Goal: Task Accomplishment & Management: Manage account settings

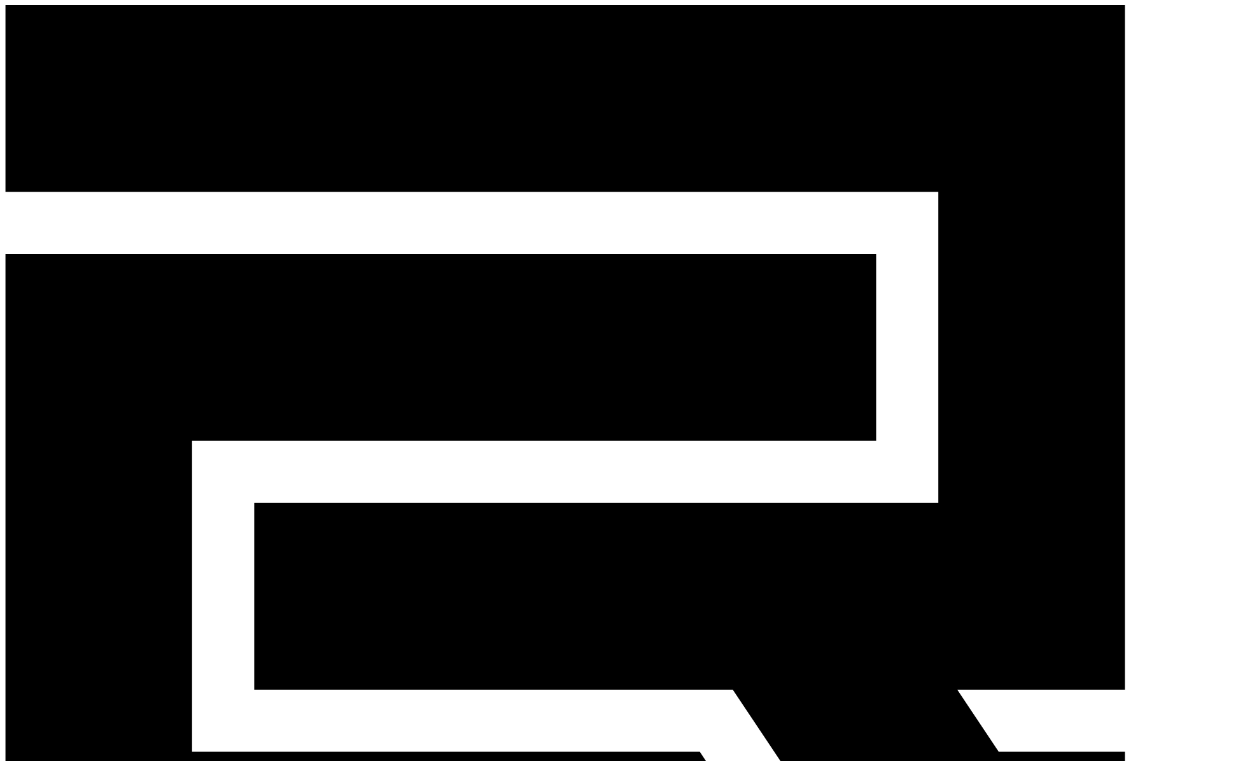
select select "**********"
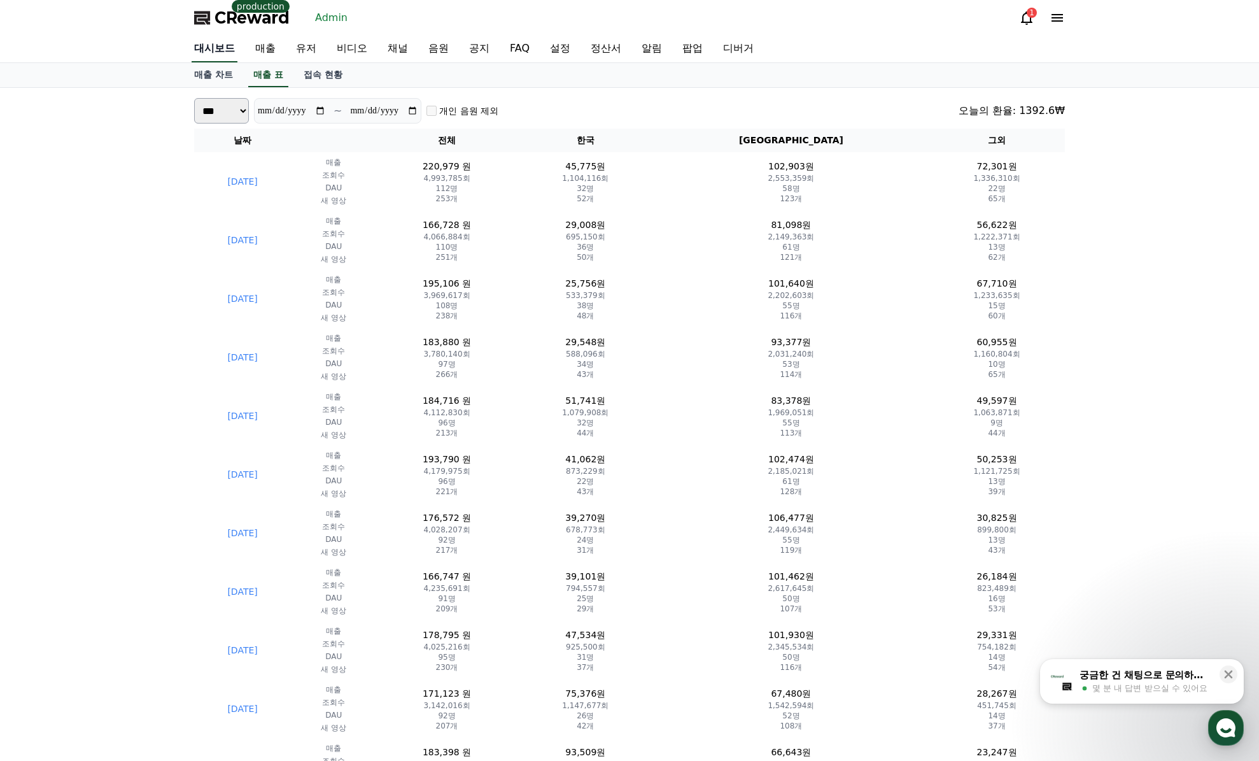
click at [214, 46] on link "대시보드" at bounding box center [215, 49] width 46 height 27
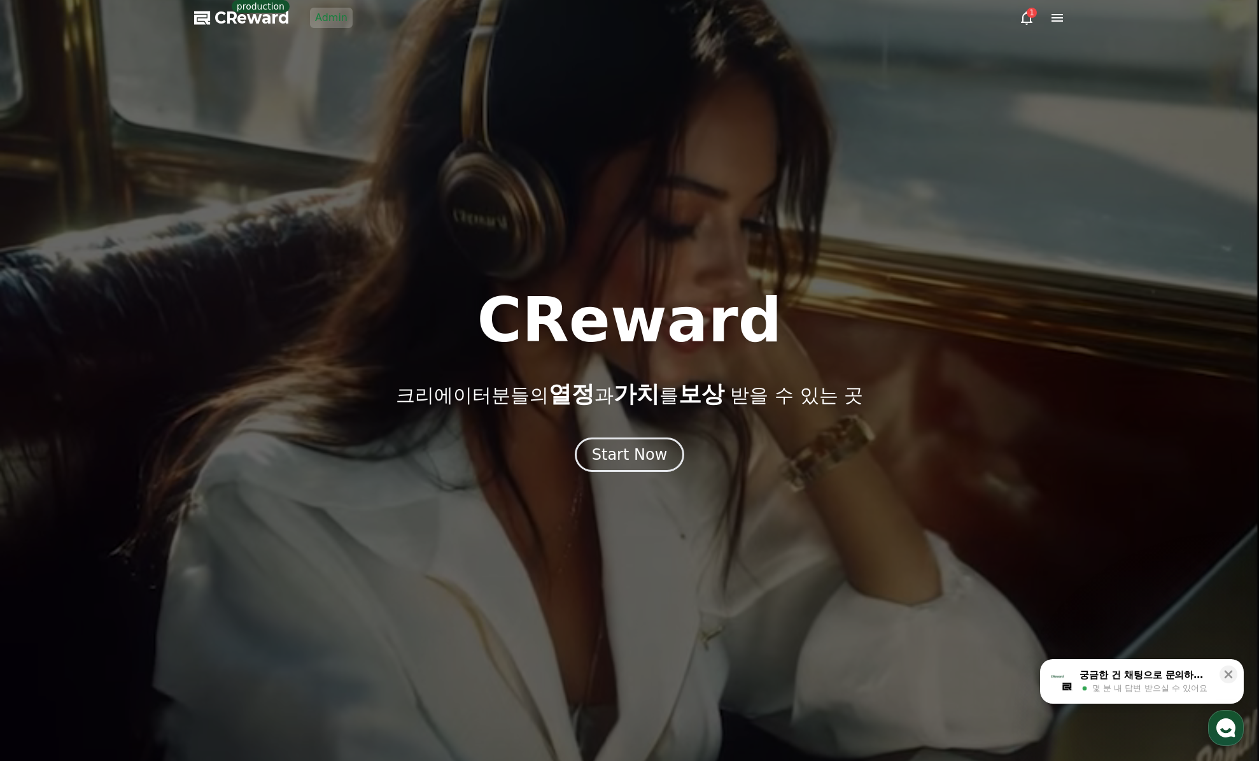
click at [334, 36] on div at bounding box center [629, 380] width 1259 height 761
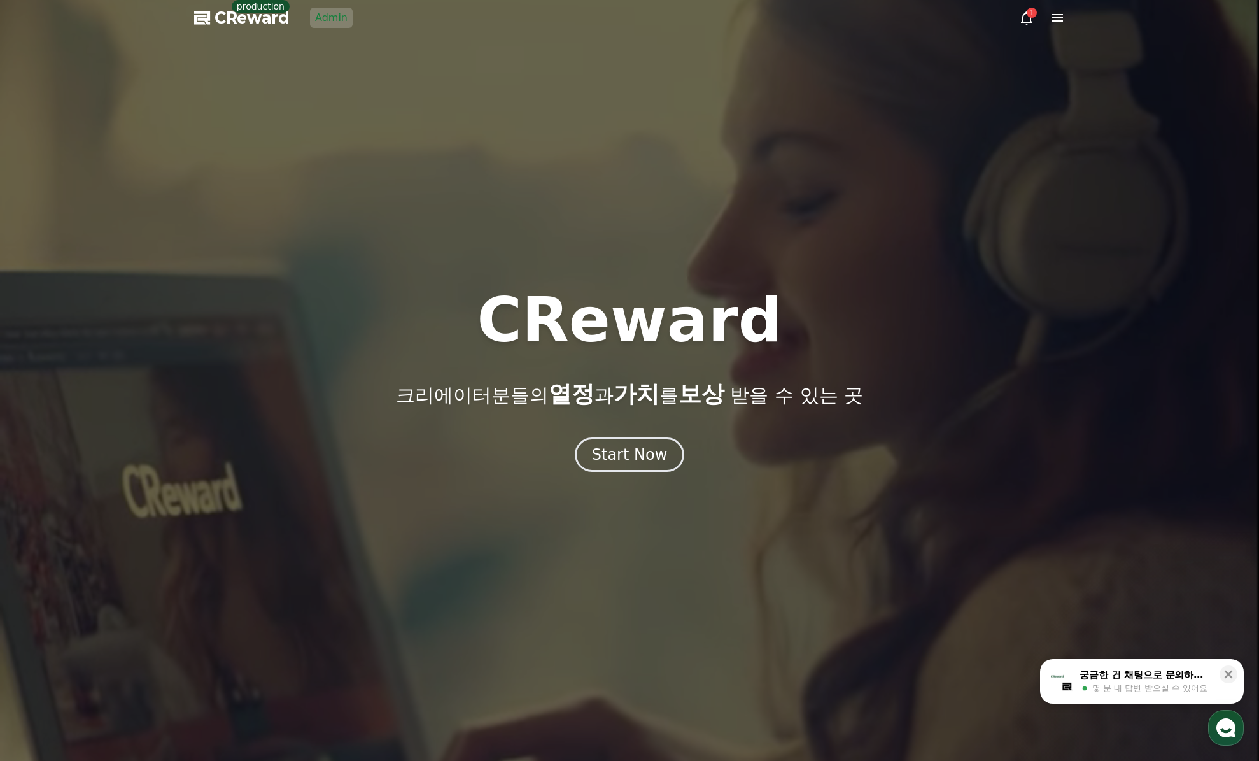
click at [326, 26] on link "Admin" at bounding box center [331, 18] width 43 height 20
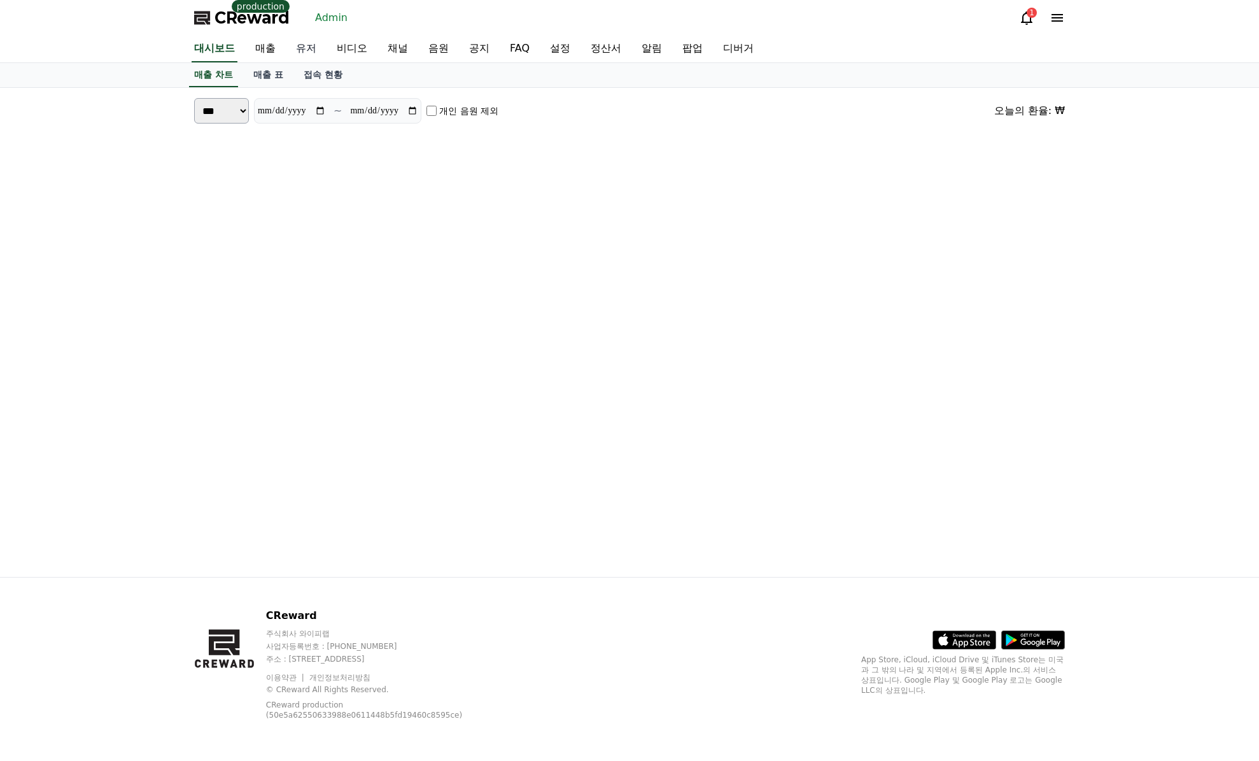
click at [319, 47] on link "유저" at bounding box center [306, 49] width 41 height 27
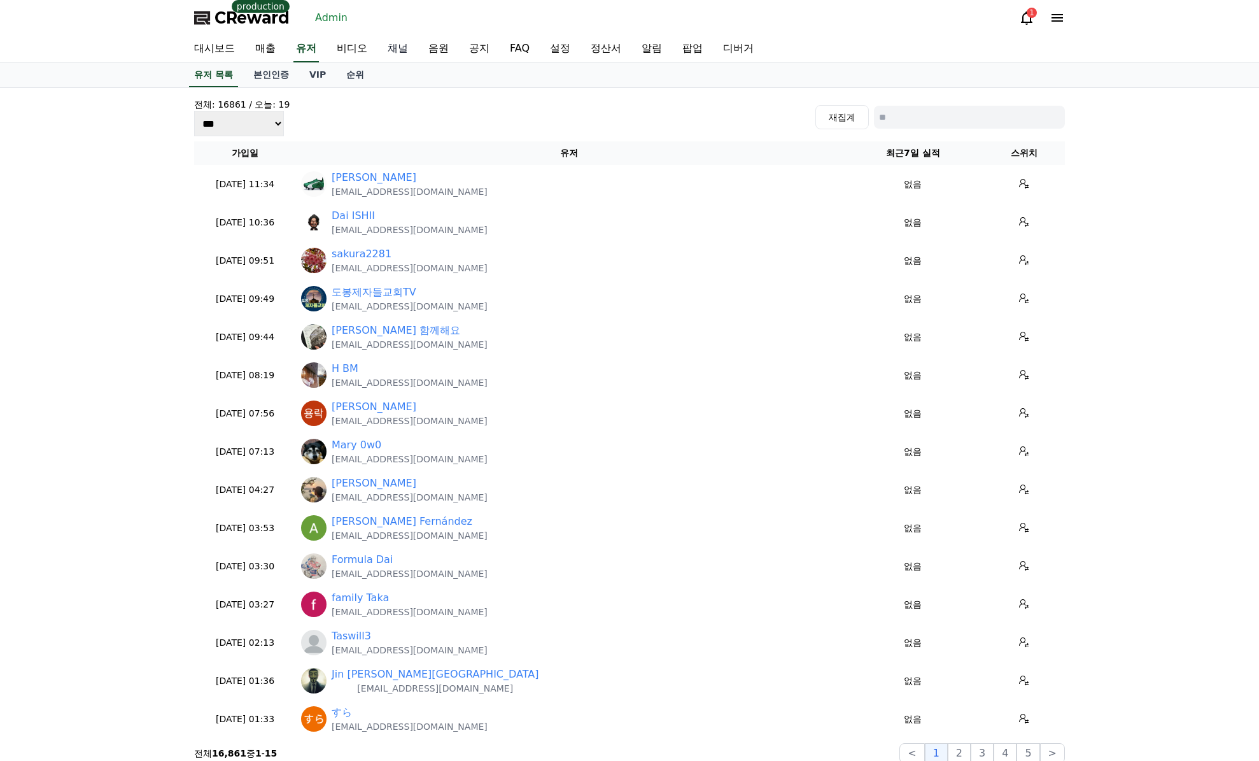
click at [395, 48] on link "채널" at bounding box center [398, 49] width 41 height 27
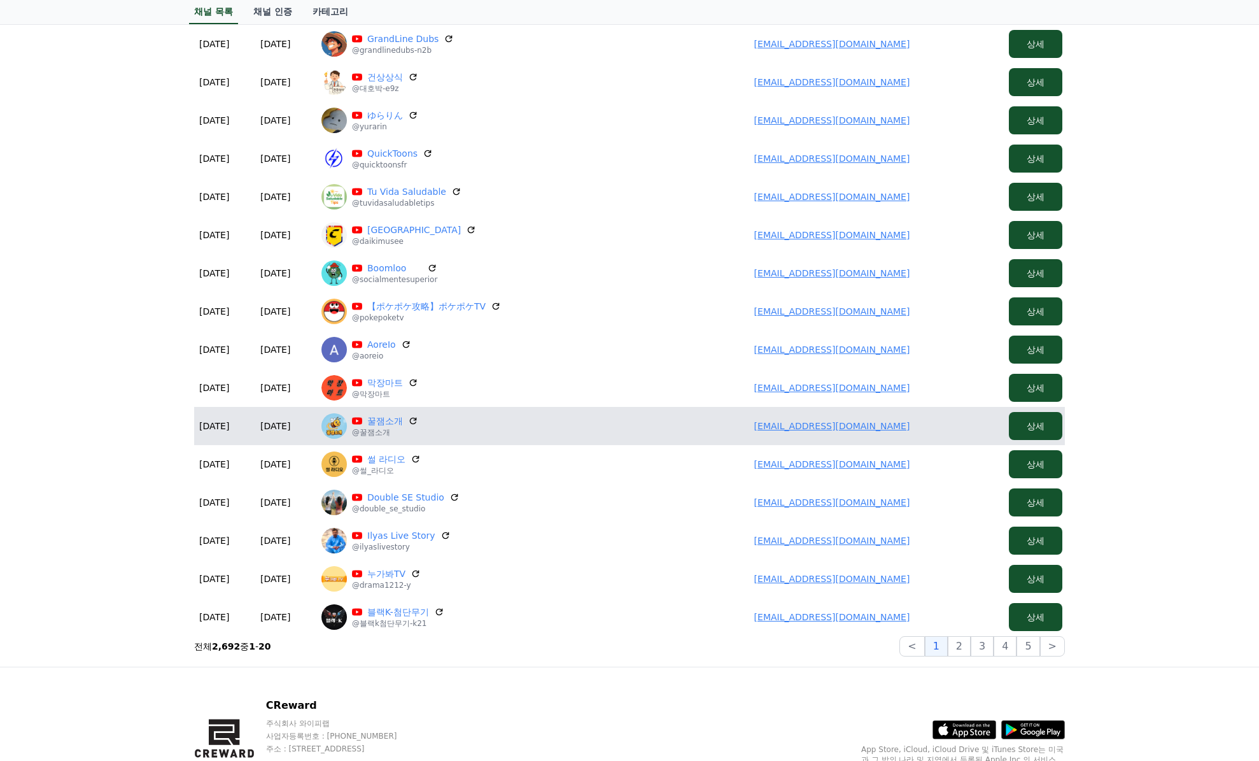
scroll to position [382, 0]
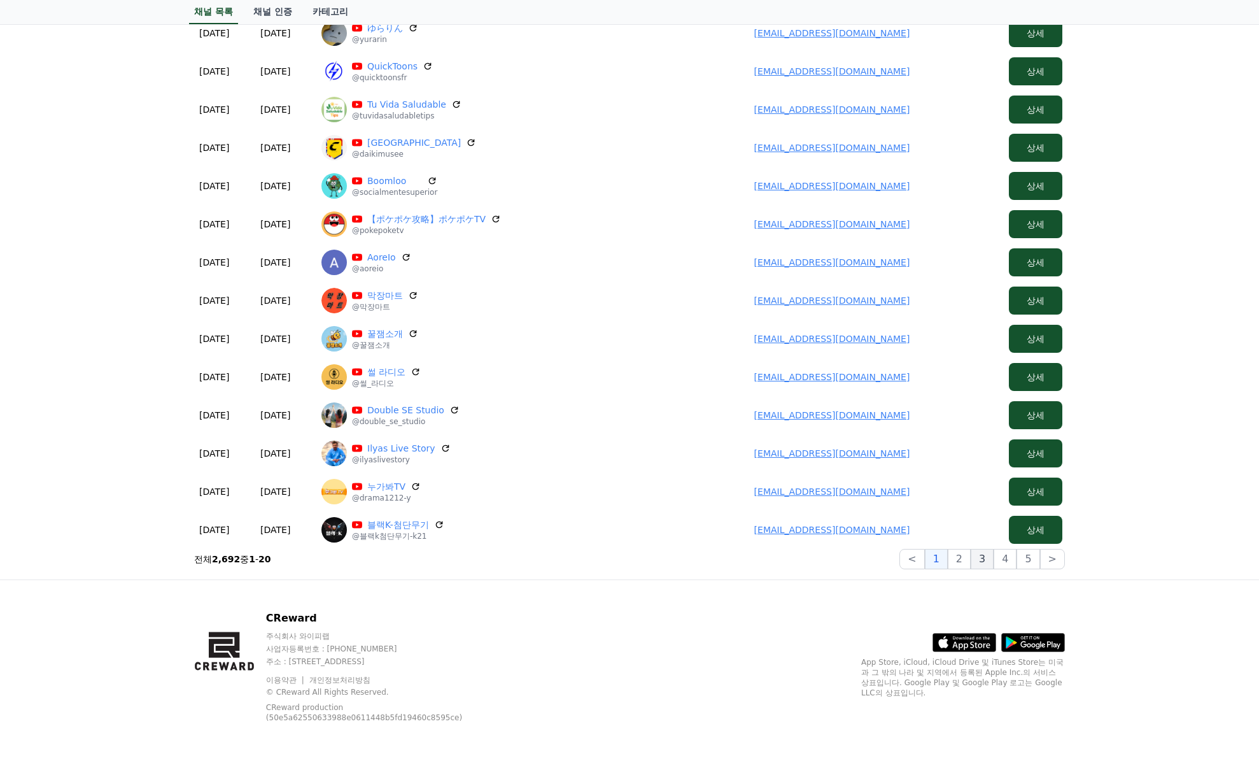
click at [1017, 563] on button "3" at bounding box center [1028, 559] width 23 height 20
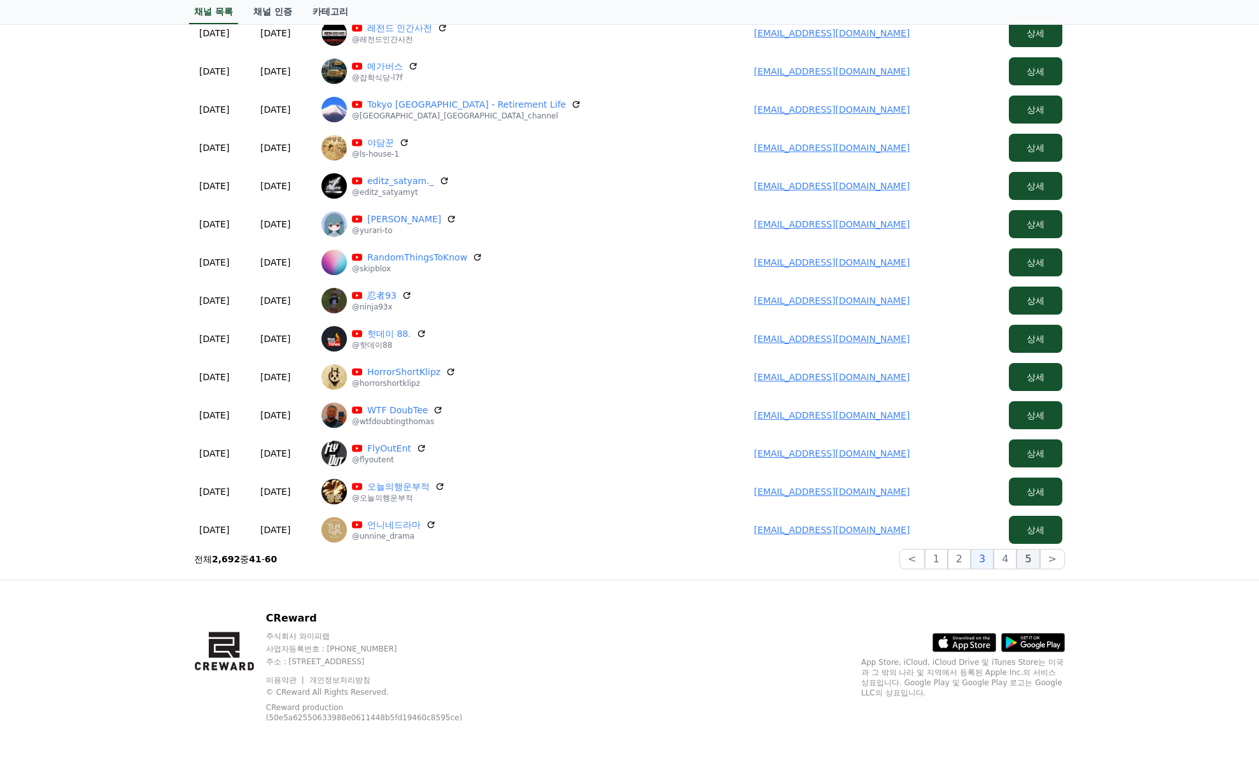
click at [1025, 565] on button "5" at bounding box center [1028, 559] width 23 height 20
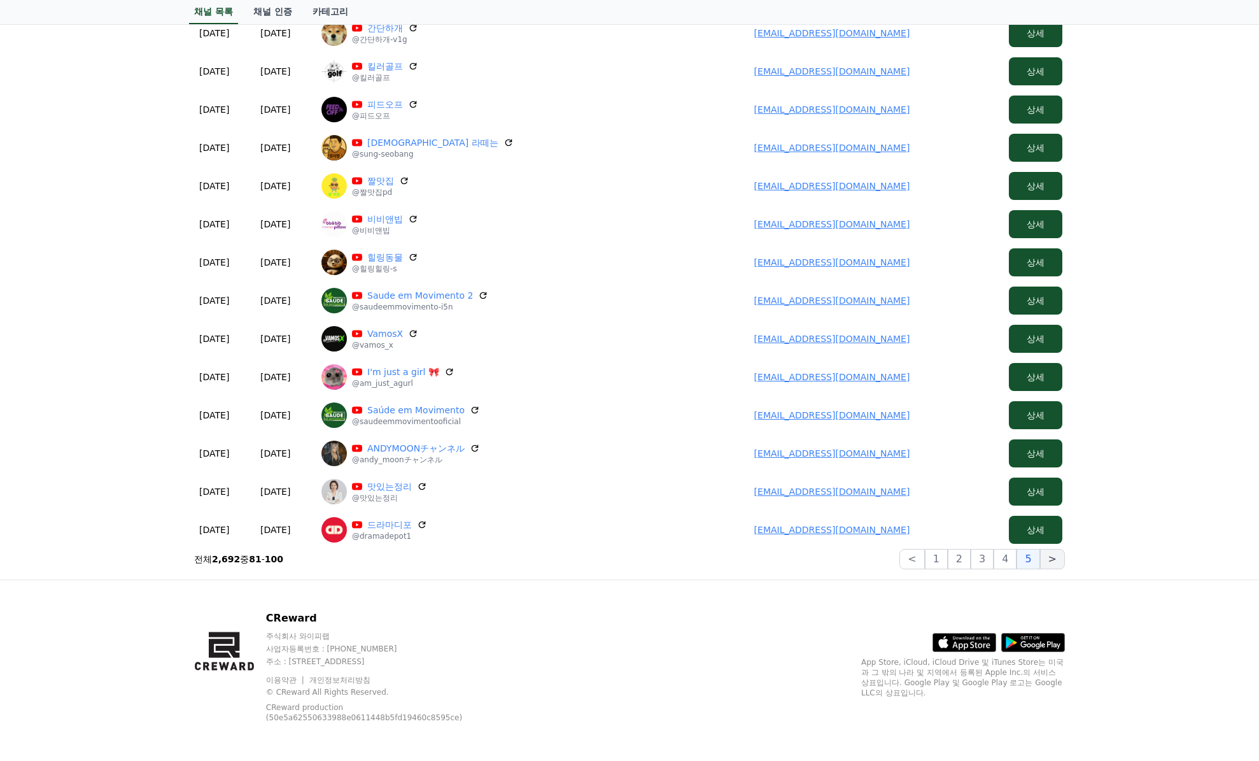
click at [1056, 560] on button ">" at bounding box center [1052, 559] width 25 height 20
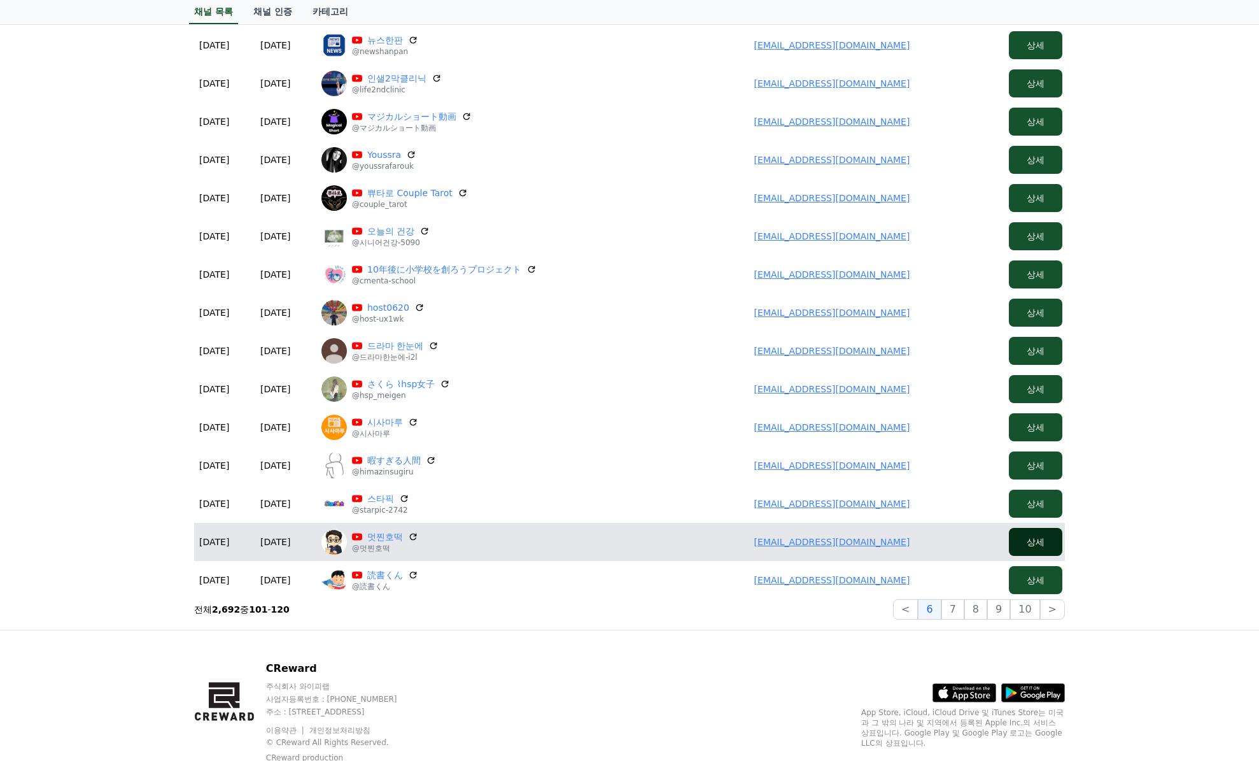
scroll to position [385, 0]
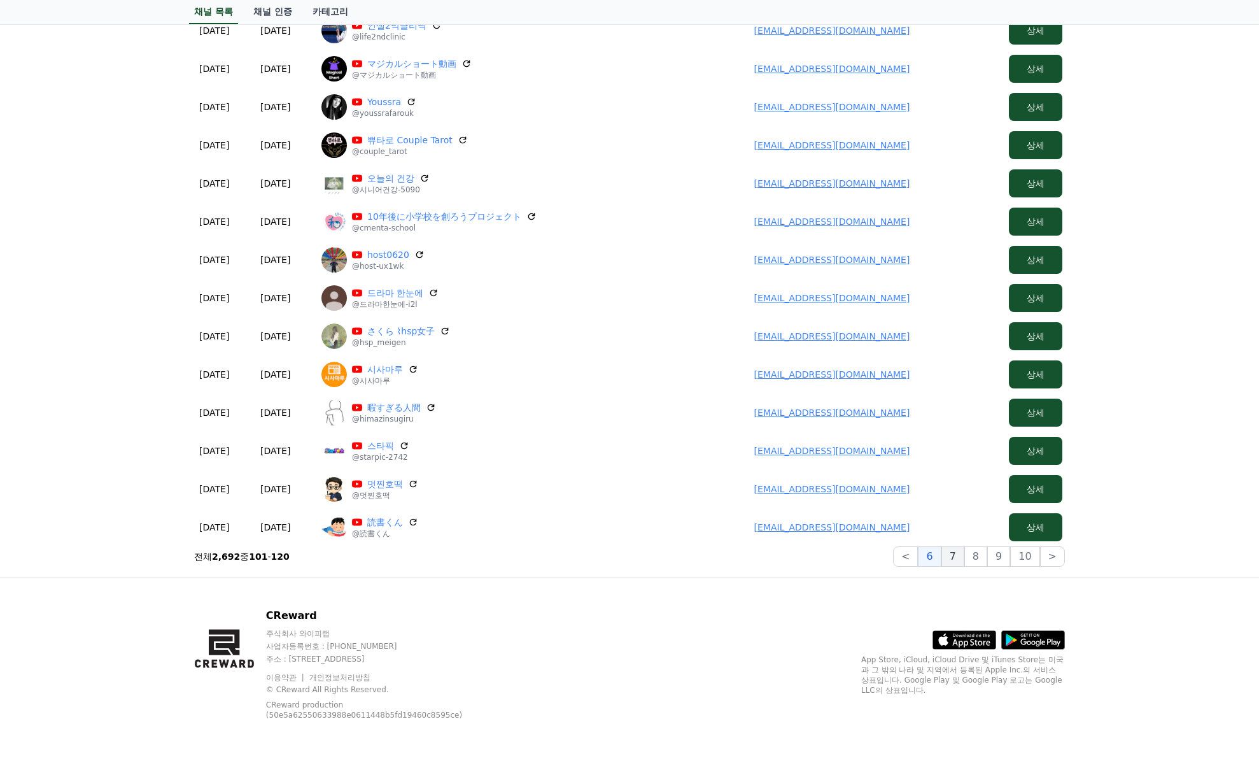
click at [965, 556] on button "7" at bounding box center [976, 556] width 23 height 20
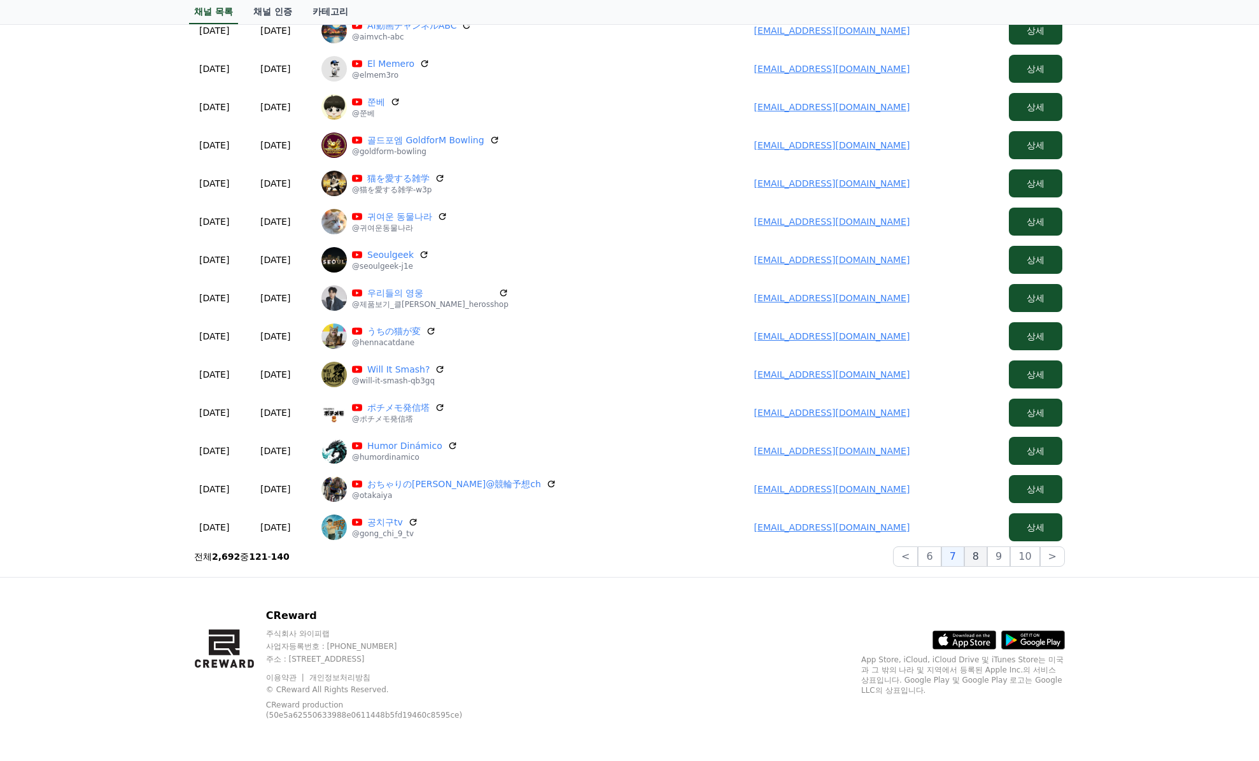
click at [1010, 563] on button "8" at bounding box center [1024, 556] width 29 height 20
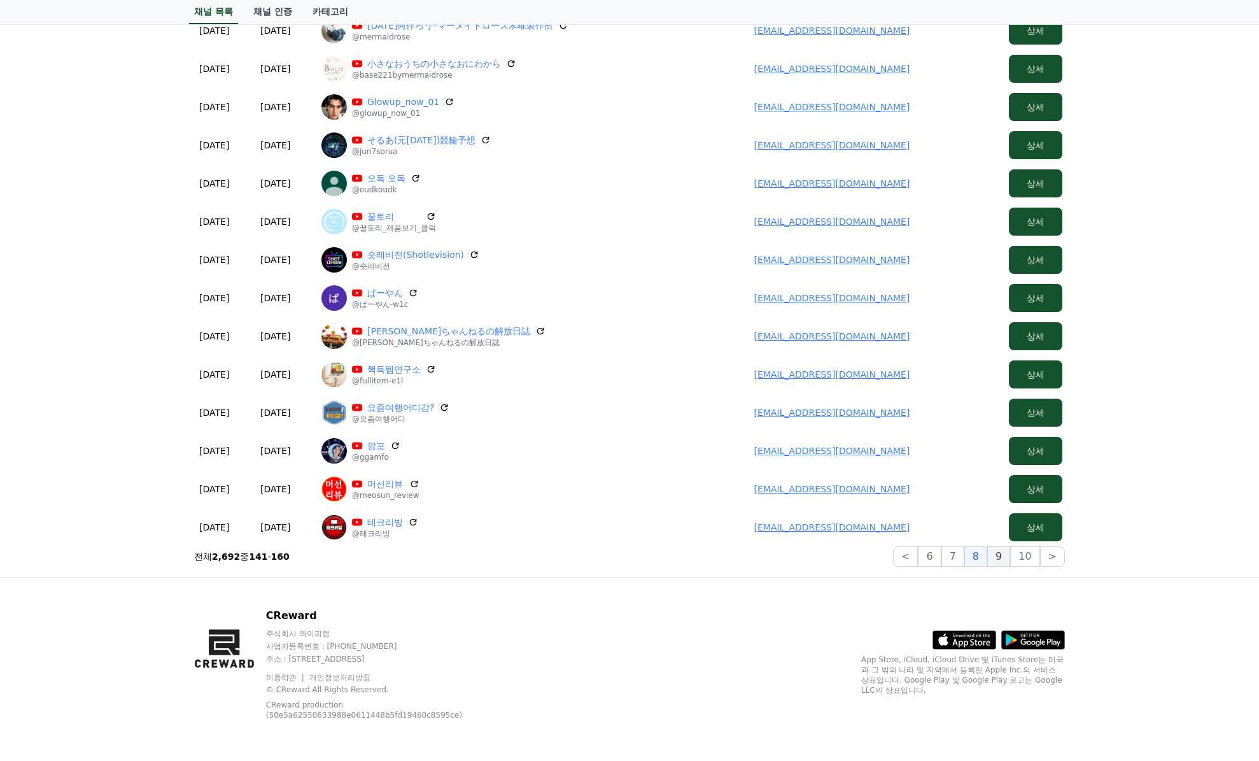
click at [999, 562] on button "9" at bounding box center [999, 556] width 23 height 20
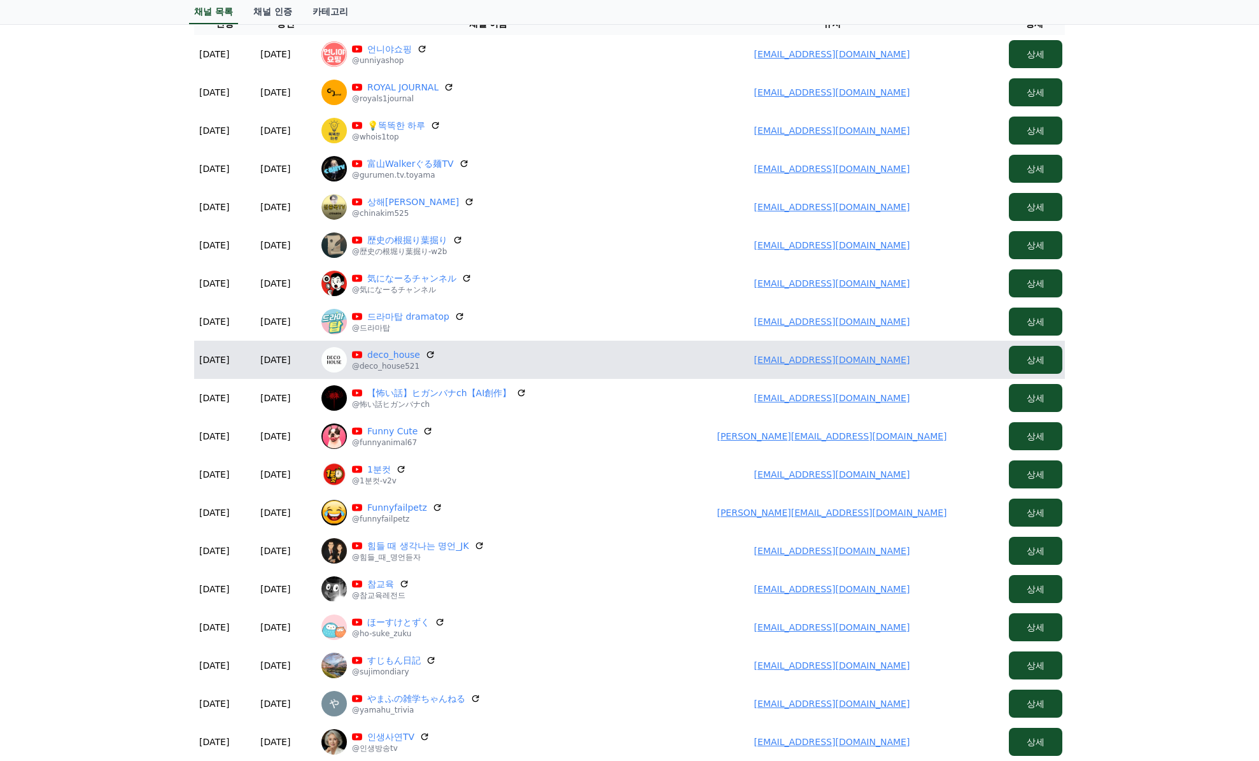
scroll to position [130, 0]
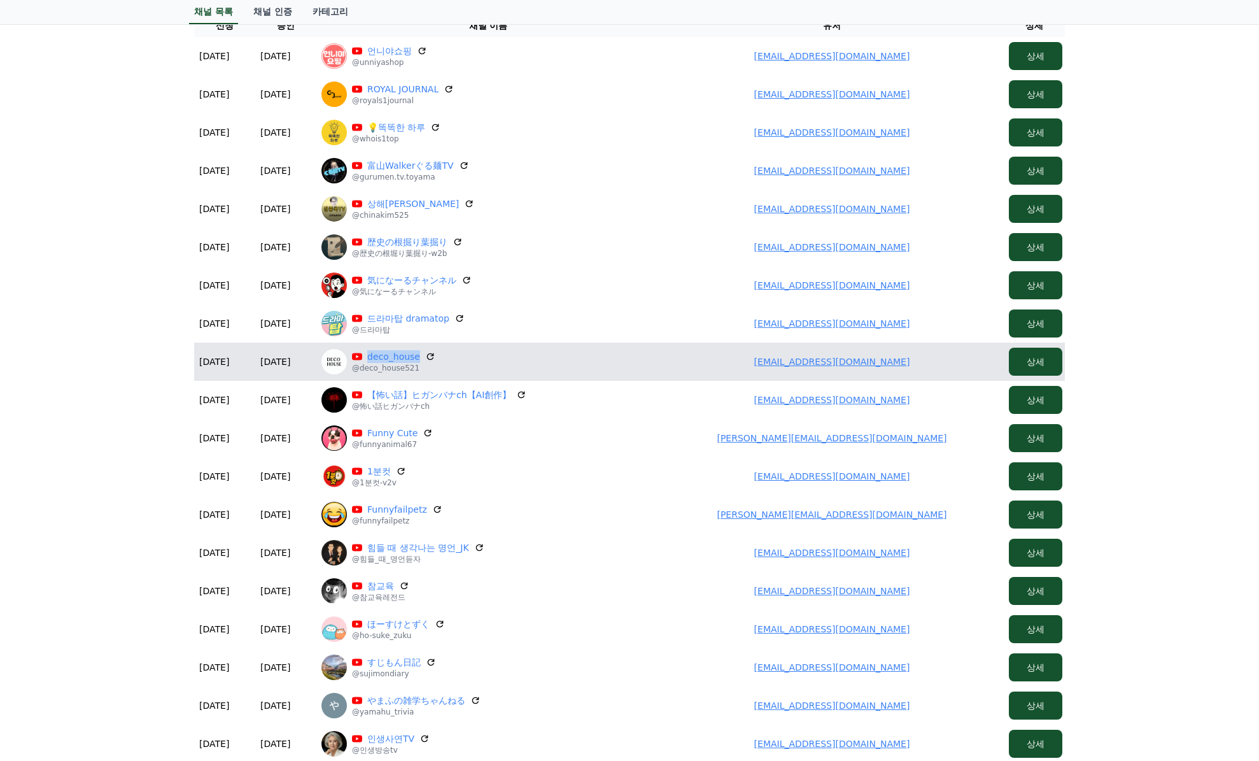
drag, startPoint x: 364, startPoint y: 354, endPoint x: 416, endPoint y: 358, distance: 52.3
click at [416, 358] on p "deco_house" at bounding box center [393, 356] width 83 height 13
copy link "deco_house"
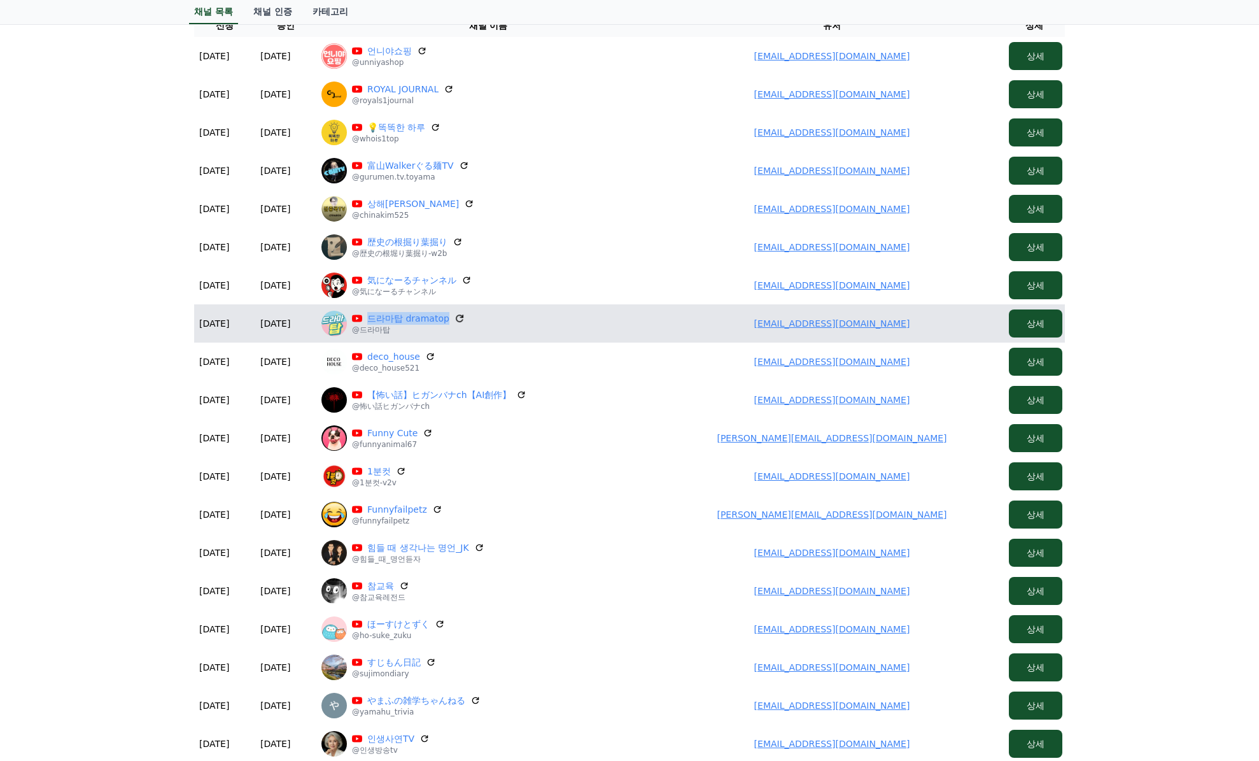
drag, startPoint x: 362, startPoint y: 318, endPoint x: 451, endPoint y: 318, distance: 88.5
click at [451, 318] on p "드라마탑 dramatop" at bounding box center [408, 318] width 113 height 13
copy div "드라마탑 dramatop"
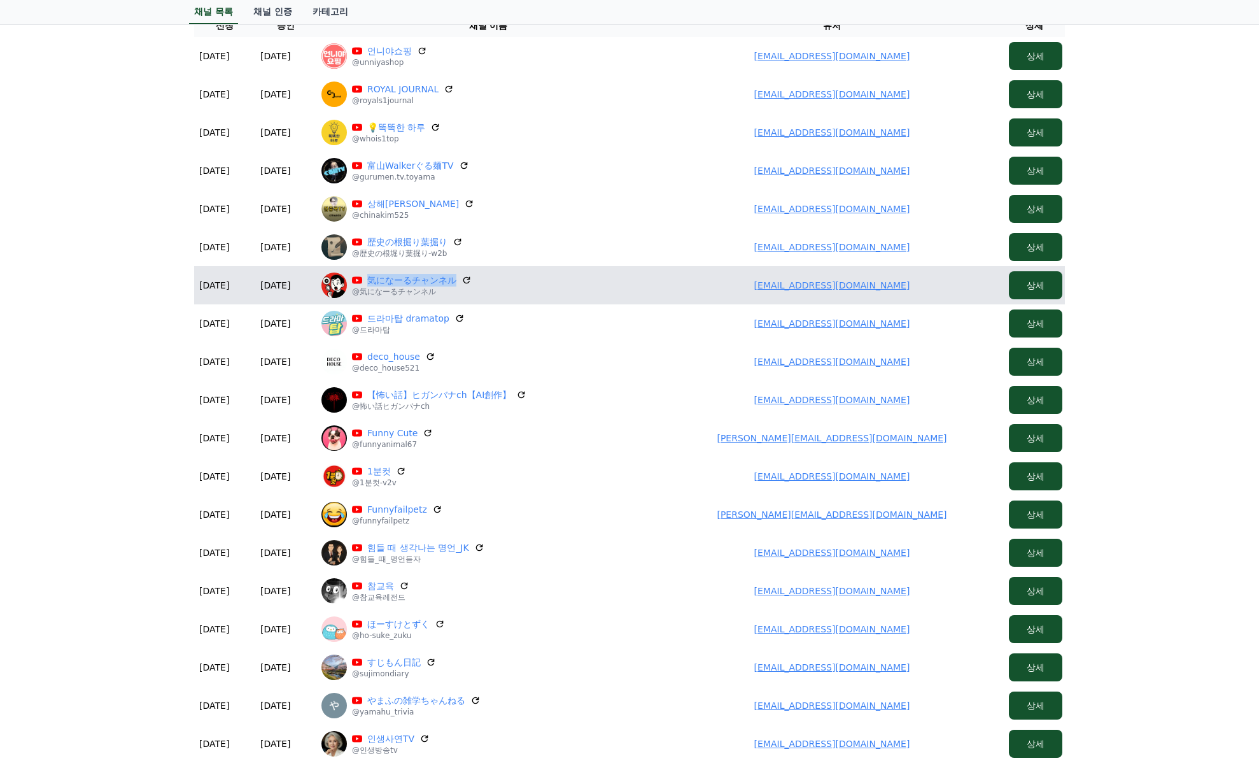
drag, startPoint x: 365, startPoint y: 280, endPoint x: 460, endPoint y: 282, distance: 94.9
click at [460, 282] on p "気になーるチャンネル" at bounding box center [412, 280] width 120 height 13
copy div "気になーるチャンネル"
drag, startPoint x: 831, startPoint y: 287, endPoint x: 885, endPoint y: 286, distance: 54.1
click at [890, 287] on td "rom.net.douga@gmail.com" at bounding box center [832, 285] width 344 height 38
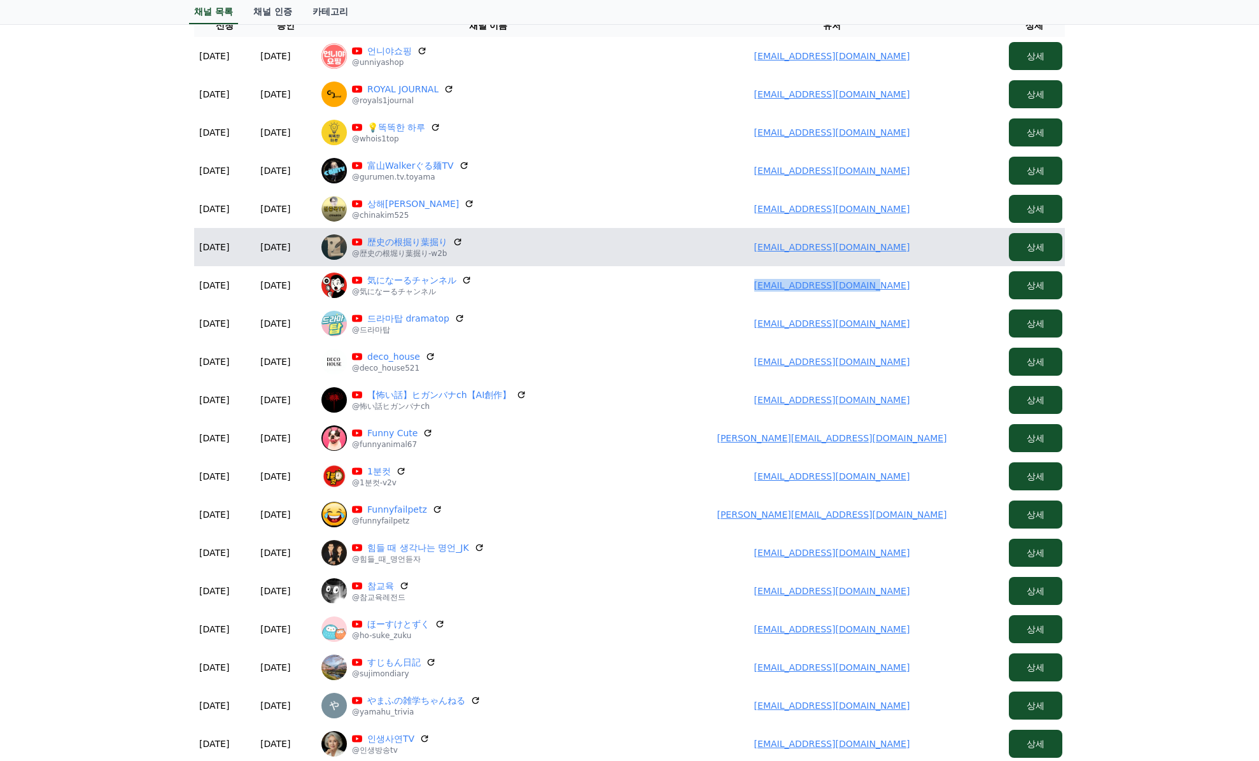
copy link "rom.net.douga@gmail.com"
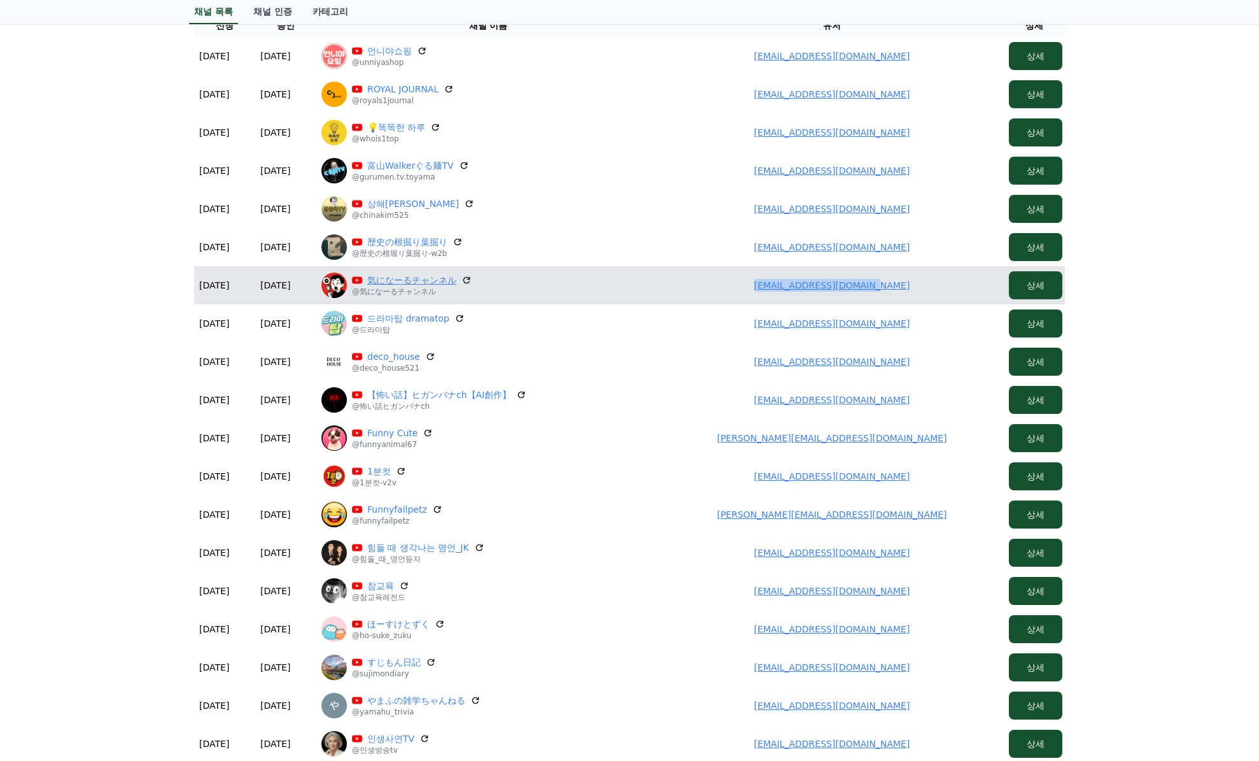
click at [388, 276] on link "気になーるチャンネル" at bounding box center [411, 280] width 89 height 13
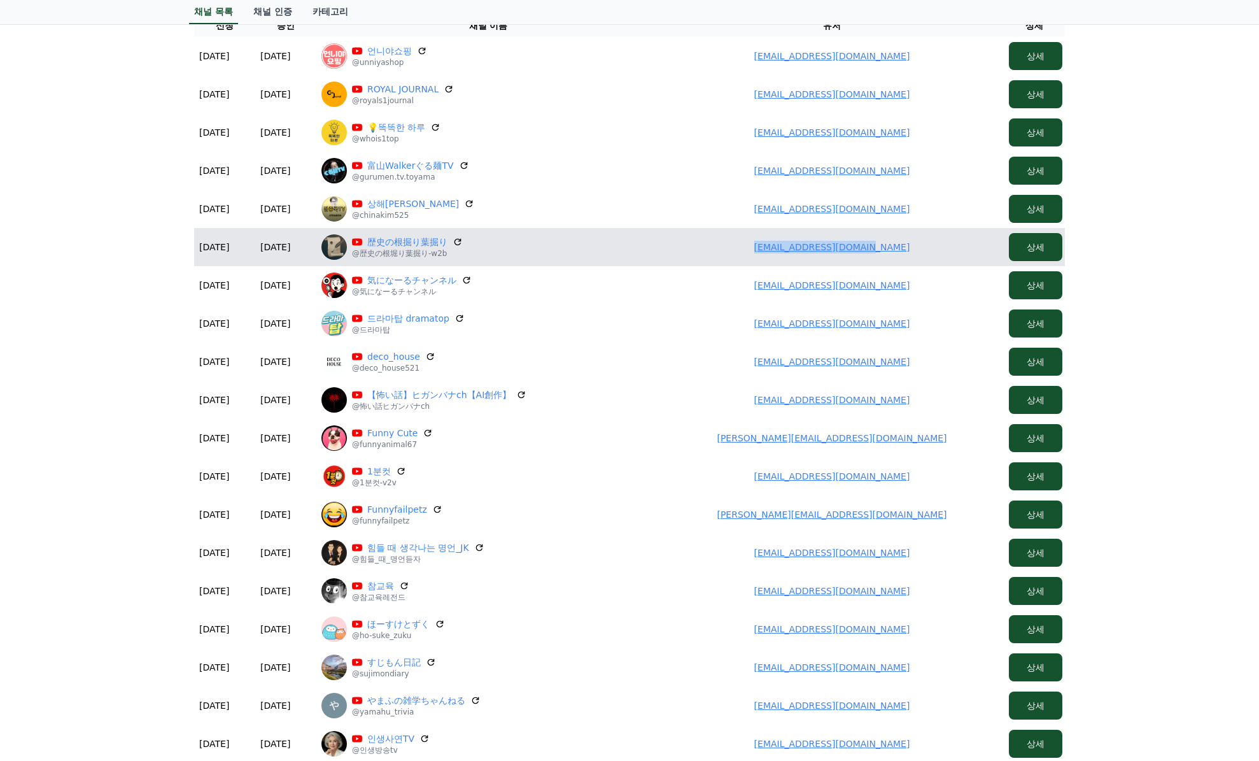
drag, startPoint x: 755, startPoint y: 242, endPoint x: 961, endPoint y: 255, distance: 206.1
click at [961, 255] on td "kei.nao.to.1@gmail.com" at bounding box center [832, 247] width 344 height 38
copy link "kei.nao.to.1@gmail.com"
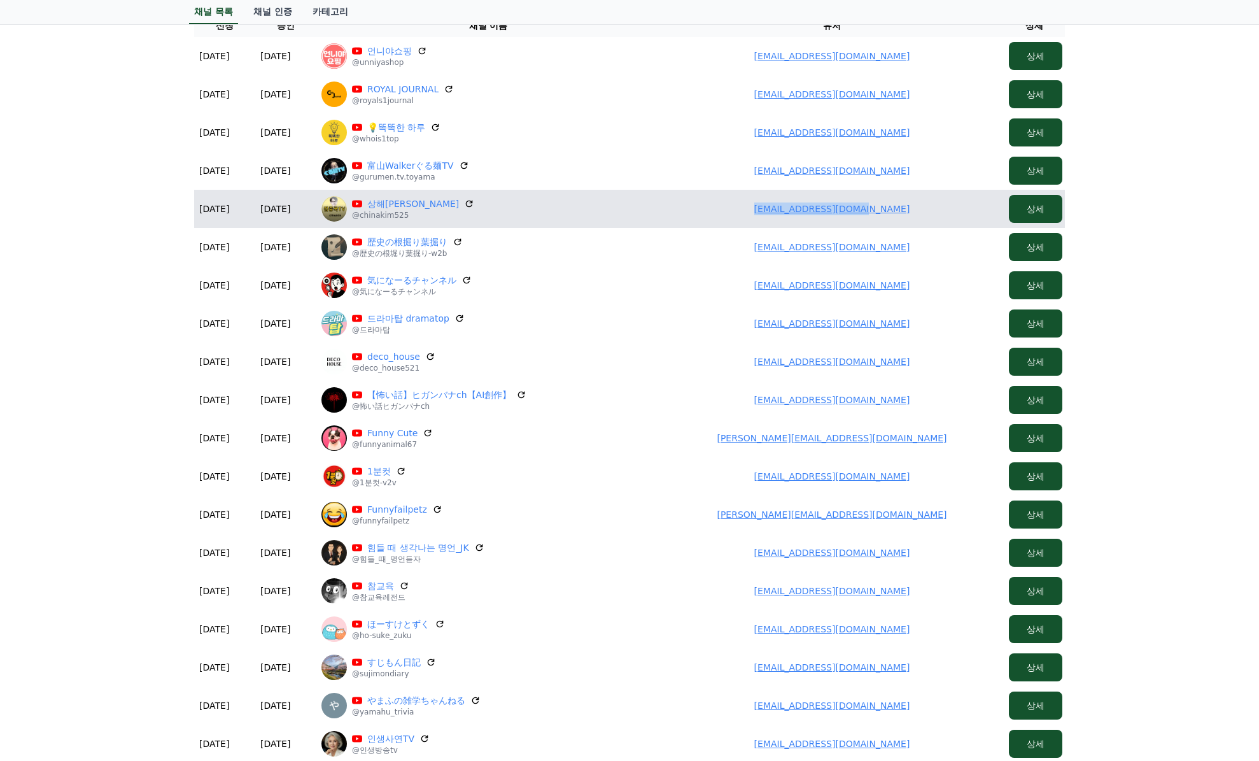
drag, startPoint x: 787, startPoint y: 208, endPoint x: 902, endPoint y: 211, distance: 115.3
click at [902, 211] on td "gjchina0831@gmail.com" at bounding box center [832, 209] width 344 height 38
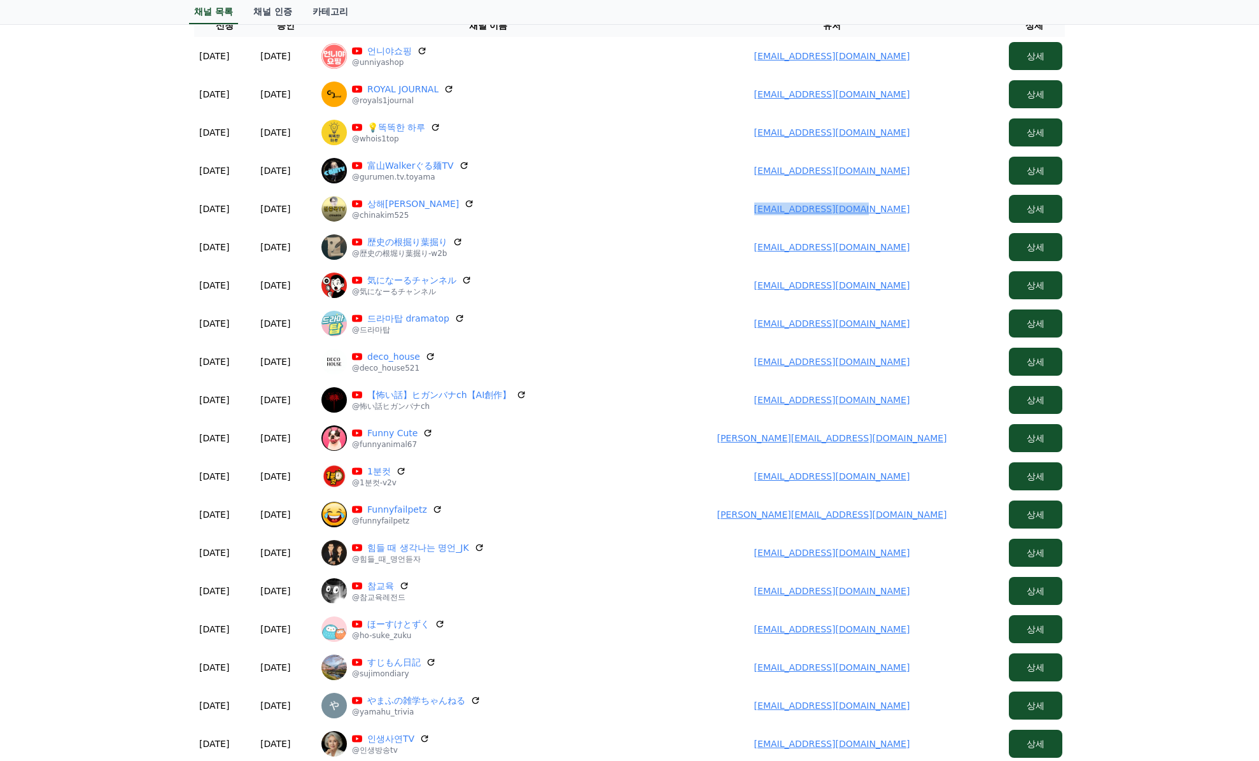
copy link "gjchina0831@gmail.com"
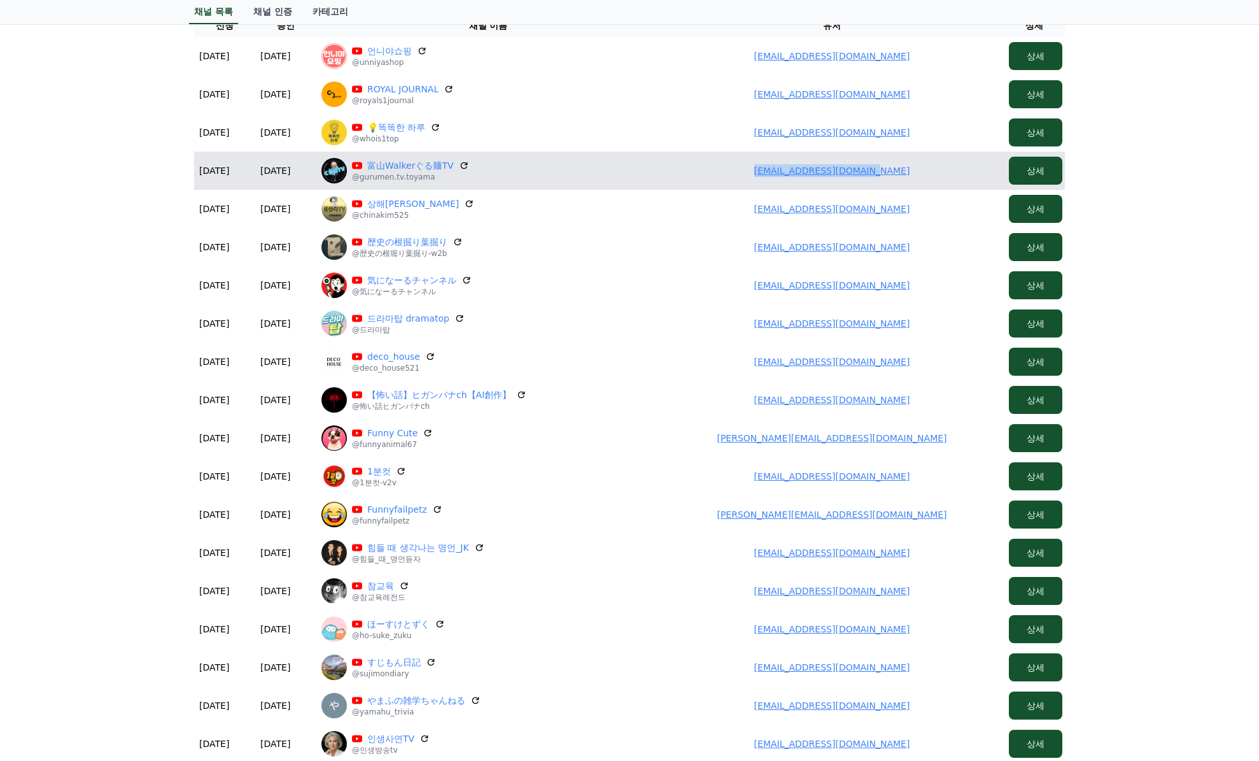
drag, startPoint x: 757, startPoint y: 171, endPoint x: 921, endPoint y: 171, distance: 164.3
click at [921, 171] on td "mondayraceing@gmail.com" at bounding box center [832, 171] width 344 height 38
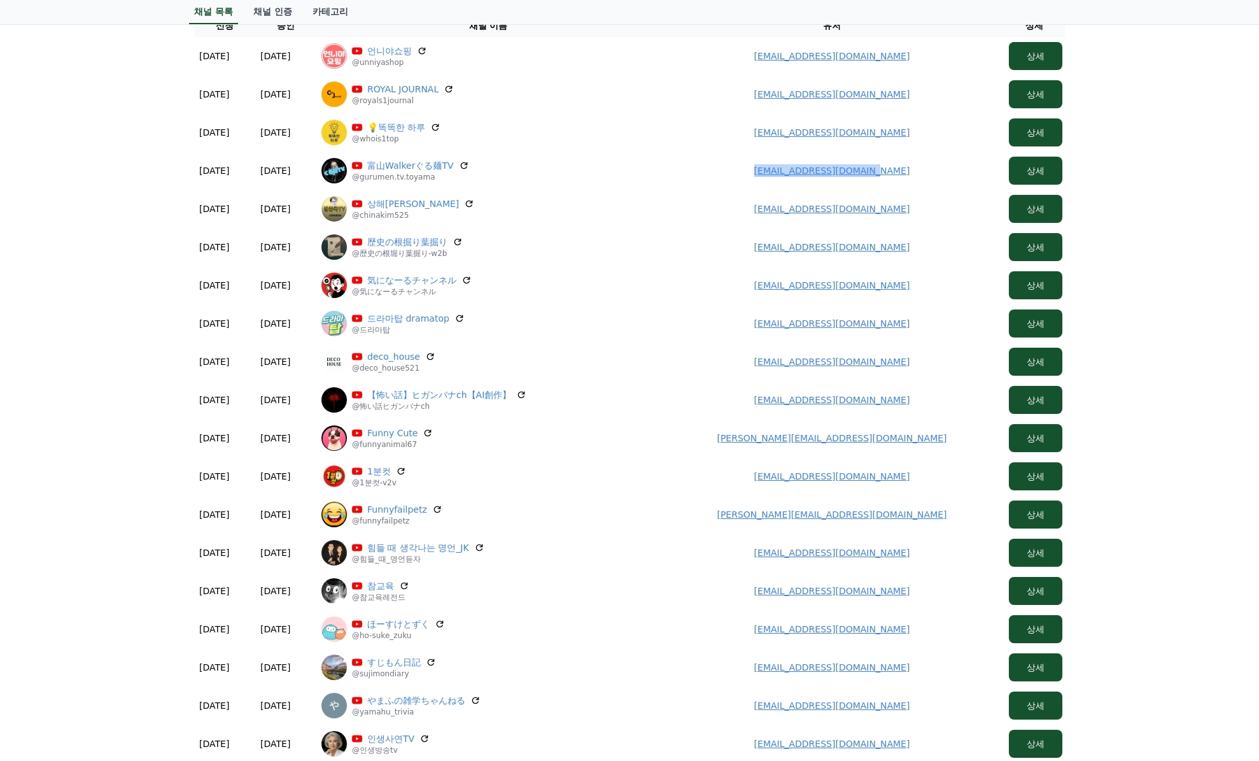
copy link "mondayraceing@gmail.com"
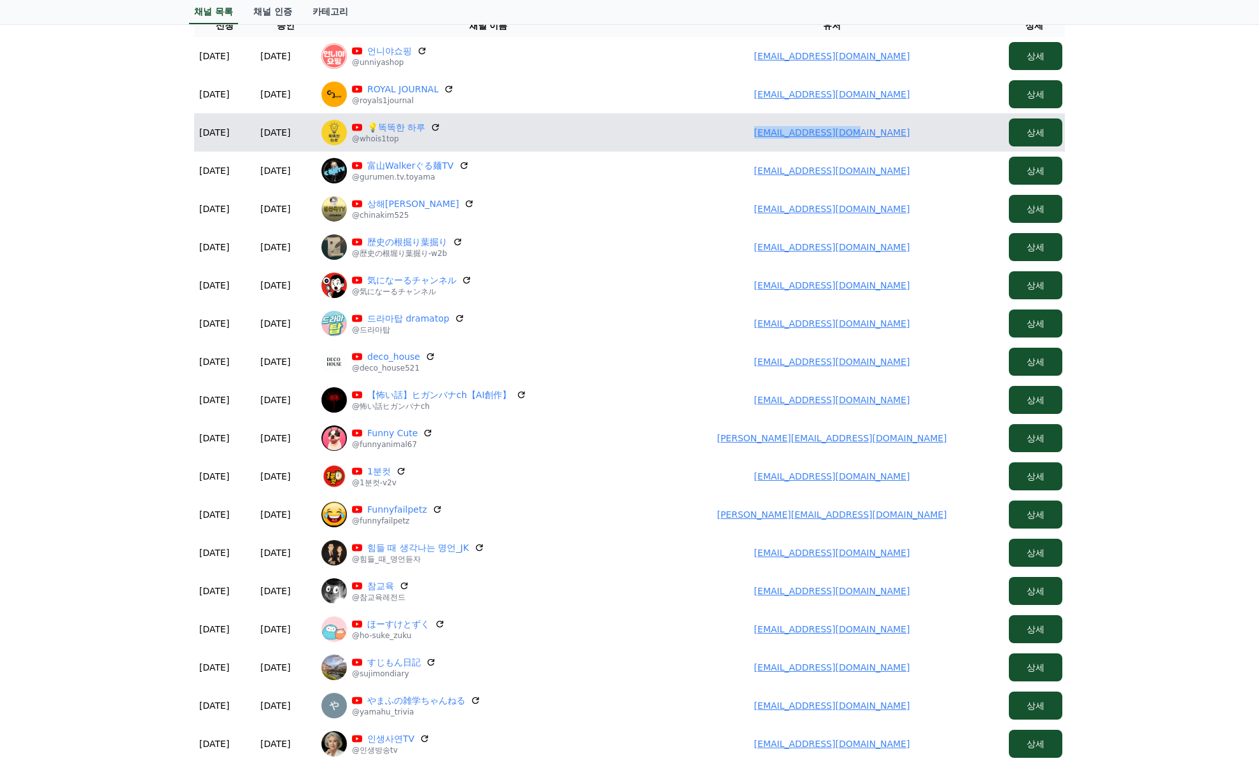
drag, startPoint x: 800, startPoint y: 133, endPoint x: 940, endPoint y: 131, distance: 140.1
click at [940, 131] on td "whworms79@gmail.com" at bounding box center [832, 132] width 344 height 38
copy link "whworms79@gmail.com"
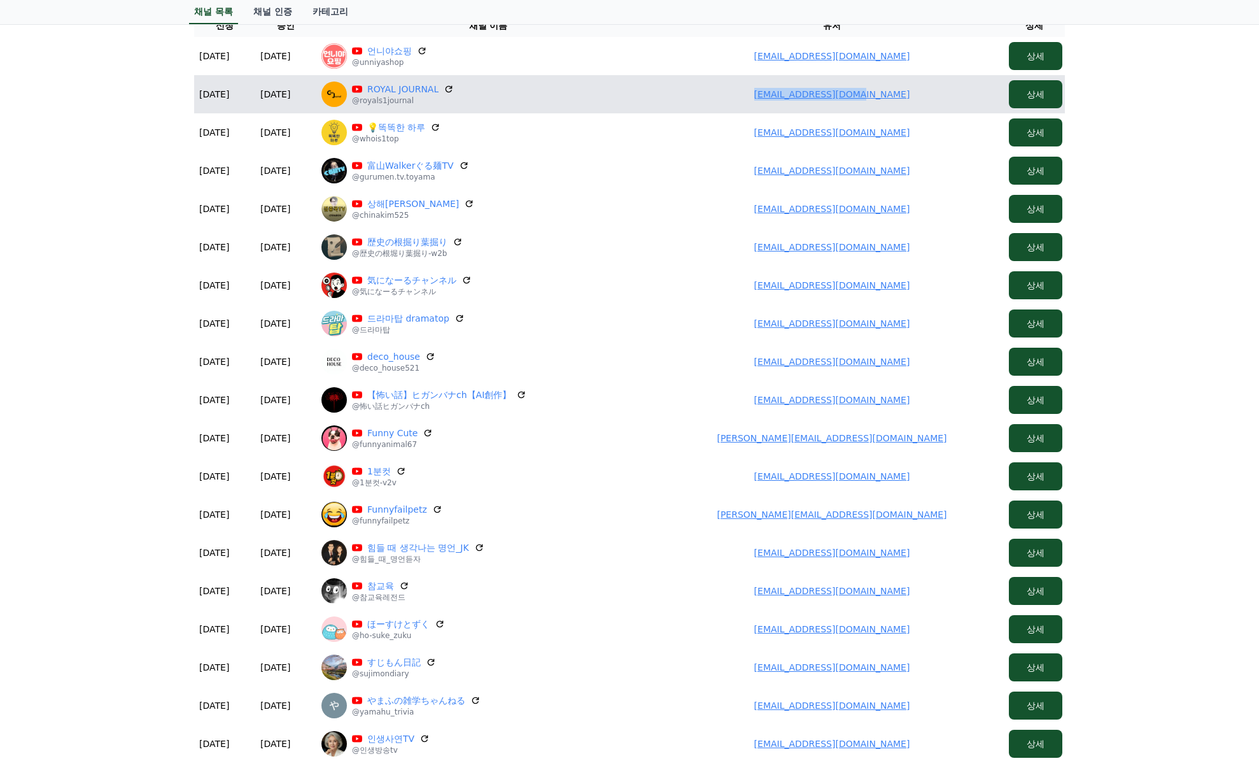
drag, startPoint x: 758, startPoint y: 97, endPoint x: 935, endPoint y: 93, distance: 177.1
click at [935, 93] on td "ekemajong4@gmail.com" at bounding box center [832, 94] width 344 height 38
copy link "ekemajong4@gmail.com"
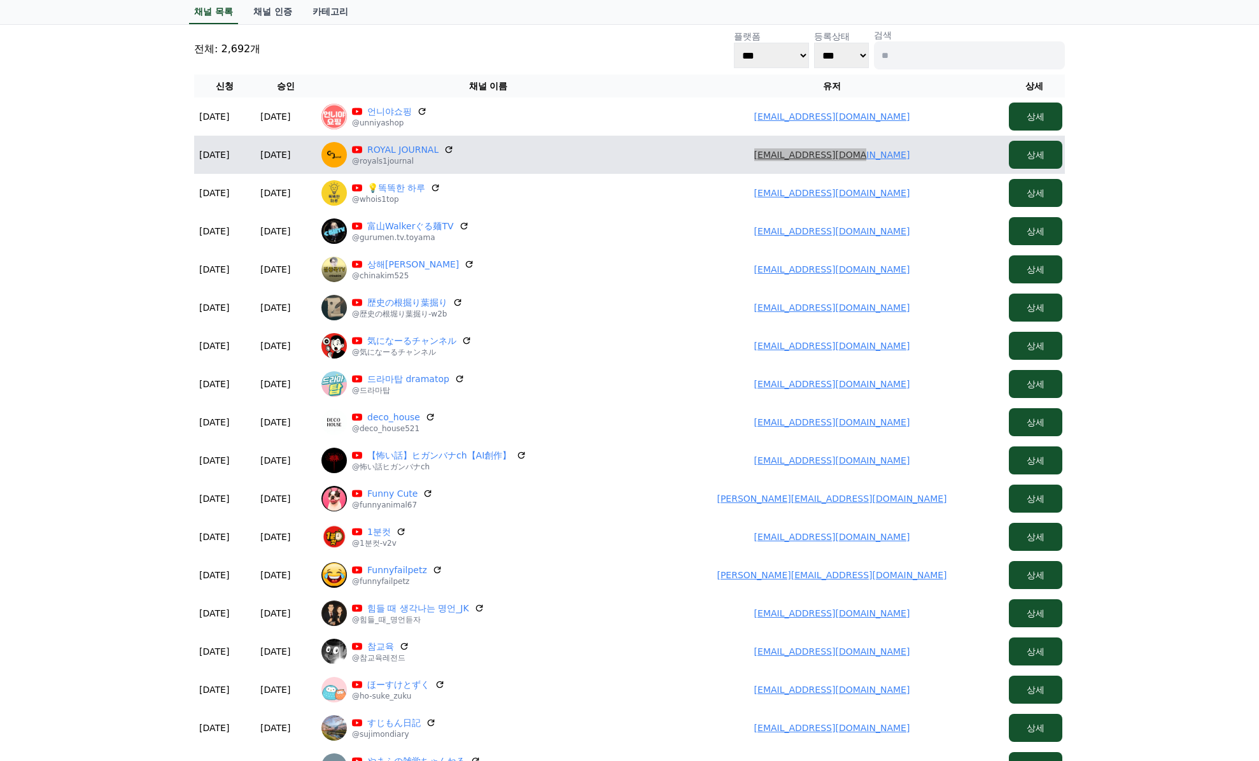
scroll to position [66, 0]
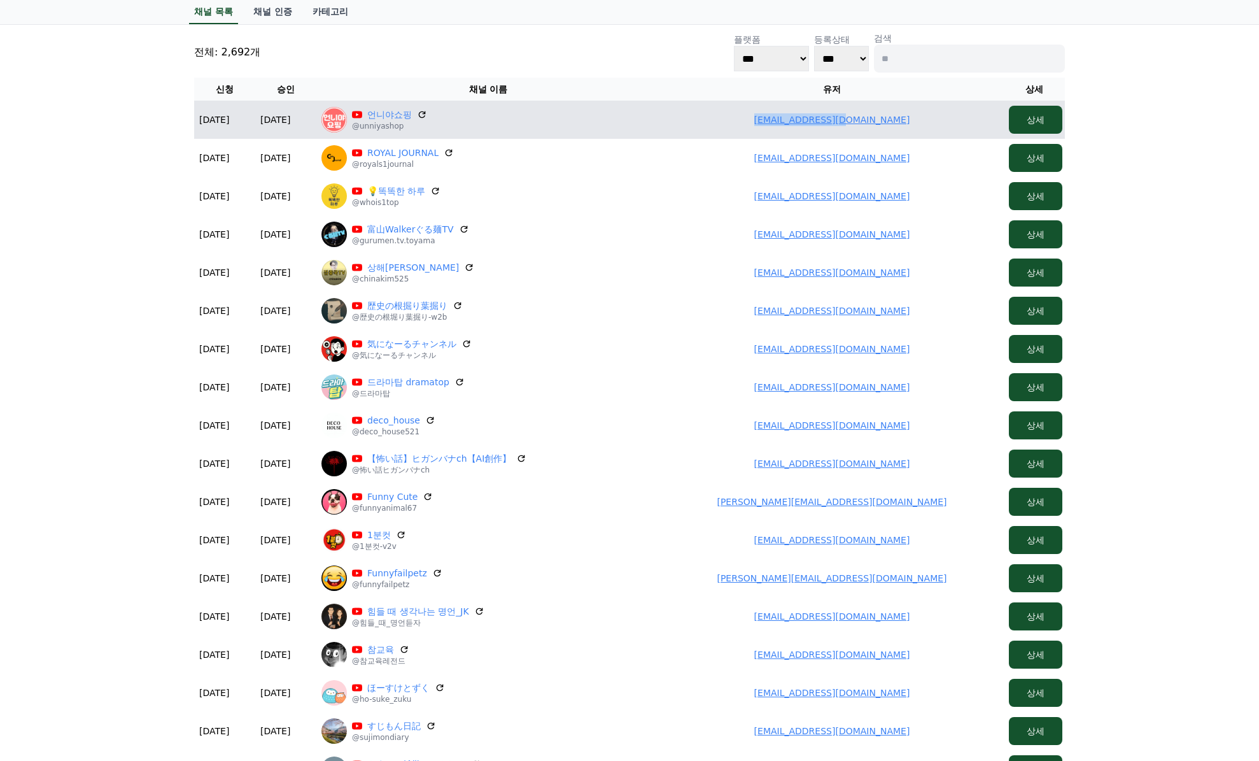
drag, startPoint x: 776, startPoint y: 118, endPoint x: 901, endPoint y: 118, distance: 124.8
click at [901, 118] on td "lyl1317@naver.com" at bounding box center [832, 120] width 344 height 38
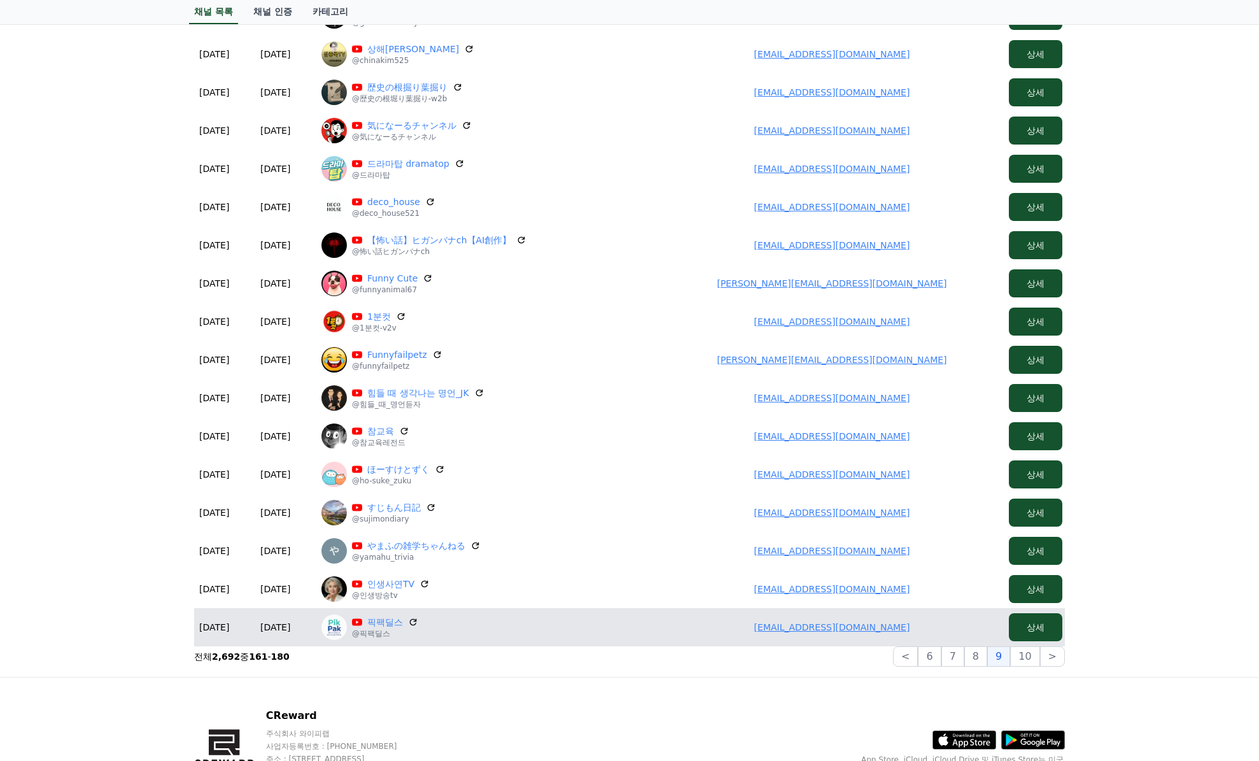
scroll to position [385, 0]
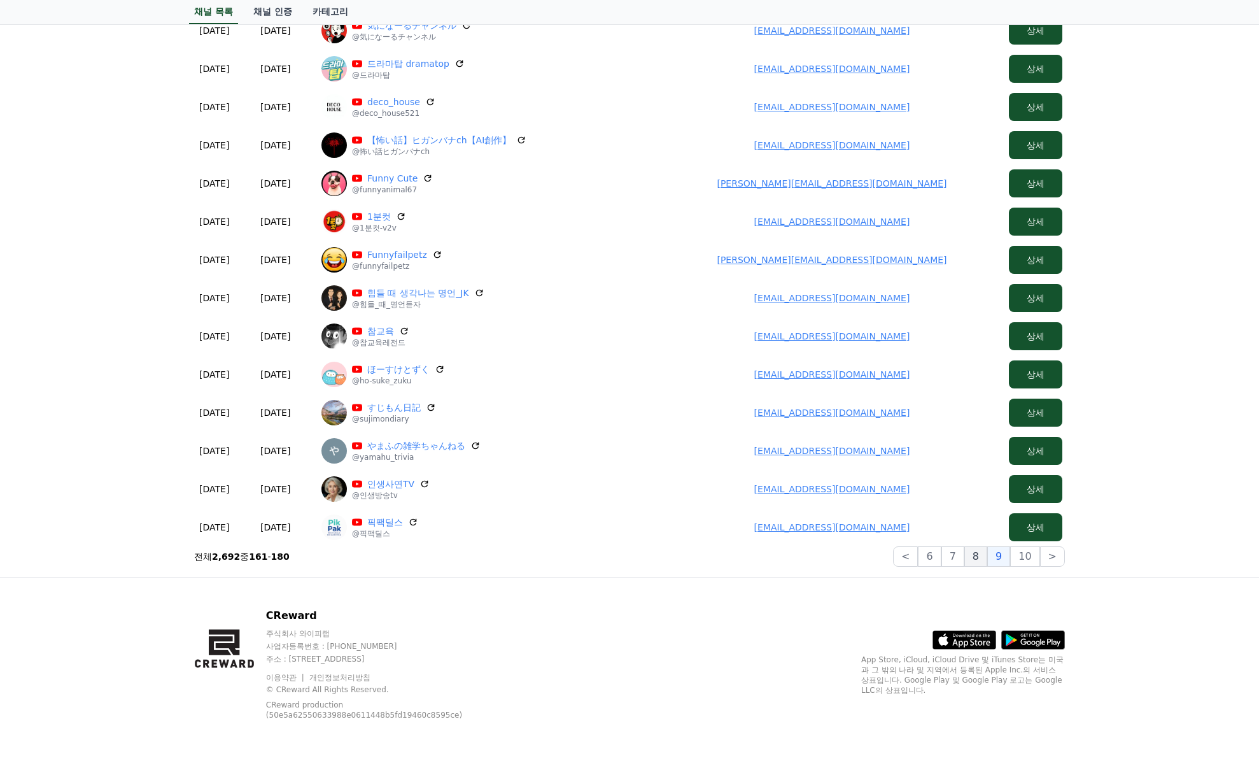
click at [1010, 557] on button "8" at bounding box center [1024, 556] width 29 height 20
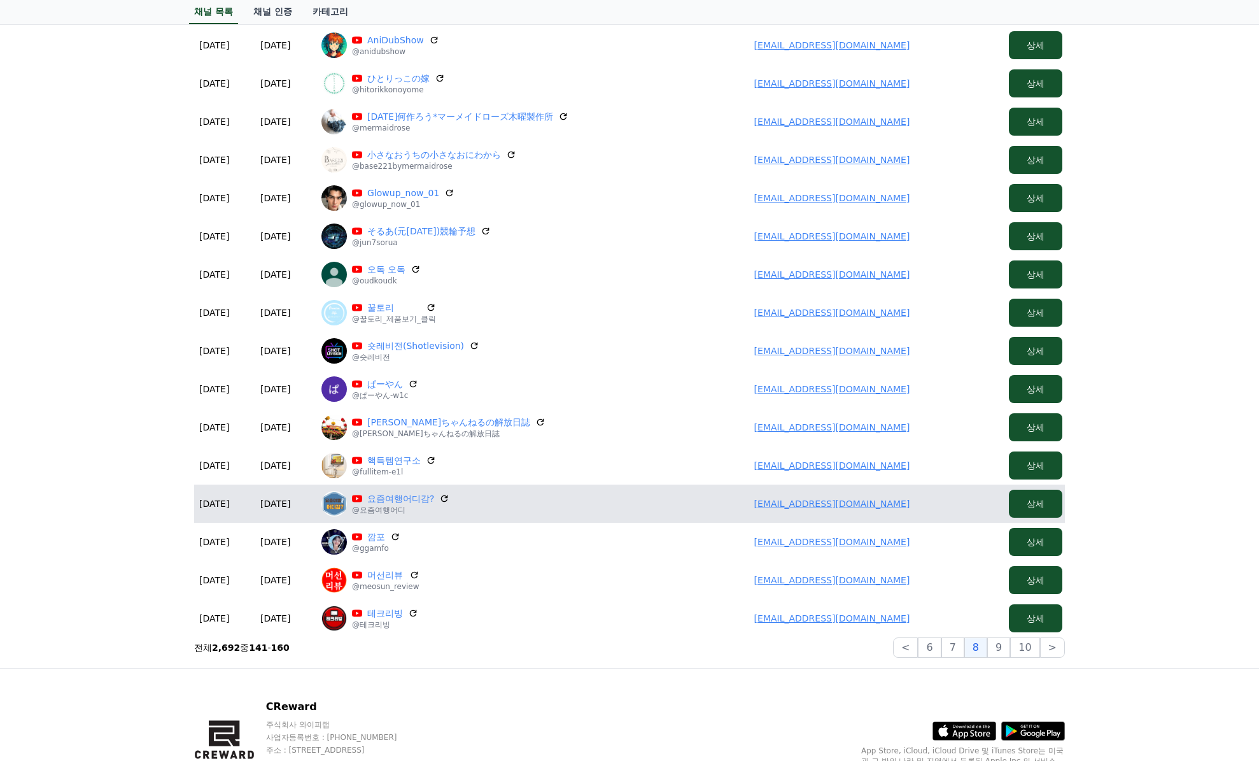
scroll to position [321, 0]
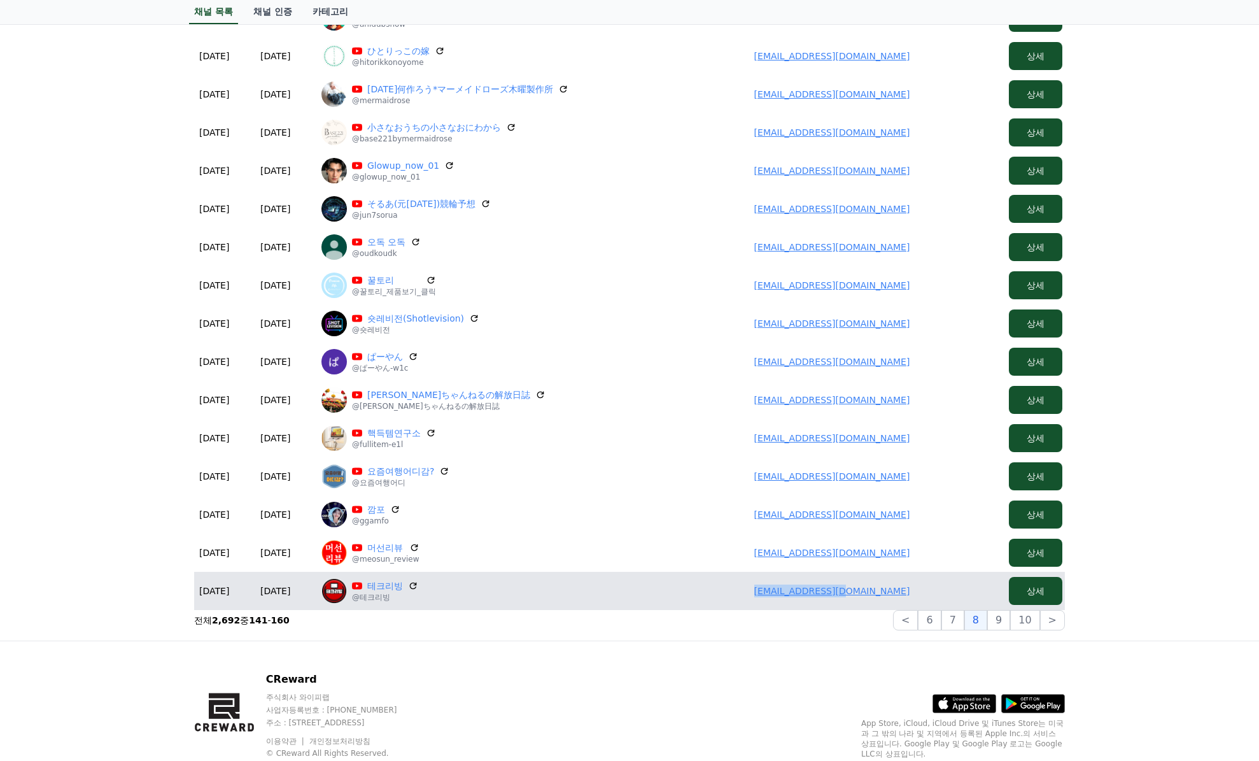
drag, startPoint x: 783, startPoint y: 590, endPoint x: 891, endPoint y: 595, distance: 107.7
click at [891, 595] on td "lyl1317@naver.com" at bounding box center [832, 591] width 344 height 38
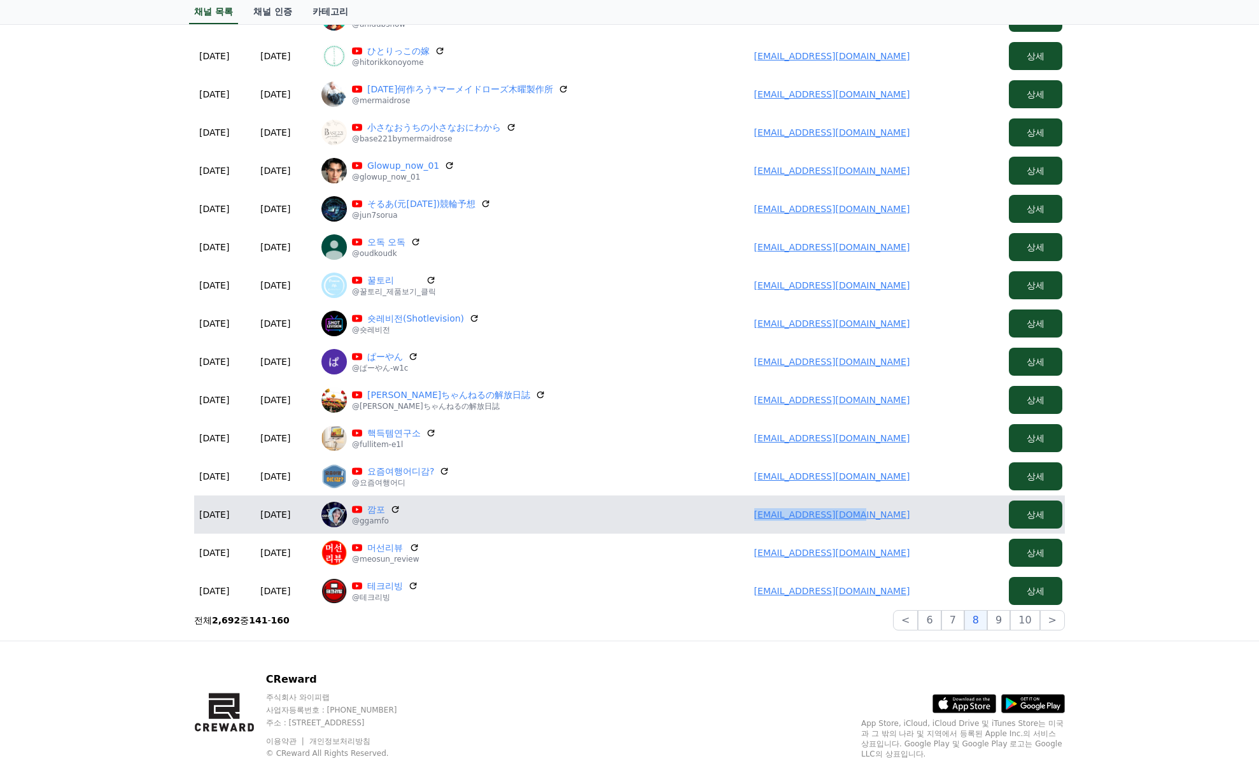
drag, startPoint x: 763, startPoint y: 510, endPoint x: 910, endPoint y: 518, distance: 146.7
click at [910, 518] on td "asafire777@gmail.com" at bounding box center [832, 514] width 344 height 38
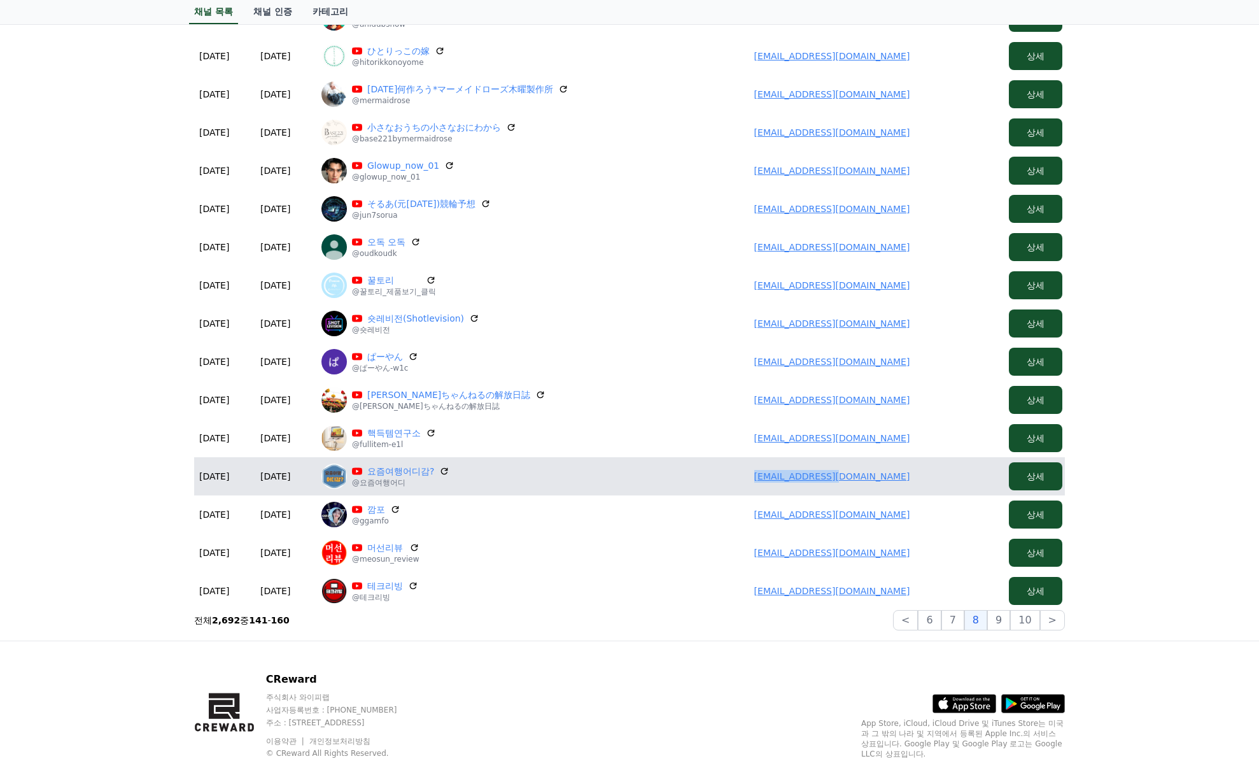
drag, startPoint x: 769, startPoint y: 473, endPoint x: 900, endPoint y: 473, distance: 131.8
click at [902, 473] on td "tuyou2@naver.com" at bounding box center [832, 476] width 344 height 38
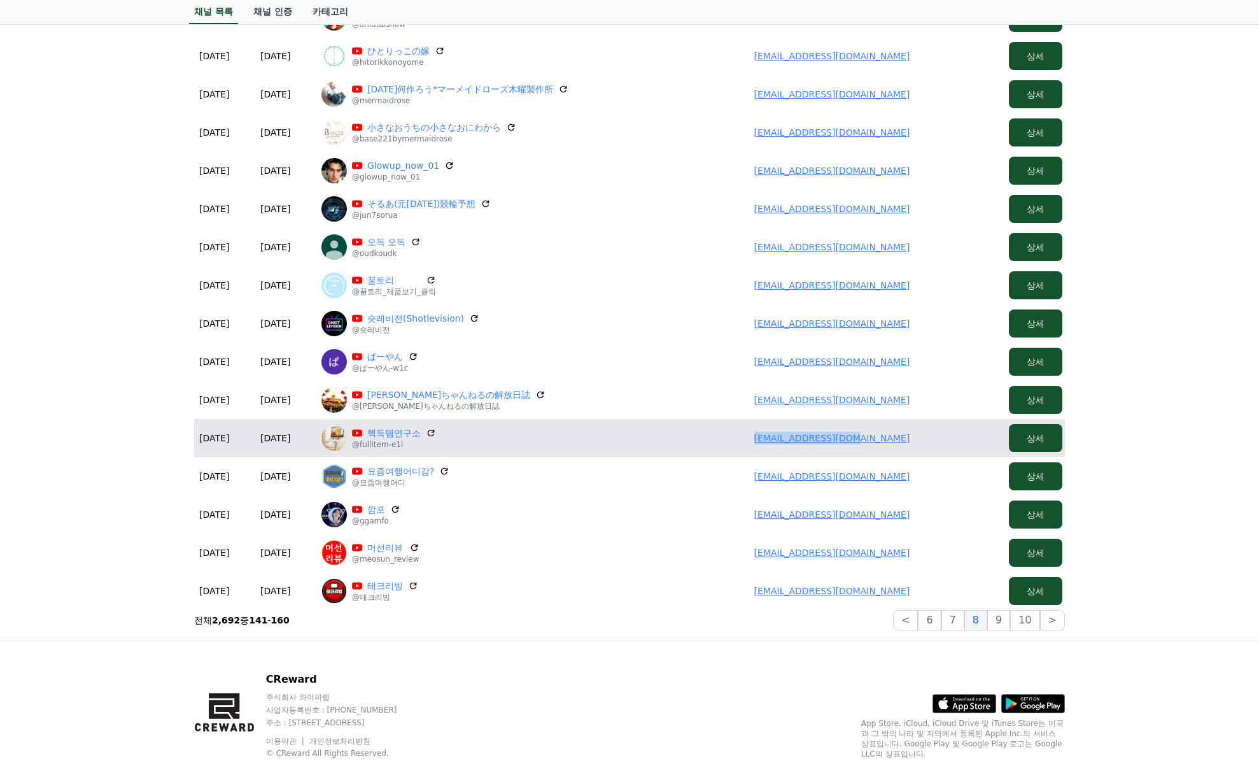
drag, startPoint x: 756, startPoint y: 436, endPoint x: 910, endPoint y: 442, distance: 154.2
click at [910, 442] on td "hobbyis42@gmail.com" at bounding box center [832, 438] width 344 height 38
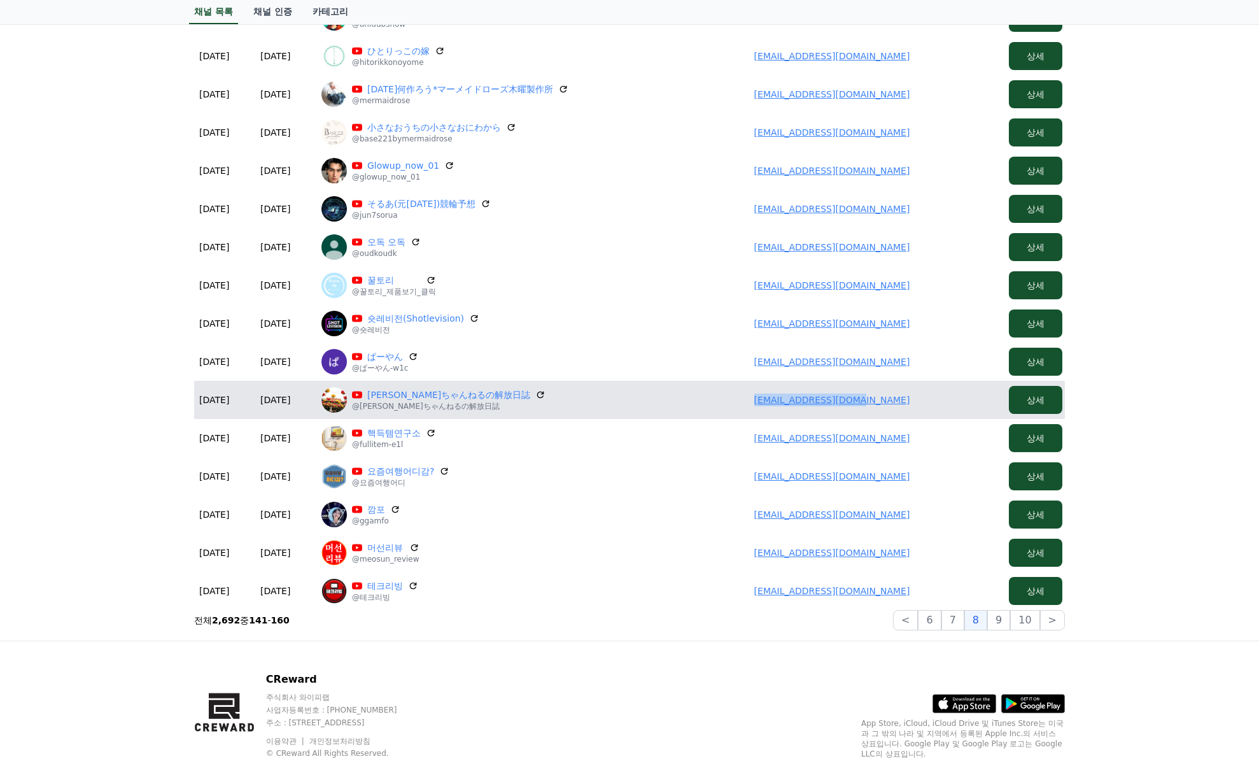
drag, startPoint x: 846, startPoint y: 407, endPoint x: 920, endPoint y: 409, distance: 74.5
click at [919, 409] on td "yucchaneru@gmail.com" at bounding box center [832, 400] width 344 height 38
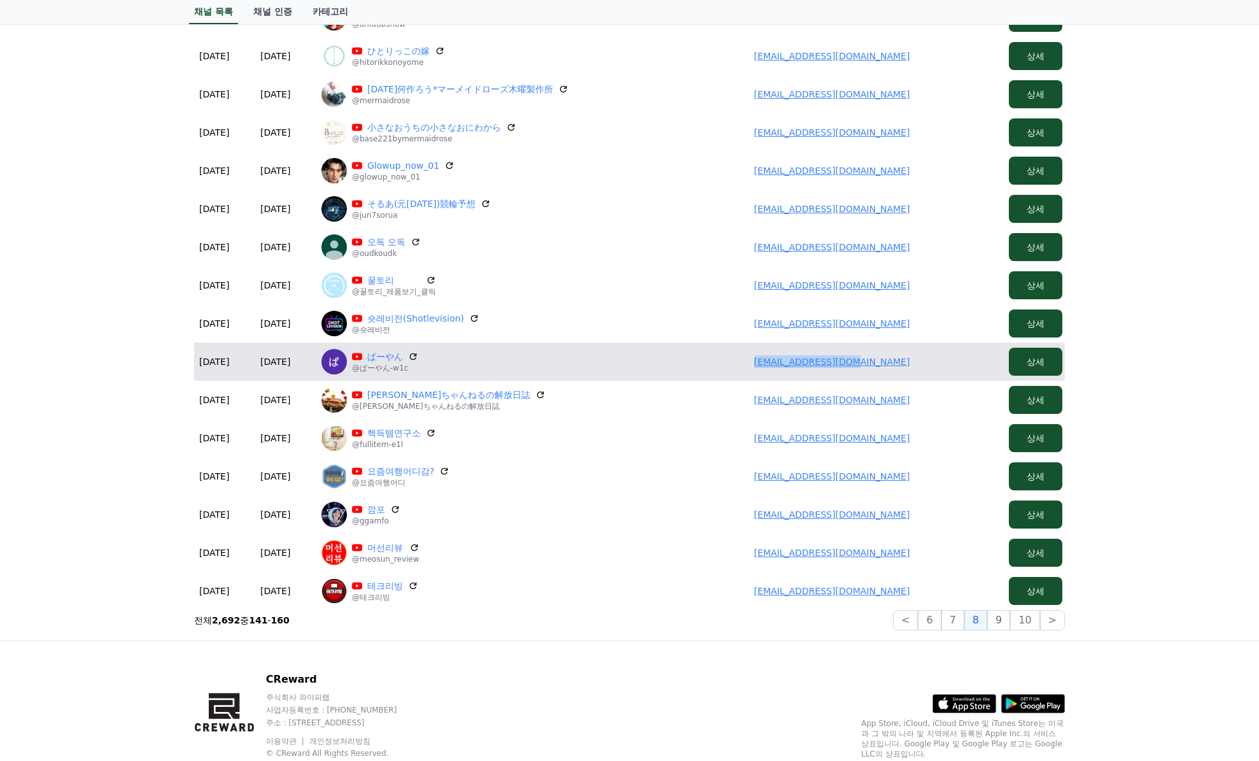
drag, startPoint x: 716, startPoint y: 358, endPoint x: 947, endPoint y: 363, distance: 231.2
click at [947, 363] on td "anmna0930@gmail.com" at bounding box center [832, 362] width 344 height 38
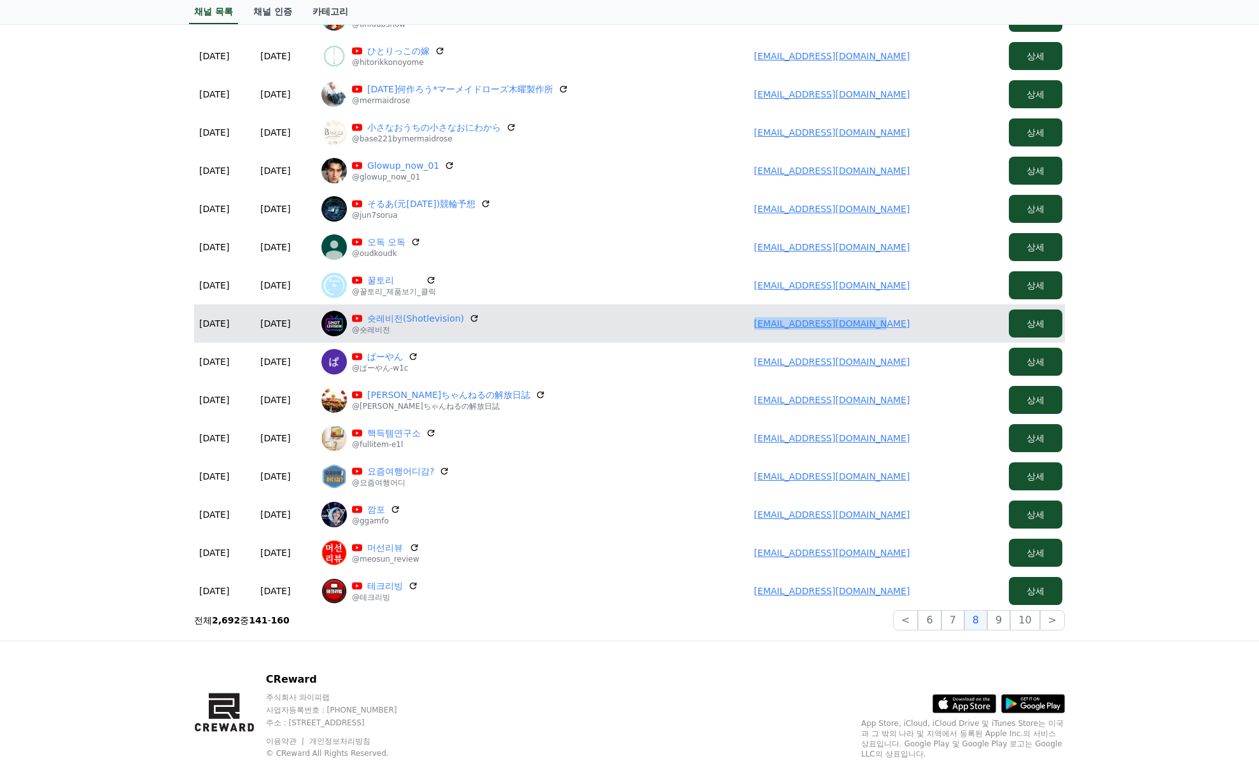
drag, startPoint x: 763, startPoint y: 314, endPoint x: 950, endPoint y: 330, distance: 187.2
click at [950, 329] on td "minsuk54492388@gmail.com" at bounding box center [832, 323] width 344 height 38
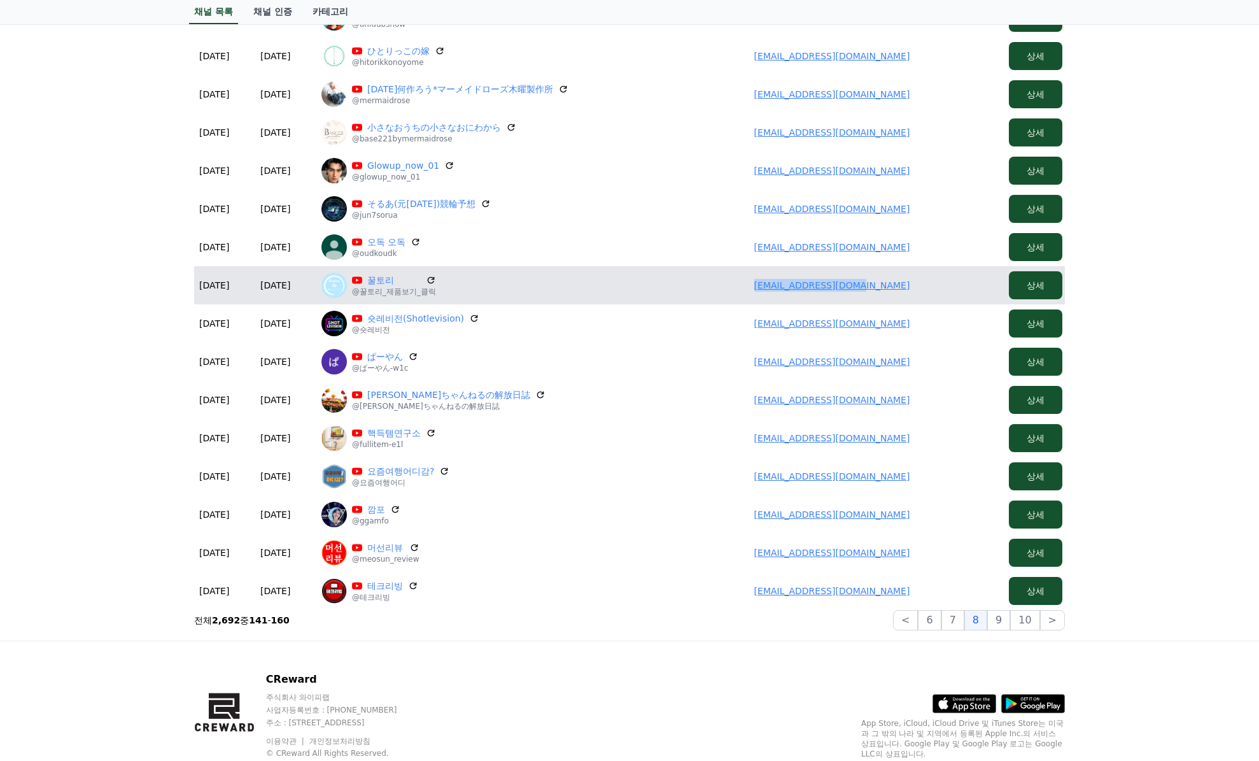
drag, startPoint x: 748, startPoint y: 280, endPoint x: 932, endPoint y: 288, distance: 184.2
click at [932, 287] on td "pl84798119@gmail.com" at bounding box center [832, 285] width 344 height 38
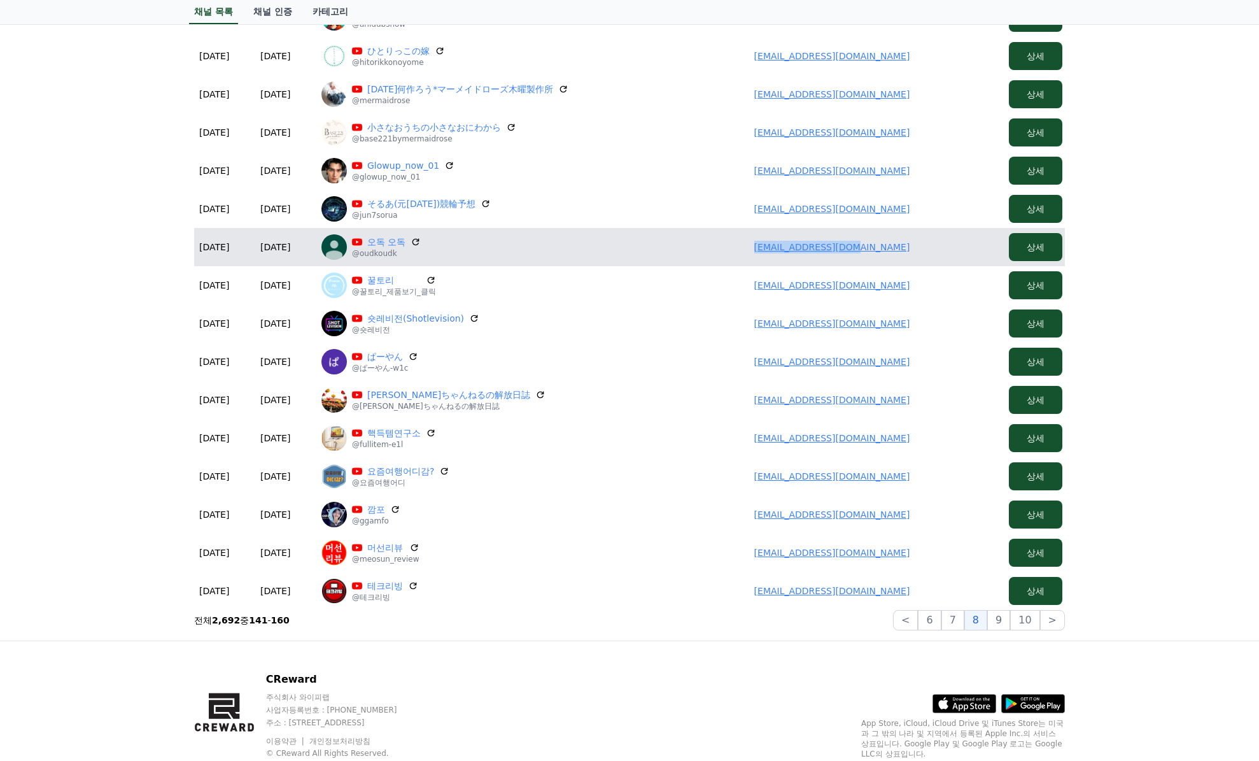
drag, startPoint x: 765, startPoint y: 244, endPoint x: 921, endPoint y: 248, distance: 155.4
click at [937, 244] on td "tjsdn7103@gmail.com" at bounding box center [832, 247] width 344 height 38
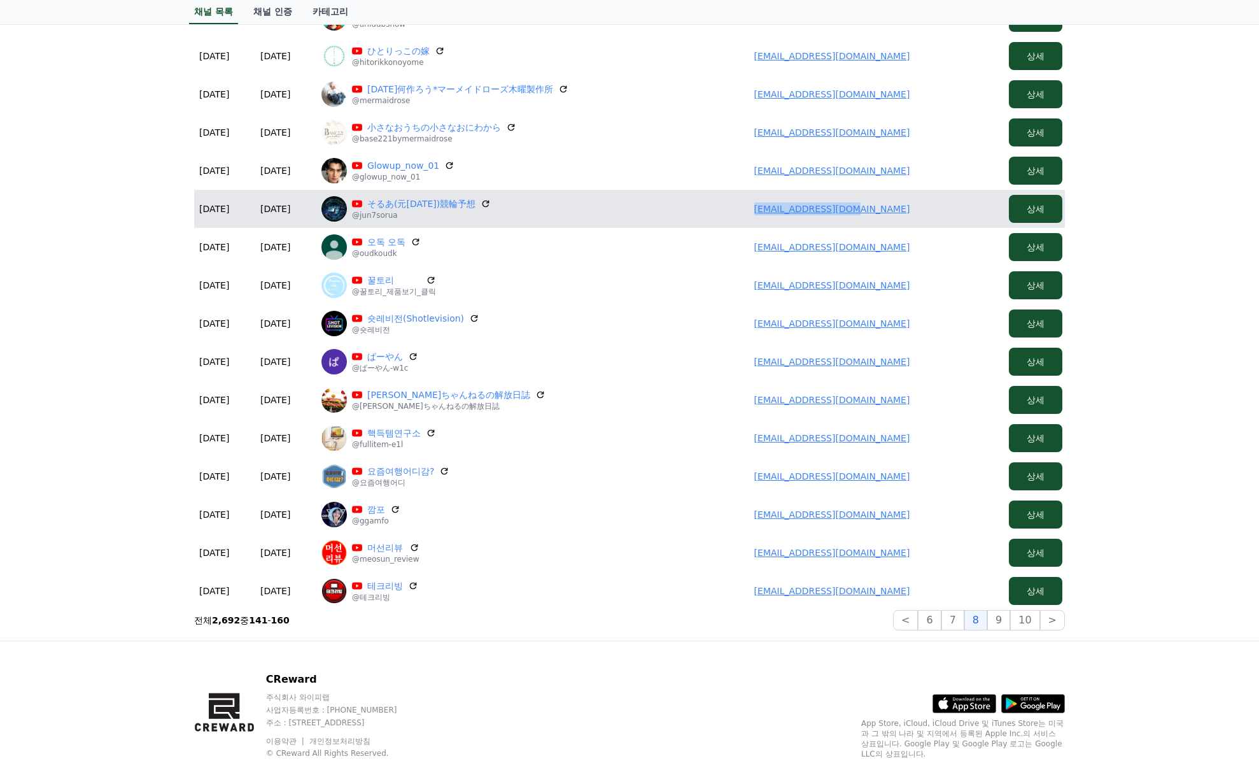
drag, startPoint x: 784, startPoint y: 211, endPoint x: 919, endPoint y: 210, distance: 135.0
click at [919, 210] on td "inqbqgqme@gmail.com" at bounding box center [832, 209] width 344 height 38
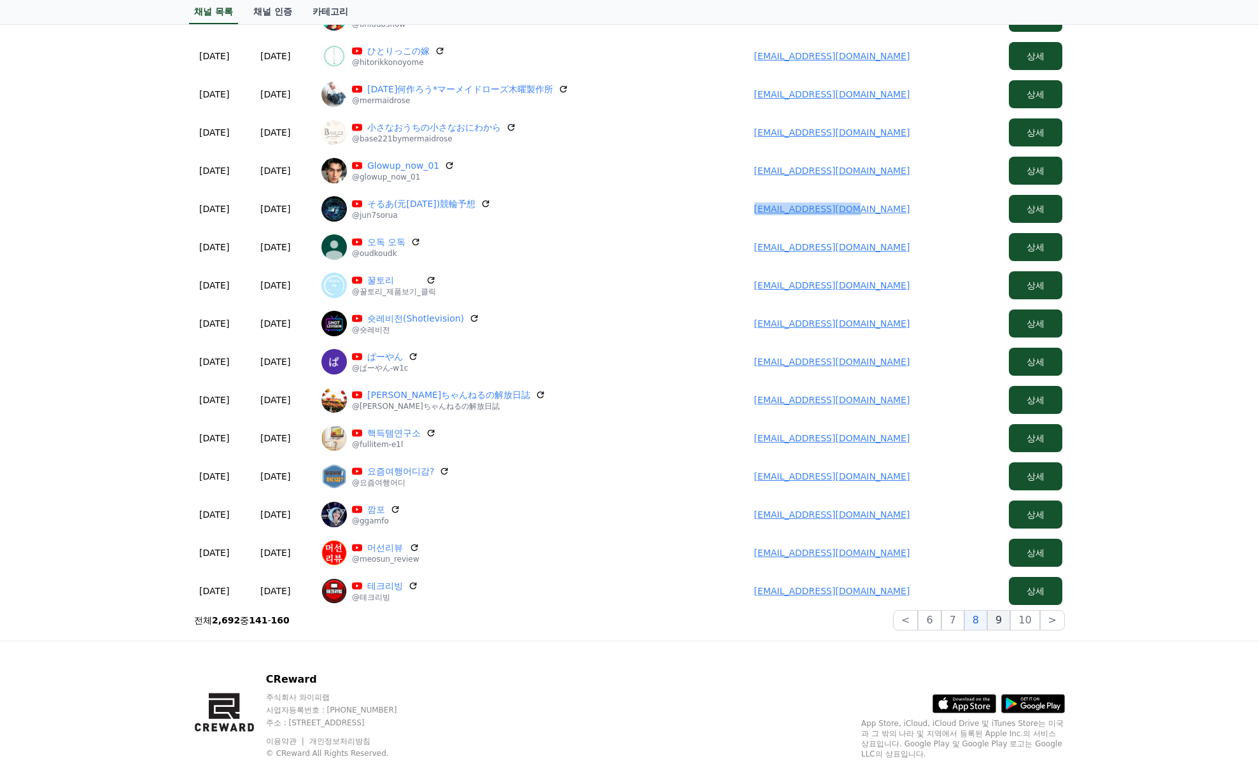
click at [1002, 617] on button "9" at bounding box center [999, 620] width 23 height 20
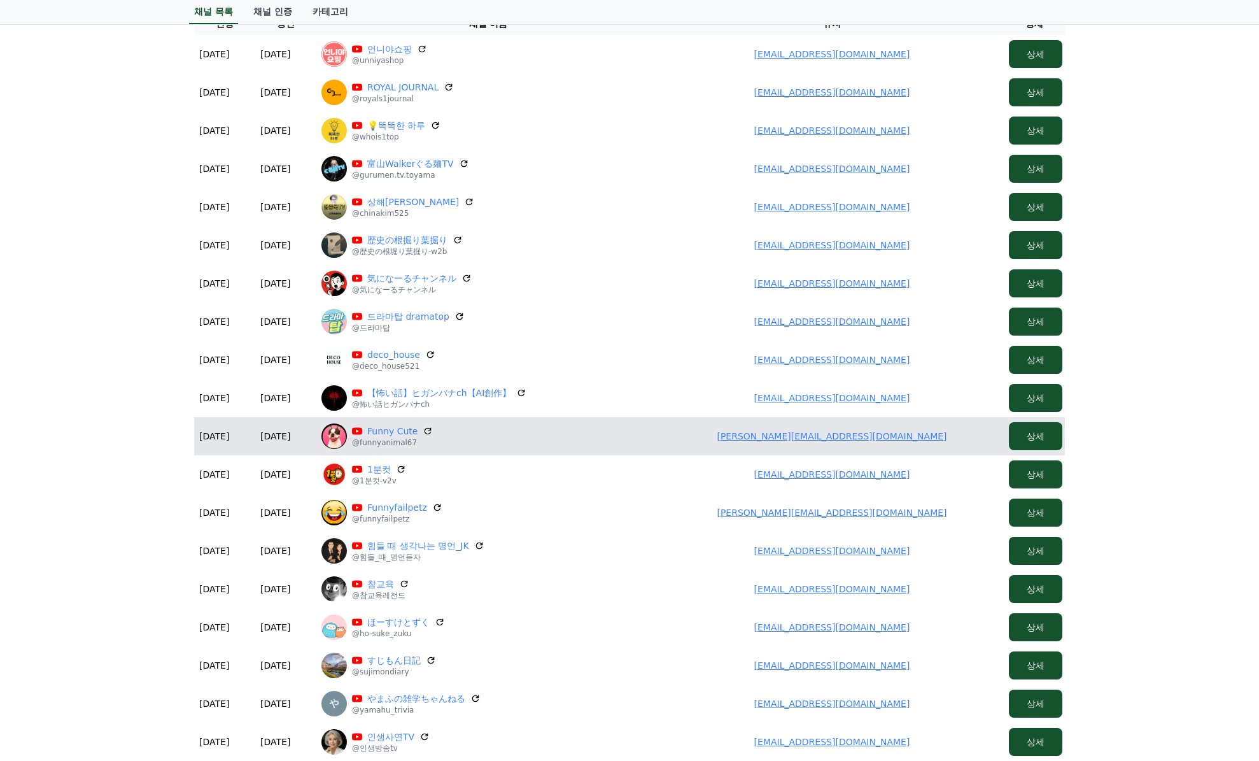
scroll to position [130, 0]
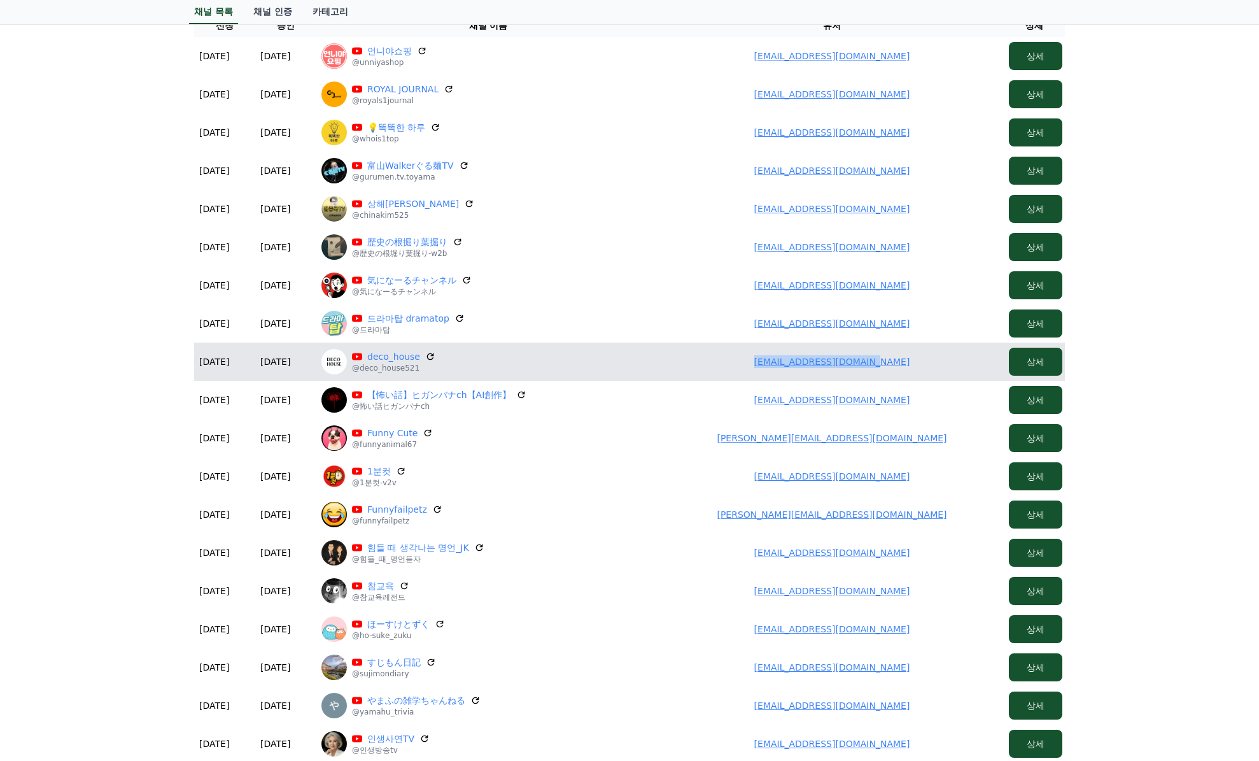
drag, startPoint x: 756, startPoint y: 355, endPoint x: 939, endPoint y: 364, distance: 183.0
click at [939, 364] on td "leeguangho521@gmail.com" at bounding box center [832, 362] width 344 height 38
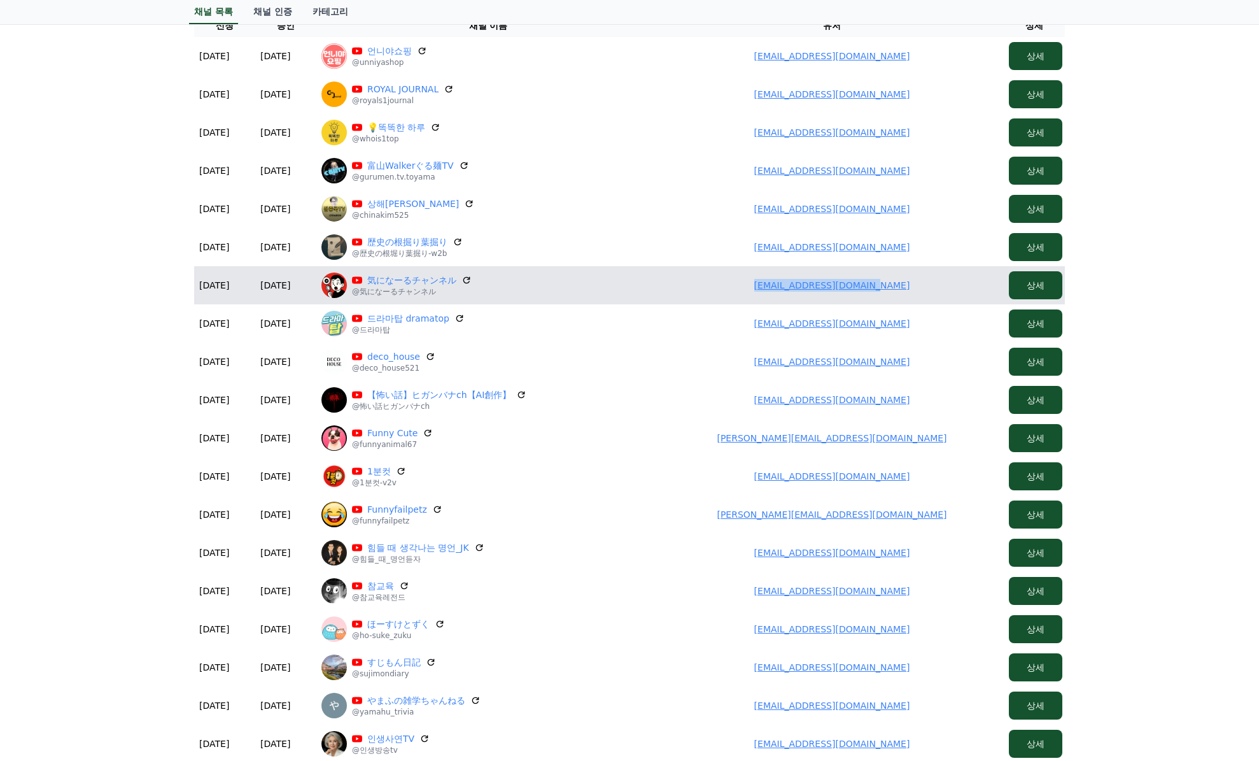
drag, startPoint x: 751, startPoint y: 283, endPoint x: 919, endPoint y: 285, distance: 168.1
click at [919, 285] on td "rom.net.douga@gmail.com" at bounding box center [832, 285] width 344 height 38
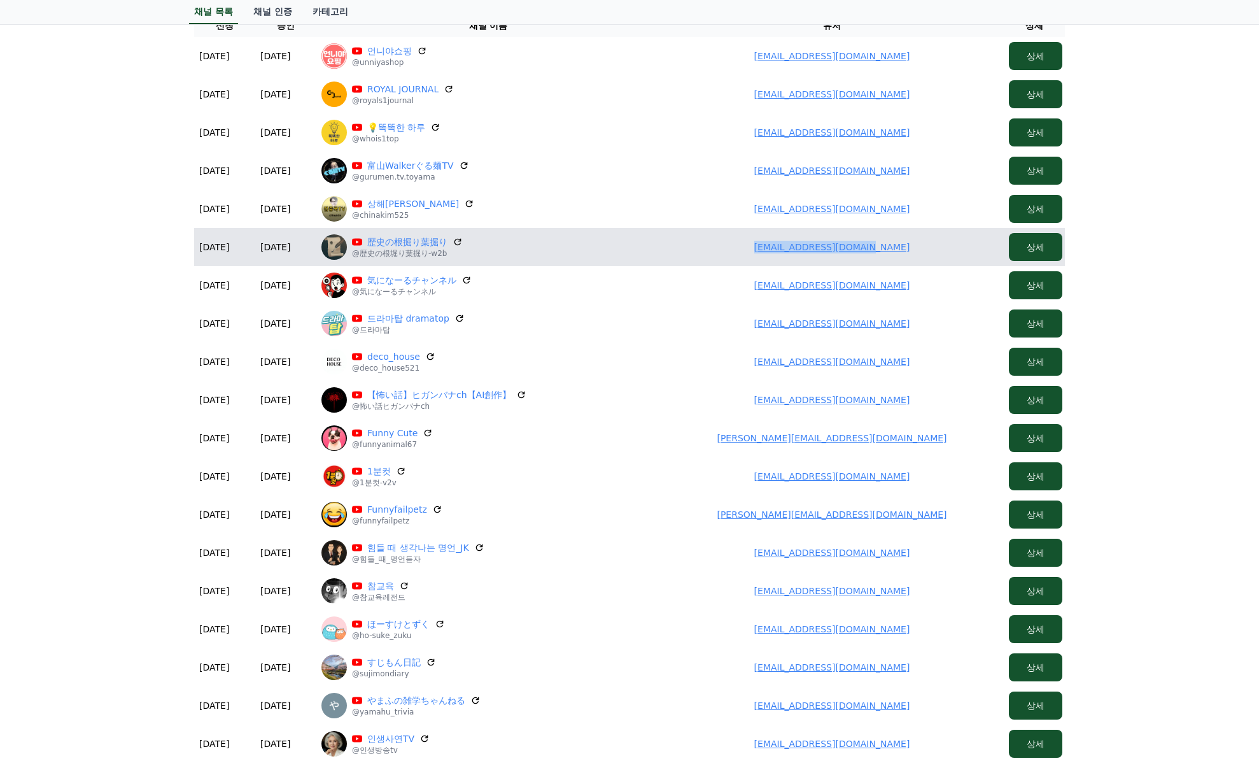
drag, startPoint x: 795, startPoint y: 253, endPoint x: 913, endPoint y: 262, distance: 118.2
click at [913, 262] on td "kei.nao.to.1@gmail.com" at bounding box center [832, 247] width 344 height 38
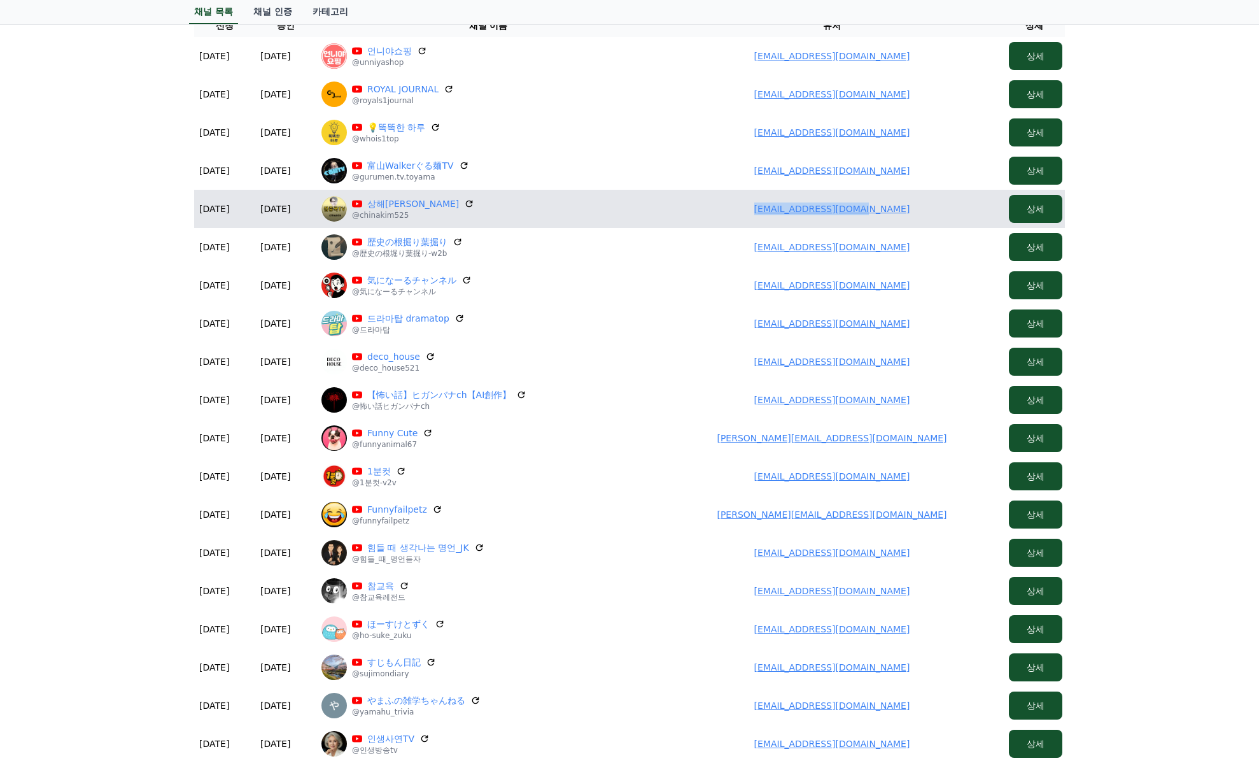
drag, startPoint x: 913, startPoint y: 211, endPoint x: 730, endPoint y: 204, distance: 183.5
click at [730, 204] on td "gjchina0831@gmail.com" at bounding box center [832, 209] width 344 height 38
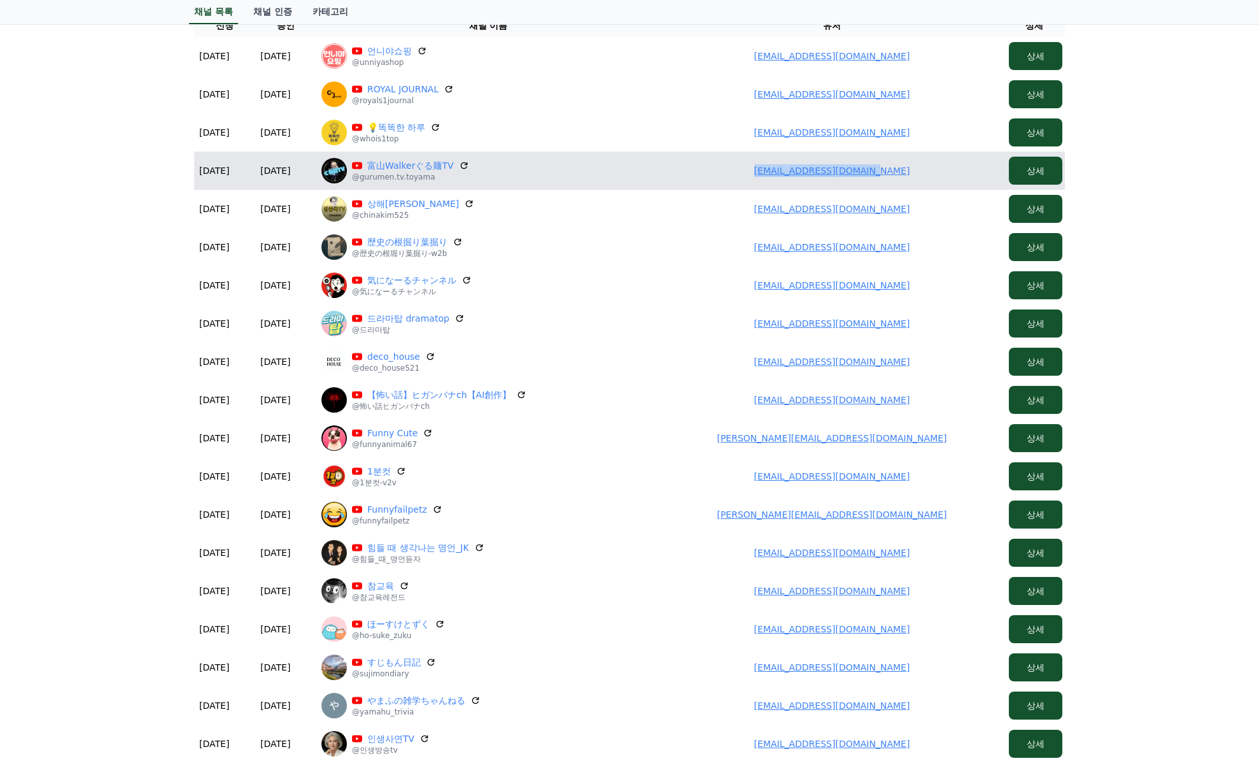
drag, startPoint x: 854, startPoint y: 173, endPoint x: 735, endPoint y: 179, distance: 118.6
click at [735, 179] on td "mondayraceing@gmail.com" at bounding box center [832, 171] width 344 height 38
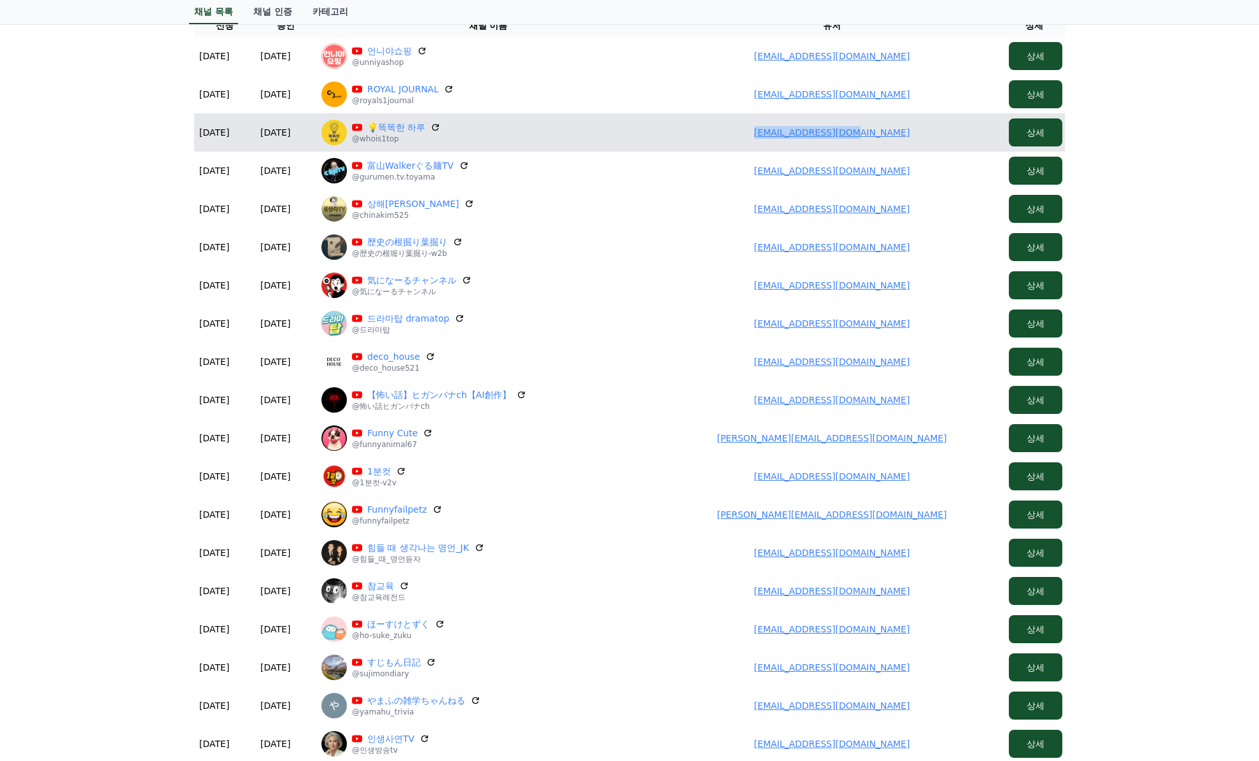
drag, startPoint x: 852, startPoint y: 134, endPoint x: 748, endPoint y: 135, distance: 103.8
click at [748, 135] on td "whworms79@gmail.com" at bounding box center [832, 132] width 344 height 38
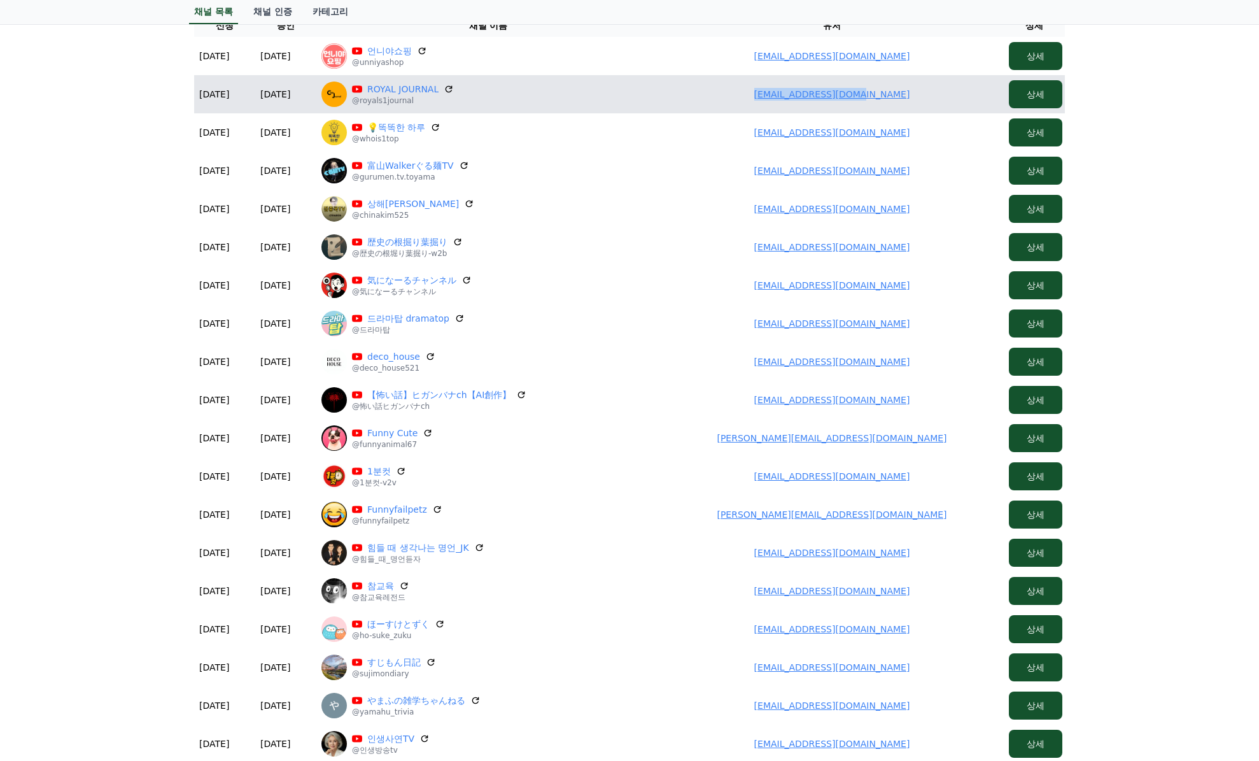
drag, startPoint x: 892, startPoint y: 93, endPoint x: 781, endPoint y: 97, distance: 110.9
click at [781, 97] on td "ekemajong4@gmail.com" at bounding box center [832, 94] width 344 height 38
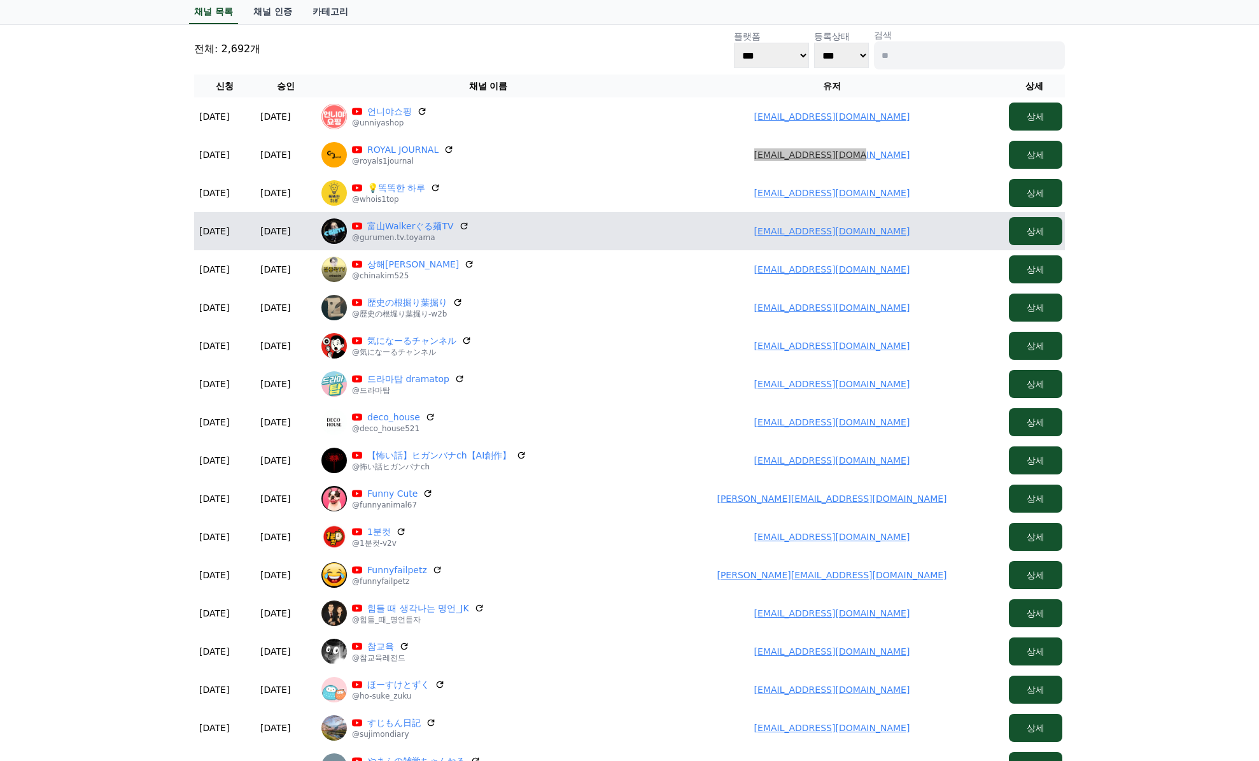
scroll to position [66, 0]
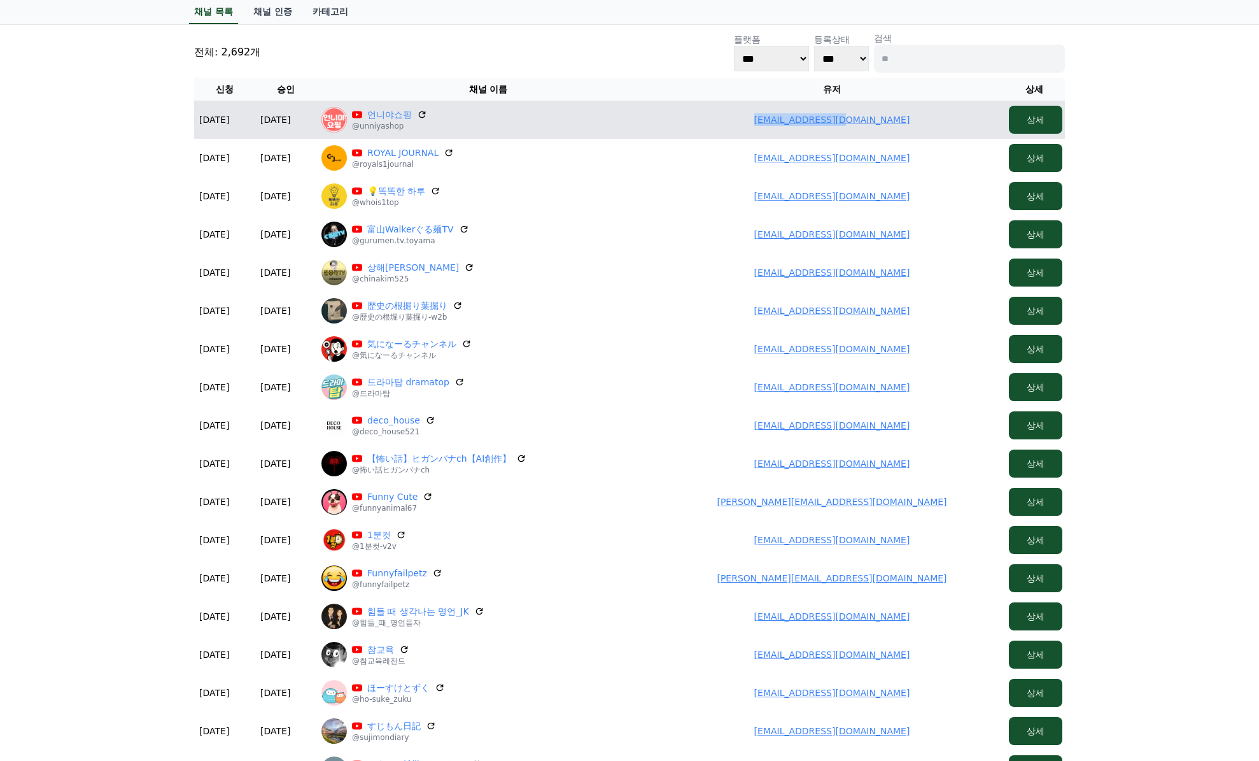
drag, startPoint x: 896, startPoint y: 118, endPoint x: 726, endPoint y: 119, distance: 169.4
click at [726, 119] on td "lyl1317@naver.com" at bounding box center [832, 120] width 344 height 38
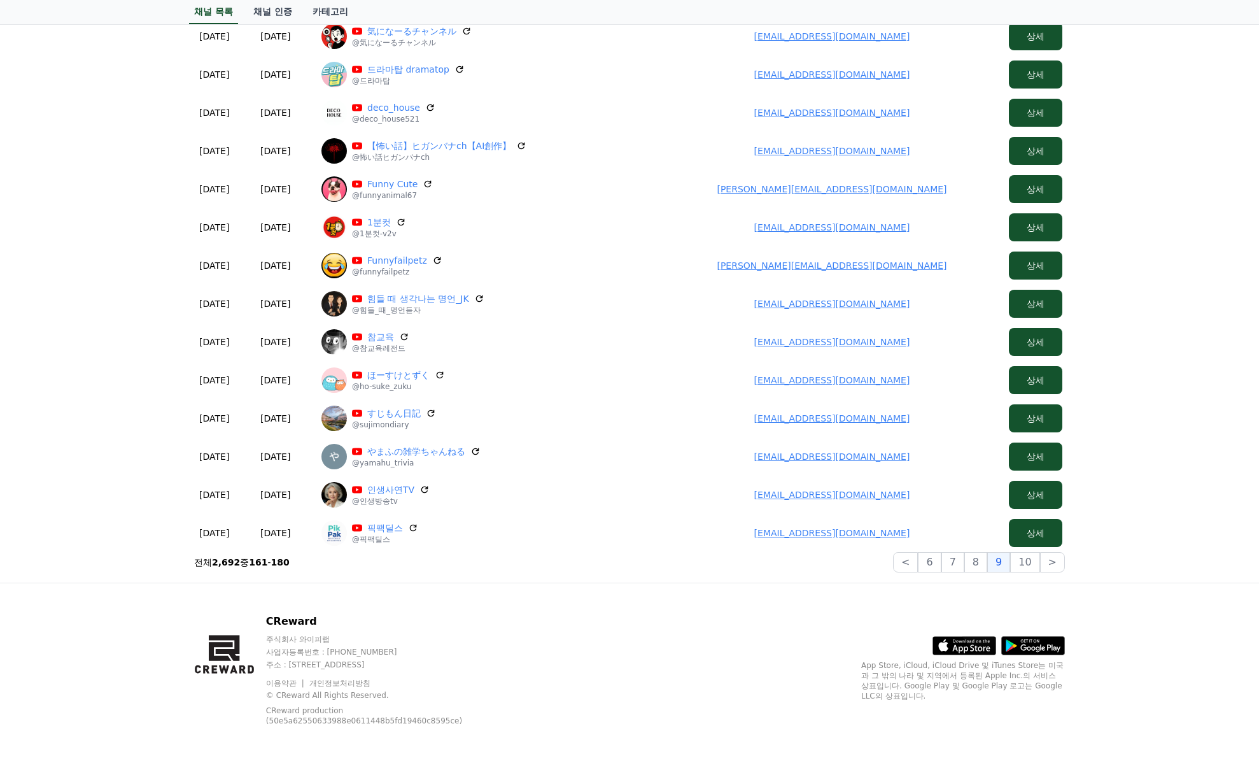
scroll to position [385, 0]
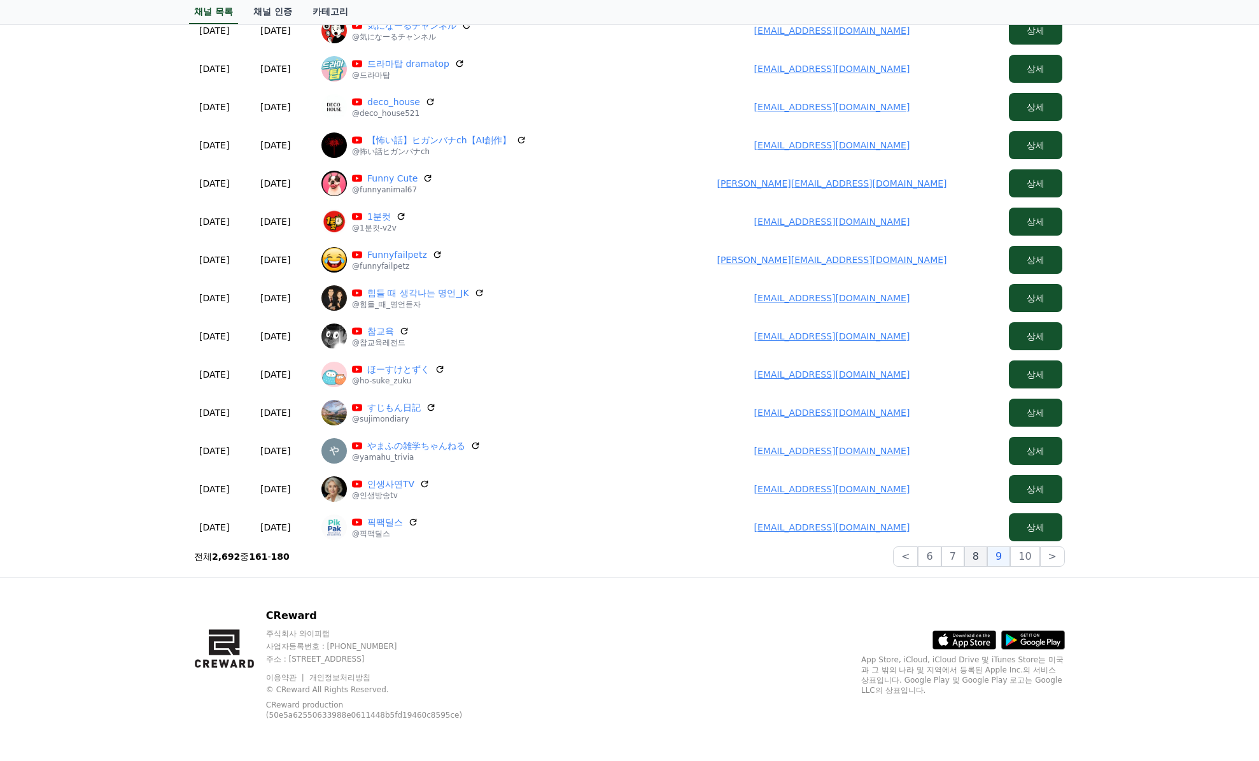
click at [1010, 562] on button "8" at bounding box center [1024, 556] width 29 height 20
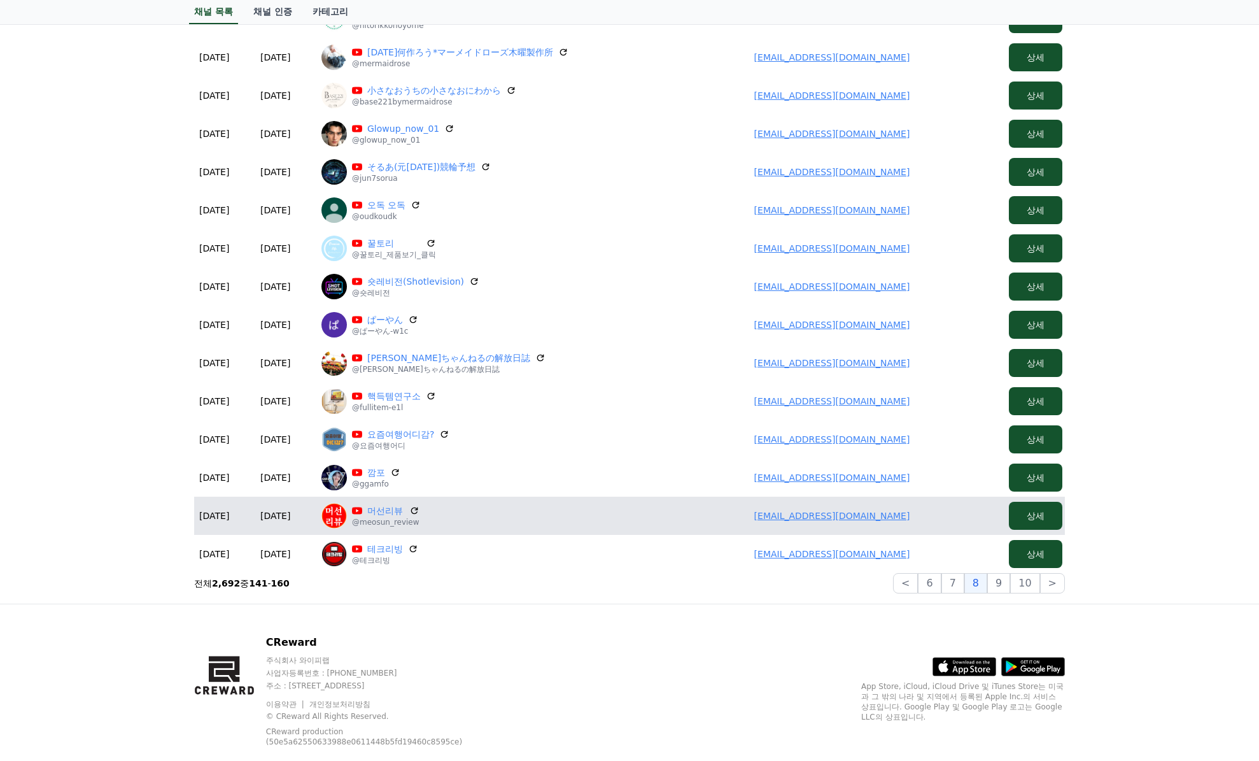
scroll to position [321, 0]
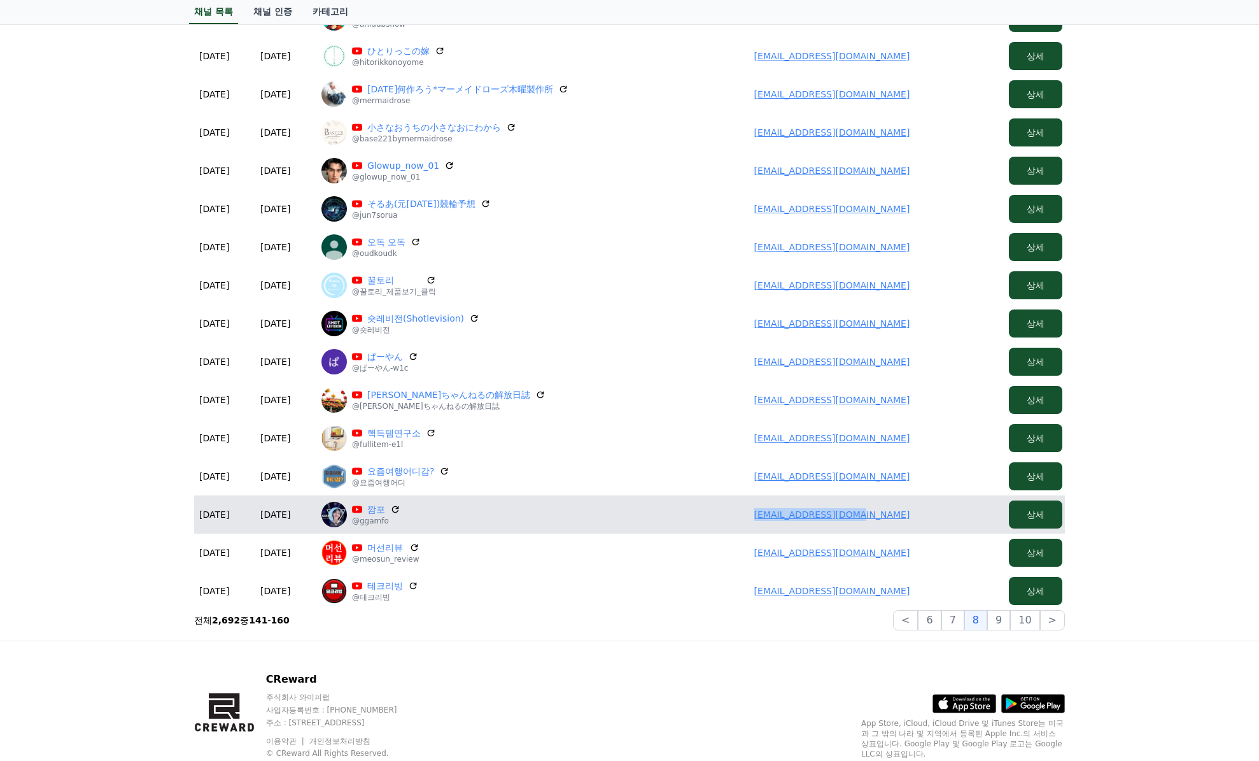
drag, startPoint x: 914, startPoint y: 504, endPoint x: 751, endPoint y: 512, distance: 163.8
click at [751, 512] on td "asafire777@gmail.com" at bounding box center [832, 514] width 344 height 38
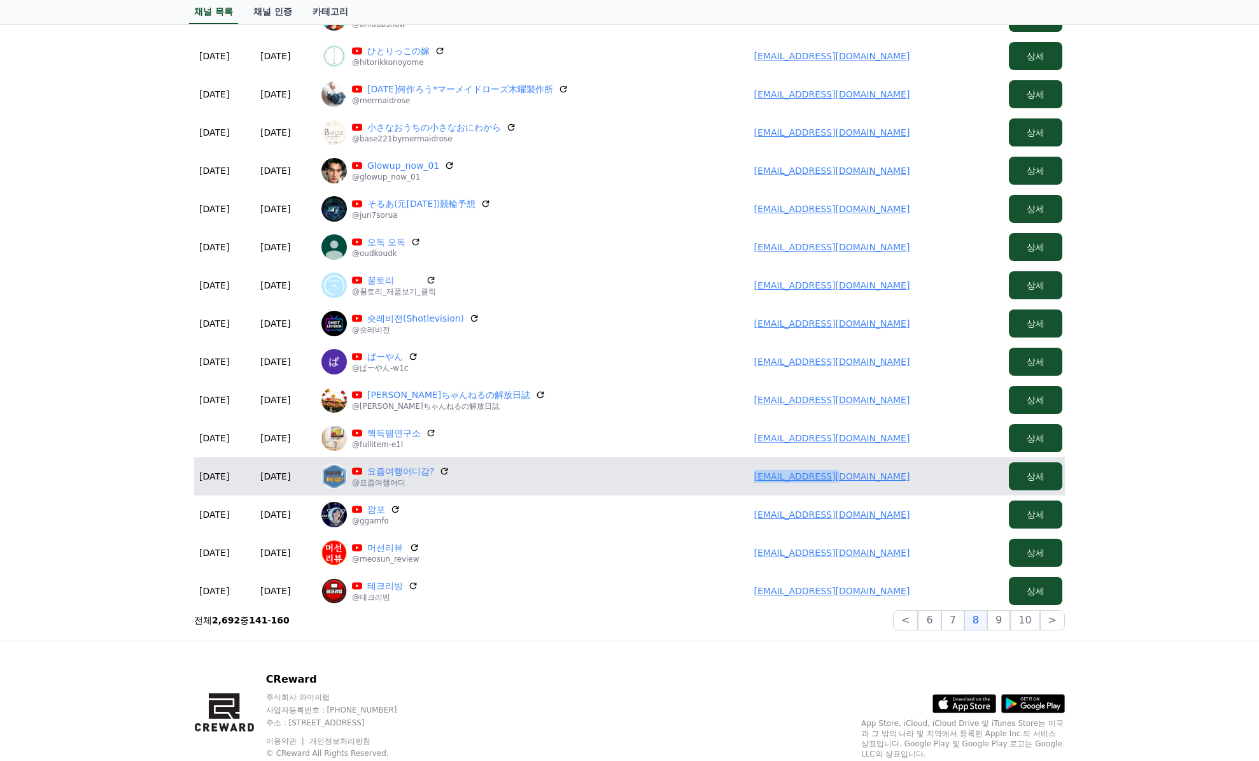
drag, startPoint x: 919, startPoint y: 485, endPoint x: 728, endPoint y: 483, distance: 191.7
click at [728, 483] on td "tuyou2@naver.com" at bounding box center [832, 476] width 344 height 38
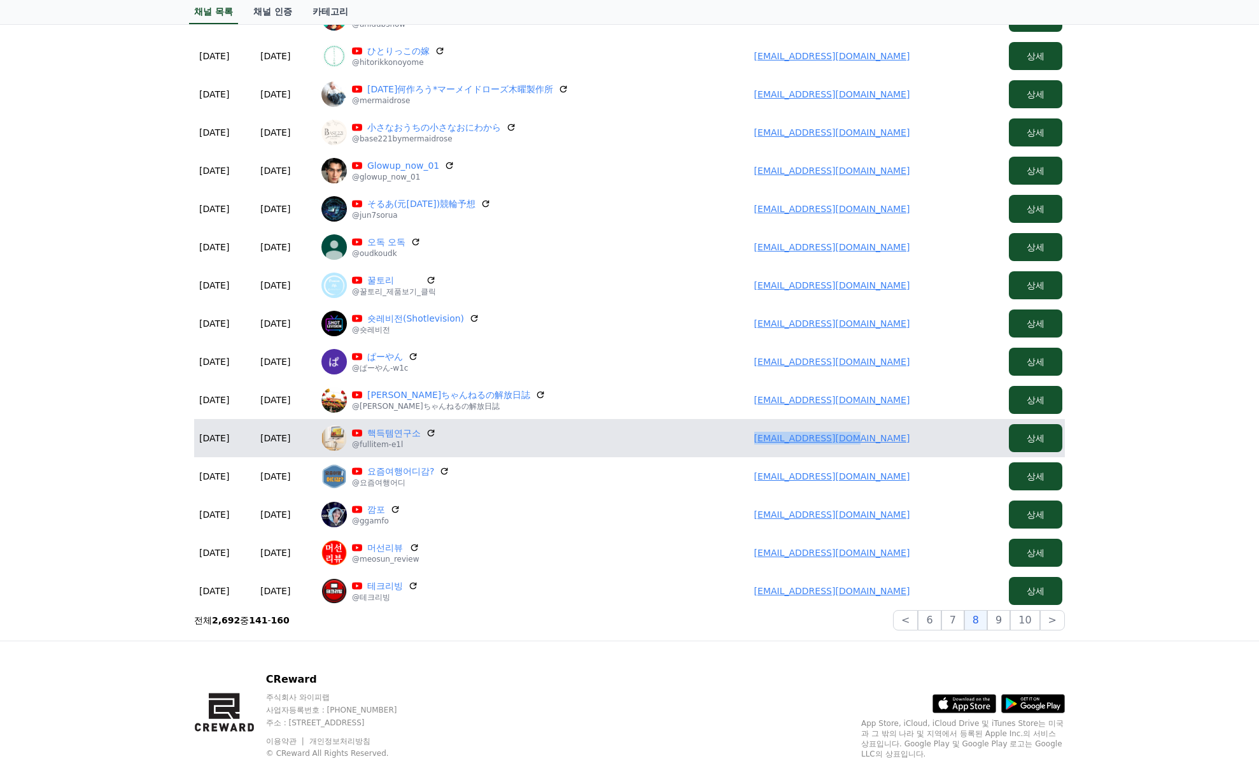
drag, startPoint x: 913, startPoint y: 437, endPoint x: 770, endPoint y: 437, distance: 143.3
click at [770, 437] on td "hobbyis42@gmail.com" at bounding box center [832, 438] width 344 height 38
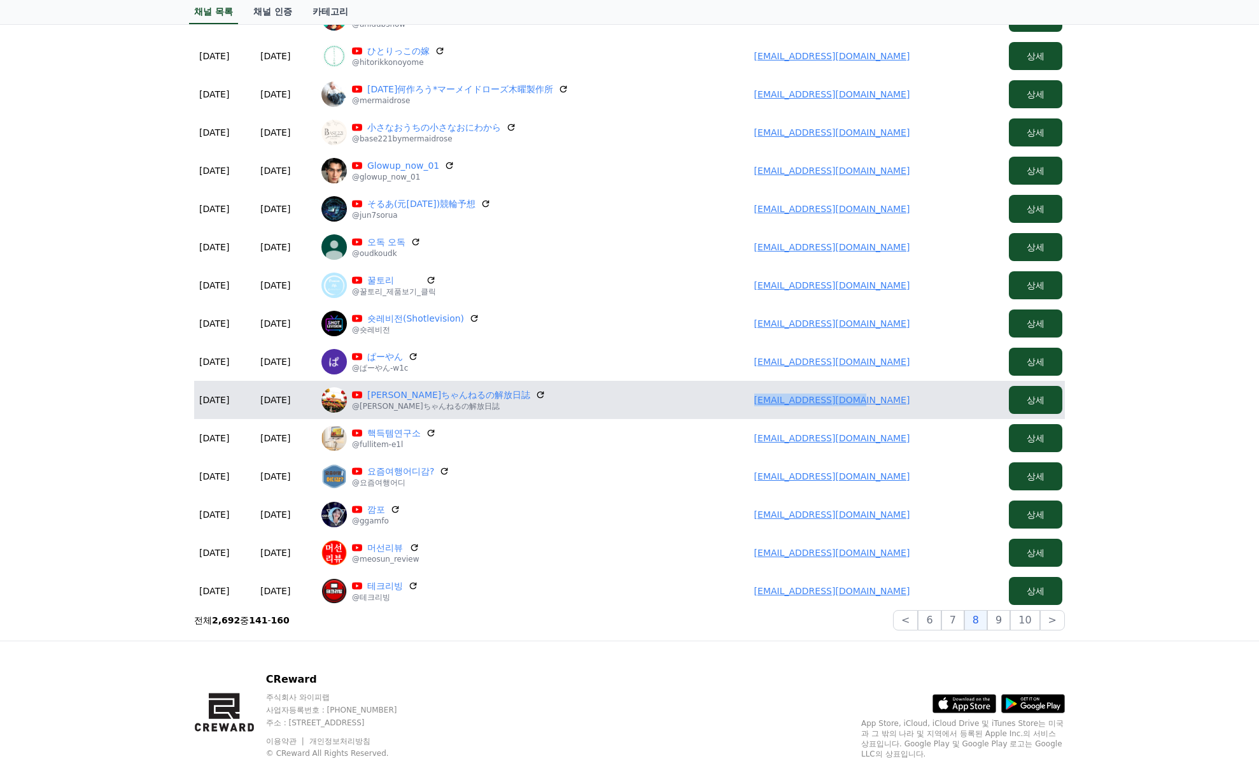
drag, startPoint x: 823, startPoint y: 395, endPoint x: 688, endPoint y: 396, distance: 135.0
click at [688, 396] on td "yucchaneru@gmail.com" at bounding box center [832, 400] width 344 height 38
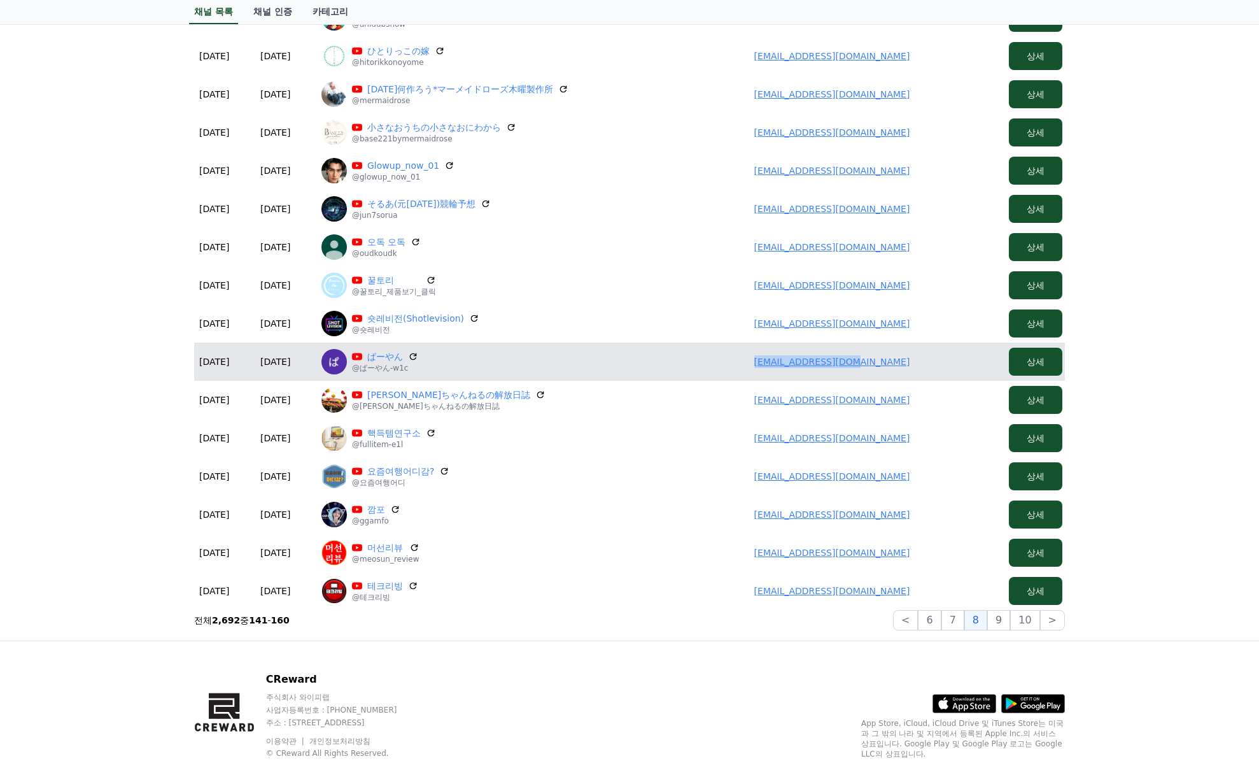
drag, startPoint x: 893, startPoint y: 364, endPoint x: 723, endPoint y: 364, distance: 170.6
click at [723, 364] on td "anmna0930@gmail.com" at bounding box center [832, 362] width 344 height 38
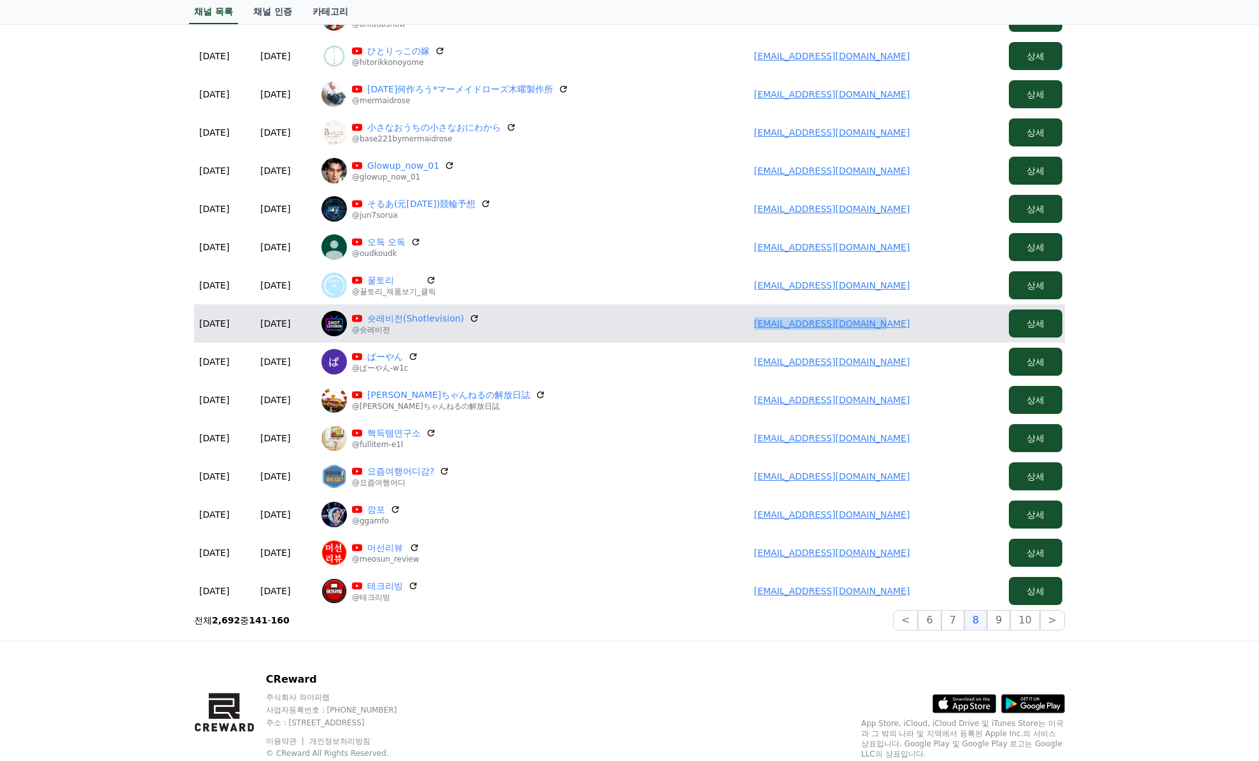
drag, startPoint x: 891, startPoint y: 321, endPoint x: 735, endPoint y: 320, distance: 156.6
click at [735, 320] on td "minsuk54492388@gmail.com" at bounding box center [832, 323] width 344 height 38
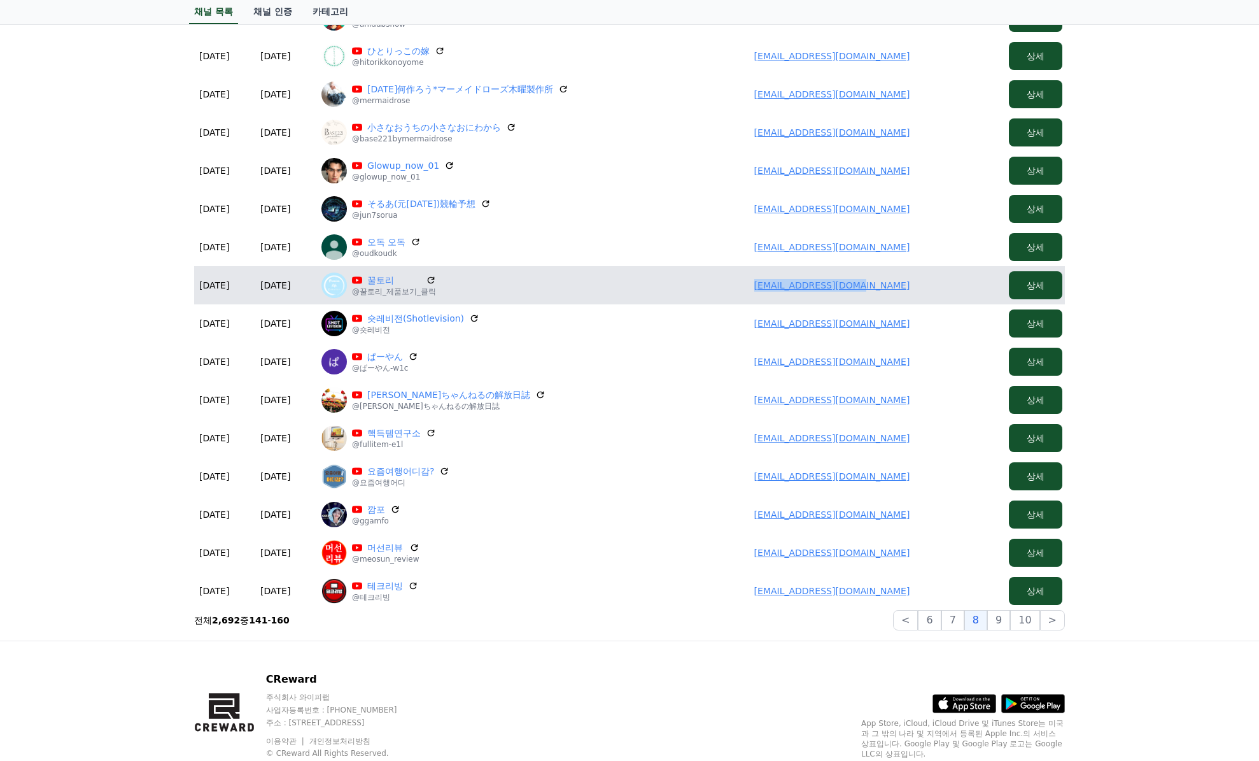
drag, startPoint x: 879, startPoint y: 281, endPoint x: 726, endPoint y: 281, distance: 152.8
click at [726, 281] on td "pl84798119@gmail.com" at bounding box center [832, 285] width 344 height 38
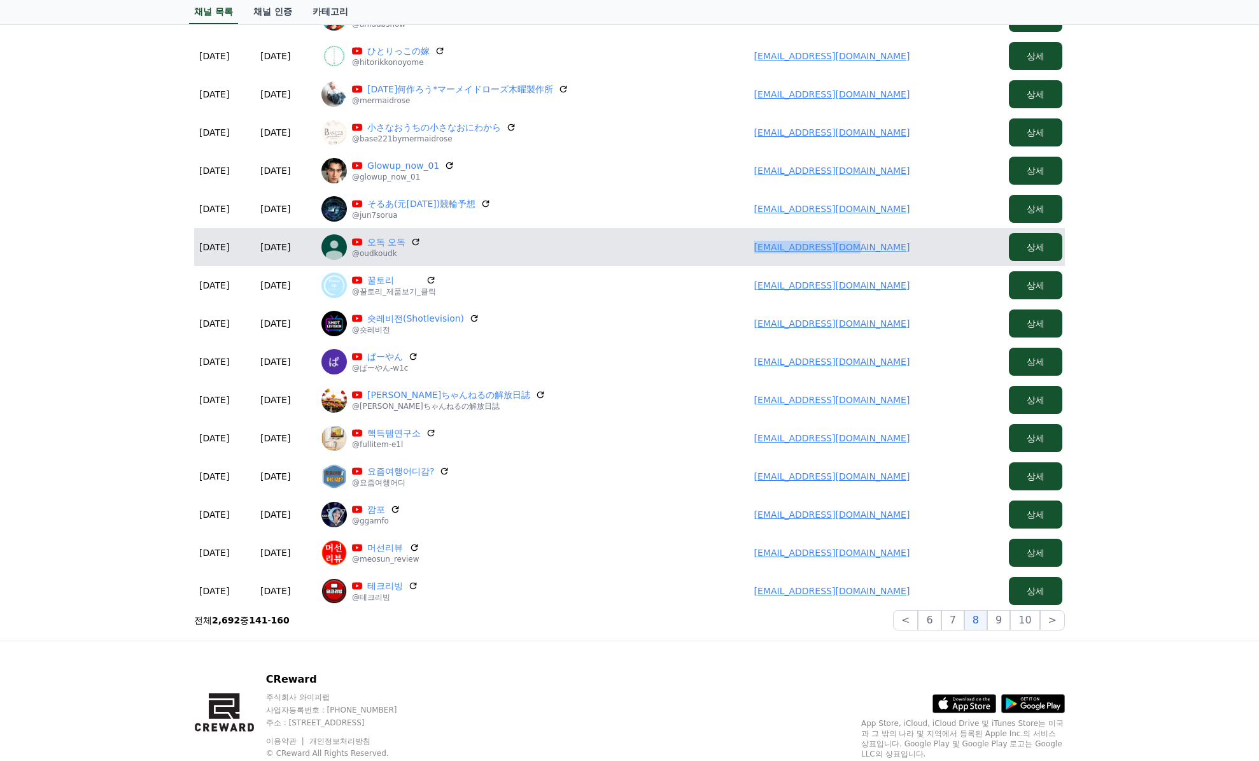
drag, startPoint x: 892, startPoint y: 247, endPoint x: 692, endPoint y: 251, distance: 200.0
click at [692, 251] on td "tjsdn7103@gmail.com" at bounding box center [832, 247] width 344 height 38
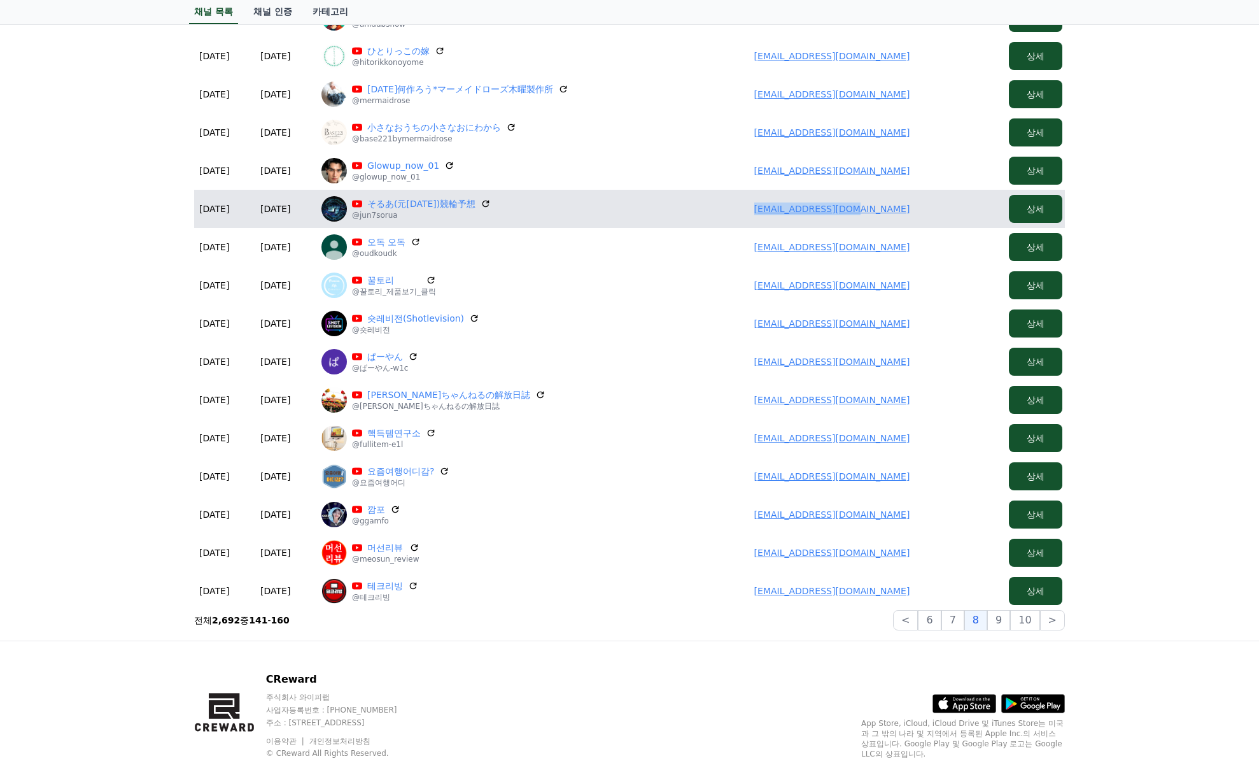
drag, startPoint x: 912, startPoint y: 215, endPoint x: 656, endPoint y: 211, distance: 256.6
click at [689, 211] on td "inqbqgqme@gmail.com" at bounding box center [832, 209] width 344 height 38
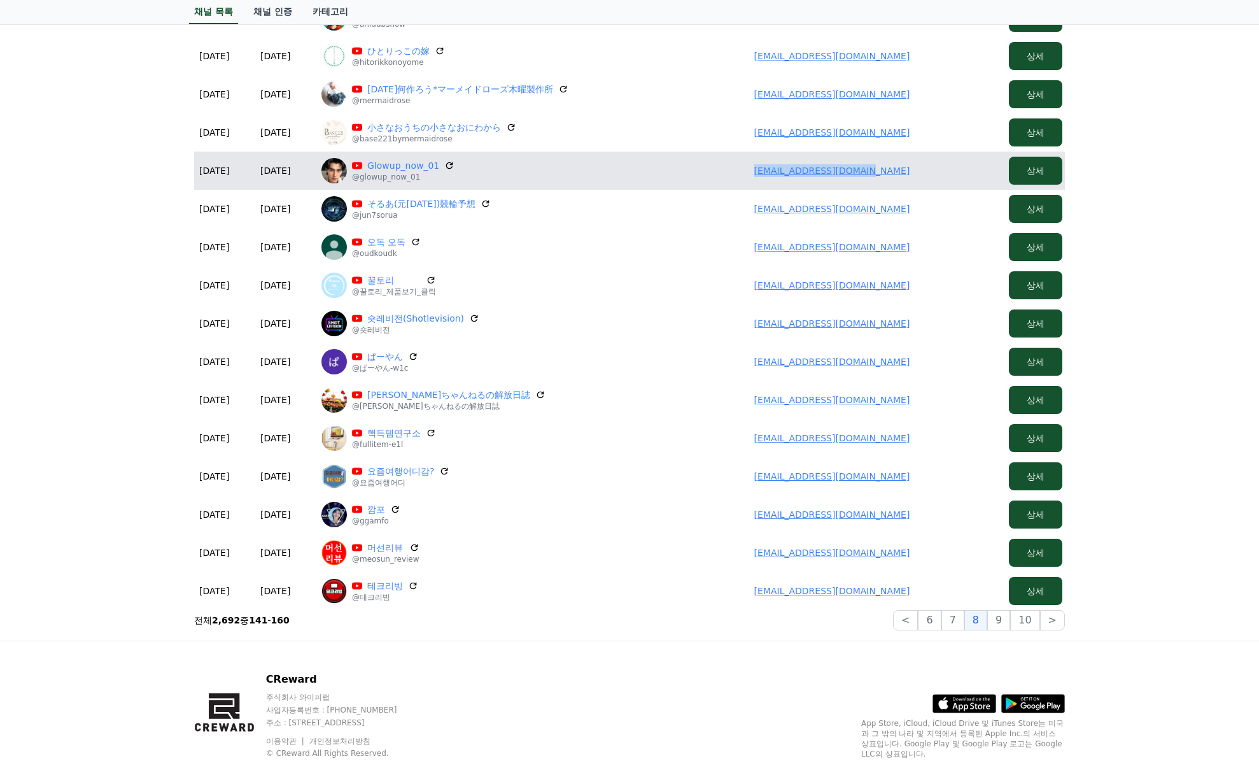
drag, startPoint x: 908, startPoint y: 171, endPoint x: 733, endPoint y: 176, distance: 174.6
click at [733, 176] on td "glowupnow807@gmail.com" at bounding box center [832, 171] width 344 height 38
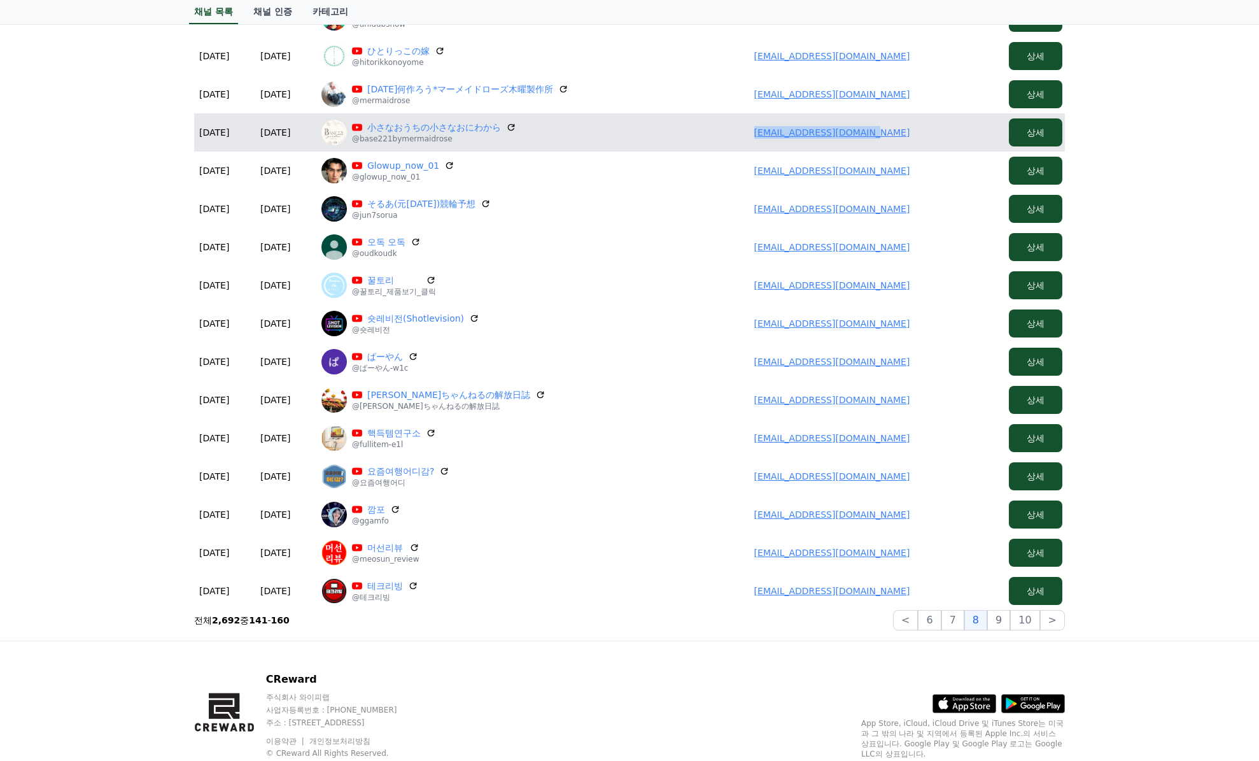
drag, startPoint x: 888, startPoint y: 132, endPoint x: 742, endPoint y: 131, distance: 145.2
click at [742, 131] on td "loganmamanlog@gmail.com" at bounding box center [832, 132] width 344 height 38
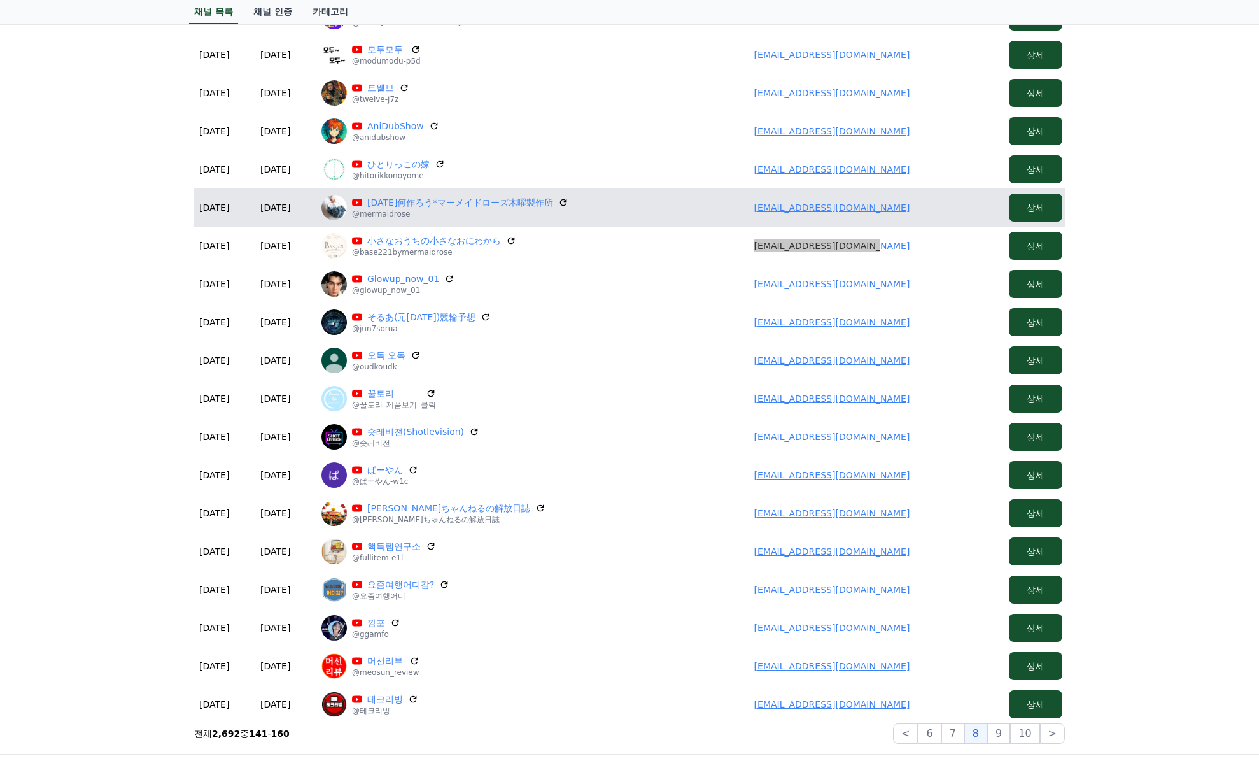
scroll to position [194, 0]
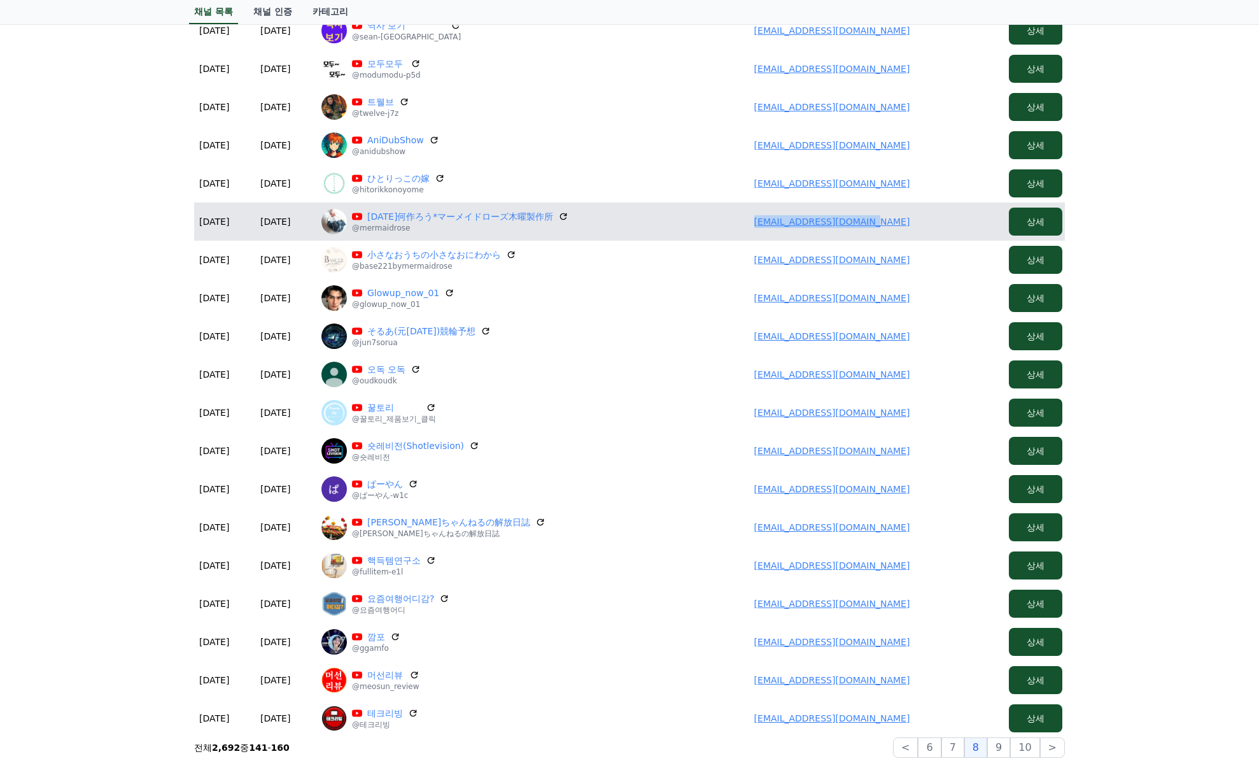
drag, startPoint x: 790, startPoint y: 220, endPoint x: 758, endPoint y: 221, distance: 31.9
click at [758, 221] on td "loganmamanlog@gmail.com" at bounding box center [832, 221] width 344 height 38
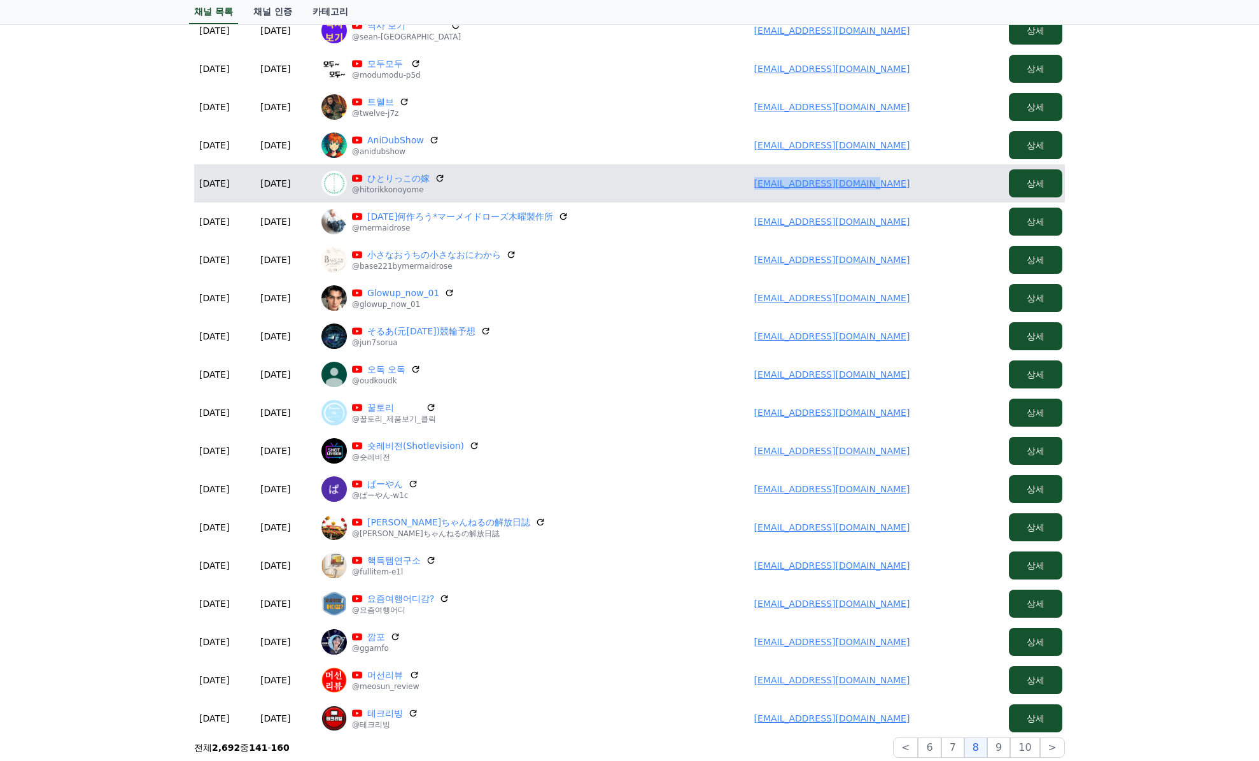
drag, startPoint x: 944, startPoint y: 184, endPoint x: 697, endPoint y: 194, distance: 247.3
click at [697, 194] on td "loganmamanlog@gmail.com" at bounding box center [832, 183] width 344 height 38
click at [383, 177] on link "ひとりっこの嫁" at bounding box center [398, 178] width 62 height 13
drag, startPoint x: 365, startPoint y: 181, endPoint x: 427, endPoint y: 183, distance: 61.8
click at [427, 183] on p "ひとりっこの嫁" at bounding box center [398, 178] width 93 height 13
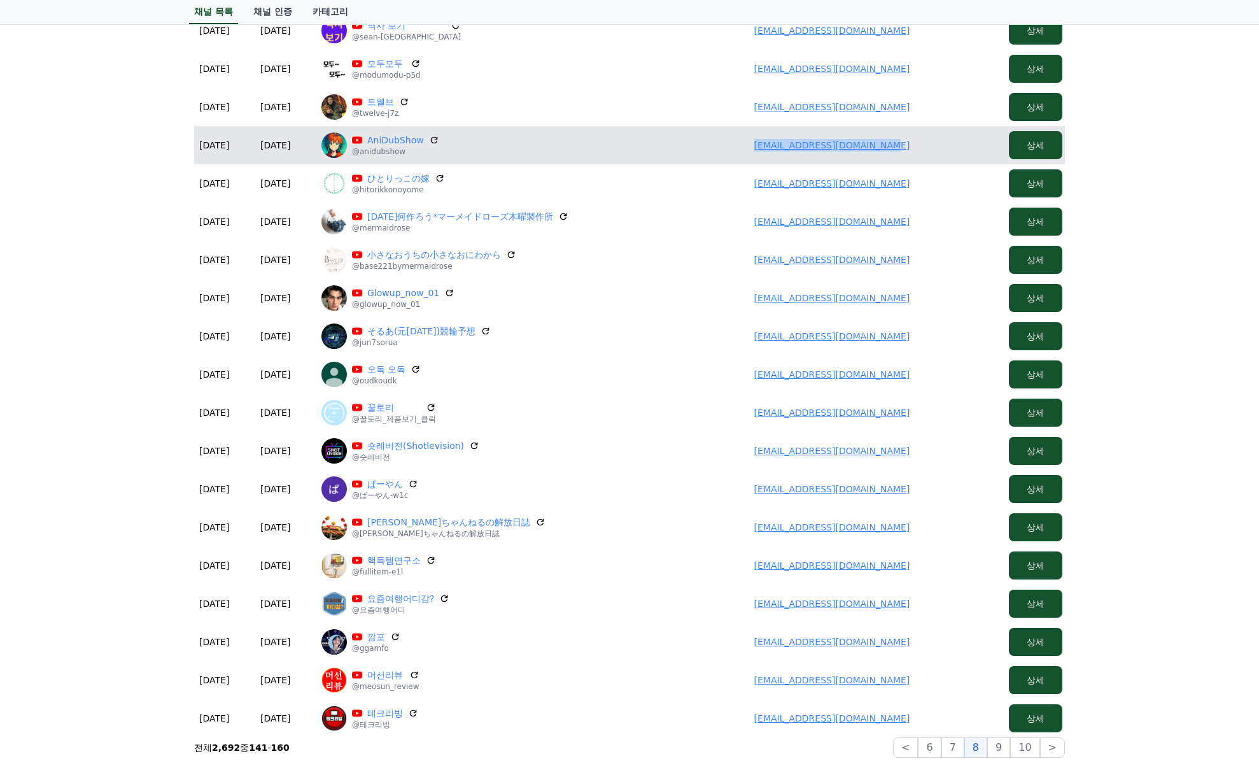
drag, startPoint x: 725, startPoint y: 147, endPoint x: 965, endPoint y: 155, distance: 240.8
click at [965, 155] on td "soyam.agarwal009@gmail.com" at bounding box center [832, 145] width 344 height 38
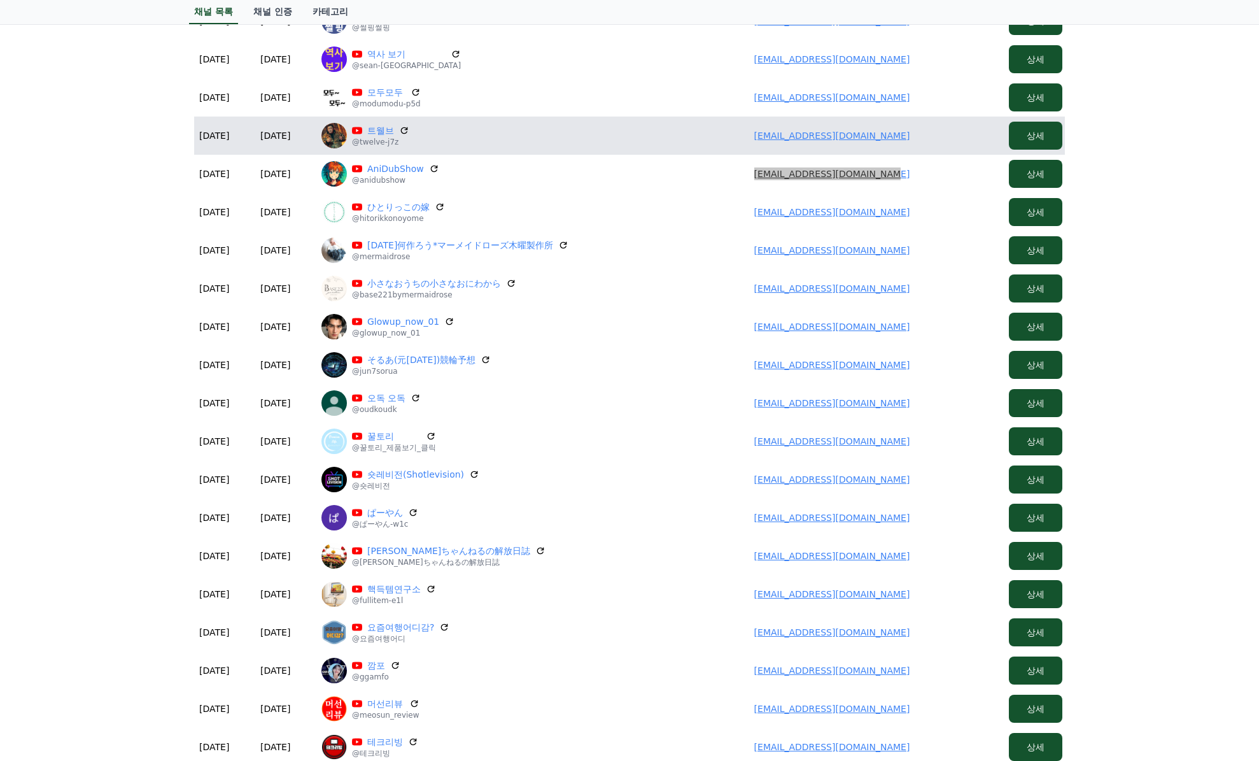
scroll to position [66, 0]
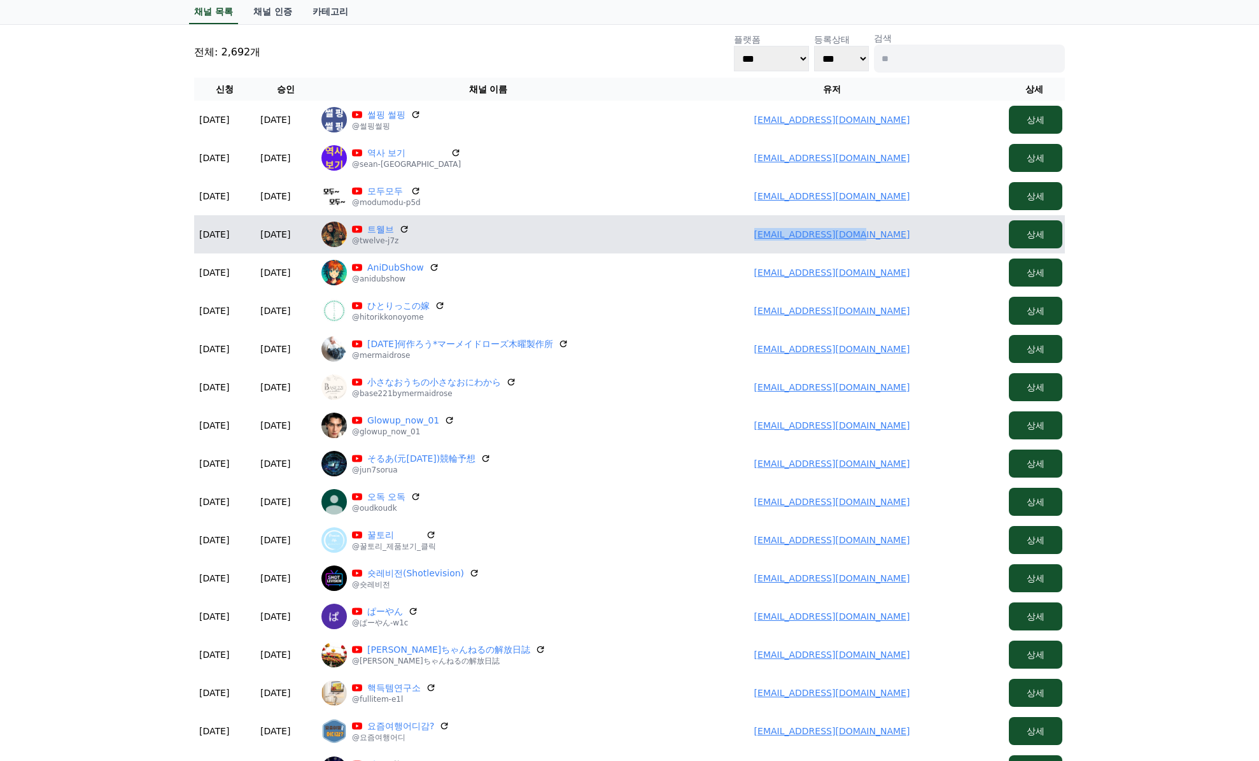
drag, startPoint x: 776, startPoint y: 241, endPoint x: 902, endPoint y: 234, distance: 126.3
click at [904, 234] on td "jjyyss2918@gmail.com" at bounding box center [832, 234] width 344 height 38
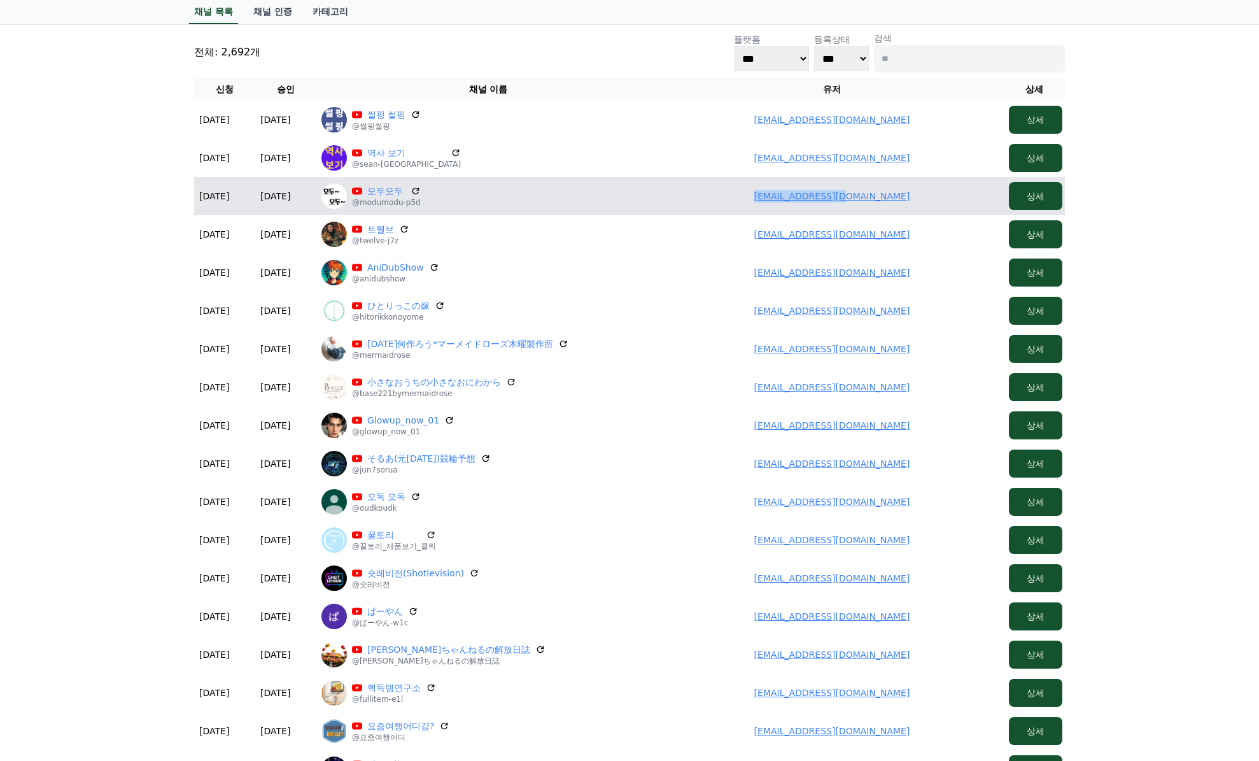
drag, startPoint x: 762, startPoint y: 196, endPoint x: 903, endPoint y: 201, distance: 141.4
click at [903, 201] on td "juh9231@gmail.com" at bounding box center [832, 196] width 344 height 38
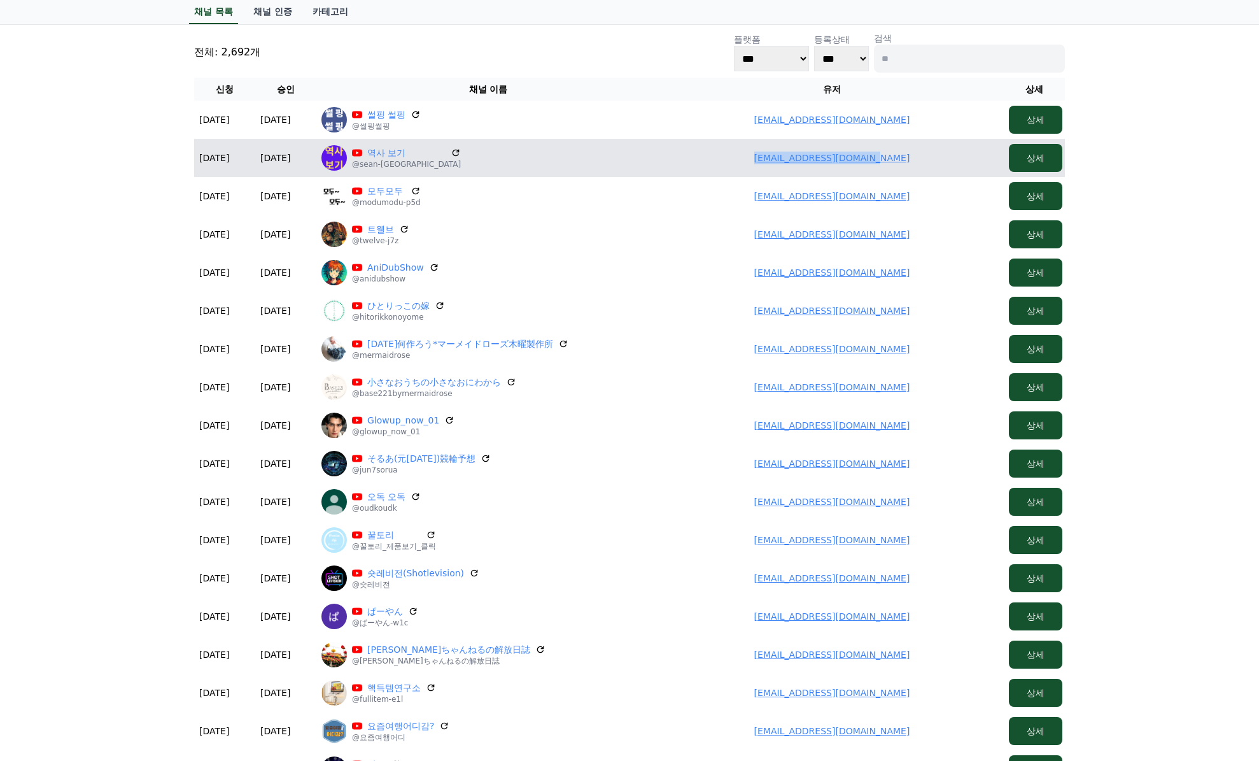
drag, startPoint x: 749, startPoint y: 157, endPoint x: 905, endPoint y: 160, distance: 156.0
click at [910, 160] on td "choyunsang973@gmail.com" at bounding box center [832, 158] width 344 height 38
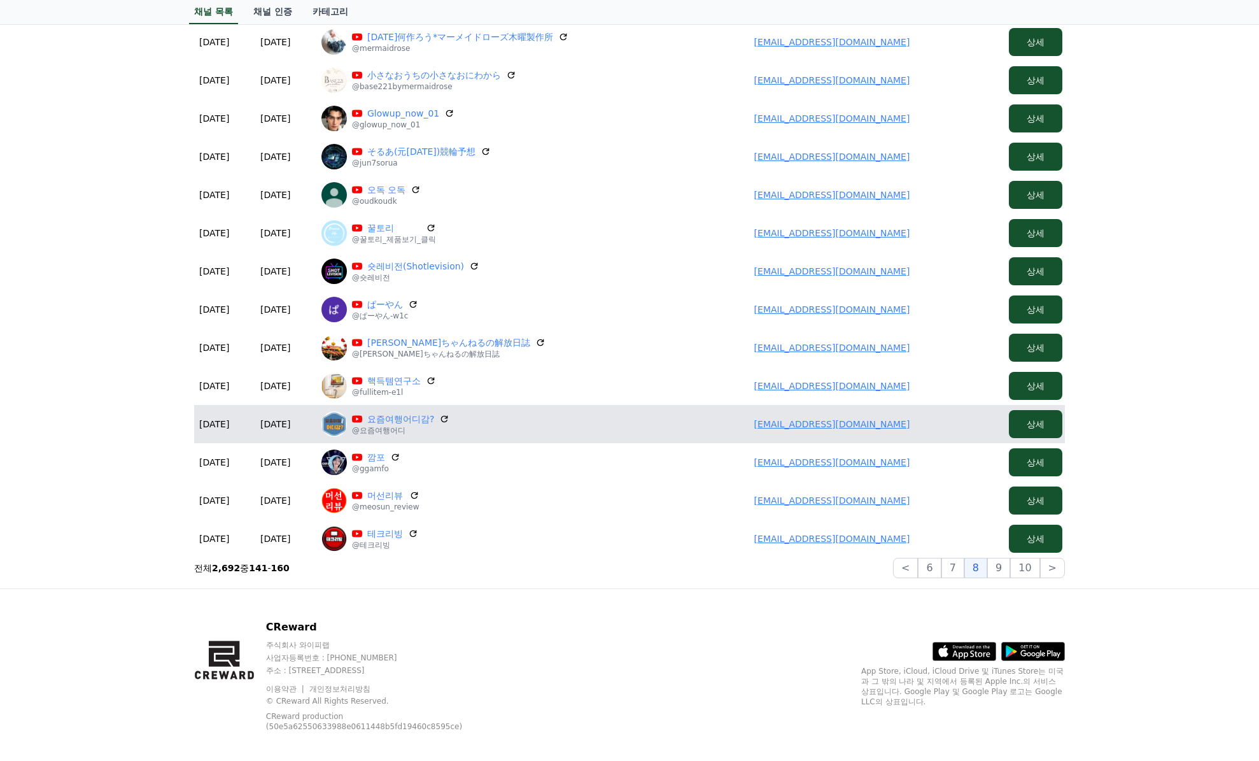
scroll to position [385, 0]
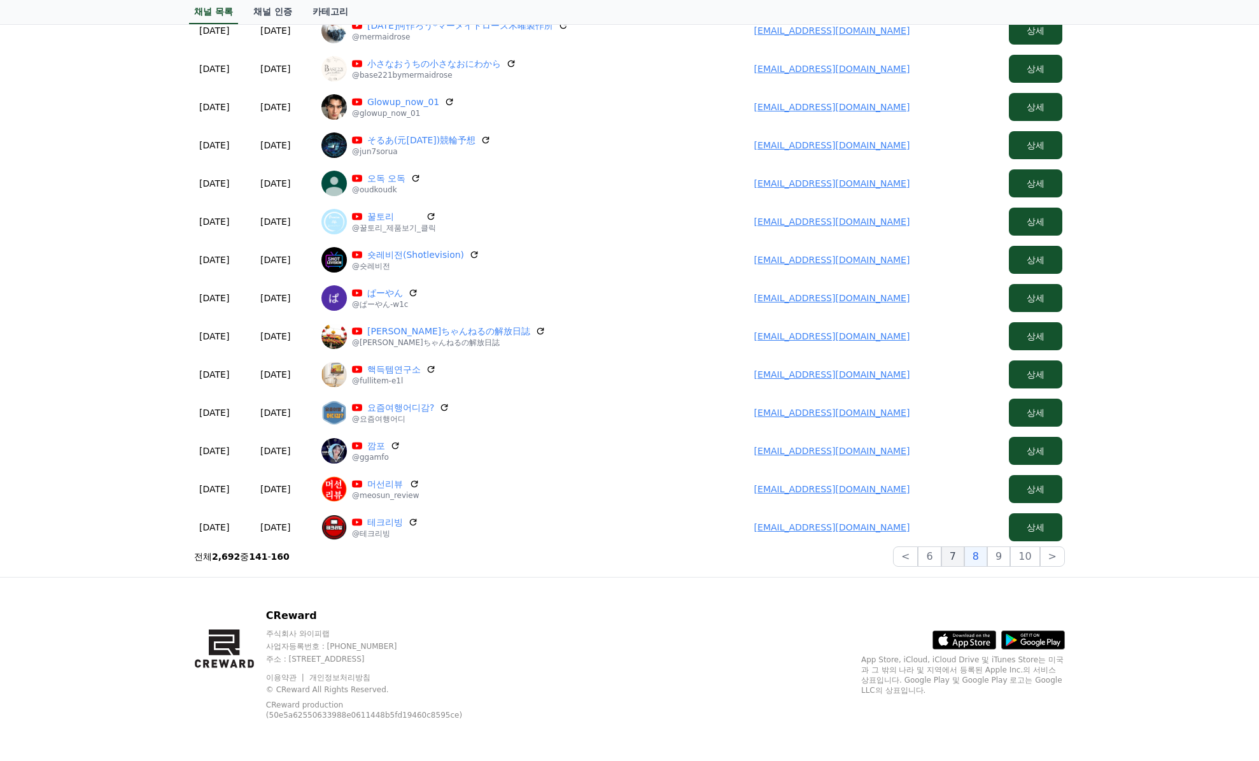
click at [958, 557] on button "7" at bounding box center [953, 556] width 23 height 20
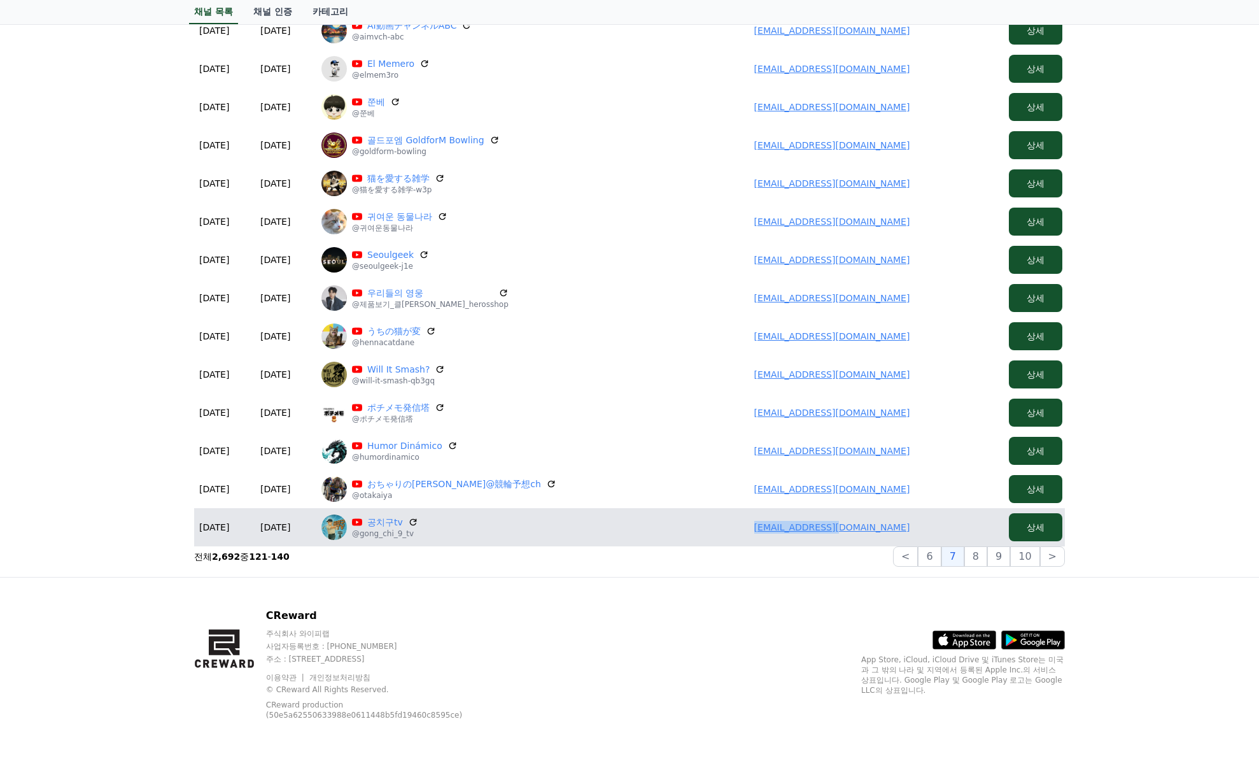
drag, startPoint x: 902, startPoint y: 522, endPoint x: 728, endPoint y: 518, distance: 173.9
click at [727, 520] on td "koil99@naver.com" at bounding box center [832, 527] width 344 height 38
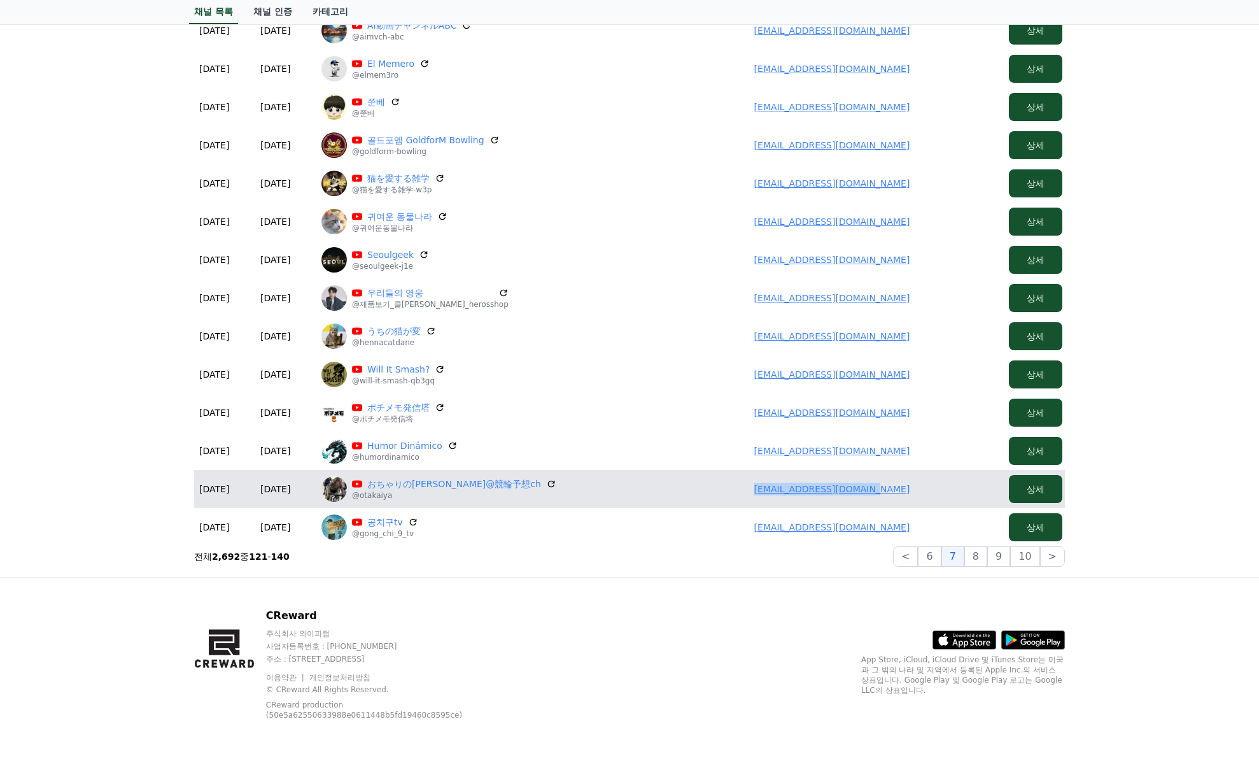
drag, startPoint x: 933, startPoint y: 490, endPoint x: 699, endPoint y: 488, distance: 233.7
click at [699, 488] on td "container4649@gmail.com" at bounding box center [832, 489] width 344 height 38
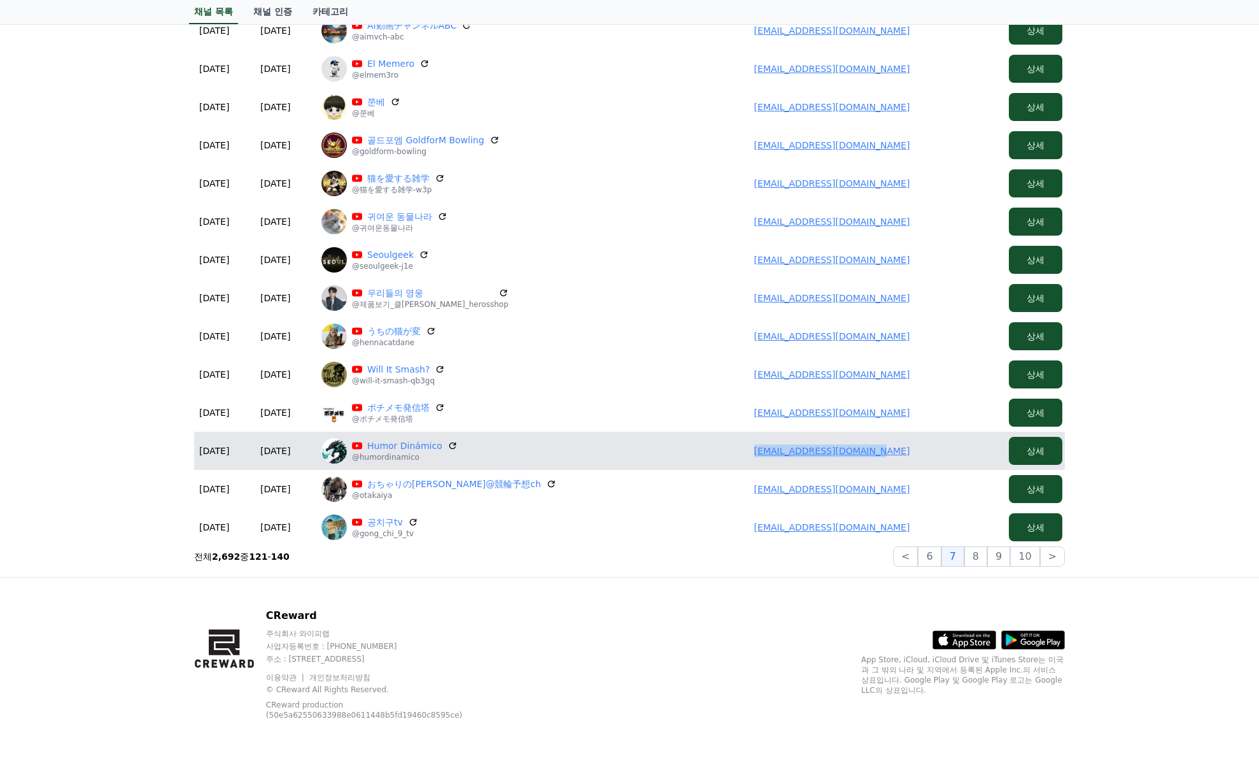
drag, startPoint x: 935, startPoint y: 449, endPoint x: 661, endPoint y: 441, distance: 273.9
click at [675, 448] on td "humorrdinamico@gmail.com" at bounding box center [832, 451] width 344 height 38
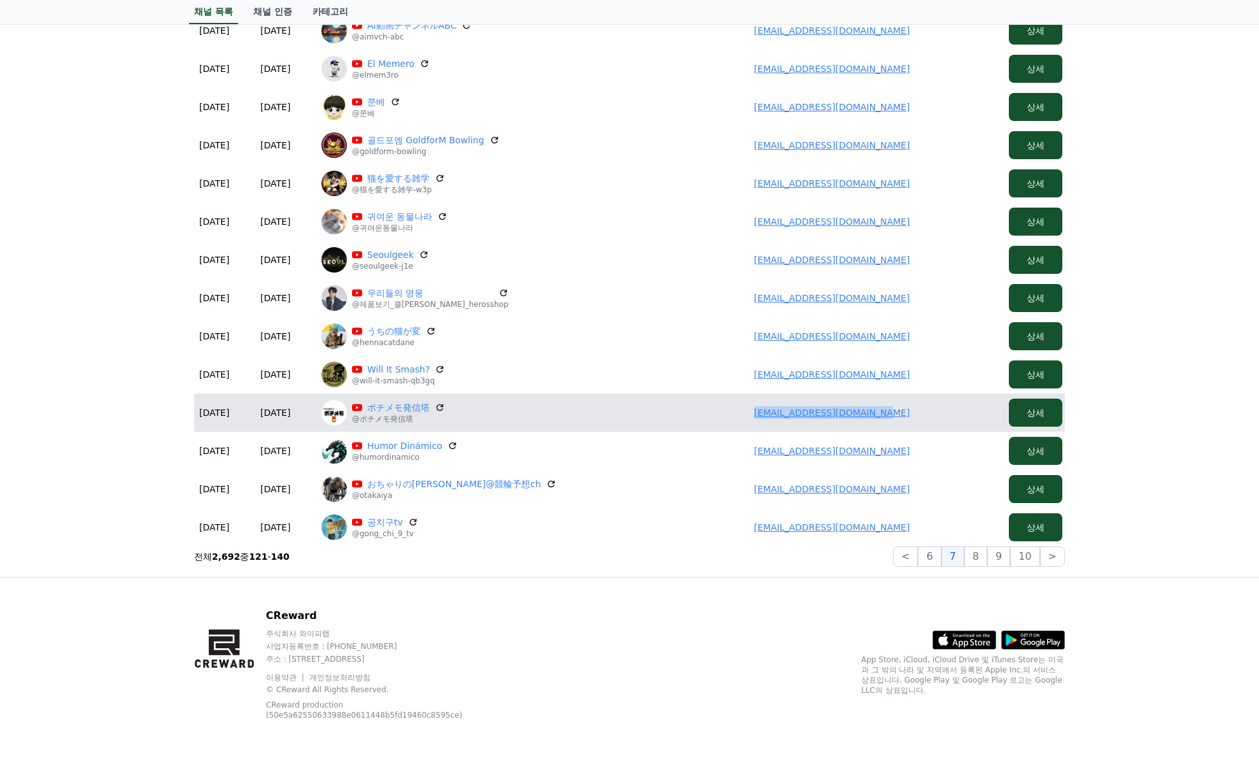
drag, startPoint x: 928, startPoint y: 413, endPoint x: 710, endPoint y: 416, distance: 217.8
click at [710, 416] on td "s.matsumoto0421@gmail.com" at bounding box center [832, 412] width 344 height 38
click at [386, 400] on div "ポチメモ発信塔 @ポチメモ発信塔" at bounding box center [489, 412] width 334 height 25
click at [388, 406] on link "ポチメモ発信塔" at bounding box center [398, 407] width 62 height 13
drag, startPoint x: 928, startPoint y: 400, endPoint x: 747, endPoint y: 405, distance: 180.2
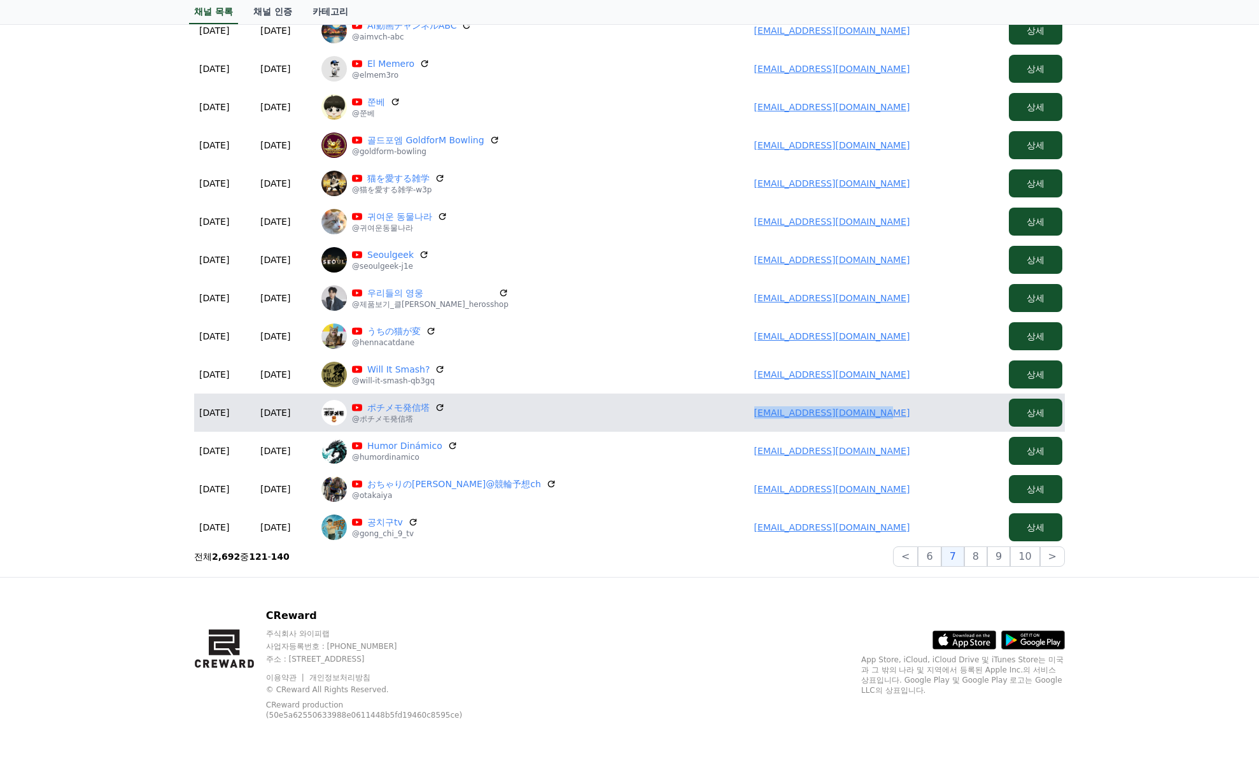
click at [747, 405] on td "s.matsumoto0421@gmail.com" at bounding box center [832, 412] width 344 height 38
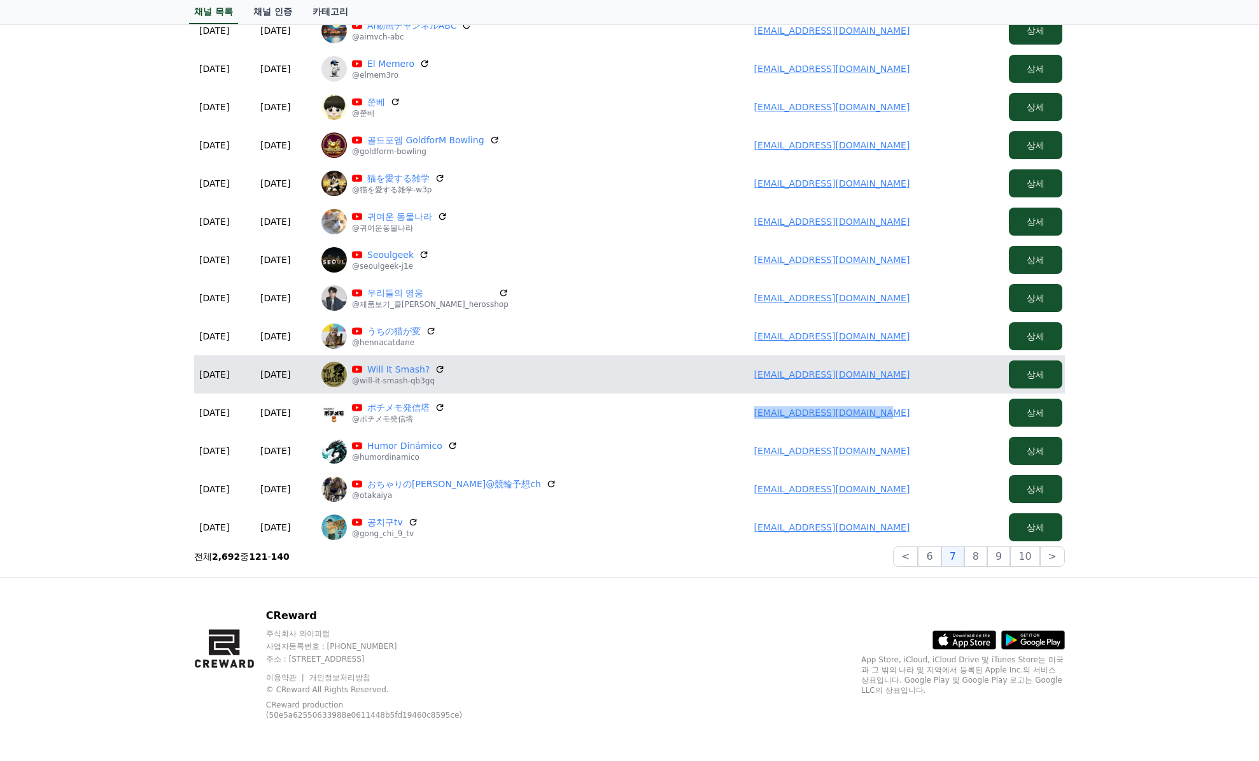
drag, startPoint x: 398, startPoint y: 409, endPoint x: 389, endPoint y: 380, distance: 30.6
click at [398, 409] on link "ポチメモ発信塔" at bounding box center [398, 407] width 62 height 13
drag, startPoint x: 772, startPoint y: 378, endPoint x: 925, endPoint y: 378, distance: 153.4
click at [925, 378] on td "sckahn@gmail.com" at bounding box center [832, 374] width 344 height 38
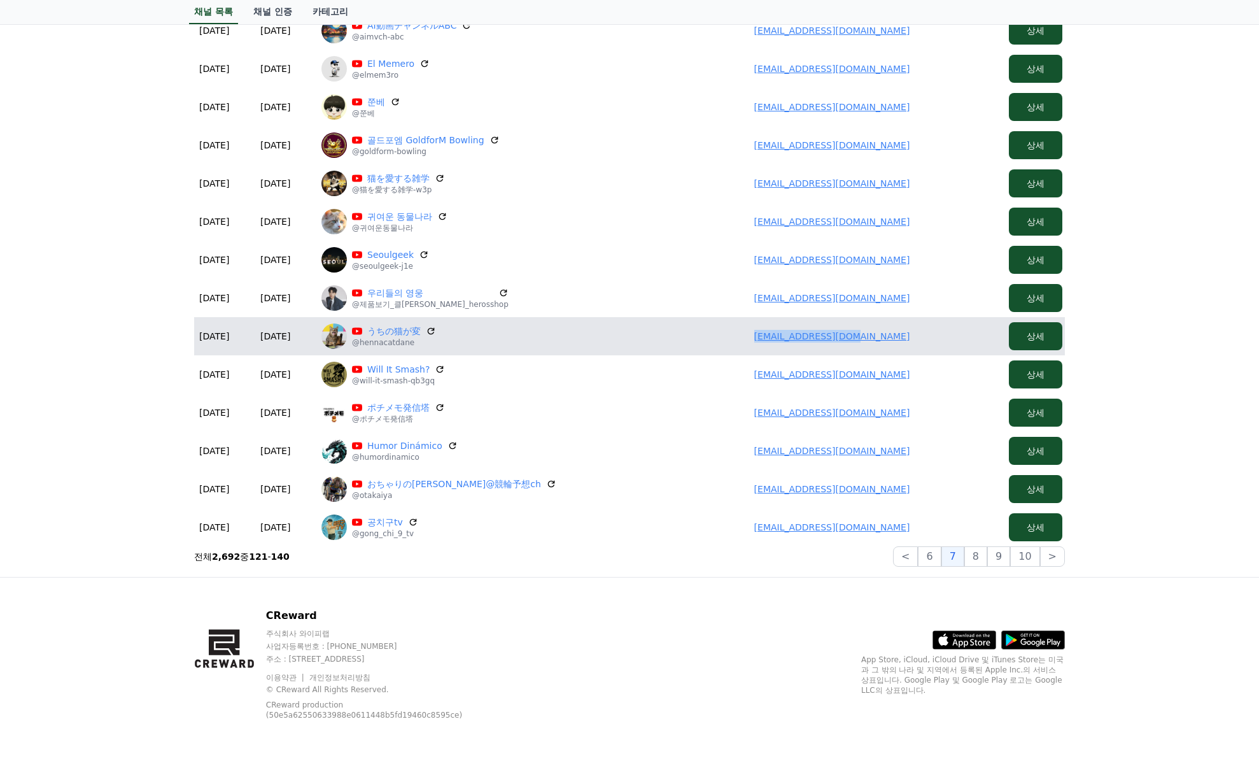
drag, startPoint x: 769, startPoint y: 332, endPoint x: 941, endPoint y: 339, distance: 172.7
click at [941, 339] on td "kisidiotm@gmail.com" at bounding box center [832, 336] width 344 height 38
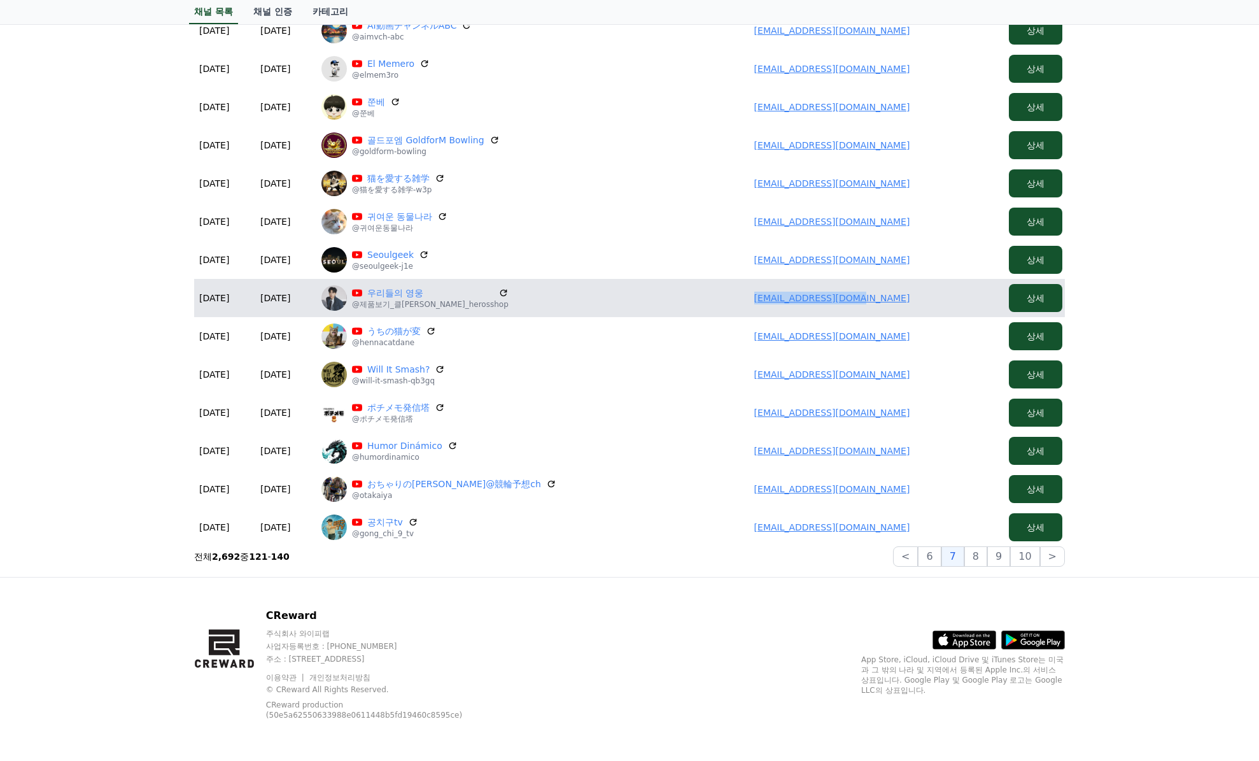
drag, startPoint x: 804, startPoint y: 291, endPoint x: 926, endPoint y: 292, distance: 121.6
click at [926, 292] on td "sh383701@hanmail.net" at bounding box center [832, 298] width 344 height 38
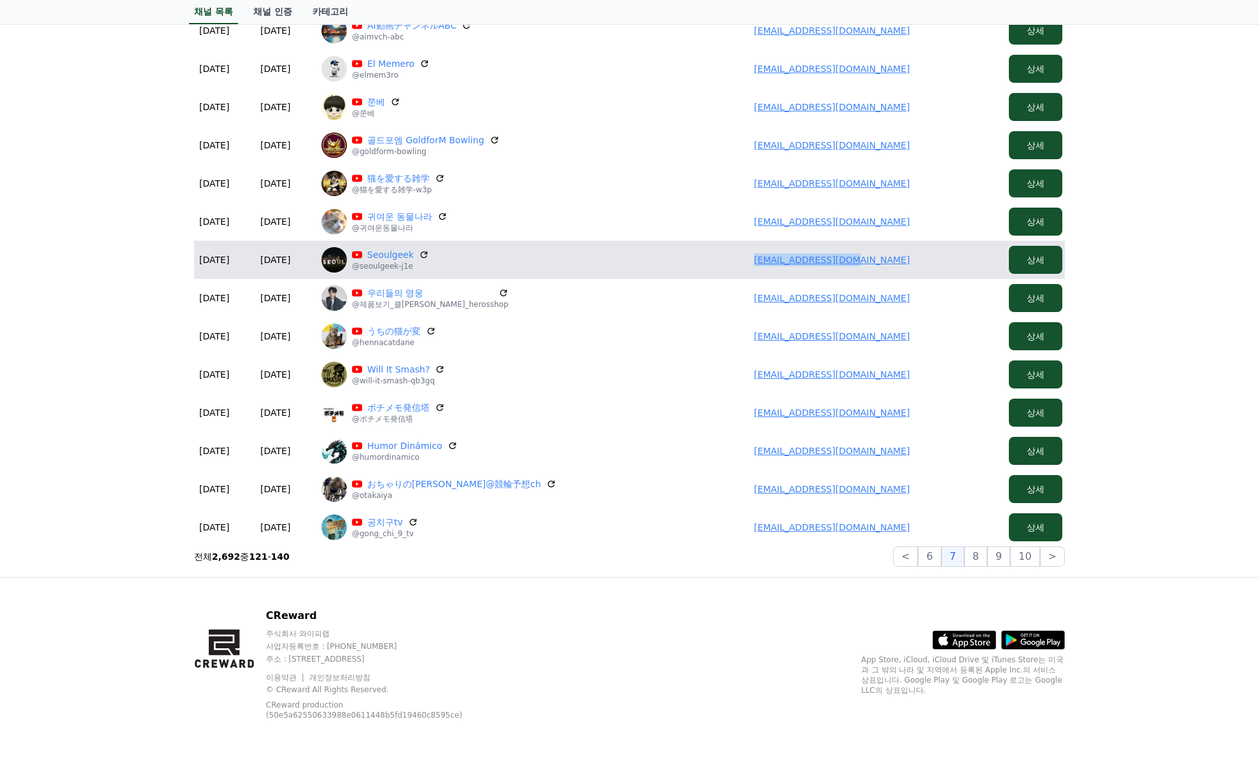
drag, startPoint x: 746, startPoint y: 257, endPoint x: 918, endPoint y: 259, distance: 172.6
click at [935, 262] on td "t79401375@gmail.com" at bounding box center [832, 260] width 344 height 38
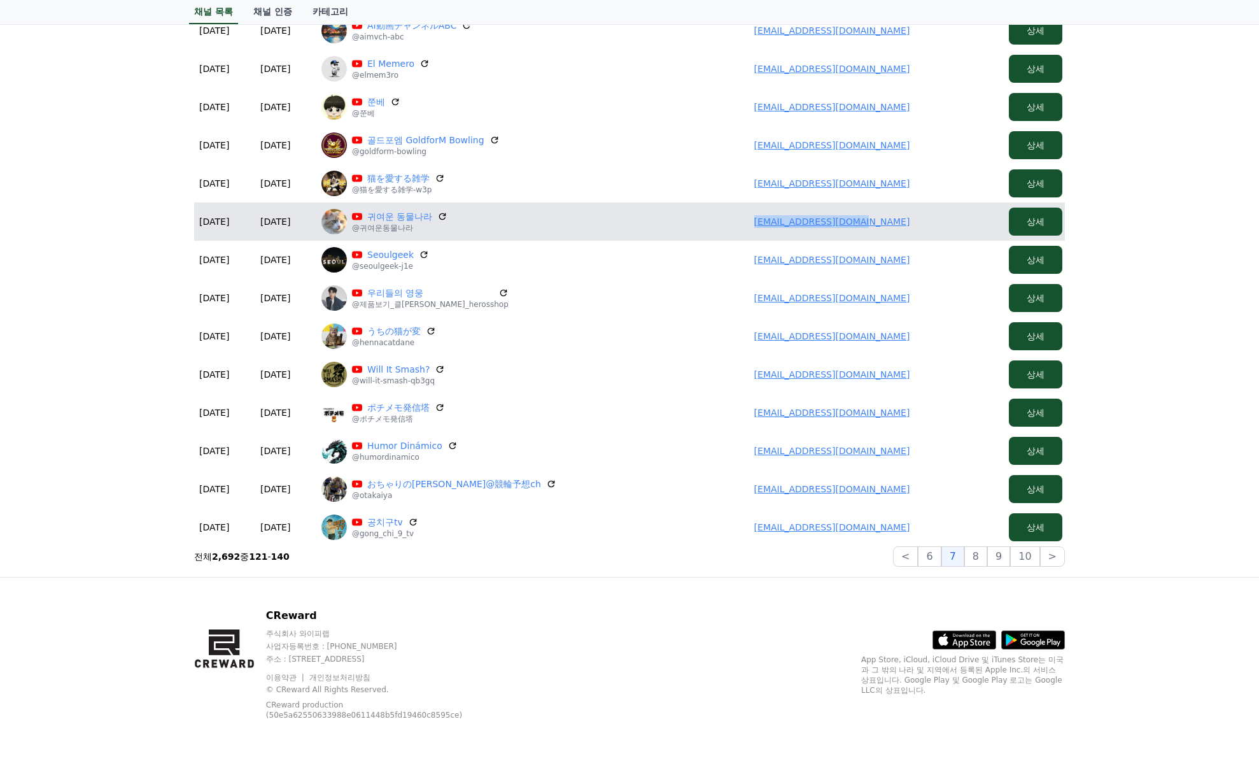
drag, startPoint x: 764, startPoint y: 222, endPoint x: 935, endPoint y: 223, distance: 171.3
click at [940, 224] on td "coollee8888@gmail.com" at bounding box center [832, 221] width 344 height 38
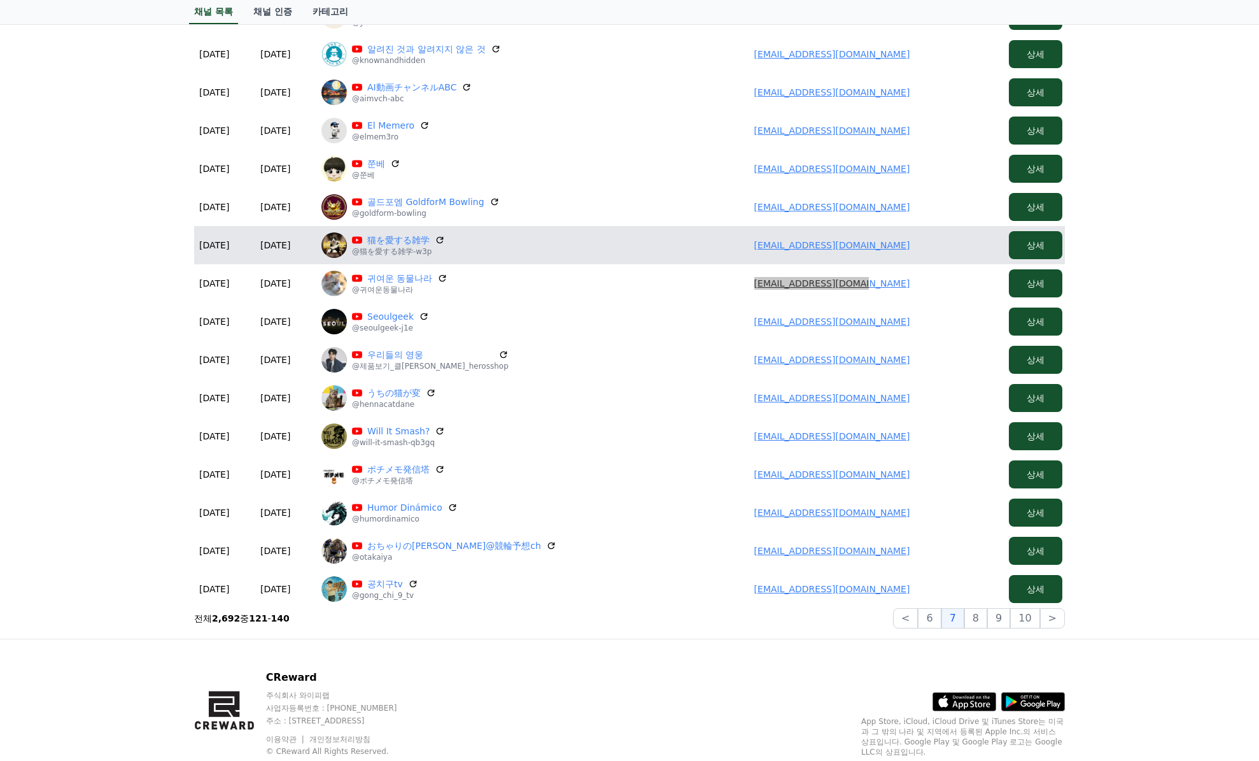
scroll to position [321, 0]
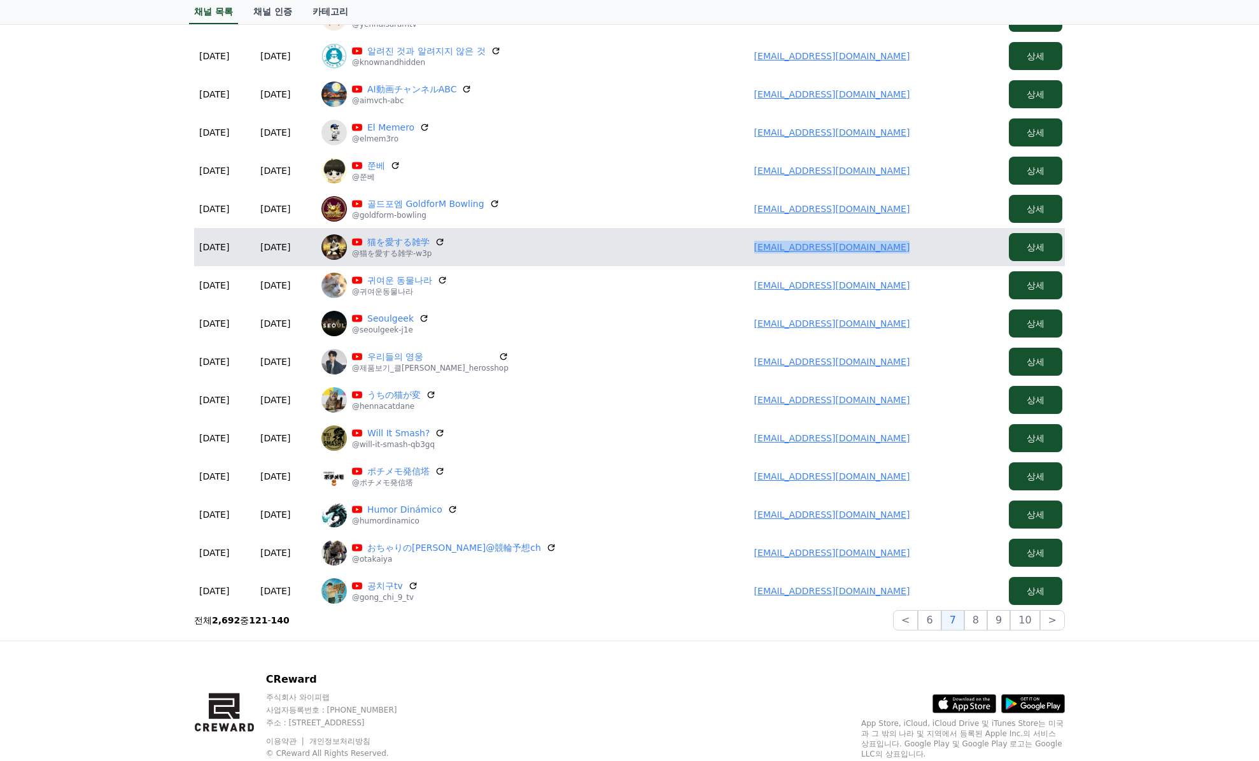
drag, startPoint x: 746, startPoint y: 246, endPoint x: 918, endPoint y: 253, distance: 172.1
click at [918, 253] on td "onepiecetrivia3189@gmail.com" at bounding box center [832, 247] width 344 height 38
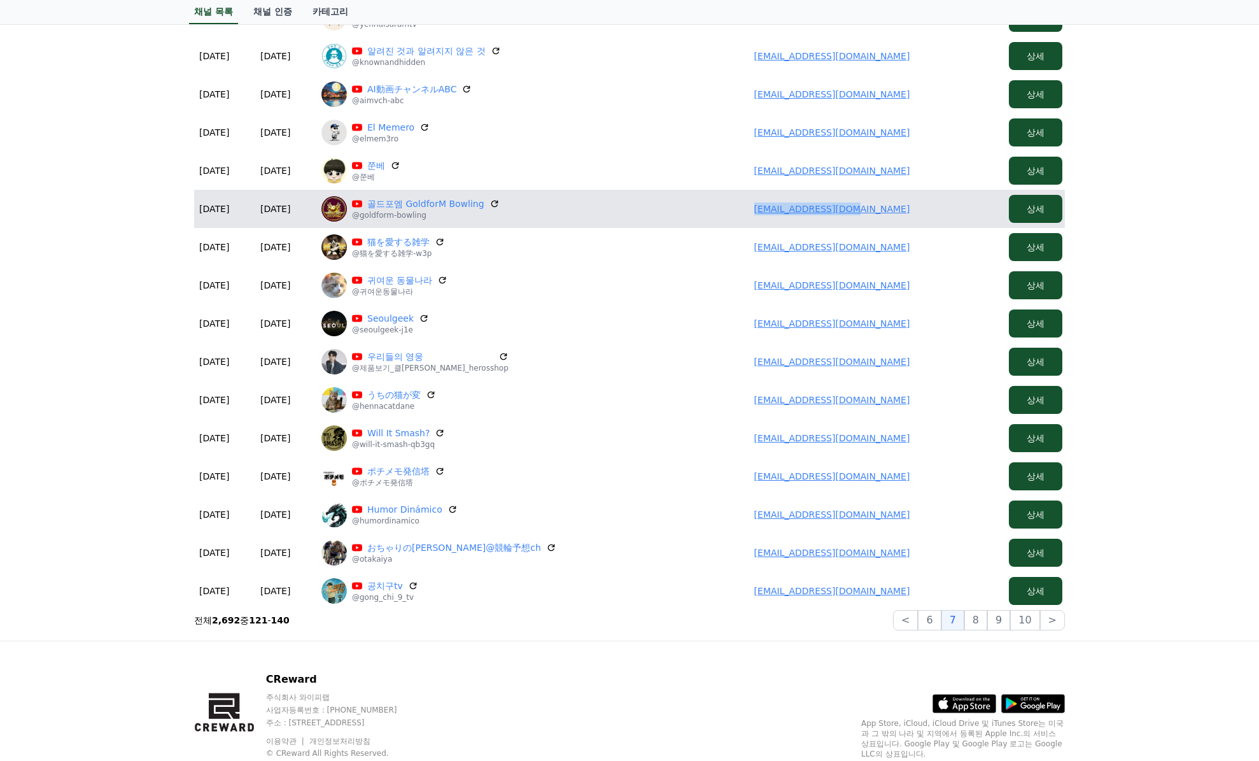
drag, startPoint x: 813, startPoint y: 209, endPoint x: 908, endPoint y: 212, distance: 94.9
click at [926, 212] on td "goldformc@gmail.com" at bounding box center [832, 209] width 344 height 38
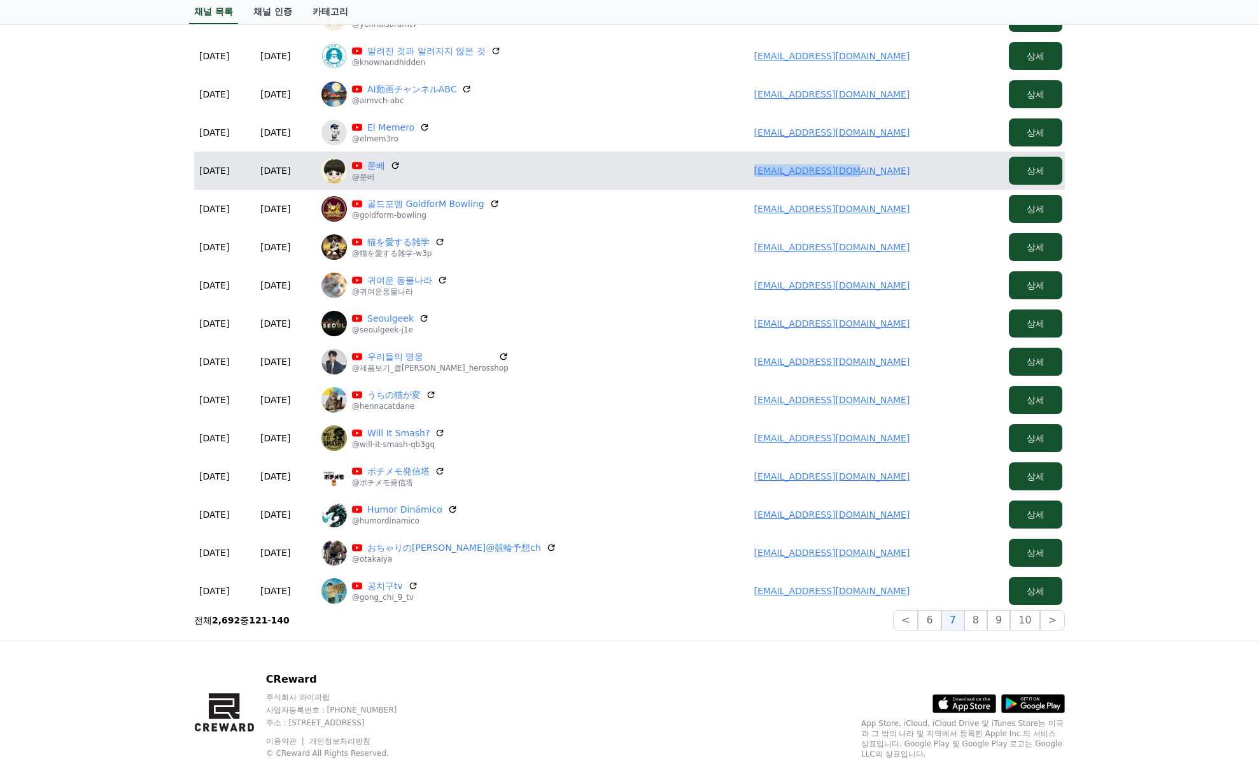
drag, startPoint x: 742, startPoint y: 170, endPoint x: 915, endPoint y: 169, distance: 173.2
click at [915, 169] on td "zunebay12@gmail.com" at bounding box center [832, 171] width 344 height 38
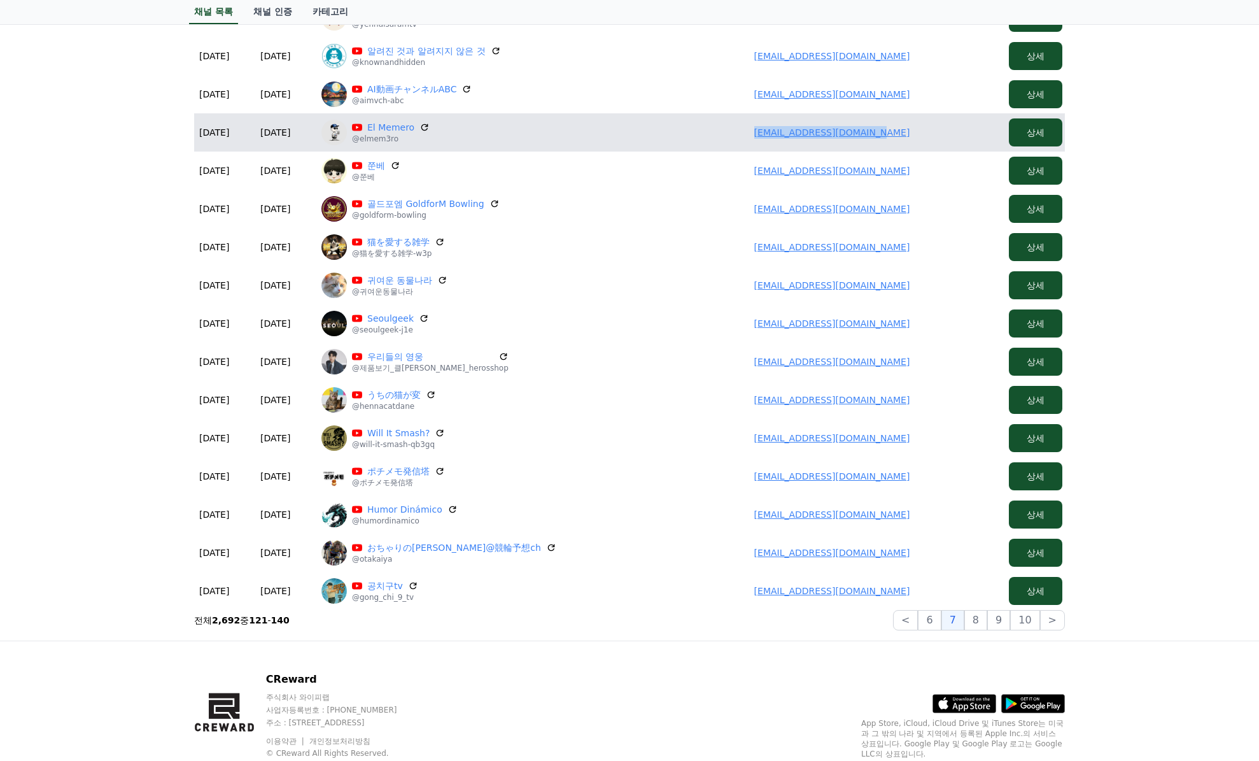
drag, startPoint x: 751, startPoint y: 133, endPoint x: 915, endPoint y: 142, distance: 164.5
click at [916, 141] on td "humorrdinamico@gmail.com" at bounding box center [832, 132] width 344 height 38
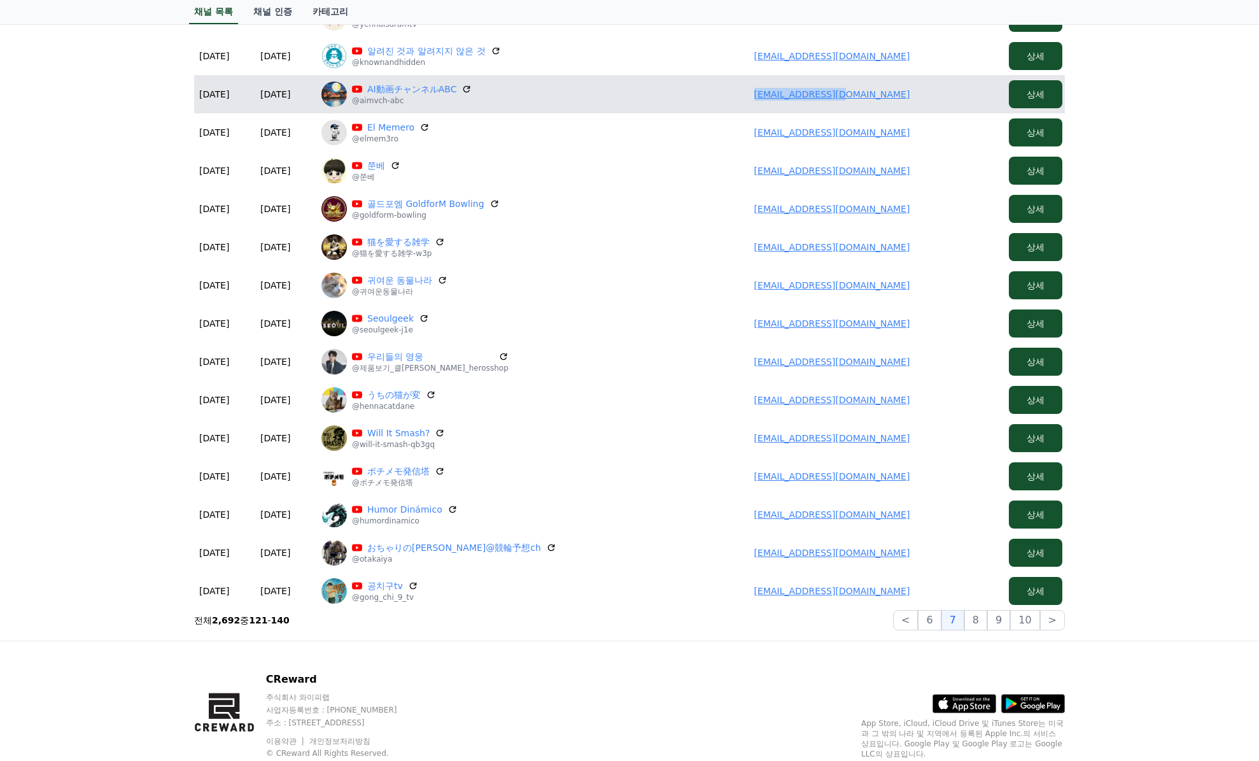
drag, startPoint x: 744, startPoint y: 87, endPoint x: 952, endPoint y: 94, distance: 207.7
click at [952, 94] on td "0130sho@gmail.com" at bounding box center [832, 94] width 344 height 38
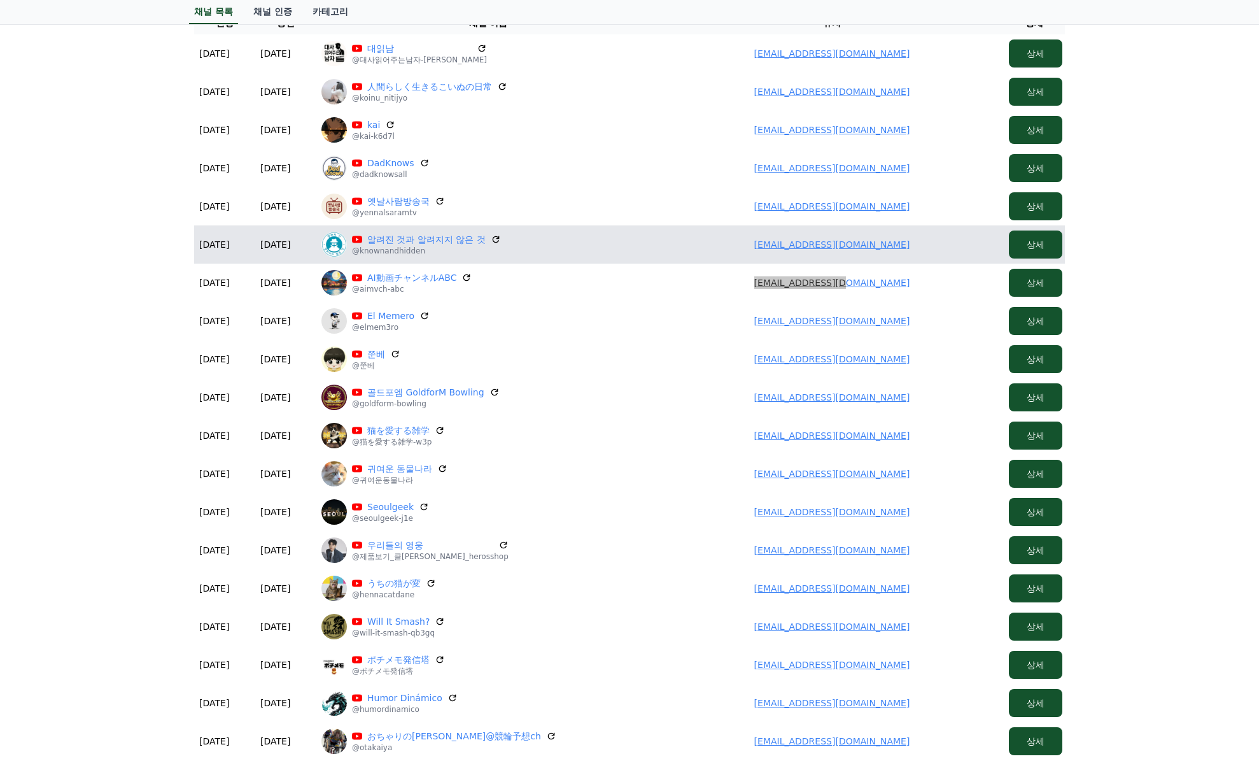
scroll to position [130, 0]
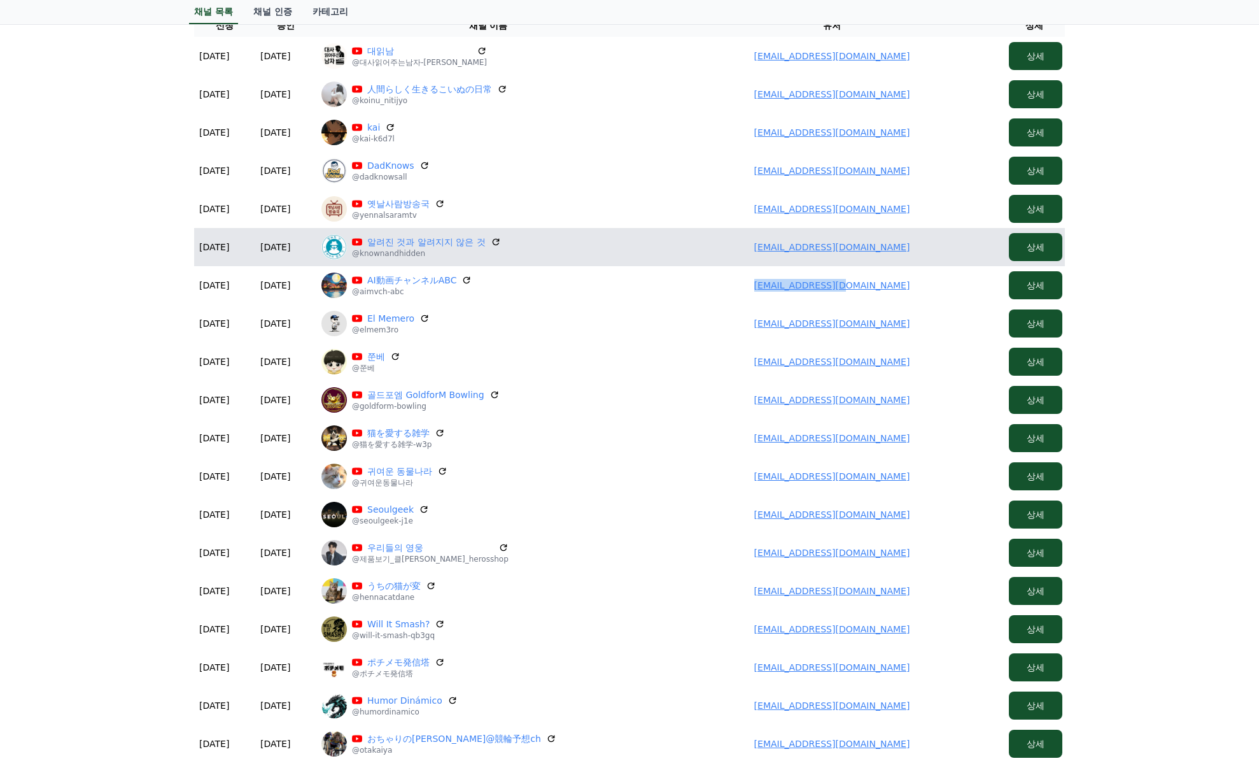
drag, startPoint x: 744, startPoint y: 242, endPoint x: 951, endPoint y: 238, distance: 207.6
click at [952, 238] on td "ruraroentertainments@gmail.com" at bounding box center [832, 247] width 344 height 38
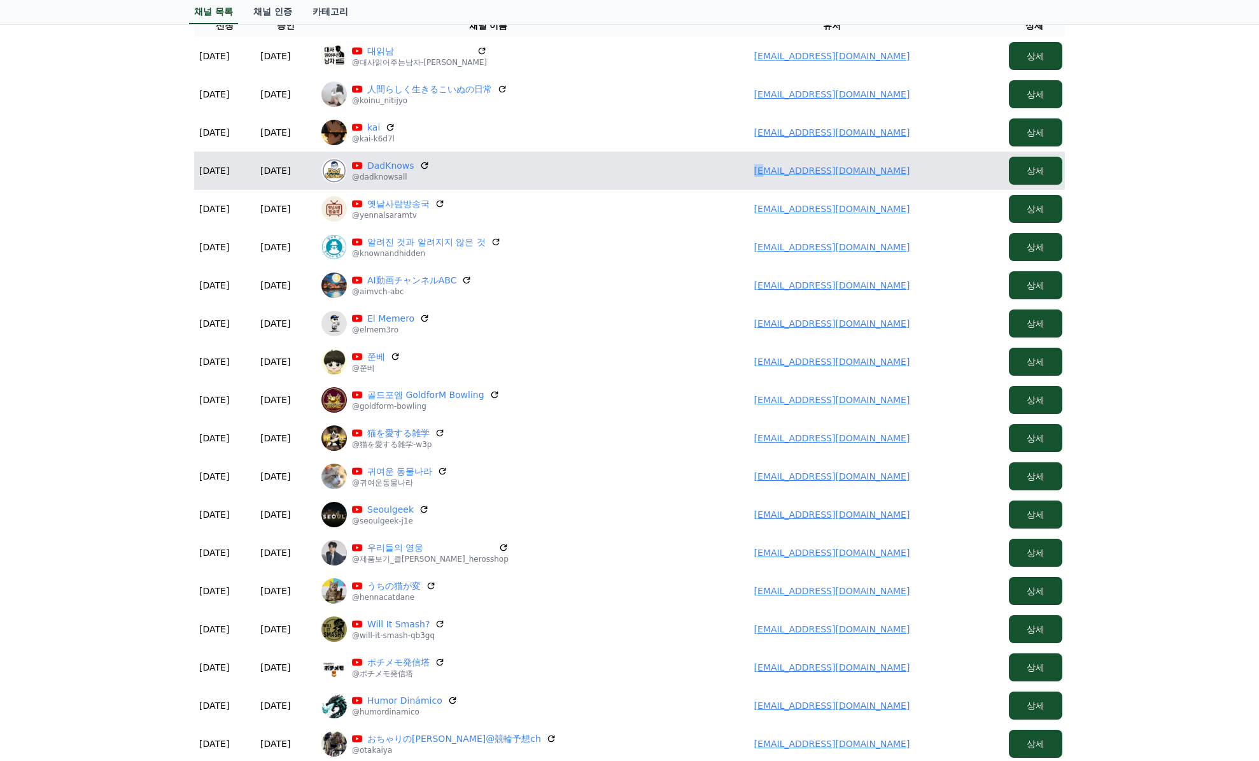
drag, startPoint x: 751, startPoint y: 171, endPoint x: 774, endPoint y: 170, distance: 22.9
click at [774, 170] on td "ruraroentertainments@gmail.com" at bounding box center [832, 171] width 344 height 38
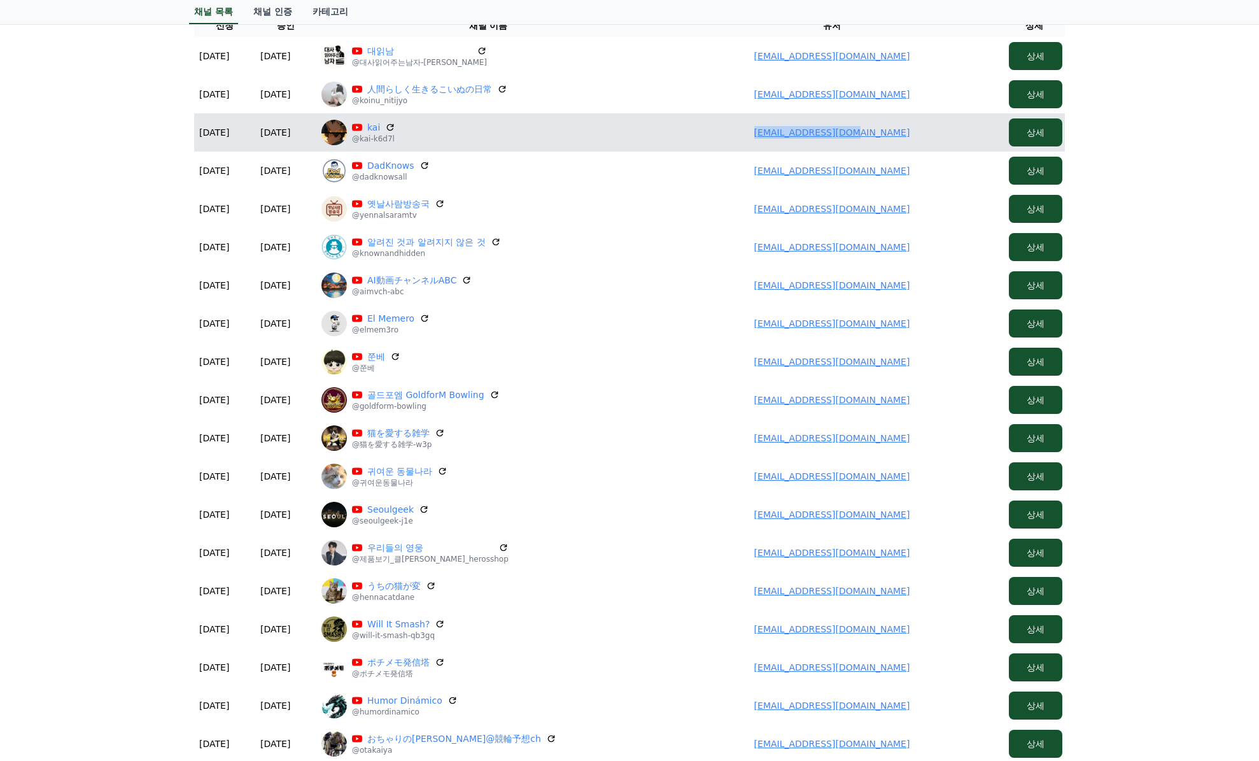
drag, startPoint x: 777, startPoint y: 134, endPoint x: 930, endPoint y: 132, distance: 152.2
click at [930, 132] on td "kai692048@gmail.com" at bounding box center [832, 132] width 344 height 38
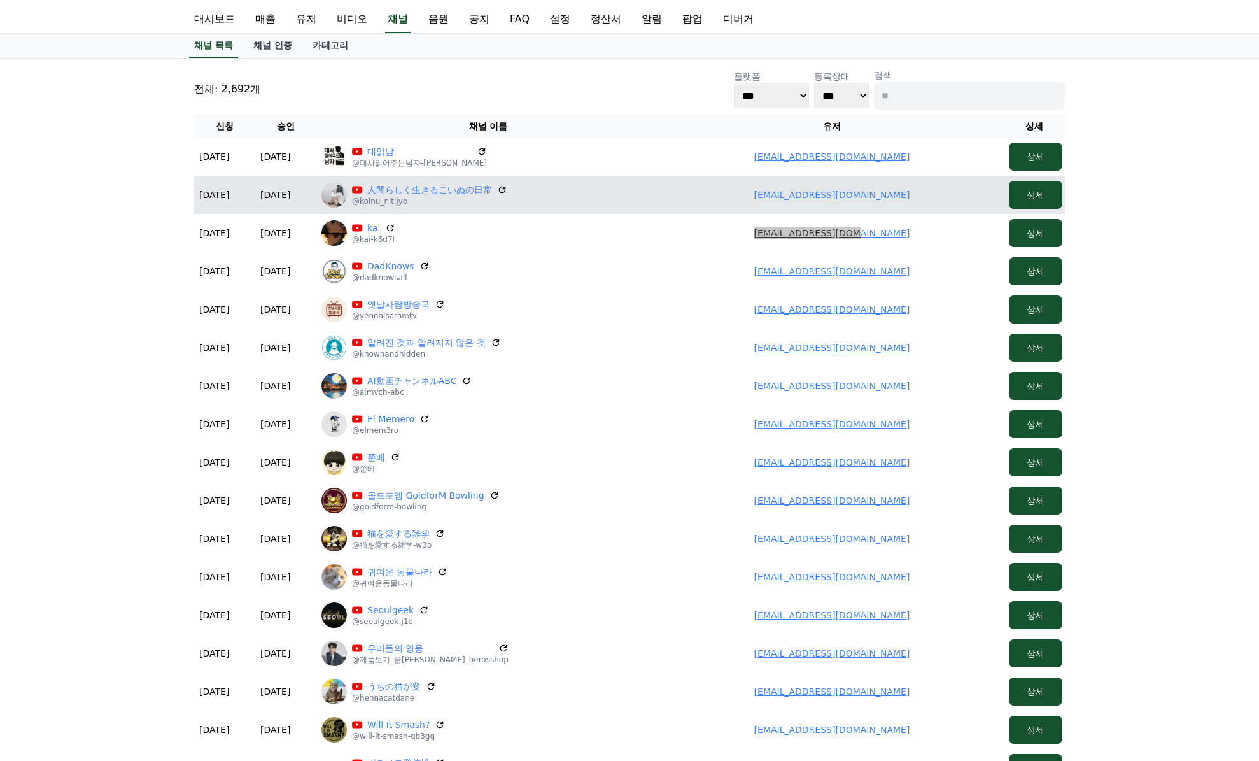
scroll to position [3, 0]
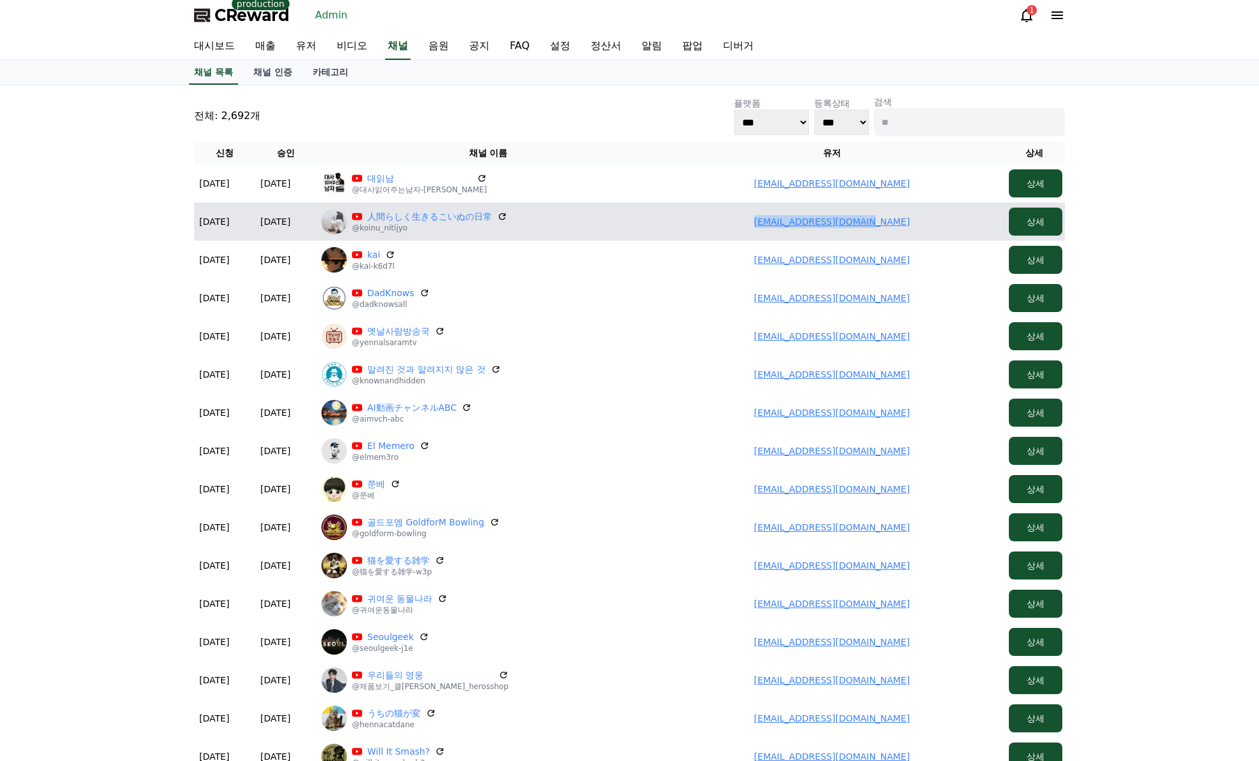
drag, startPoint x: 771, startPoint y: 218, endPoint x: 798, endPoint y: 229, distance: 28.8
click at [964, 218] on td "yuzuhaaa0529@gmail.com" at bounding box center [832, 221] width 344 height 38
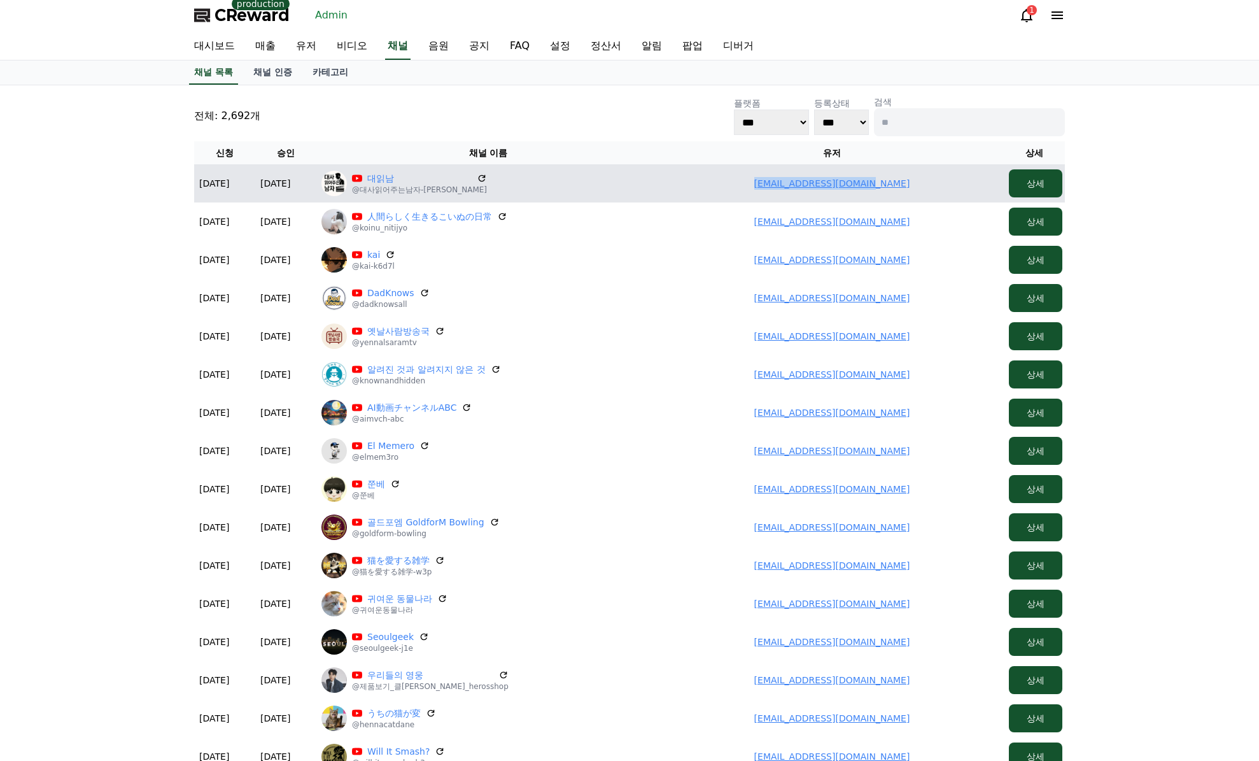
drag, startPoint x: 867, startPoint y: 182, endPoint x: 906, endPoint y: 185, distance: 39.6
click at [906, 185] on td "kjcmusic2002@naver.com" at bounding box center [832, 183] width 344 height 38
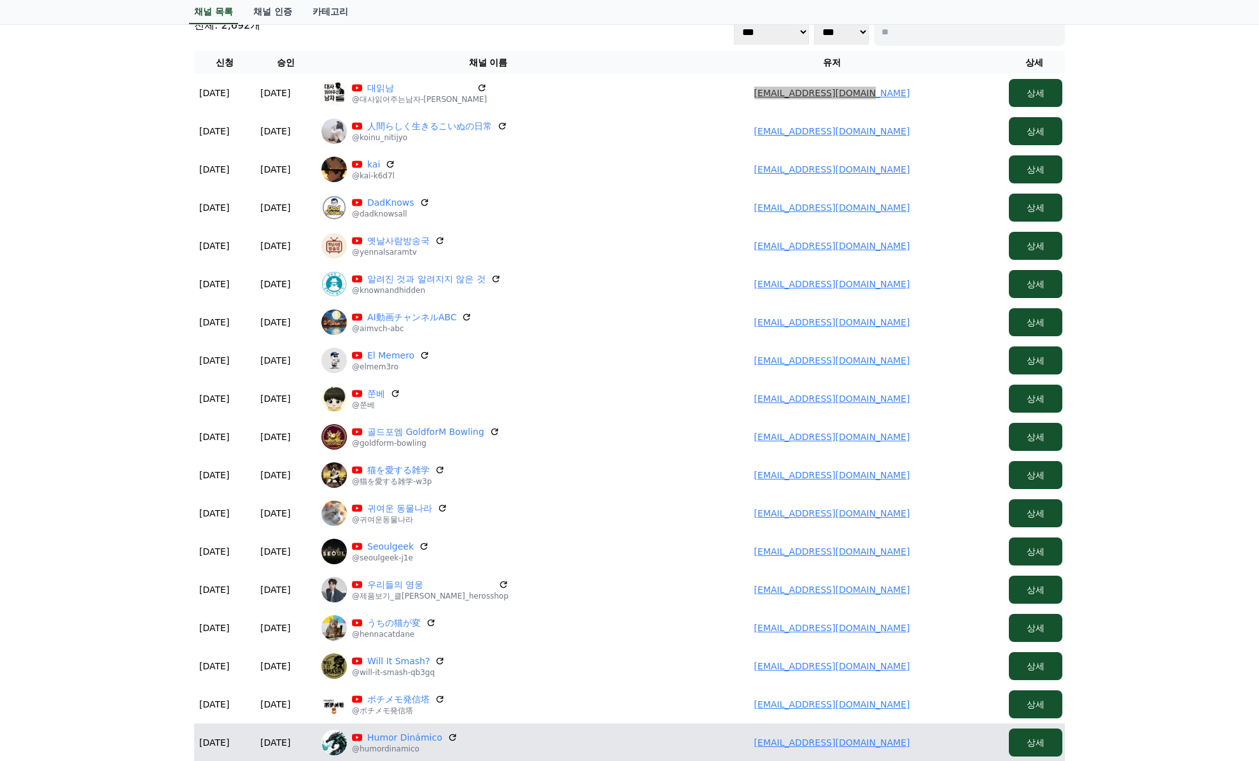
scroll to position [385, 0]
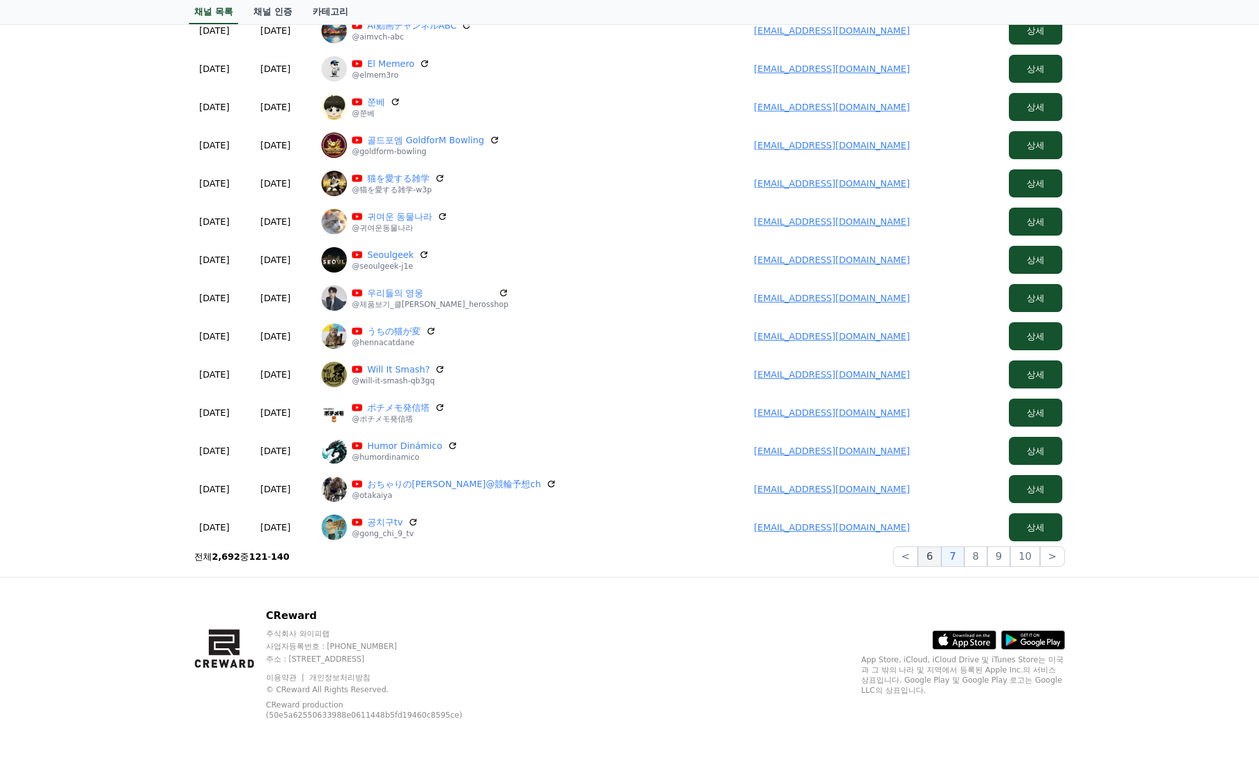
click at [941, 556] on button "6" at bounding box center [929, 556] width 23 height 20
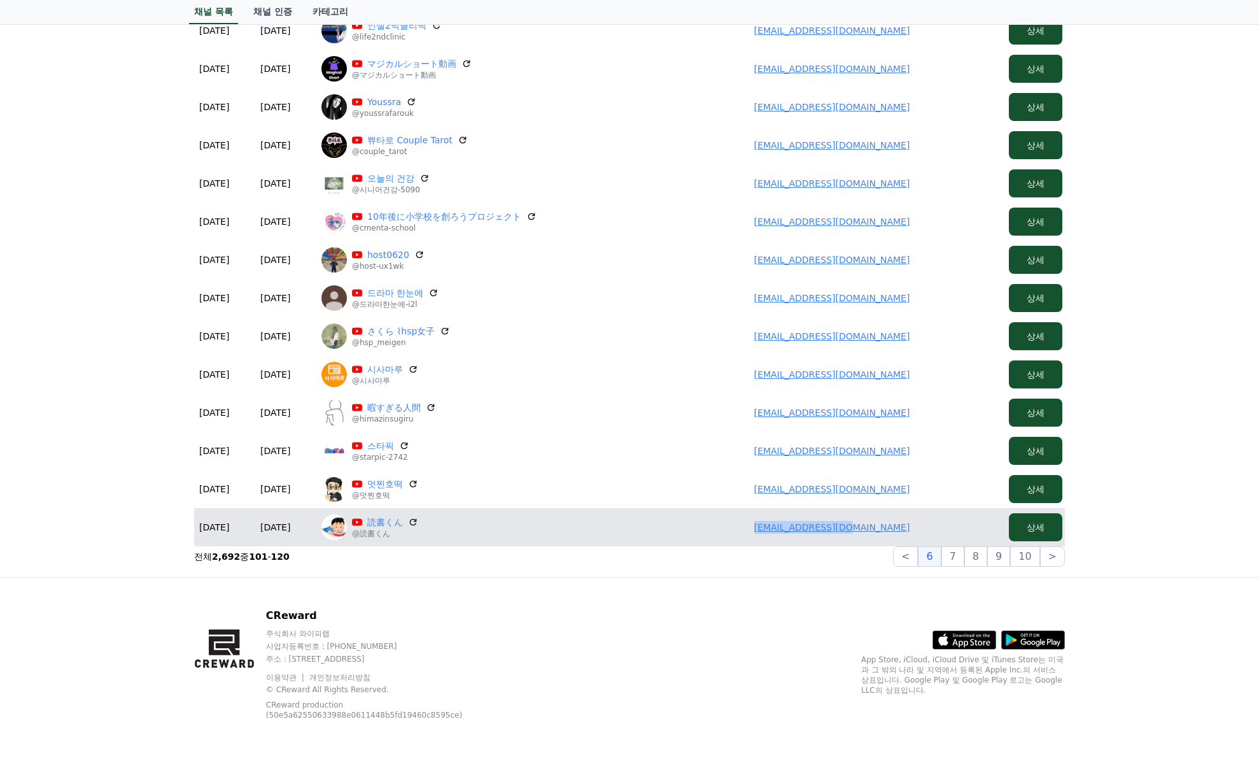
click at [949, 530] on td "koclock3@gmail.com" at bounding box center [832, 527] width 344 height 38
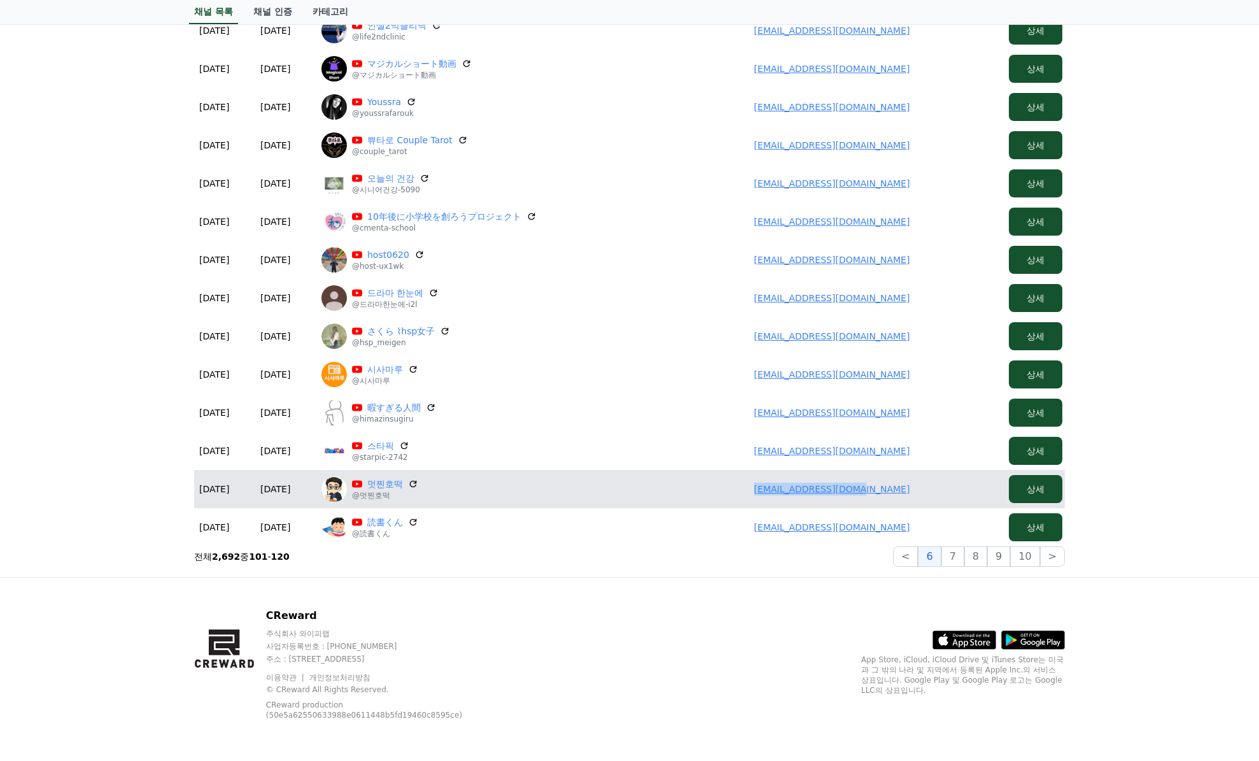
drag, startPoint x: 721, startPoint y: 491, endPoint x: 880, endPoint y: 490, distance: 159.2
click at [933, 489] on td "ngdn803174@gmail.com" at bounding box center [832, 489] width 344 height 38
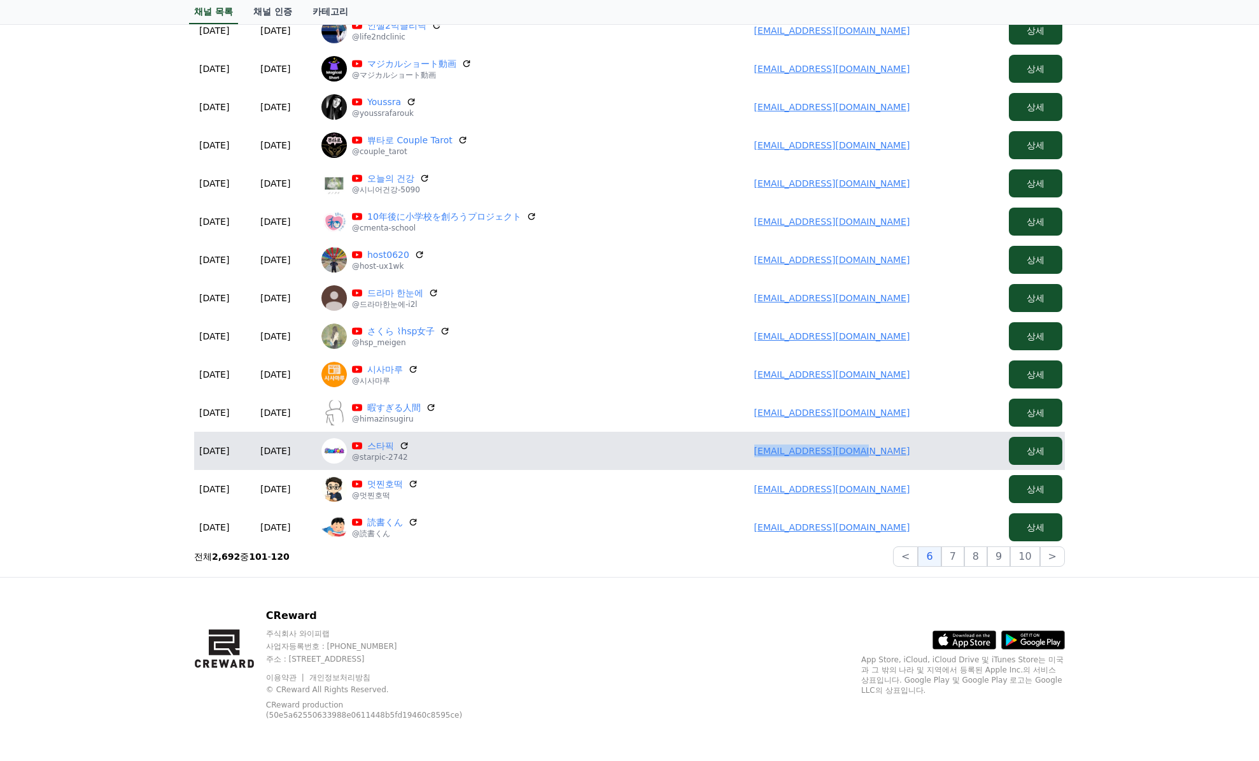
drag, startPoint x: 709, startPoint y: 453, endPoint x: 923, endPoint y: 453, distance: 214.6
click at [925, 453] on td "starpic2742@gmail.com" at bounding box center [832, 451] width 344 height 38
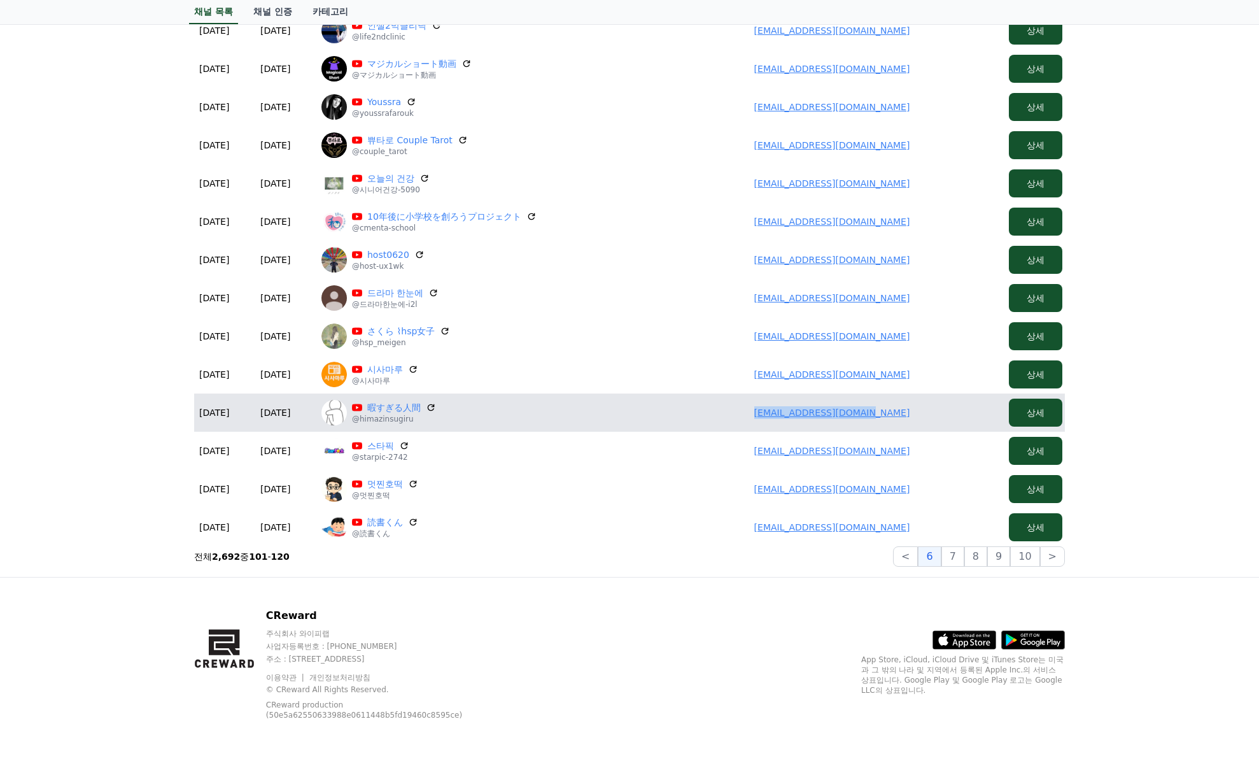
drag, startPoint x: 816, startPoint y: 404, endPoint x: 937, endPoint y: 402, distance: 121.0
click at [937, 402] on td "hi24hasegawa@gmail.com" at bounding box center [832, 412] width 344 height 38
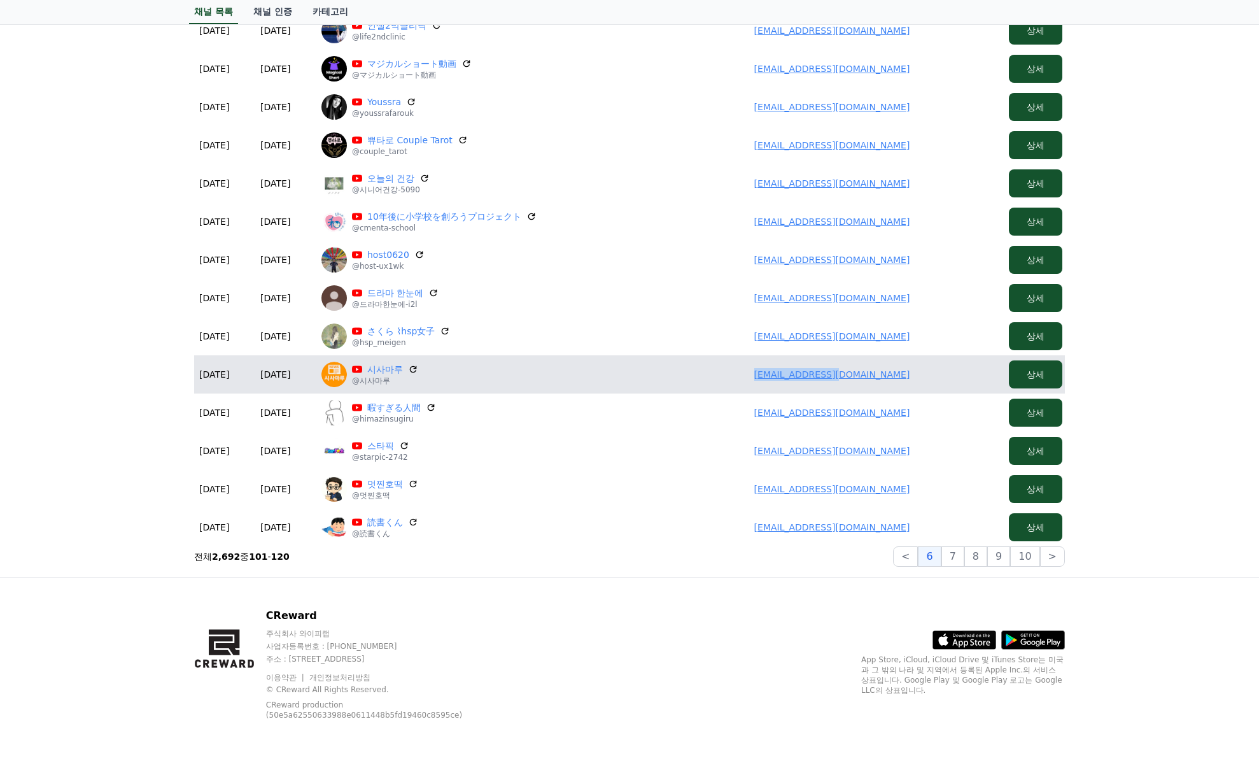
drag, startPoint x: 864, startPoint y: 372, endPoint x: 929, endPoint y: 374, distance: 65.0
click at [934, 374] on td "hessed@kakao.com" at bounding box center [832, 374] width 344 height 38
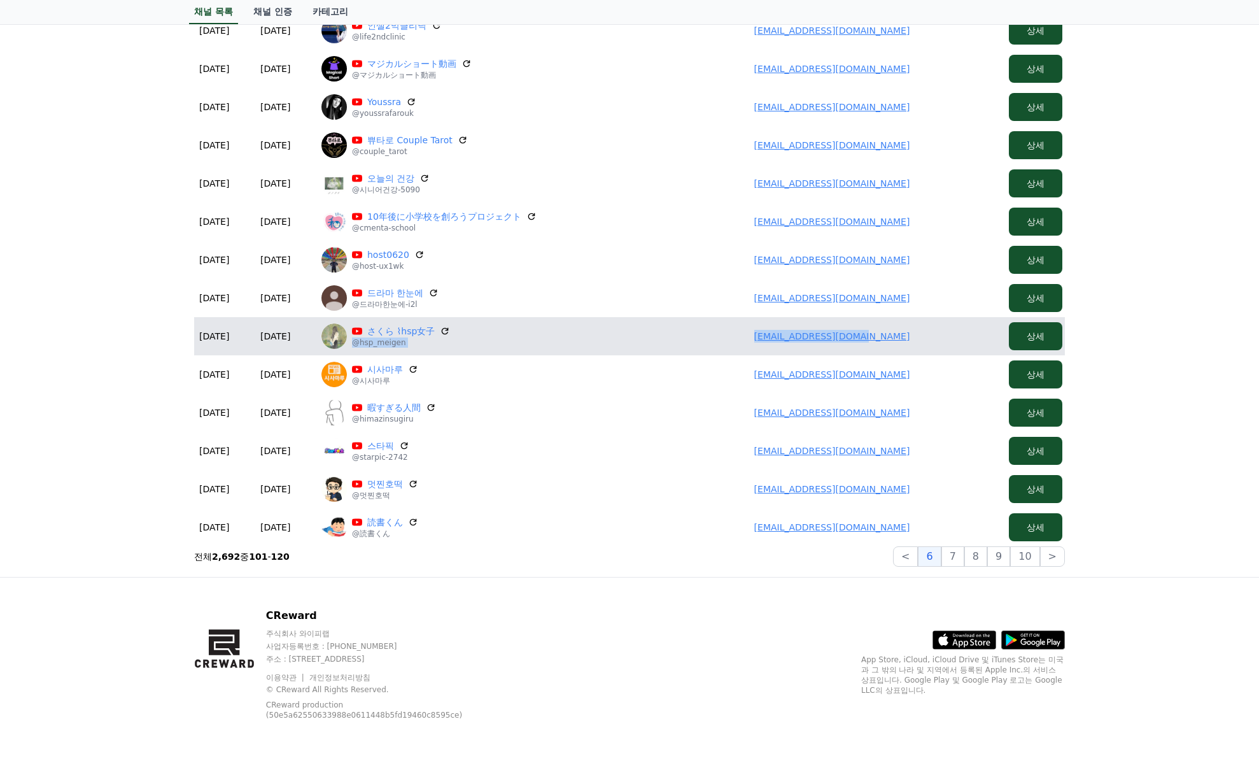
drag, startPoint x: 875, startPoint y: 336, endPoint x: 618, endPoint y: 323, distance: 258.2
click at [624, 324] on tr "2025-08-27 08-27 2025-08-27 08-27 さくら ⌇hsp女子 @hsp_meigen kotsume0325@gmail.com …" at bounding box center [629, 336] width 871 height 38
click at [921, 341] on td "kotsume0325@gmail.com" at bounding box center [832, 336] width 344 height 38
drag, startPoint x: 931, startPoint y: 337, endPoint x: 769, endPoint y: 344, distance: 162.5
click at [769, 344] on td "kotsume0325@gmail.com" at bounding box center [832, 336] width 344 height 38
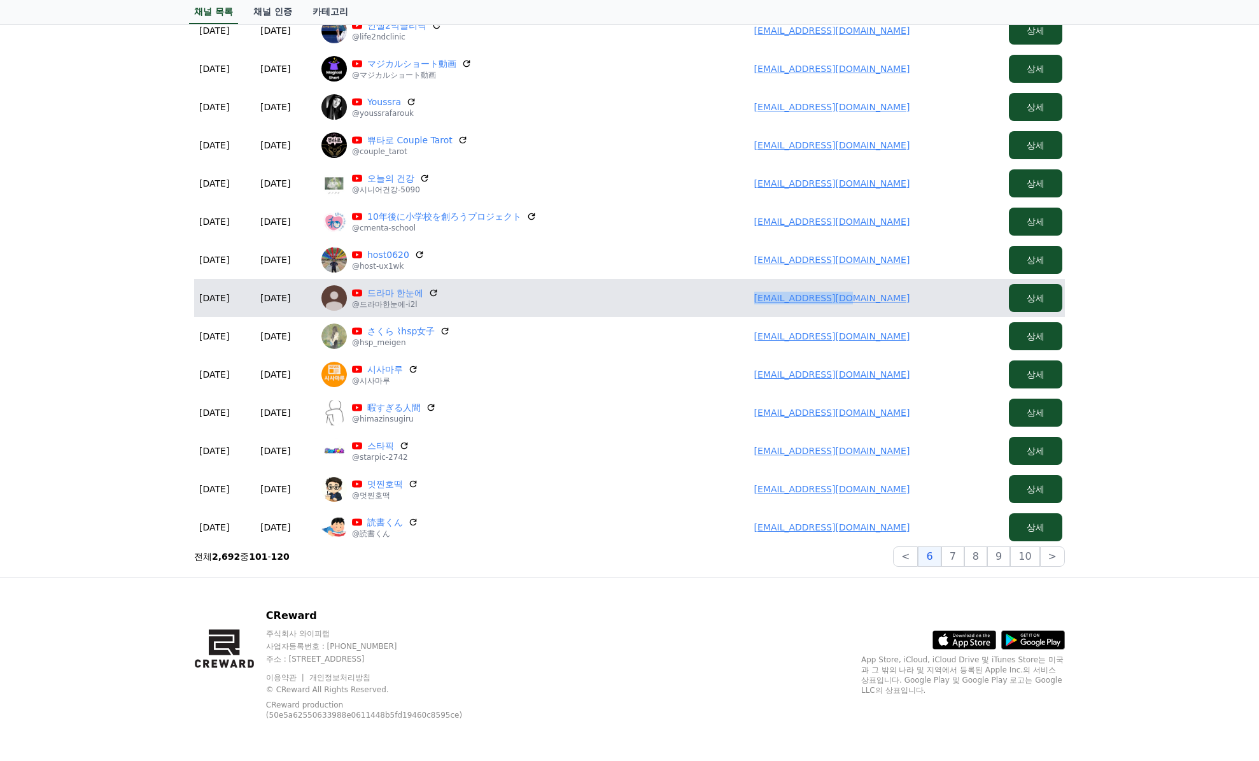
drag, startPoint x: 809, startPoint y: 297, endPoint x: 777, endPoint y: 299, distance: 32.5
click at [777, 299] on td "jjk73449@gmail.com" at bounding box center [832, 298] width 344 height 38
click at [910, 303] on td "jjk73449@gmail.com" at bounding box center [832, 298] width 344 height 38
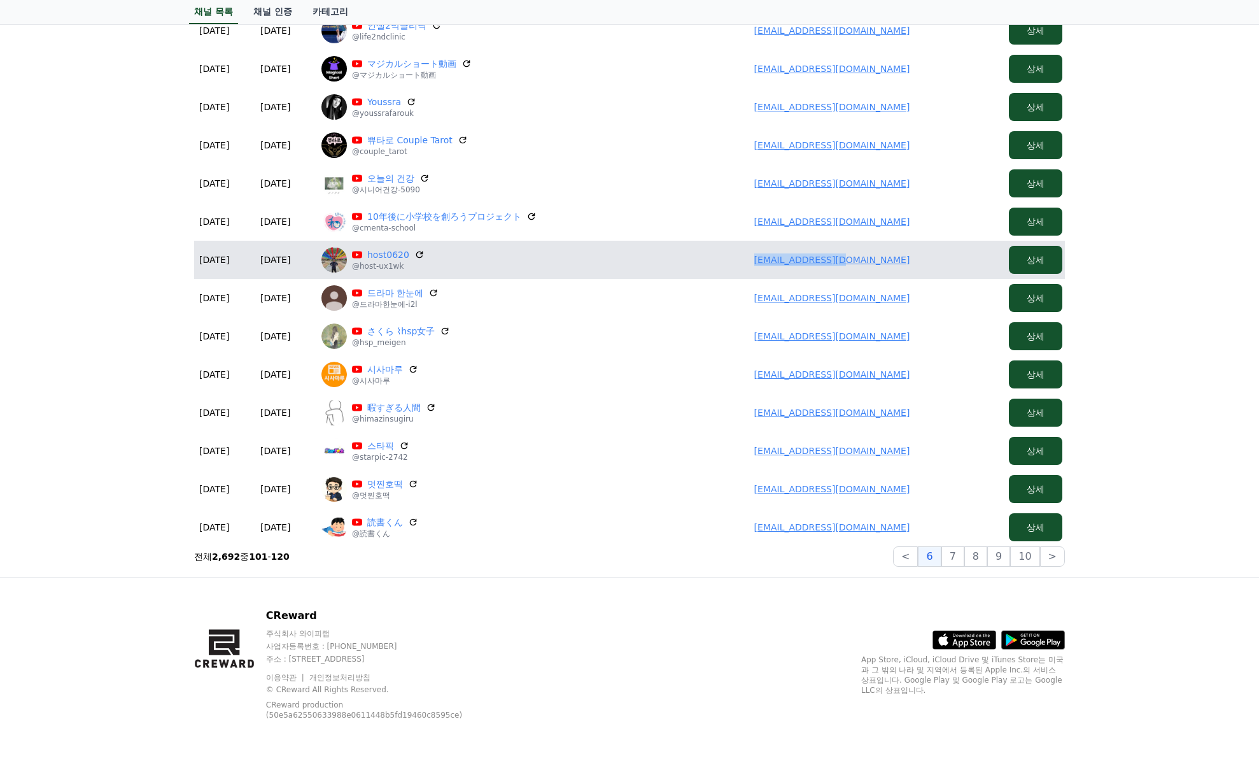
drag, startPoint x: 929, startPoint y: 264, endPoint x: 667, endPoint y: 262, distance: 262.3
click at [665, 262] on td "hostkim@kakao.com" at bounding box center [832, 260] width 344 height 38
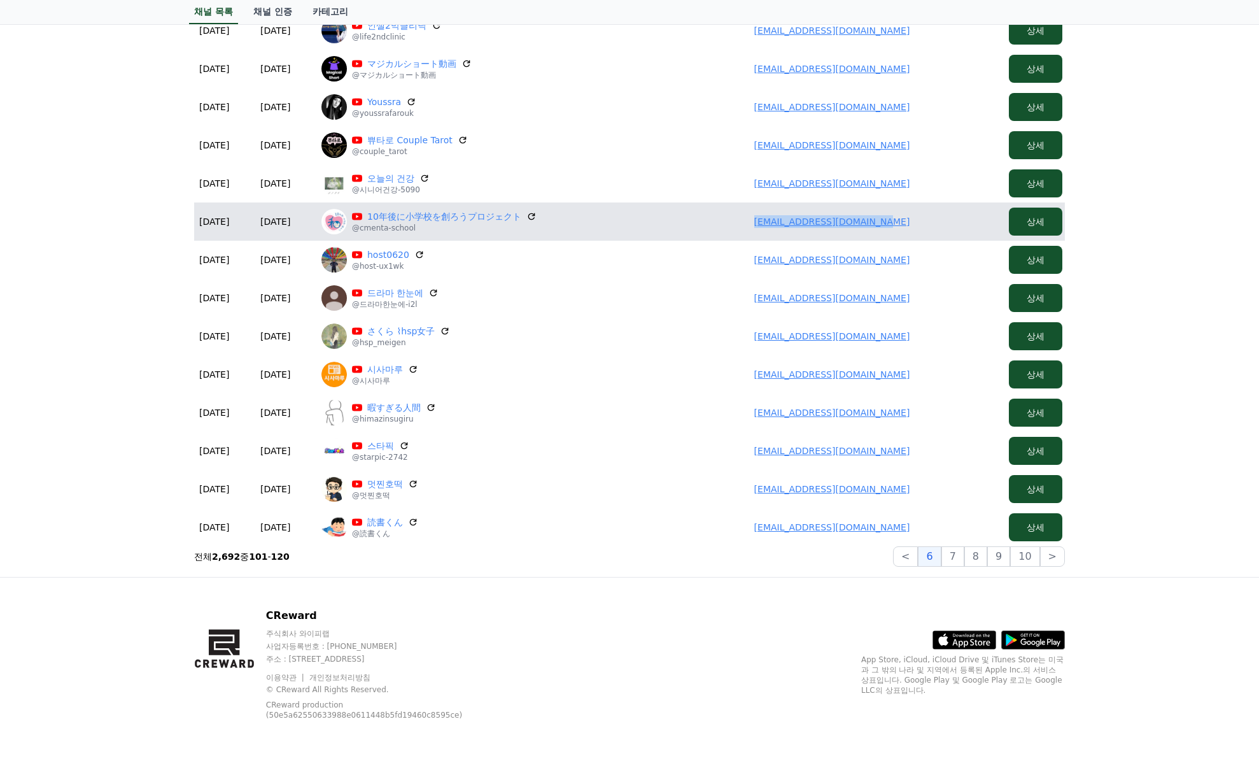
drag, startPoint x: 839, startPoint y: 222, endPoint x: 754, endPoint y: 227, distance: 84.2
click at [754, 227] on td "cmentaclinic111@gmail.com" at bounding box center [832, 221] width 344 height 38
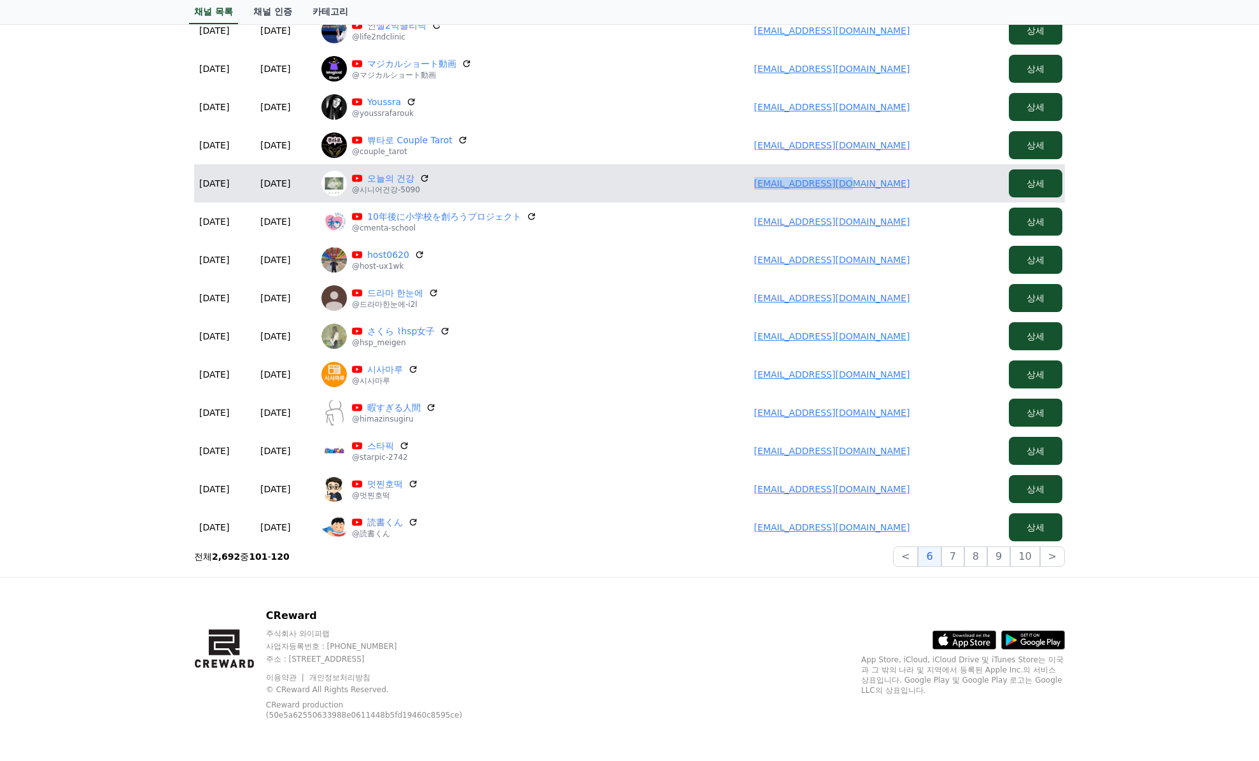
drag, startPoint x: 884, startPoint y: 187, endPoint x: 732, endPoint y: 185, distance: 151.5
click at [732, 185] on td "msbh4153@gmail.com" at bounding box center [832, 183] width 344 height 38
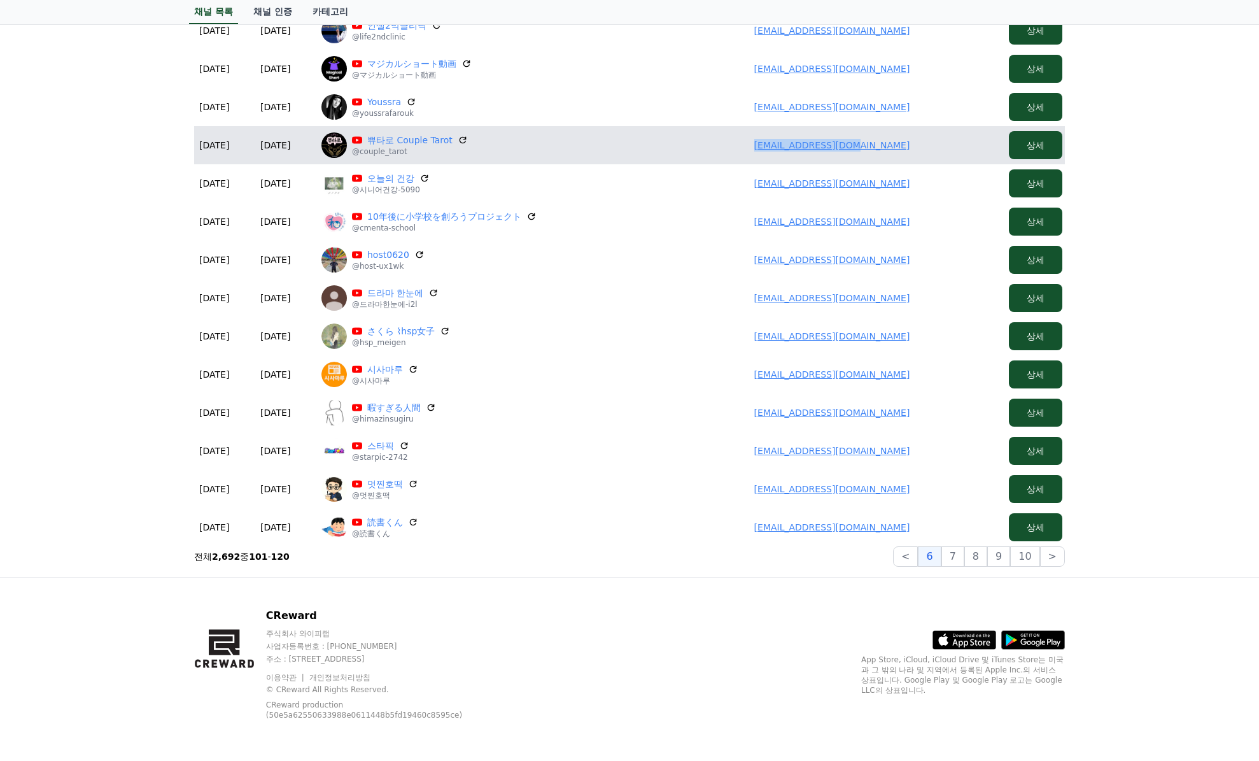
drag, startPoint x: 919, startPoint y: 150, endPoint x: 761, endPoint y: 150, distance: 158.5
click at [760, 150] on td "cherrylng@naver.com" at bounding box center [832, 145] width 344 height 38
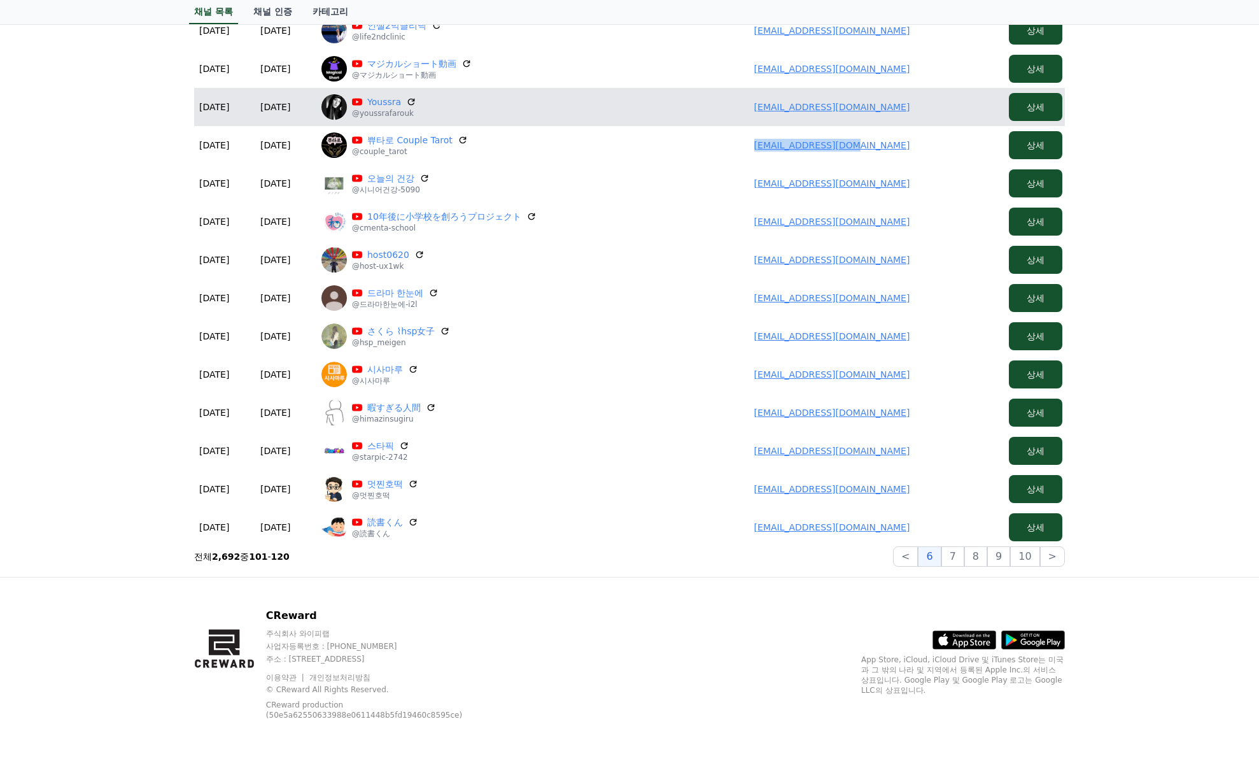
drag, startPoint x: 917, startPoint y: 108, endPoint x: 686, endPoint y: 112, distance: 230.5
click at [686, 112] on td "youssra.farouk225566@gmail.com" at bounding box center [832, 107] width 344 height 38
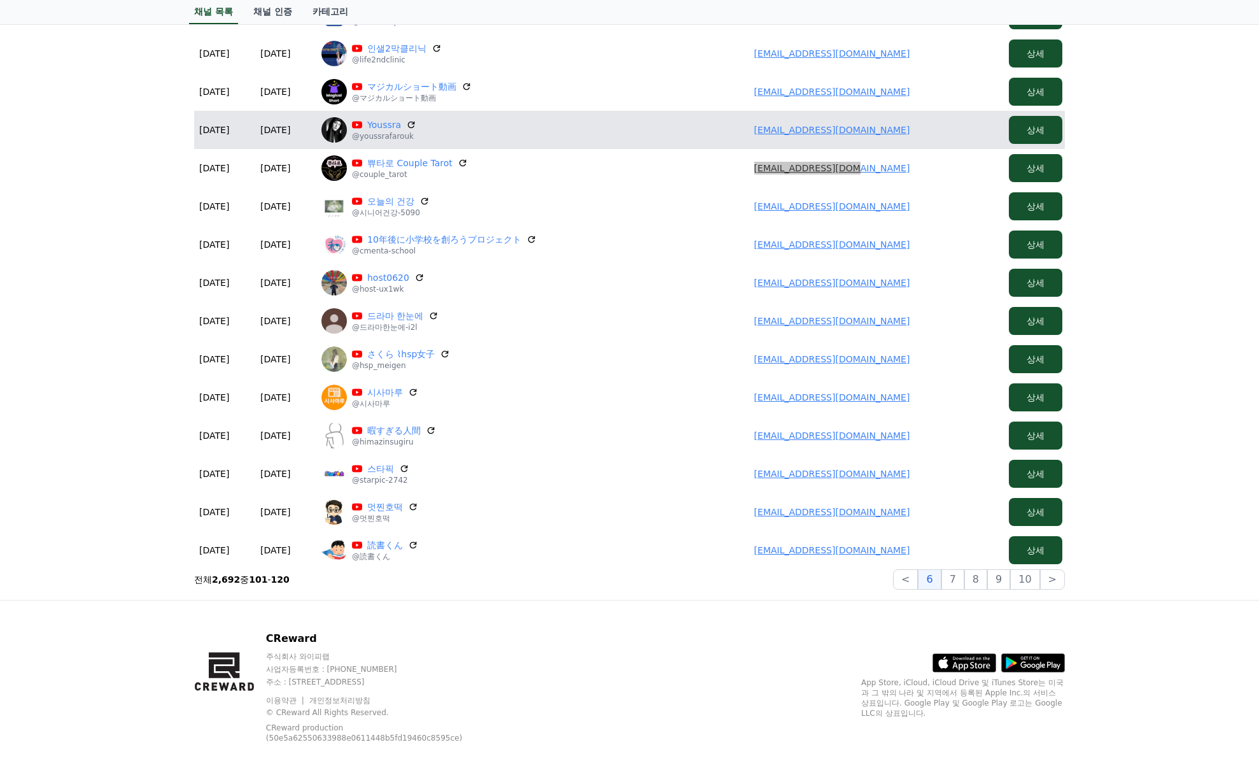
scroll to position [321, 0]
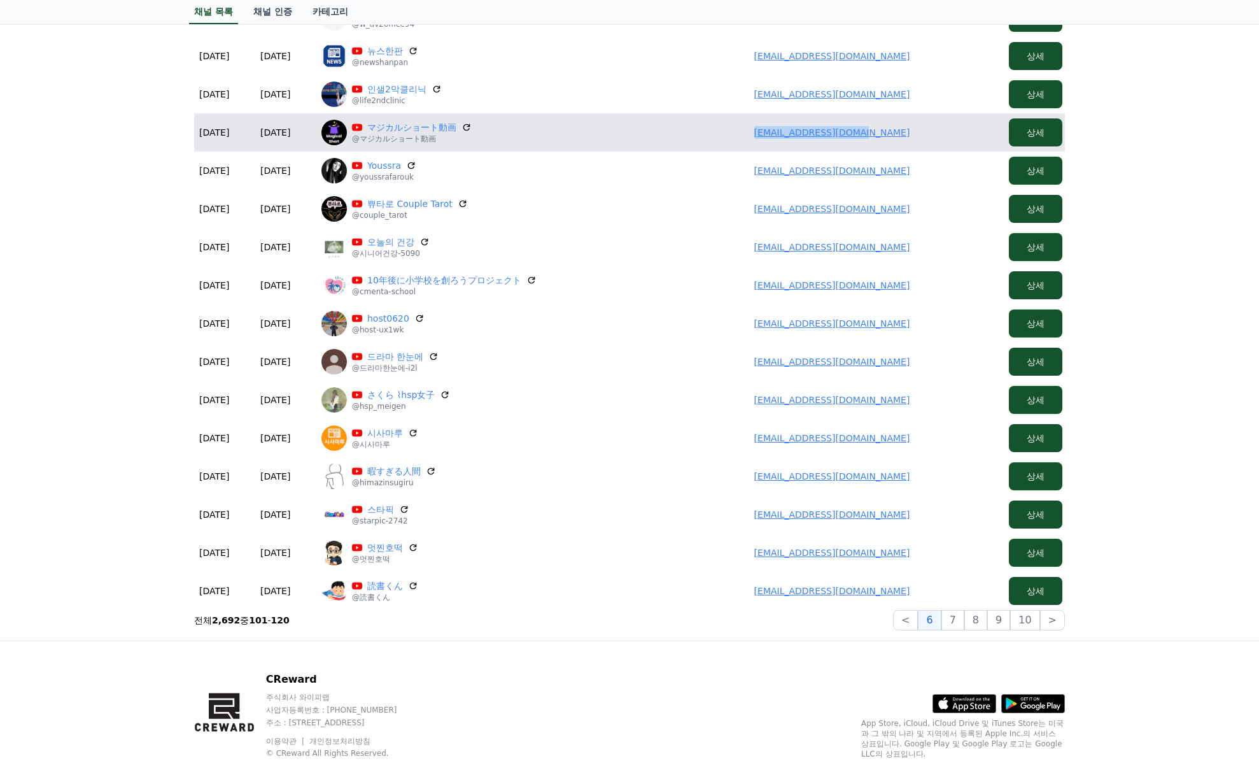
drag, startPoint x: 892, startPoint y: 132, endPoint x: 760, endPoint y: 134, distance: 132.4
click at [760, 134] on td "tk4747.leed@gmail.com" at bounding box center [832, 132] width 344 height 38
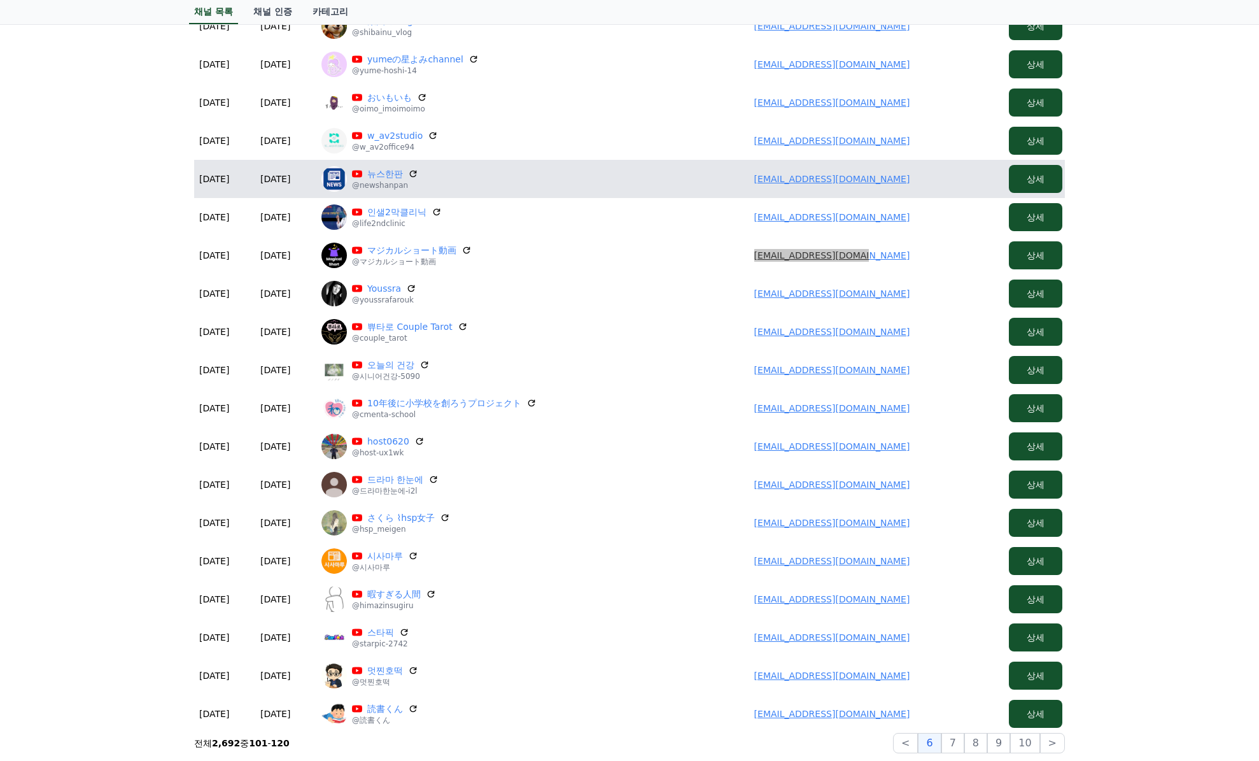
scroll to position [130, 0]
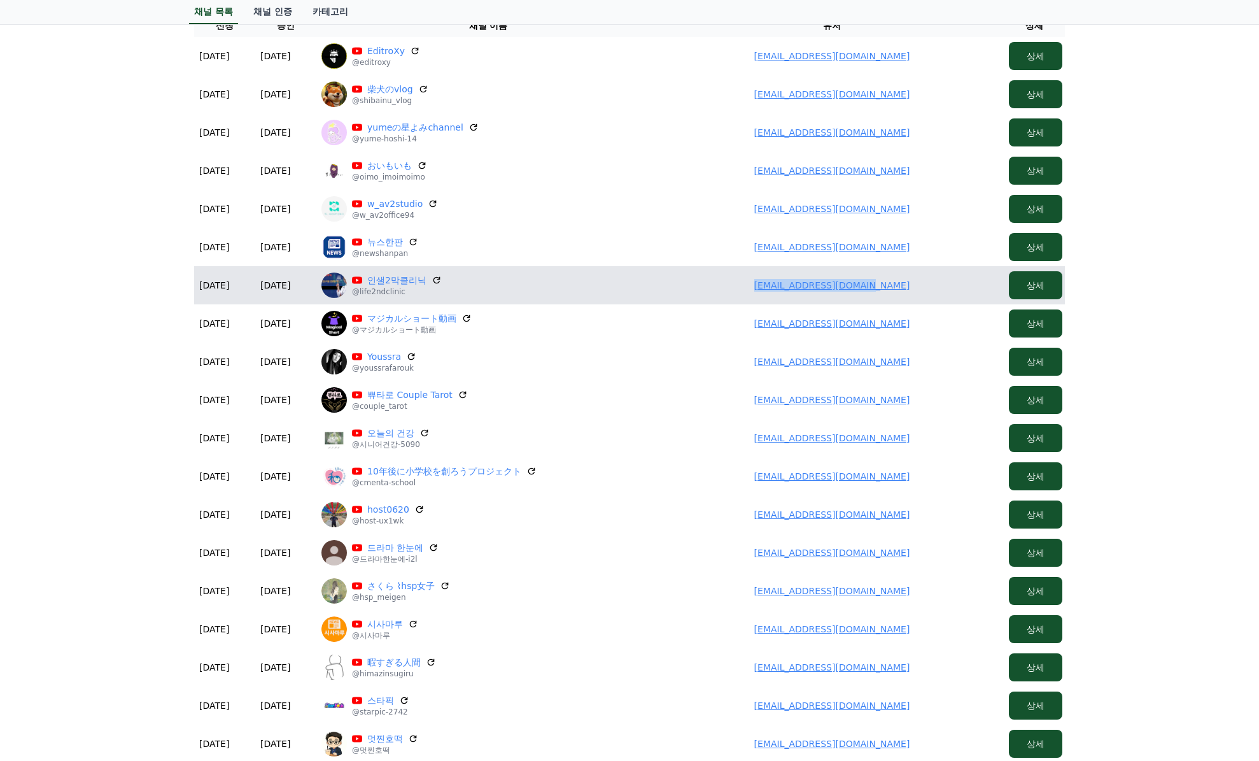
drag, startPoint x: 918, startPoint y: 284, endPoint x: 712, endPoint y: 286, distance: 205.7
click at [751, 292] on td "hooechel0057@gmail.com" at bounding box center [832, 285] width 344 height 38
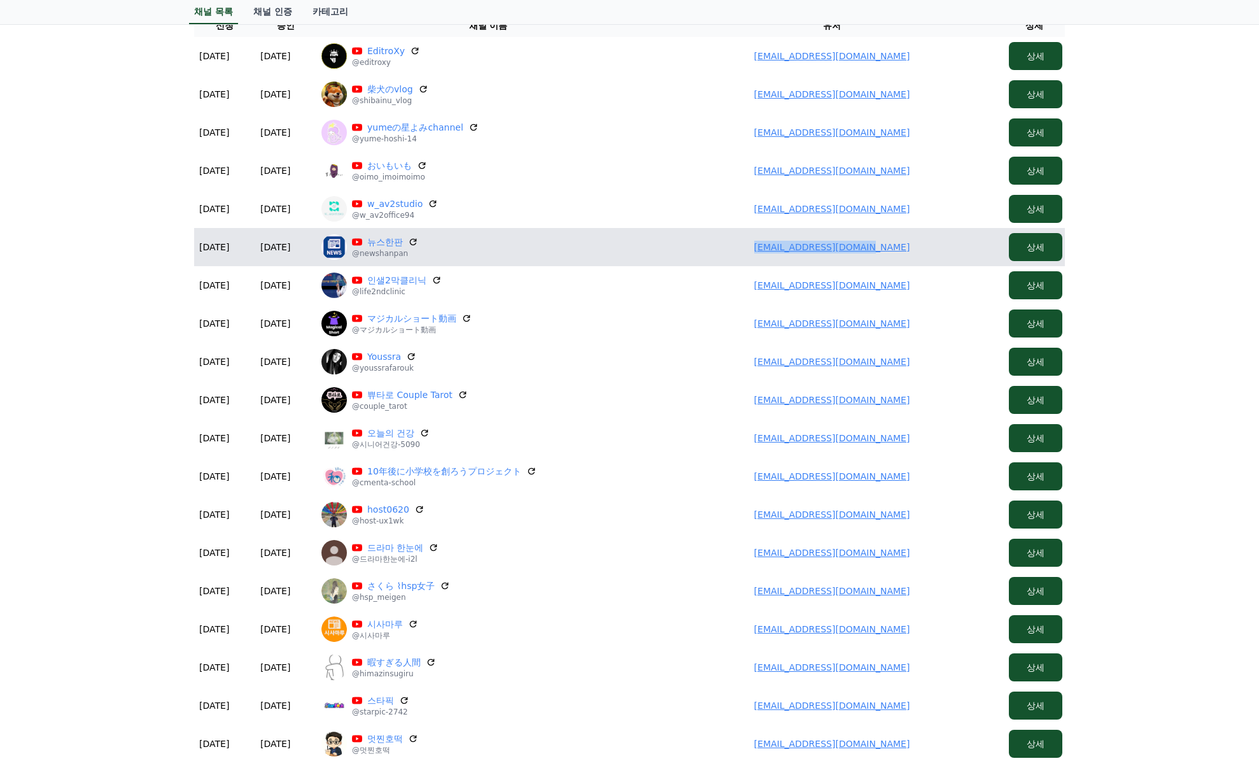
drag, startPoint x: 846, startPoint y: 249, endPoint x: 669, endPoint y: 255, distance: 176.5
click at [669, 255] on td "hooechel0057@gmail.com" at bounding box center [832, 247] width 344 height 38
click at [386, 244] on link "뉴스한판" at bounding box center [385, 242] width 36 height 13
click at [413, 245] on icon at bounding box center [413, 242] width 8 height 8
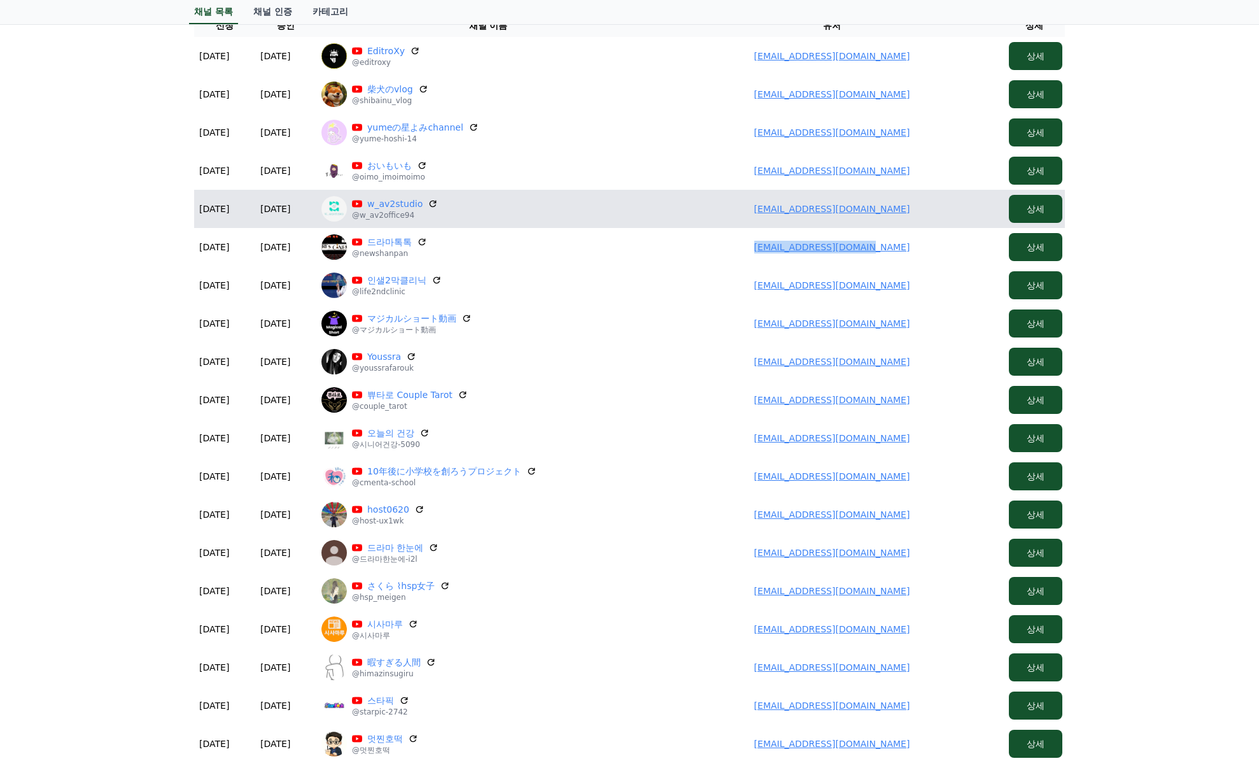
drag, startPoint x: 915, startPoint y: 207, endPoint x: 644, endPoint y: 213, distance: 271.3
click at [740, 209] on td "941220jw@gmail.com" at bounding box center [832, 209] width 344 height 38
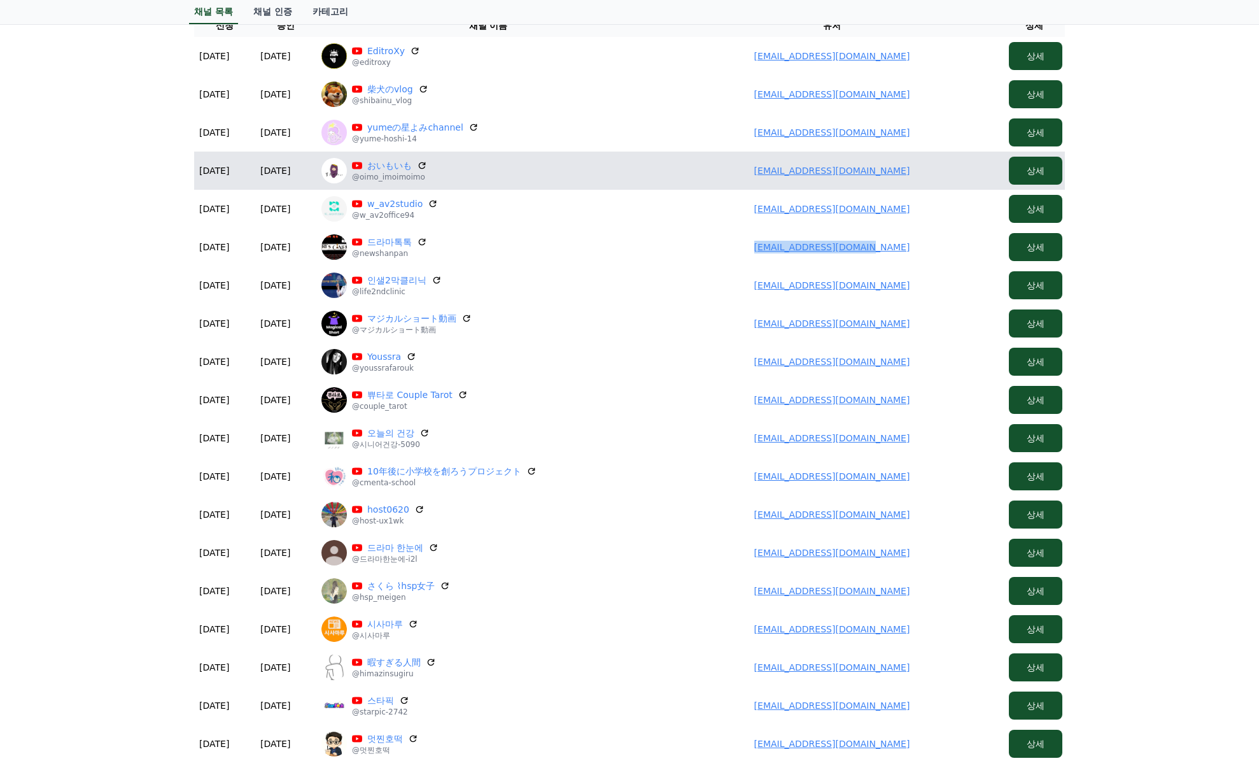
drag, startPoint x: 915, startPoint y: 173, endPoint x: 735, endPoint y: 167, distance: 180.3
click at [735, 167] on td "kasaharamaikadesu@gmail.com" at bounding box center [832, 171] width 344 height 38
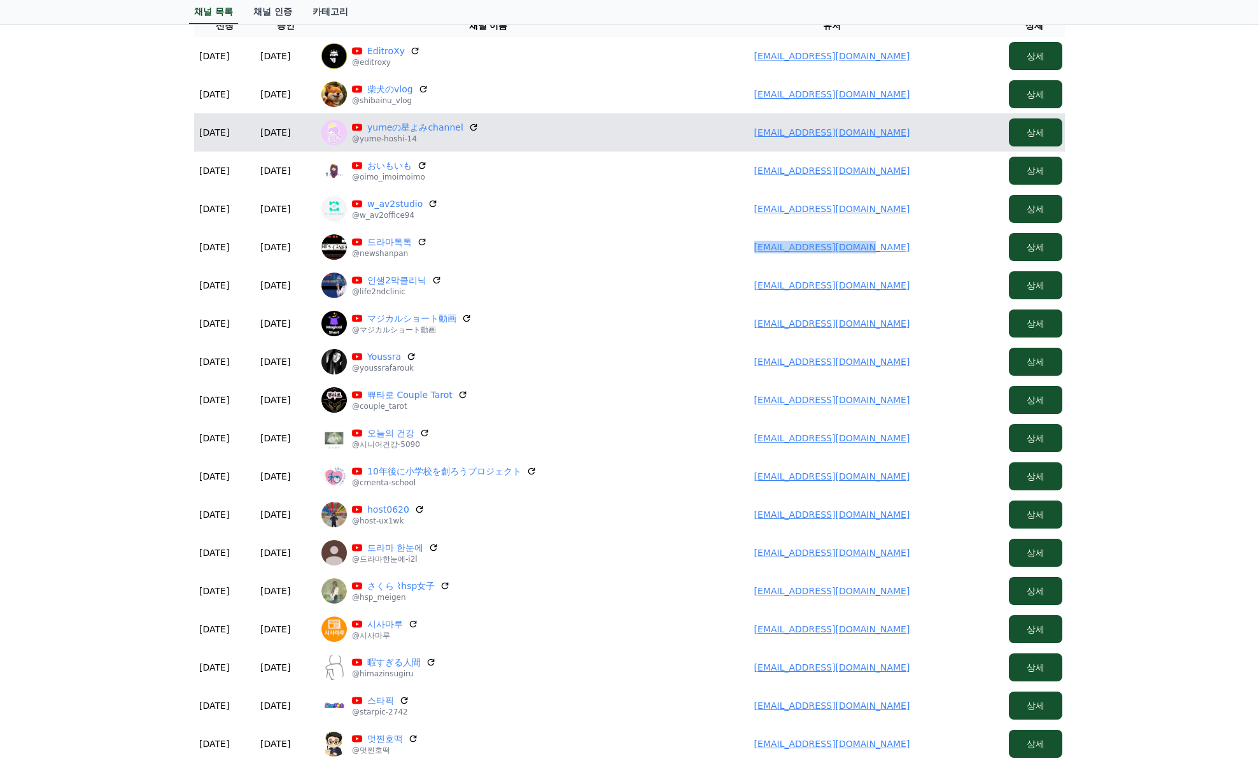
drag, startPoint x: 921, startPoint y: 137, endPoint x: 706, endPoint y: 138, distance: 214.6
click at [706, 138] on td "chihiro114moon@gmail.com" at bounding box center [832, 132] width 344 height 38
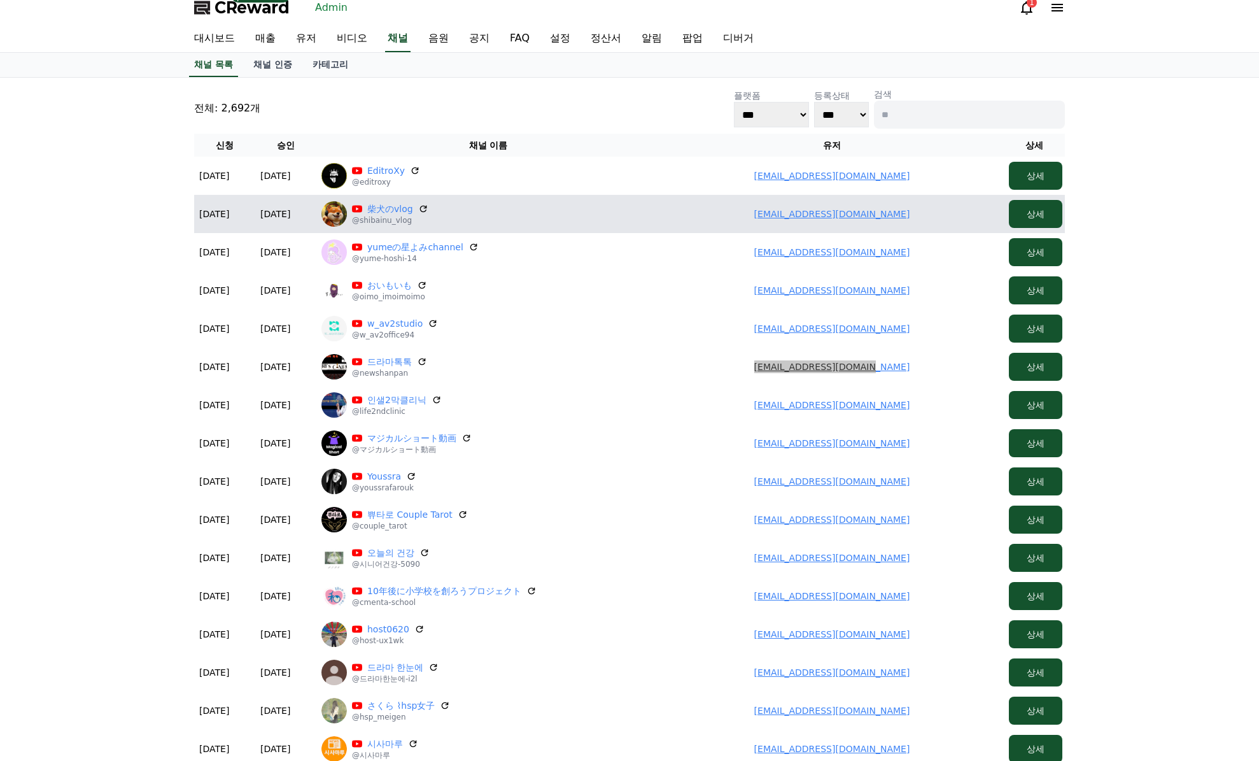
scroll to position [3, 0]
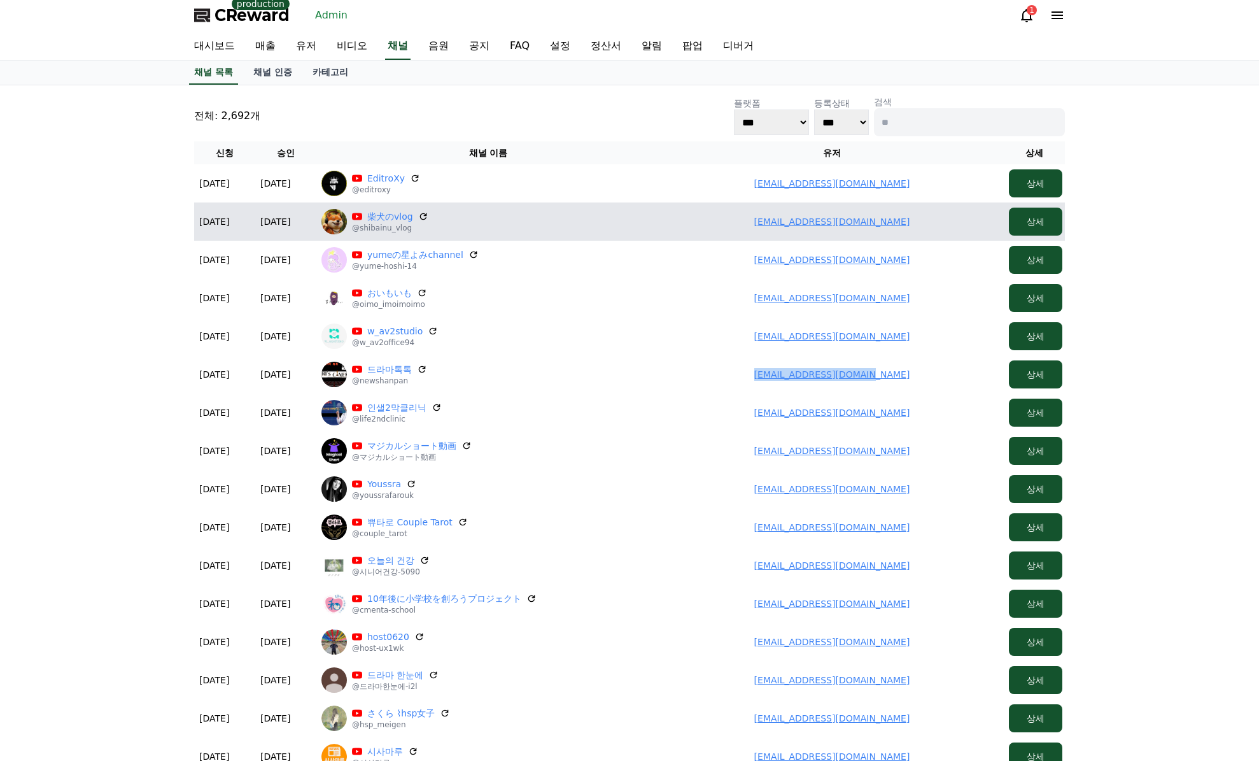
drag, startPoint x: 942, startPoint y: 226, endPoint x: 697, endPoint y: 228, distance: 245.8
click at [700, 228] on td "vitaminhair2015.9@gmail.com" at bounding box center [832, 221] width 344 height 38
click at [376, 220] on link "柴犬のvlog" at bounding box center [390, 216] width 46 height 13
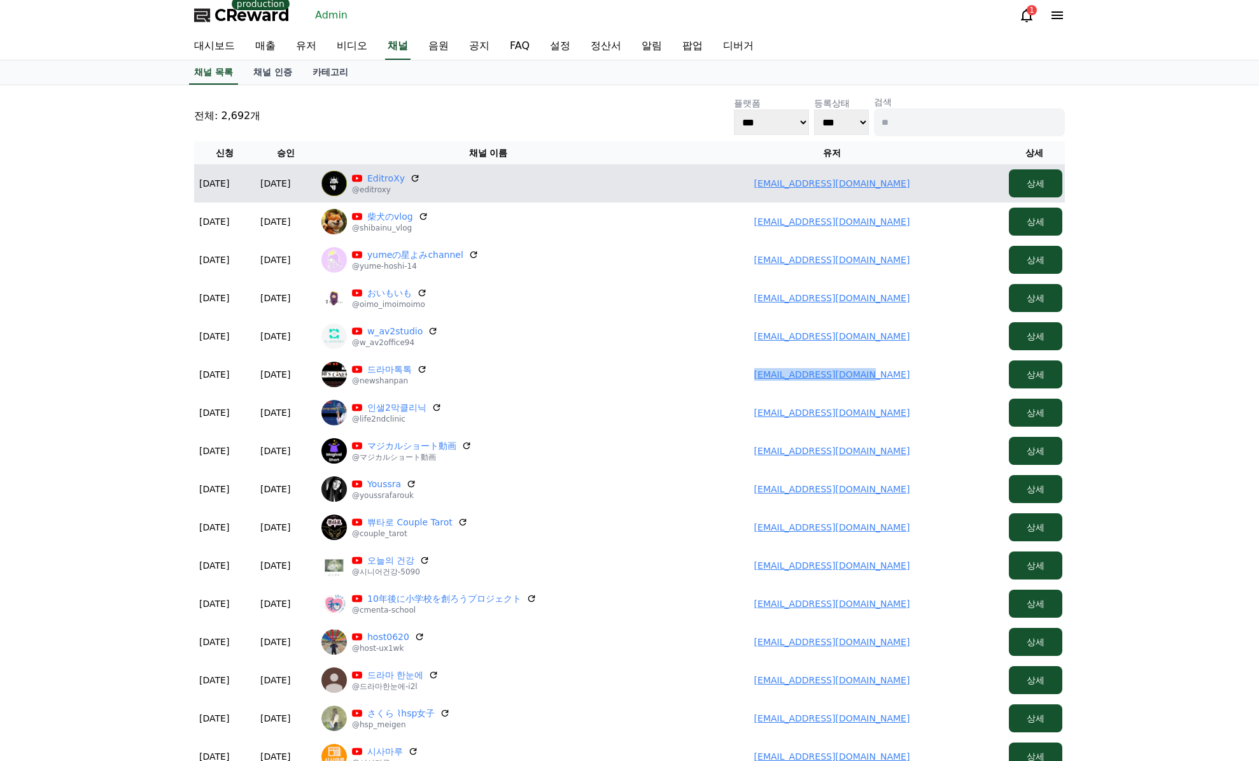
drag, startPoint x: 821, startPoint y: 182, endPoint x: 739, endPoint y: 182, distance: 82.1
click at [739, 182] on td "sumanbusiness2000@gmail.com" at bounding box center [832, 183] width 344 height 38
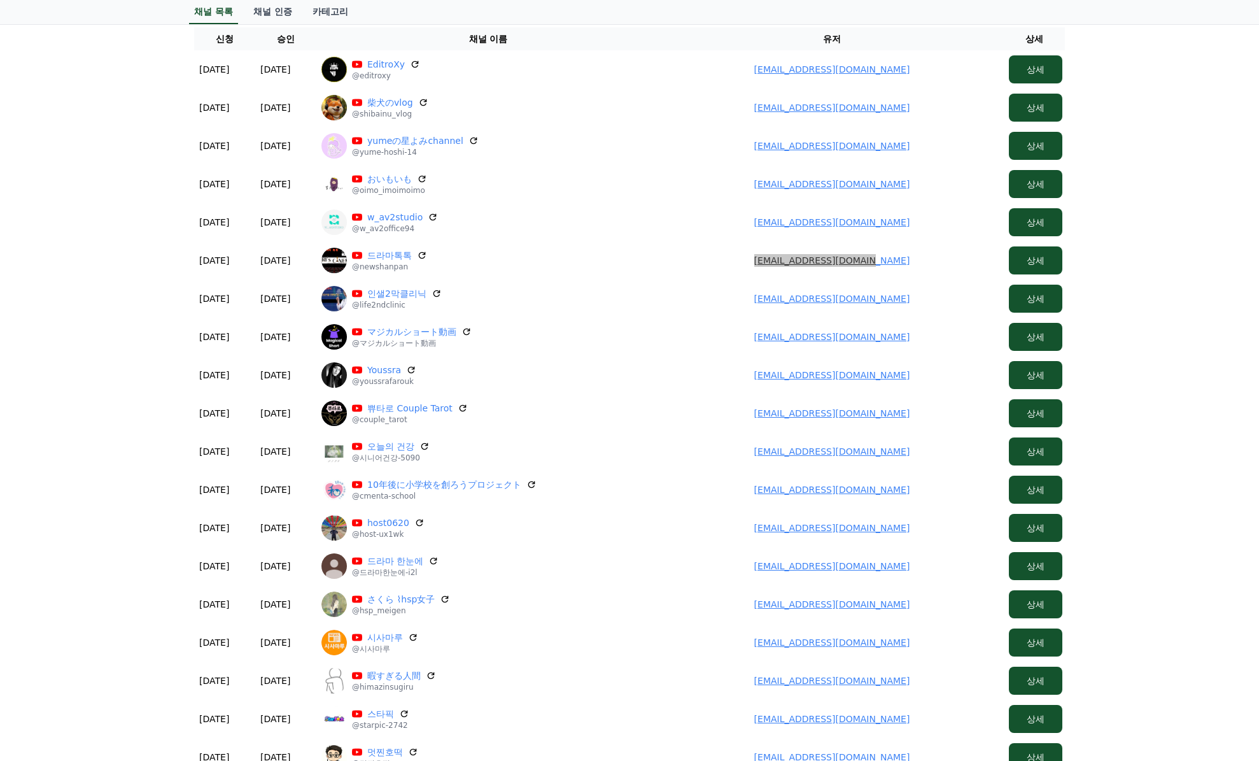
scroll to position [385, 0]
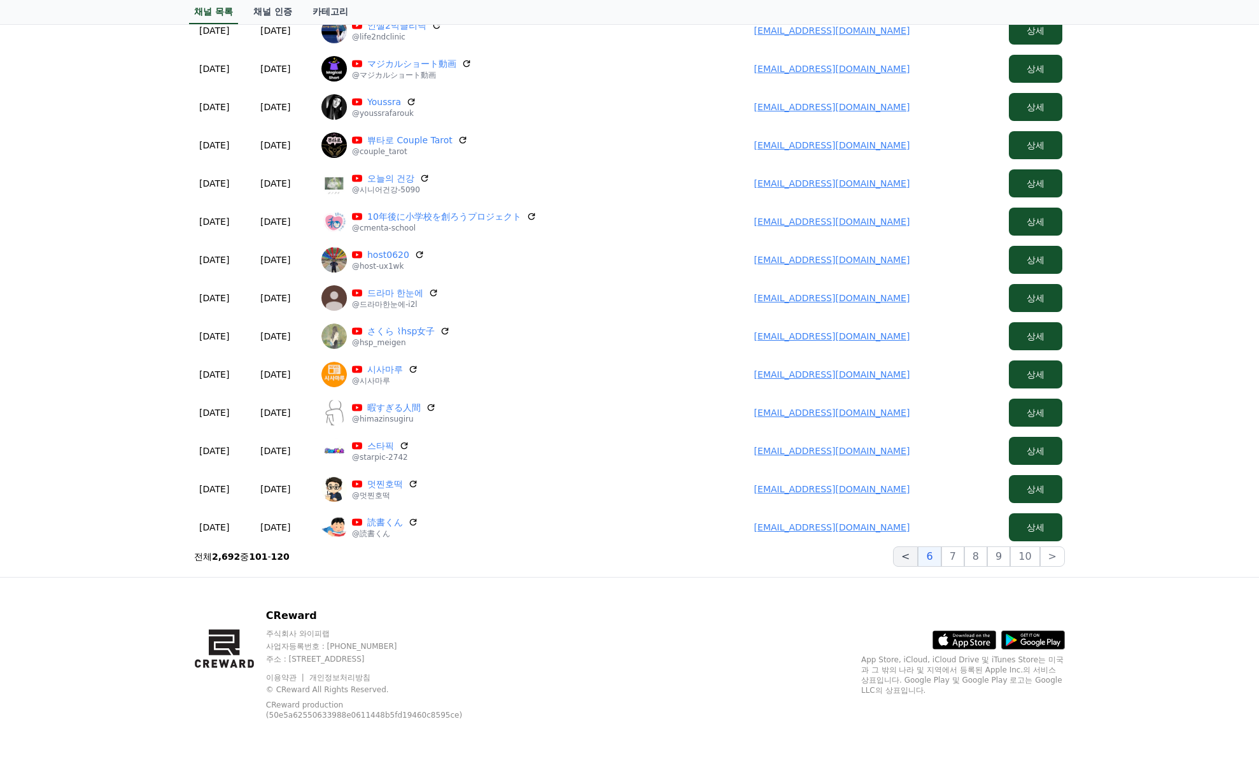
click at [916, 557] on button "<" at bounding box center [905, 556] width 25 height 20
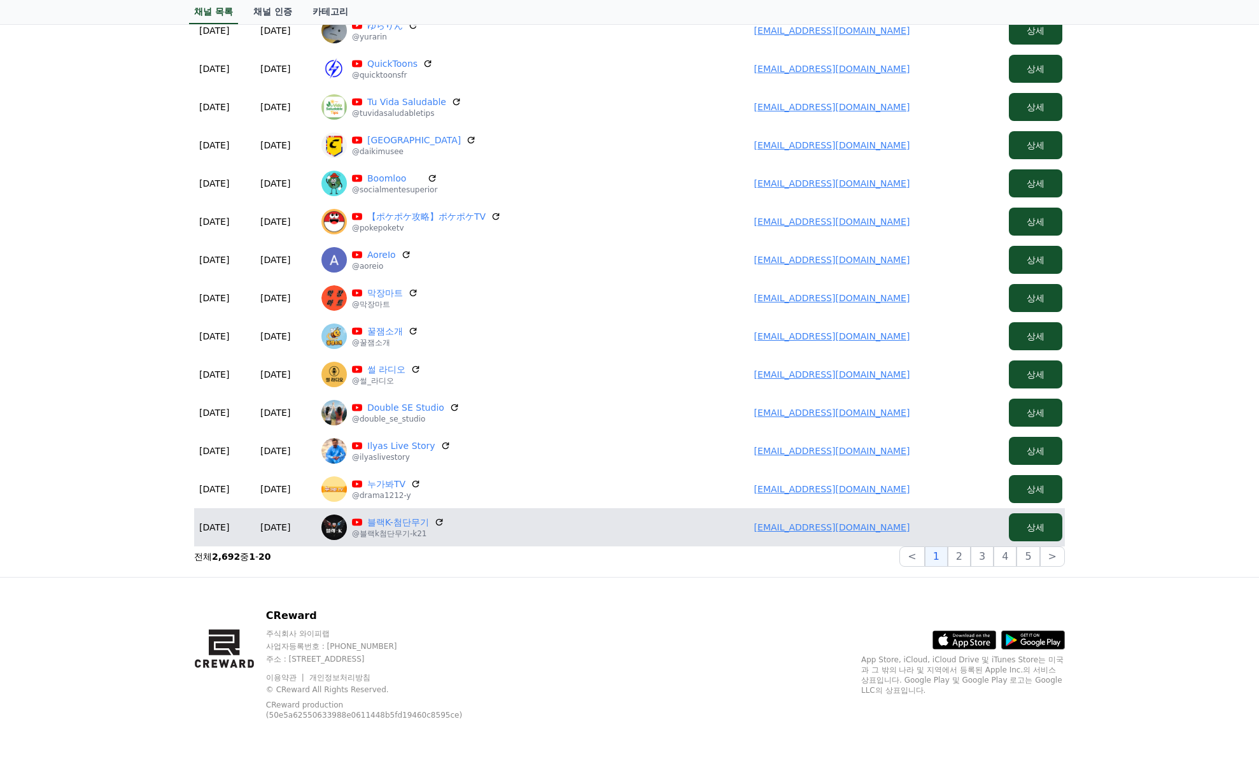
drag, startPoint x: 896, startPoint y: 523, endPoint x: 756, endPoint y: 529, distance: 140.2
click at [756, 529] on td "ikiki072000@gmail.com" at bounding box center [832, 527] width 344 height 38
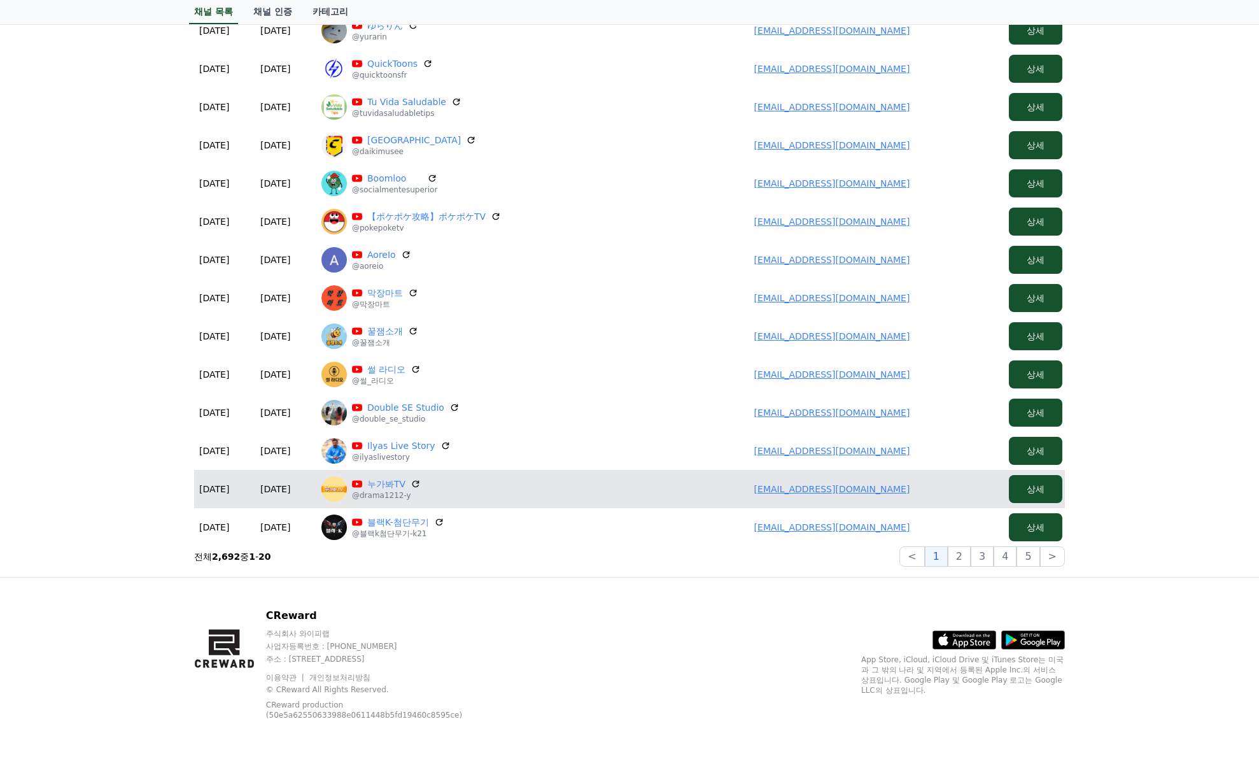
drag, startPoint x: 916, startPoint y: 487, endPoint x: 779, endPoint y: 485, distance: 136.3
click at [779, 485] on td "porsche940@gmail.com" at bounding box center [832, 489] width 344 height 38
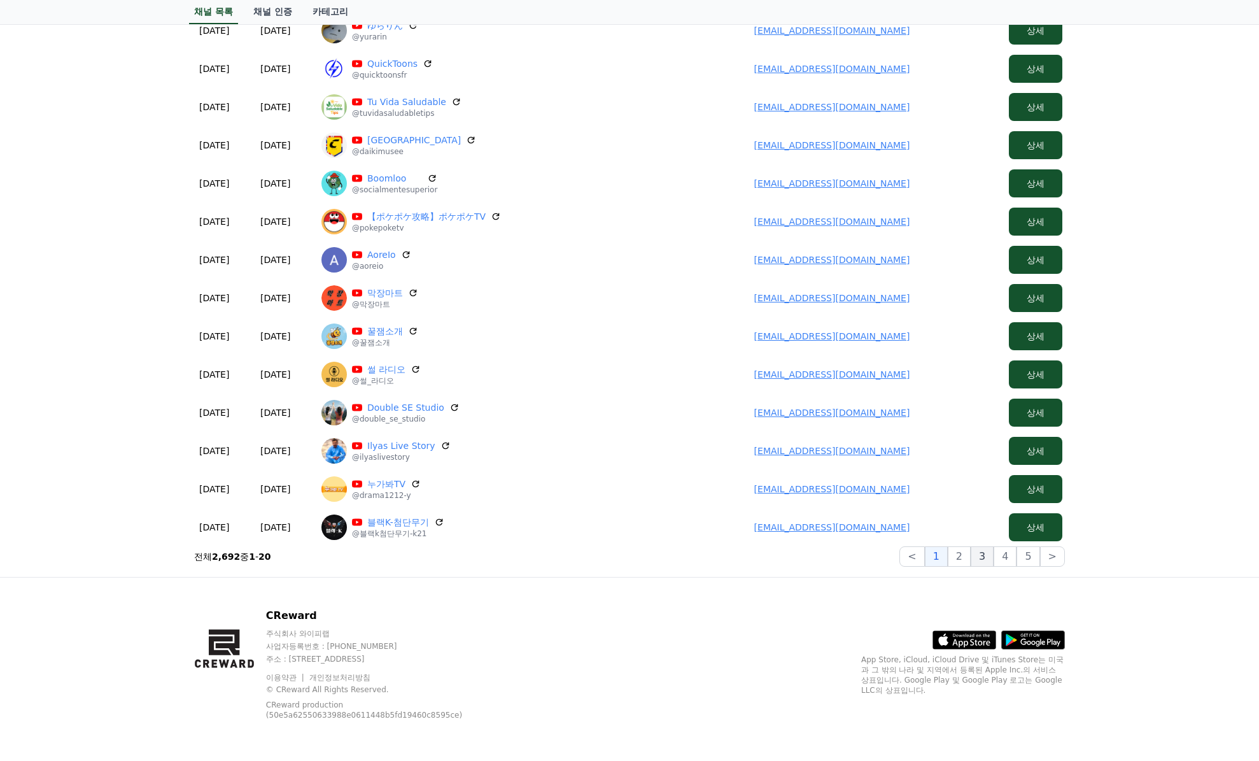
click at [1017, 563] on button "3" at bounding box center [1028, 556] width 23 height 20
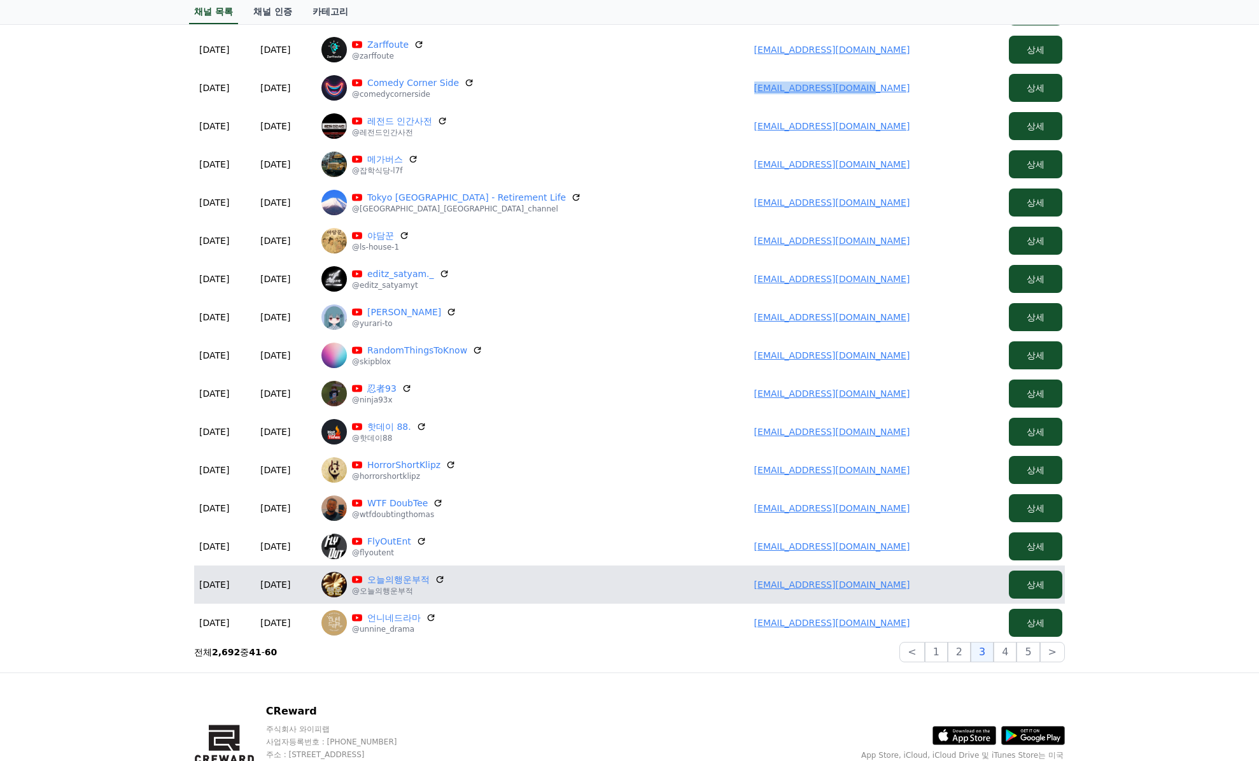
scroll to position [321, 0]
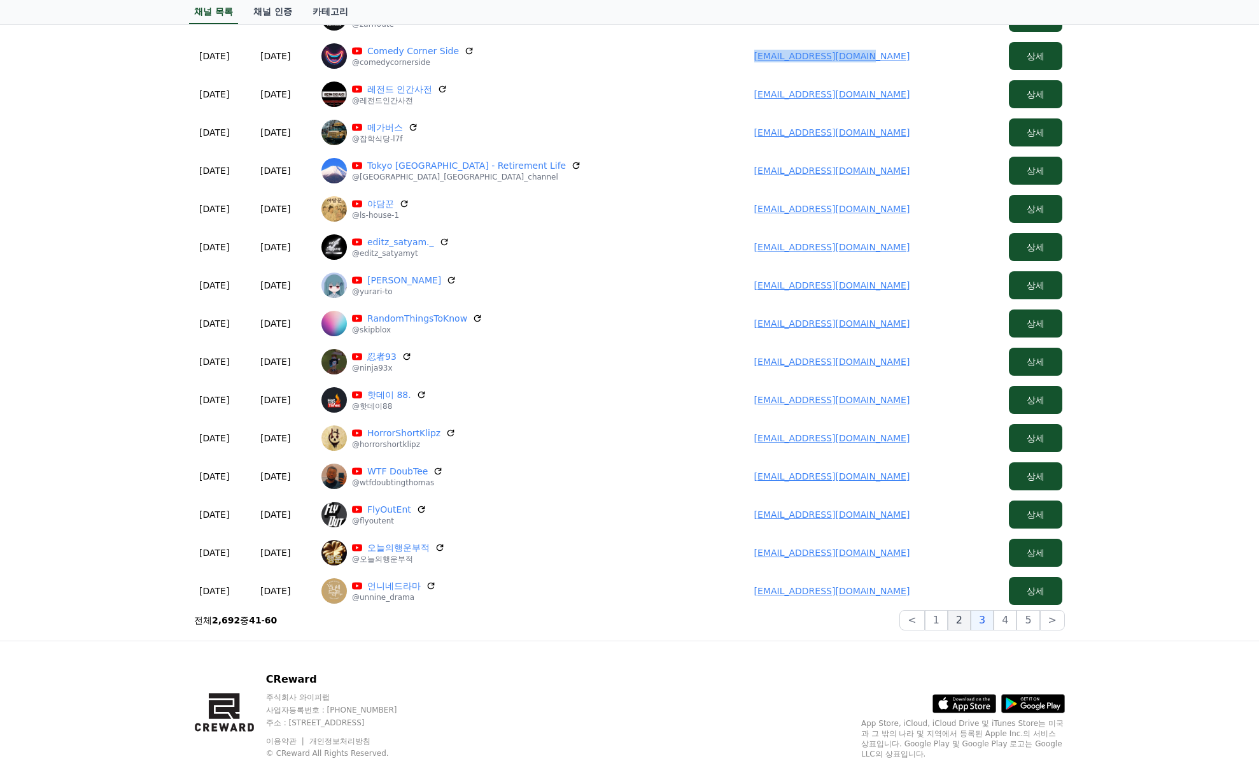
click at [961, 626] on button "2" at bounding box center [959, 620] width 23 height 20
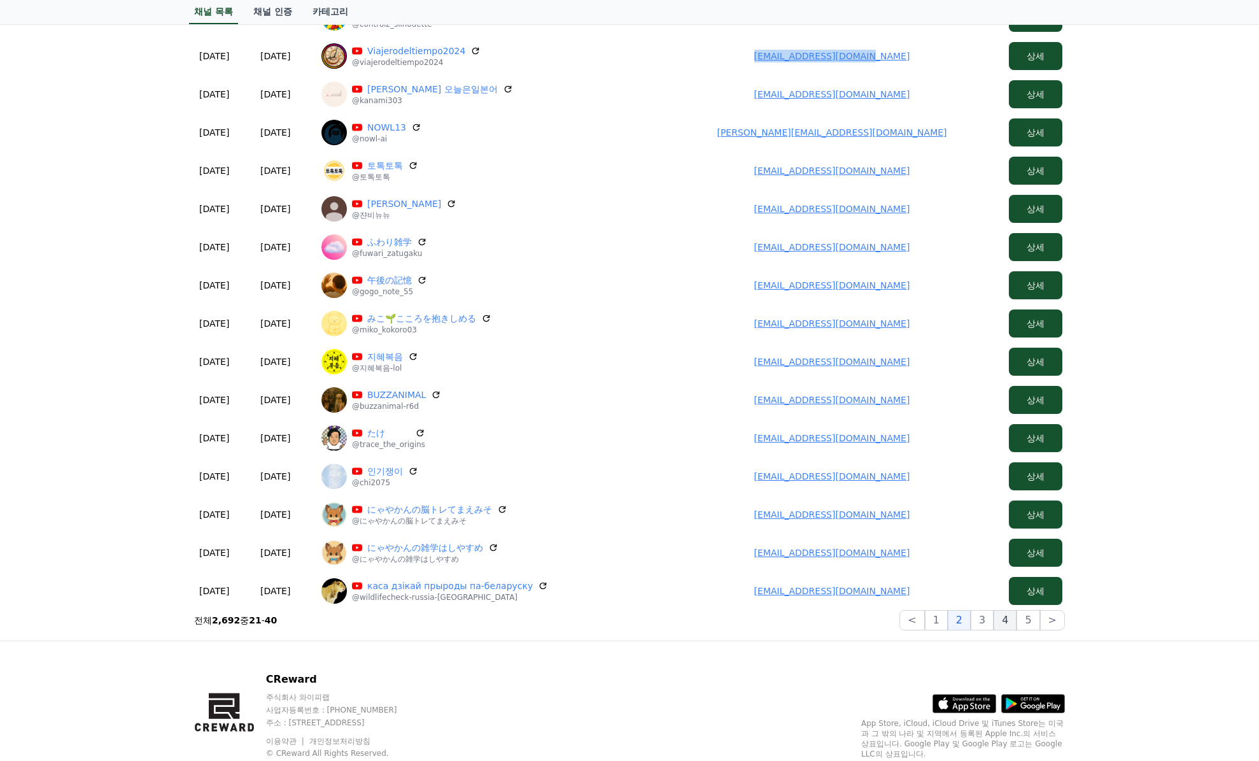
click at [1014, 620] on button "4" at bounding box center [1005, 620] width 23 height 20
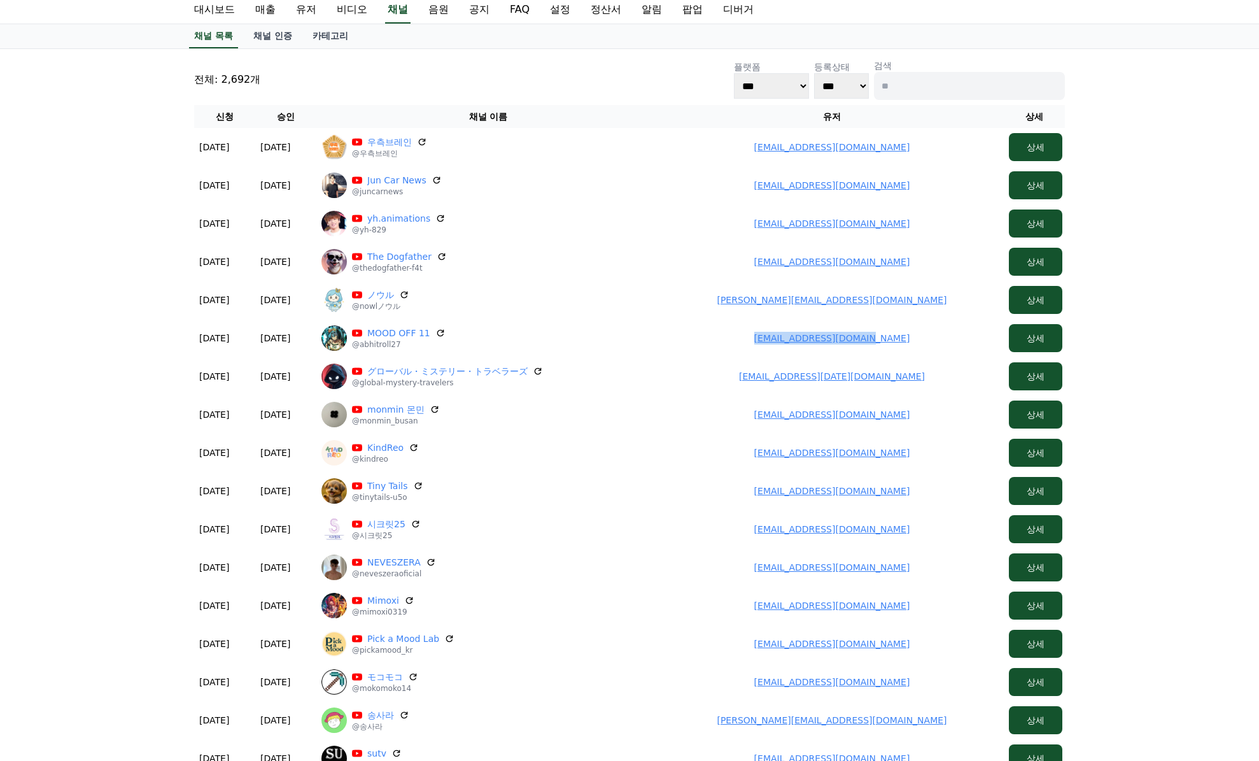
scroll to position [257, 0]
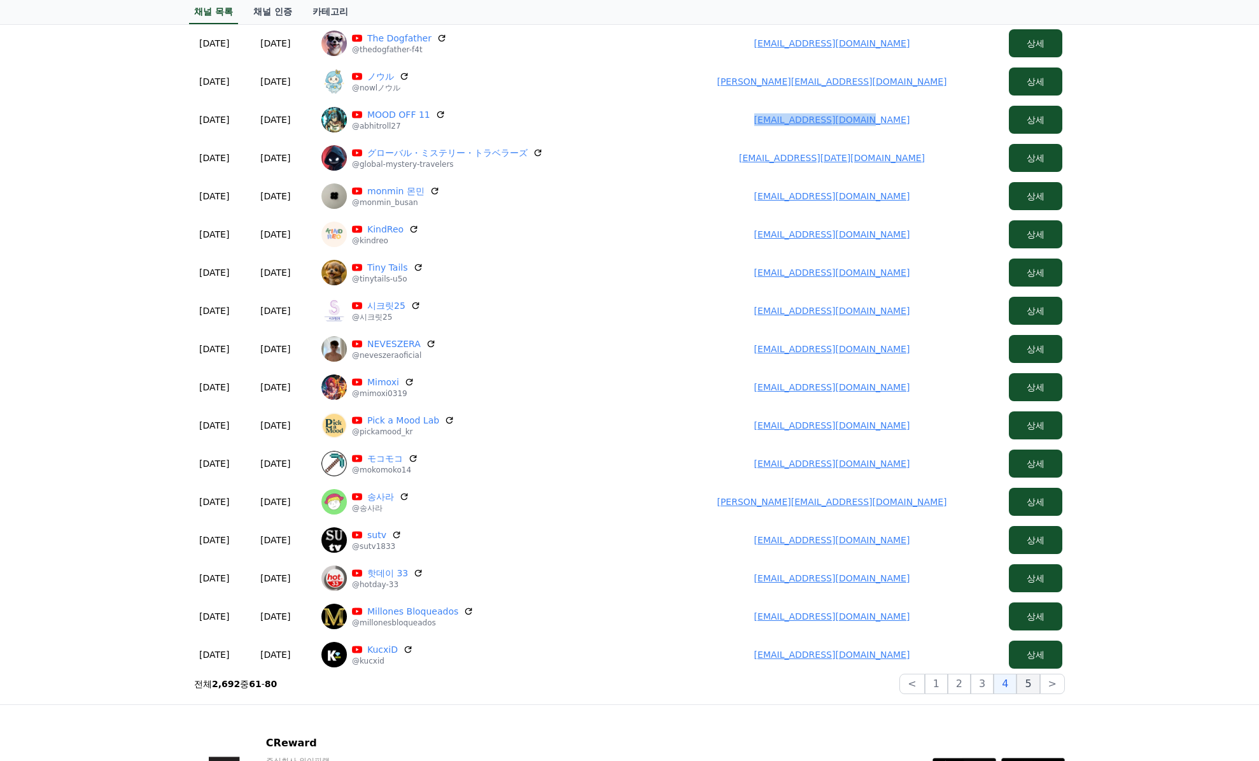
click at [1027, 683] on button "5" at bounding box center [1028, 684] width 23 height 20
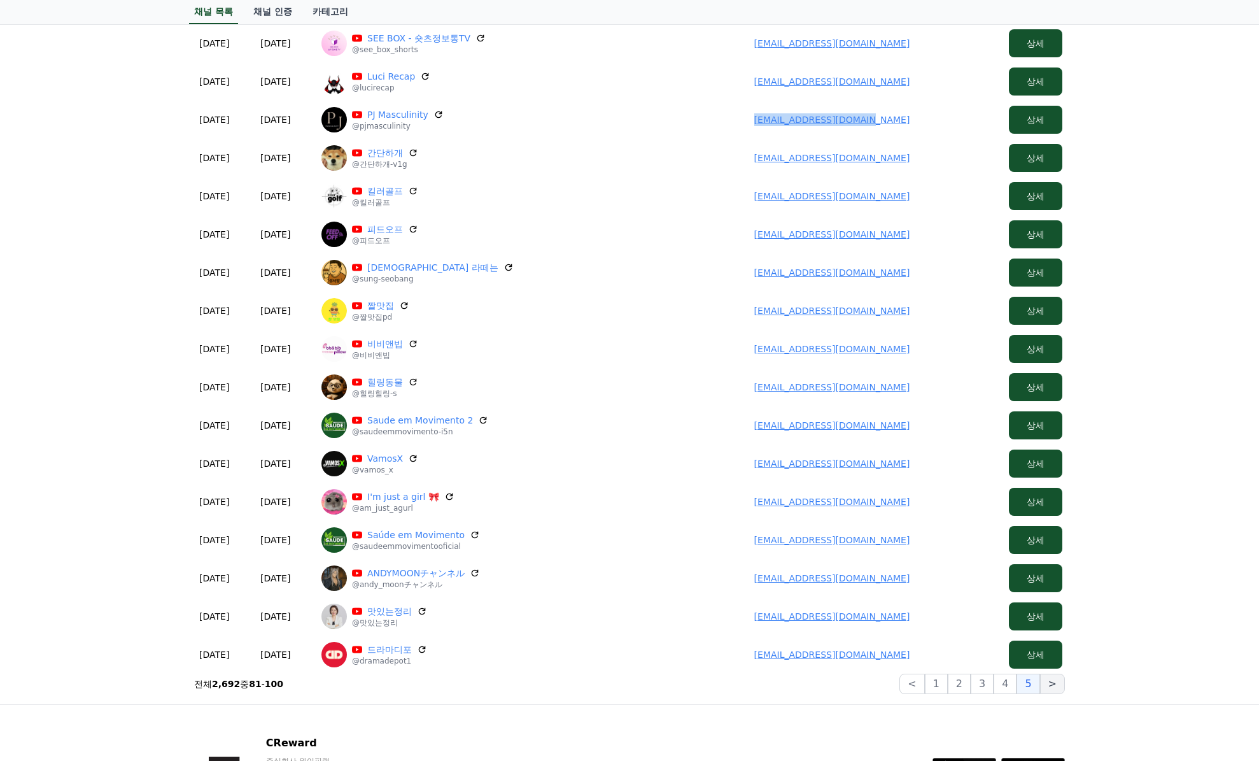
click at [1058, 690] on button ">" at bounding box center [1052, 684] width 25 height 20
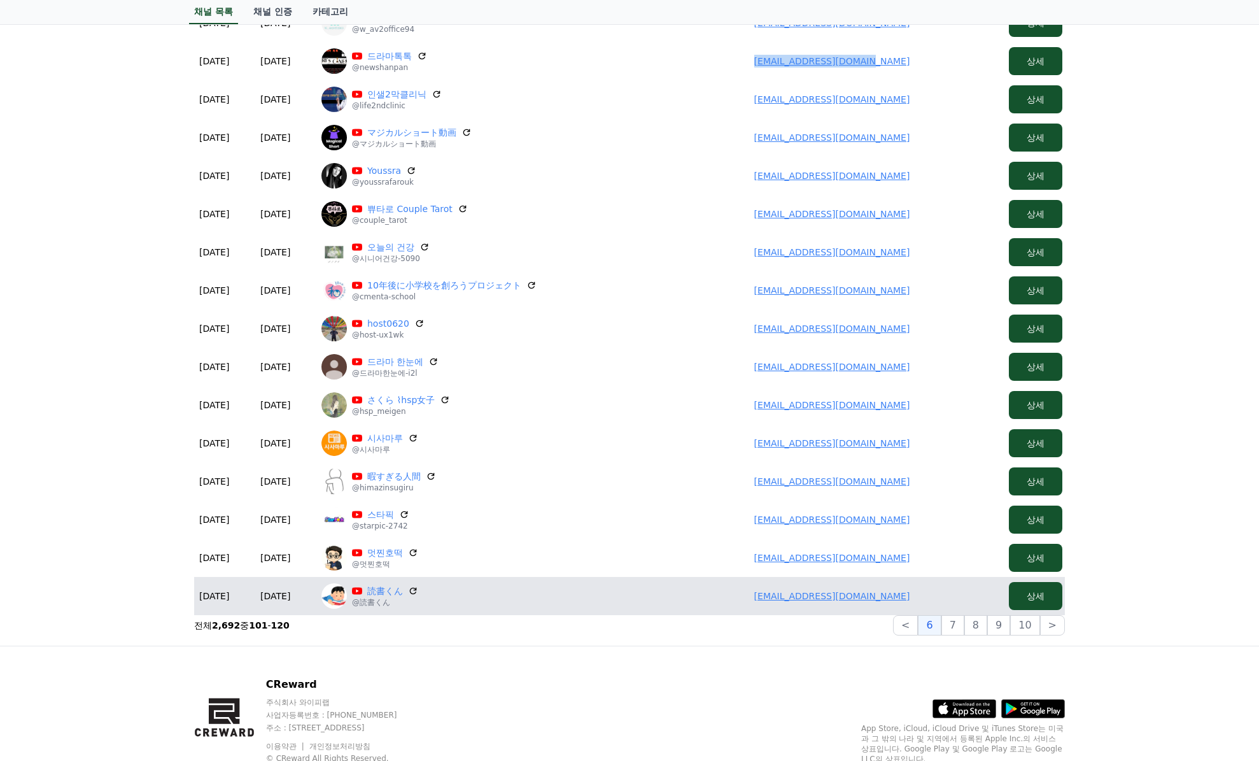
scroll to position [321, 0]
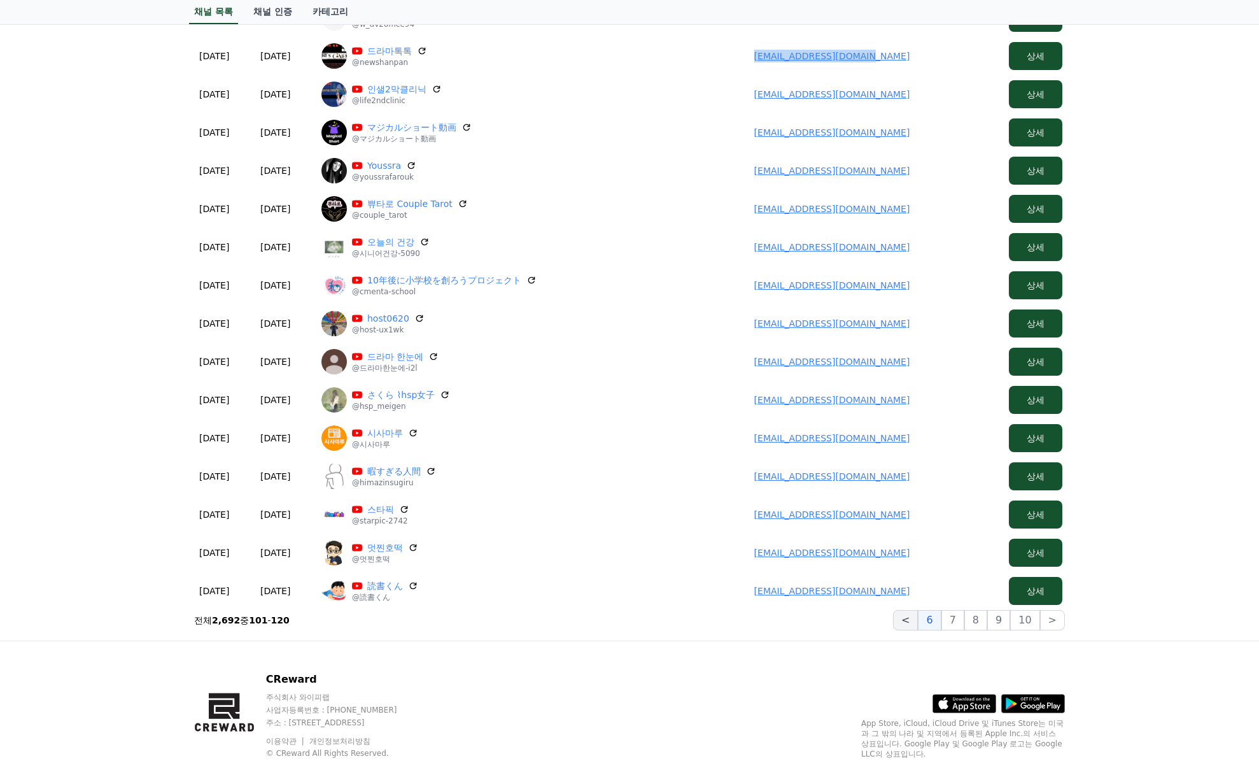
click at [914, 618] on button "<" at bounding box center [905, 620] width 25 height 20
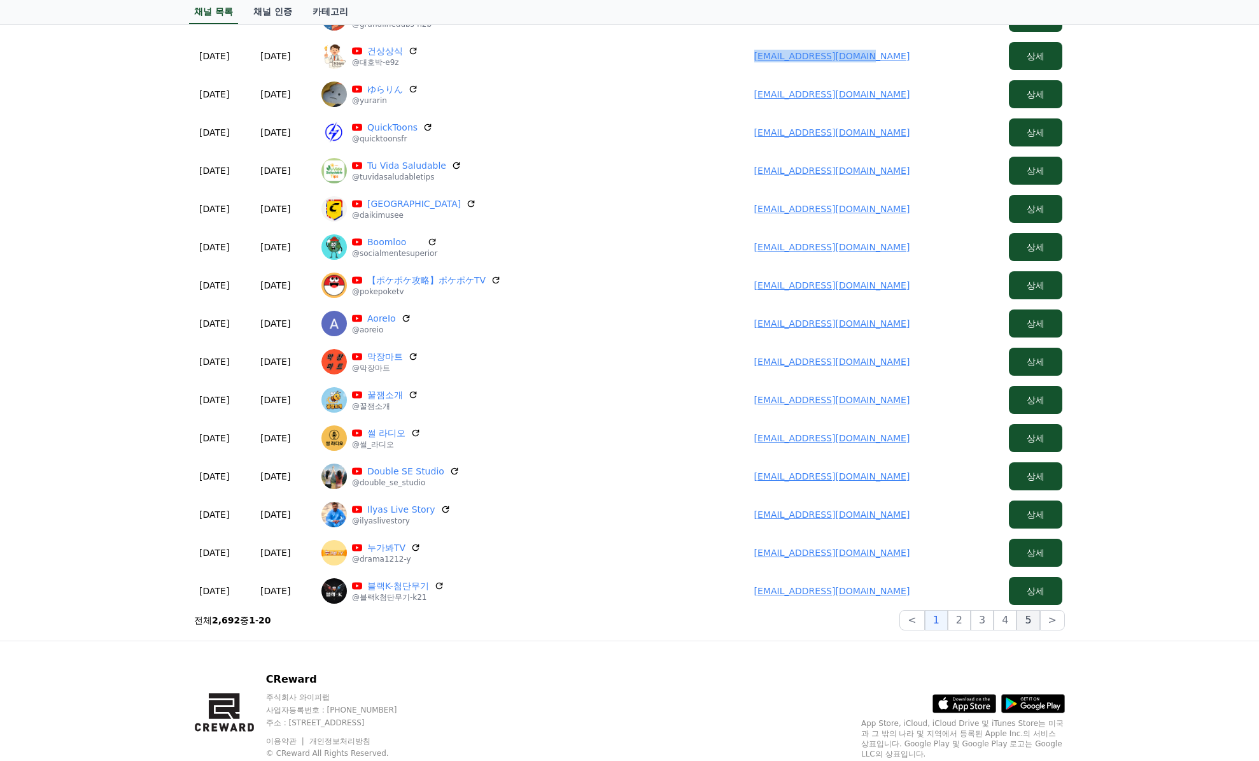
click at [1031, 627] on button "5" at bounding box center [1028, 620] width 23 height 20
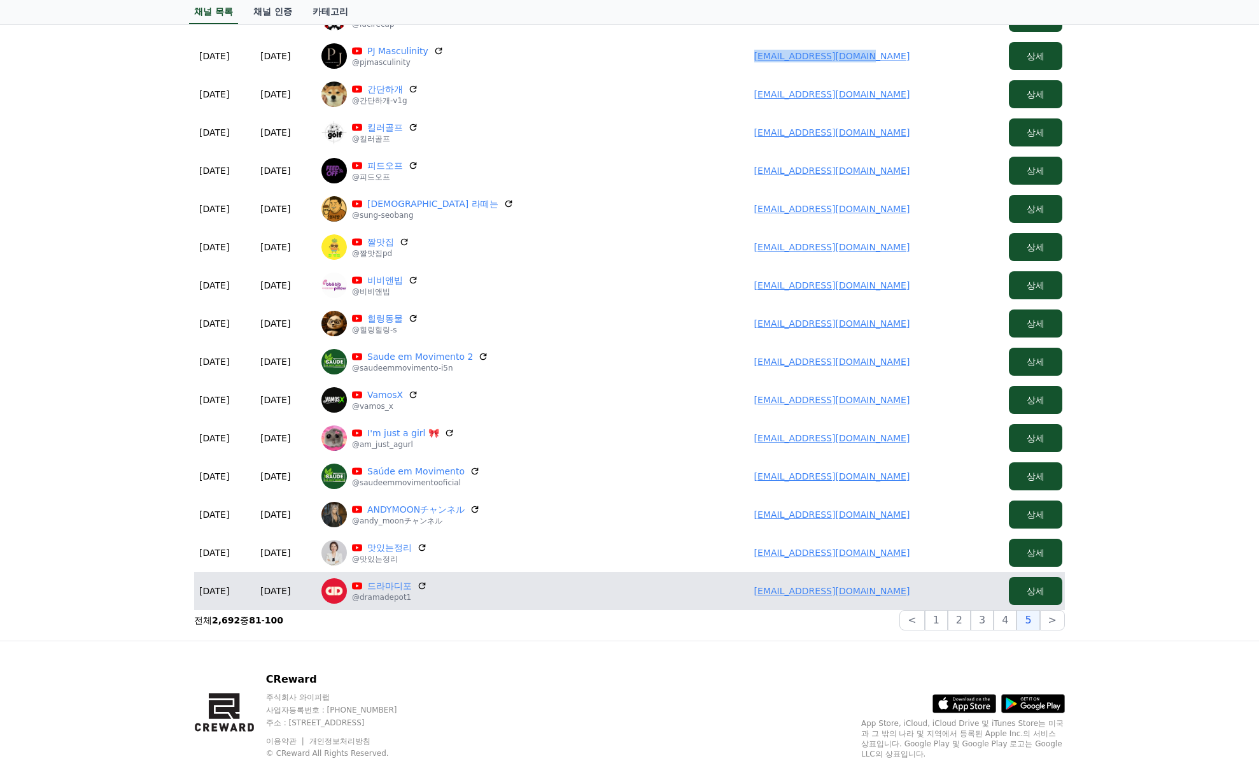
drag, startPoint x: 911, startPoint y: 591, endPoint x: 756, endPoint y: 592, distance: 154.7
click at [756, 592] on td "showdir@gmail.com" at bounding box center [832, 591] width 344 height 38
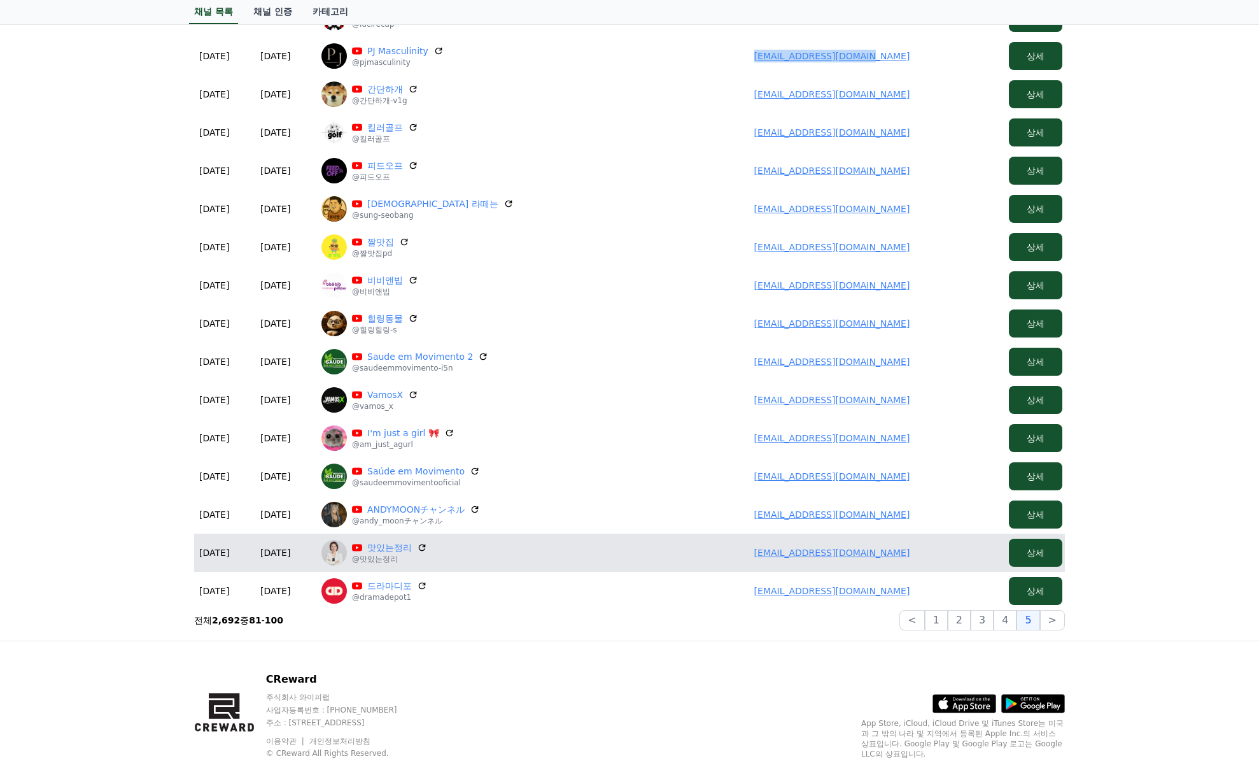
drag, startPoint x: 919, startPoint y: 556, endPoint x: 791, endPoint y: 555, distance: 127.3
click at [791, 555] on td "kjs860209@gmail.com" at bounding box center [832, 553] width 344 height 38
click at [905, 551] on td "kjs860209@gmail.com" at bounding box center [832, 553] width 344 height 38
drag, startPoint x: 925, startPoint y: 549, endPoint x: 728, endPoint y: 560, distance: 197.0
click at [728, 560] on td "kjs860209@gmail.com" at bounding box center [832, 553] width 344 height 38
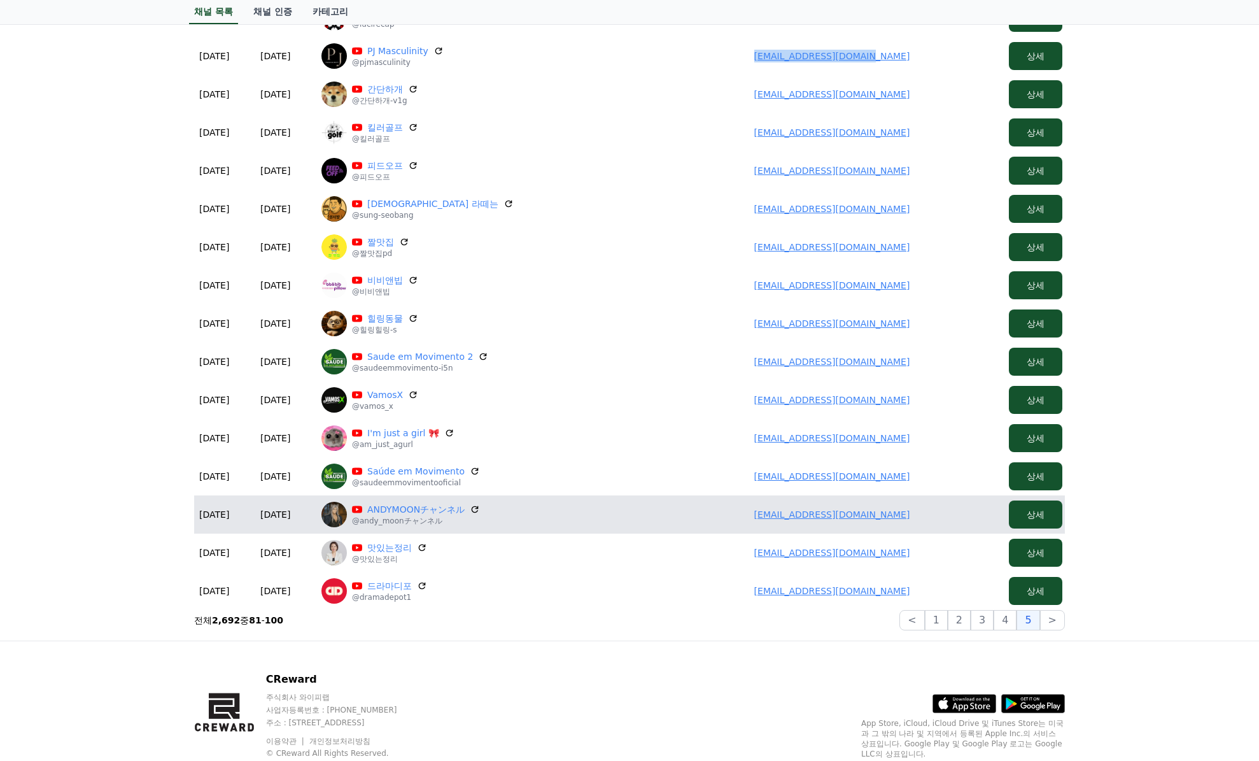
drag, startPoint x: 925, startPoint y: 510, endPoint x: 693, endPoint y: 508, distance: 231.1
click at [693, 508] on td "04asanoandrew25@gmail.com" at bounding box center [832, 514] width 344 height 38
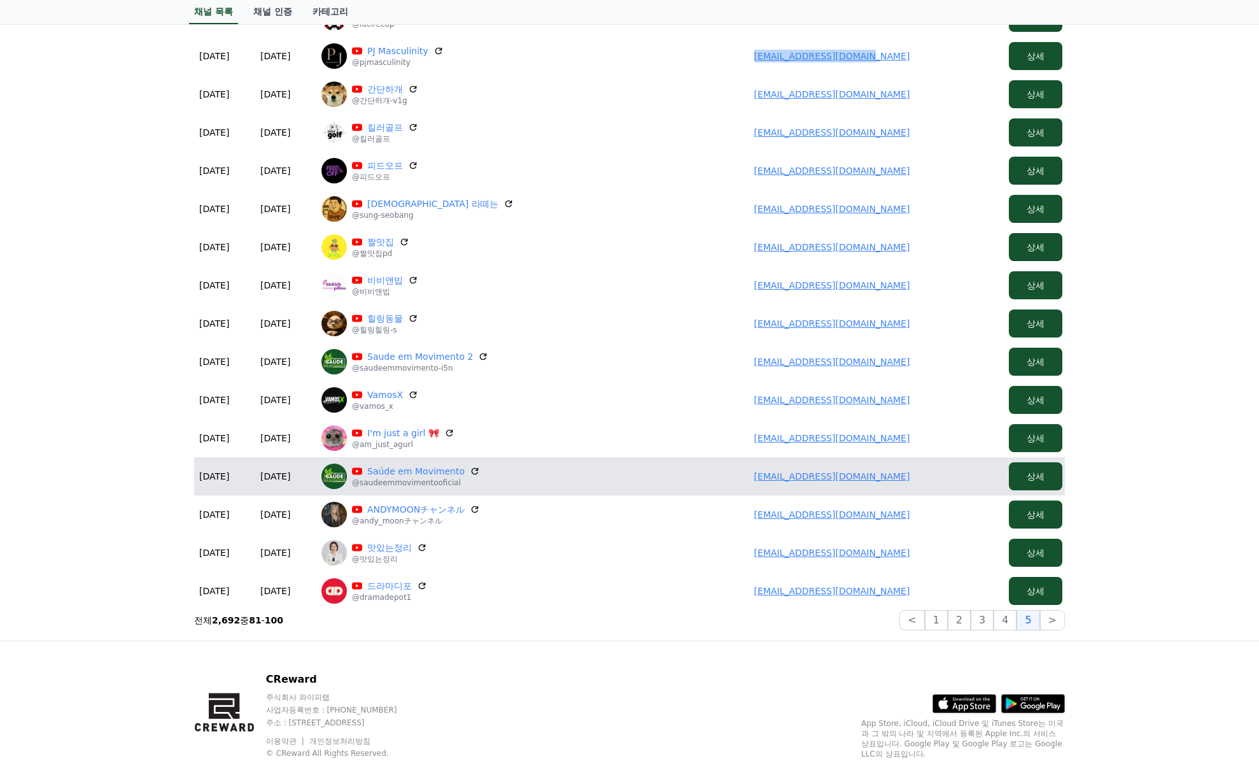
drag, startPoint x: 914, startPoint y: 477, endPoint x: 704, endPoint y: 484, distance: 210.2
click at [704, 484] on td "atylafelipe56@gmail.com" at bounding box center [832, 476] width 344 height 38
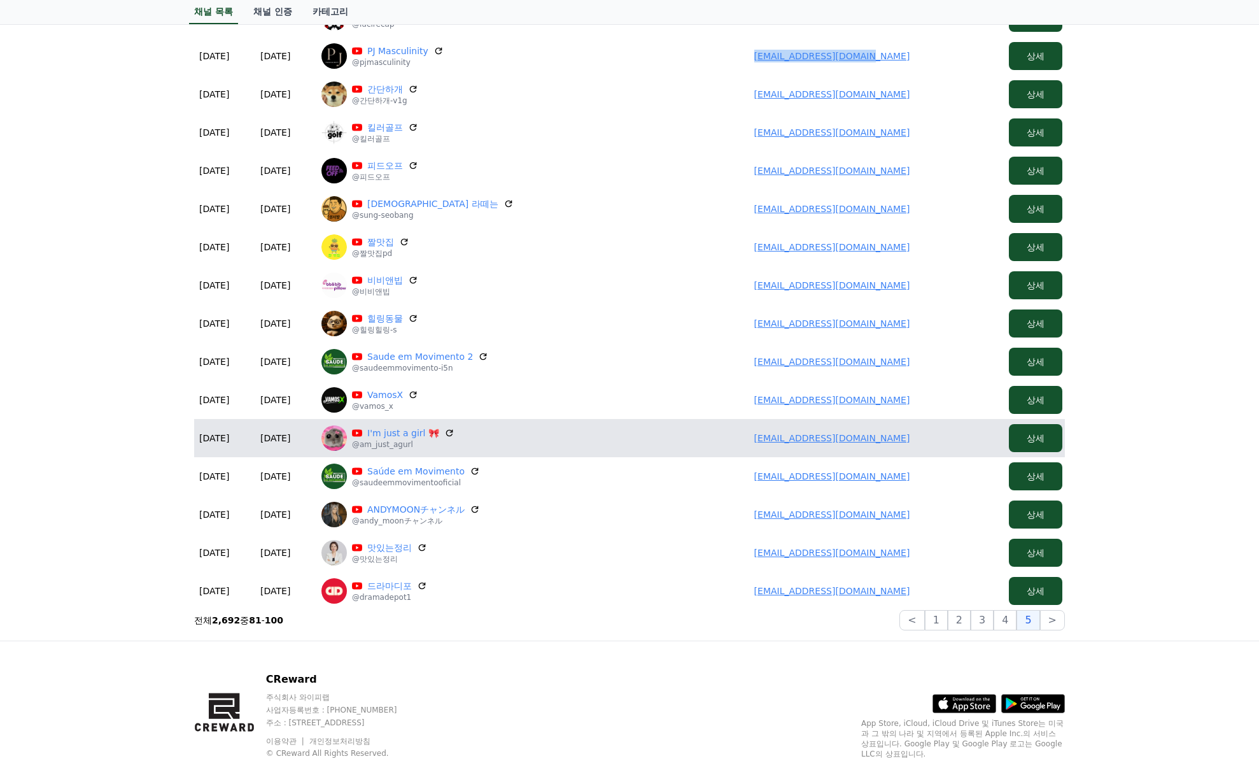
drag, startPoint x: 845, startPoint y: 437, endPoint x: 663, endPoint y: 438, distance: 181.5
click at [663, 438] on td "yousra.farouuuk@gmail.com" at bounding box center [832, 438] width 344 height 38
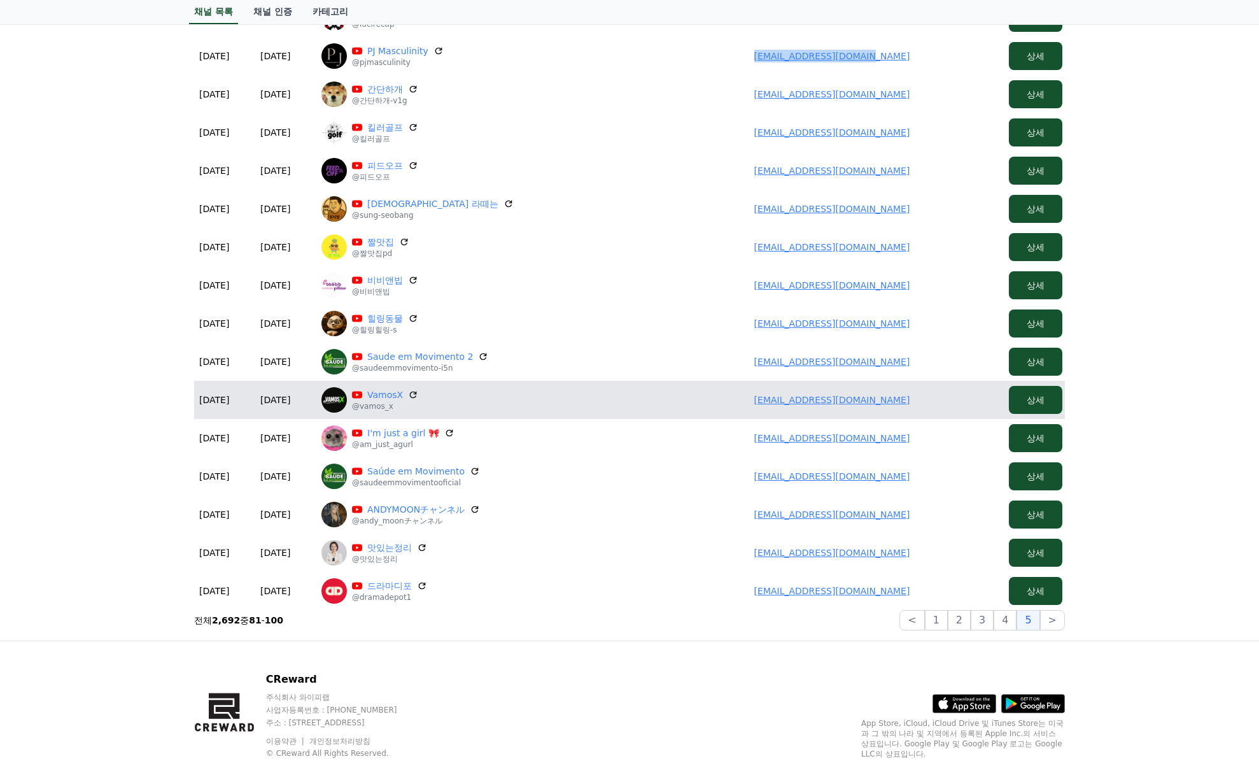
drag, startPoint x: 929, startPoint y: 392, endPoint x: 684, endPoint y: 402, distance: 245.3
click at [679, 404] on td "oday0592631989@gmail.com" at bounding box center [832, 400] width 344 height 38
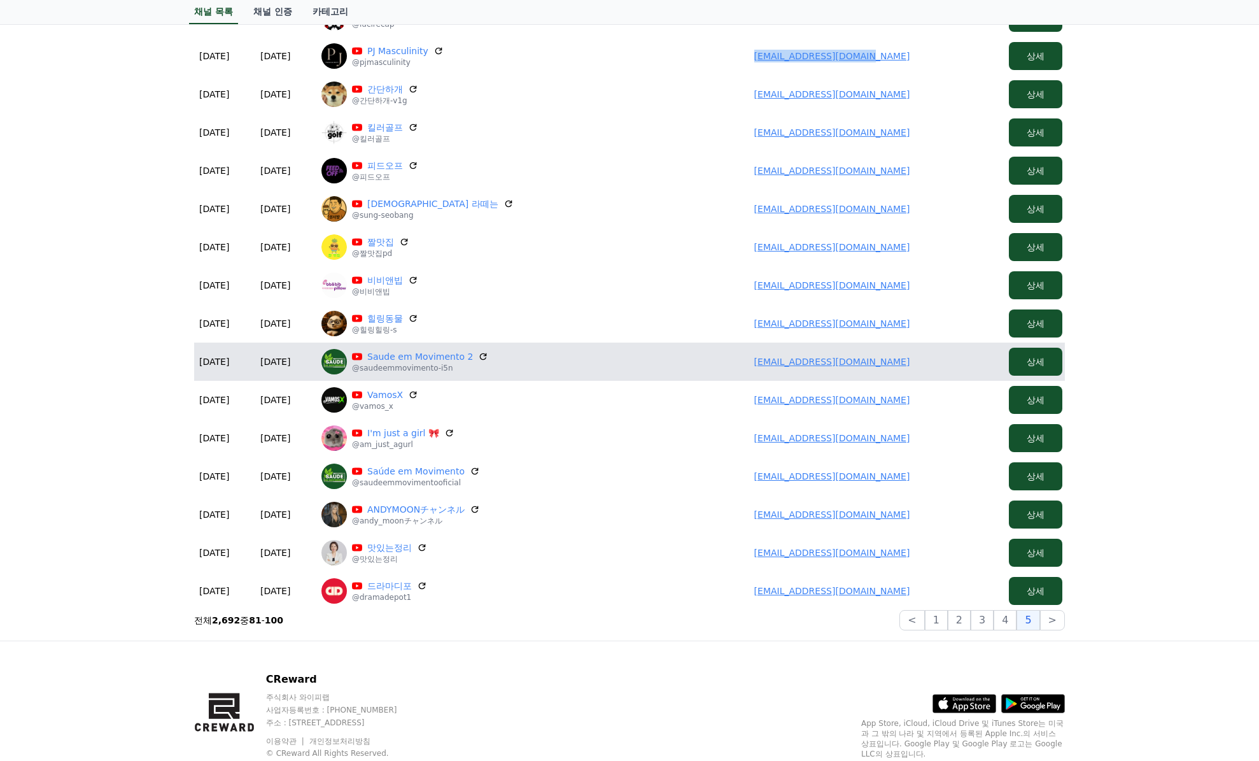
drag, startPoint x: 908, startPoint y: 360, endPoint x: 657, endPoint y: 357, distance: 250.9
click at [702, 362] on td "atylafelipe56@gmail.com" at bounding box center [832, 362] width 344 height 38
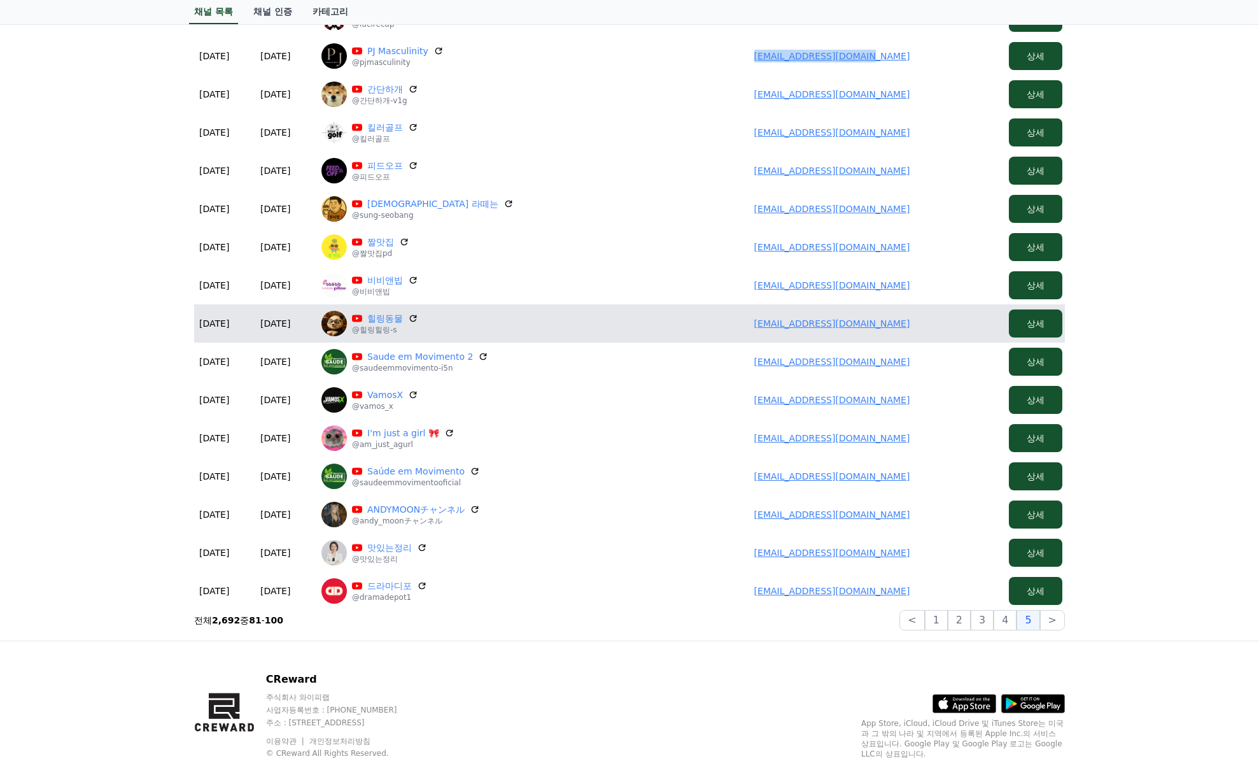
drag, startPoint x: 871, startPoint y: 319, endPoint x: 678, endPoint y: 319, distance: 192.9
click at [678, 319] on td "choyunsang973@gmail.com" at bounding box center [832, 323] width 344 height 38
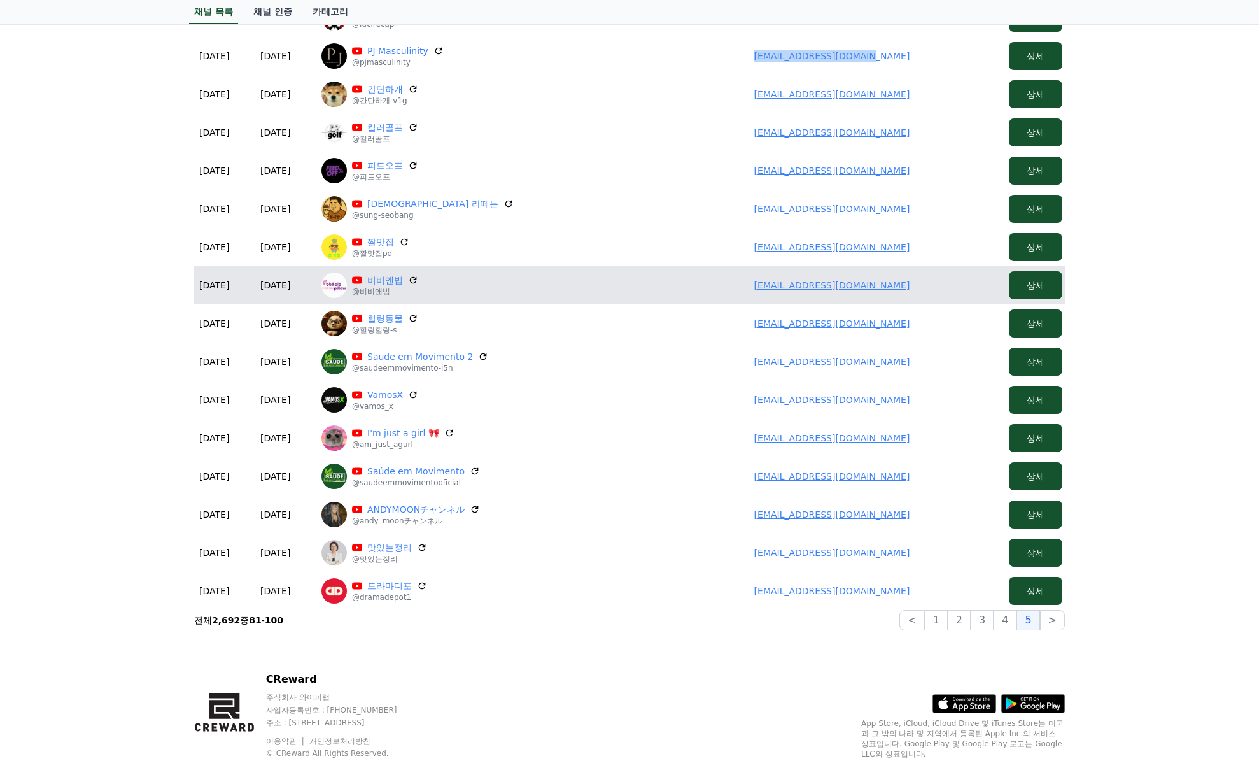
drag, startPoint x: 905, startPoint y: 283, endPoint x: 760, endPoint y: 281, distance: 145.2
click at [760, 281] on td "bbnbib@kakao.com" at bounding box center [832, 285] width 344 height 38
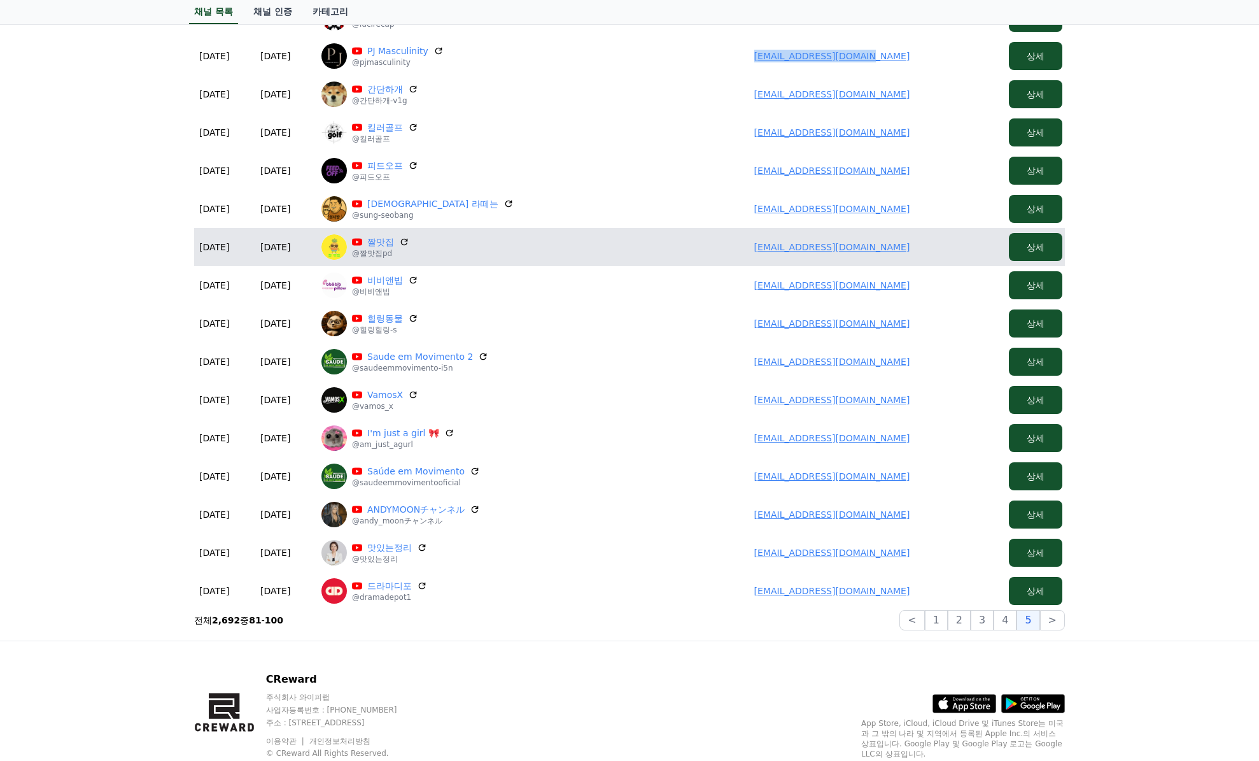
drag, startPoint x: 896, startPoint y: 250, endPoint x: 719, endPoint y: 249, distance: 177.0
click at [718, 249] on td "ctnc1221@gmail.com" at bounding box center [832, 247] width 344 height 38
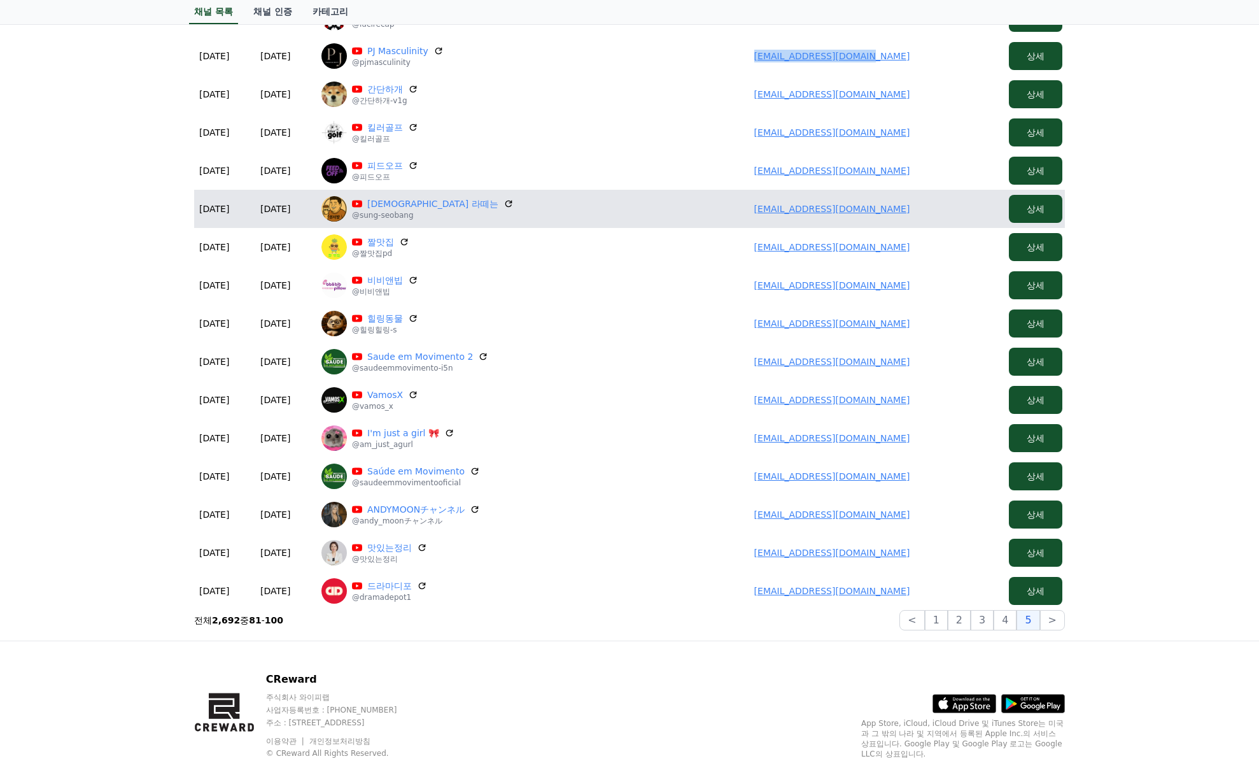
drag, startPoint x: 802, startPoint y: 207, endPoint x: 723, endPoint y: 211, distance: 79.1
click at [718, 216] on td "dboks1052@gmail.com" at bounding box center [832, 209] width 344 height 38
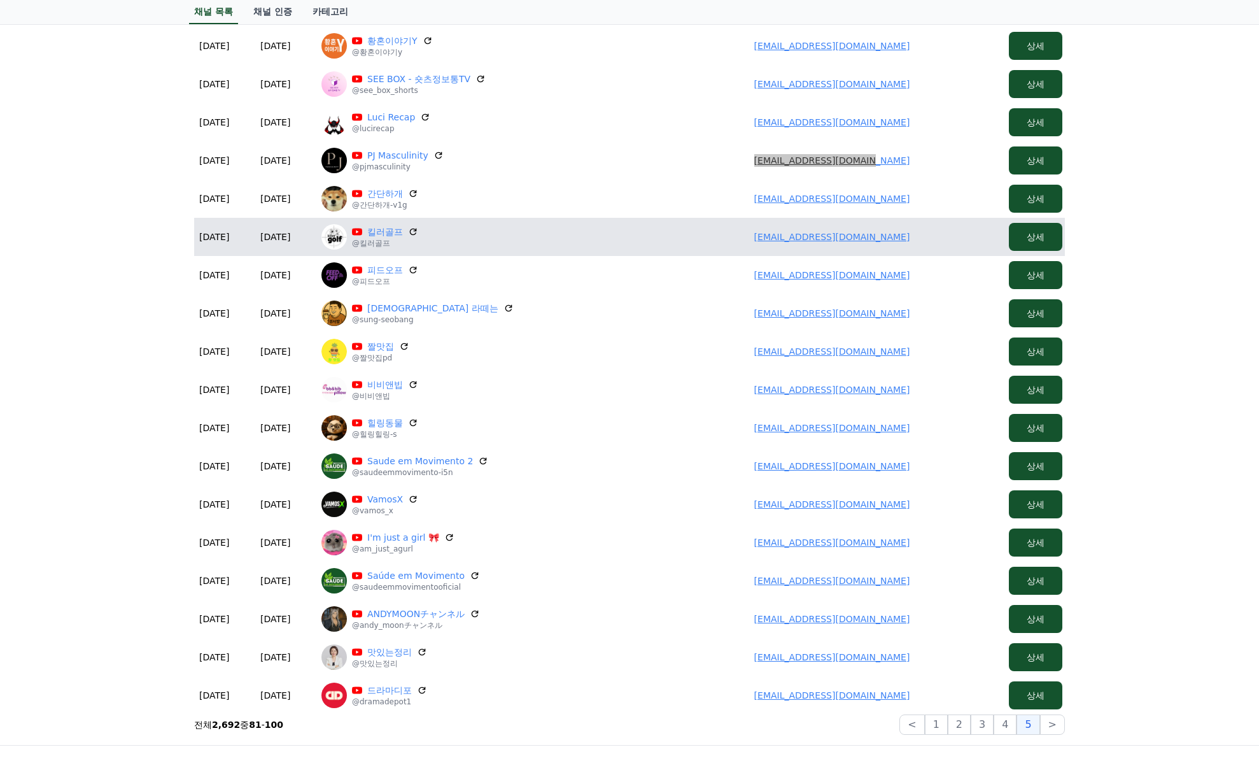
scroll to position [194, 0]
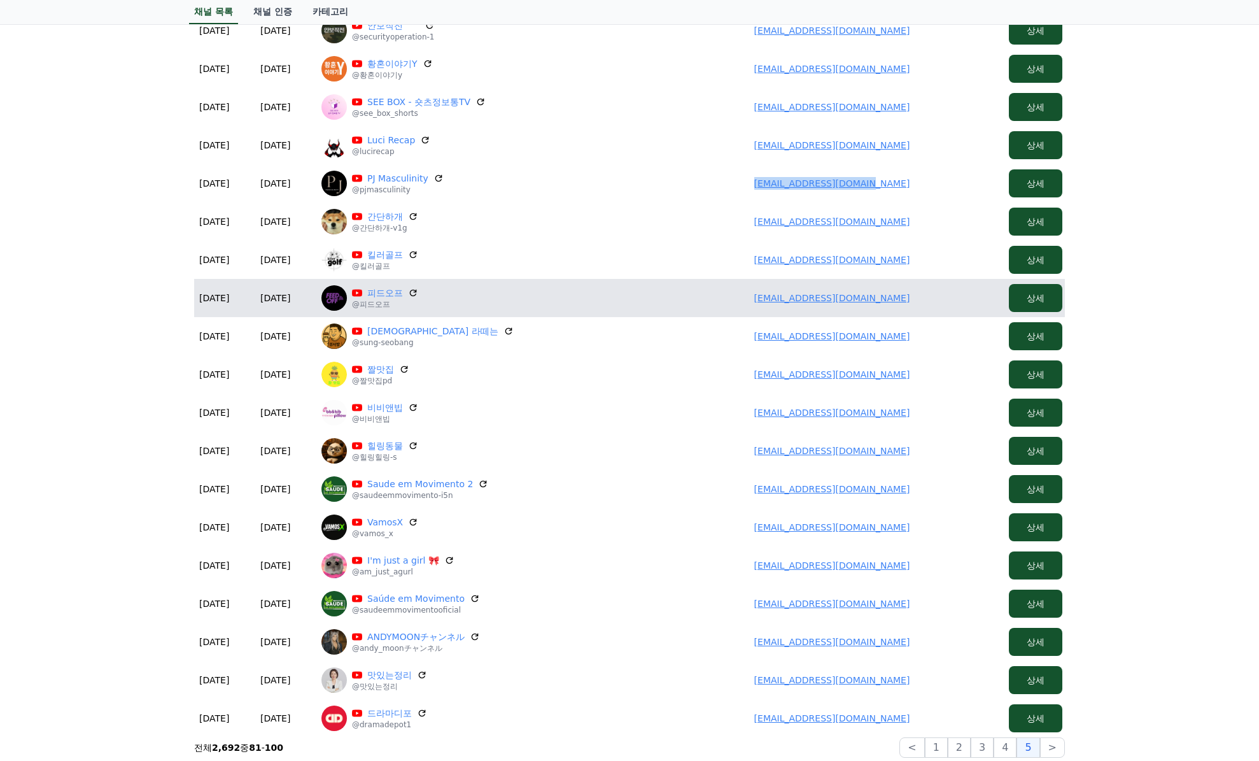
drag, startPoint x: 924, startPoint y: 300, endPoint x: 758, endPoint y: 297, distance: 166.2
click at [758, 297] on td "hobbyis42@gmail.com" at bounding box center [832, 298] width 344 height 38
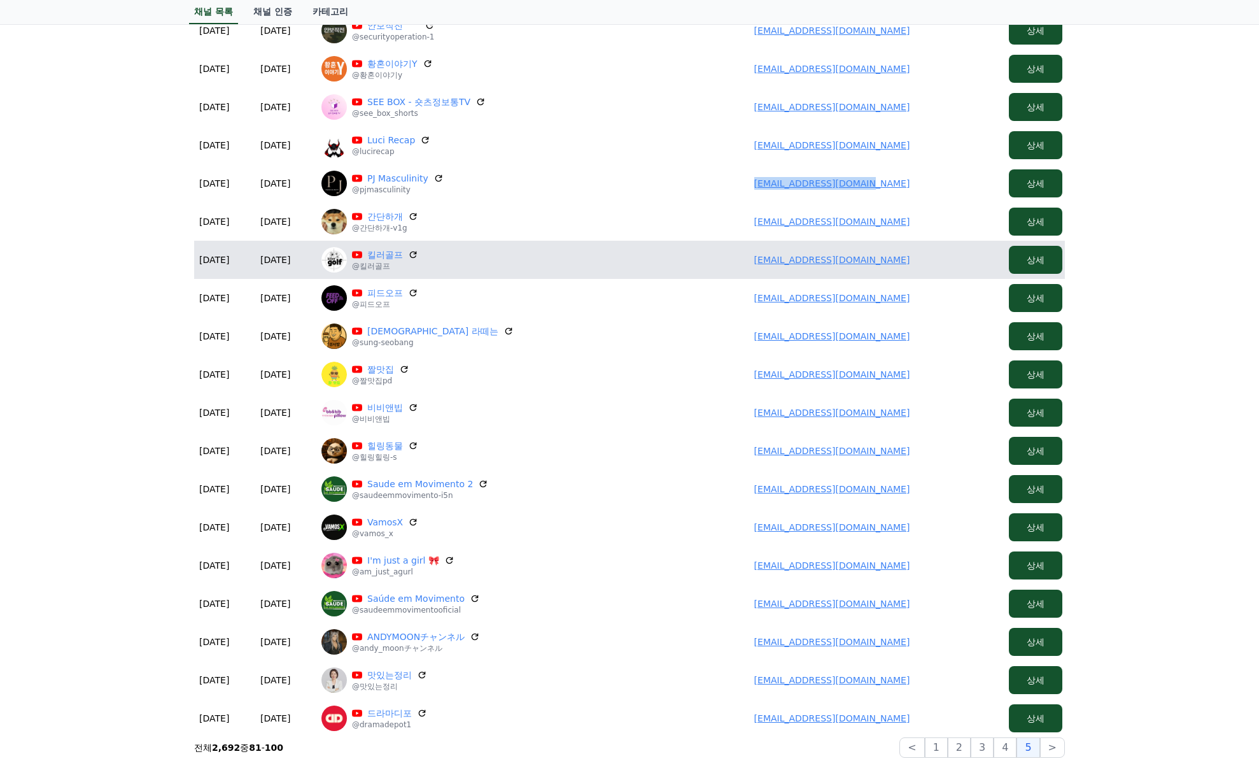
drag, startPoint x: 781, startPoint y: 258, endPoint x: 700, endPoint y: 259, distance: 81.5
click at [704, 259] on td "icu9051@gmail.com" at bounding box center [832, 260] width 344 height 38
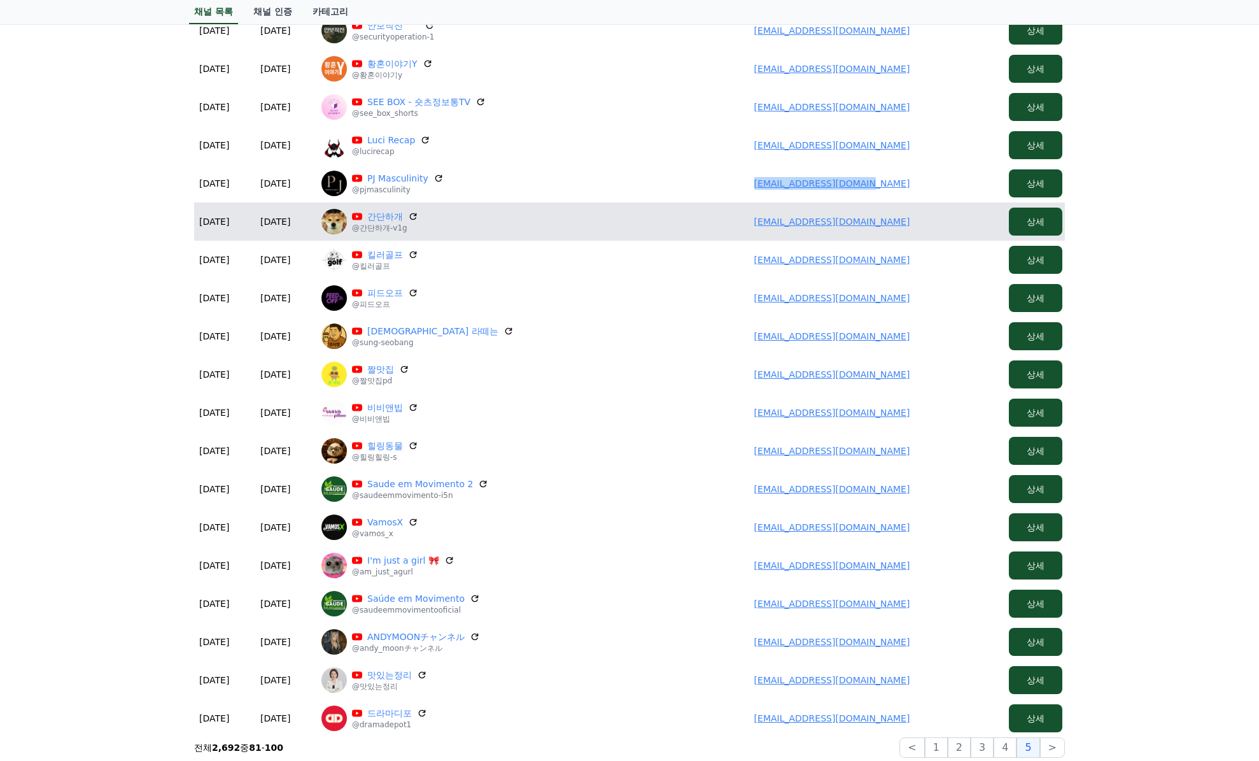
drag, startPoint x: 751, startPoint y: 220, endPoint x: 736, endPoint y: 221, distance: 15.3
click at [742, 223] on td "rnkwgus@nate.com" at bounding box center [832, 221] width 344 height 38
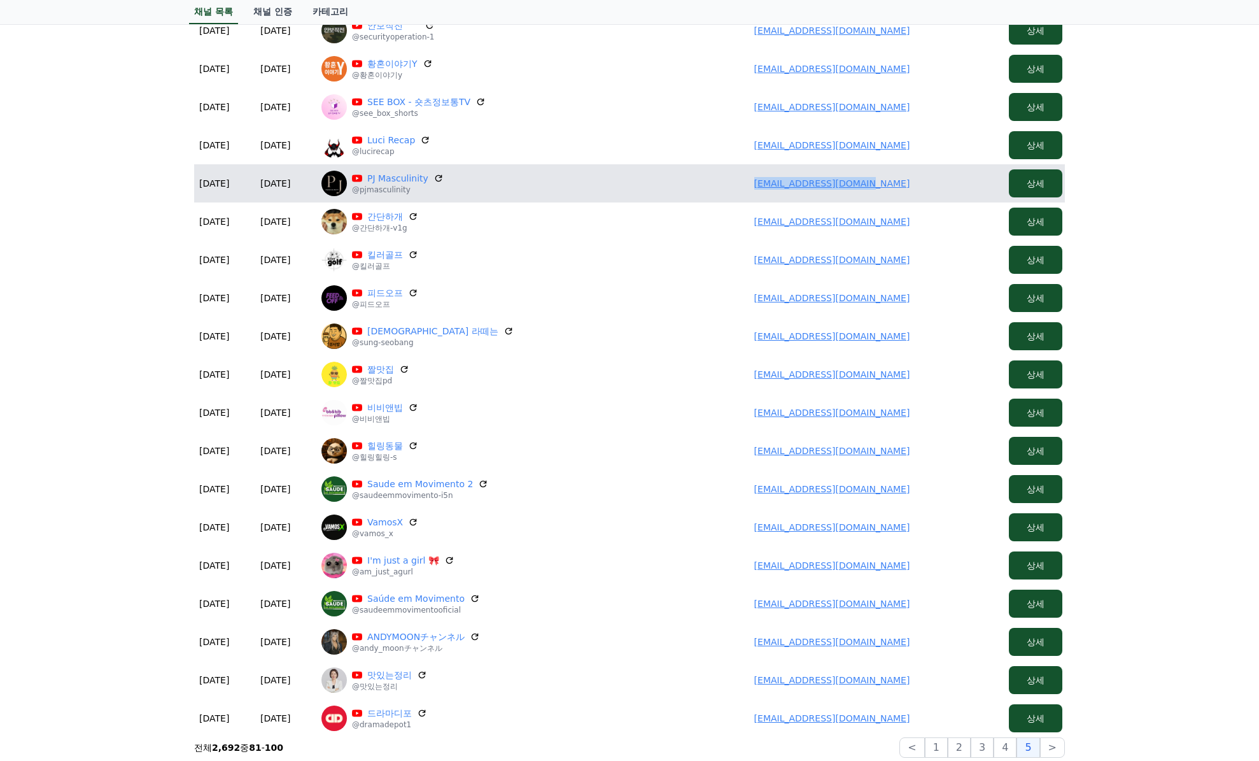
drag, startPoint x: 798, startPoint y: 193, endPoint x: 756, endPoint y: 196, distance: 42.8
click at [753, 197] on td "pjonline138@gmail.com" at bounding box center [832, 183] width 344 height 38
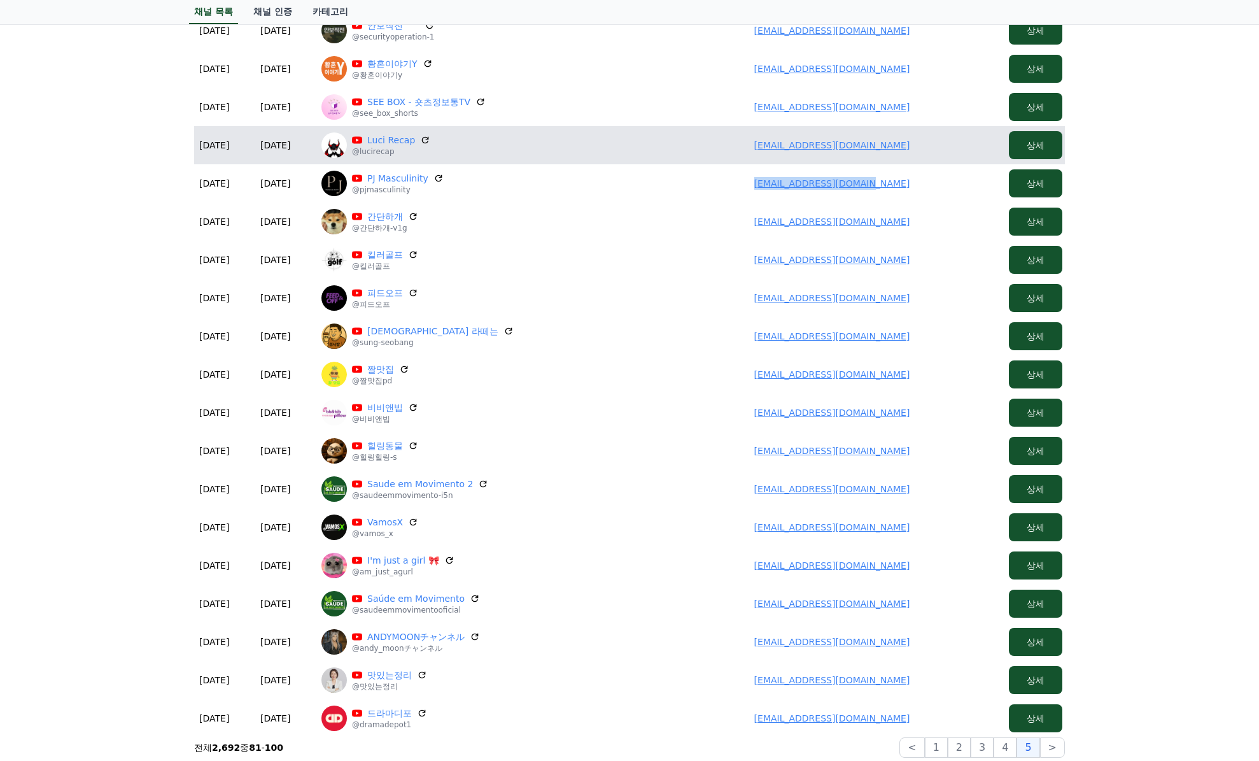
drag, startPoint x: 919, startPoint y: 141, endPoint x: 705, endPoint y: 155, distance: 215.0
click at [705, 157] on td "workforhardi@gmail.com" at bounding box center [832, 145] width 344 height 38
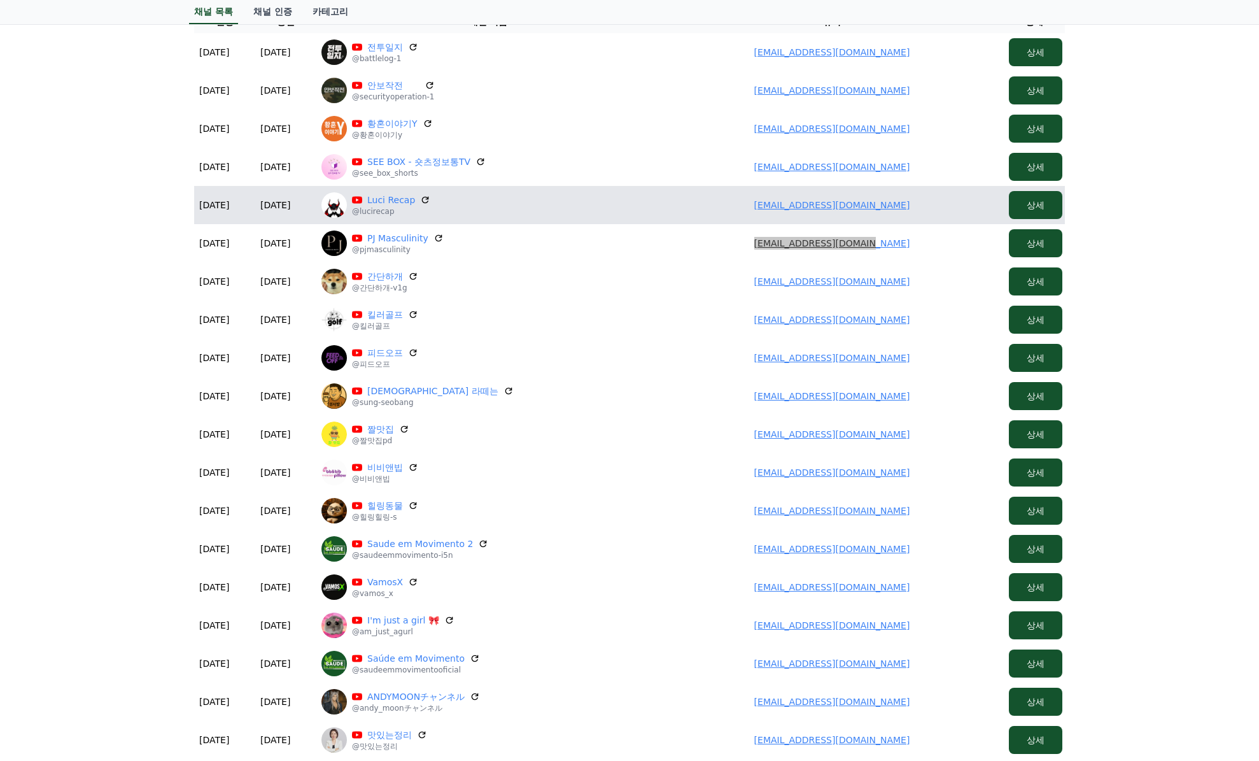
scroll to position [130, 0]
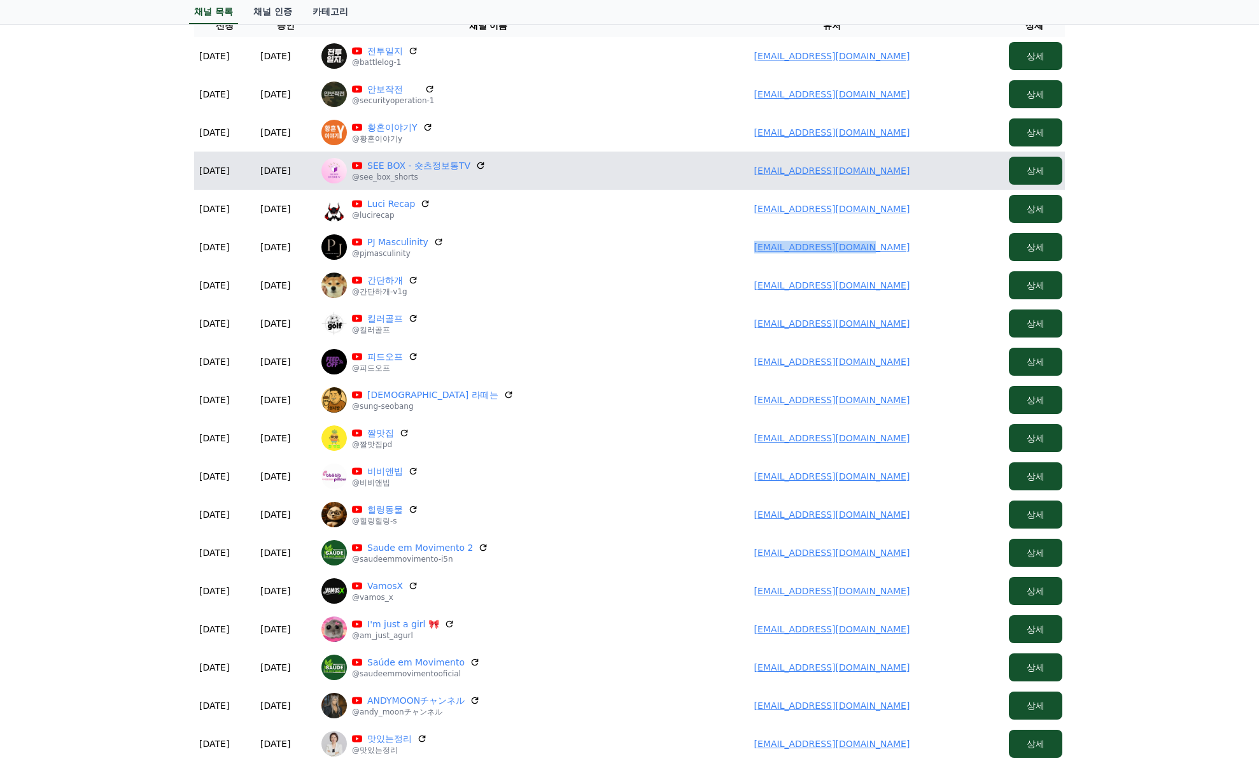
drag, startPoint x: 909, startPoint y: 181, endPoint x: 733, endPoint y: 178, distance: 175.8
click at [733, 178] on td "lsm08401124@gmail.com" at bounding box center [832, 171] width 344 height 38
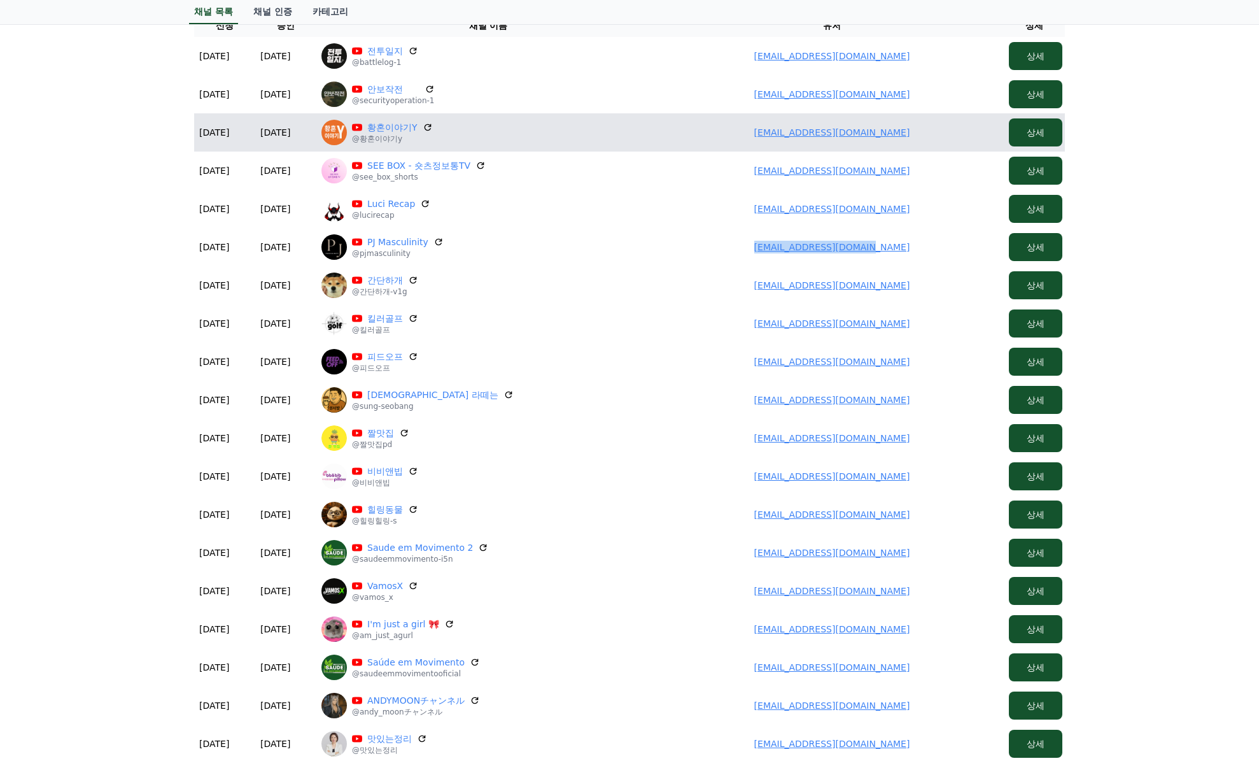
drag, startPoint x: 901, startPoint y: 136, endPoint x: 630, endPoint y: 138, distance: 270.6
click at [695, 126] on td "blackpjake@gmail.com" at bounding box center [832, 132] width 344 height 38
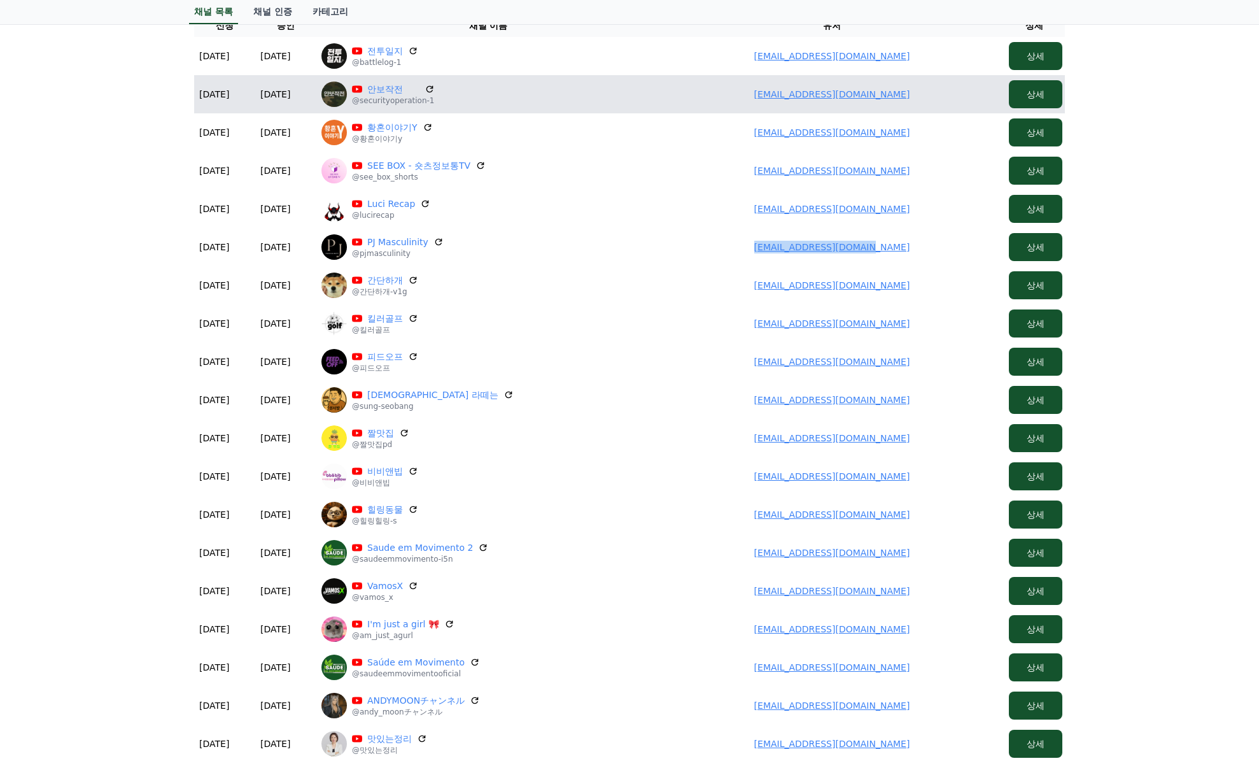
drag, startPoint x: 923, startPoint y: 97, endPoint x: 694, endPoint y: 105, distance: 229.4
click at [694, 105] on td "imsoldier0420@naver.com" at bounding box center [832, 94] width 344 height 38
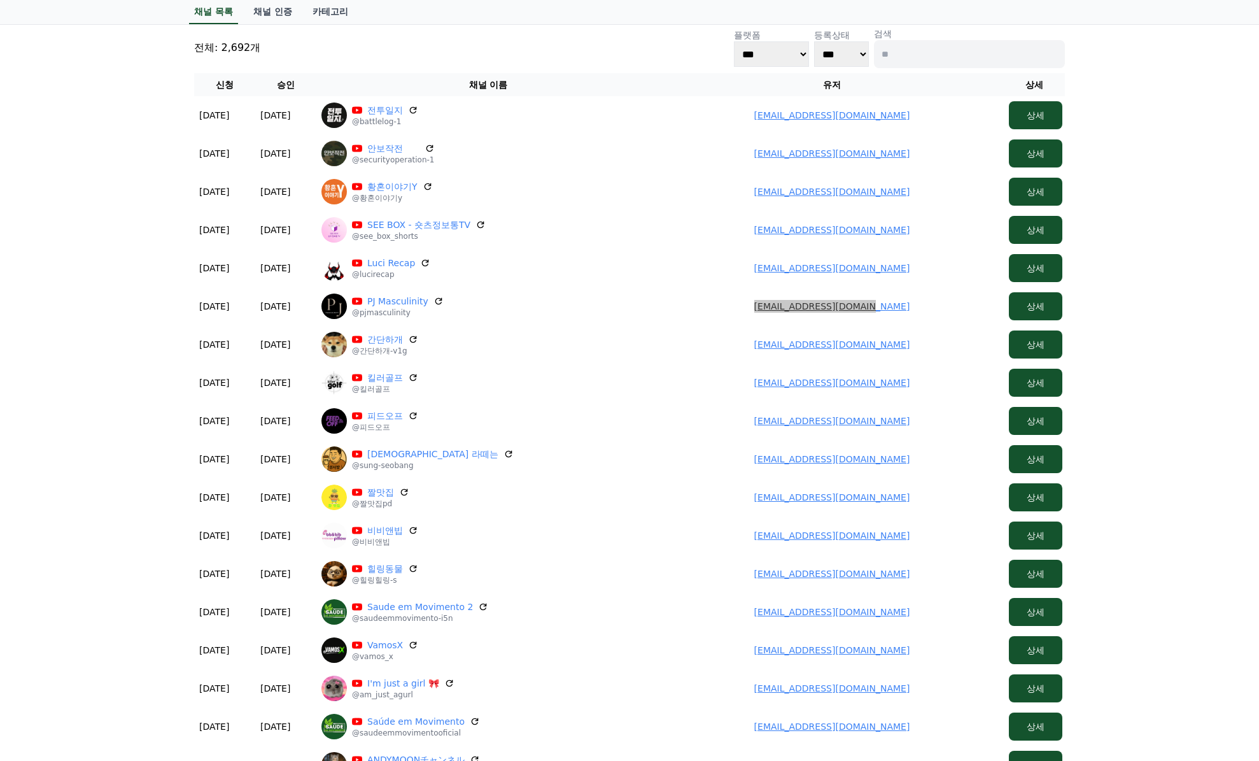
scroll to position [385, 0]
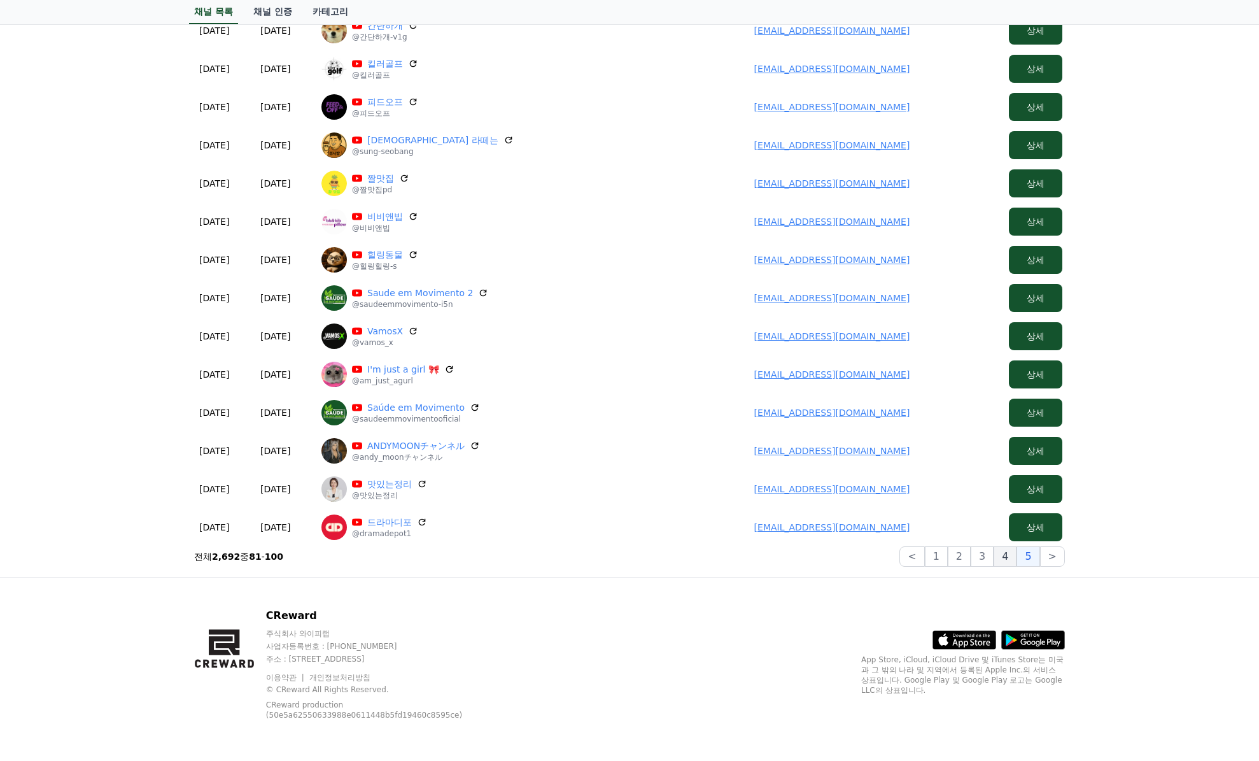
click at [1005, 557] on button "4" at bounding box center [1005, 556] width 23 height 20
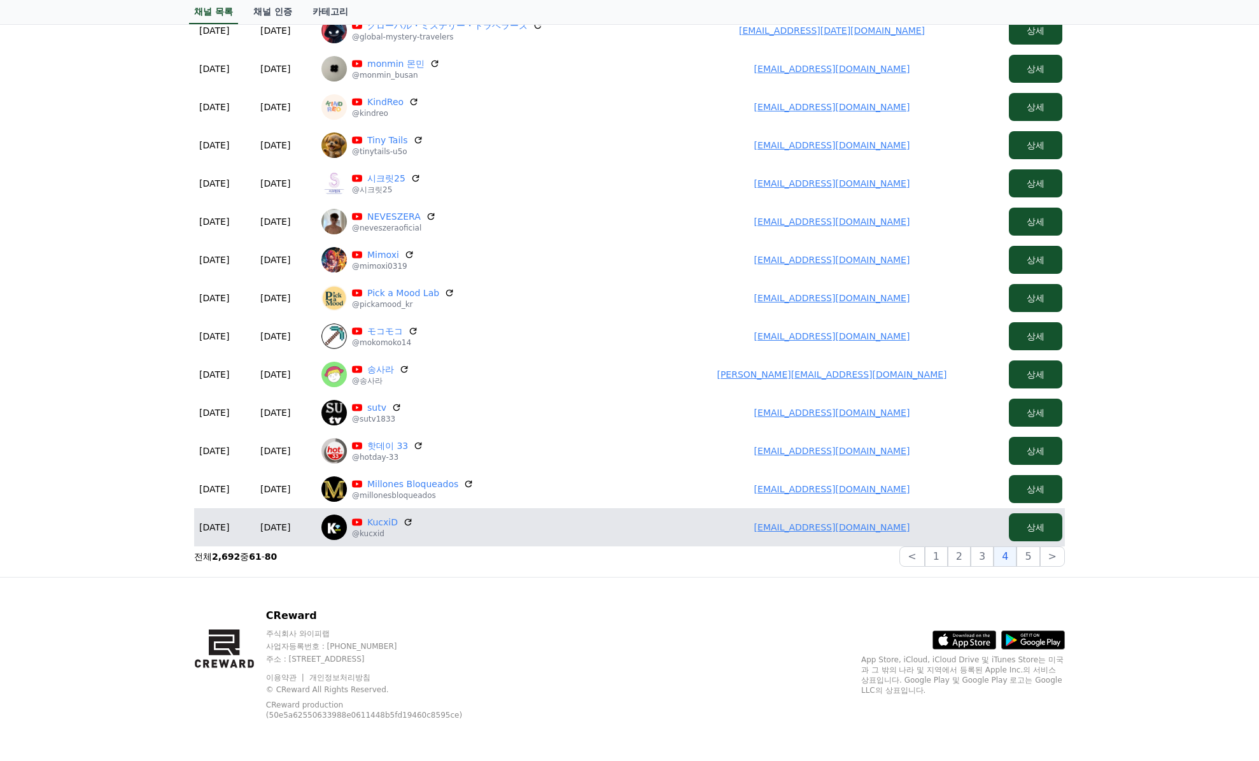
click at [826, 535] on td "kupsmuzungu@gmail.com" at bounding box center [832, 527] width 344 height 38
drag, startPoint x: 747, startPoint y: 522, endPoint x: 934, endPoint y: 525, distance: 186.6
click at [935, 525] on td "kupsmuzungu@gmail.com" at bounding box center [832, 527] width 344 height 38
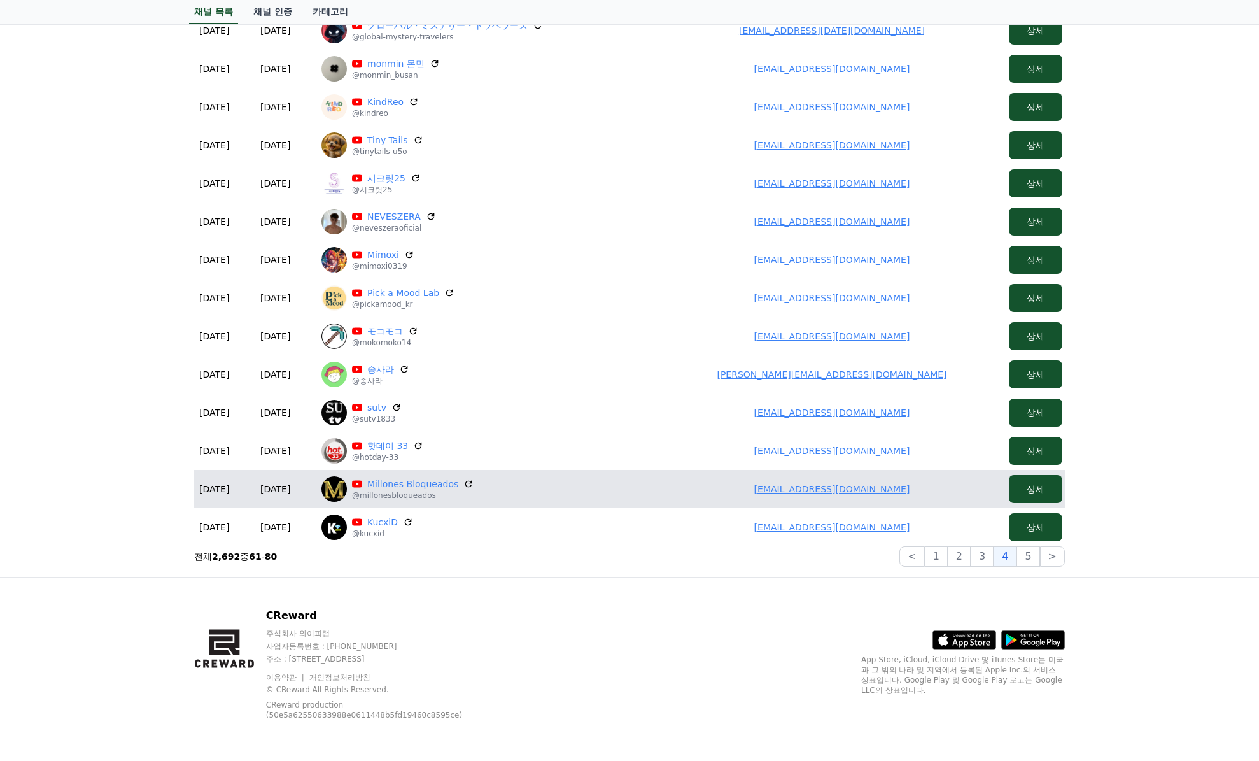
drag, startPoint x: 832, startPoint y: 493, endPoint x: 923, endPoint y: 492, distance: 91.7
click at [923, 492] on td "rincondepol@gmail.com" at bounding box center [832, 489] width 344 height 38
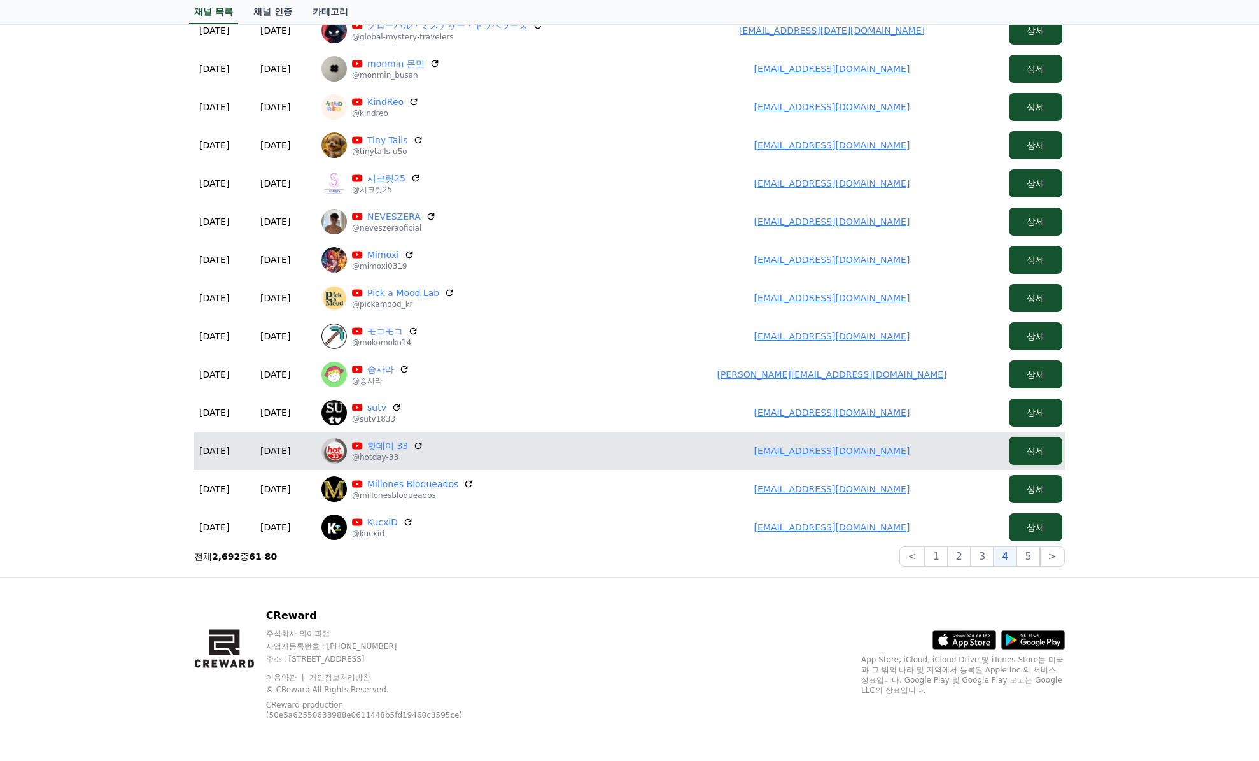
drag, startPoint x: 768, startPoint y: 445, endPoint x: 915, endPoint y: 447, distance: 147.1
click at [915, 447] on td "artjyh032@gmail.com" at bounding box center [832, 451] width 344 height 38
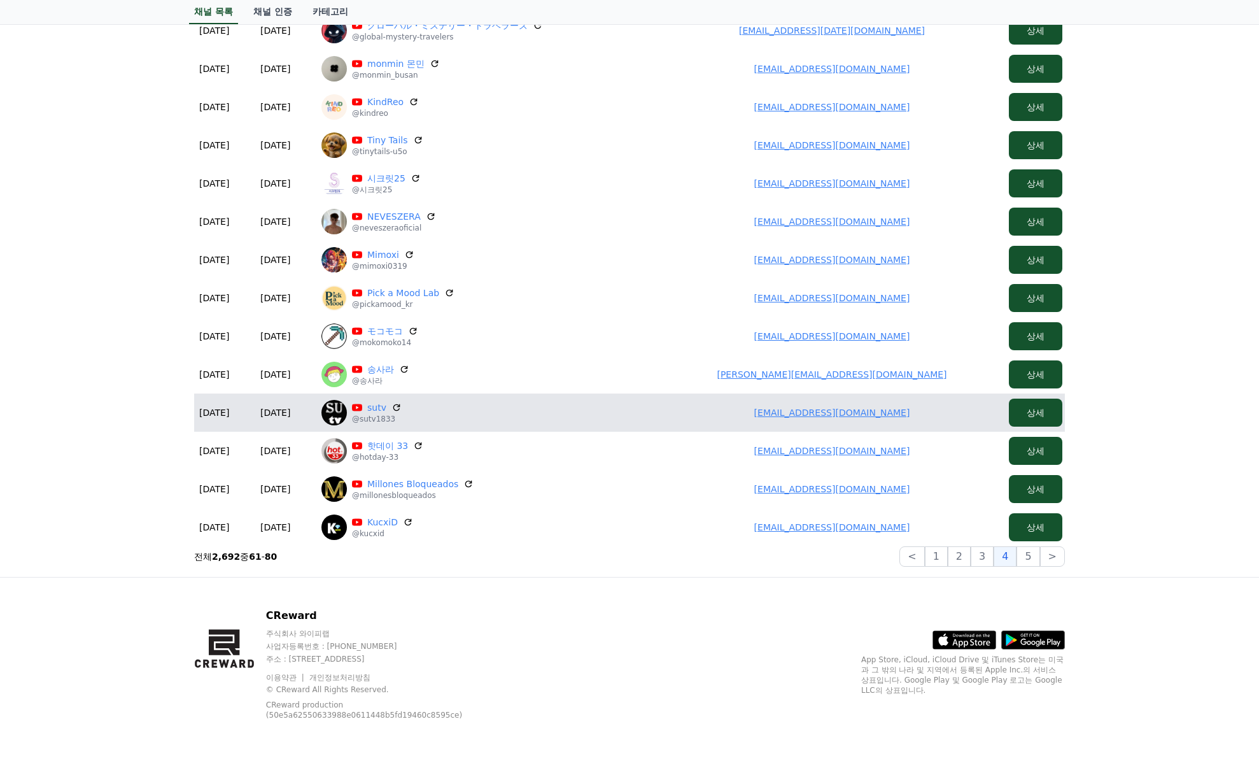
drag, startPoint x: 918, startPoint y: 411, endPoint x: 709, endPoint y: 417, distance: 208.9
click at [707, 418] on td "foodclub365@gmail.com" at bounding box center [832, 412] width 344 height 38
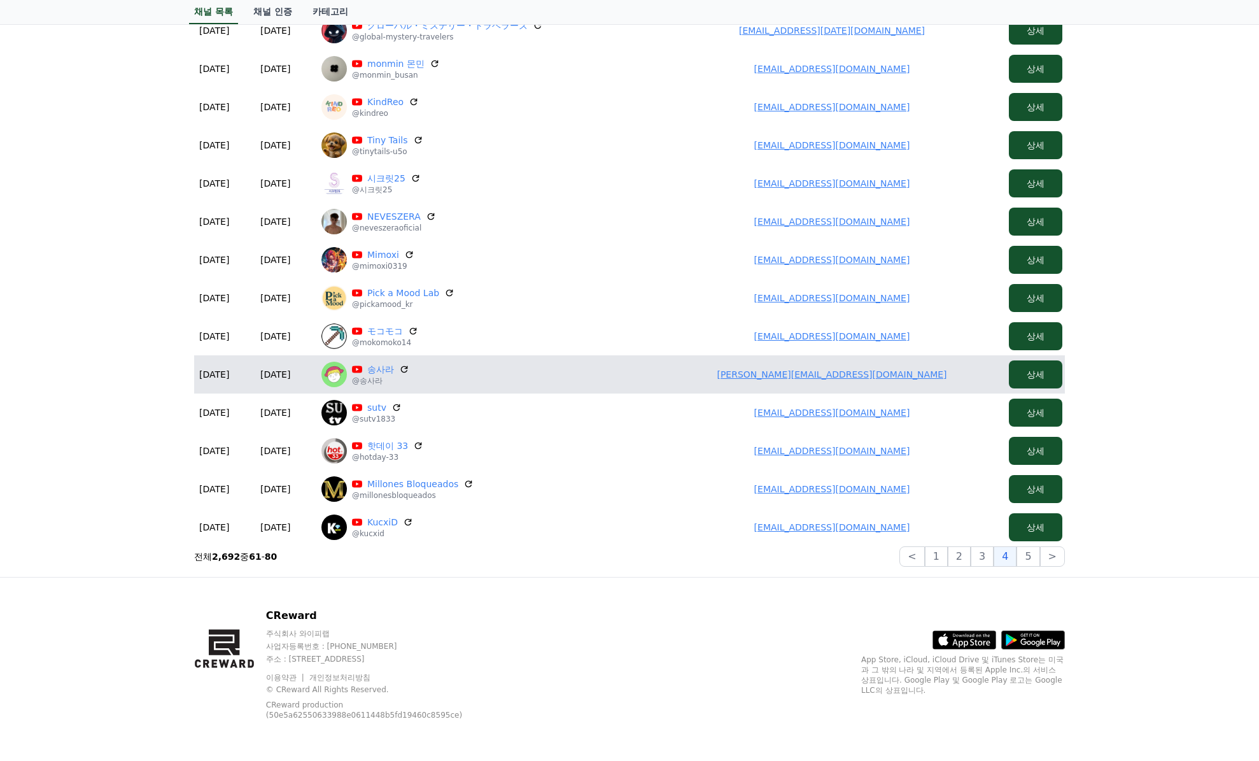
drag, startPoint x: 920, startPoint y: 372, endPoint x: 643, endPoint y: 371, distance: 277.0
click at [690, 369] on td "wonjiwoon88@gmail.com" at bounding box center [832, 374] width 344 height 38
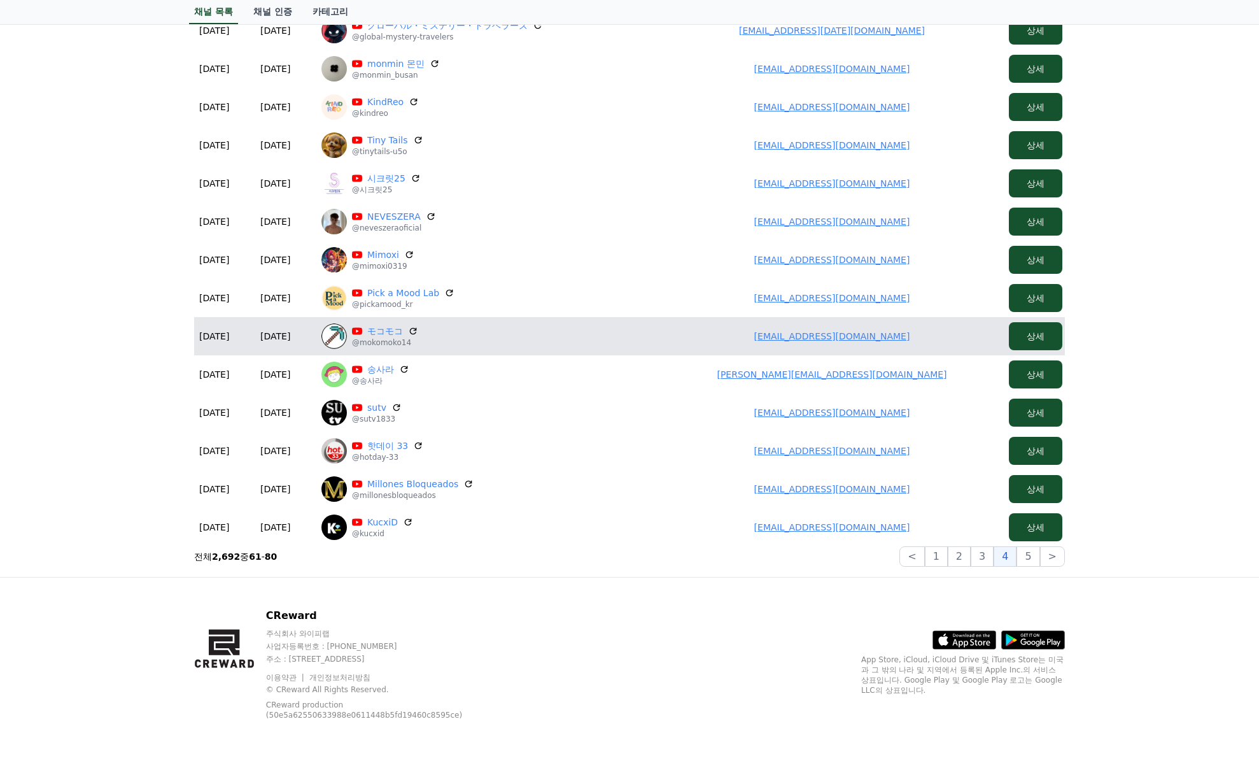
drag, startPoint x: 949, startPoint y: 333, endPoint x: 709, endPoint y: 330, distance: 239.4
click at [719, 330] on td "okaka108.911@gmail.com" at bounding box center [832, 336] width 344 height 38
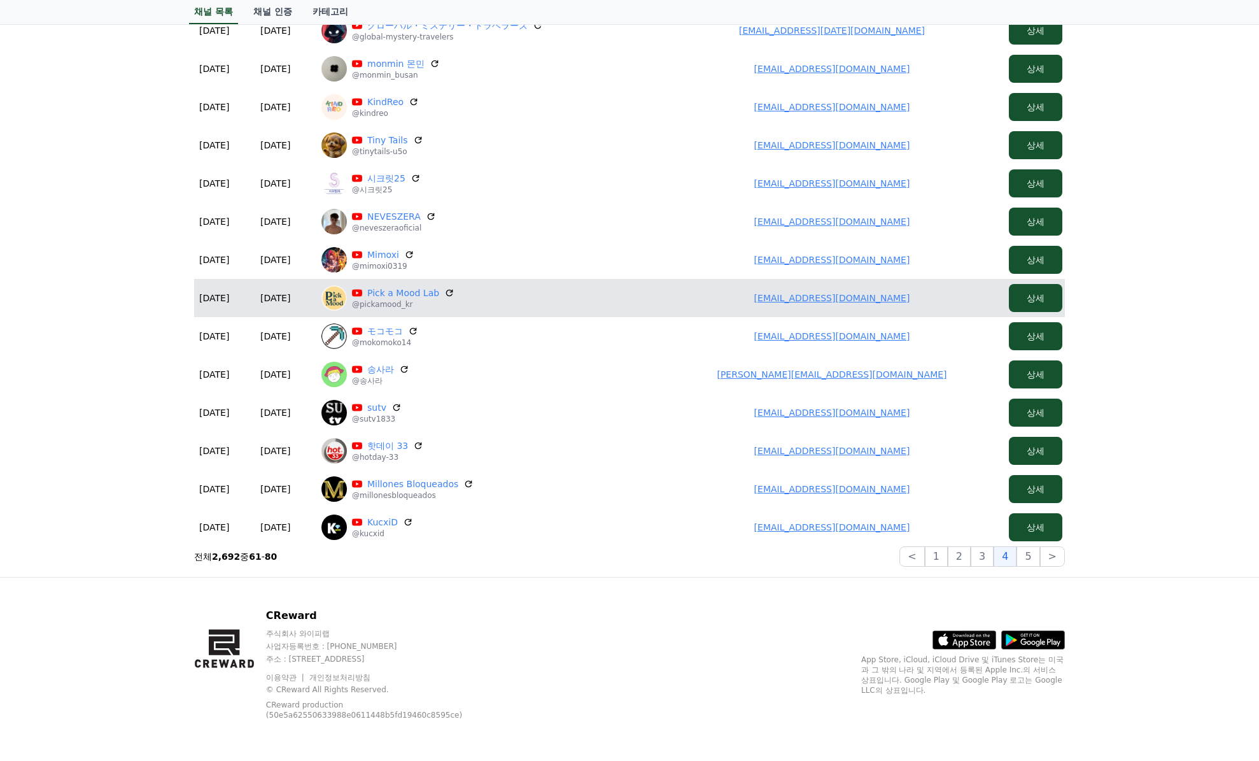
drag, startPoint x: 913, startPoint y: 297, endPoint x: 742, endPoint y: 302, distance: 170.7
click at [742, 302] on td "hyemimin6@gmail.com" at bounding box center [832, 298] width 344 height 38
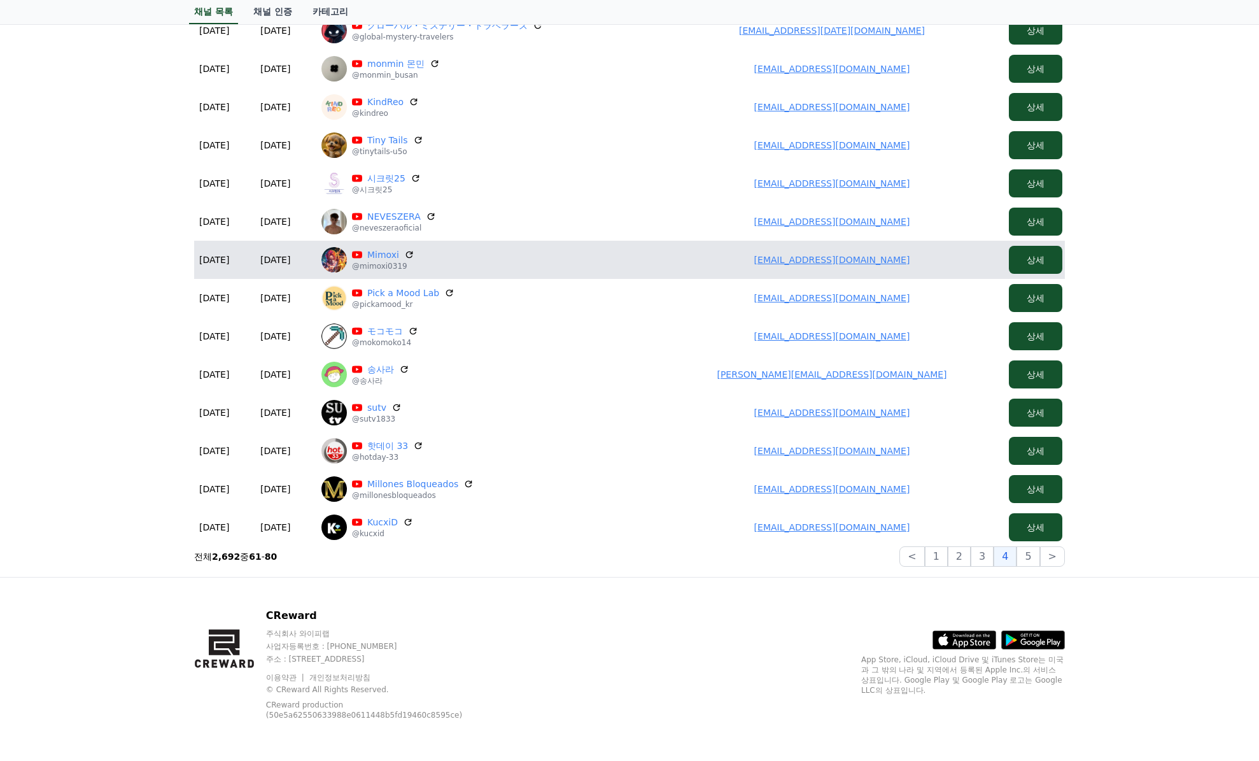
drag, startPoint x: 929, startPoint y: 269, endPoint x: 706, endPoint y: 263, distance: 222.9
click at [702, 264] on td "miyamori031938@gmail.com" at bounding box center [832, 260] width 344 height 38
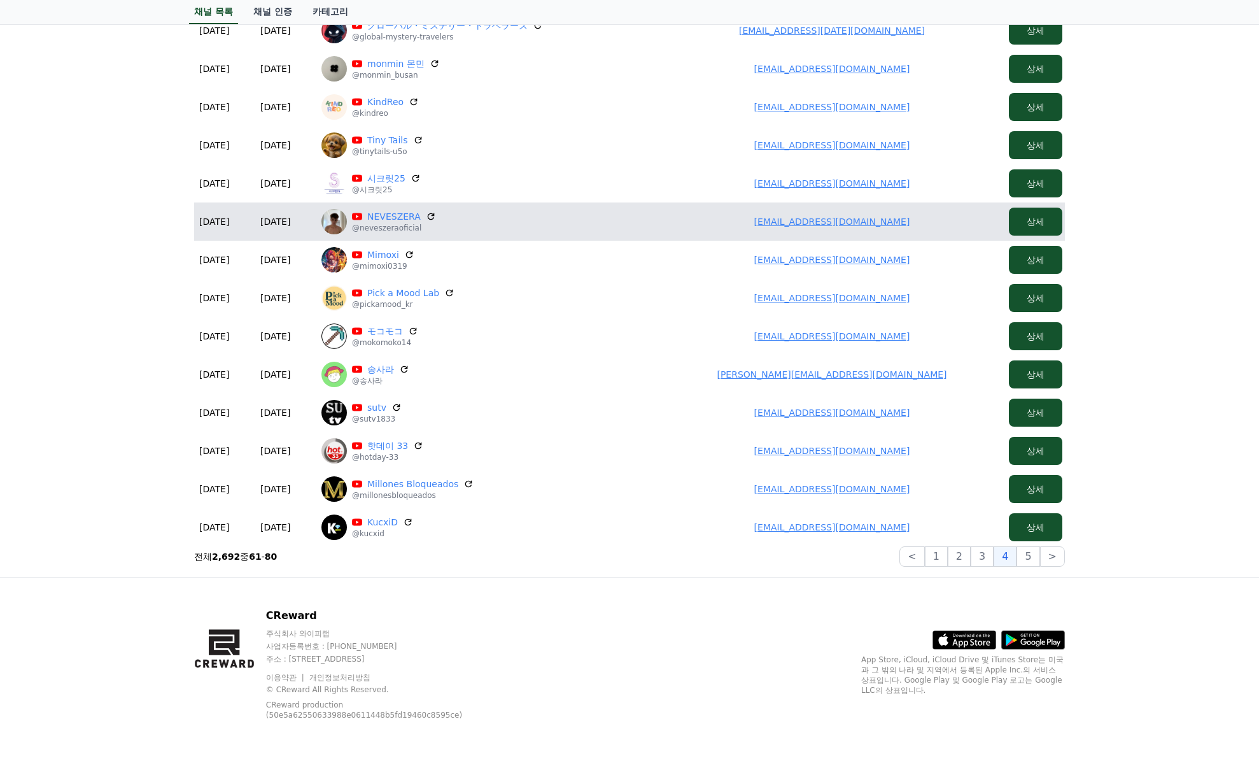
drag, startPoint x: 912, startPoint y: 230, endPoint x: 762, endPoint y: 229, distance: 150.3
click at [759, 229] on td "neveszerayt@gmail.com" at bounding box center [832, 221] width 344 height 38
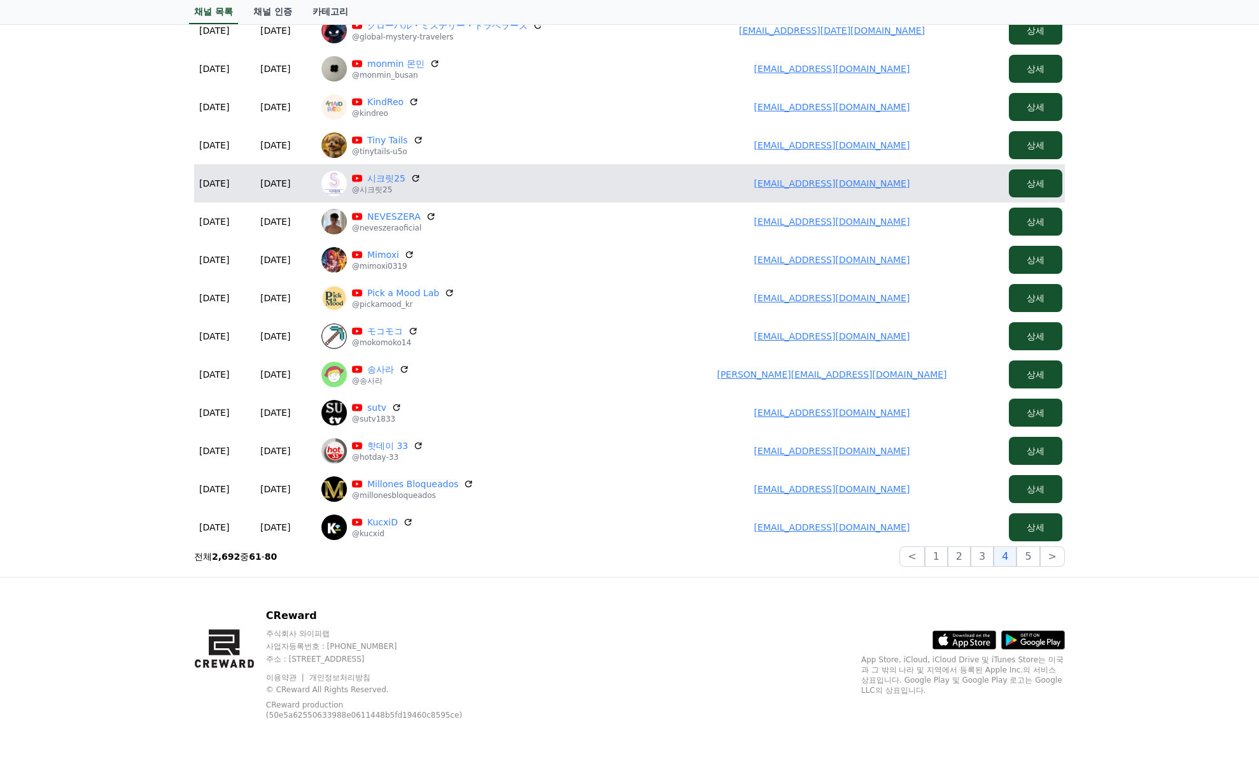
drag, startPoint x: 900, startPoint y: 188, endPoint x: 597, endPoint y: 197, distance: 302.6
click at [720, 188] on td "bba059432@gmail.com" at bounding box center [832, 183] width 344 height 38
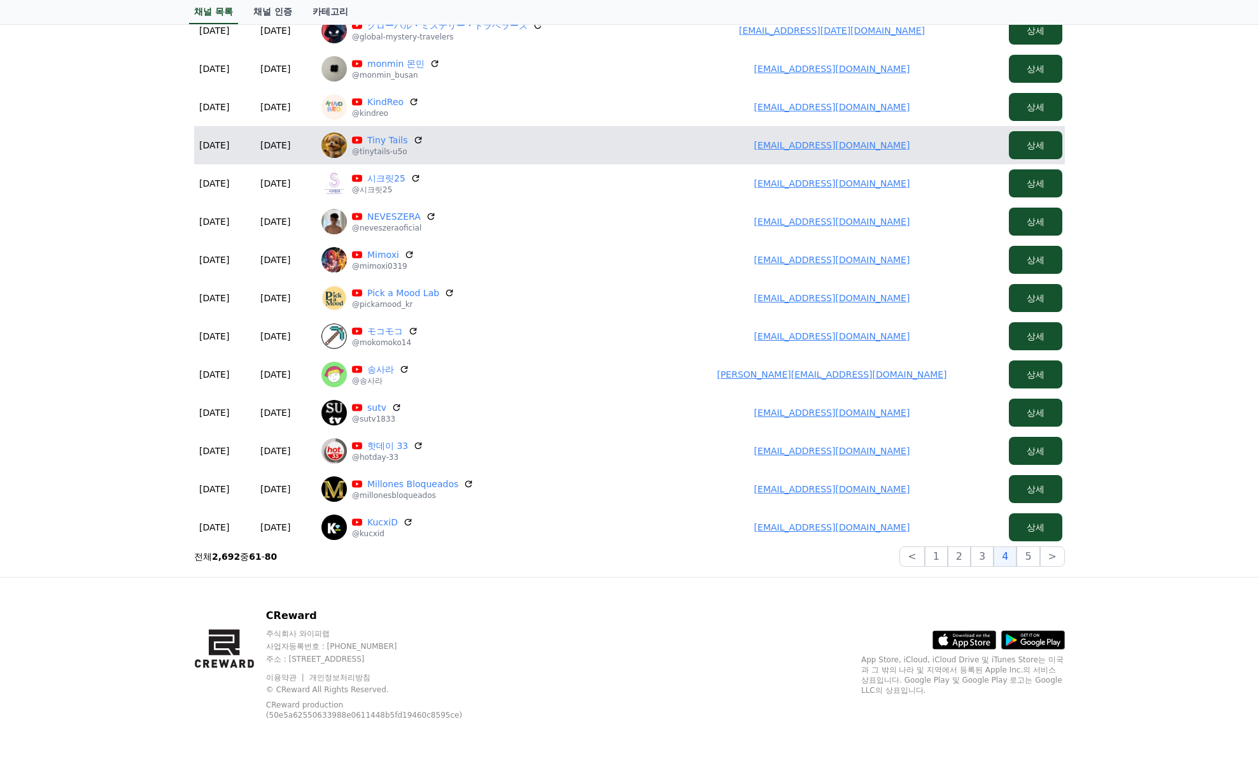
drag, startPoint x: 896, startPoint y: 146, endPoint x: 764, endPoint y: 140, distance: 132.0
click at [760, 140] on td "ds.piao@gmail.com" at bounding box center [832, 145] width 344 height 38
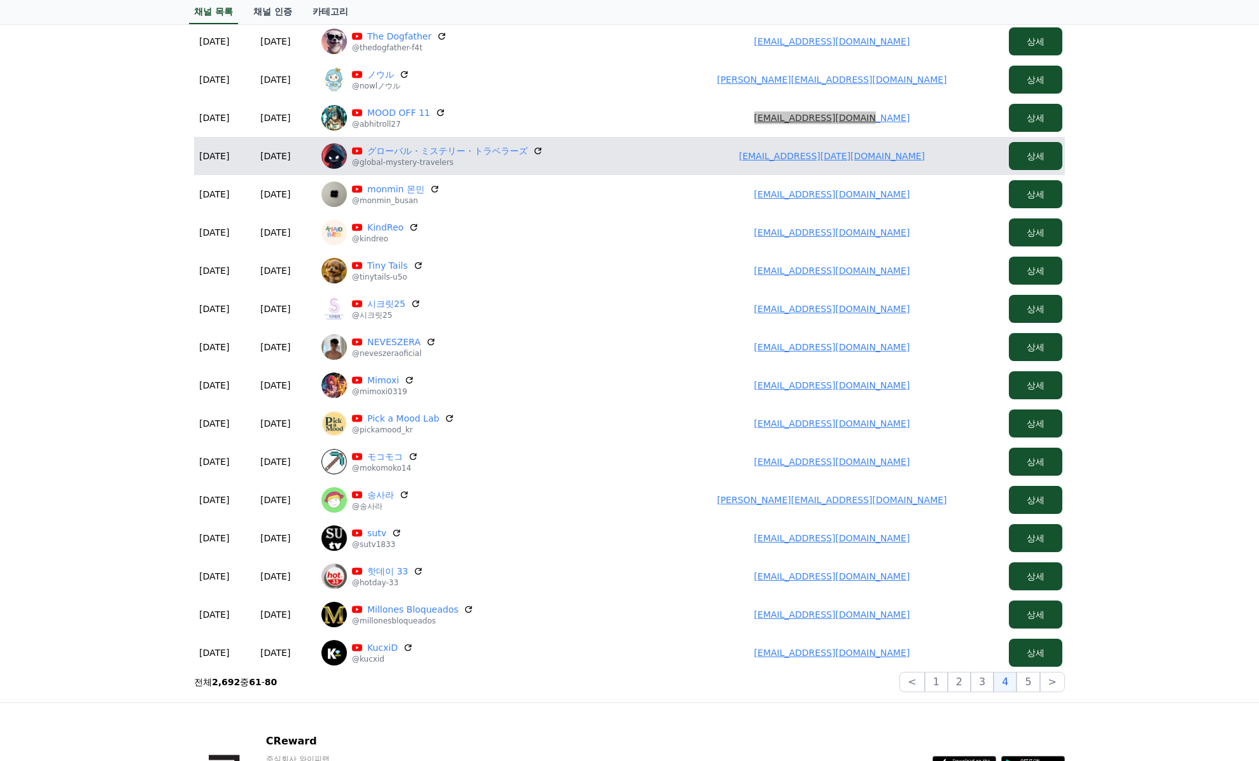
scroll to position [194, 0]
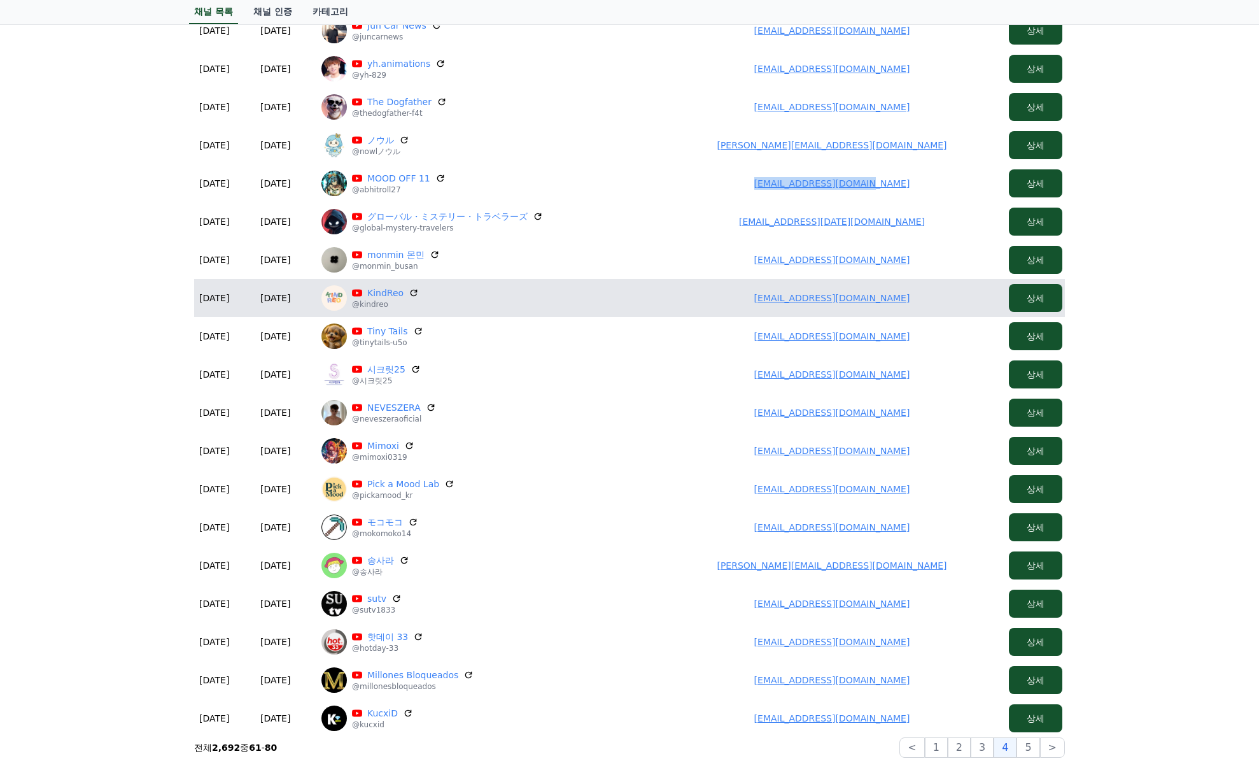
drag, startPoint x: 937, startPoint y: 299, endPoint x: 729, endPoint y: 302, distance: 208.2
click at [725, 304] on td "workforhardi@gmail.com" at bounding box center [832, 298] width 344 height 38
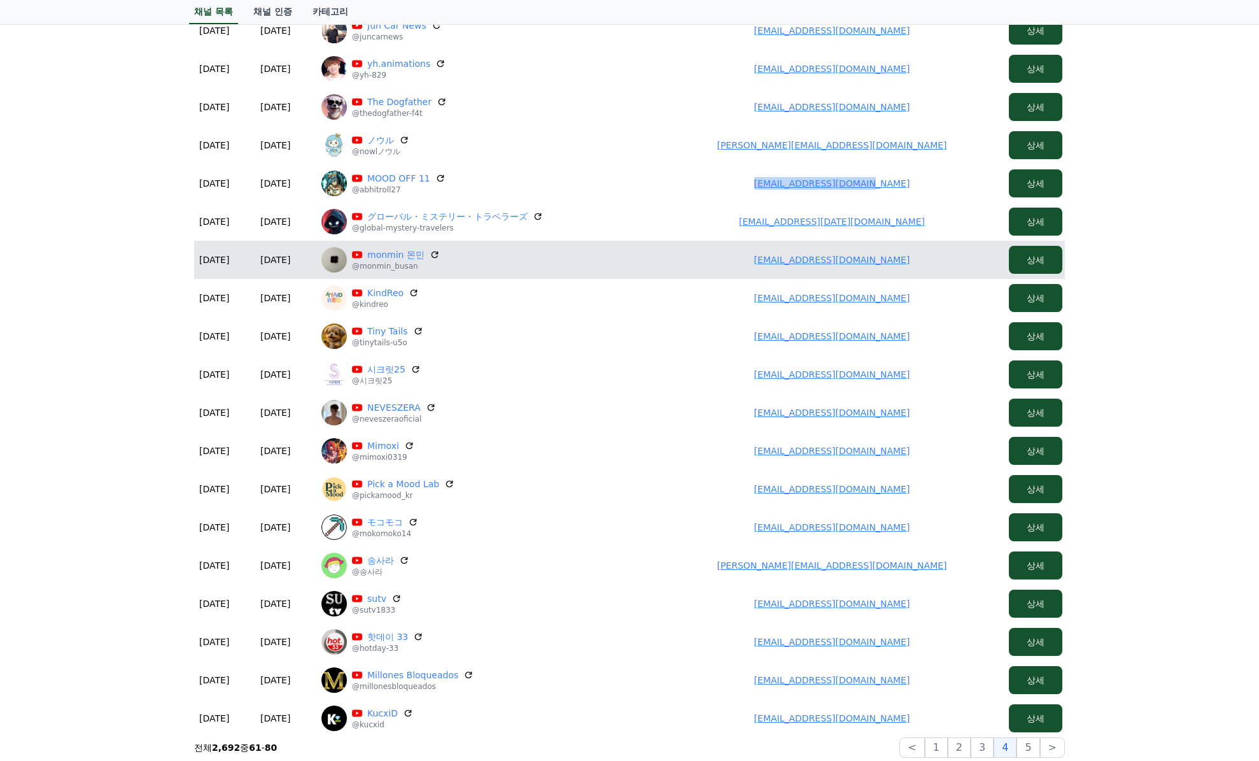
drag, startPoint x: 908, startPoint y: 257, endPoint x: 743, endPoint y: 253, distance: 165.0
click at [743, 253] on td "jm9920@nate.com" at bounding box center [832, 260] width 344 height 38
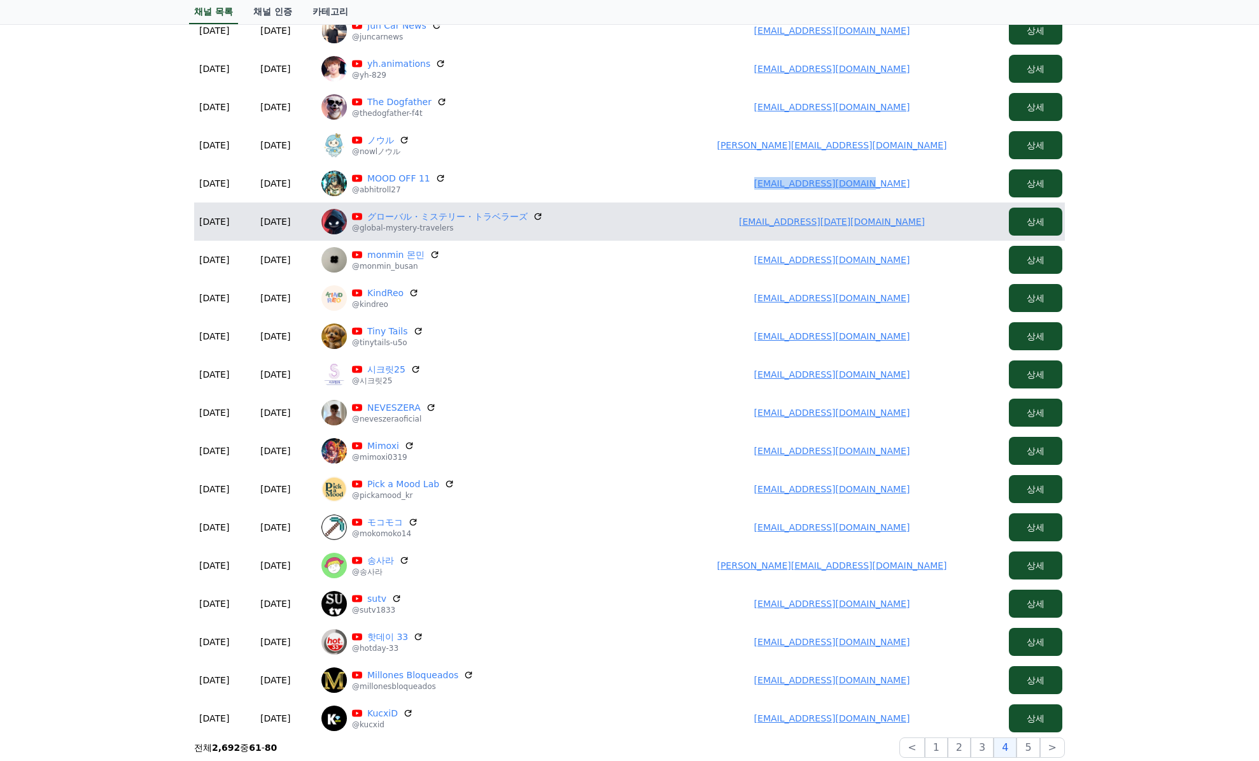
drag, startPoint x: 915, startPoint y: 216, endPoint x: 693, endPoint y: 229, distance: 222.6
click at [696, 229] on td "r.and.h.yh.1111@gmail.com" at bounding box center [832, 221] width 344 height 38
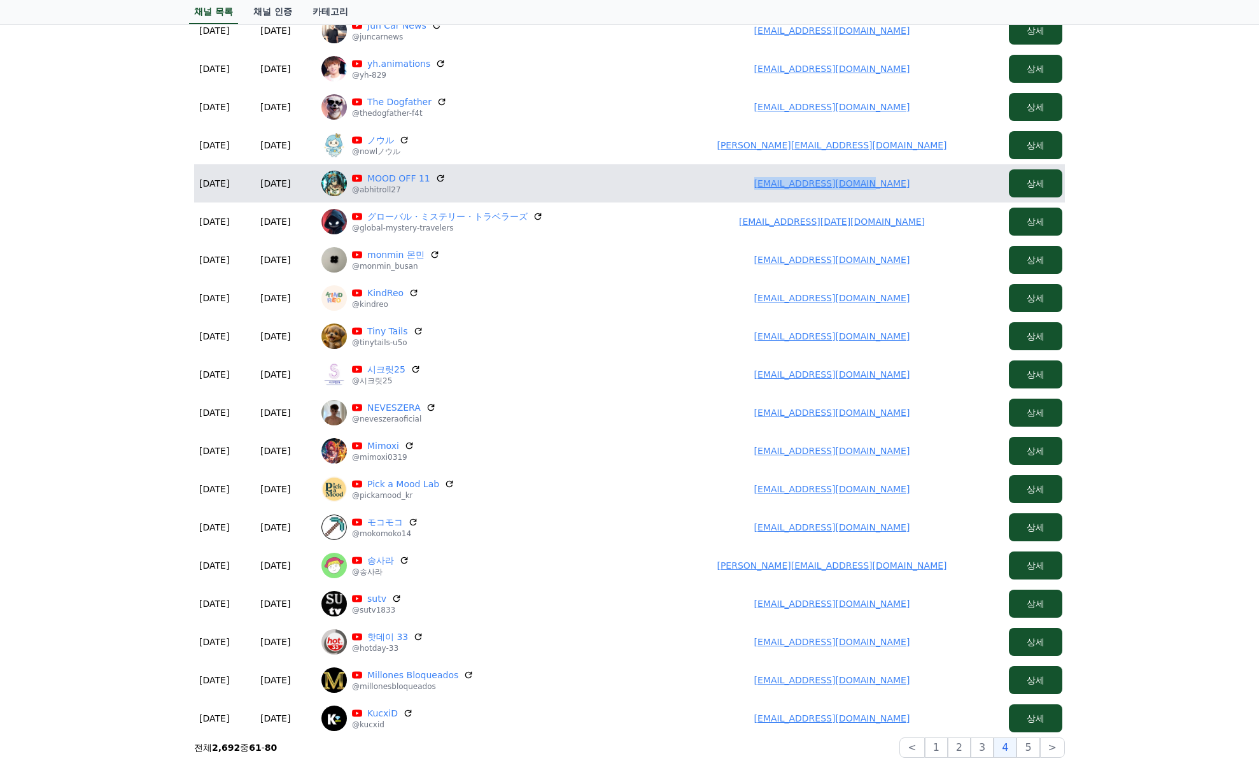
drag, startPoint x: 752, startPoint y: 187, endPoint x: 671, endPoint y: 191, distance: 81.0
click at [671, 191] on td "umarbzkzns@gmail.com" at bounding box center [832, 183] width 344 height 38
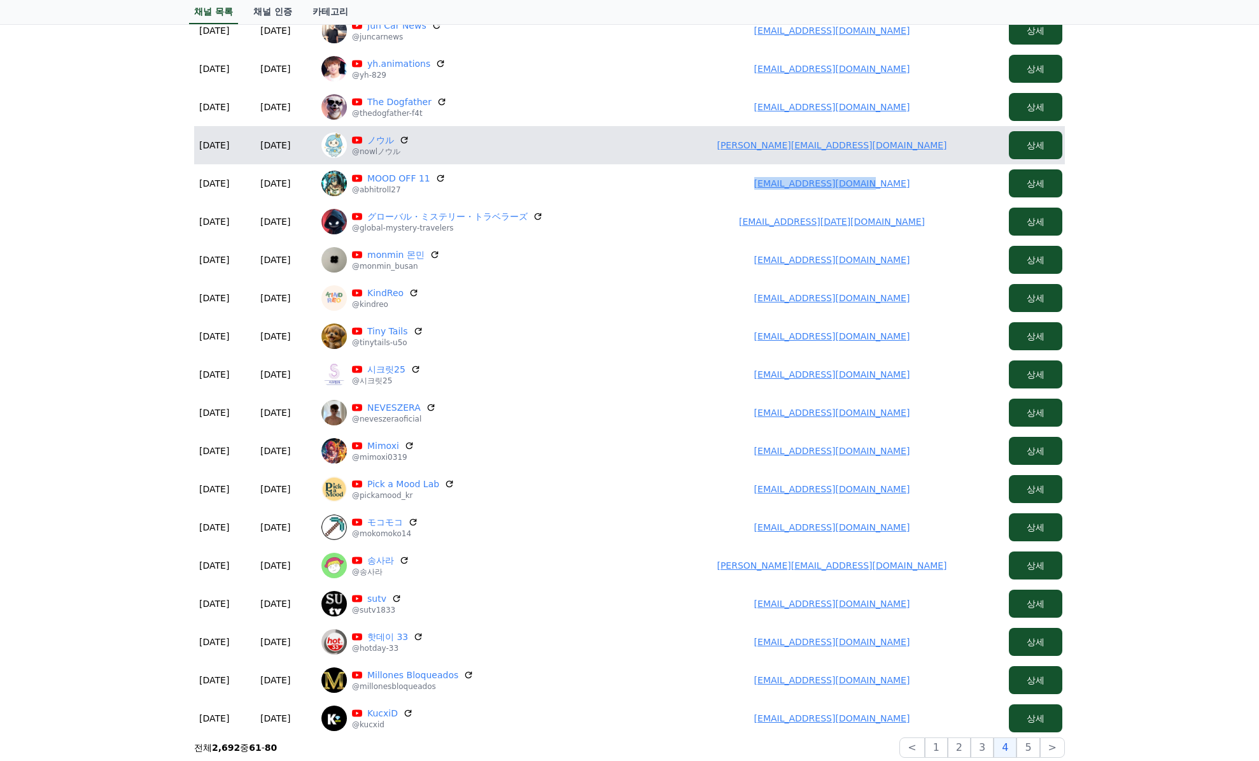
drag, startPoint x: 916, startPoint y: 144, endPoint x: 667, endPoint y: 151, distance: 249.1
click at [666, 152] on td "takuma.t0320@gmail.com" at bounding box center [832, 145] width 344 height 38
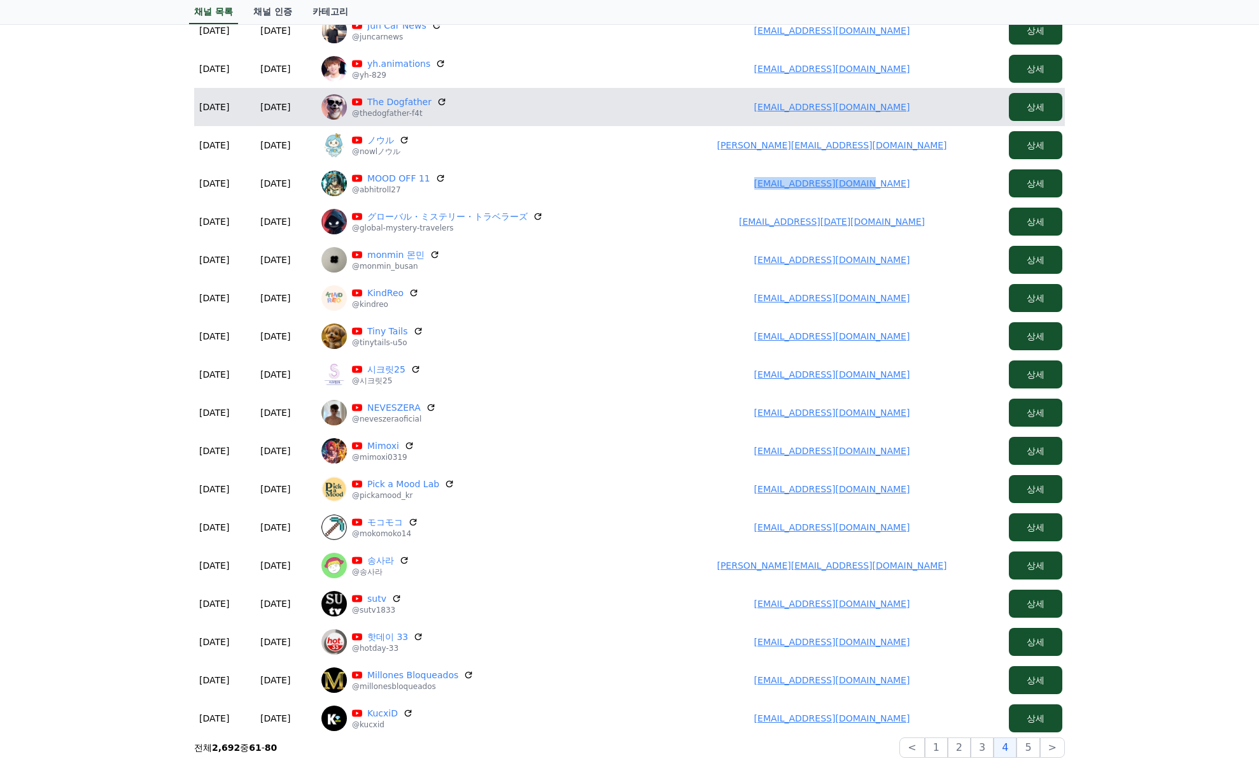
drag, startPoint x: 937, startPoint y: 103, endPoint x: 684, endPoint y: 108, distance: 252.8
click at [679, 110] on td "askarzadeharshia@gmail.com" at bounding box center [832, 107] width 344 height 38
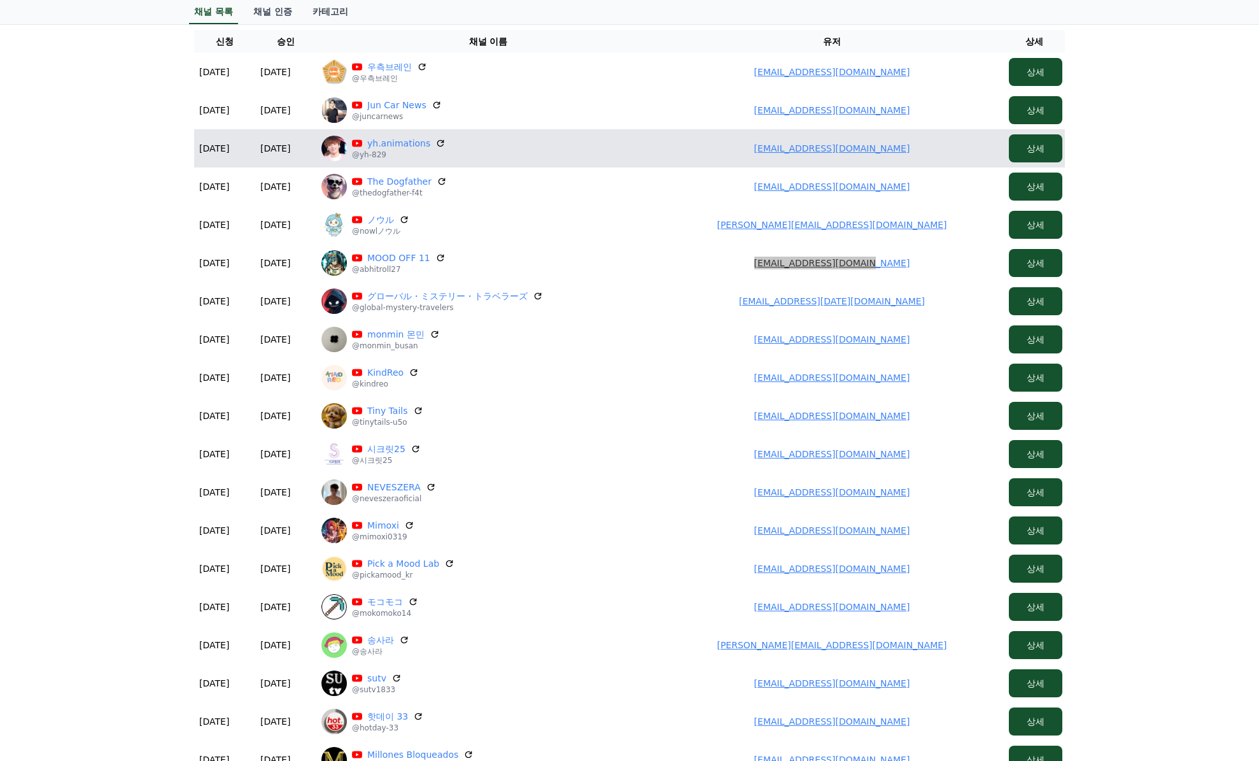
scroll to position [66, 0]
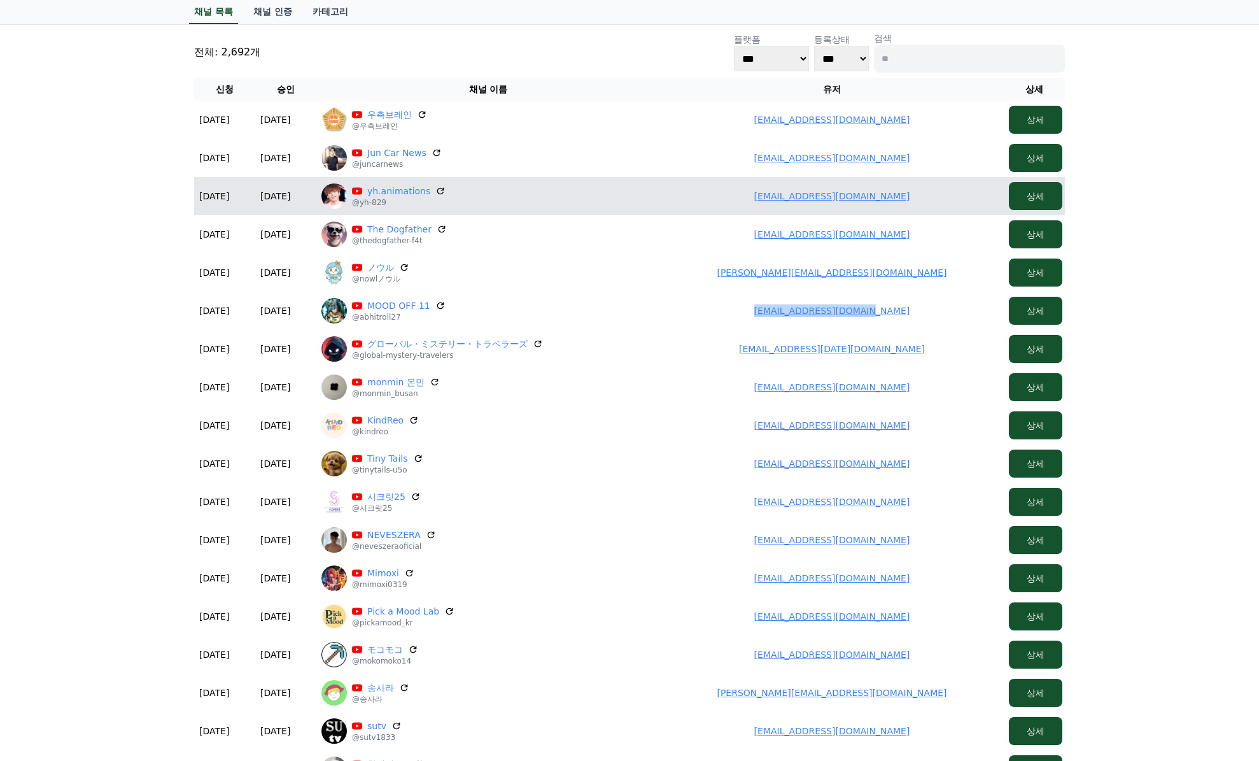
drag, startPoint x: 909, startPoint y: 206, endPoint x: 627, endPoint y: 204, distance: 282.1
click at [627, 204] on tr "2025-08-30 08-30 2025-08-30 08-30 yh.animations @yh-829 haseyou829421@gmail.com…" at bounding box center [629, 196] width 871 height 38
click at [394, 192] on link "yh.animations" at bounding box center [398, 191] width 63 height 13
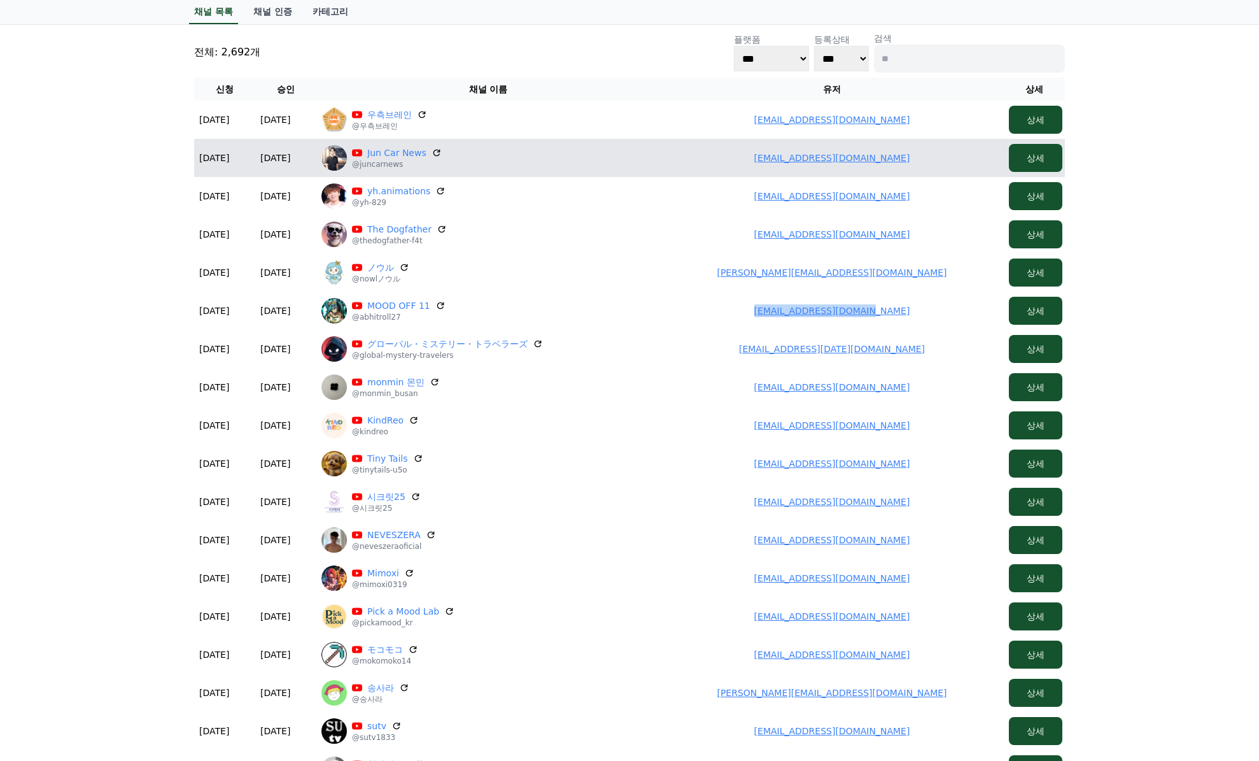
drag, startPoint x: 798, startPoint y: 152, endPoint x: 667, endPoint y: 155, distance: 131.2
click at [667, 155] on td "goukikadan1112h@gmail.com" at bounding box center [832, 158] width 344 height 38
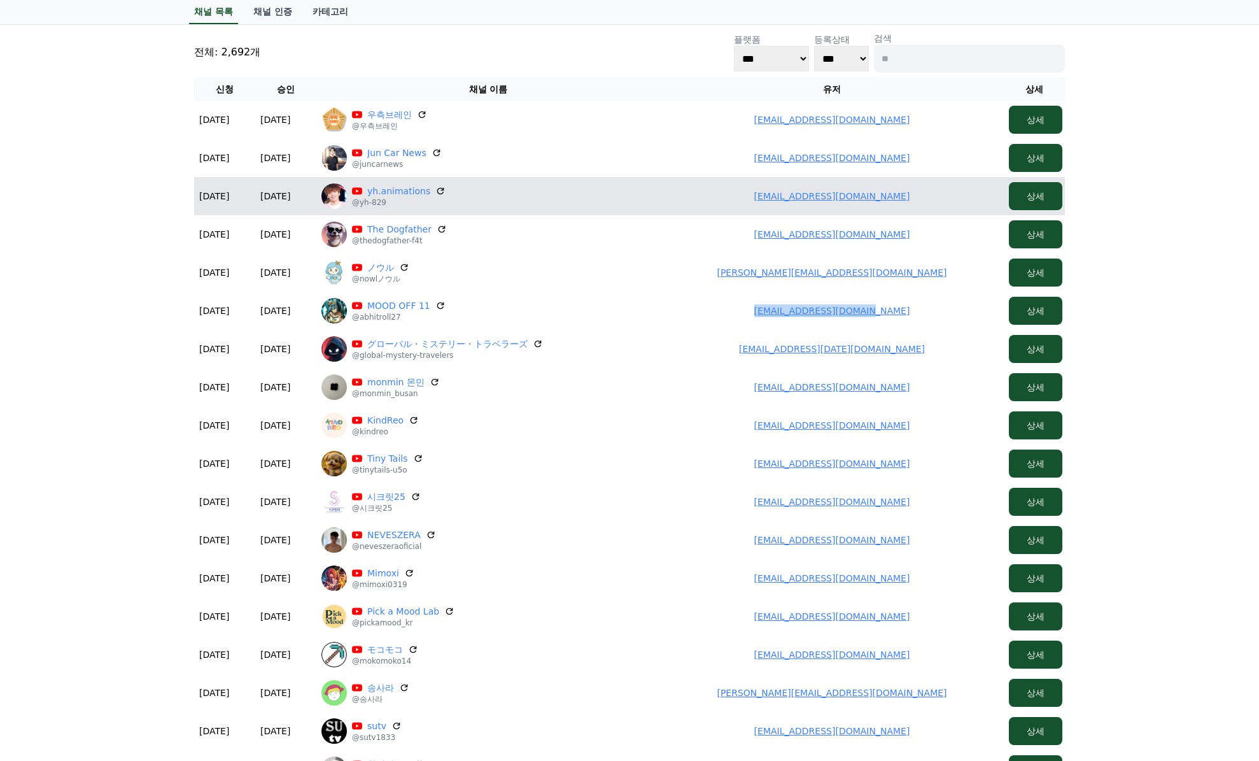
drag, startPoint x: 889, startPoint y: 194, endPoint x: 769, endPoint y: 201, distance: 120.6
click at [769, 201] on td "haseyou829421@gmail.com" at bounding box center [832, 196] width 344 height 38
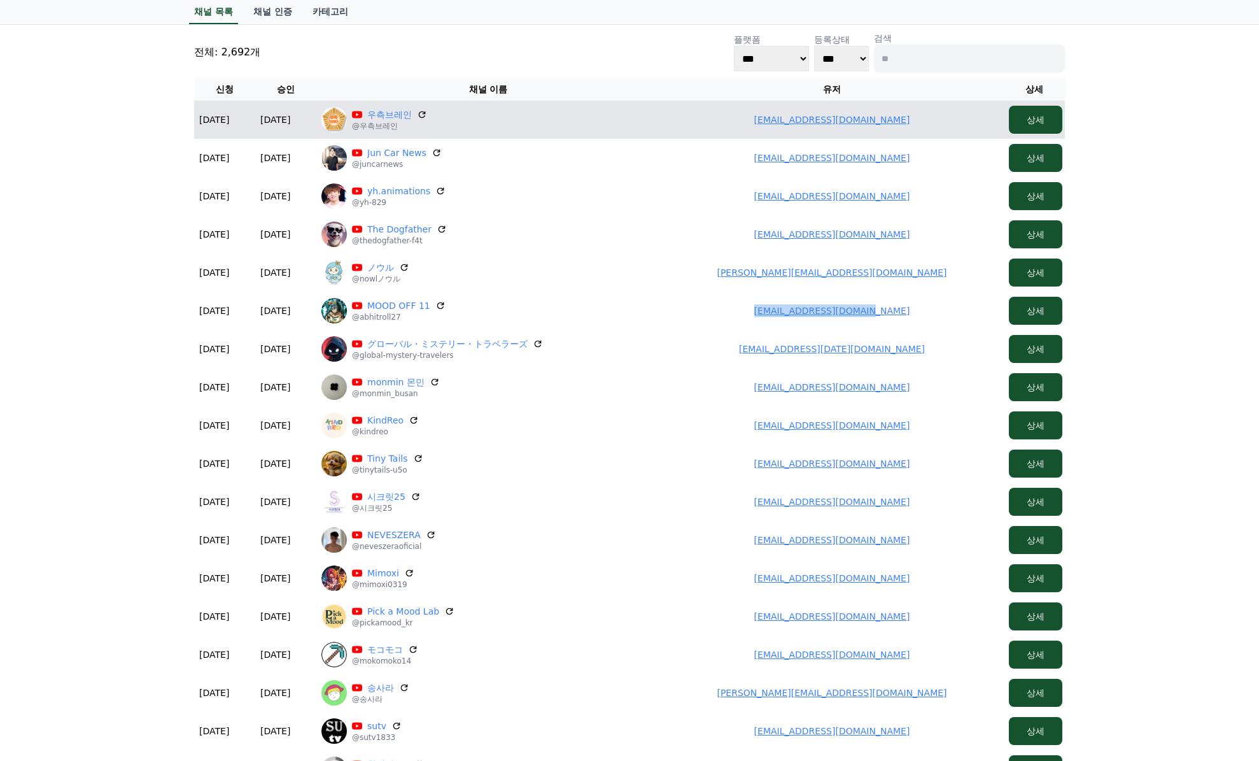
drag, startPoint x: 875, startPoint y: 120, endPoint x: 752, endPoint y: 125, distance: 123.6
click at [755, 124] on td "soarkim88@gmail.com" at bounding box center [832, 120] width 344 height 38
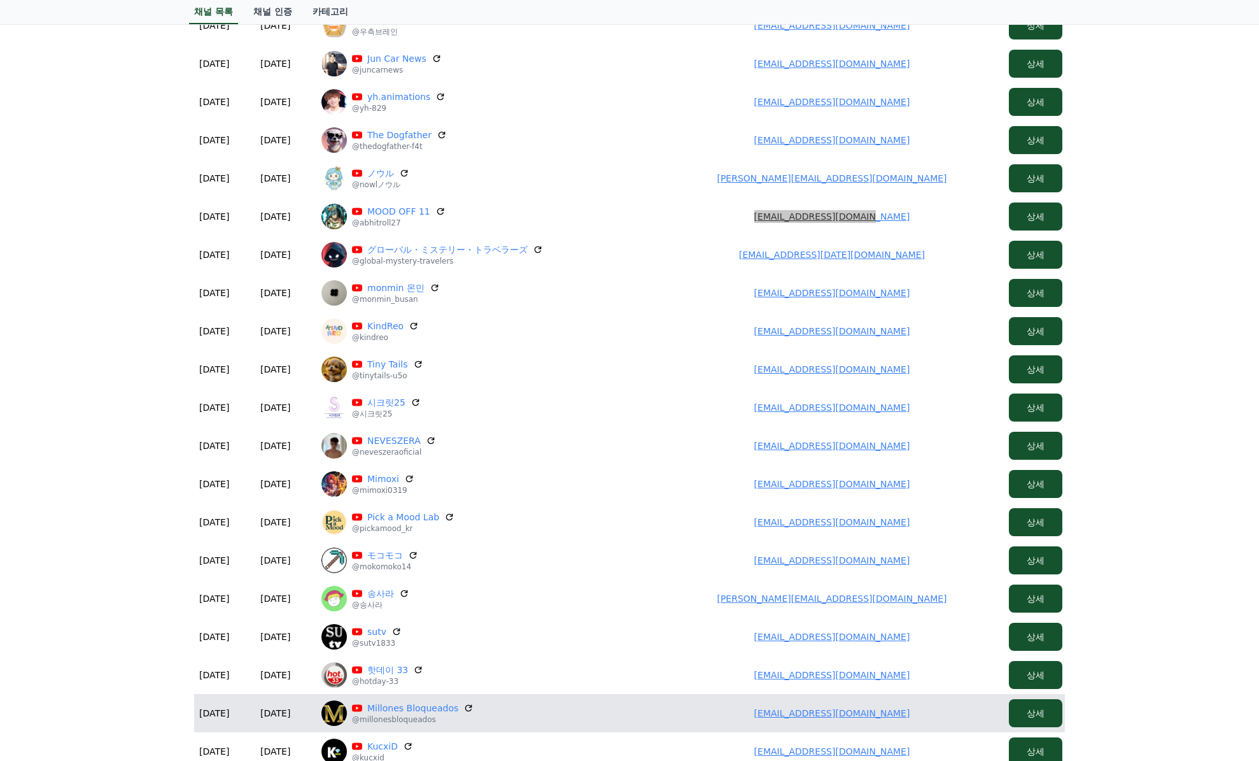
scroll to position [385, 0]
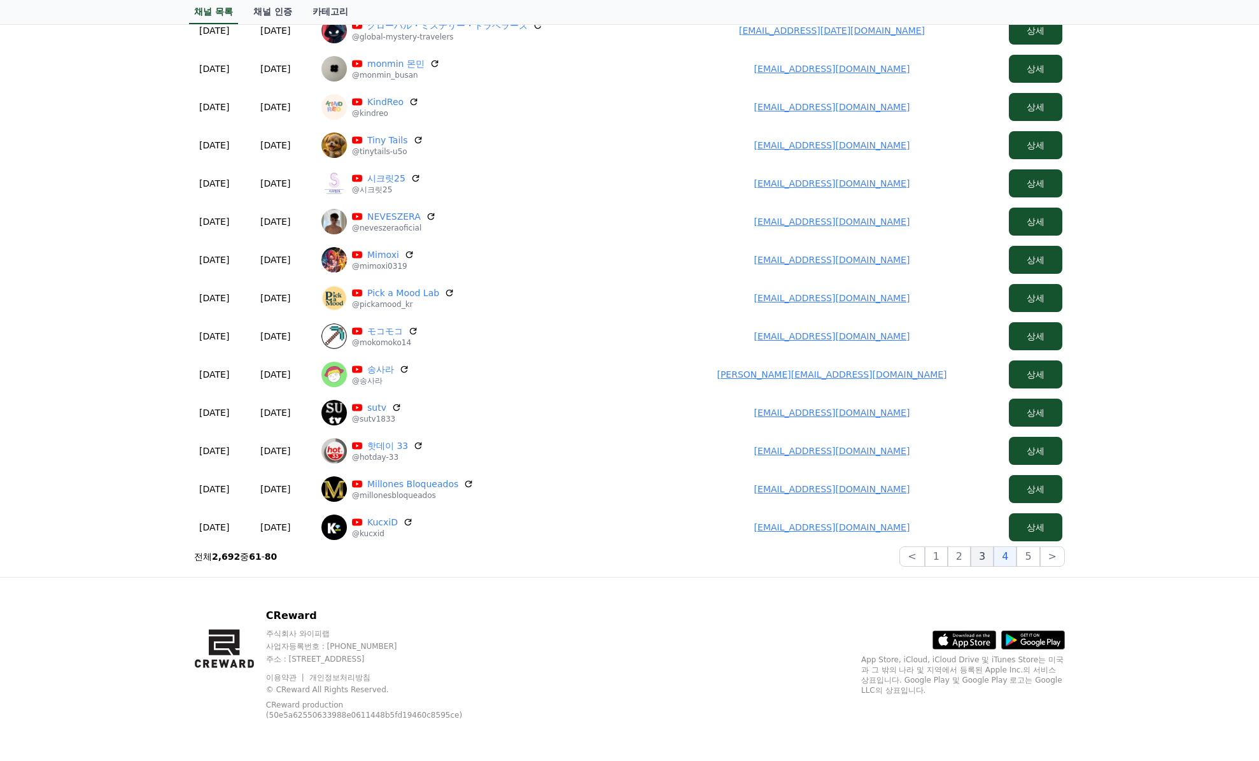
click at [1017, 562] on button "3" at bounding box center [1028, 556] width 23 height 20
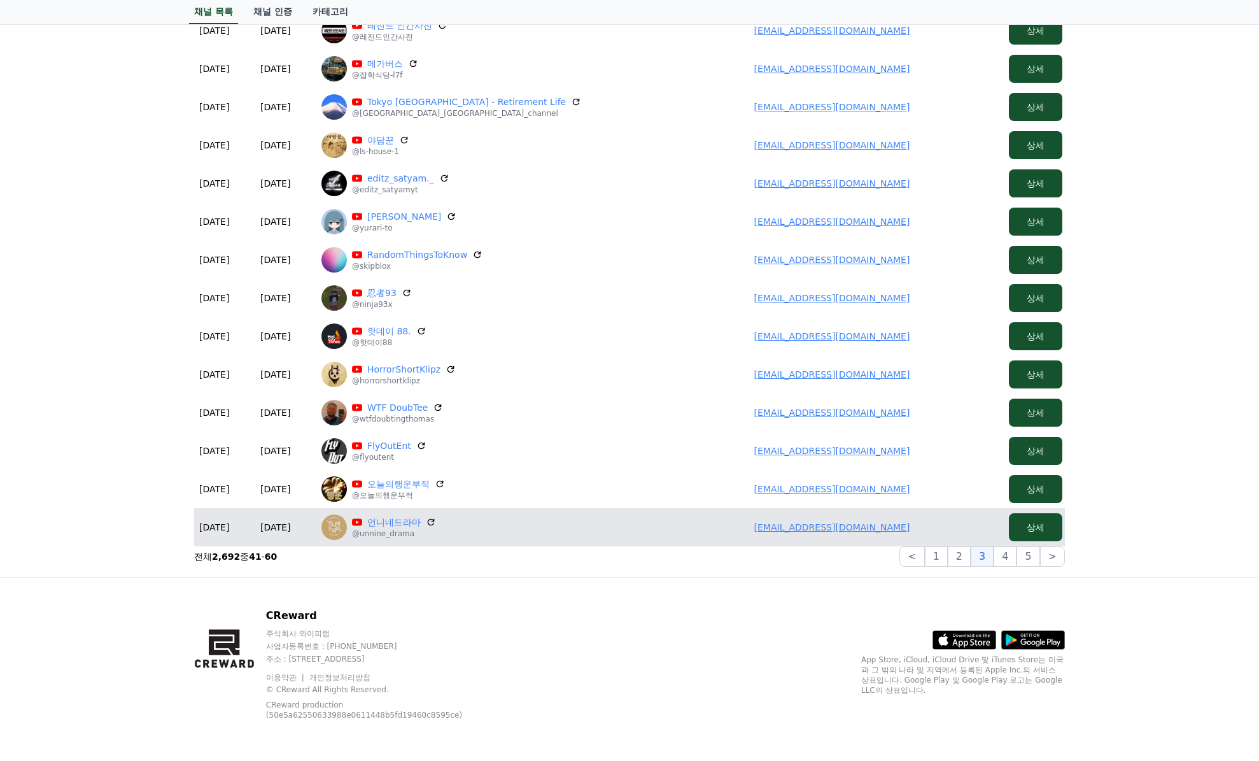
drag, startPoint x: 914, startPoint y: 536, endPoint x: 754, endPoint y: 541, distance: 159.9
click at [754, 541] on td "mina5446@gmail.com" at bounding box center [832, 527] width 344 height 38
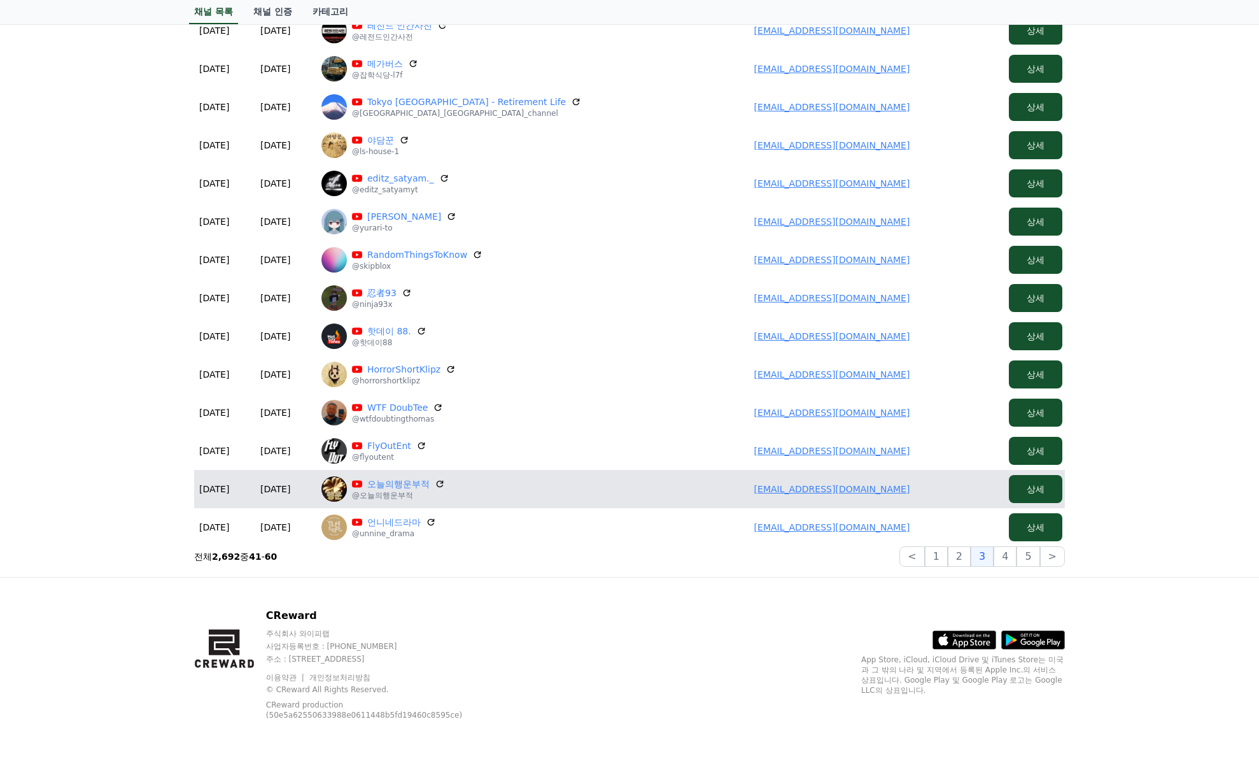
drag, startPoint x: 912, startPoint y: 482, endPoint x: 759, endPoint y: 488, distance: 153.6
click at [756, 487] on td "lovezoo7782@gmail.com" at bounding box center [832, 489] width 344 height 38
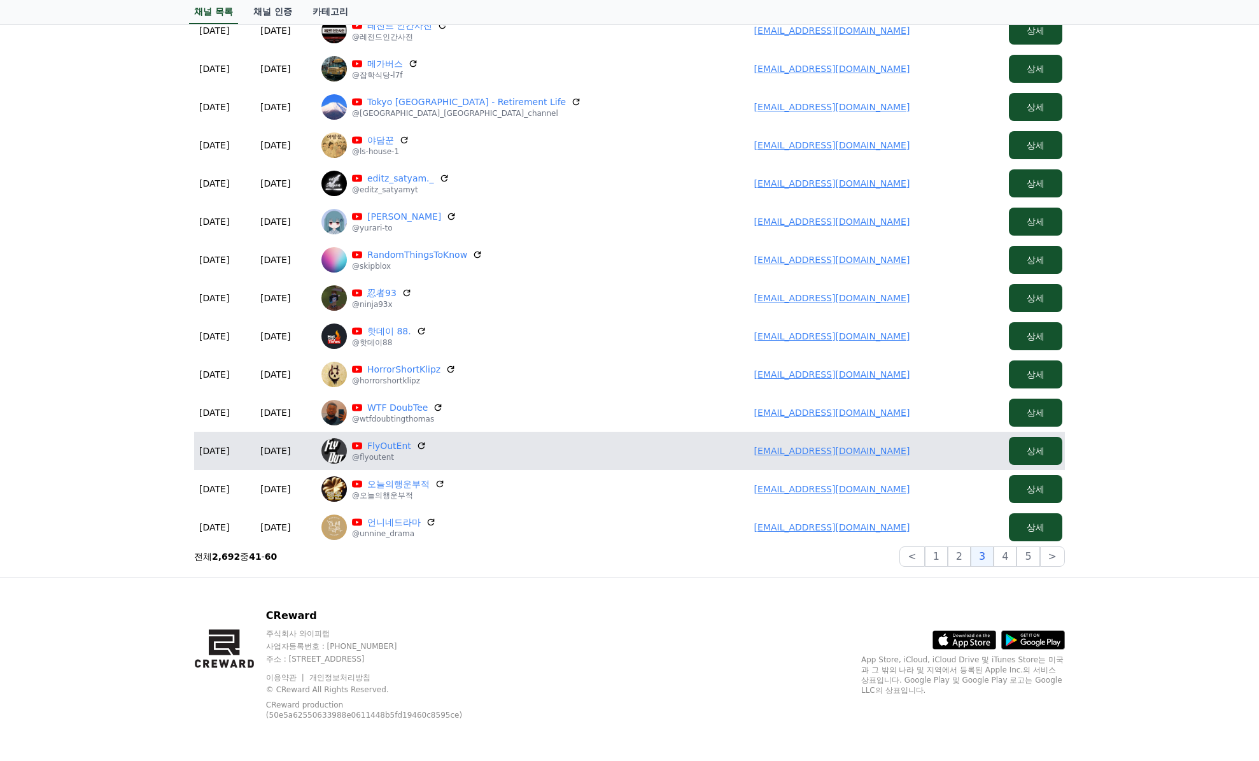
drag, startPoint x: 919, startPoint y: 449, endPoint x: 703, endPoint y: 448, distance: 216.5
click at [702, 449] on td "flyoutentertainment@gmail.com" at bounding box center [832, 451] width 344 height 38
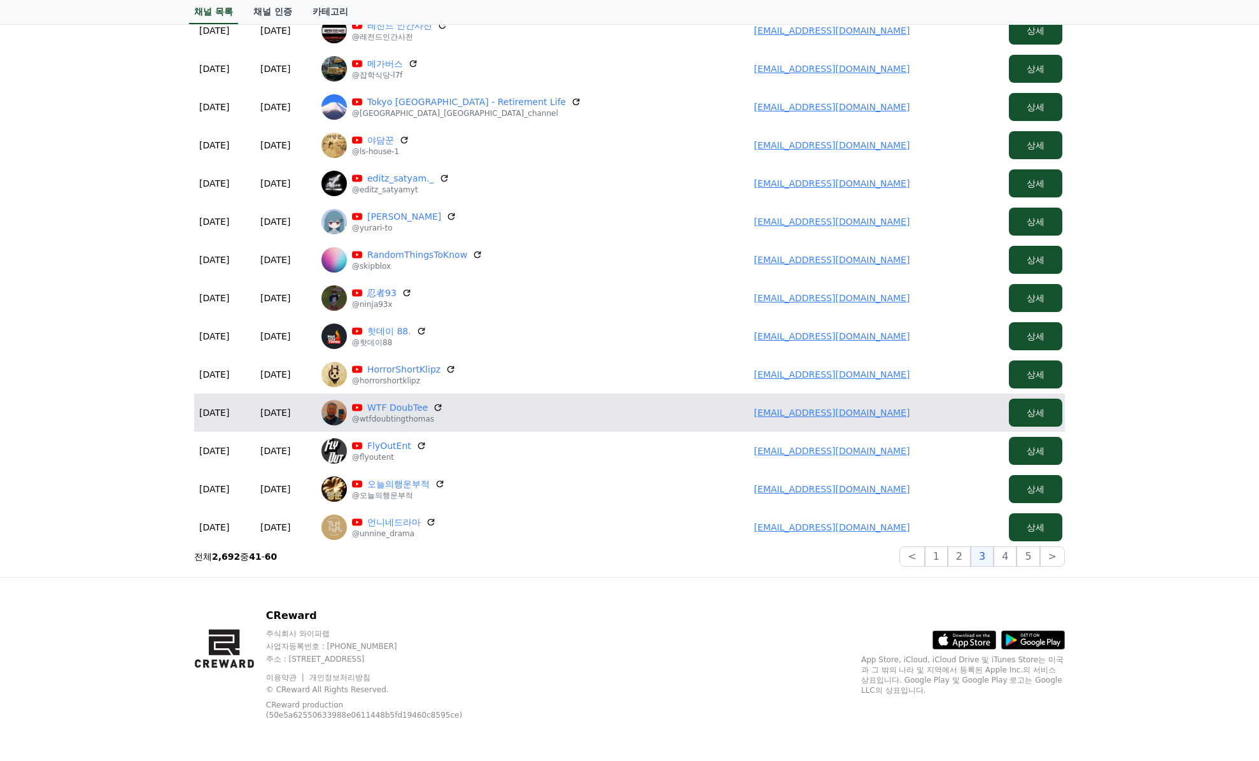
drag, startPoint x: 893, startPoint y: 408, endPoint x: 762, endPoint y: 405, distance: 131.2
click at [762, 405] on td "seek3r24@gmail.com" at bounding box center [832, 412] width 344 height 38
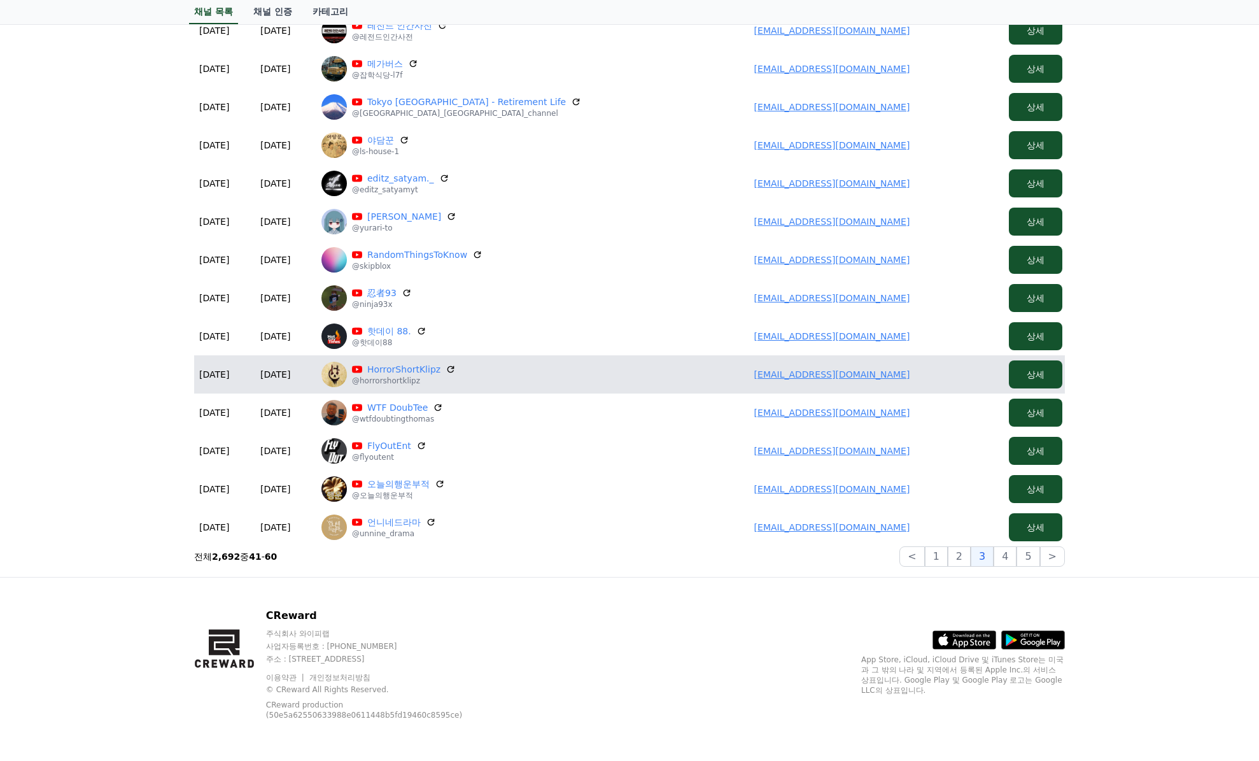
drag, startPoint x: 895, startPoint y: 381, endPoint x: 740, endPoint y: 373, distance: 154.9
click at [740, 373] on td "seek3r24@gmail.com" at bounding box center [832, 374] width 344 height 38
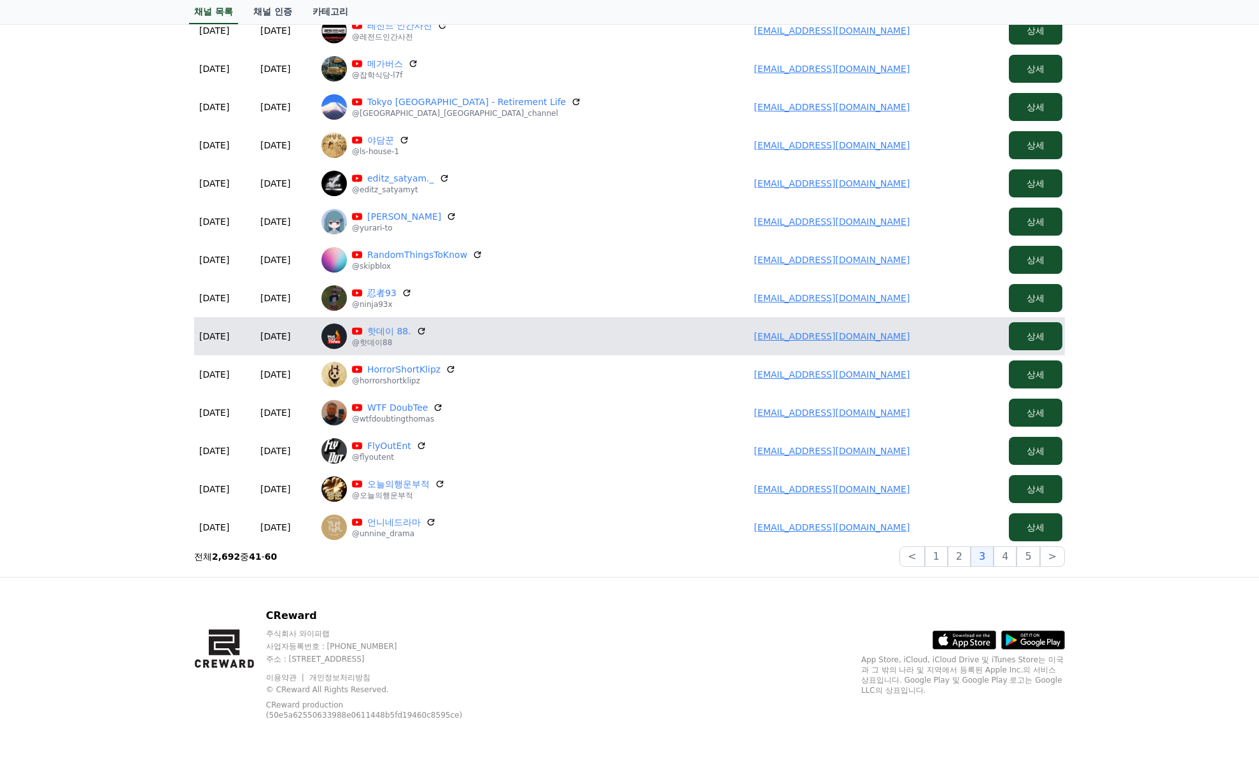
drag, startPoint x: 929, startPoint y: 330, endPoint x: 637, endPoint y: 336, distance: 292.3
click at [762, 335] on td "artjyh032@gmail.com" at bounding box center [832, 336] width 344 height 38
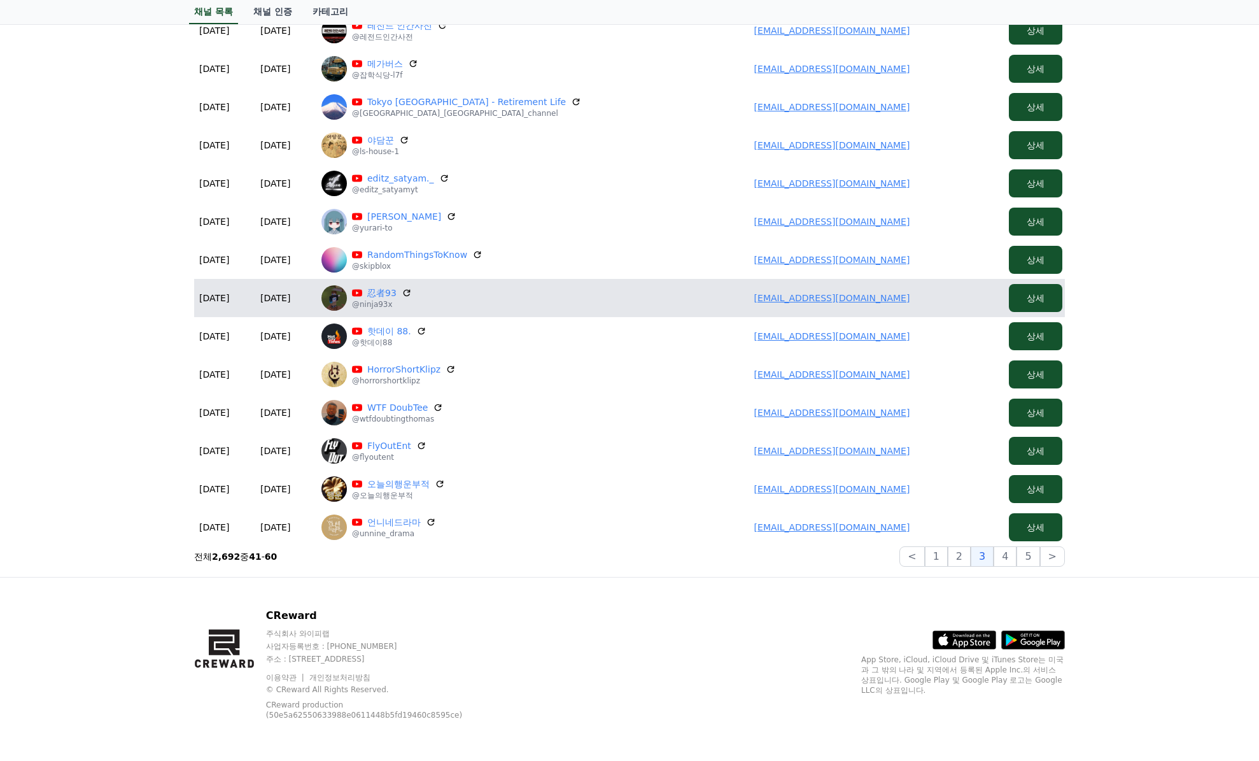
drag, startPoint x: 914, startPoint y: 306, endPoint x: 749, endPoint y: 299, distance: 165.1
click at [749, 299] on td "jkaneda93@gmail.com" at bounding box center [832, 298] width 344 height 38
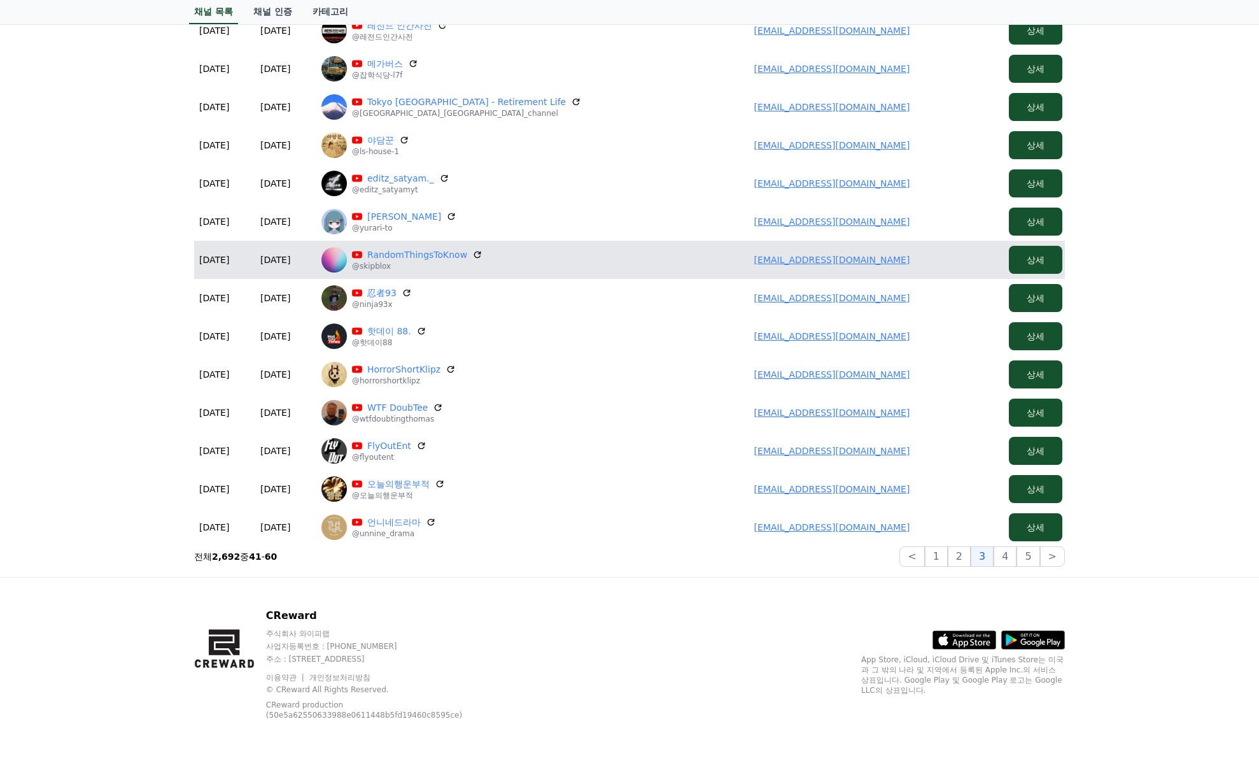
drag, startPoint x: 821, startPoint y: 261, endPoint x: 723, endPoint y: 258, distance: 98.7
click at [719, 258] on td "asisjuliana51@gmail.com" at bounding box center [832, 260] width 344 height 38
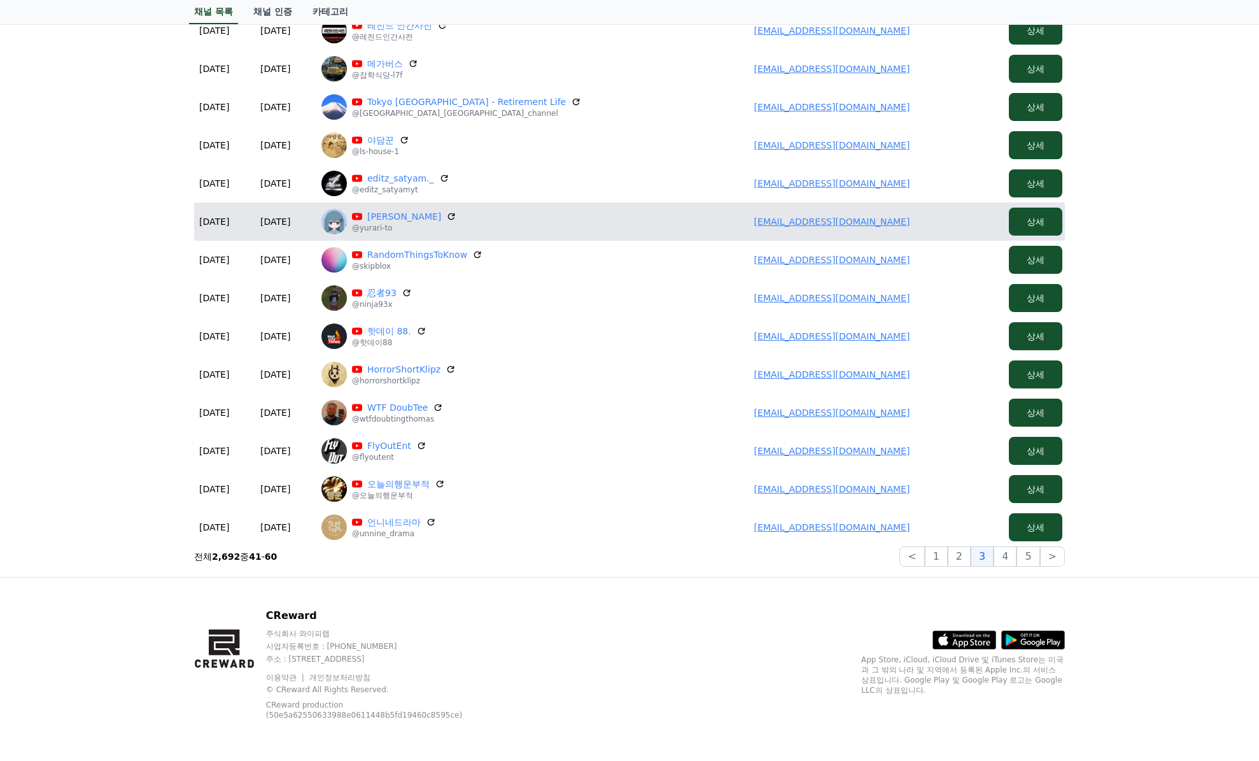
drag, startPoint x: 912, startPoint y: 216, endPoint x: 693, endPoint y: 221, distance: 218.4
click at [693, 221] on td "gongdaoyu362@gmail.com" at bounding box center [832, 221] width 344 height 38
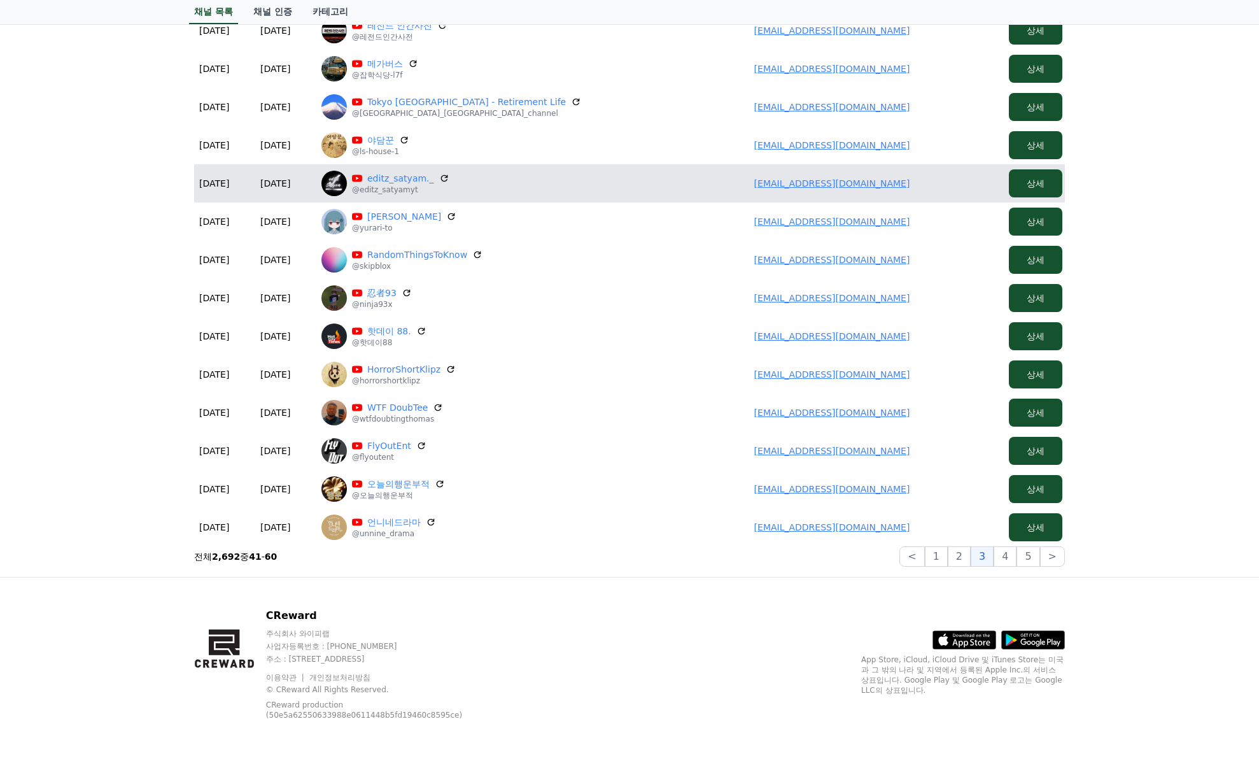
drag, startPoint x: 779, startPoint y: 186, endPoint x: 725, endPoint y: 187, distance: 54.8
click at [721, 190] on td "shivamnishad6928@gmail.com" at bounding box center [832, 183] width 344 height 38
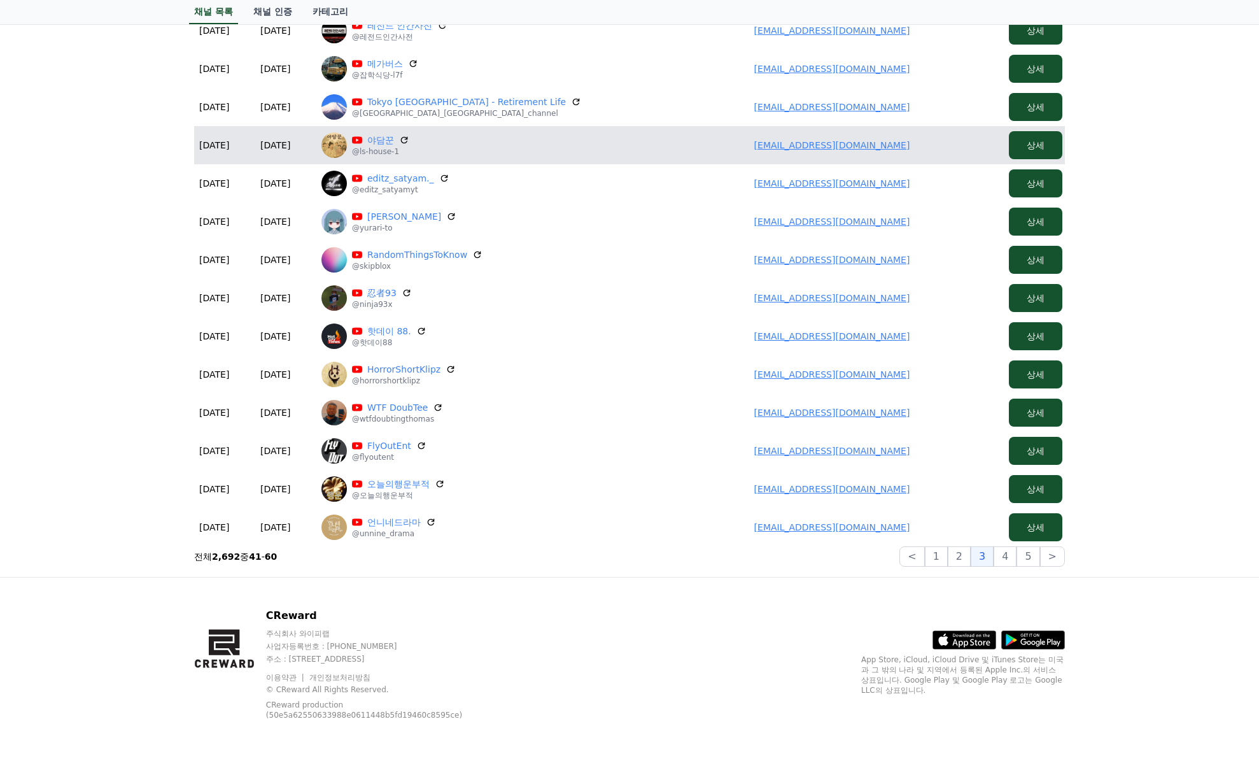
drag, startPoint x: 911, startPoint y: 139, endPoint x: 592, endPoint y: 132, distance: 319.1
click at [628, 141] on tr "2025-08-30 08-30 2025-08-30 08-30 야담꾼 @ls-house-1 a71074722@gmail.com 상세" at bounding box center [629, 145] width 871 height 38
drag, startPoint x: 935, startPoint y: 150, endPoint x: 925, endPoint y: 148, distance: 10.5
click at [934, 150] on td "a71074722@gmail.com" at bounding box center [832, 145] width 344 height 38
click at [928, 145] on td "a71074722@gmail.com" at bounding box center [832, 145] width 344 height 38
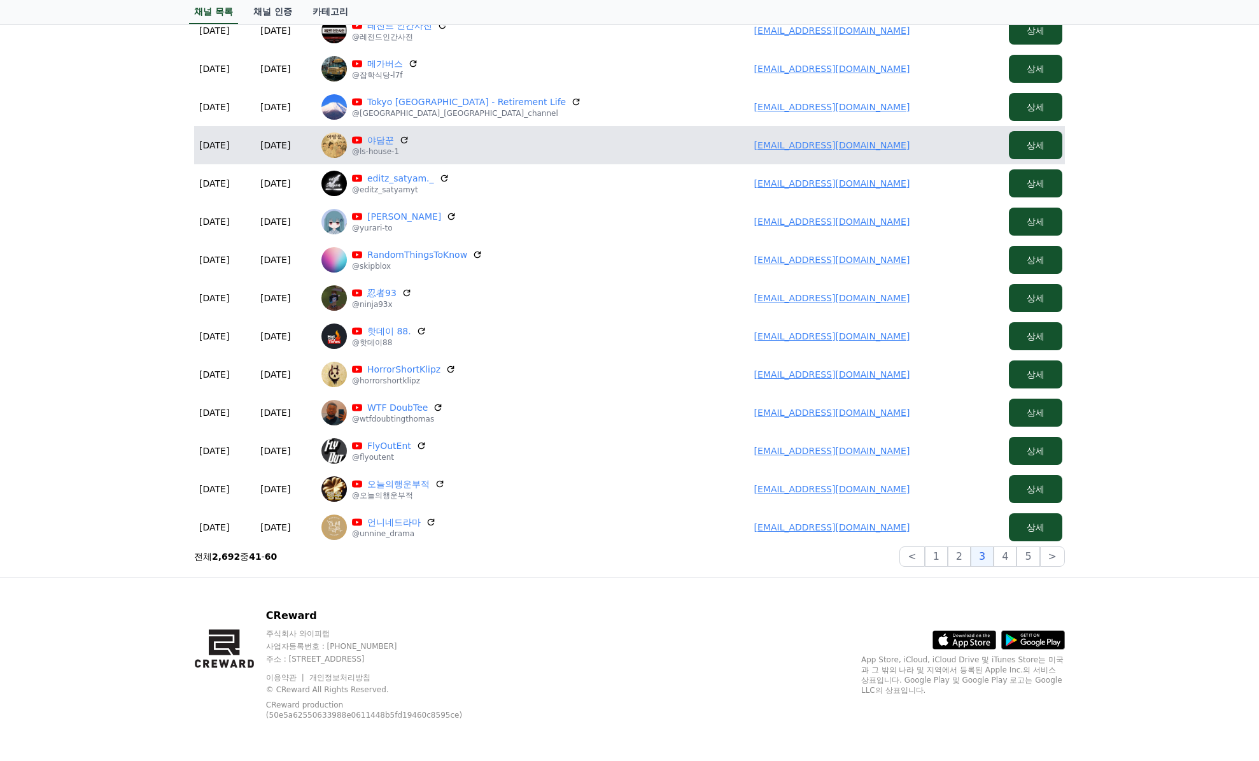
drag, startPoint x: 916, startPoint y: 145, endPoint x: 653, endPoint y: 152, distance: 263.0
click at [744, 145] on td "a71074722@gmail.com" at bounding box center [832, 145] width 344 height 38
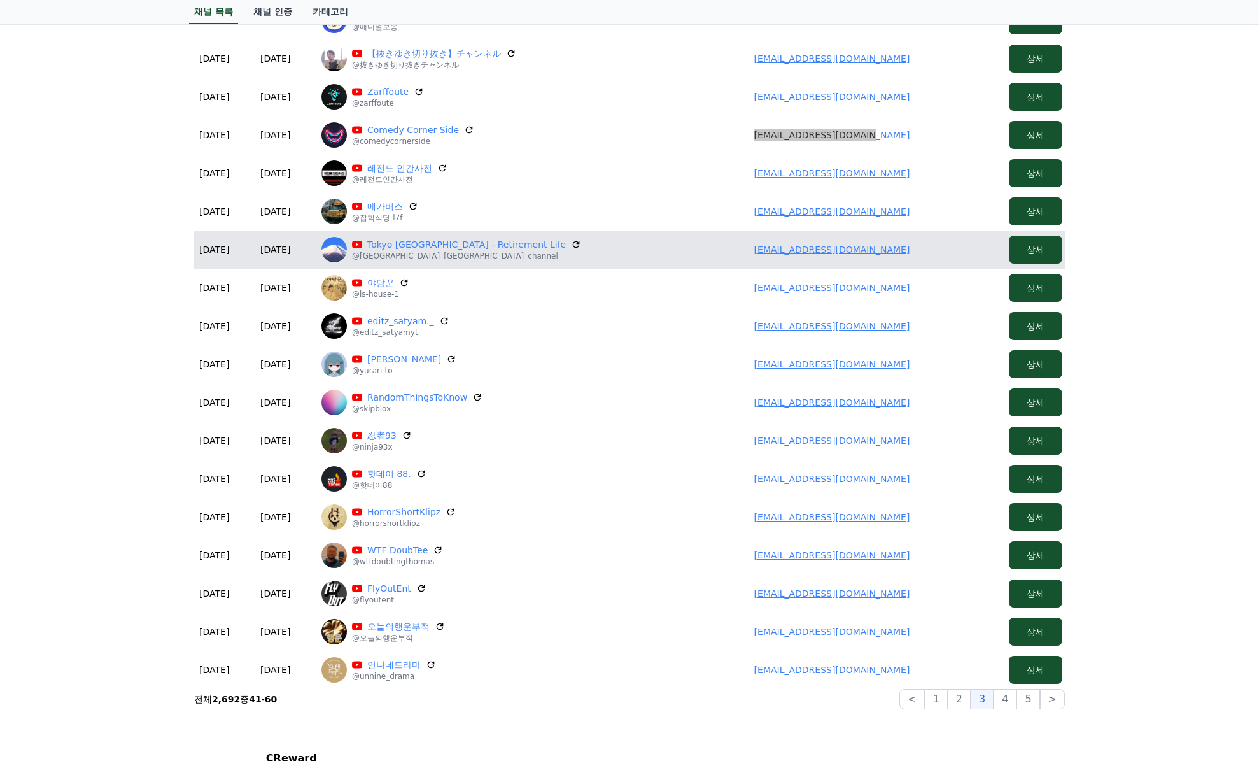
scroll to position [194, 0]
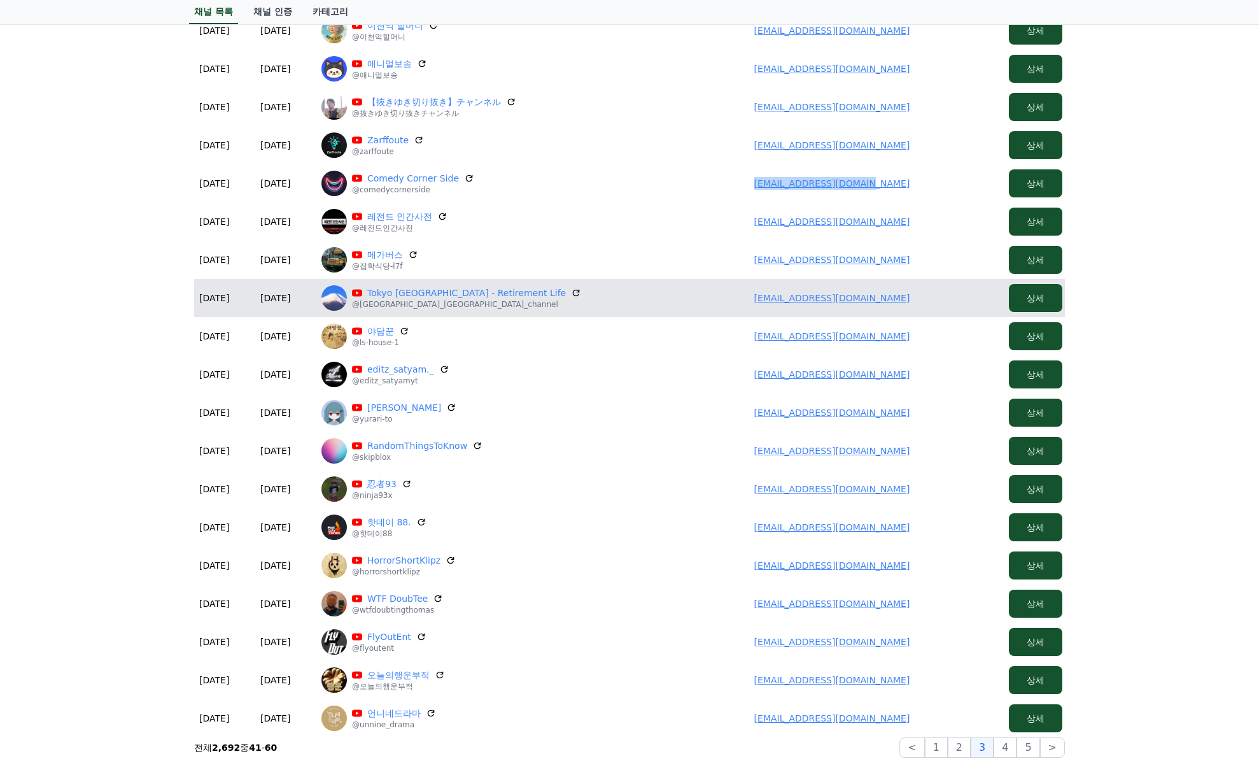
drag, startPoint x: 920, startPoint y: 296, endPoint x: 708, endPoint y: 298, distance: 212.0
click at [708, 298] on td "olympic_game2020@kub.biglobe.ne.jp" at bounding box center [832, 298] width 344 height 38
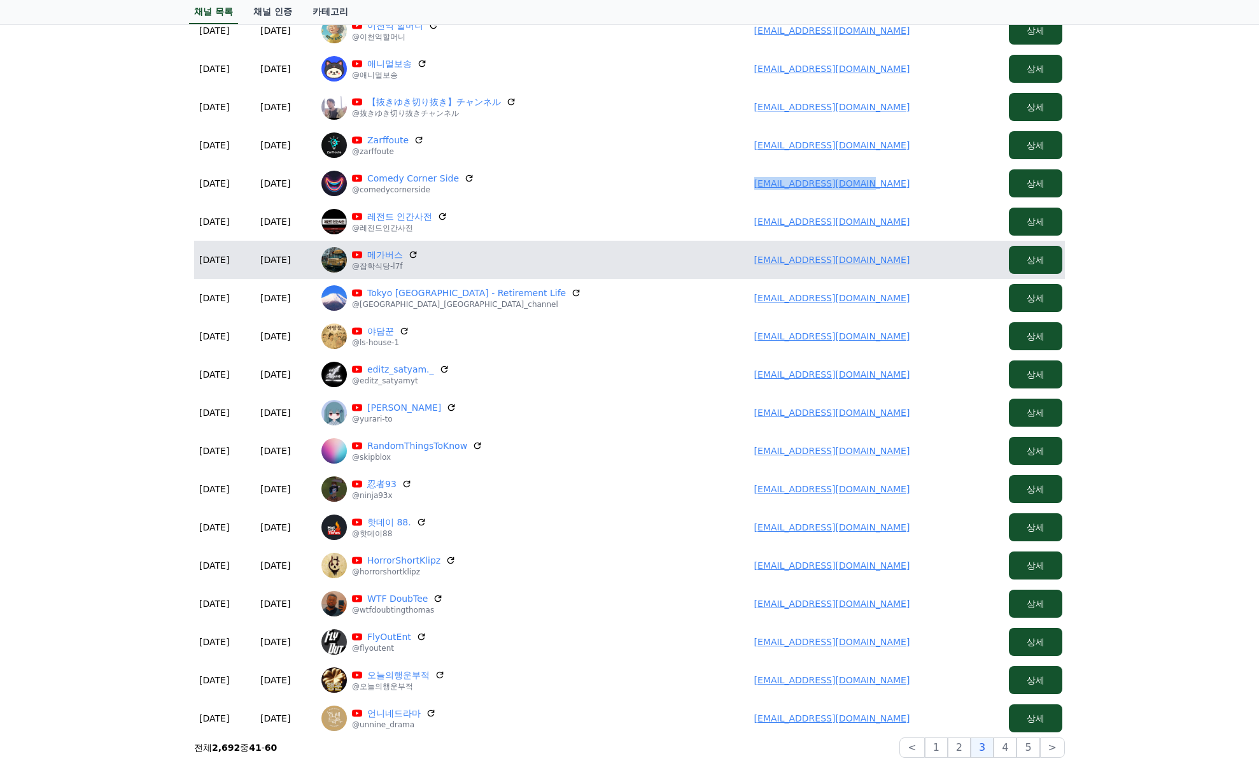
drag, startPoint x: 917, startPoint y: 259, endPoint x: 728, endPoint y: 264, distance: 189.2
click at [725, 264] on td "bosan7800@gmail.com" at bounding box center [832, 260] width 344 height 38
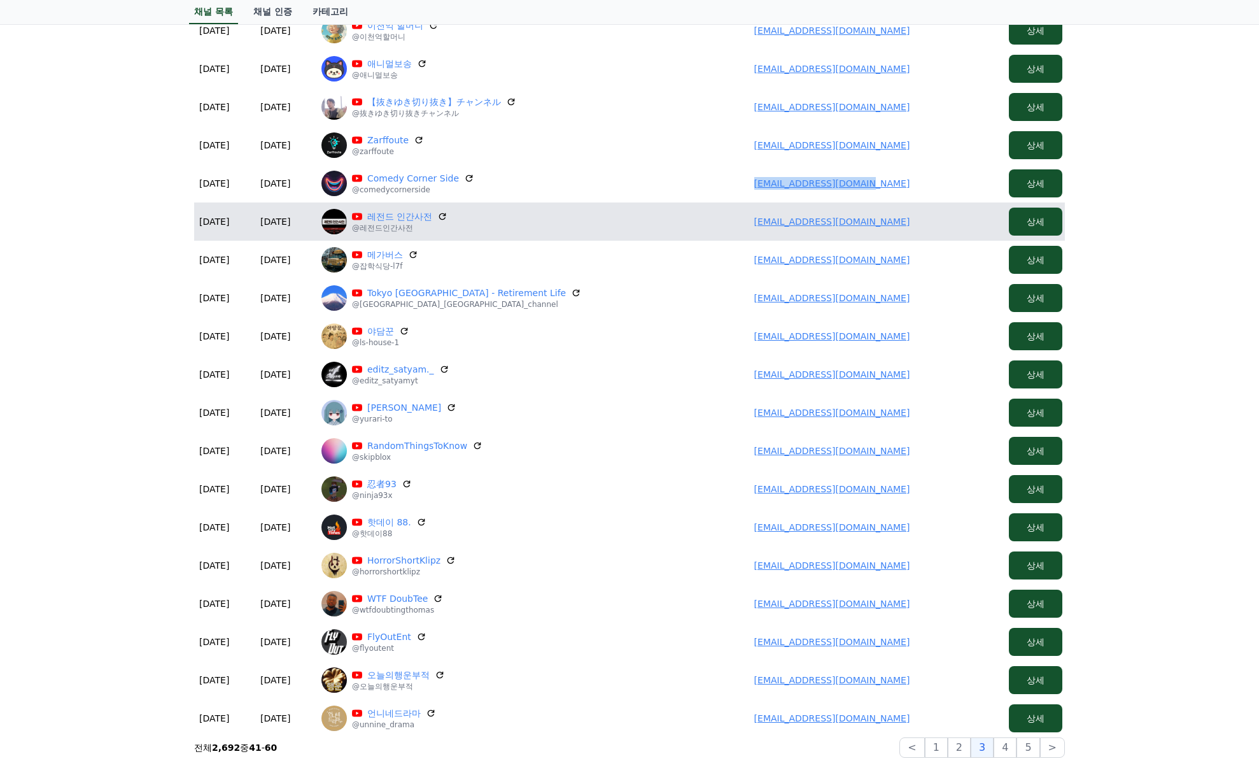
drag, startPoint x: 701, startPoint y: 215, endPoint x: 688, endPoint y: 215, distance: 12.8
click at [688, 215] on td "rose7716@naver.com" at bounding box center [832, 221] width 344 height 38
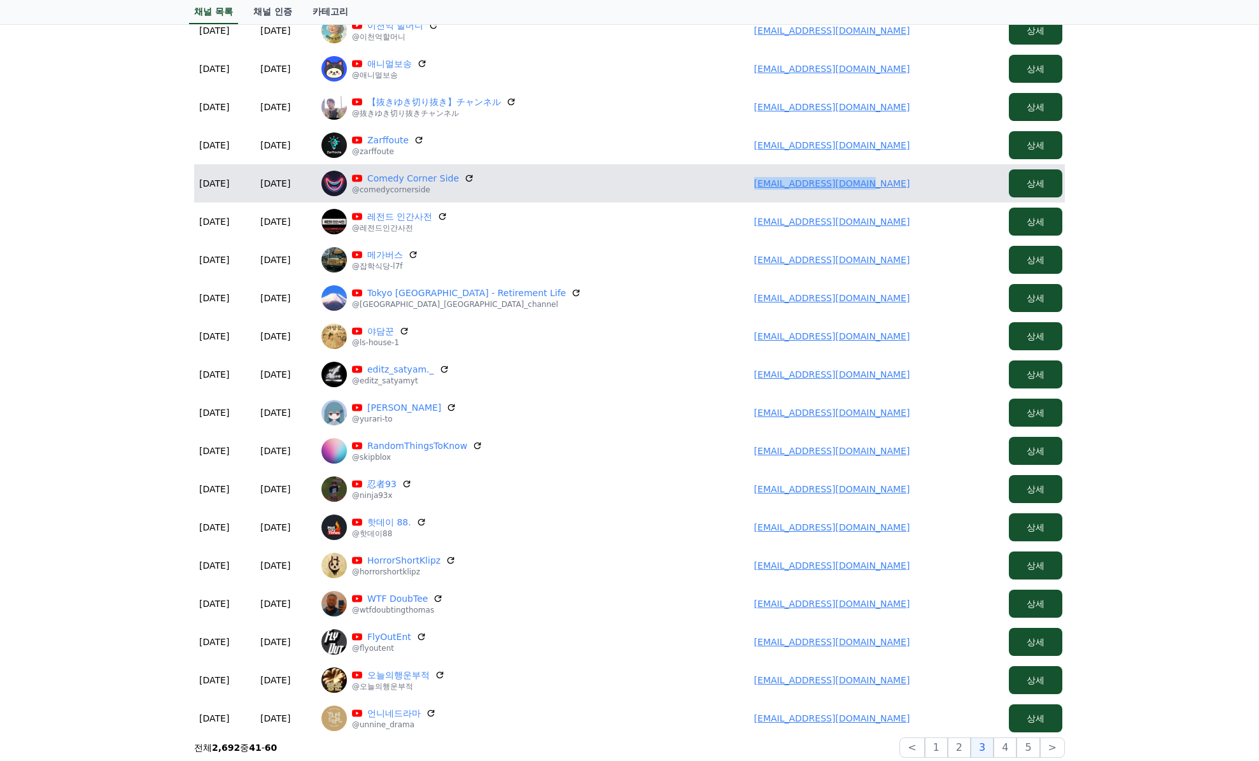
drag, startPoint x: 907, startPoint y: 181, endPoint x: 634, endPoint y: 180, distance: 273.1
click at [658, 183] on tr "2025-08-31 08-31 2025-08-31 08-31 Comedy Corner Side @comedycornerside mani.fes…" at bounding box center [629, 183] width 871 height 38
click at [905, 188] on td "mani.fest.28.wel@gmail.com" at bounding box center [832, 183] width 344 height 38
drag, startPoint x: 941, startPoint y: 185, endPoint x: 733, endPoint y: 194, distance: 208.4
click at [733, 194] on td "mani.fest.28.wel@gmail.com" at bounding box center [832, 183] width 344 height 38
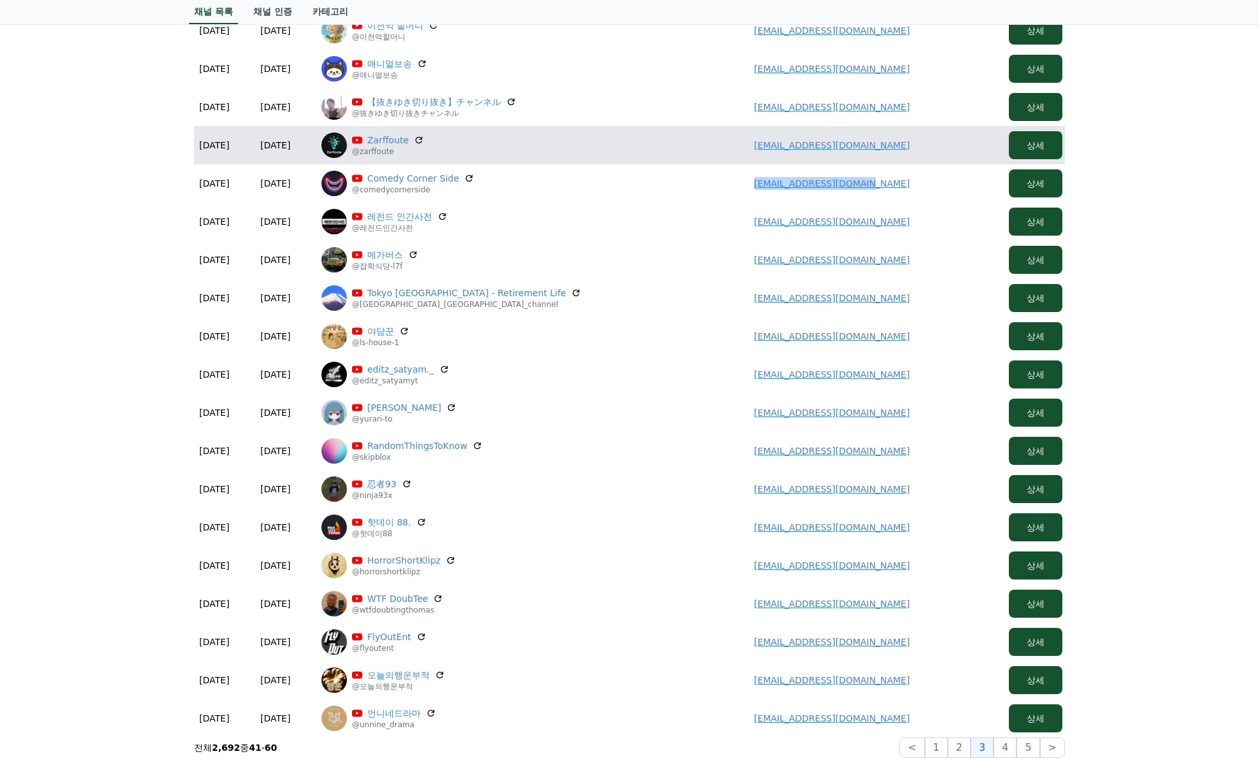
drag, startPoint x: 912, startPoint y: 141, endPoint x: 716, endPoint y: 143, distance: 196.1
click at [716, 143] on td "tayebghamam@gmail.com" at bounding box center [832, 145] width 344 height 38
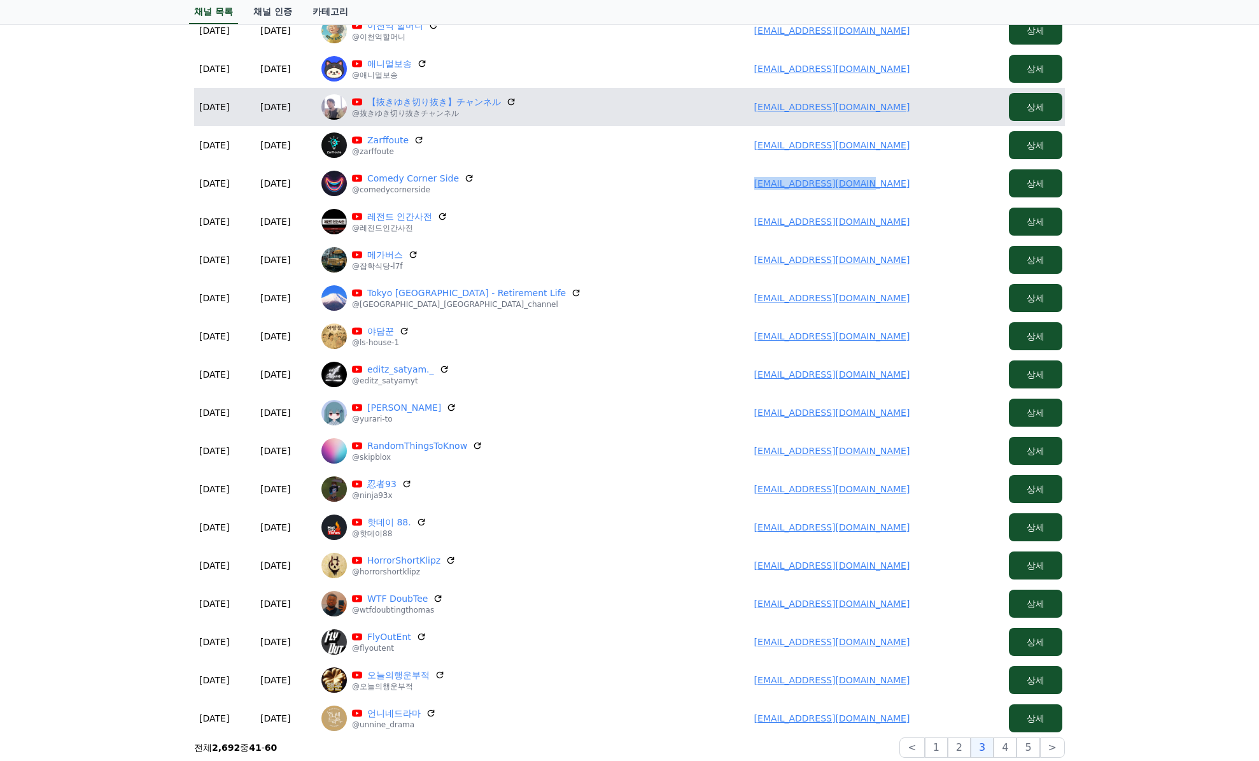
drag, startPoint x: 902, startPoint y: 110, endPoint x: 717, endPoint y: 111, distance: 185.3
click at [717, 111] on td "kazuki150122013101@gmail.com" at bounding box center [832, 107] width 344 height 38
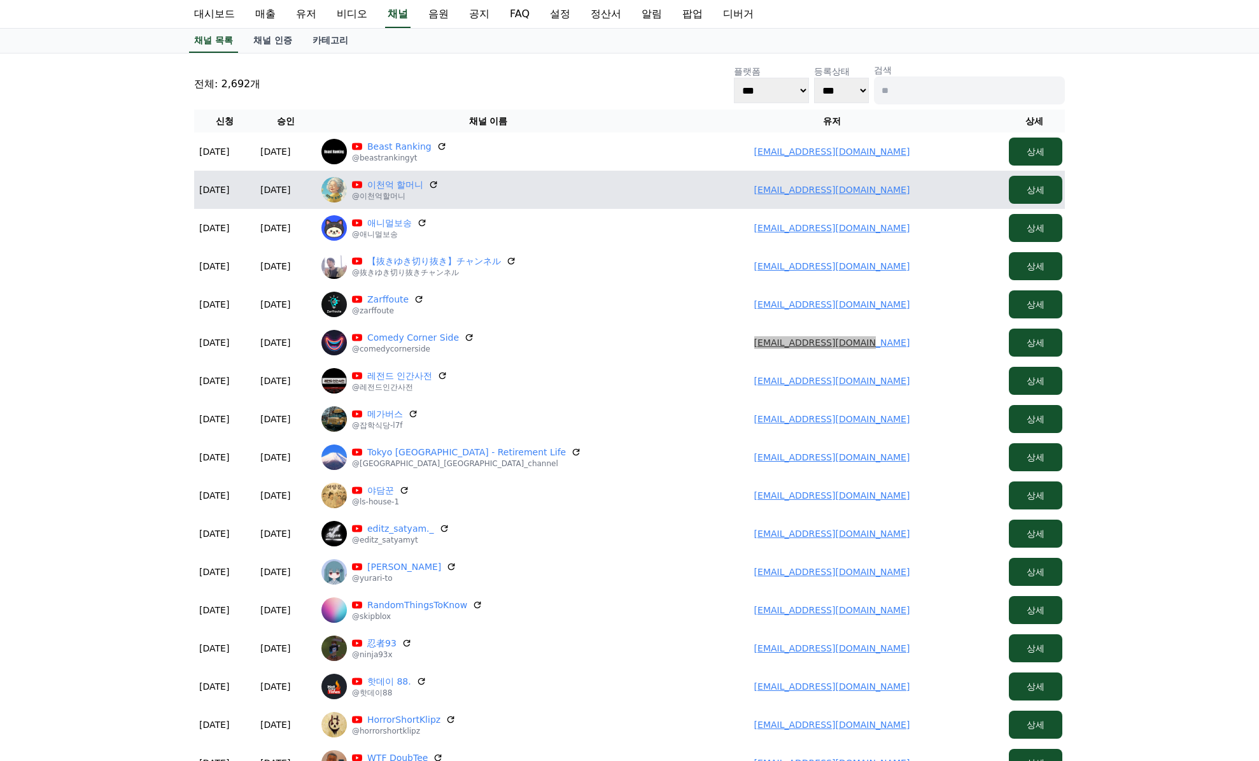
scroll to position [3, 0]
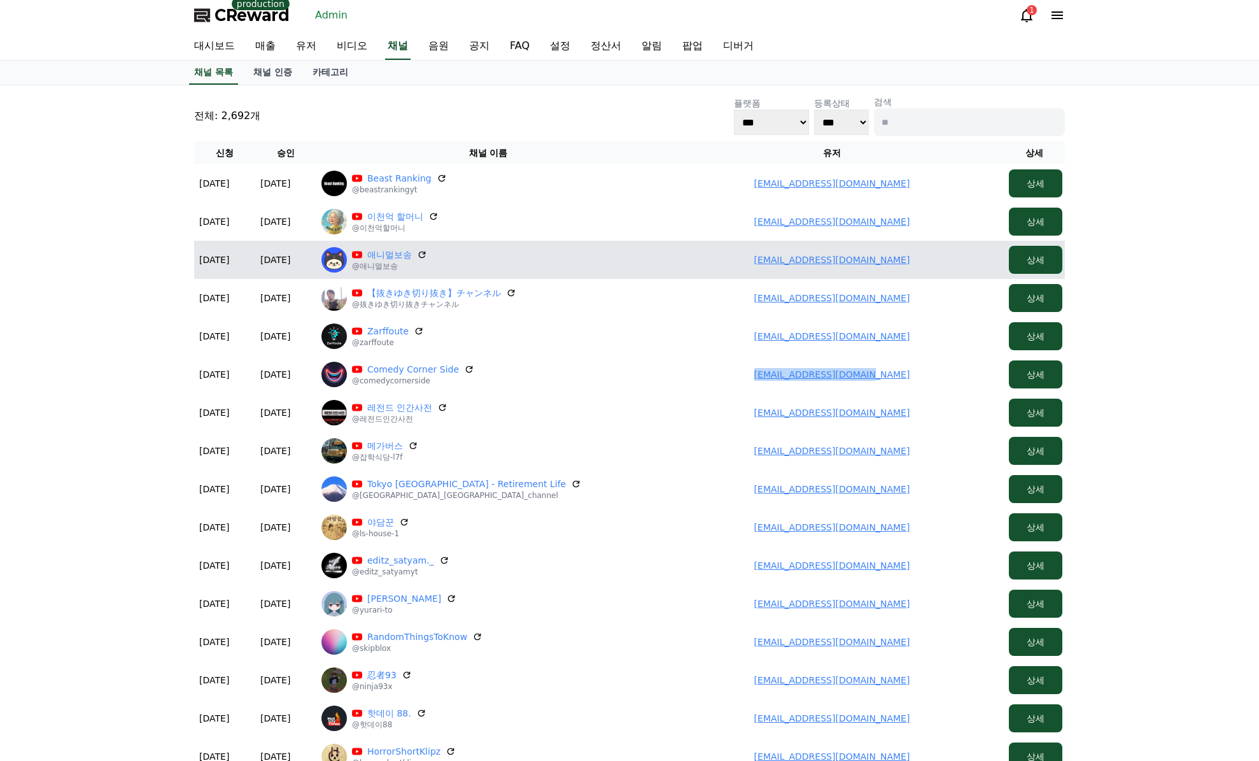
drag, startPoint x: 868, startPoint y: 255, endPoint x: 712, endPoint y: 276, distance: 157.4
click at [712, 276] on td "linkei100@gmail.com" at bounding box center [832, 260] width 344 height 38
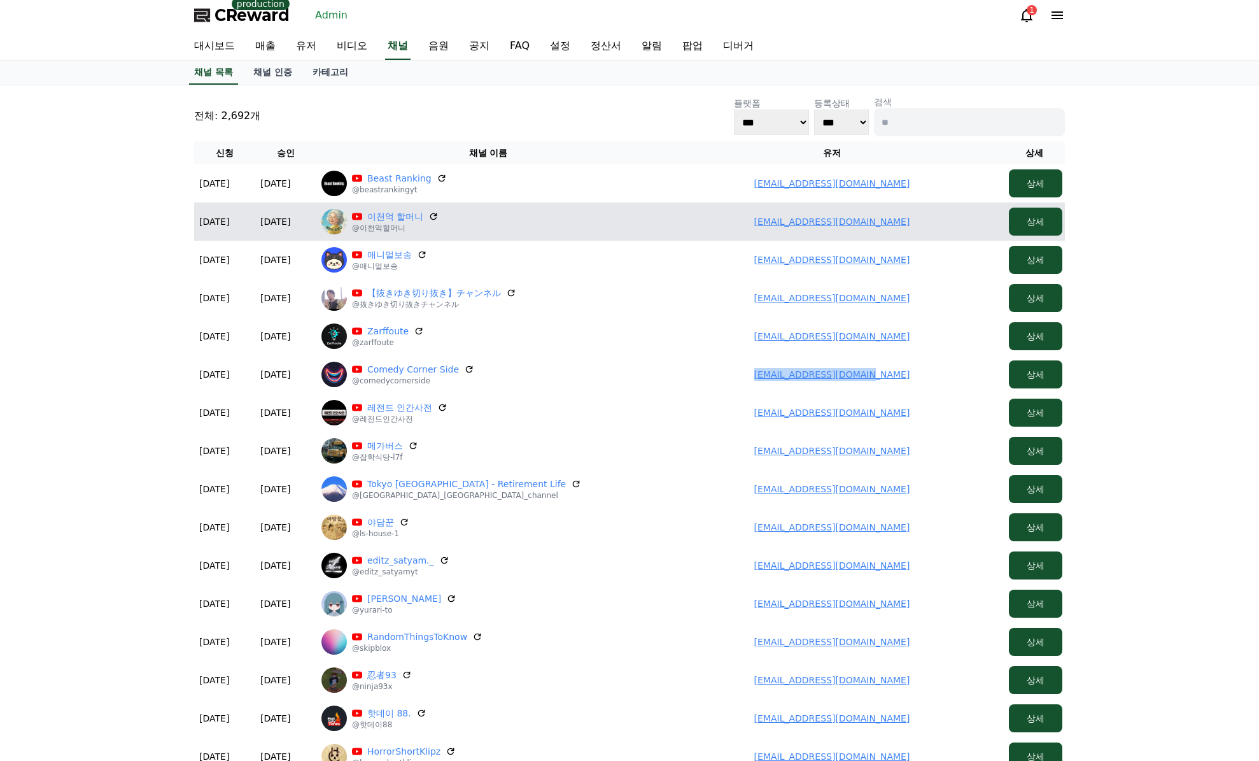
drag, startPoint x: 819, startPoint y: 220, endPoint x: 758, endPoint y: 222, distance: 60.5
click at [756, 222] on td "ckbana83@gmail.com" at bounding box center [832, 221] width 344 height 38
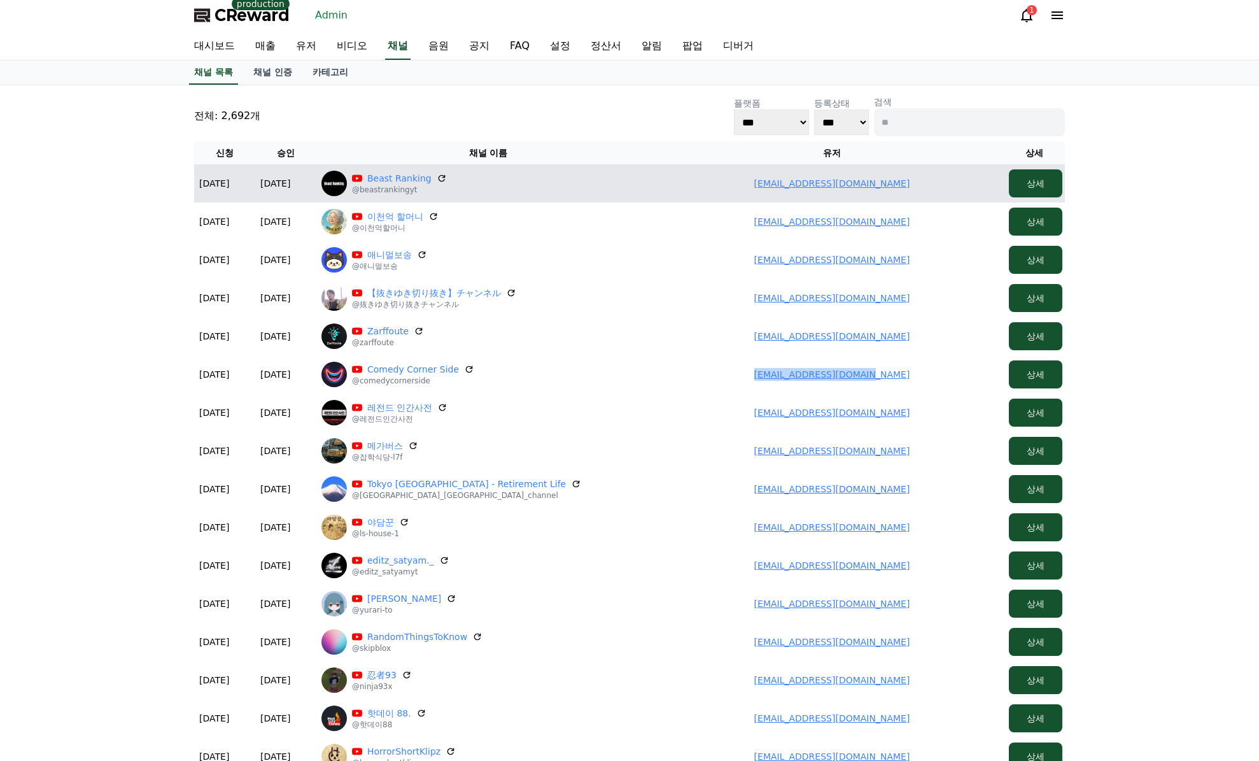
drag, startPoint x: 921, startPoint y: 180, endPoint x: 744, endPoint y: 178, distance: 176.4
click at [744, 178] on td "klr199yashwanth@gmail.com" at bounding box center [832, 183] width 344 height 38
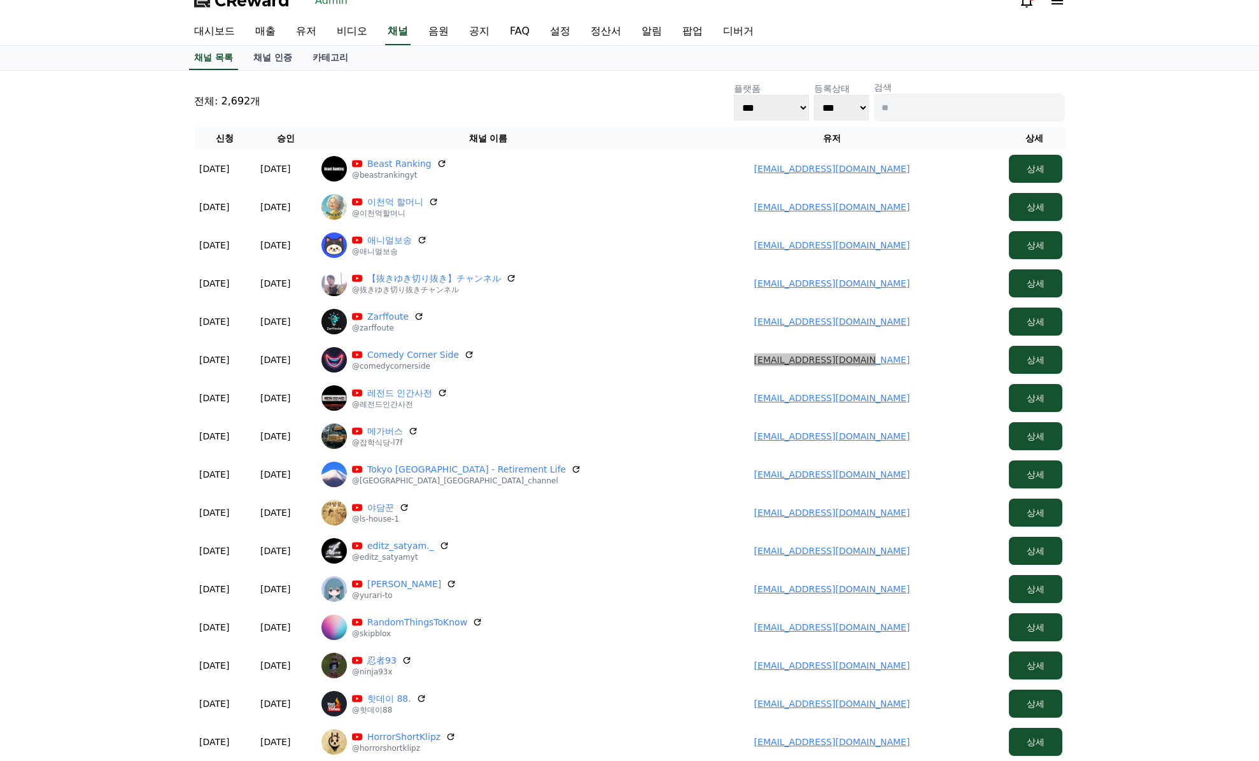
scroll to position [385, 0]
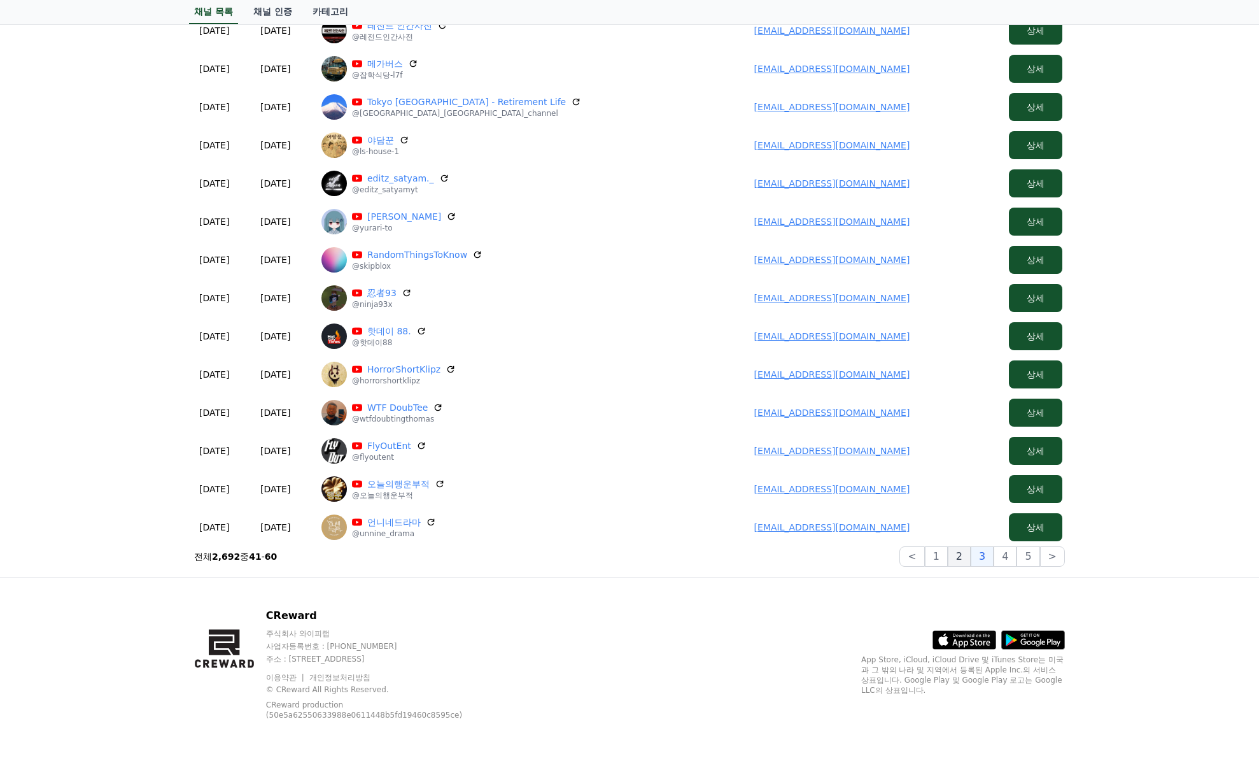
click at [958, 558] on button "2" at bounding box center [959, 556] width 23 height 20
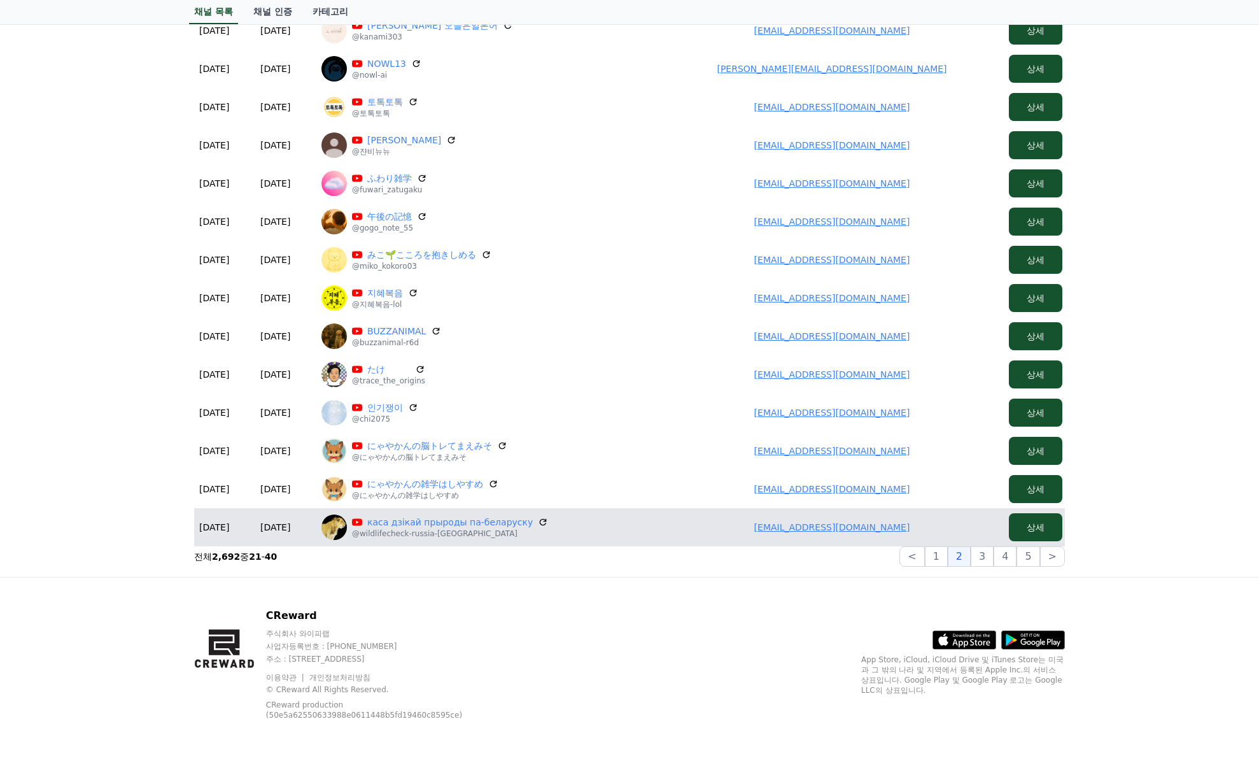
drag, startPoint x: 789, startPoint y: 527, endPoint x: 761, endPoint y: 528, distance: 28.0
click at [761, 528] on td "niiwildlife@gmail.com" at bounding box center [832, 527] width 344 height 38
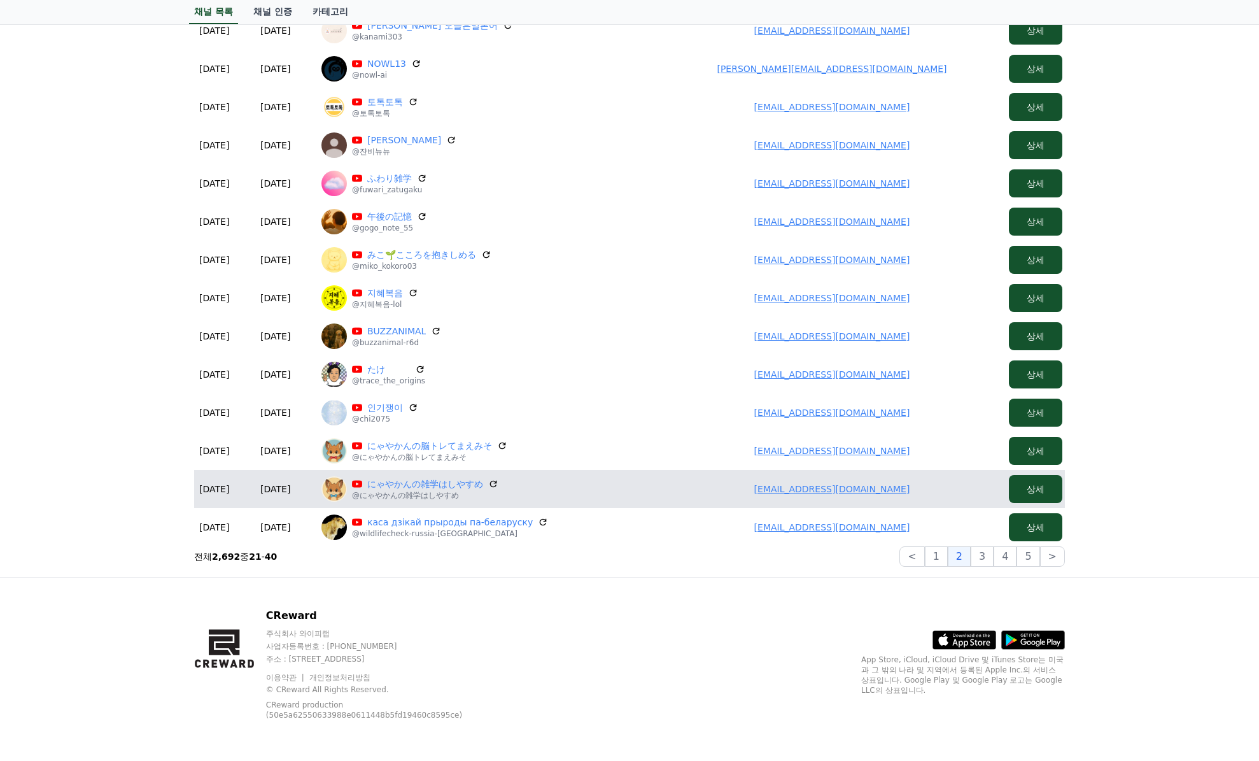
drag, startPoint x: 931, startPoint y: 493, endPoint x: 769, endPoint y: 490, distance: 162.4
click at [769, 490] on td "nyayakan@gmail.com" at bounding box center [832, 489] width 344 height 38
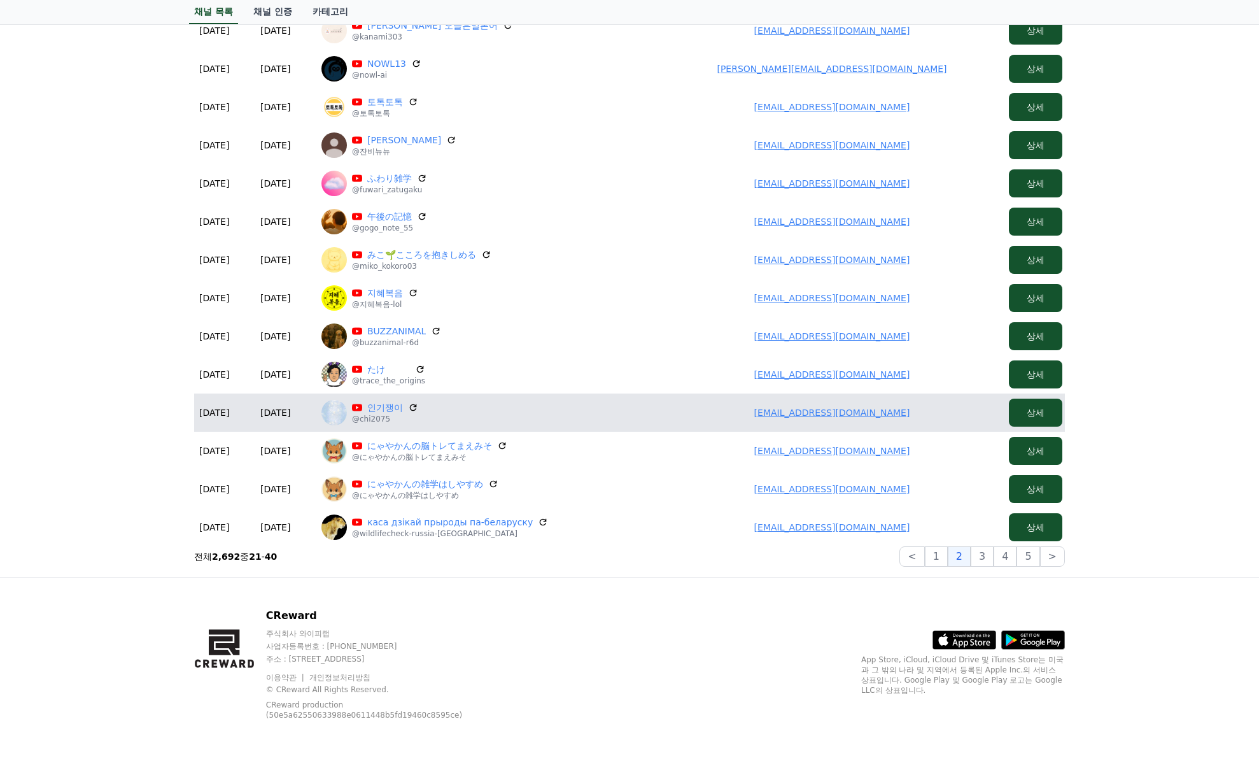
drag, startPoint x: 906, startPoint y: 416, endPoint x: 737, endPoint y: 411, distance: 169.4
click at [737, 411] on td "chi123181@gmail.com" at bounding box center [832, 412] width 344 height 38
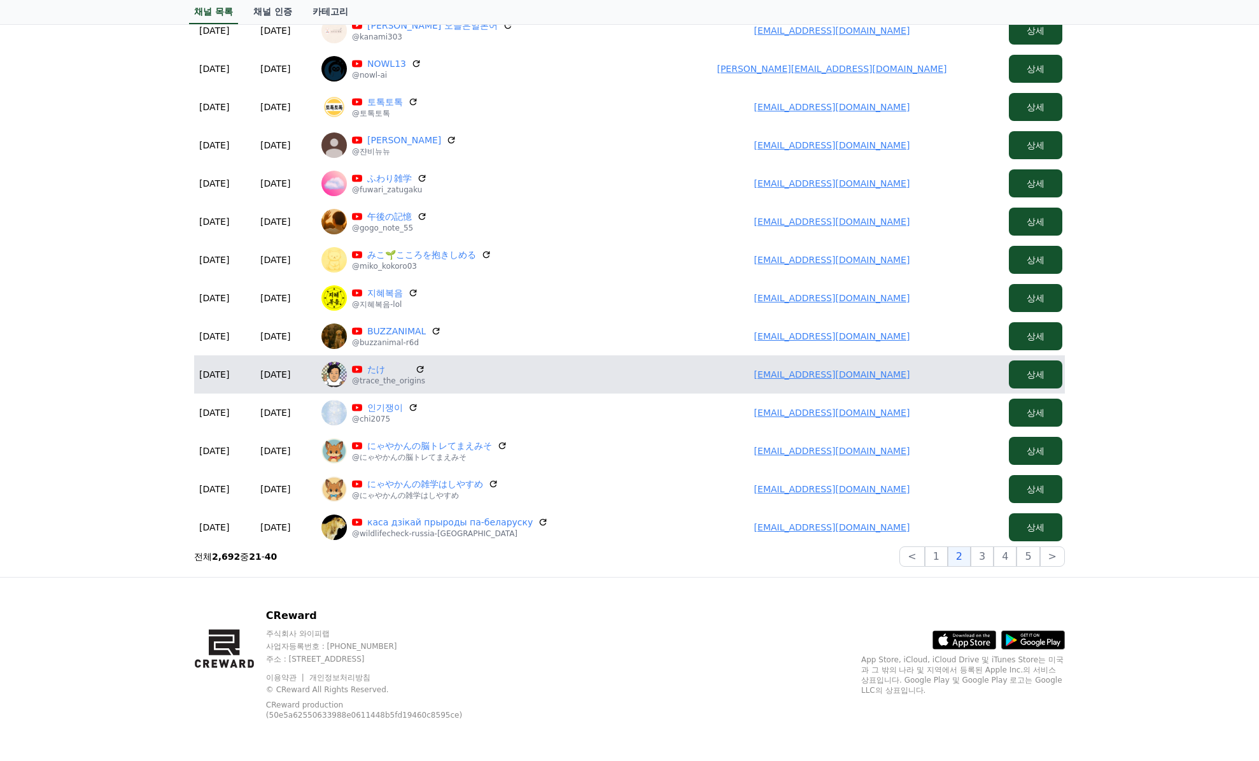
drag, startPoint x: 818, startPoint y: 381, endPoint x: 732, endPoint y: 385, distance: 86.1
click at [732, 385] on td "levo.shoon511@gmail.com" at bounding box center [832, 374] width 344 height 38
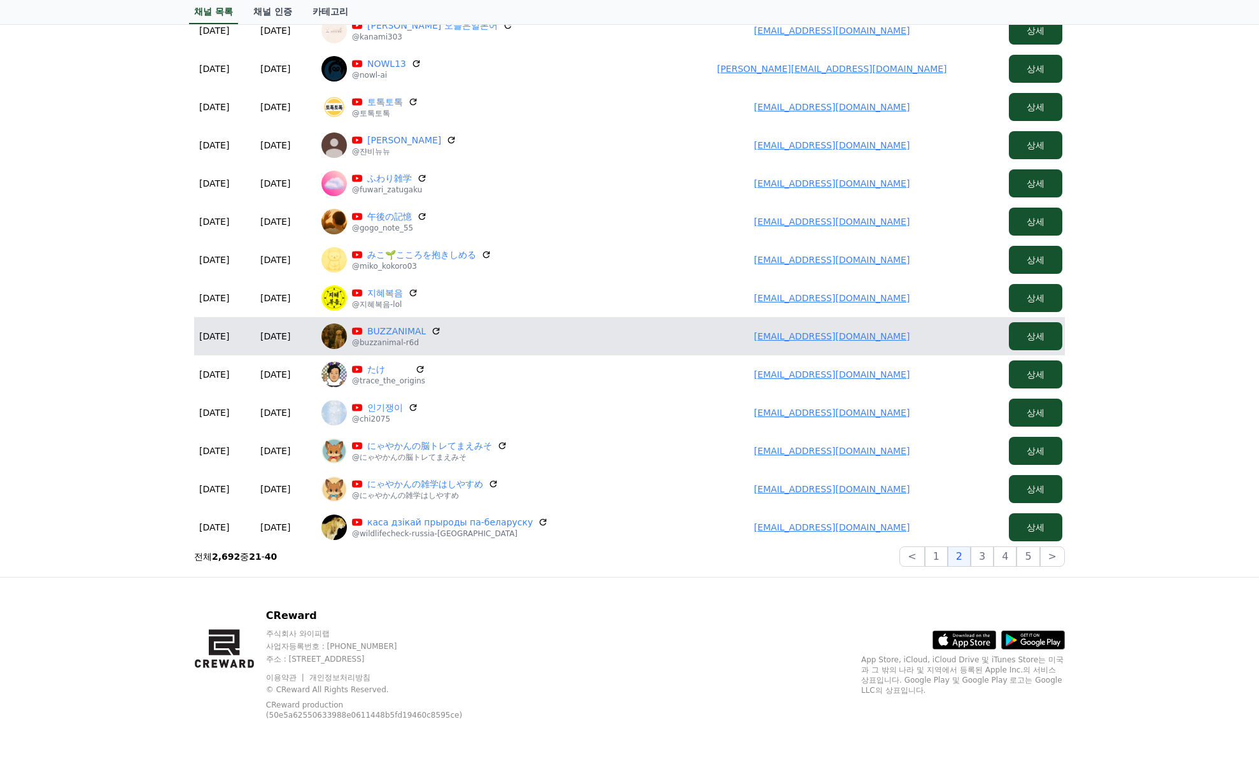
drag, startPoint x: 910, startPoint y: 344, endPoint x: 682, endPoint y: 347, distance: 228.6
click at [682, 347] on td "kotaishida4280@icloud.com" at bounding box center [832, 336] width 344 height 38
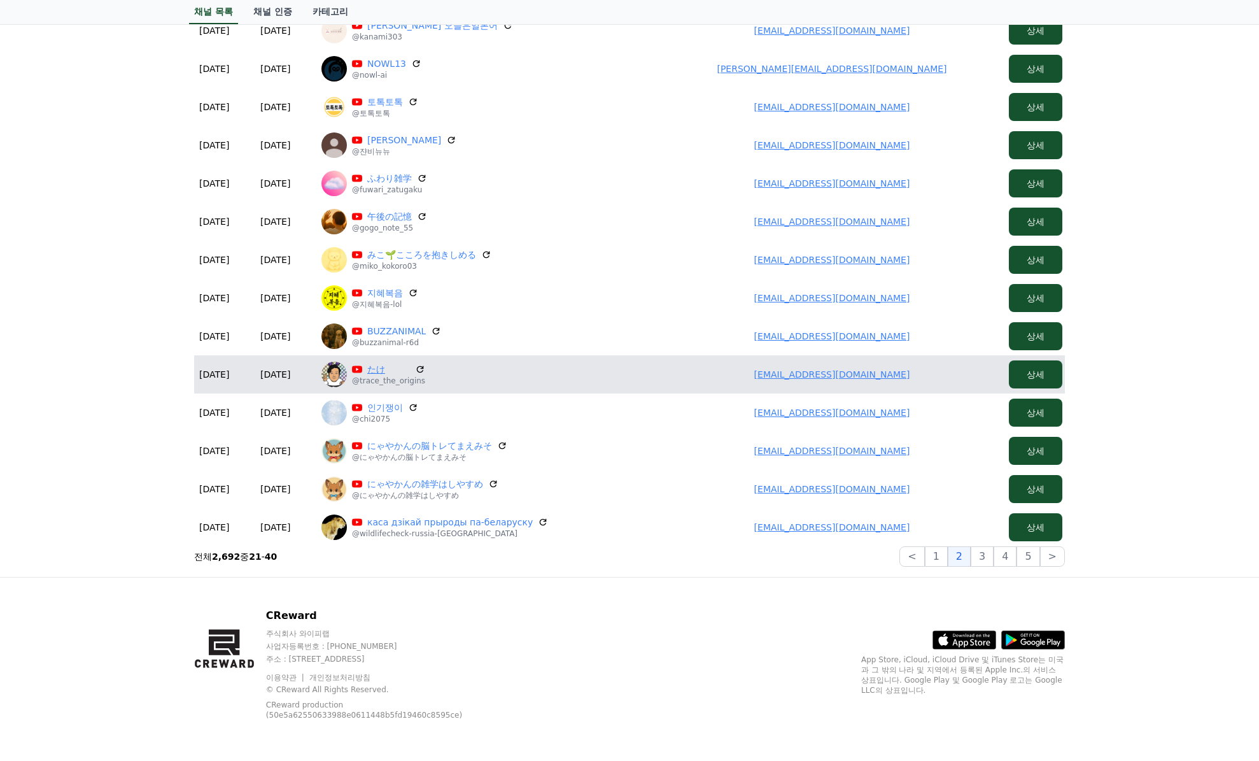
click at [385, 371] on link "たけ" at bounding box center [388, 369] width 43 height 13
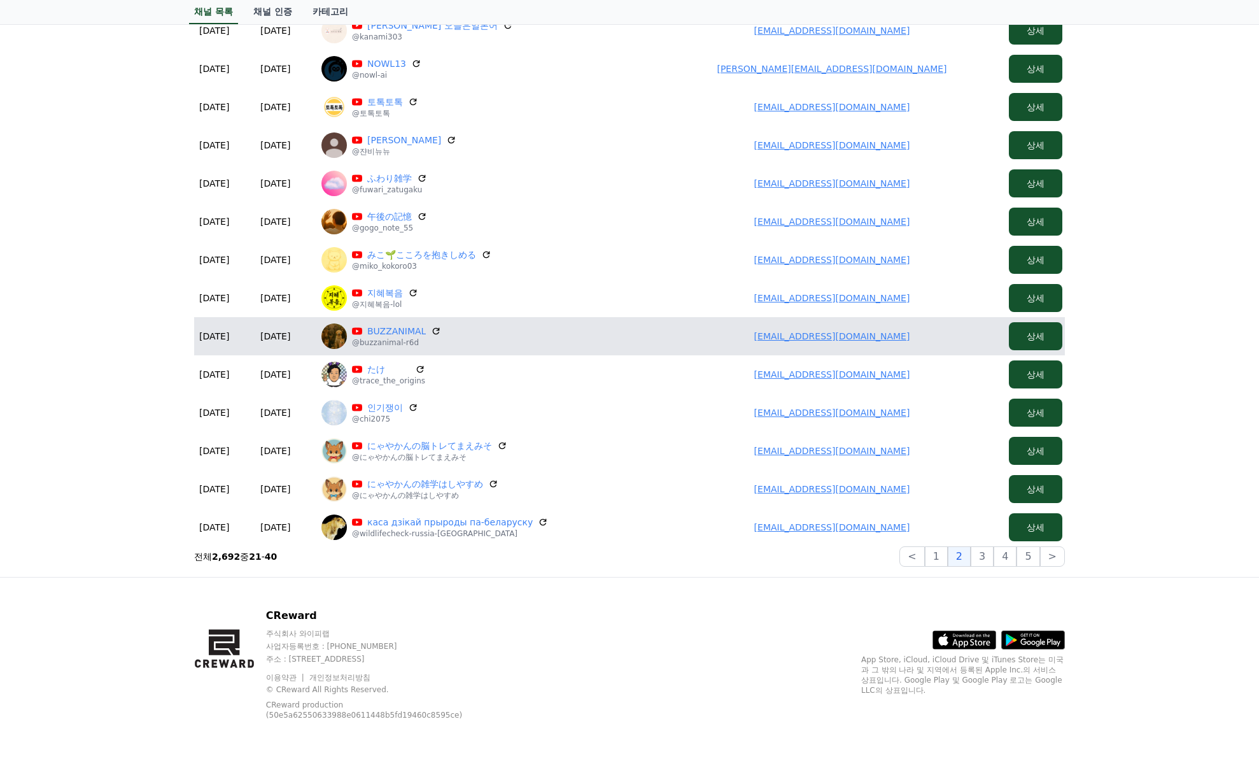
click at [922, 328] on td "kotaishida4280@icloud.com" at bounding box center [832, 336] width 344 height 38
drag, startPoint x: 939, startPoint y: 334, endPoint x: 692, endPoint y: 339, distance: 246.5
click at [692, 339] on td "kotaishida4280@icloud.com" at bounding box center [832, 336] width 344 height 38
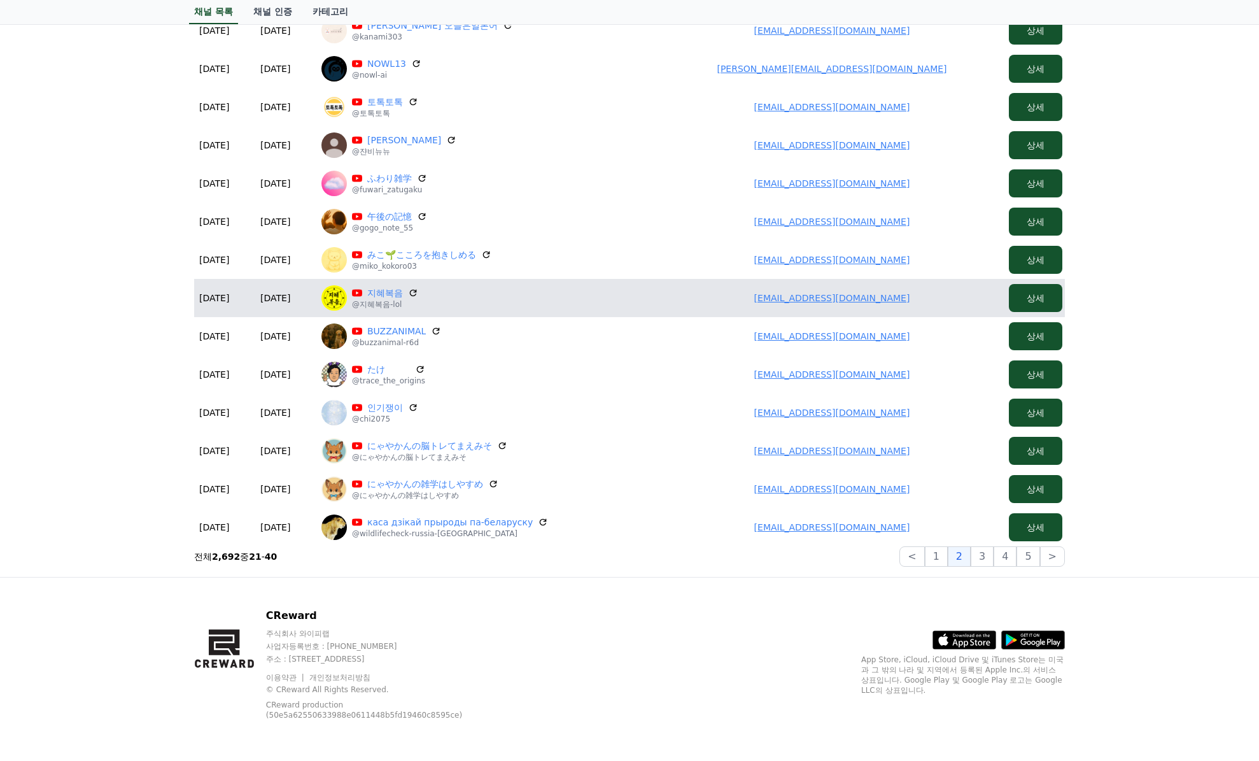
drag, startPoint x: 760, startPoint y: 299, endPoint x: 703, endPoint y: 295, distance: 56.8
click at [701, 295] on td "sikchung3@gmail.com" at bounding box center [832, 298] width 344 height 38
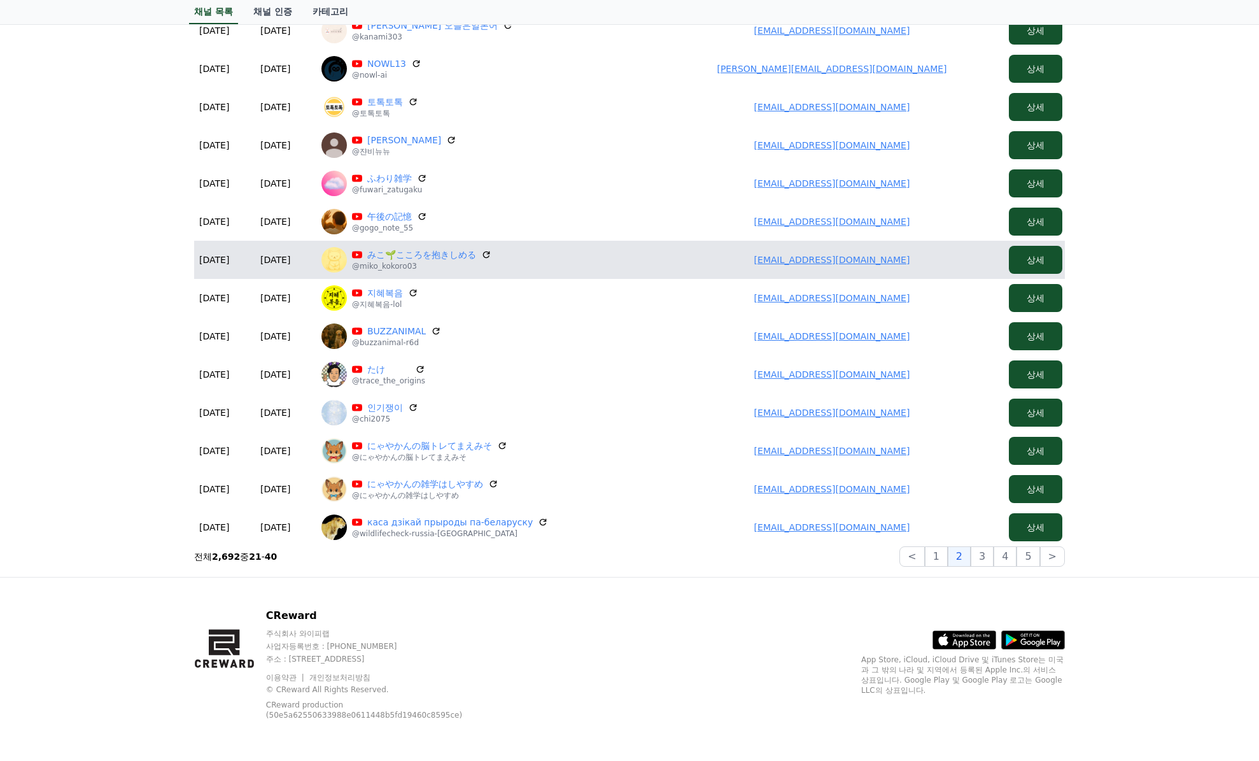
drag, startPoint x: 921, startPoint y: 263, endPoint x: 737, endPoint y: 267, distance: 184.0
click at [737, 267] on td "miko.kokoro03@gmail.com" at bounding box center [832, 260] width 344 height 38
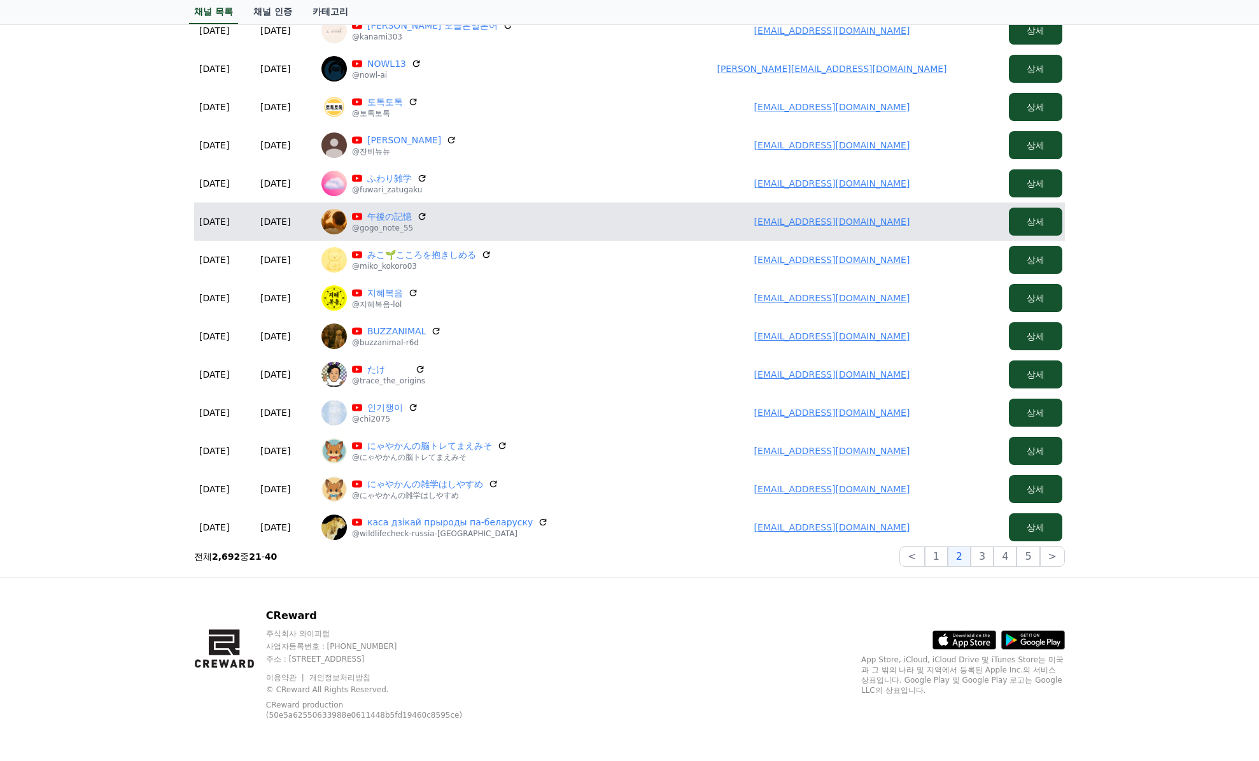
drag, startPoint x: 842, startPoint y: 225, endPoint x: 749, endPoint y: 230, distance: 93.1
click at [749, 230] on td "gogo.note55@gmail.com" at bounding box center [832, 221] width 344 height 38
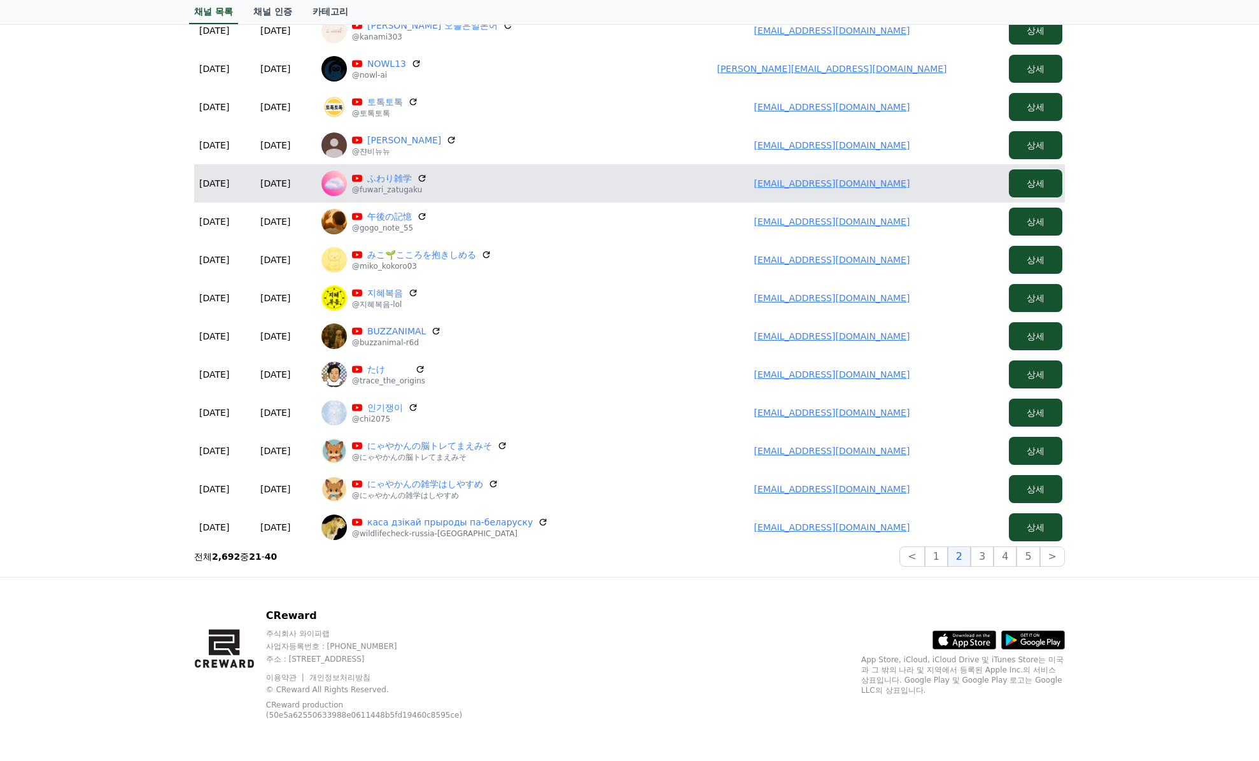
drag, startPoint x: 791, startPoint y: 180, endPoint x: 701, endPoint y: 183, distance: 90.5
click at [715, 183] on td "tyokko1022@gmail.com" at bounding box center [832, 183] width 344 height 38
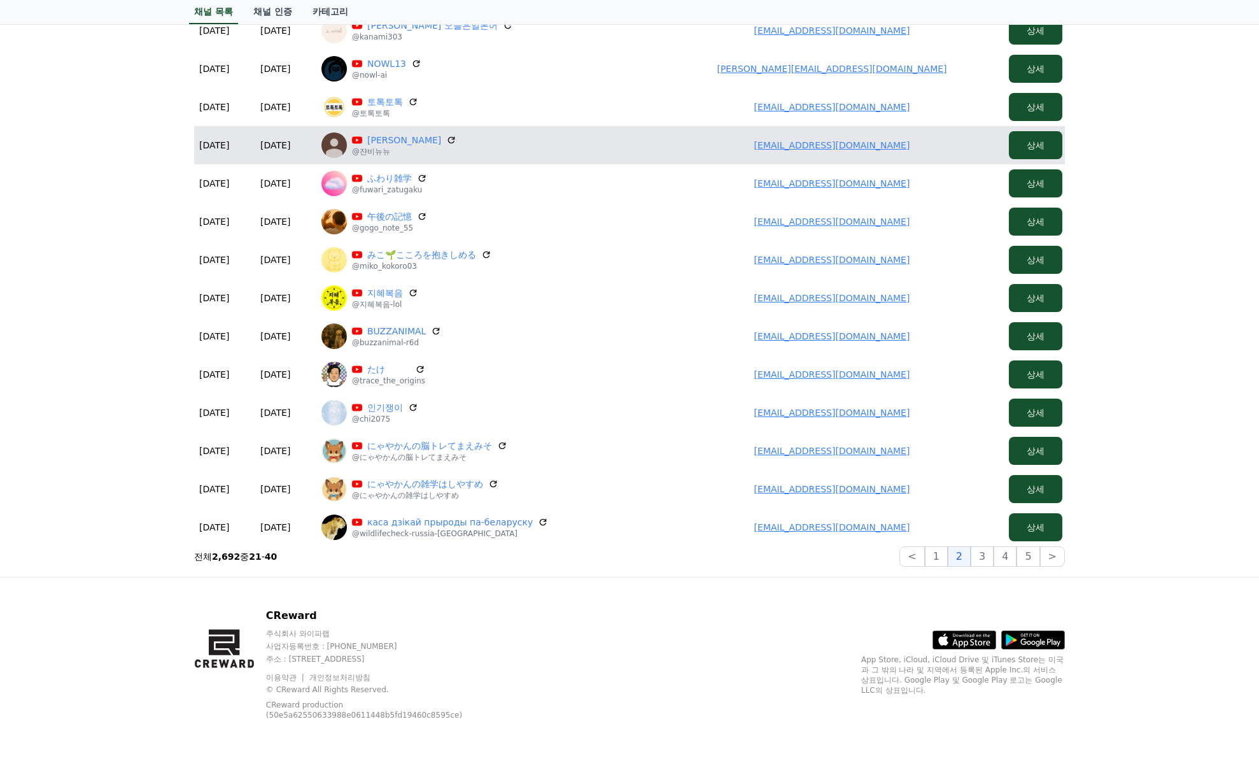
drag, startPoint x: 771, startPoint y: 145, endPoint x: 747, endPoint y: 146, distance: 24.2
click at [746, 146] on td "dmsql9861@naver.com" at bounding box center [832, 145] width 344 height 38
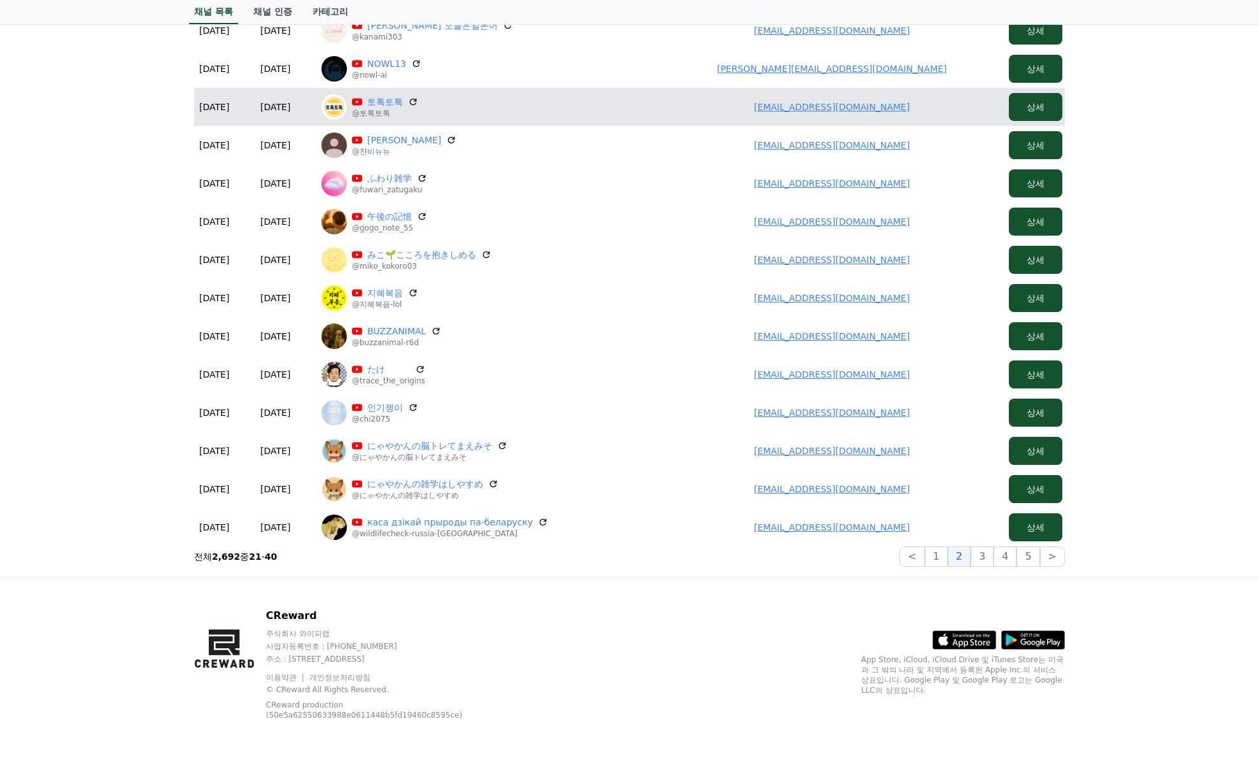
drag, startPoint x: 859, startPoint y: 106, endPoint x: 672, endPoint y: 110, distance: 186.6
click at [669, 111] on td "2advan@naver.com" at bounding box center [832, 107] width 344 height 38
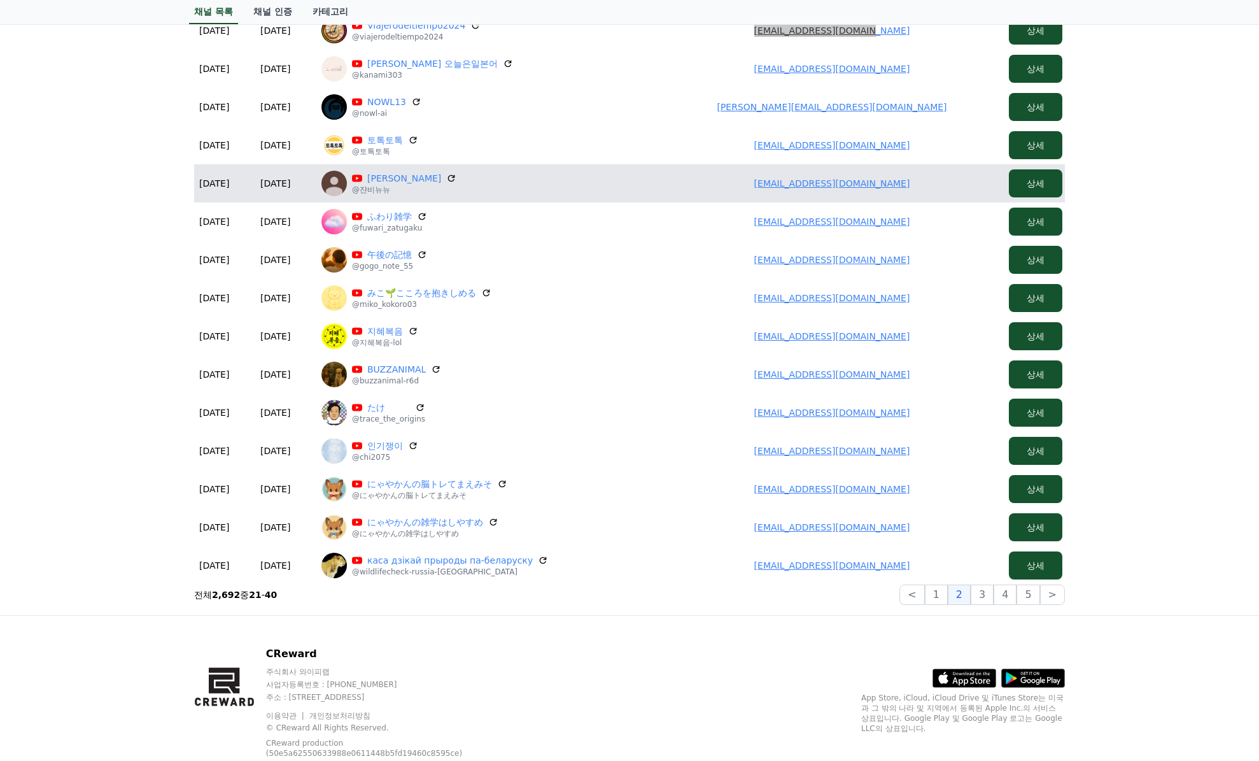
scroll to position [194, 0]
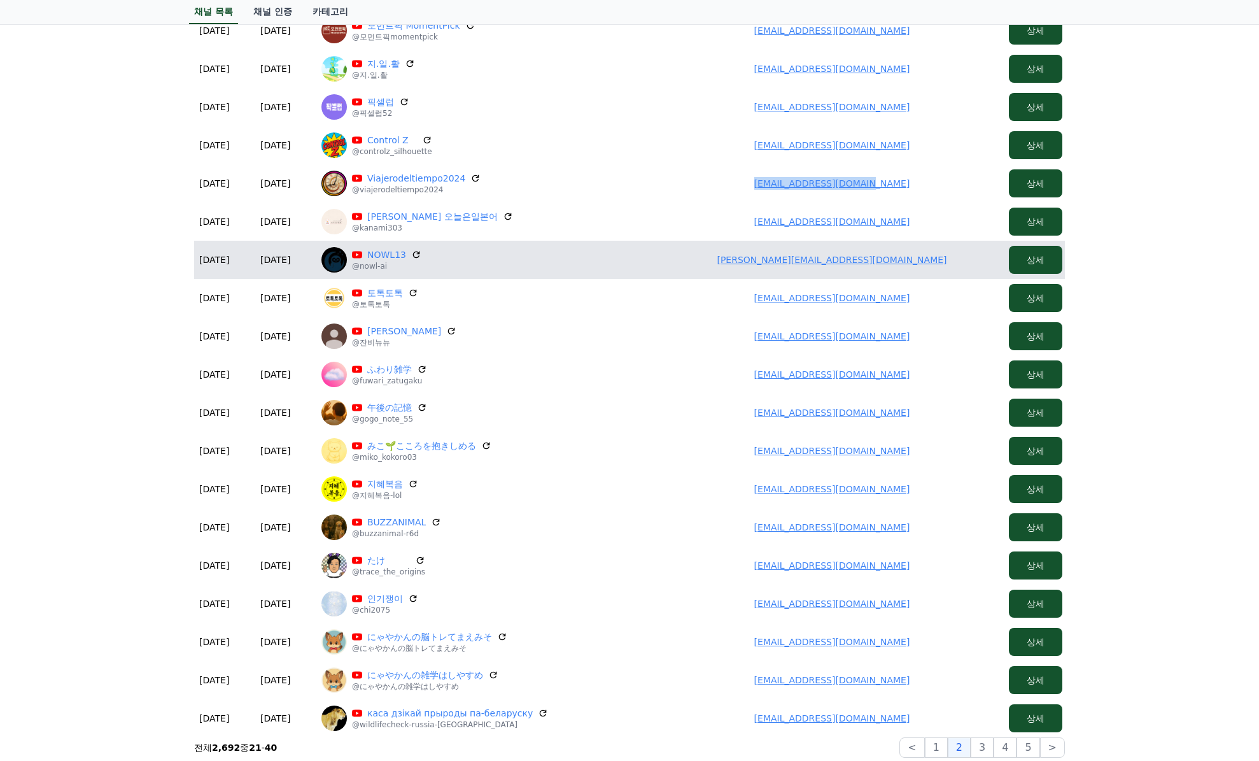
drag, startPoint x: 917, startPoint y: 269, endPoint x: 717, endPoint y: 270, distance: 199.9
click at [717, 270] on td "takuma.t0320@gmail.com" at bounding box center [832, 260] width 344 height 38
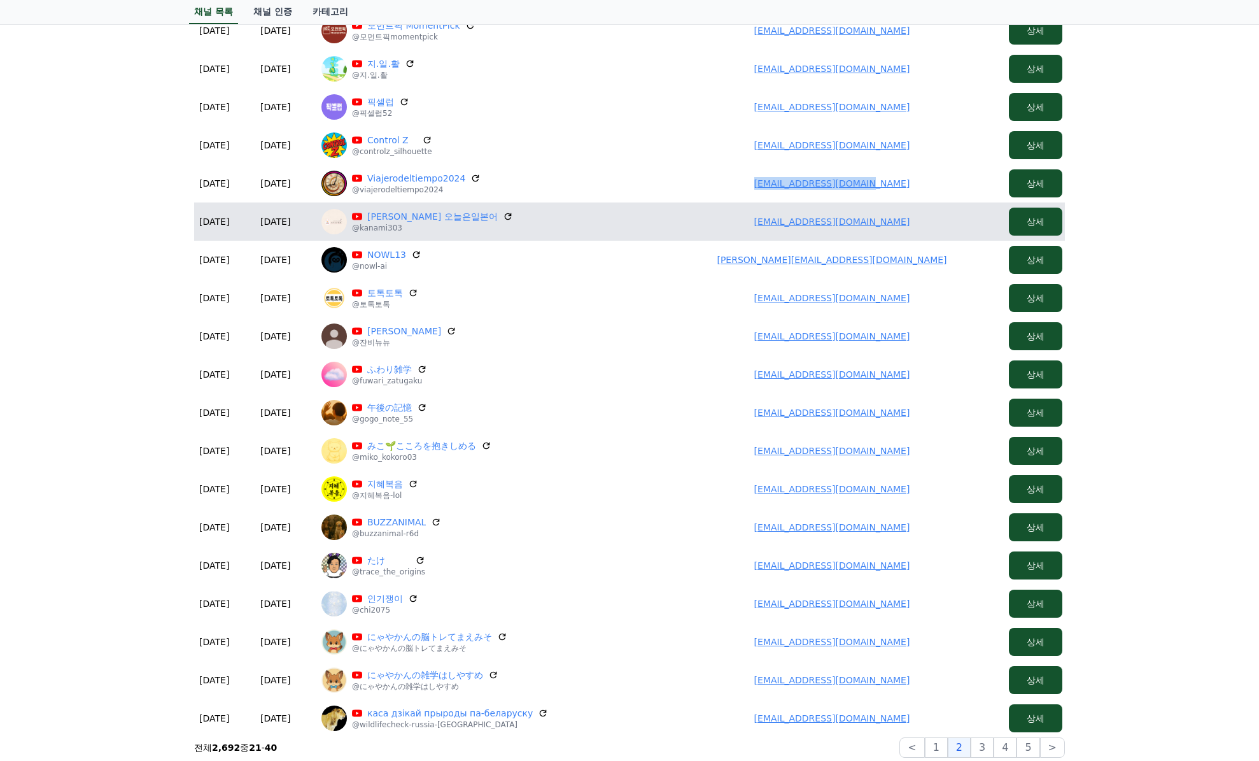
drag, startPoint x: 921, startPoint y: 224, endPoint x: 714, endPoint y: 225, distance: 206.3
click at [715, 225] on td "audgus0301@naver.com" at bounding box center [832, 221] width 344 height 38
click at [420, 217] on link "KANAMI 오늘은일본어" at bounding box center [432, 216] width 131 height 13
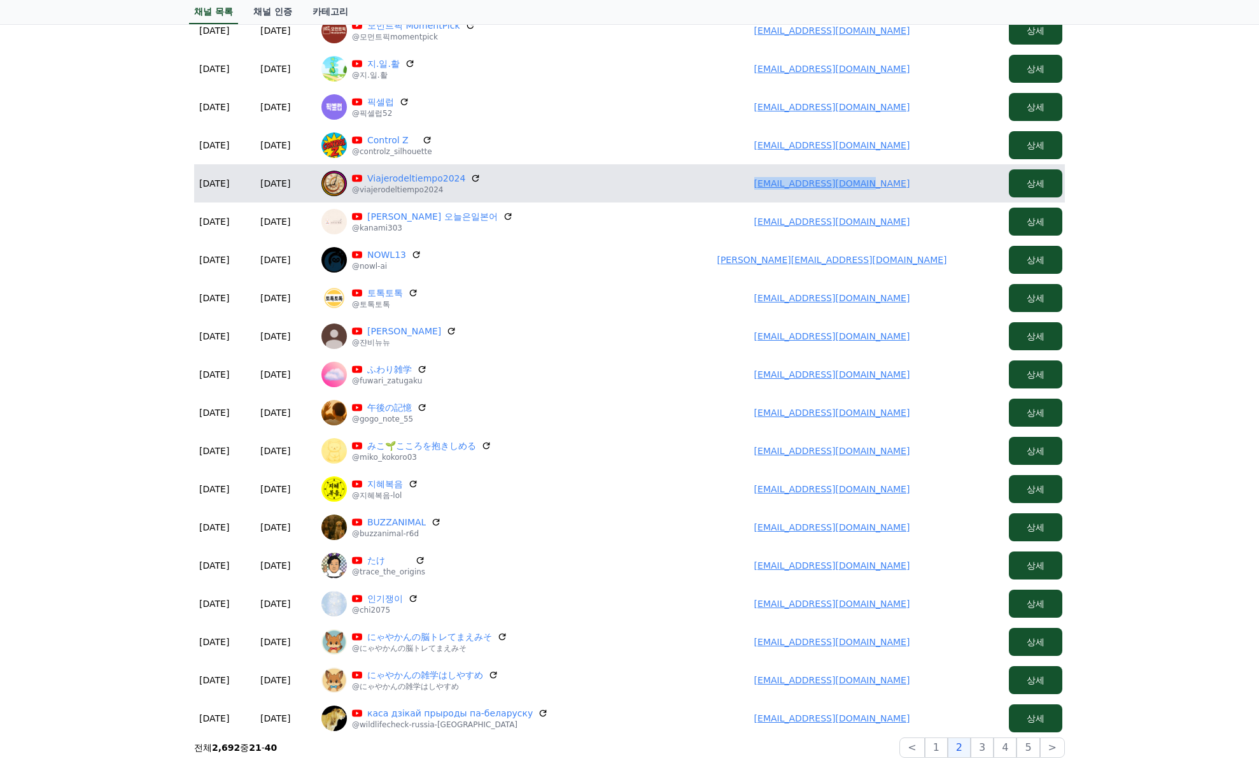
drag, startPoint x: 925, startPoint y: 175, endPoint x: 745, endPoint y: 175, distance: 179.6
click at [746, 175] on td "rnationtrap@gmail.com" at bounding box center [832, 183] width 344 height 38
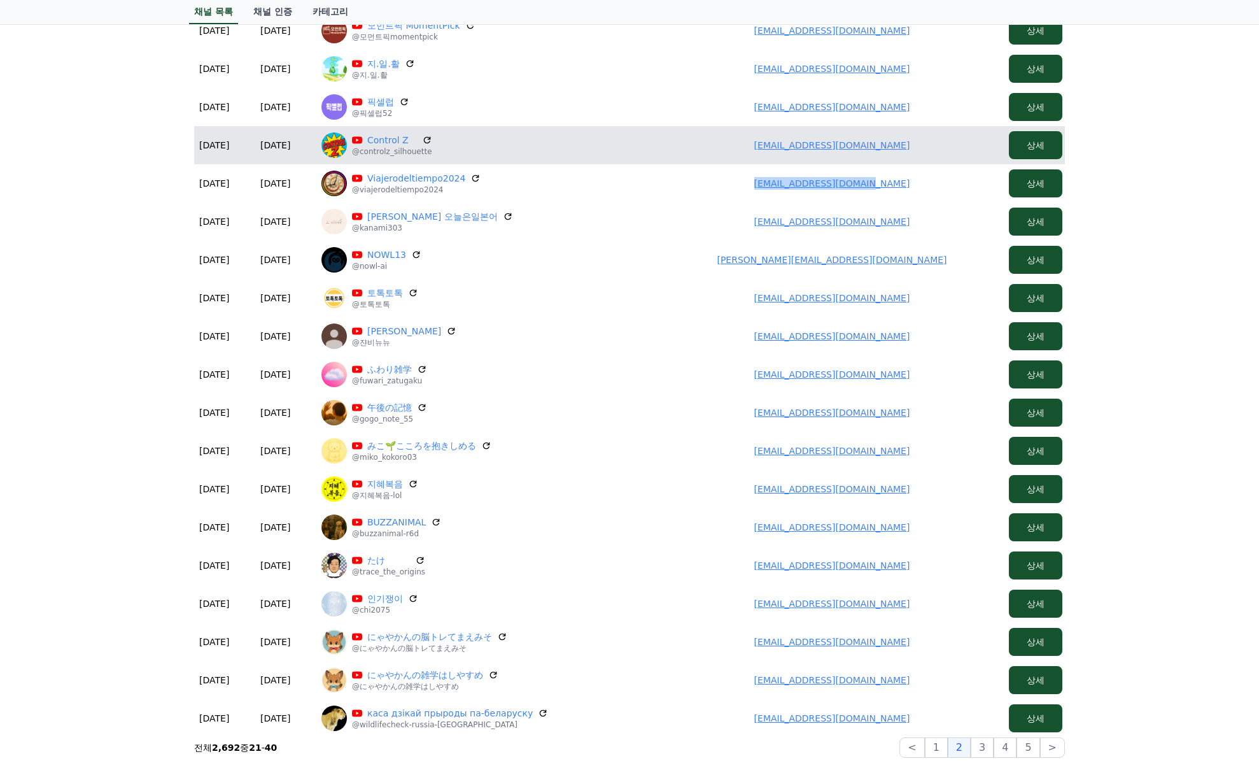
drag, startPoint x: 877, startPoint y: 148, endPoint x: 746, endPoint y: 150, distance: 131.2
click at [746, 150] on td "leeofany@naver.com" at bounding box center [832, 145] width 344 height 38
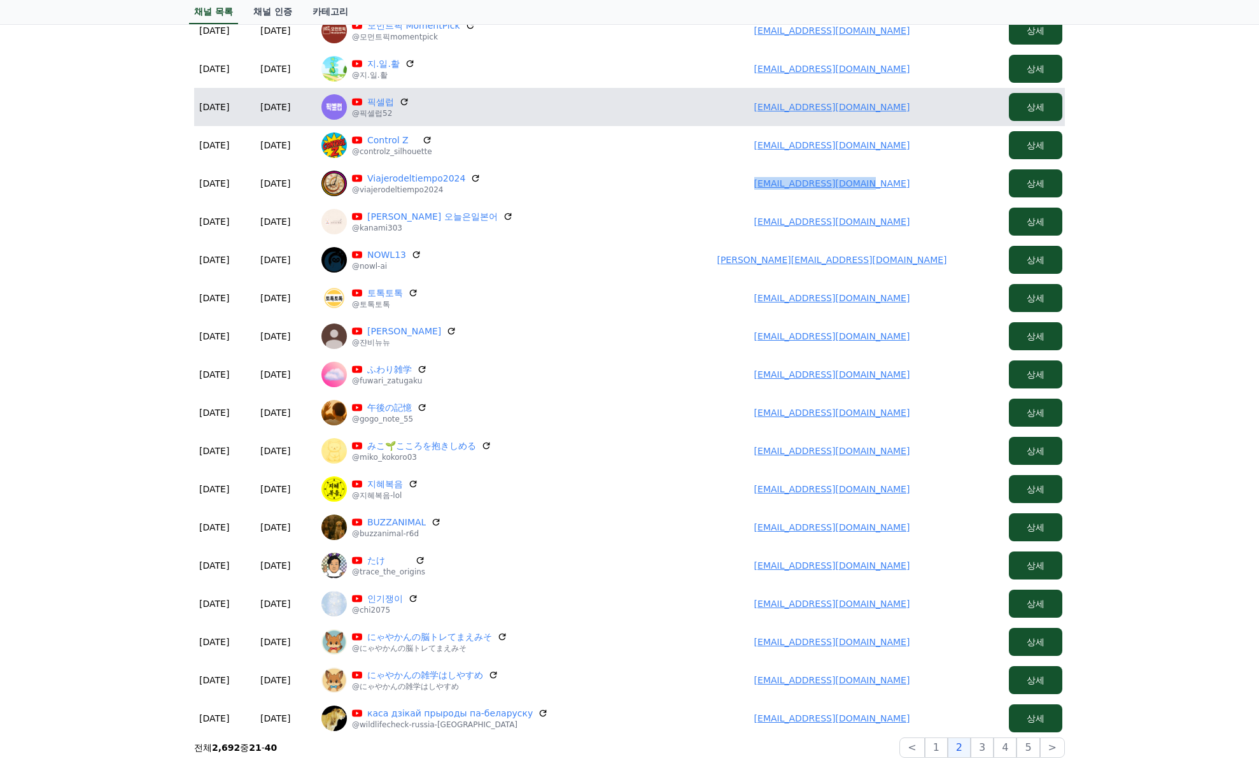
drag, startPoint x: 895, startPoint y: 106, endPoint x: 721, endPoint y: 106, distance: 173.2
click at [720, 106] on td "pickceleb@gmail.com" at bounding box center [832, 107] width 344 height 38
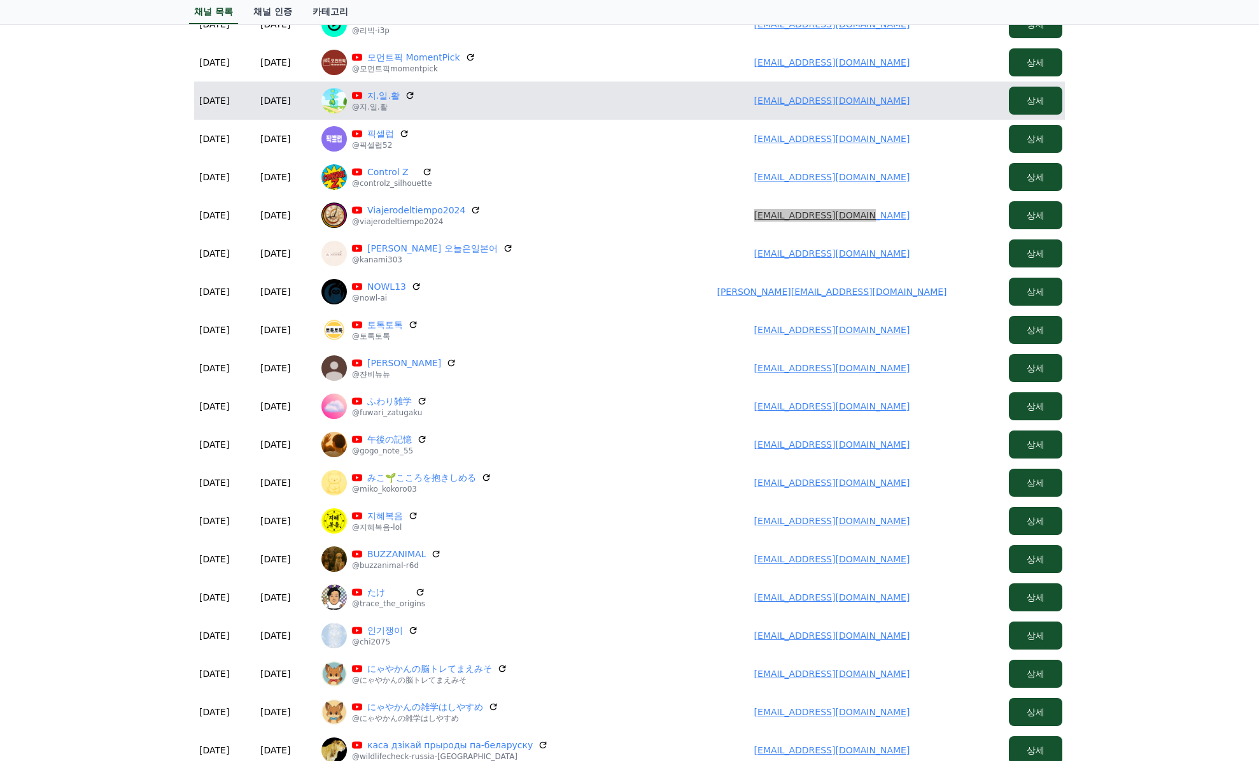
scroll to position [66, 0]
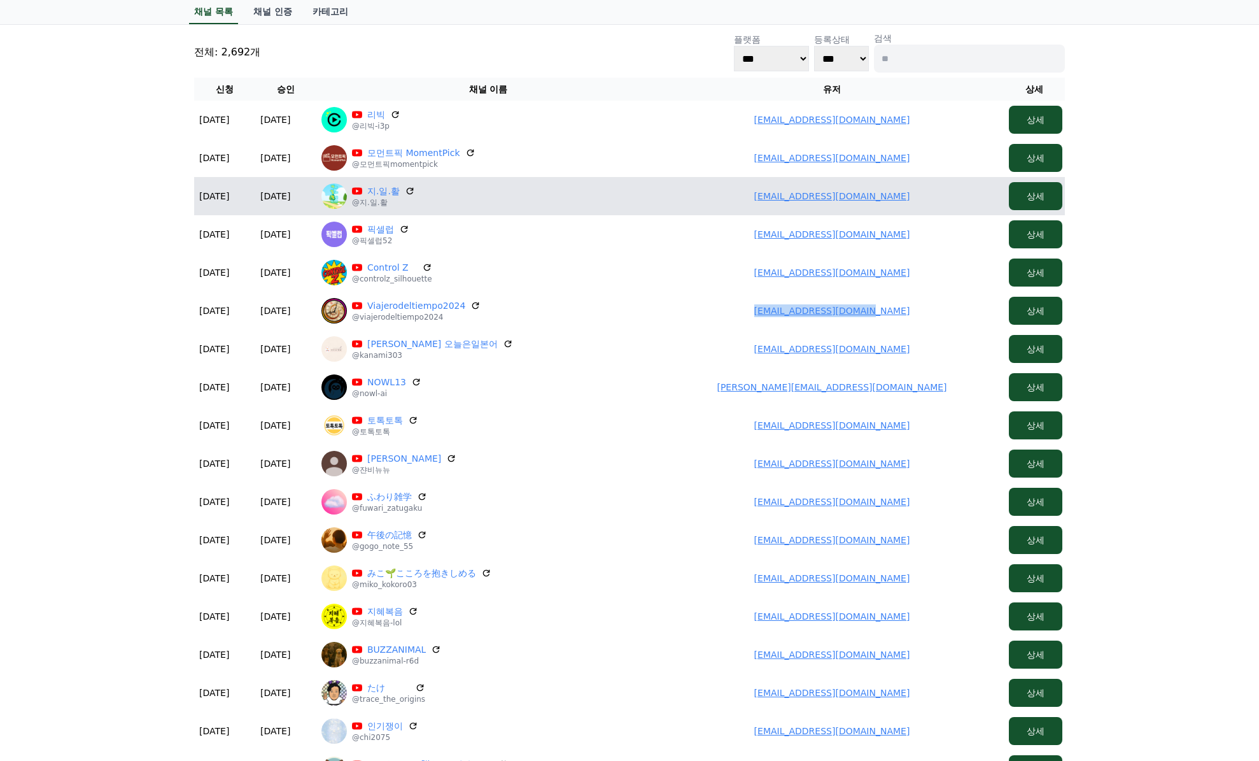
drag, startPoint x: 870, startPoint y: 195, endPoint x: 726, endPoint y: 205, distance: 144.2
click at [726, 205] on td "mansoni@naver.com" at bounding box center [832, 196] width 344 height 38
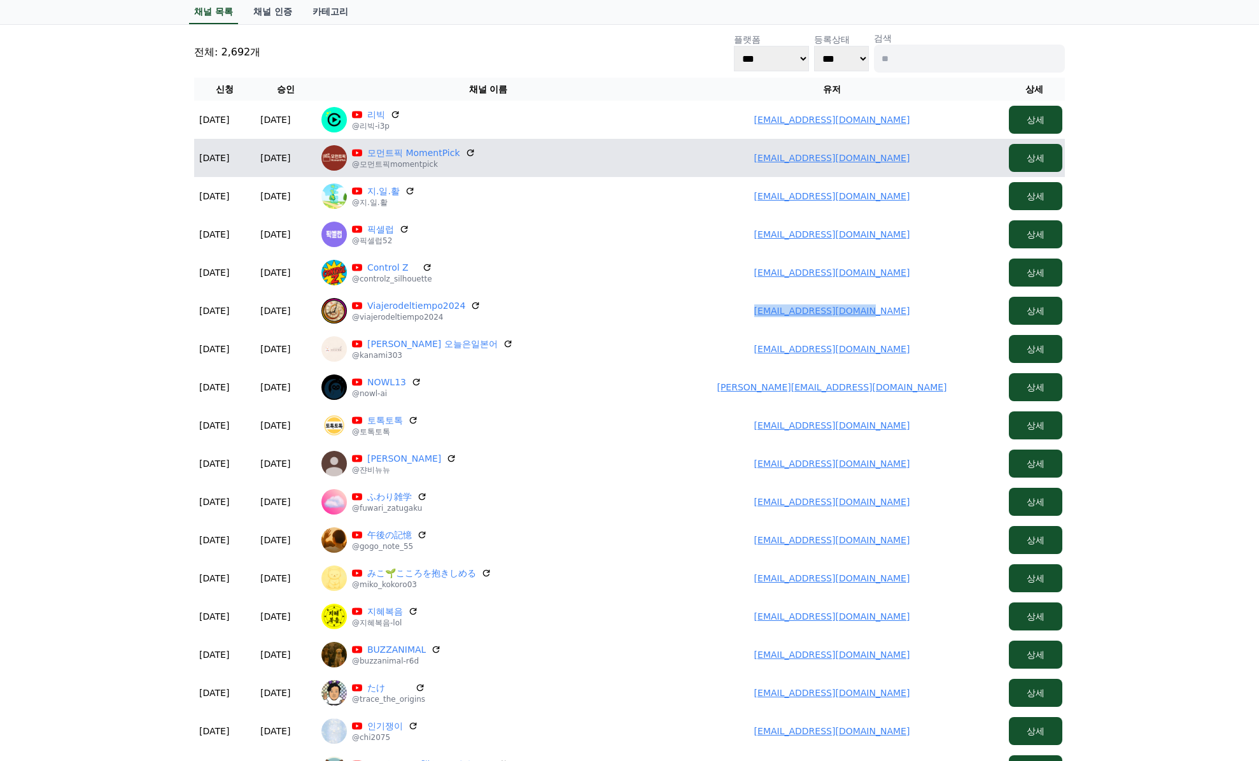
drag, startPoint x: 905, startPoint y: 159, endPoint x: 706, endPoint y: 155, distance: 198.7
click at [747, 157] on td "xoxofamtube@gmail.com" at bounding box center [832, 158] width 344 height 38
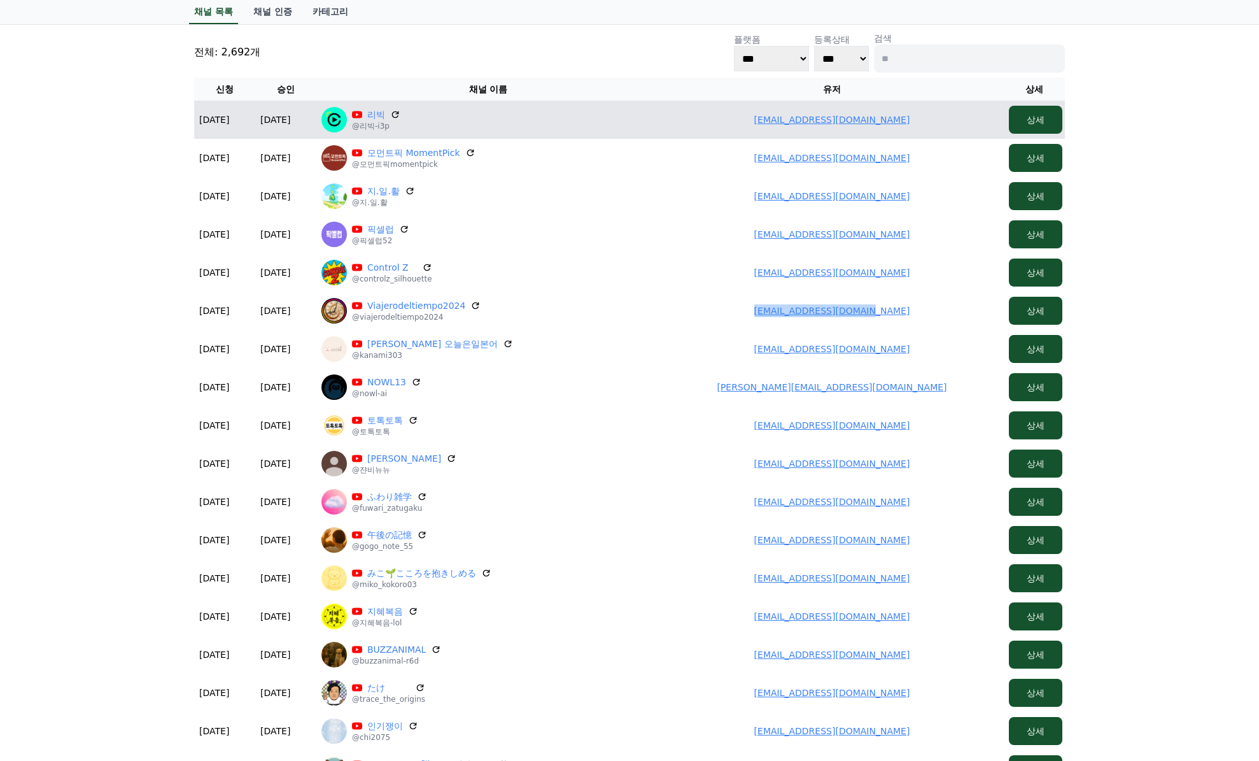
drag, startPoint x: 907, startPoint y: 120, endPoint x: 739, endPoint y: 118, distance: 168.1
click at [739, 118] on td "yuhanseo133@gmail.com" at bounding box center [832, 120] width 344 height 38
click at [383, 122] on p "@리빅-i3p" at bounding box center [376, 126] width 48 height 10
click at [379, 114] on link "리빅" at bounding box center [376, 114] width 18 height 13
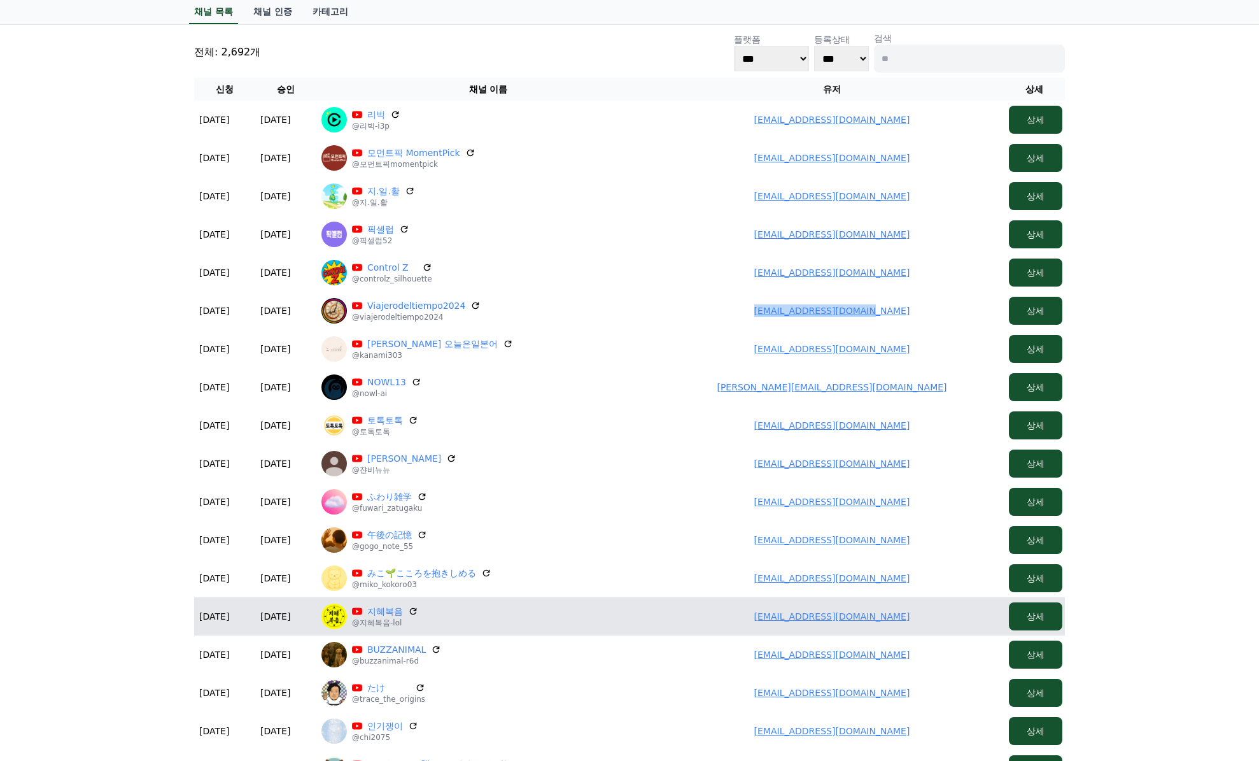
scroll to position [385, 0]
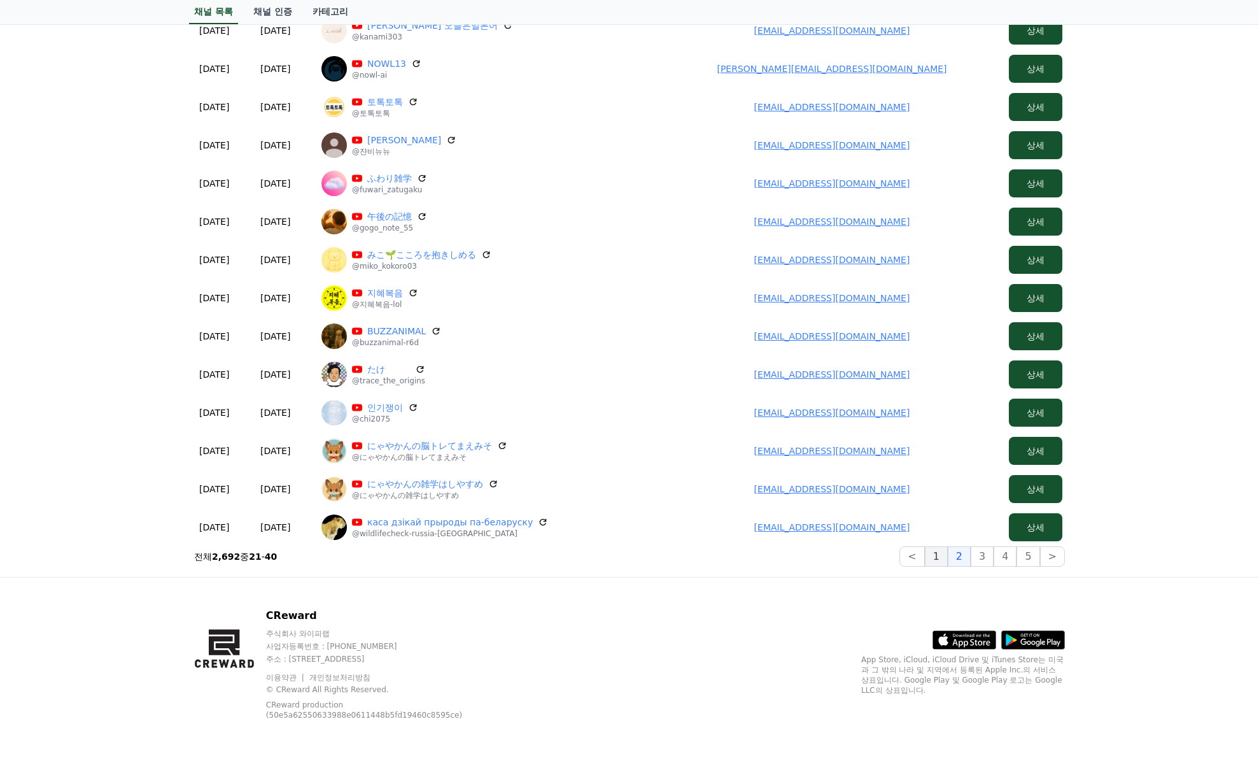
click at [944, 558] on button "1" at bounding box center [936, 556] width 23 height 20
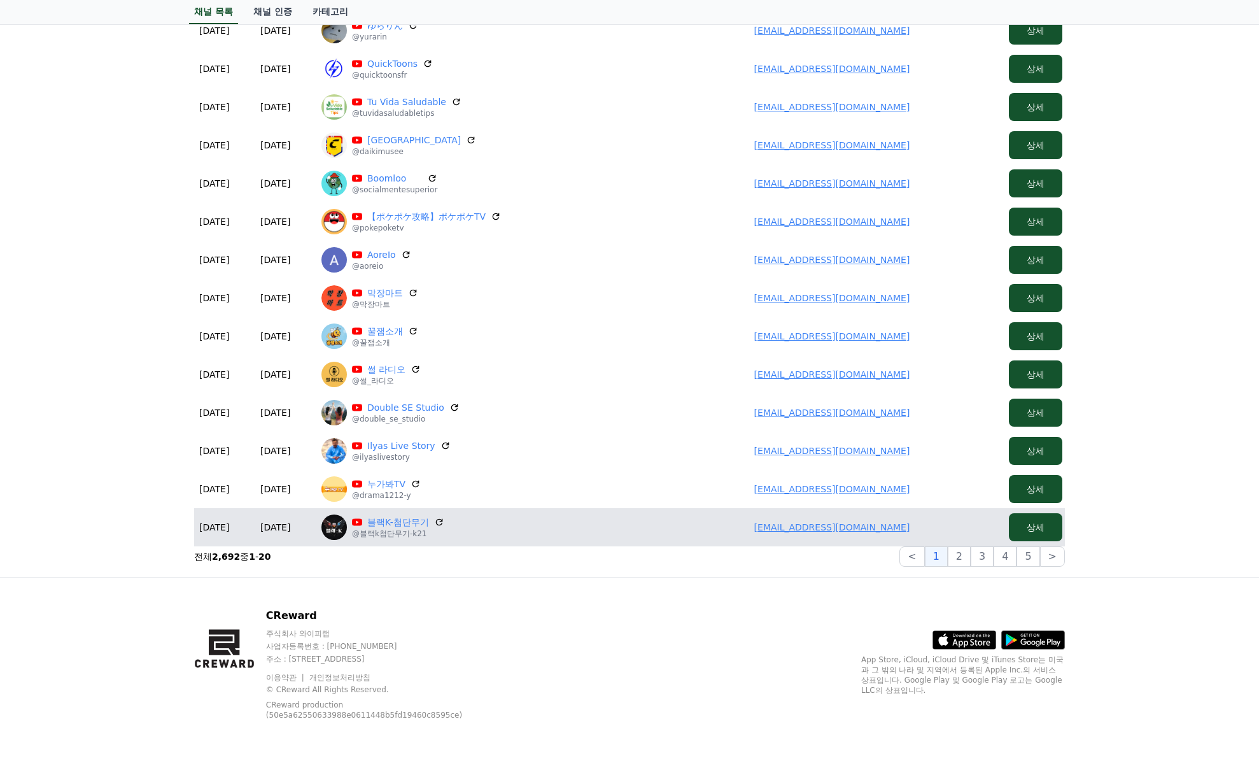
drag, startPoint x: 928, startPoint y: 525, endPoint x: 742, endPoint y: 527, distance: 185.9
click at [744, 527] on td "ikiki072000@gmail.com" at bounding box center [832, 527] width 344 height 38
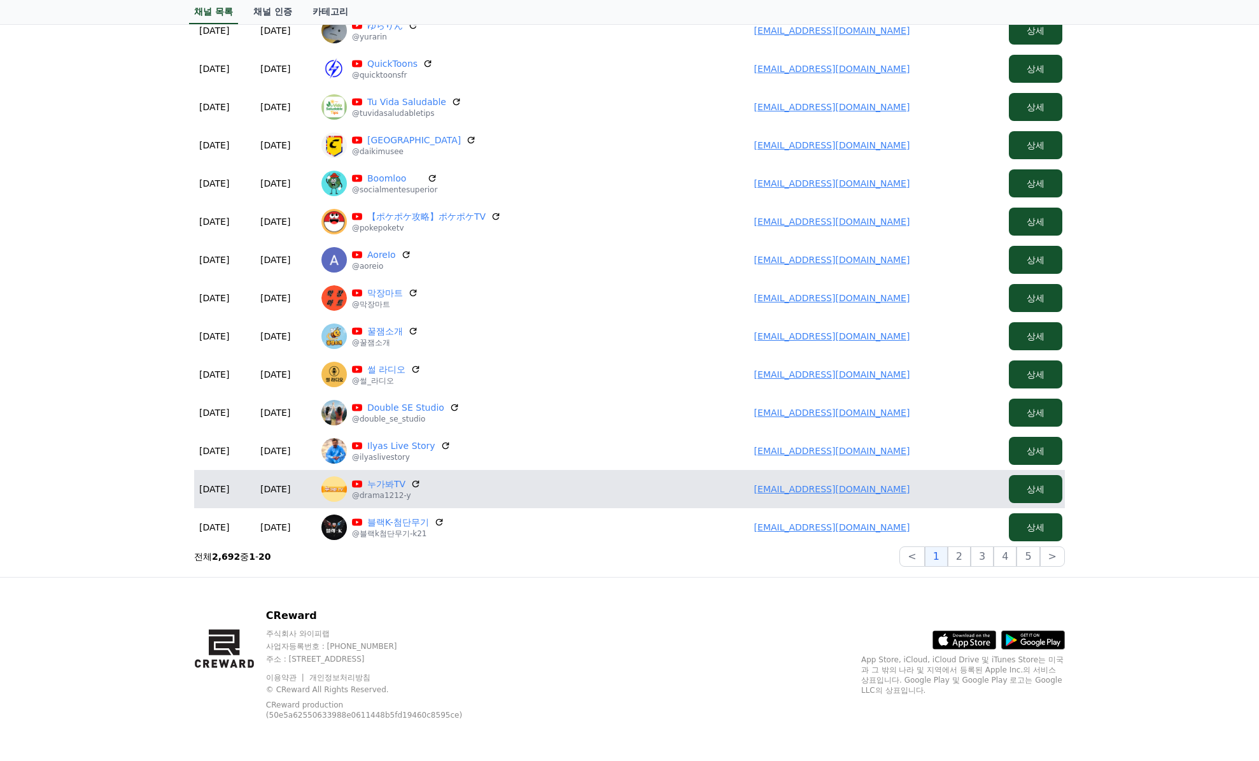
drag, startPoint x: 921, startPoint y: 485, endPoint x: 721, endPoint y: 474, distance: 199.6
click at [721, 476] on td "porsche940@gmail.com" at bounding box center [832, 489] width 344 height 38
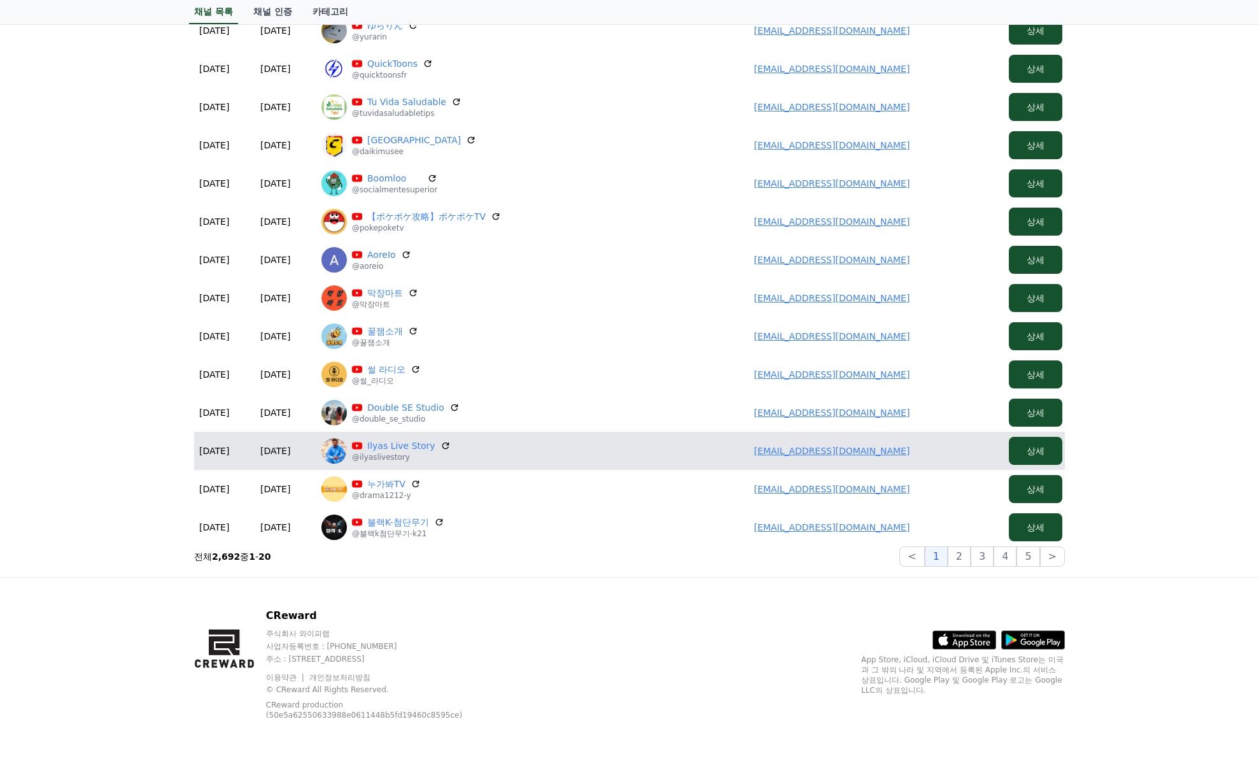
drag, startPoint x: 894, startPoint y: 442, endPoint x: 716, endPoint y: 444, distance: 178.3
click at [716, 444] on td "rnrmfalsek@gmail.com" at bounding box center [832, 451] width 344 height 38
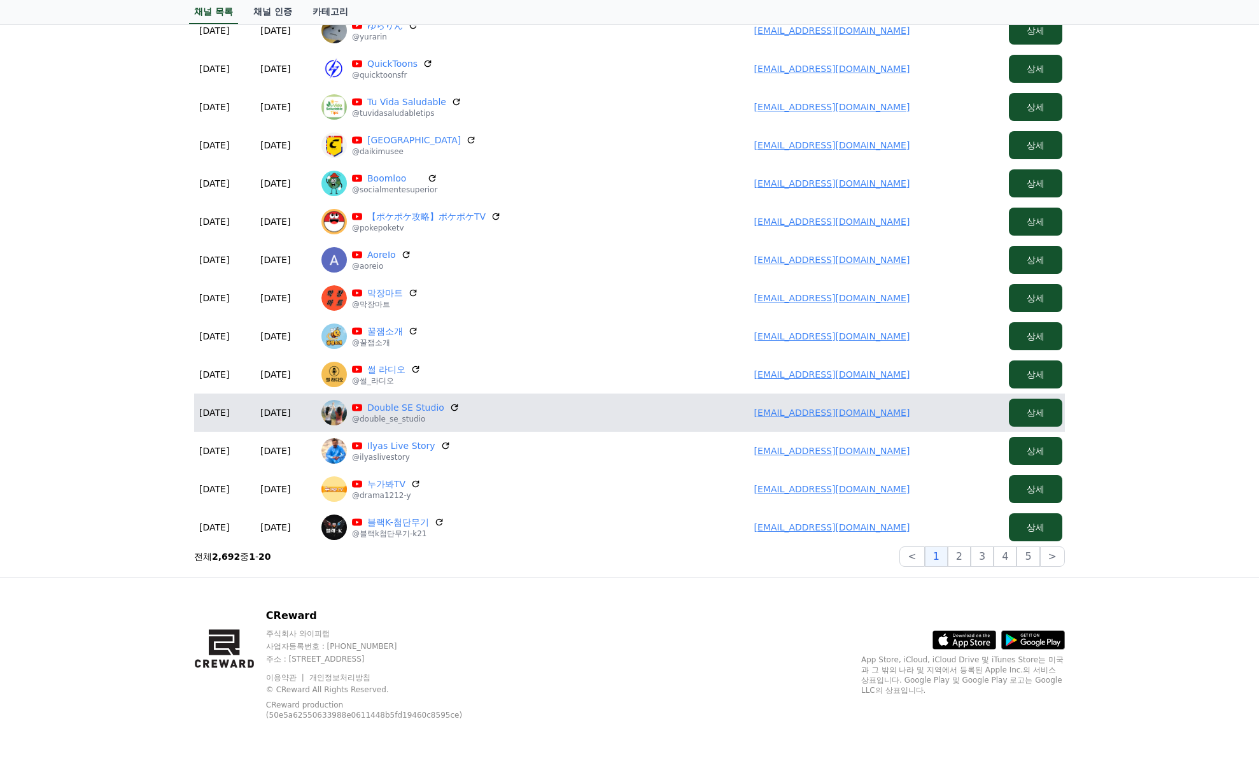
drag, startPoint x: 905, startPoint y: 411, endPoint x: 760, endPoint y: 409, distance: 145.8
click at [760, 409] on td "rnrmfalsek@gmail.com" at bounding box center [832, 412] width 344 height 38
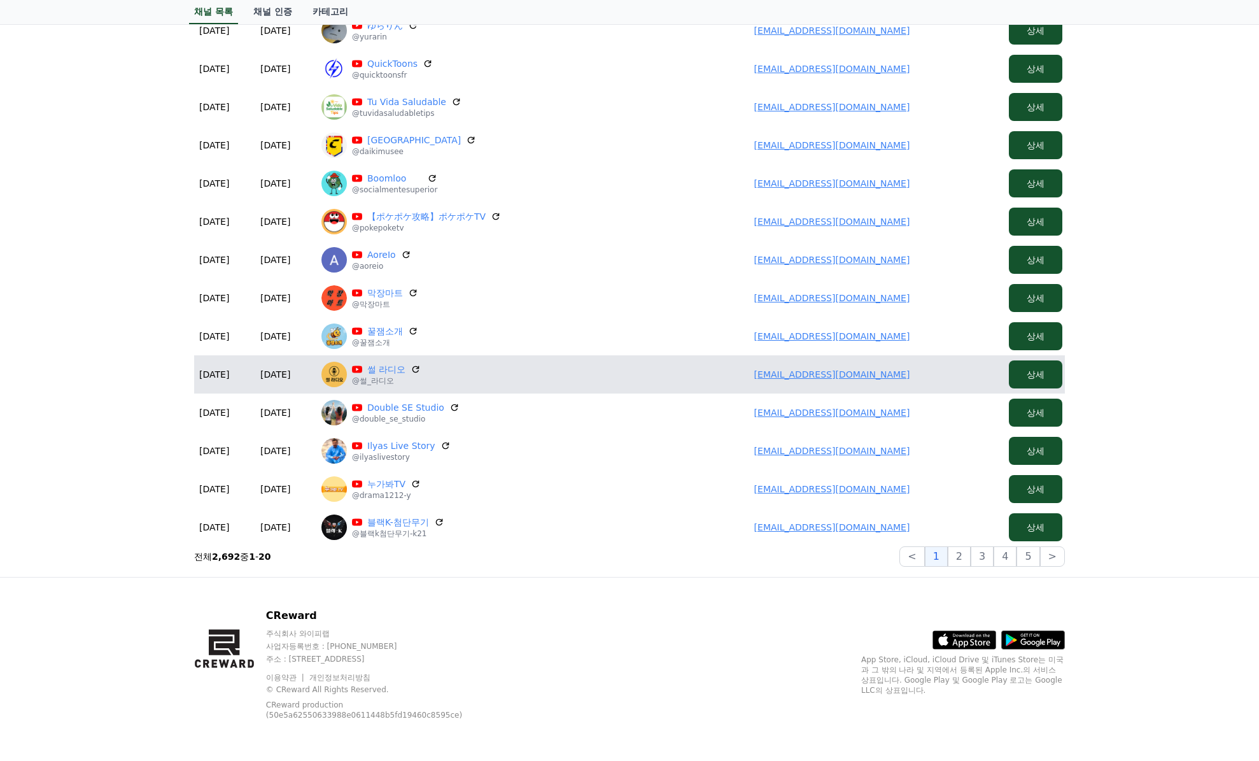
drag, startPoint x: 907, startPoint y: 375, endPoint x: 779, endPoint y: 381, distance: 128.1
click at [779, 381] on td "rnrmfalsek@gmail.com" at bounding box center [832, 374] width 344 height 38
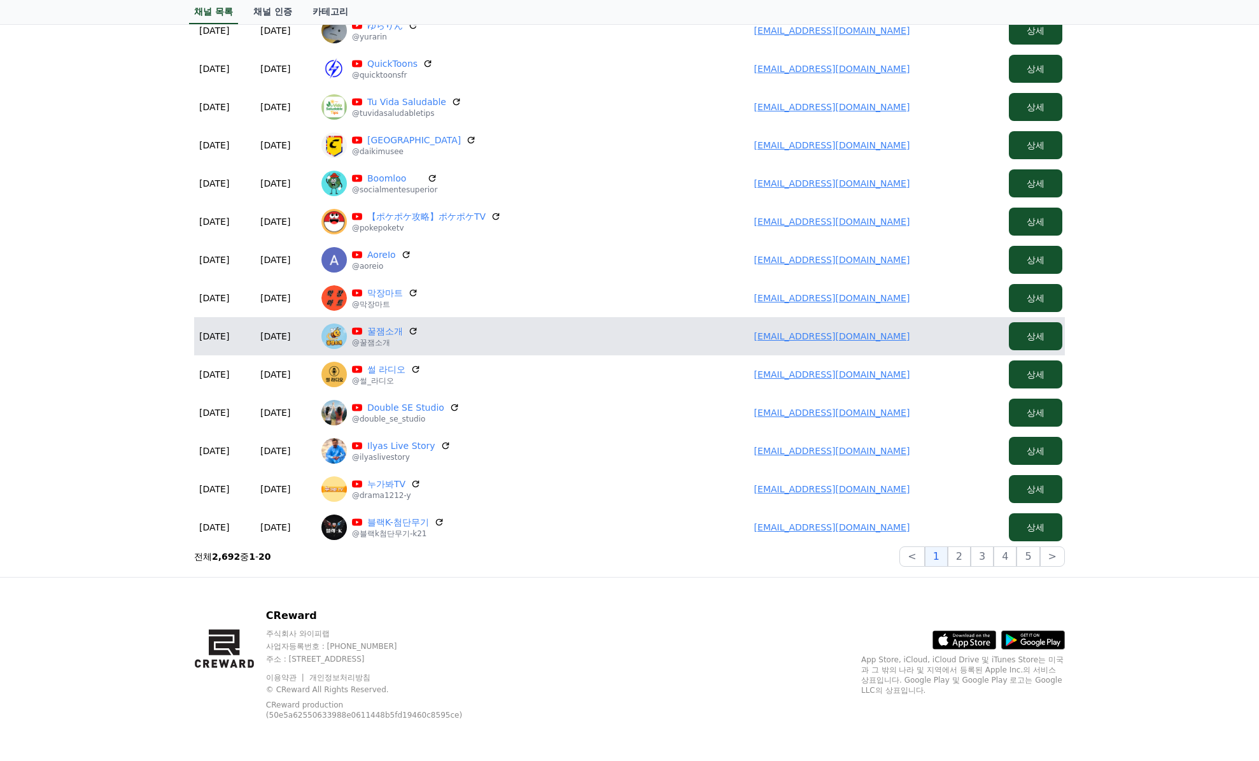
drag, startPoint x: 912, startPoint y: 336, endPoint x: 726, endPoint y: 341, distance: 186.0
click at [726, 341] on td "rnrmfalsek@gmail.com" at bounding box center [832, 336] width 344 height 38
click at [896, 329] on td "rnrmfalsek@gmail.com" at bounding box center [832, 336] width 344 height 38
drag, startPoint x: 908, startPoint y: 338, endPoint x: 730, endPoint y: 338, distance: 177.6
click at [731, 339] on td "rnrmfalsek@gmail.com" at bounding box center [832, 336] width 344 height 38
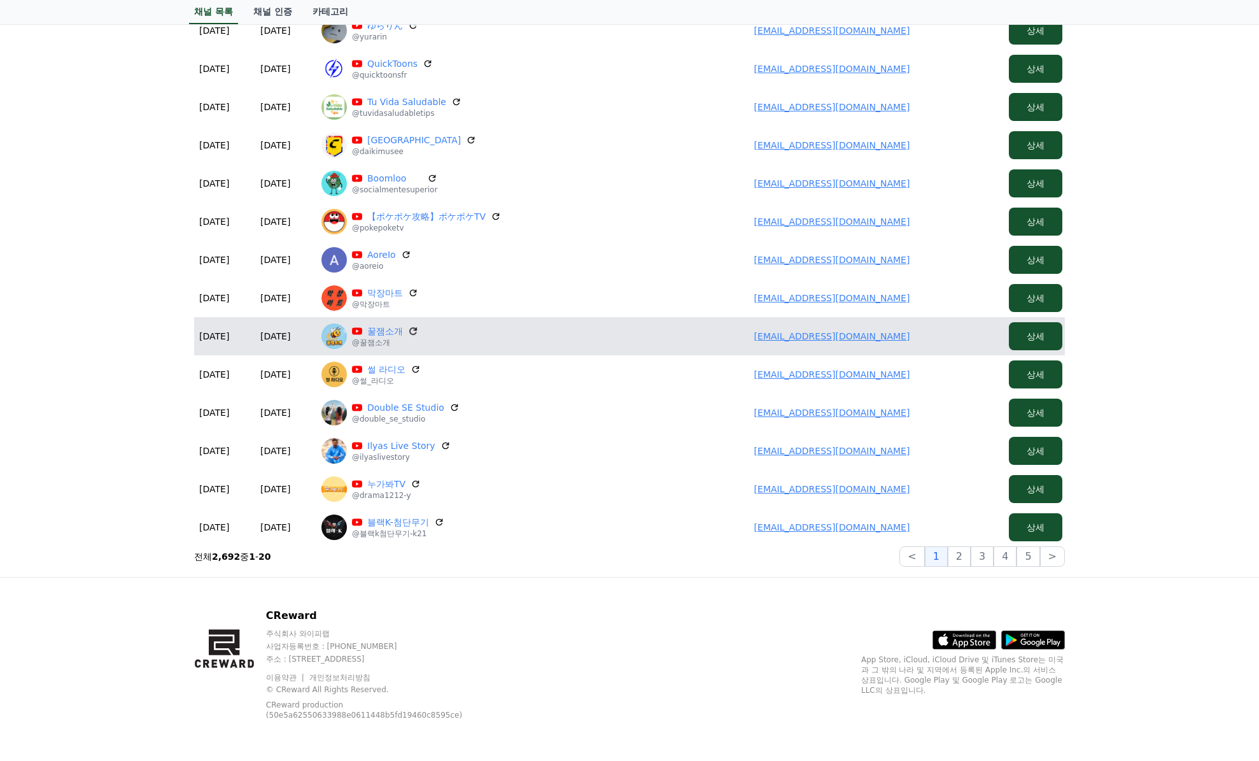
click at [412, 327] on icon at bounding box center [412, 330] width 11 height 11
click at [386, 334] on link "꿀잼소개" at bounding box center [385, 331] width 36 height 13
click at [910, 327] on td "rnrmfalsek@gmail.com" at bounding box center [832, 336] width 344 height 38
drag, startPoint x: 912, startPoint y: 333, endPoint x: 744, endPoint y: 334, distance: 168.1
click at [744, 334] on td "rnrmfalsek@gmail.com" at bounding box center [832, 336] width 344 height 38
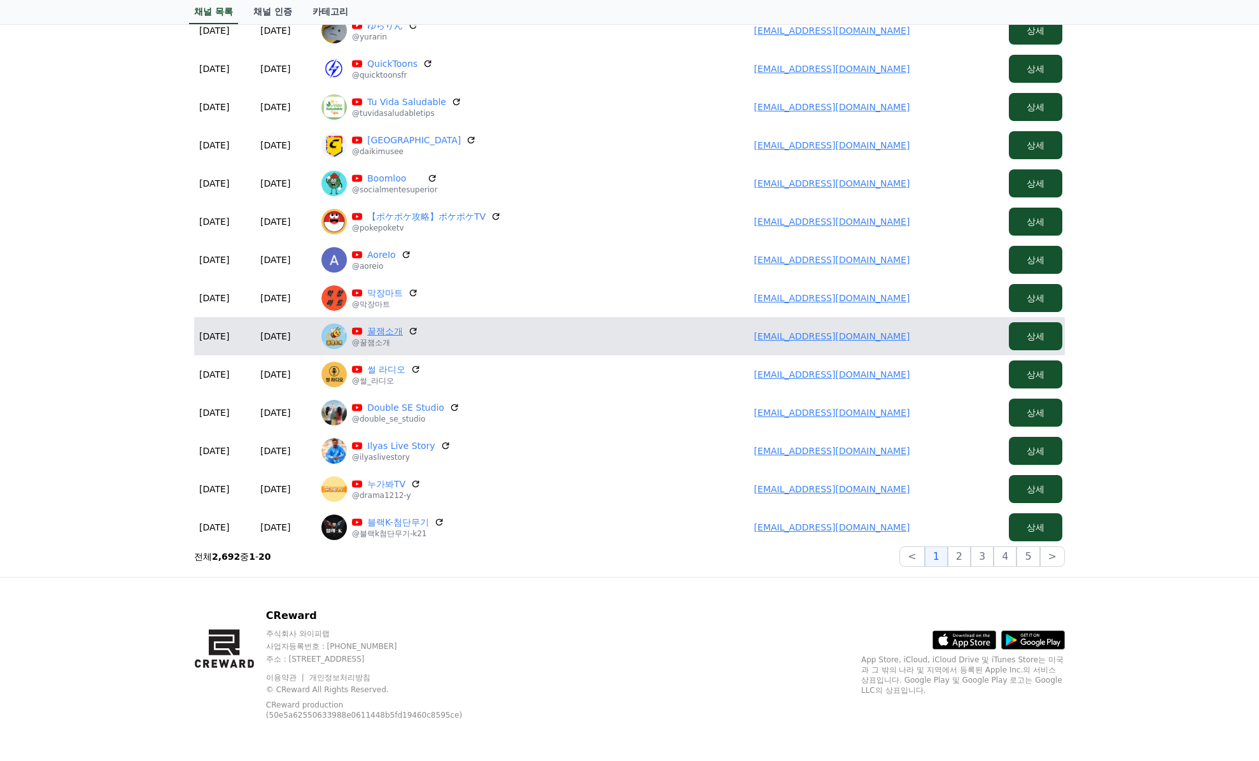
click at [386, 330] on link "꿀잼소개" at bounding box center [385, 331] width 36 height 13
click at [818, 341] on link "rnrmfalsek@gmail.com" at bounding box center [832, 336] width 156 height 10
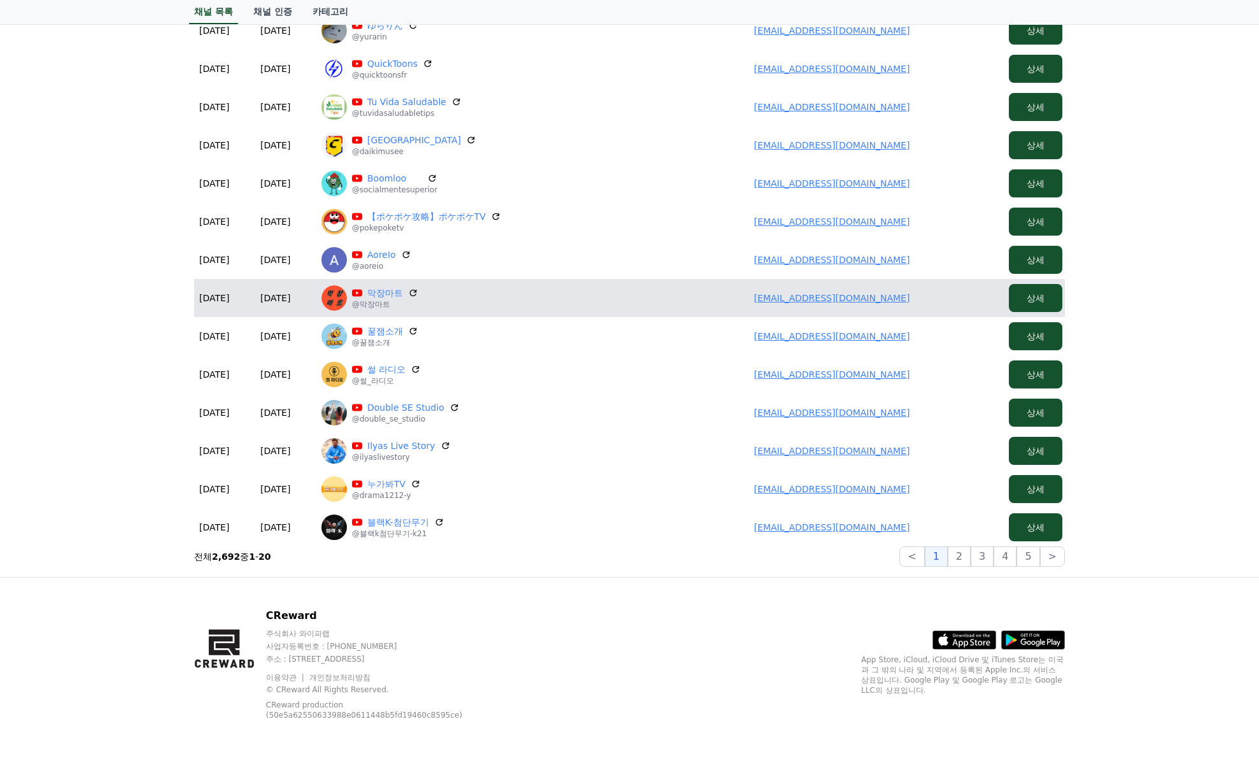
drag, startPoint x: 905, startPoint y: 295, endPoint x: 704, endPoint y: 290, distance: 201.2
click at [704, 290] on td "skkim9111@gmail.com" at bounding box center [832, 298] width 344 height 38
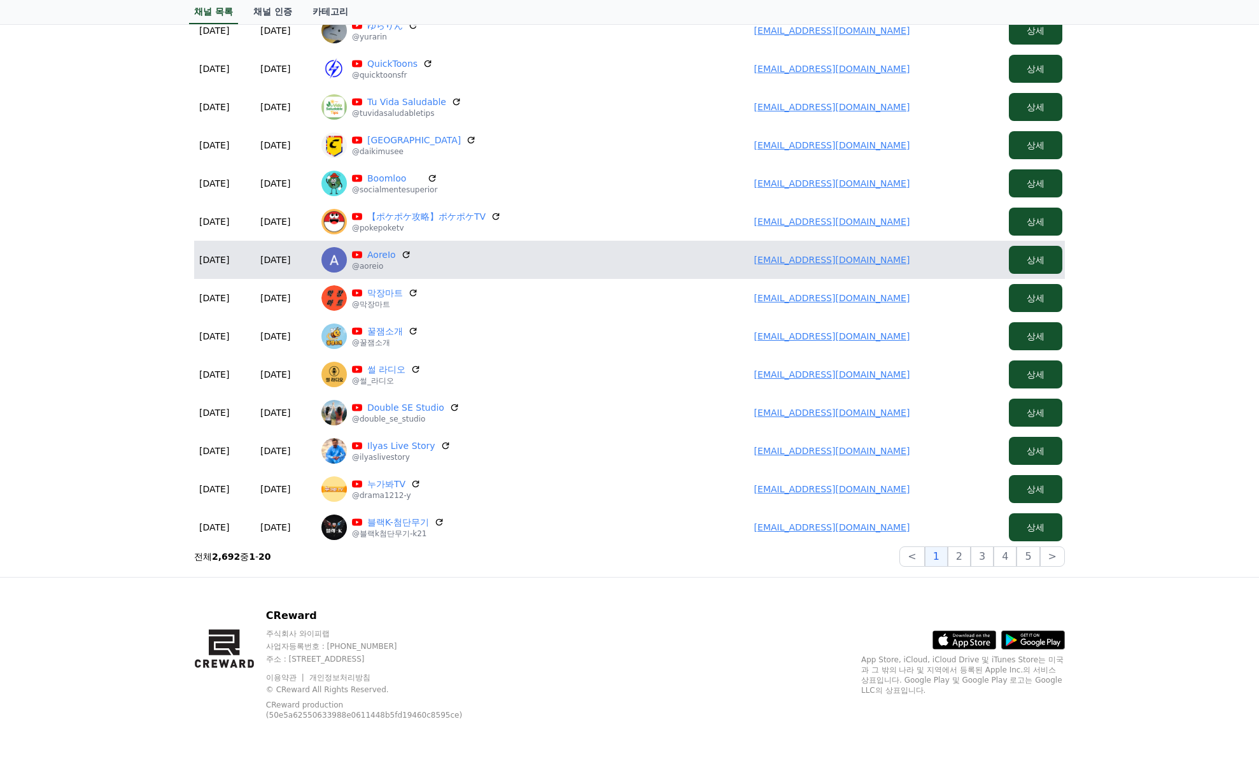
drag, startPoint x: 835, startPoint y: 262, endPoint x: 730, endPoint y: 262, distance: 104.4
click at [730, 262] on td "ingshop011@gmail.com" at bounding box center [832, 260] width 344 height 38
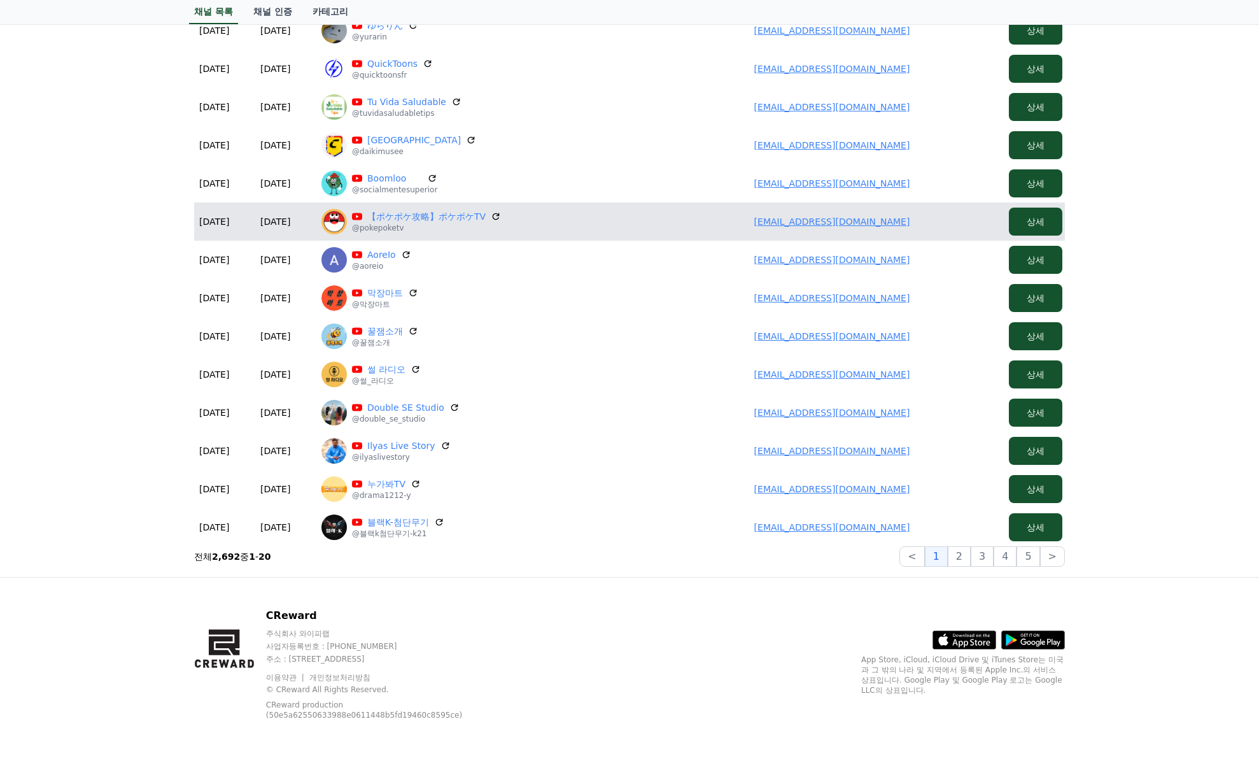
drag, startPoint x: 914, startPoint y: 216, endPoint x: 677, endPoint y: 225, distance: 236.4
click at [688, 225] on td "startlike.sns@gmail.com" at bounding box center [832, 221] width 344 height 38
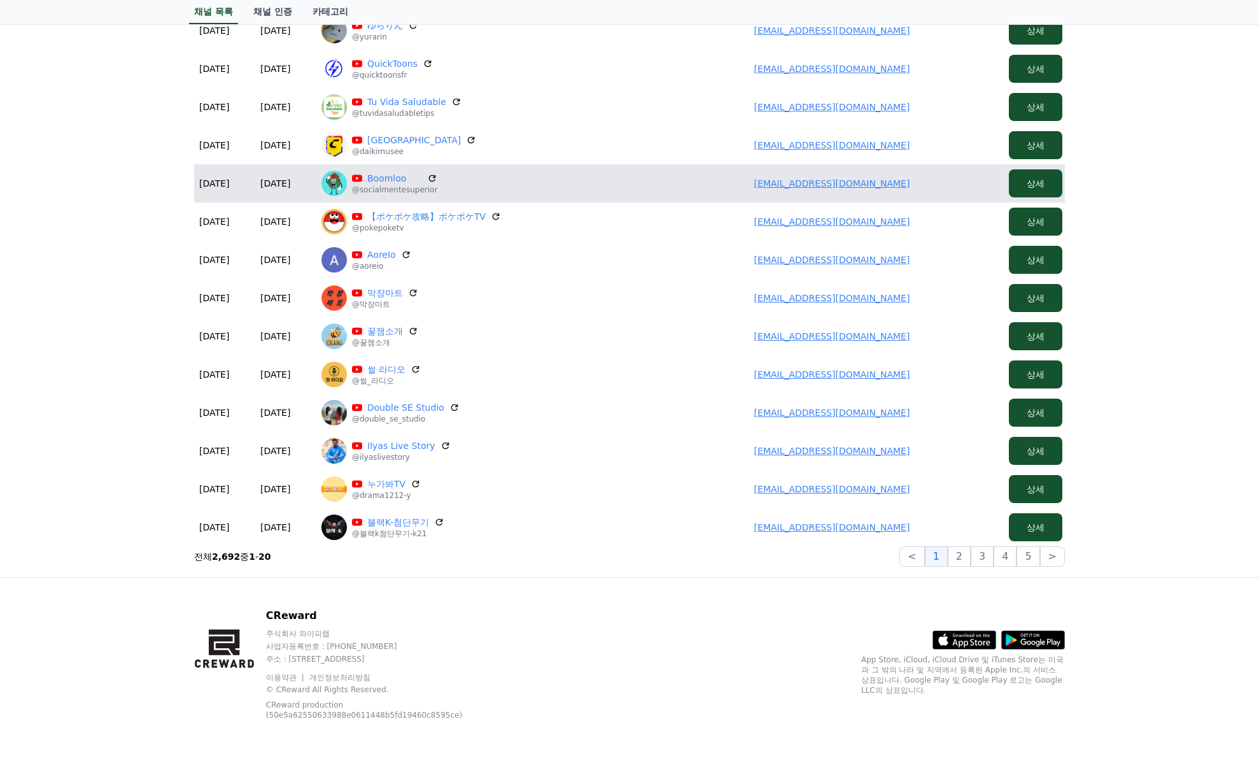
drag, startPoint x: 919, startPoint y: 178, endPoint x: 737, endPoint y: 180, distance: 182.1
click at [737, 180] on td "delvallebros58@gmail.com" at bounding box center [832, 183] width 344 height 38
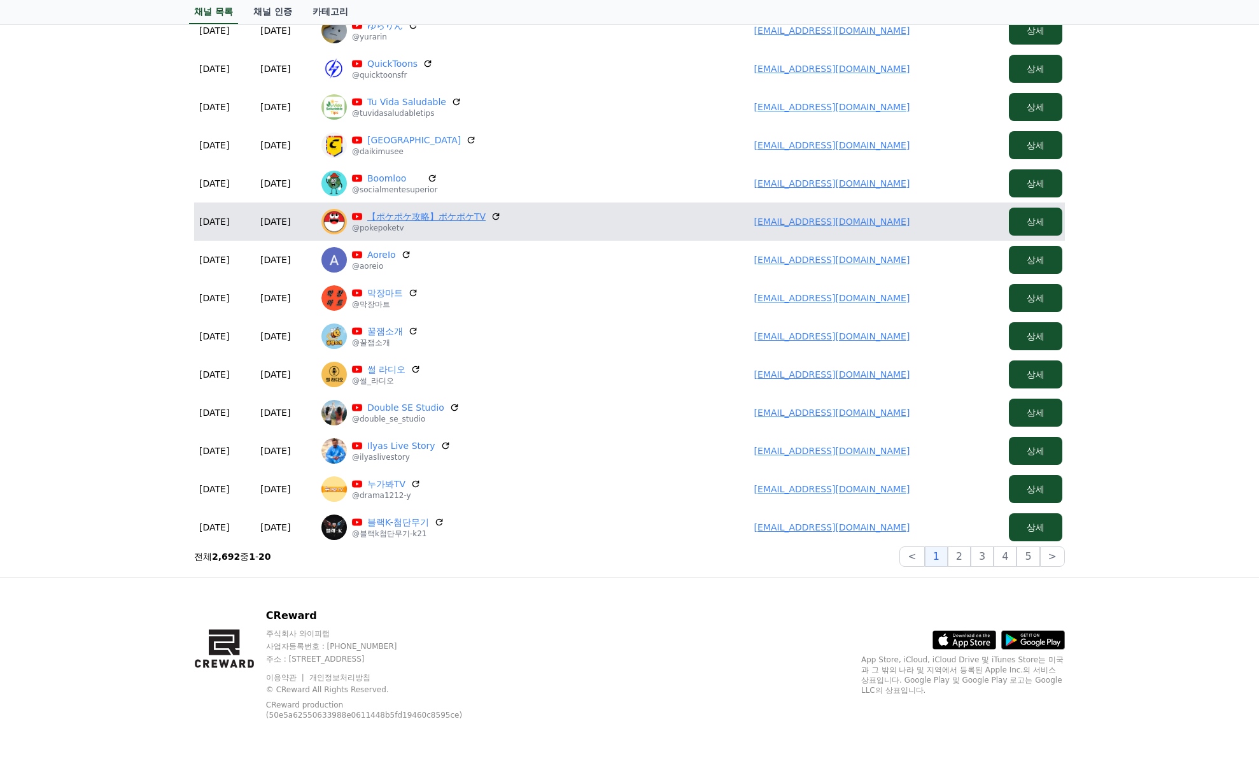
click at [415, 214] on link "【ポケポケ攻略】ポケポケTV" at bounding box center [426, 216] width 118 height 13
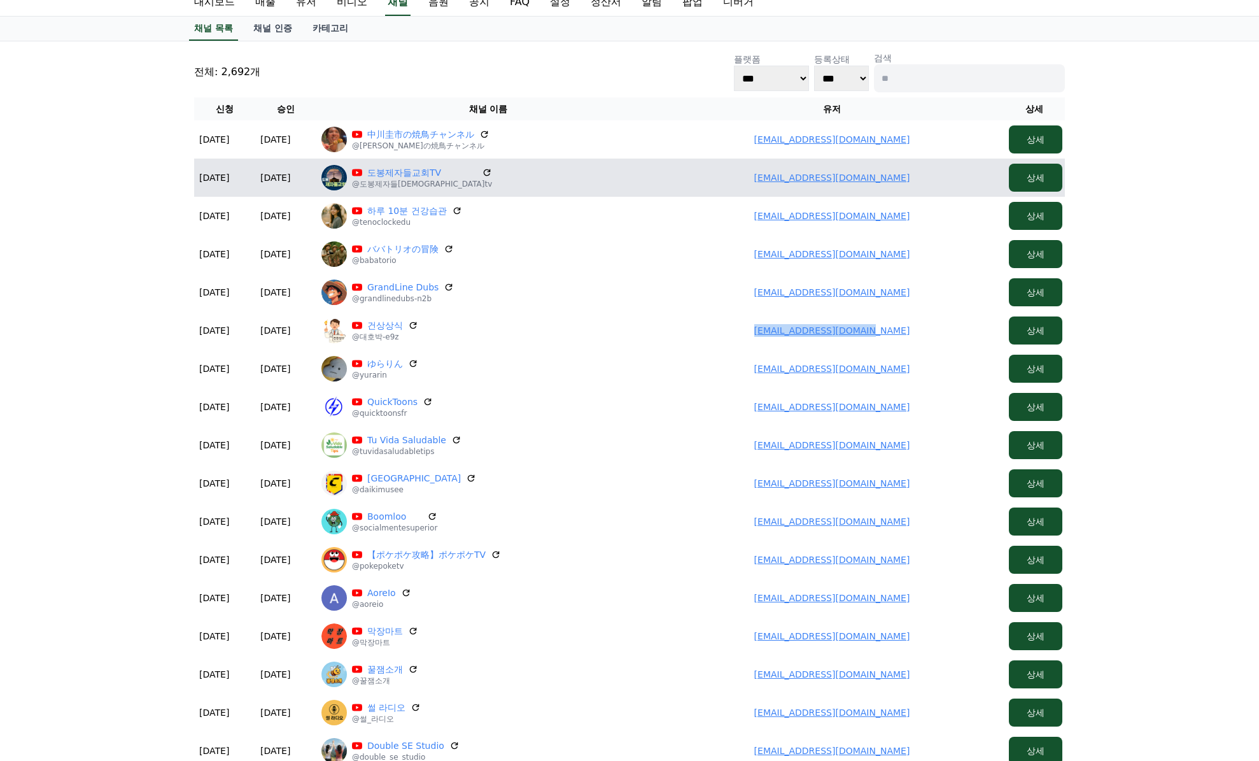
scroll to position [0, 0]
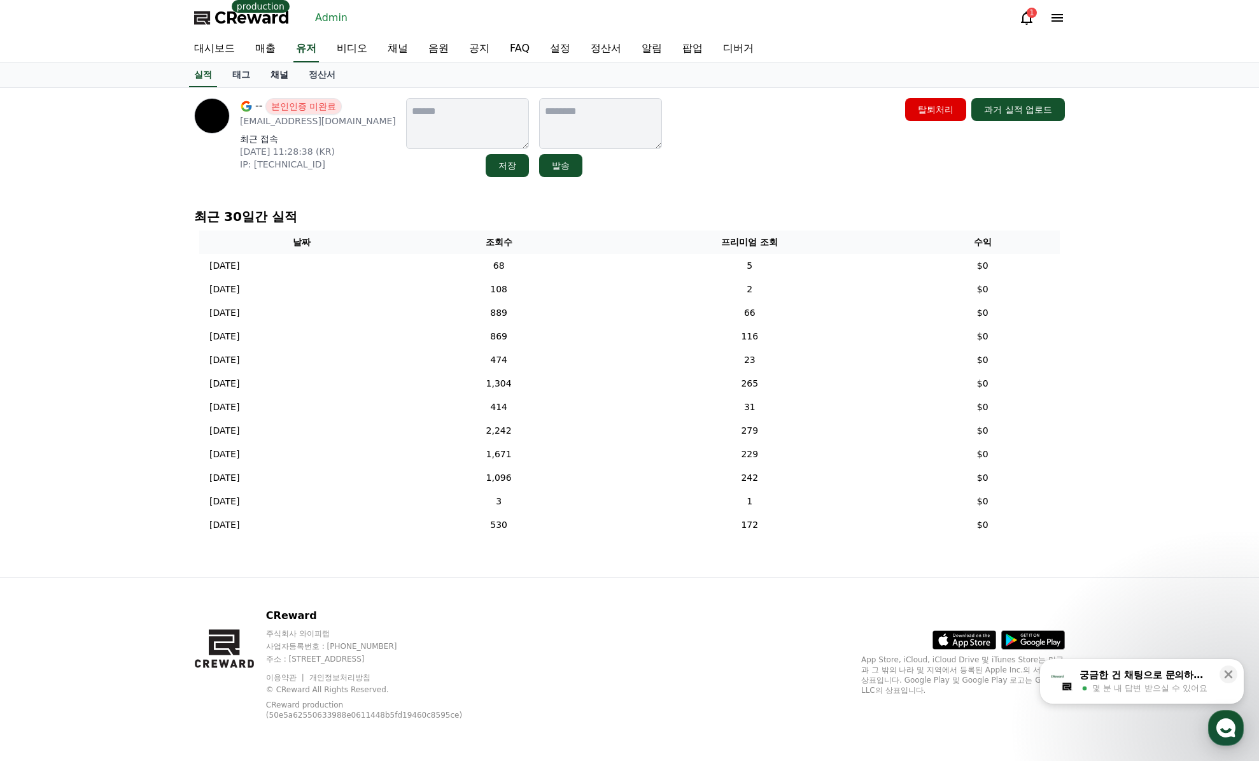
click at [273, 75] on link "채널" at bounding box center [279, 75] width 38 height 24
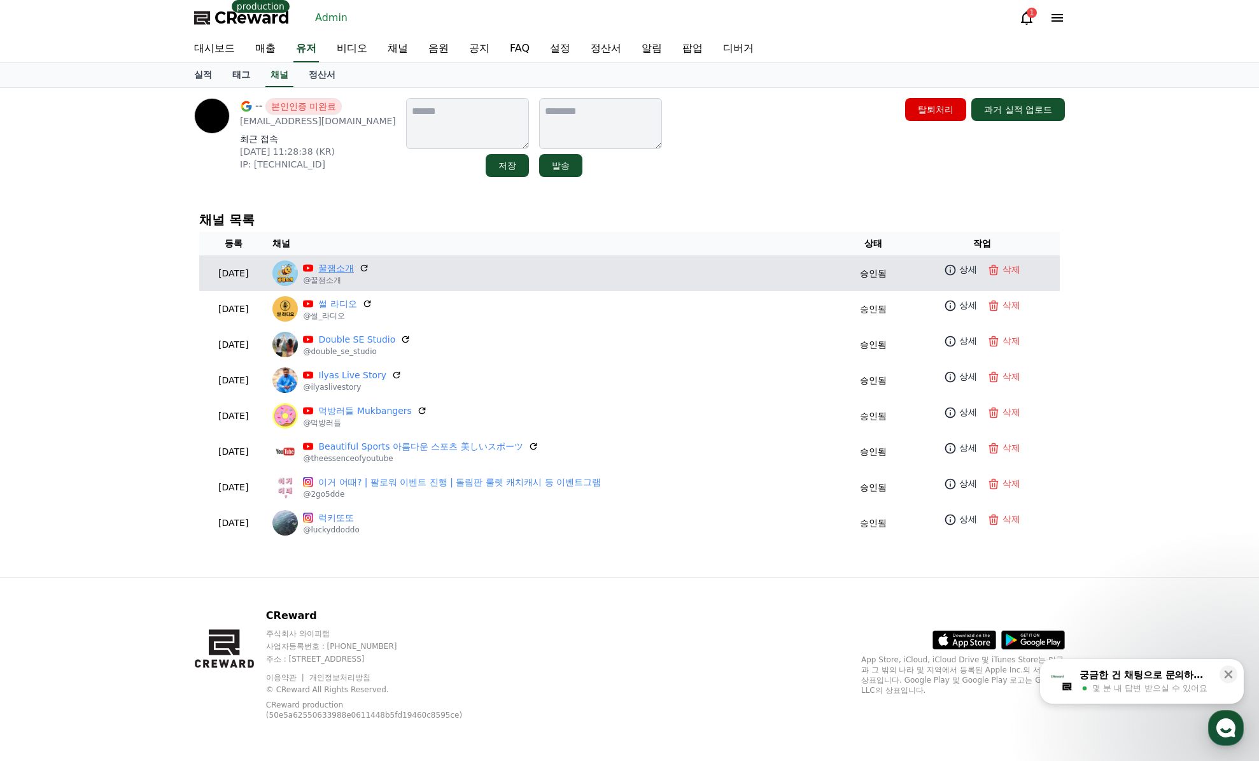
click at [354, 269] on link "꿀잼소개" at bounding box center [336, 268] width 36 height 13
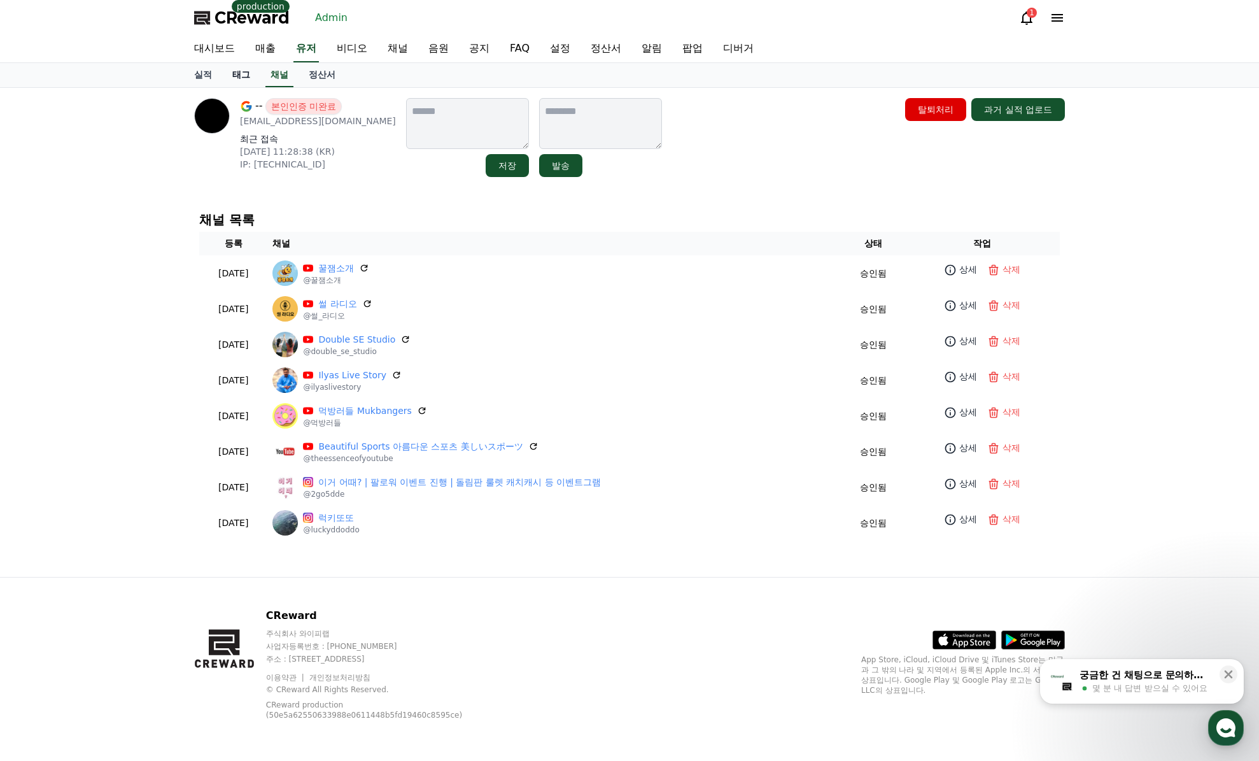
click at [253, 79] on link "태그" at bounding box center [241, 75] width 38 height 24
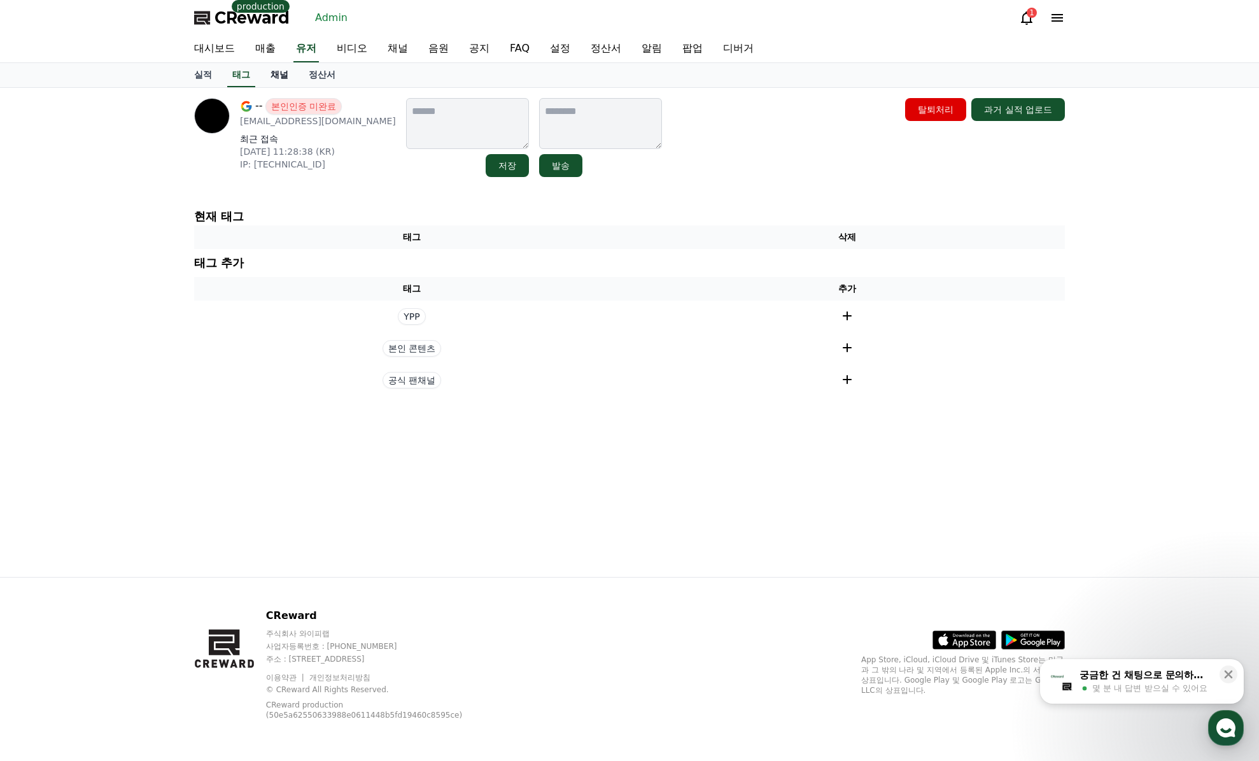
click at [274, 79] on link "채널" at bounding box center [279, 75] width 38 height 24
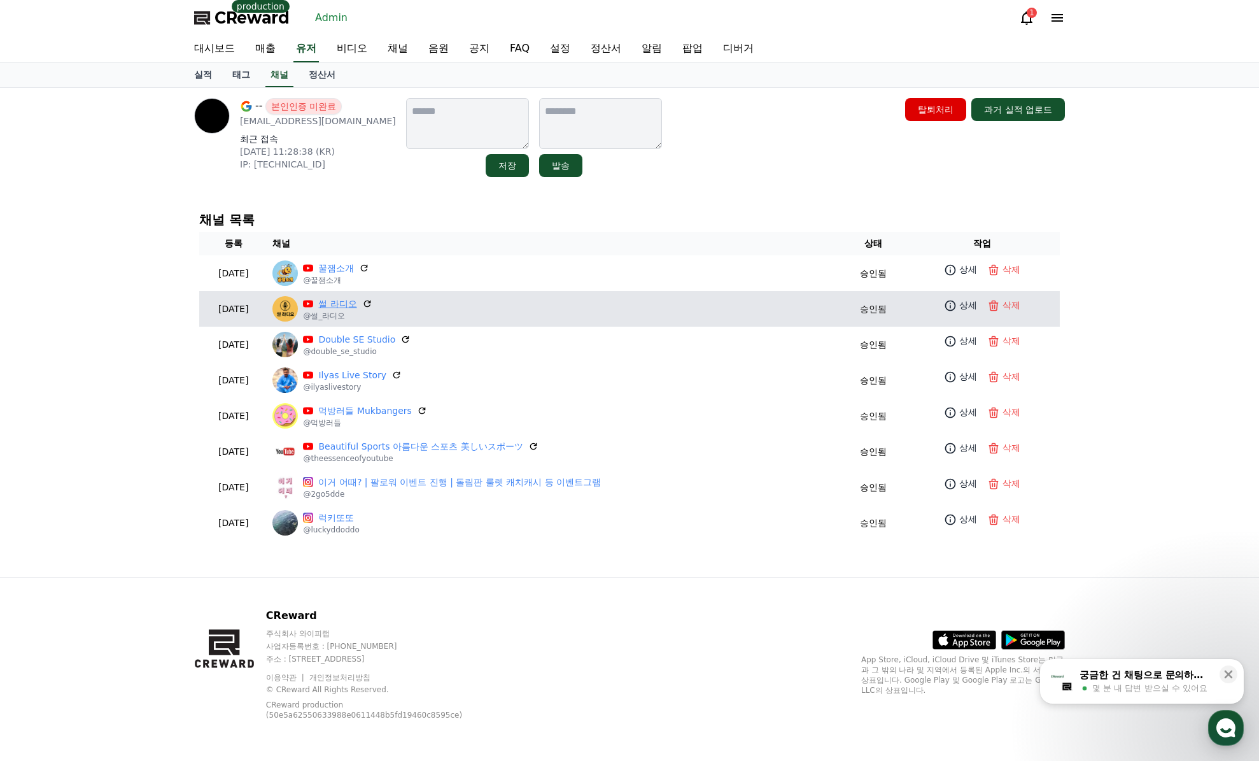
click at [357, 307] on link "썰 라디오" at bounding box center [337, 303] width 38 height 13
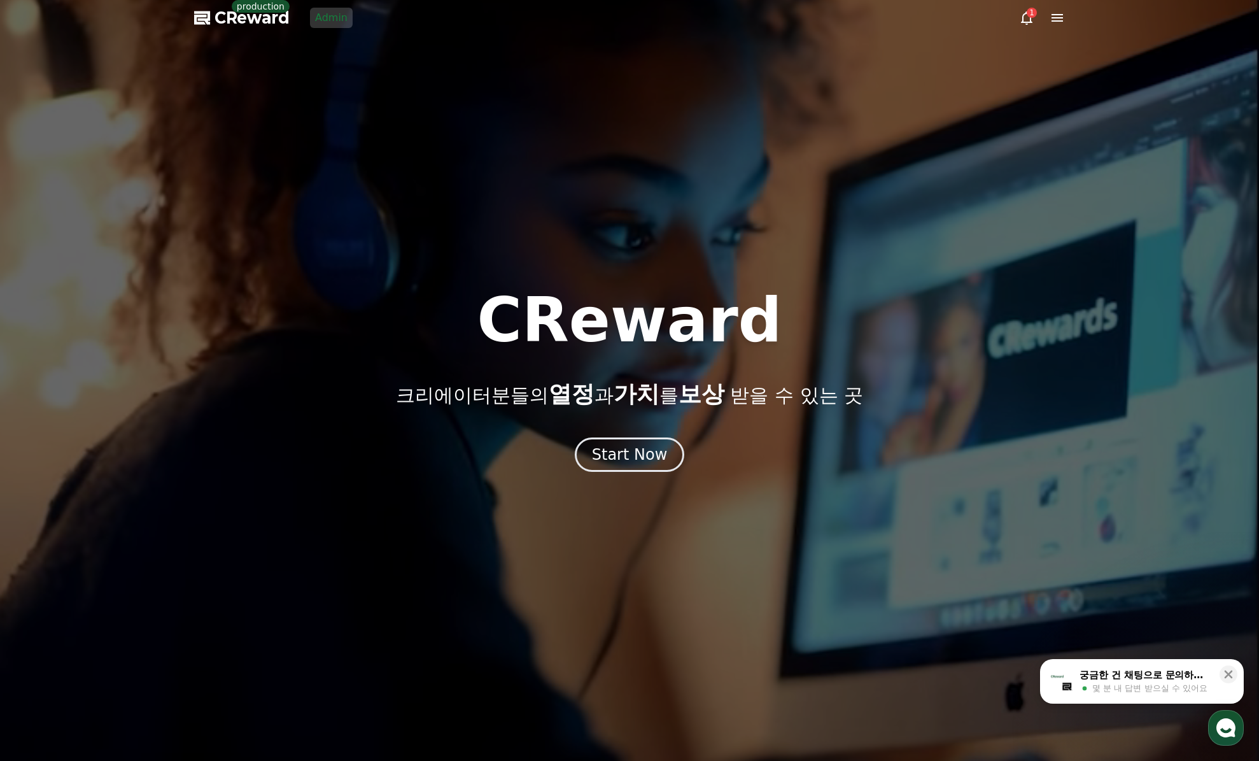
click at [332, 20] on link "Admin" at bounding box center [331, 18] width 43 height 20
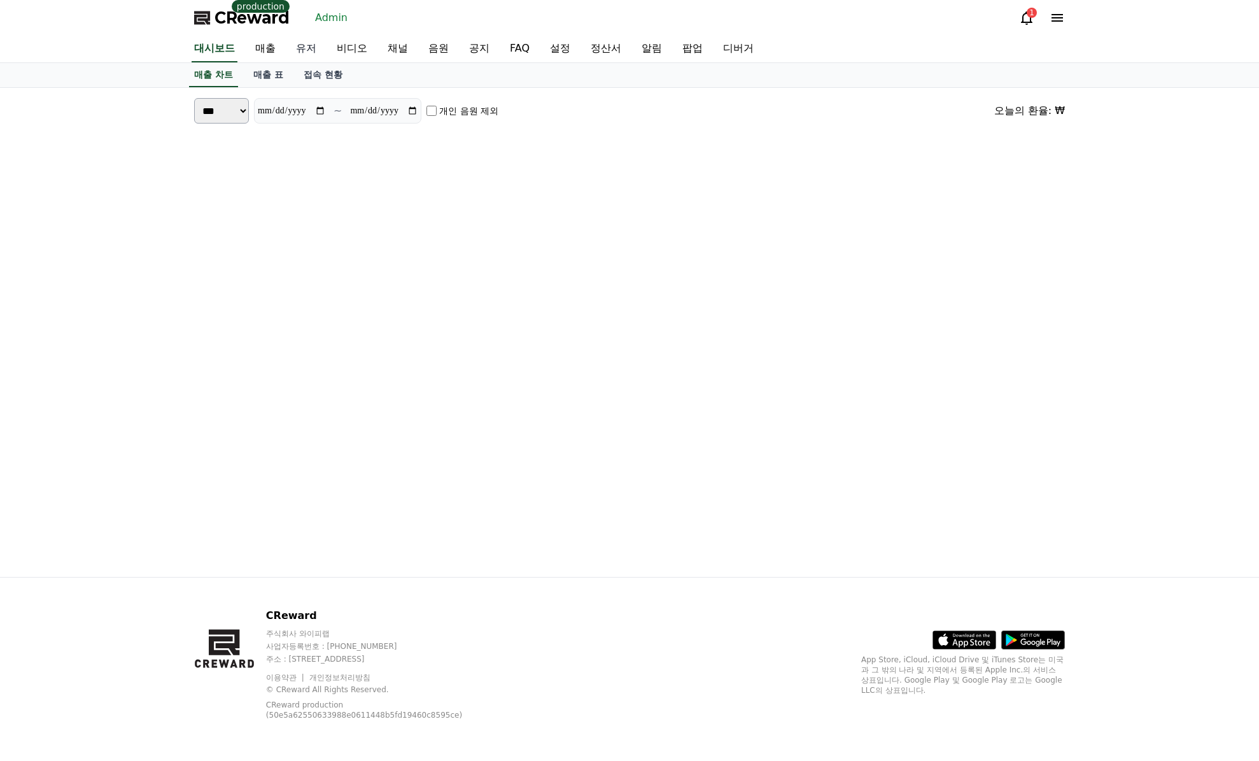
click at [307, 51] on link "유저" at bounding box center [306, 49] width 41 height 27
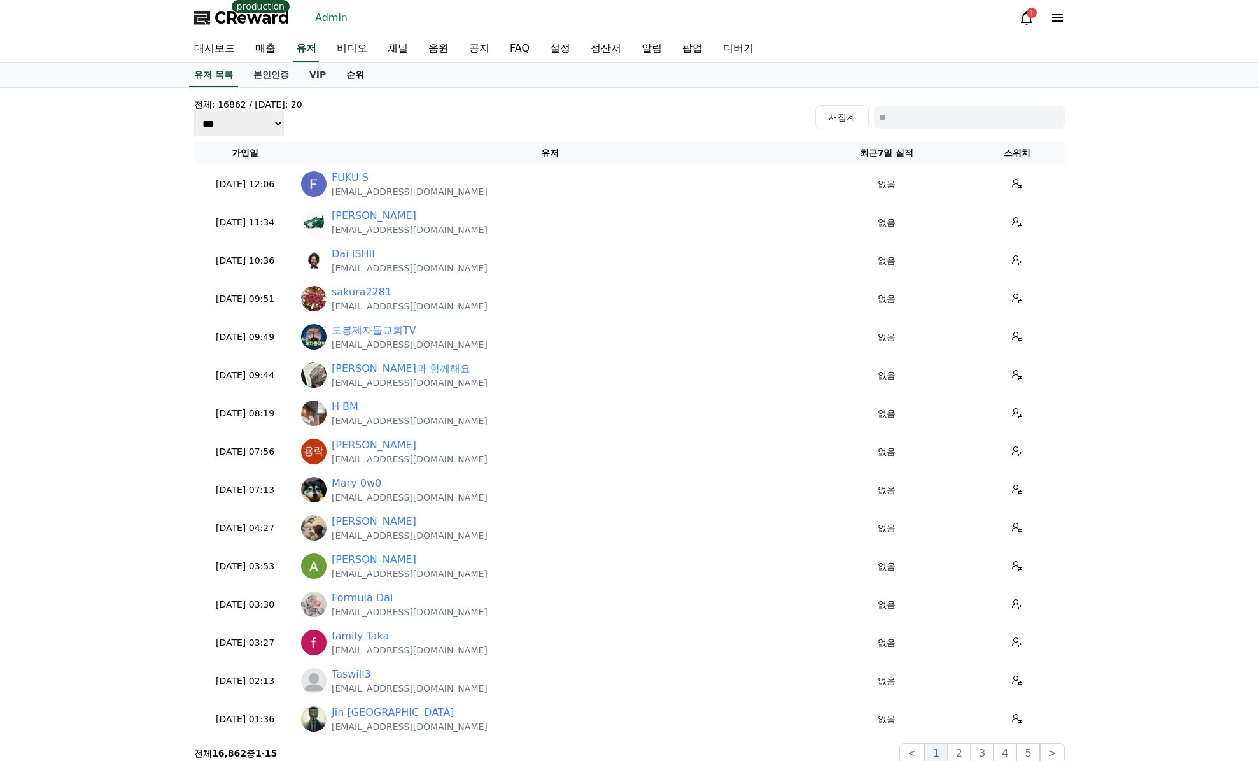
click at [348, 81] on link "순위" at bounding box center [355, 75] width 38 height 24
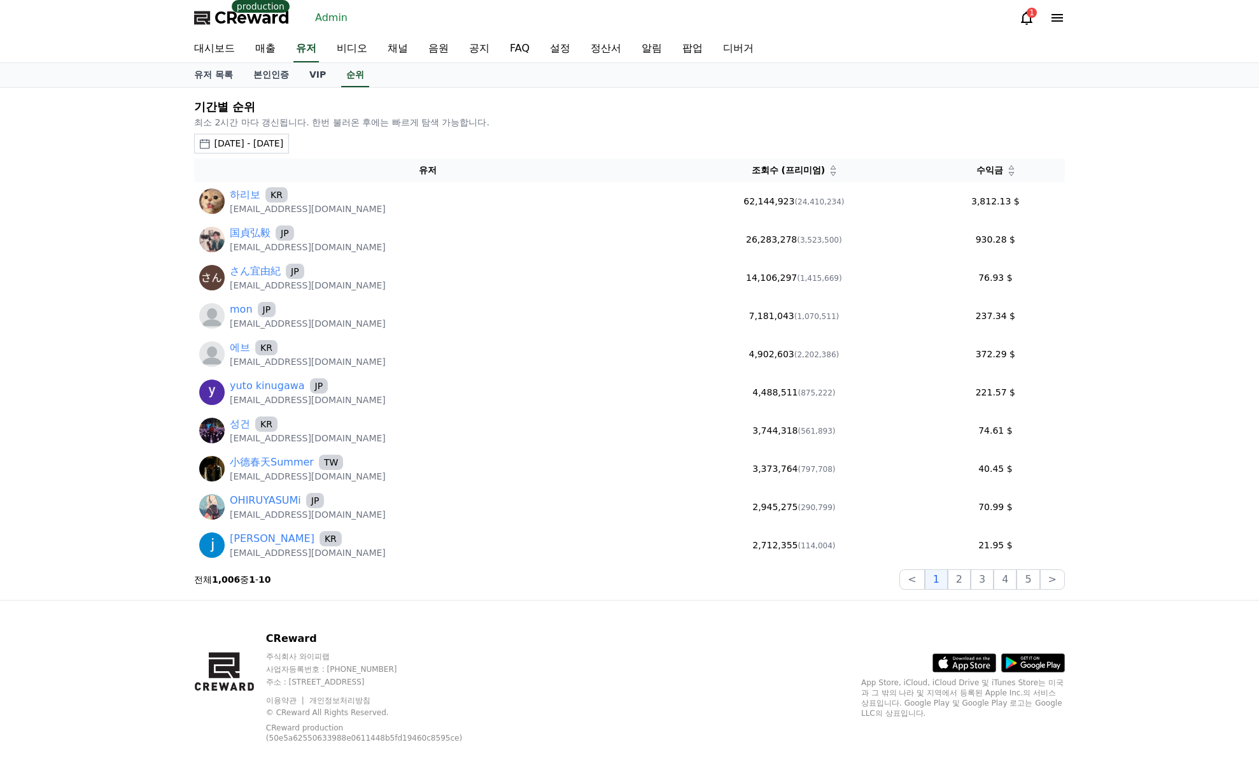
click at [320, 50] on div "대시보드 매출 유저 비디오 채널 음원 공지 FAQ 설정 정산서 알림 팝업 디버거" at bounding box center [629, 49] width 891 height 27
click at [305, 46] on link "유저" at bounding box center [306, 49] width 25 height 27
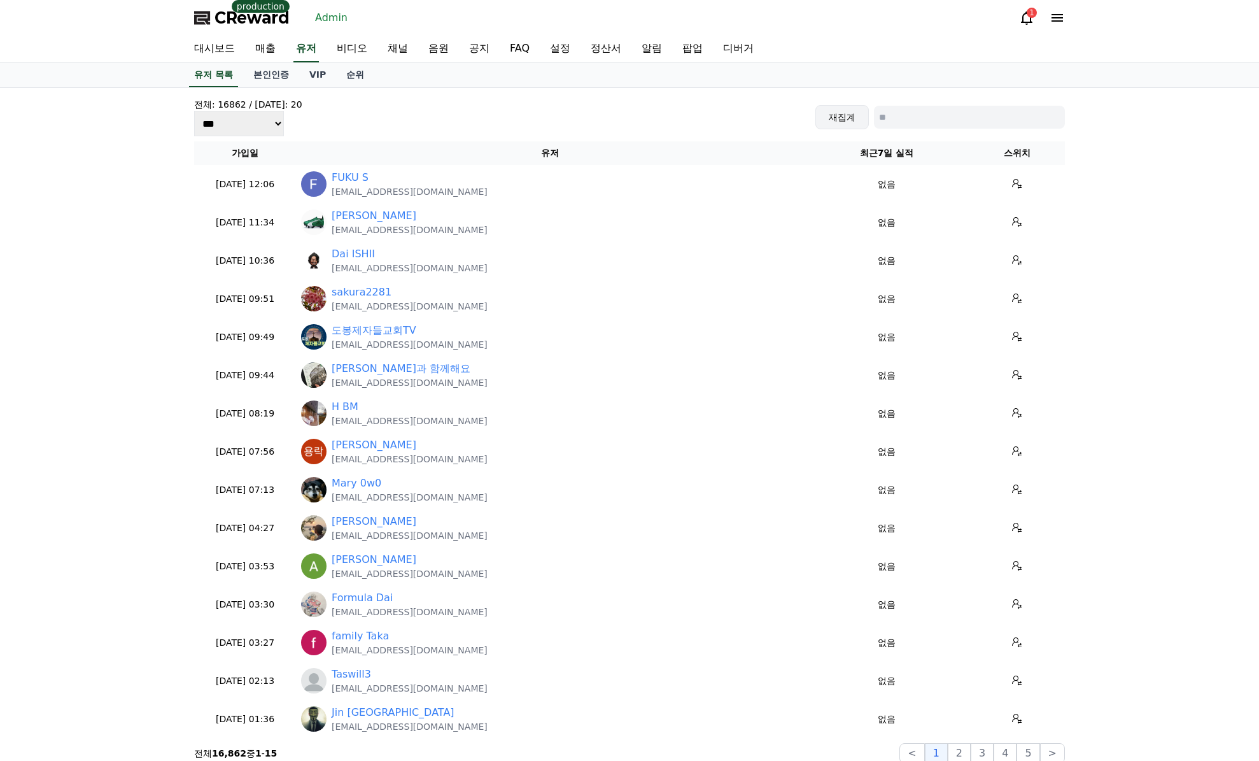
click at [858, 115] on button "재집계" at bounding box center [842, 117] width 53 height 24
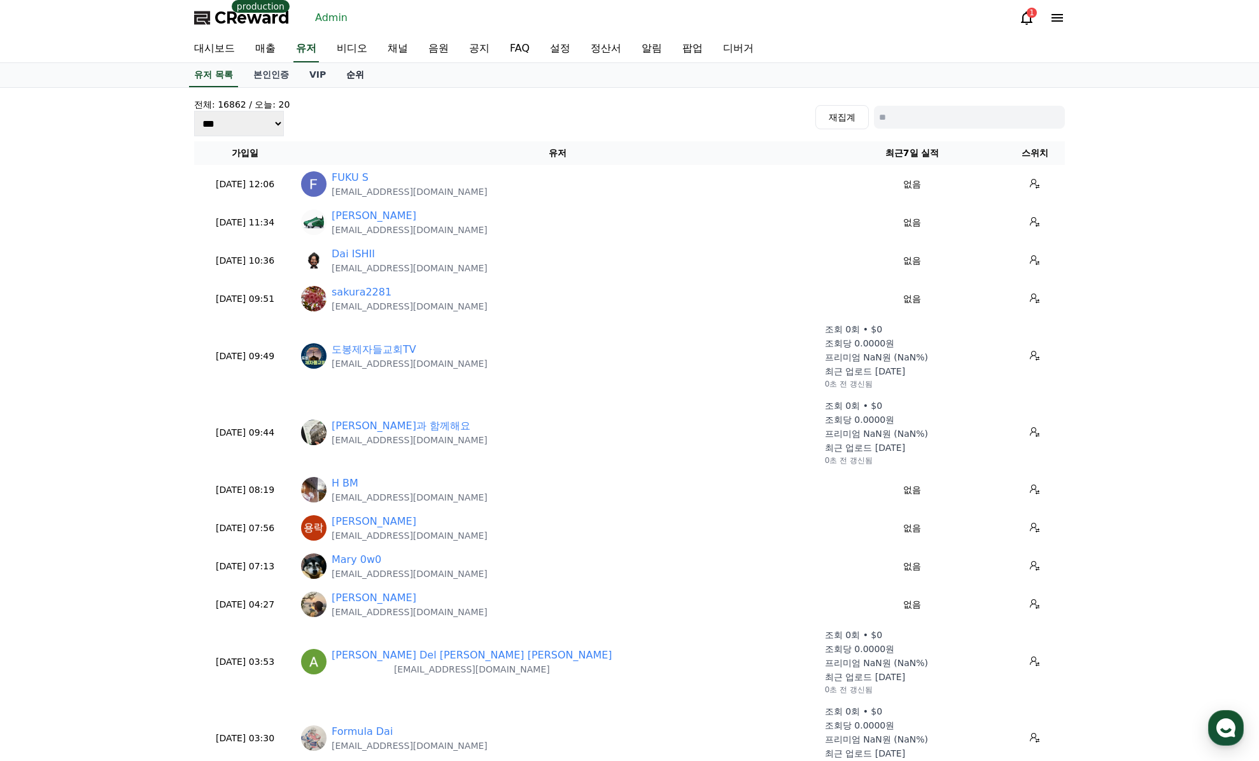
click at [350, 76] on link "순위" at bounding box center [355, 75] width 38 height 24
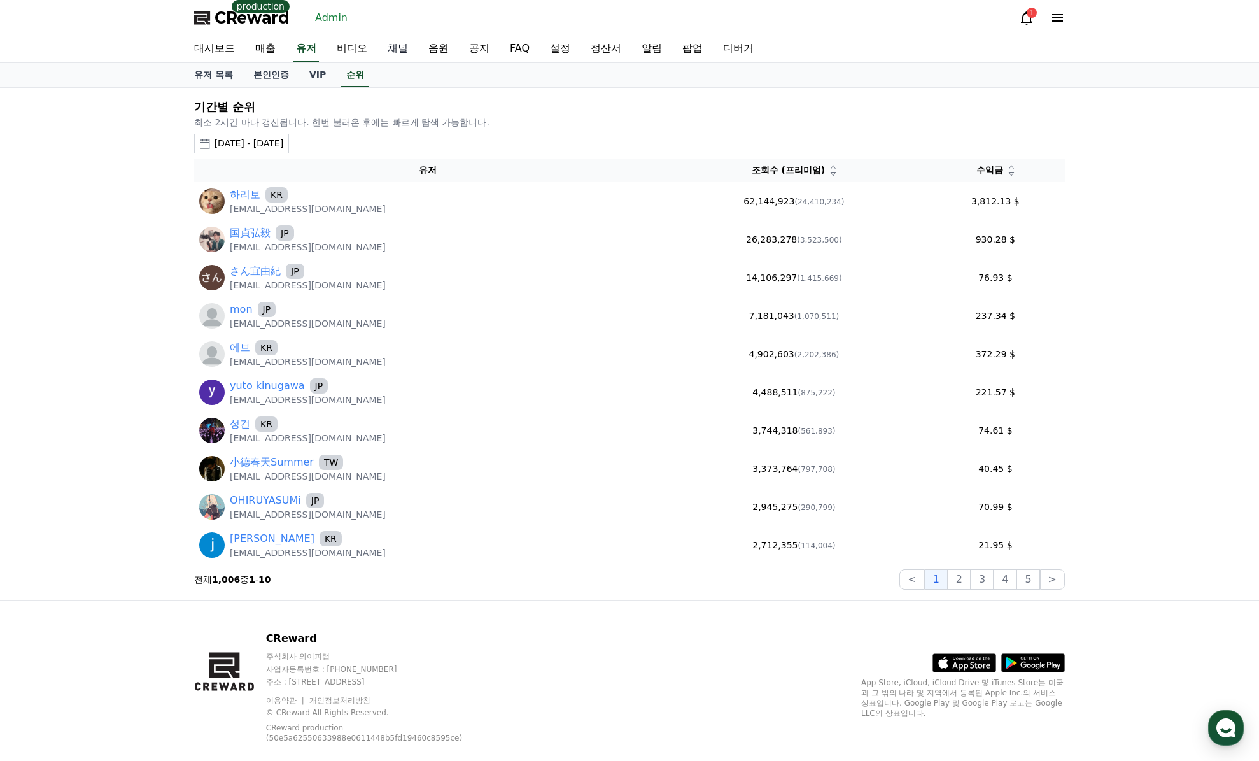
click at [381, 52] on link "채널" at bounding box center [398, 49] width 41 height 27
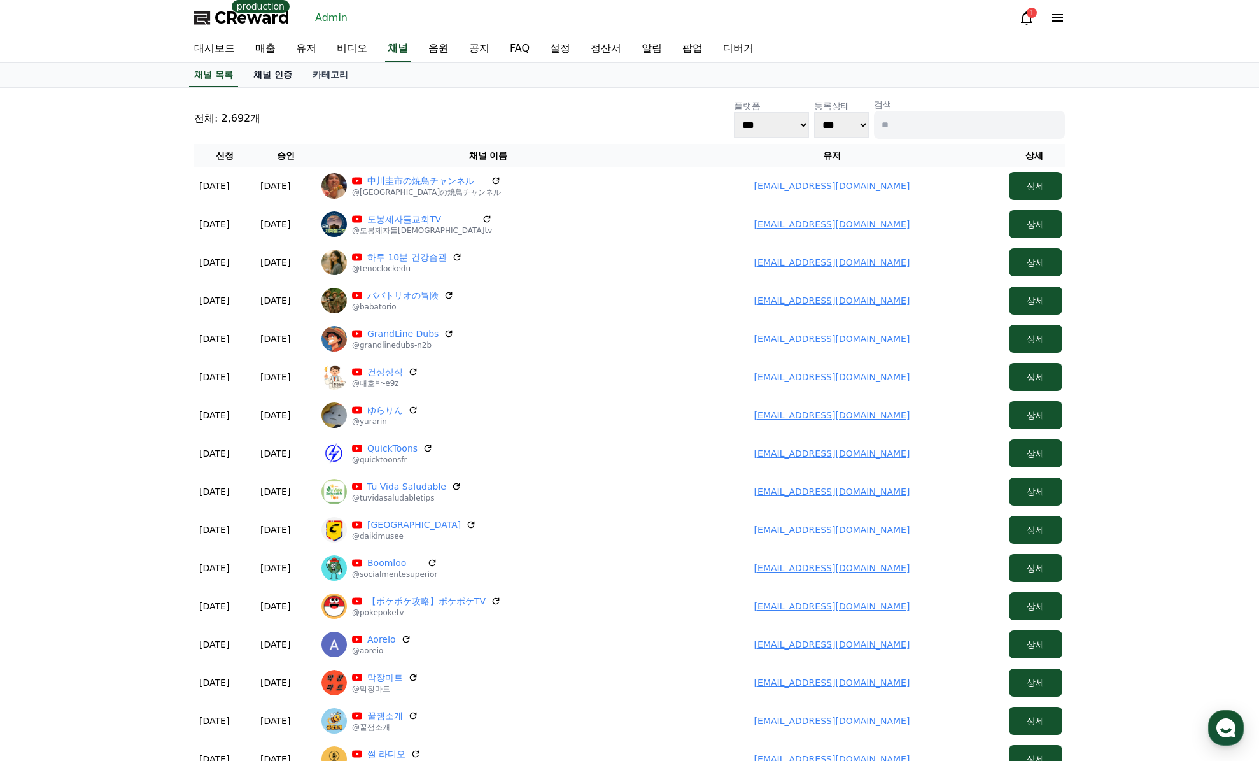
click at [295, 77] on link "채널 인증" at bounding box center [272, 75] width 59 height 24
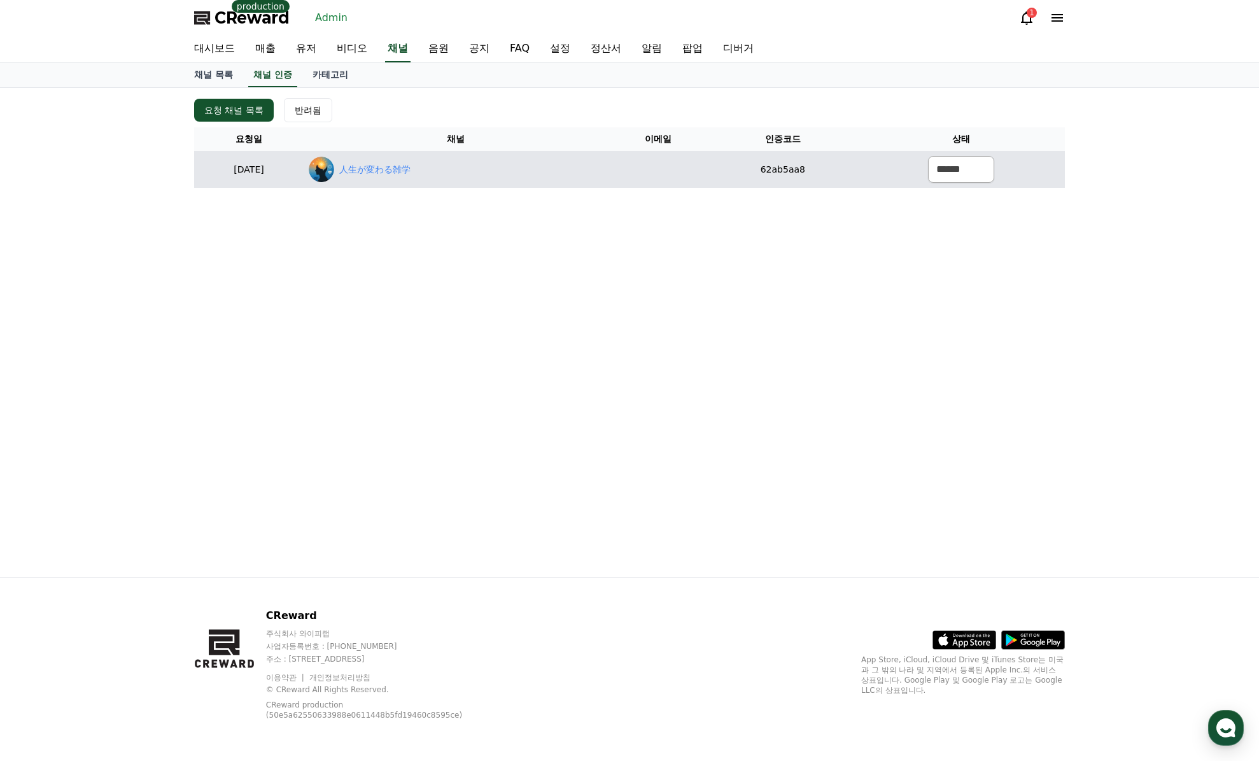
click at [402, 177] on div "人生が変わる雑学" at bounding box center [456, 169] width 294 height 25
click at [402, 175] on link "人生が変わる雑学" at bounding box center [374, 169] width 71 height 13
click at [958, 172] on select "****** *** ***" at bounding box center [961, 169] width 66 height 27
select select "********"
click at [932, 156] on select "****** *** ***" at bounding box center [961, 169] width 66 height 27
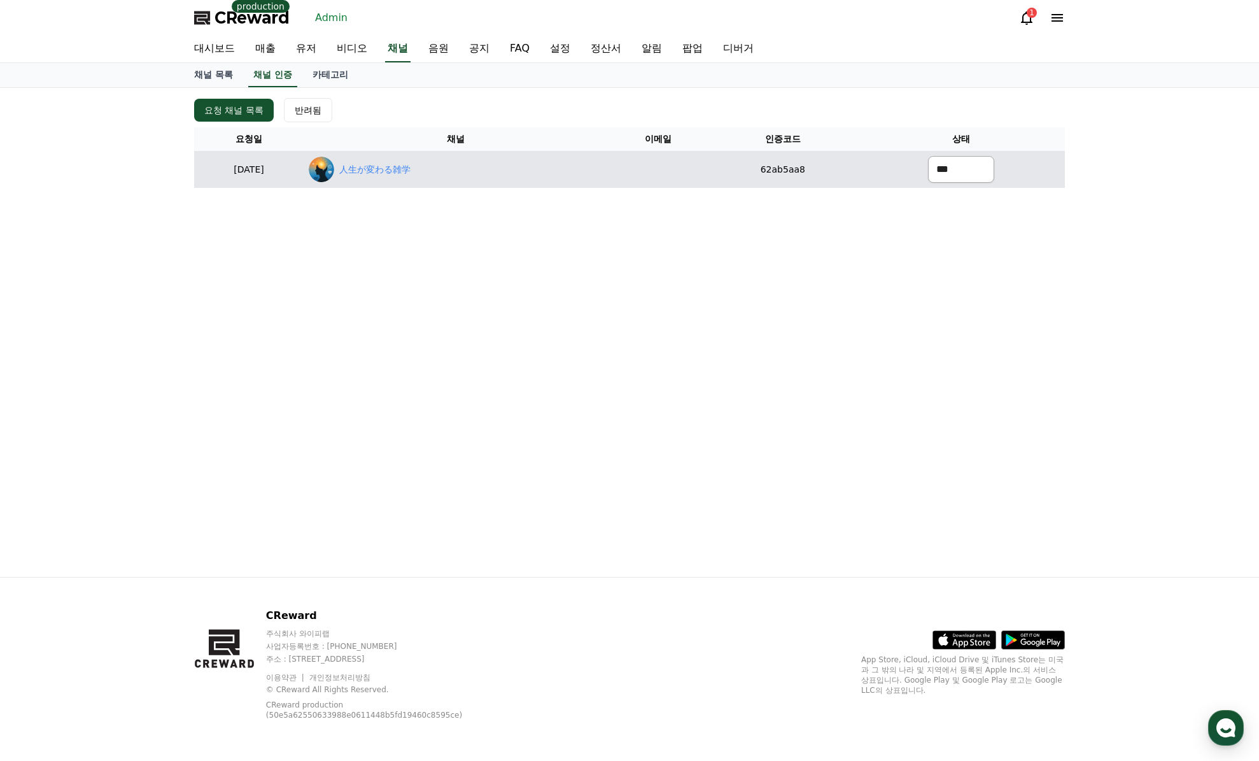
select select "modal"
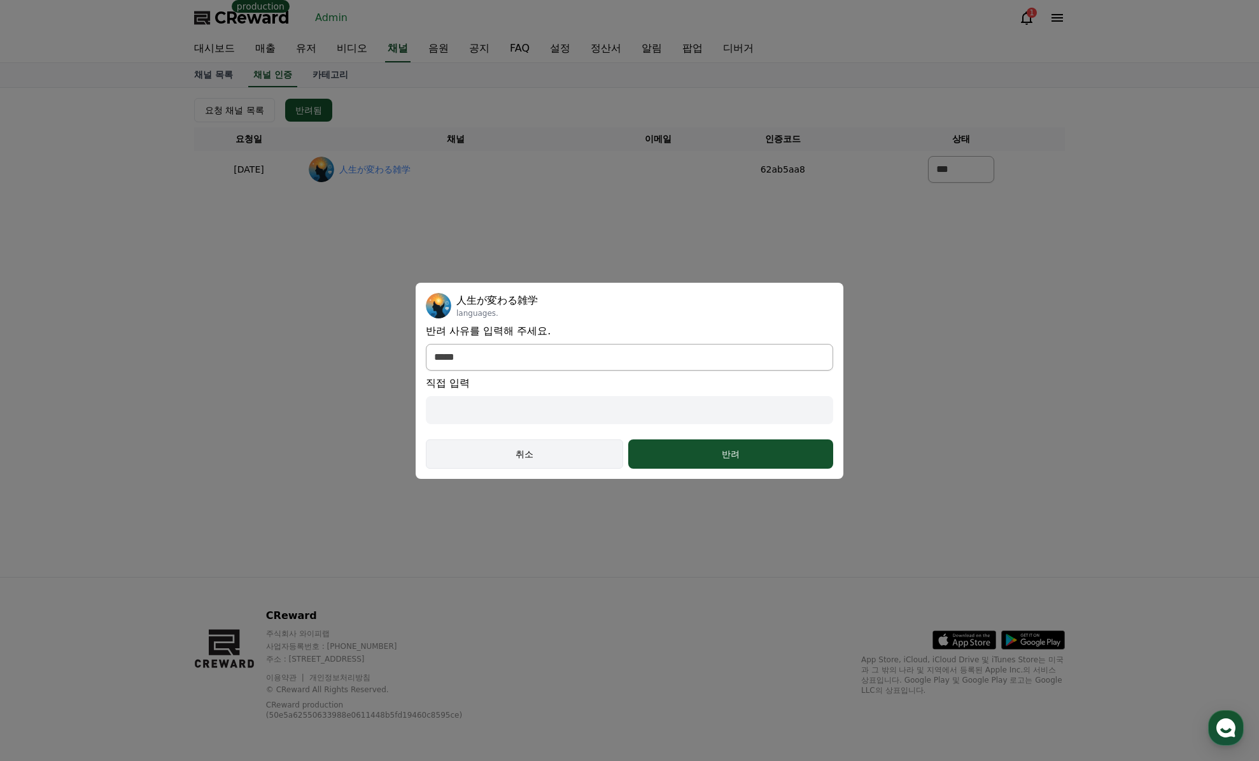
click at [486, 457] on div "취소" at bounding box center [524, 454] width 160 height 13
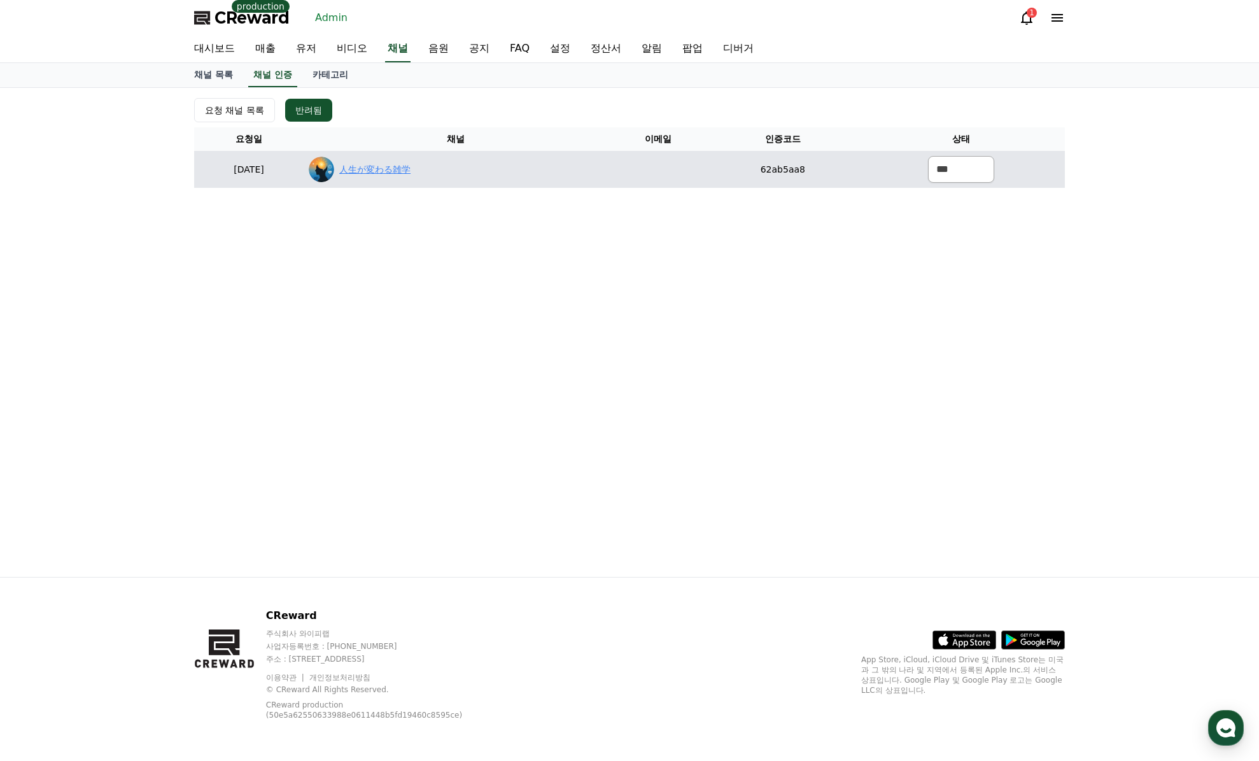
click at [397, 163] on link "人生が変わる雑学" at bounding box center [374, 169] width 71 height 13
click at [680, 169] on td at bounding box center [658, 169] width 101 height 37
click at [411, 168] on link "人生が変わる雑学" at bounding box center [374, 169] width 71 height 13
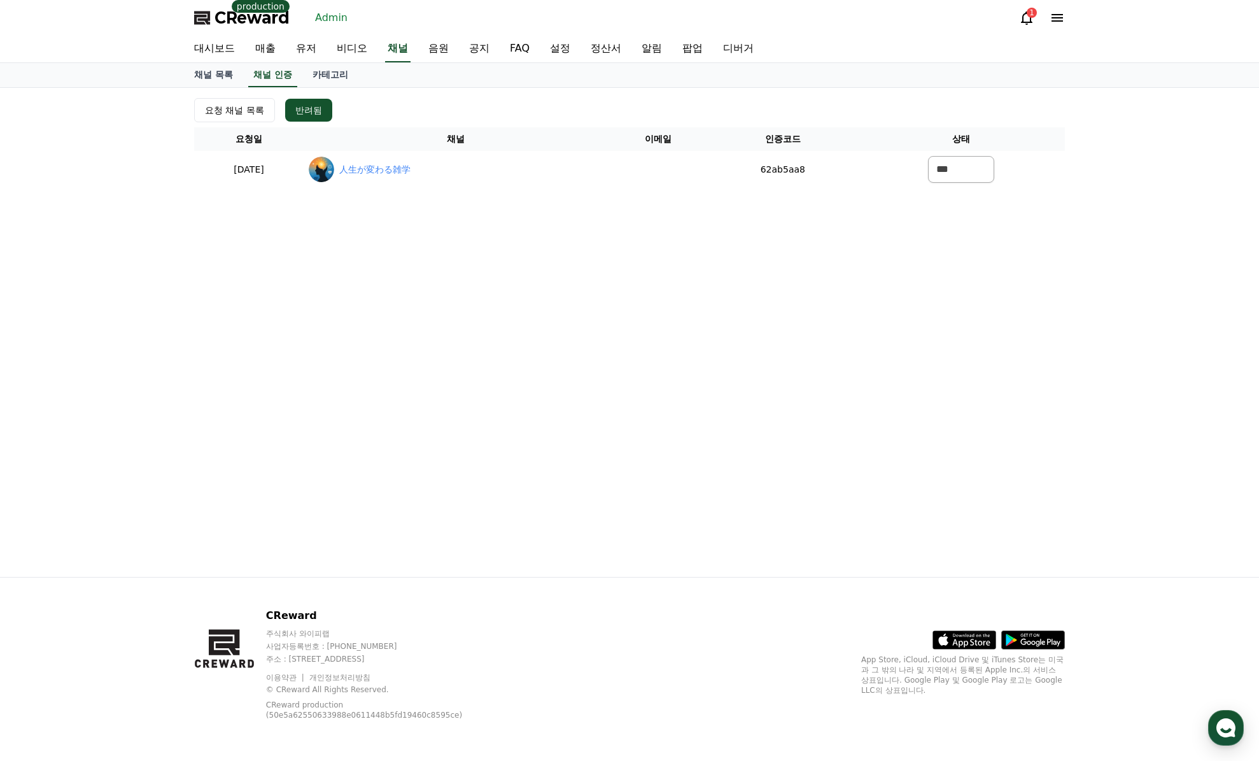
click at [558, 228] on div "요청 채널 목록 반려됨 요청일 채널 이메일 인증코드 상태 2025-09-02 09-02 人生が変わる雑学 62ab5aa8 ****** *** *…" at bounding box center [629, 332] width 891 height 489
click at [463, 289] on div "요청 채널 목록 반려됨 요청일 채널 이메일 인증코드 상태 2025-09-02 09-02 人生が変わる雑学 62ab5aa8 ****** *** *…" at bounding box center [629, 332] width 891 height 489
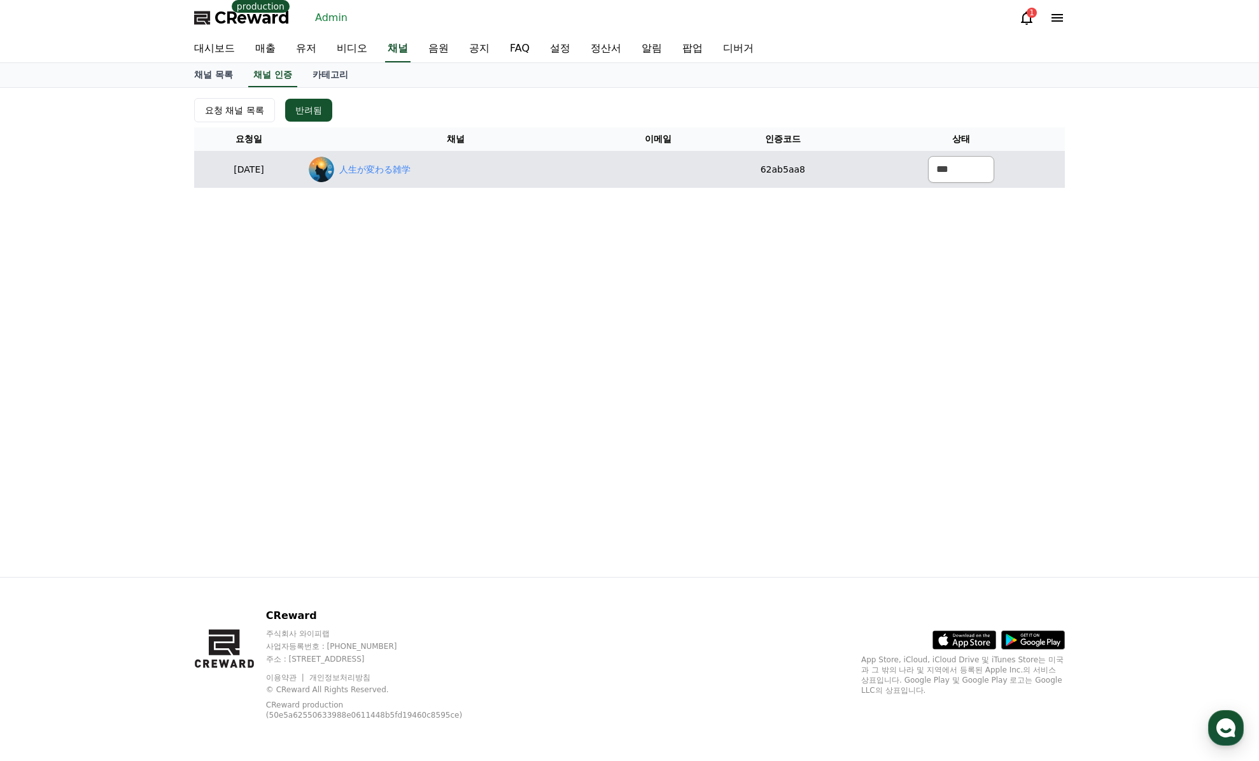
click at [663, 177] on td at bounding box center [658, 169] width 101 height 37
drag, startPoint x: 735, startPoint y: 164, endPoint x: 725, endPoint y: 166, distance: 10.4
click at [749, 164] on tr "2025-09-02 09-02 人生が変わる雑学 62ab5aa8 ****** *** ***" at bounding box center [629, 169] width 871 height 37
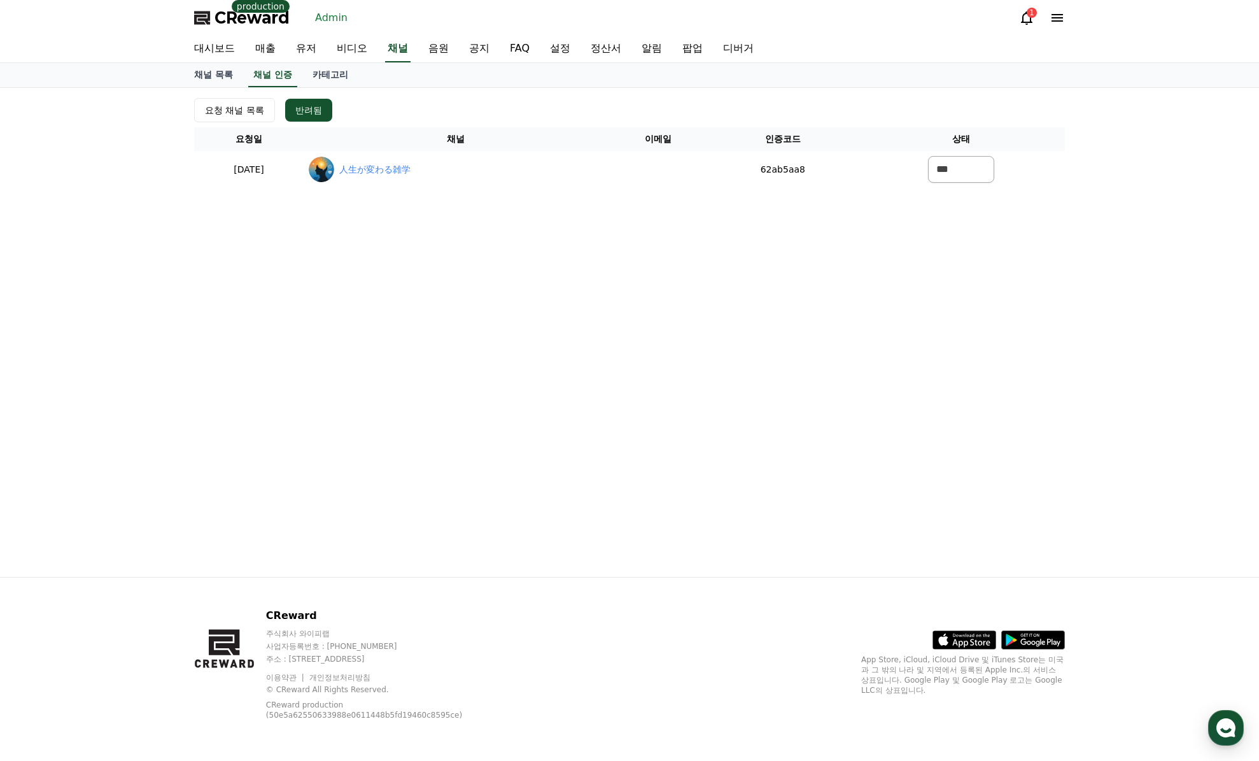
click at [733, 246] on div "요청 채널 목록 반려됨 요청일 채널 이메일 인증코드 상태 2025-09-02 09-02 人生が変わる雑学 62ab5aa8 ****** *** *…" at bounding box center [629, 332] width 891 height 489
click at [697, 200] on div "요청 채널 목록 반려됨 요청일 채널 이메일 인증코드 상태 [DATE] 09-02 人生が変わる雑学 62ab5aa8 ****** *** ***" at bounding box center [629, 332] width 891 height 489
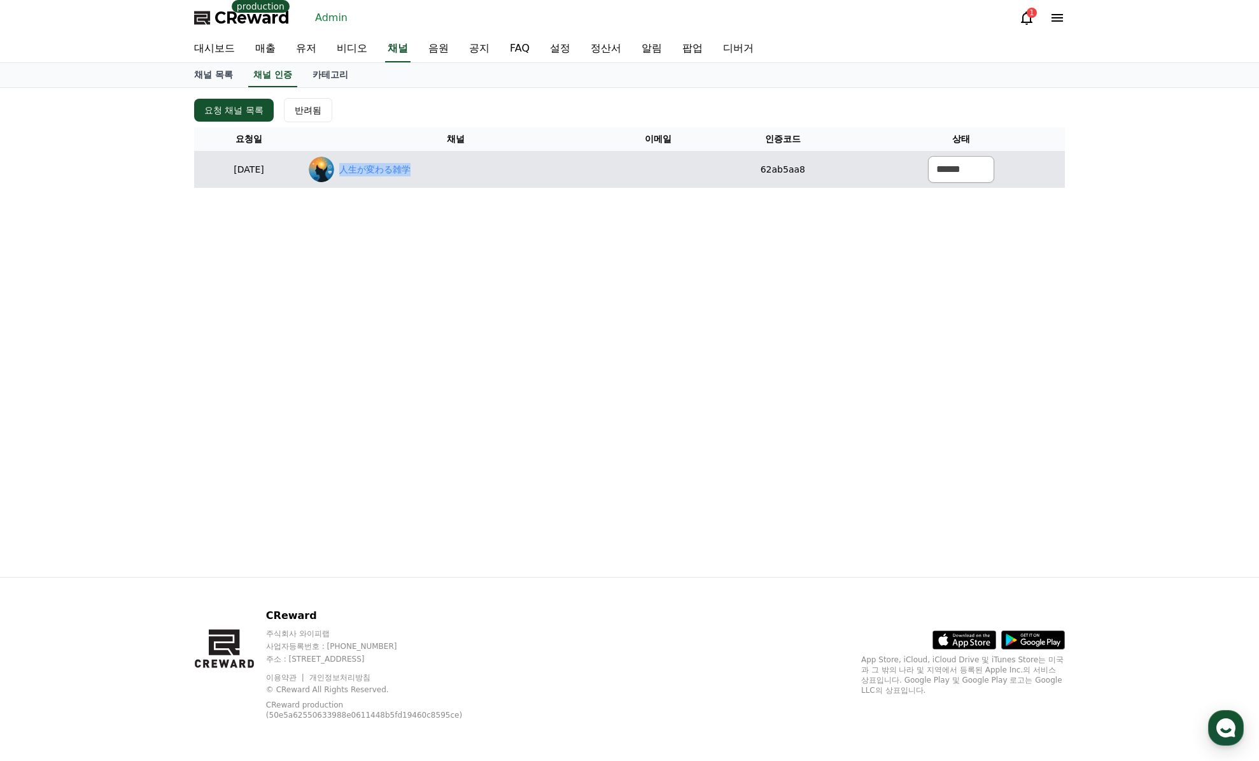
drag, startPoint x: 376, startPoint y: 171, endPoint x: 459, endPoint y: 164, distance: 83.1
click at [459, 164] on div "人生が変わる雑学" at bounding box center [456, 169] width 294 height 25
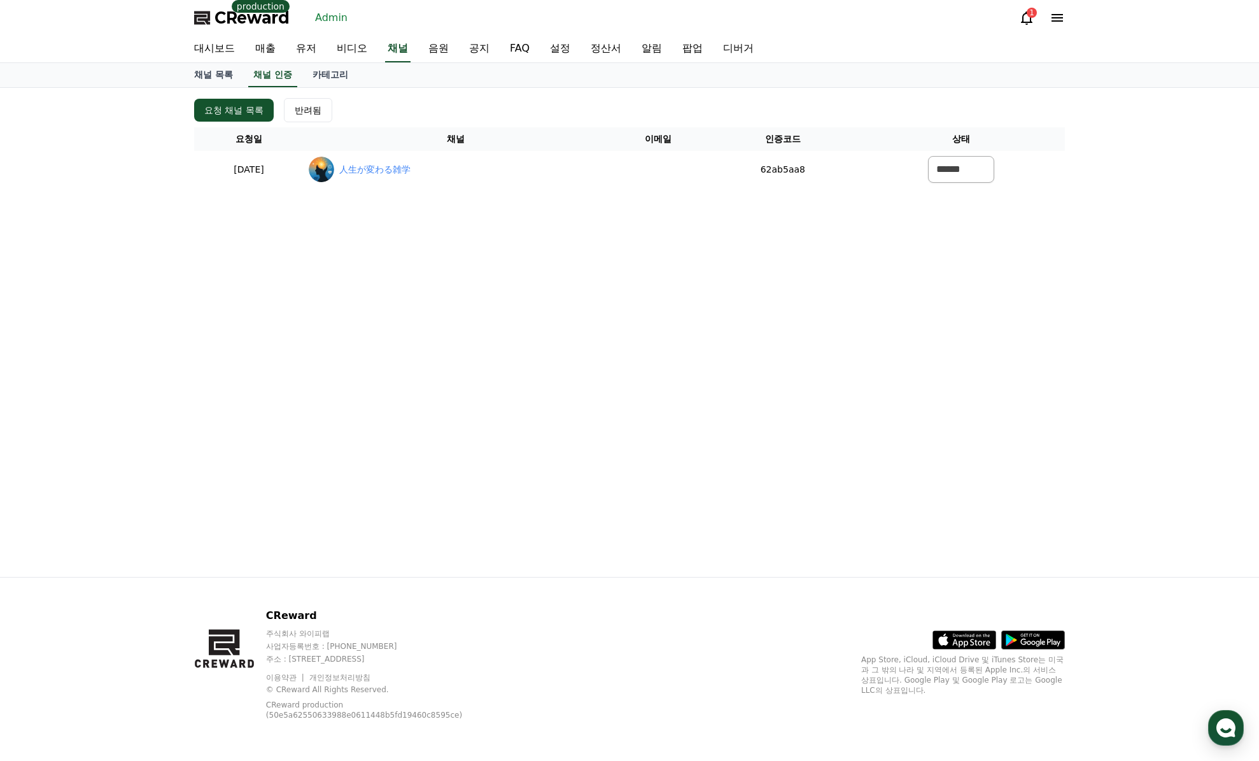
click at [567, 225] on div "요청 채널 목록 반려됨 요청일 채널 이메일 인증코드 상태 [DATE] 09-02 人生が変わる雑学 62ab5aa8 ****** *** ***" at bounding box center [629, 332] width 891 height 489
click at [609, 320] on div "요청 채널 목록 반려됨 요청일 채널 이메일 인증코드 상태 [DATE] 09-02 人生が変わる雑学 62ab5aa8 ****** *** ***" at bounding box center [629, 332] width 891 height 489
click at [1133, 230] on div "요청 채널 목록 반려됨 요청일 채널 이메일 인증코드 상태 [DATE] 09-02 人生が変わる雑学 62ab5aa8 ****** *** ***" at bounding box center [629, 332] width 1259 height 489
click at [203, 51] on link "대시보드" at bounding box center [214, 49] width 61 height 27
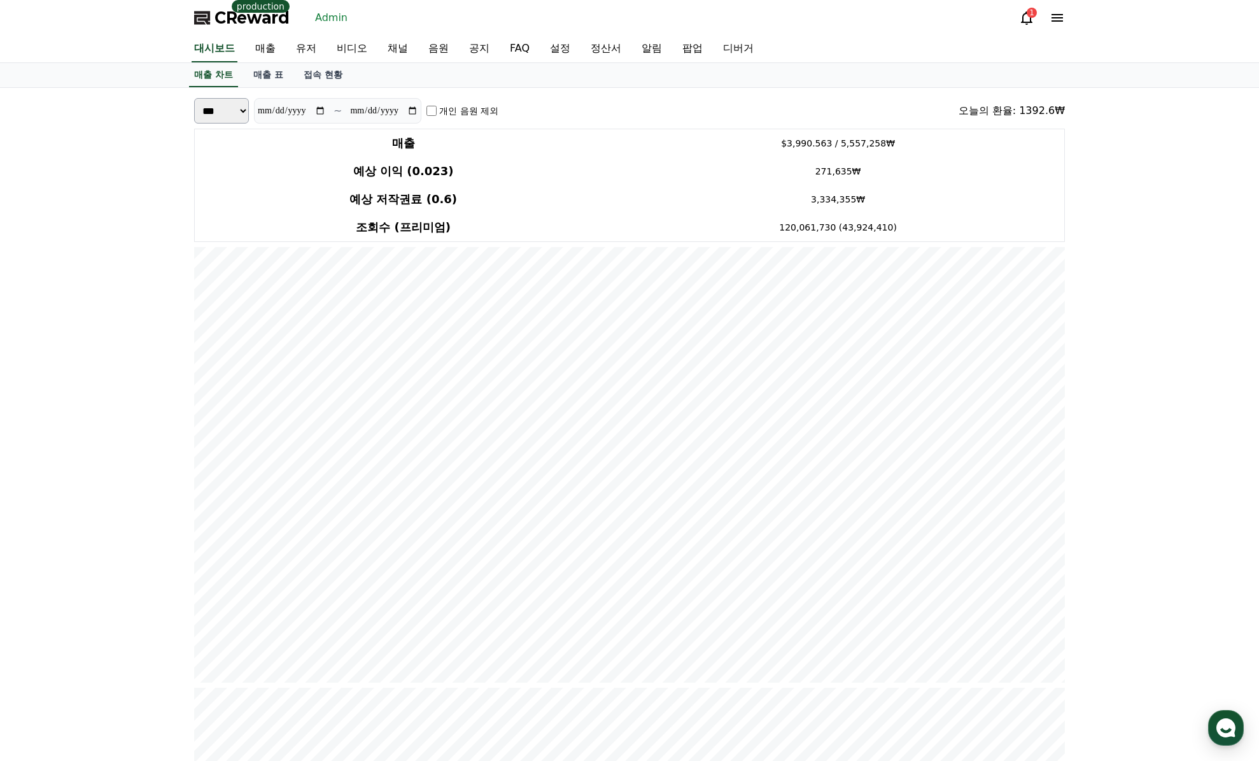
click at [234, 113] on select "*** **" at bounding box center [221, 110] width 55 height 25
click at [194, 118] on select "*** **" at bounding box center [221, 110] width 55 height 25
click at [231, 110] on select "*** **" at bounding box center [221, 110] width 55 height 25
select select "***"
click at [194, 118] on select "*** **" at bounding box center [221, 110] width 55 height 25
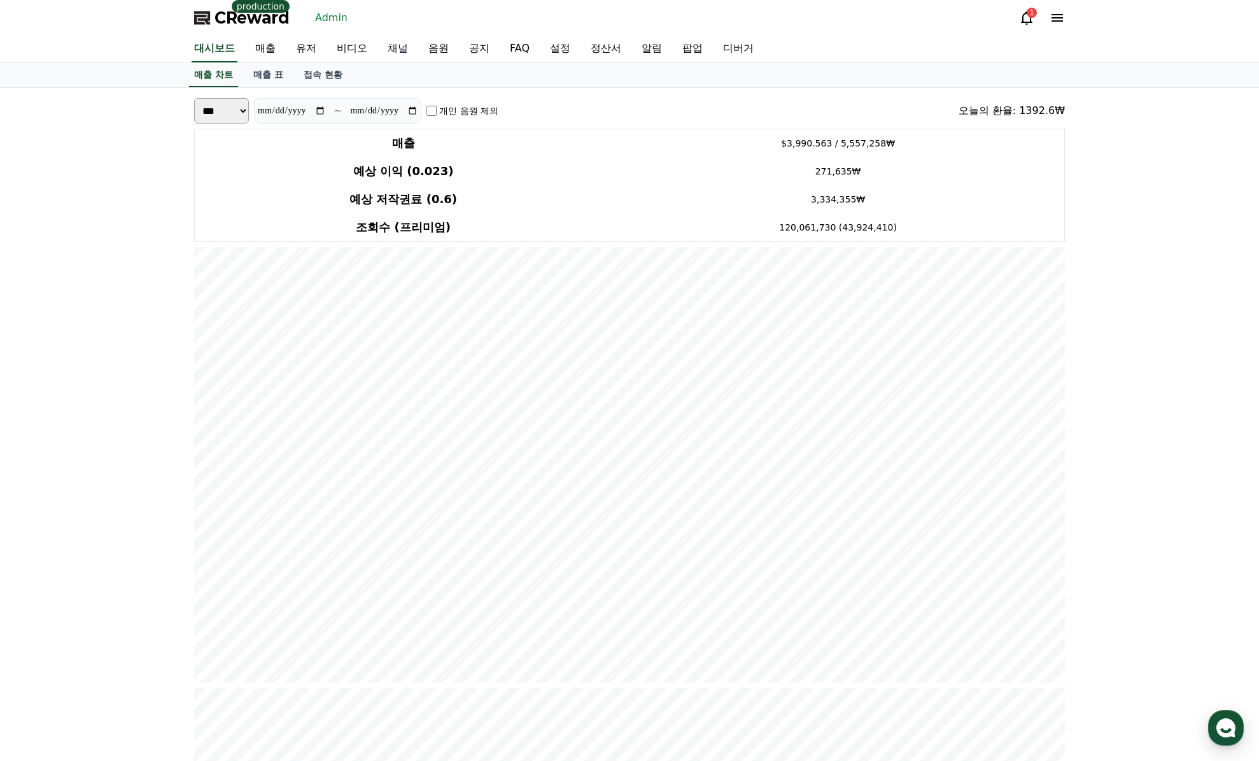
click at [406, 45] on link "채널" at bounding box center [398, 49] width 41 height 27
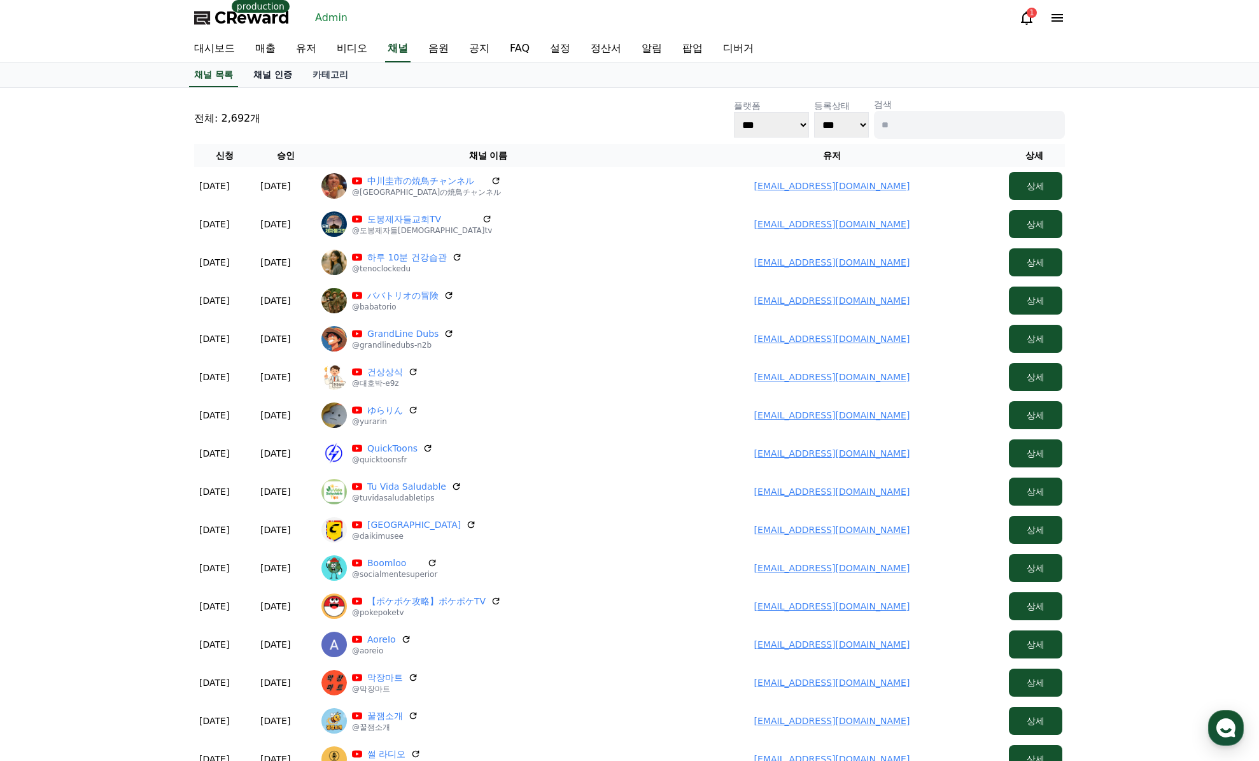
click at [286, 78] on link "채널 인증" at bounding box center [272, 75] width 59 height 24
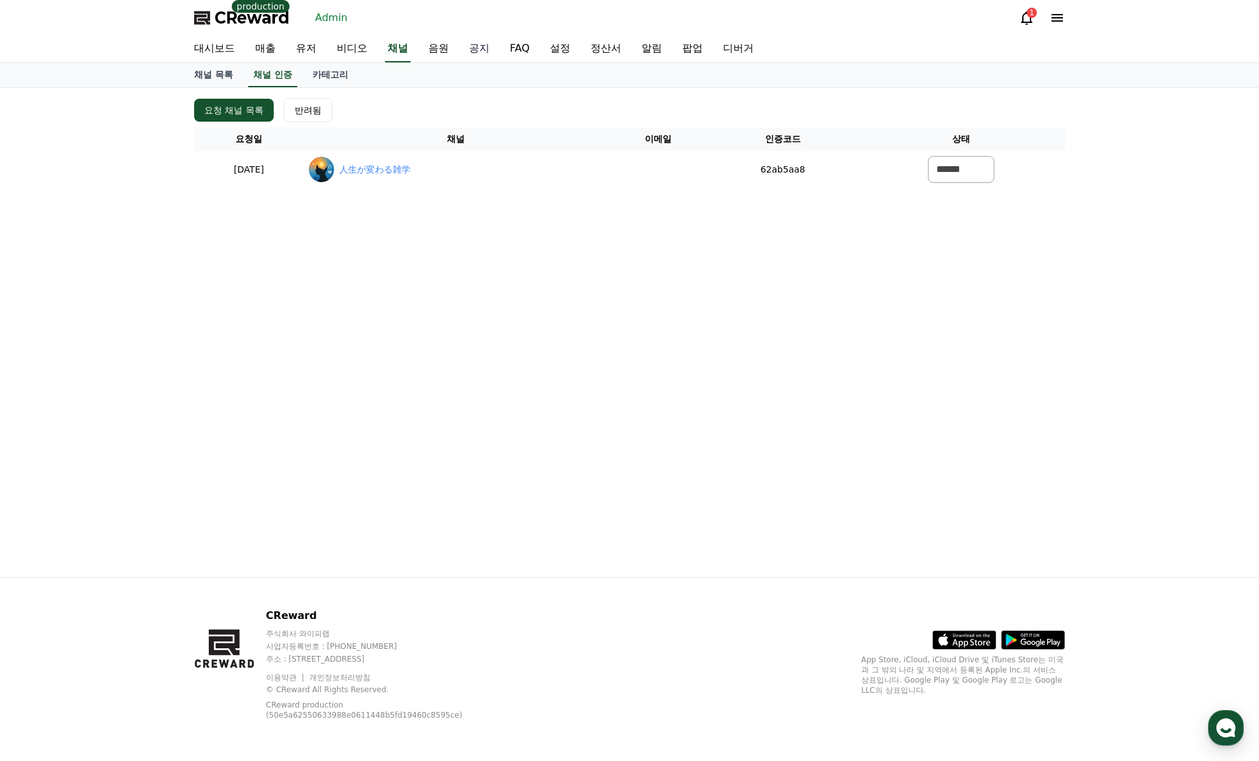
click at [491, 45] on link "공지" at bounding box center [479, 49] width 41 height 27
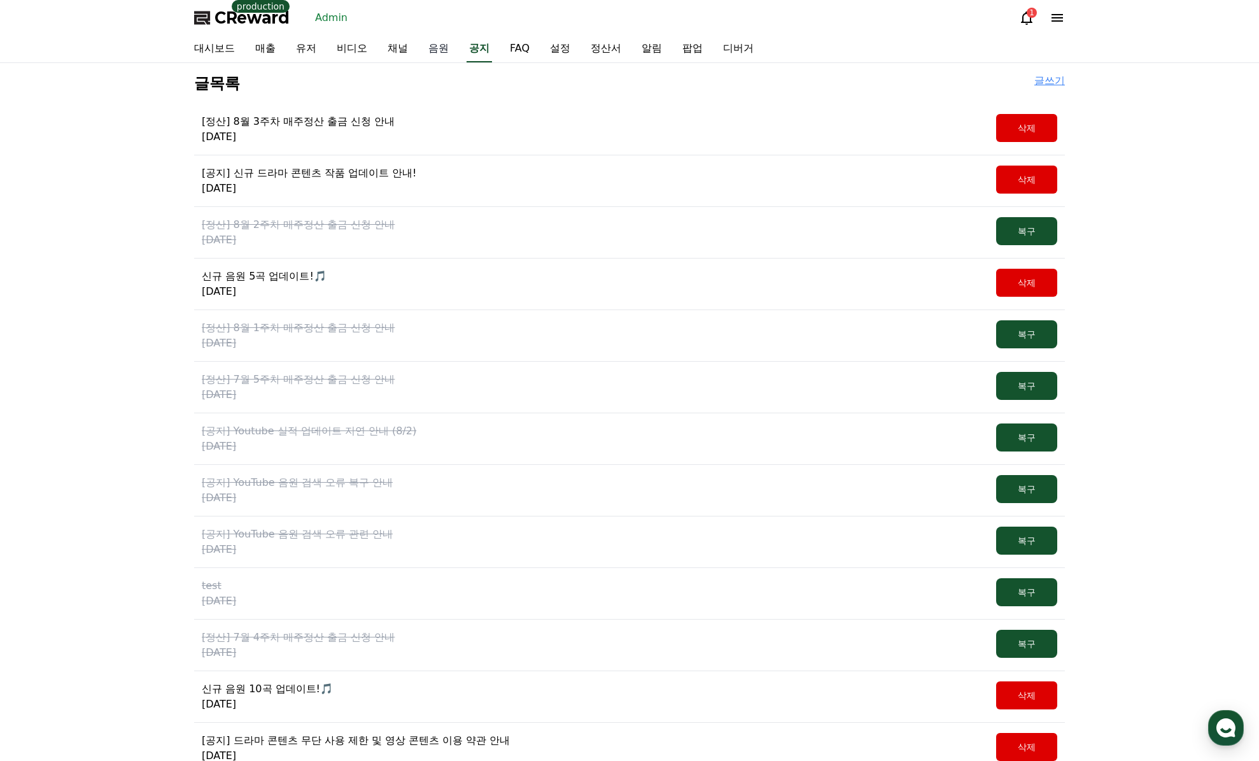
click at [455, 48] on link "음원" at bounding box center [438, 49] width 41 height 27
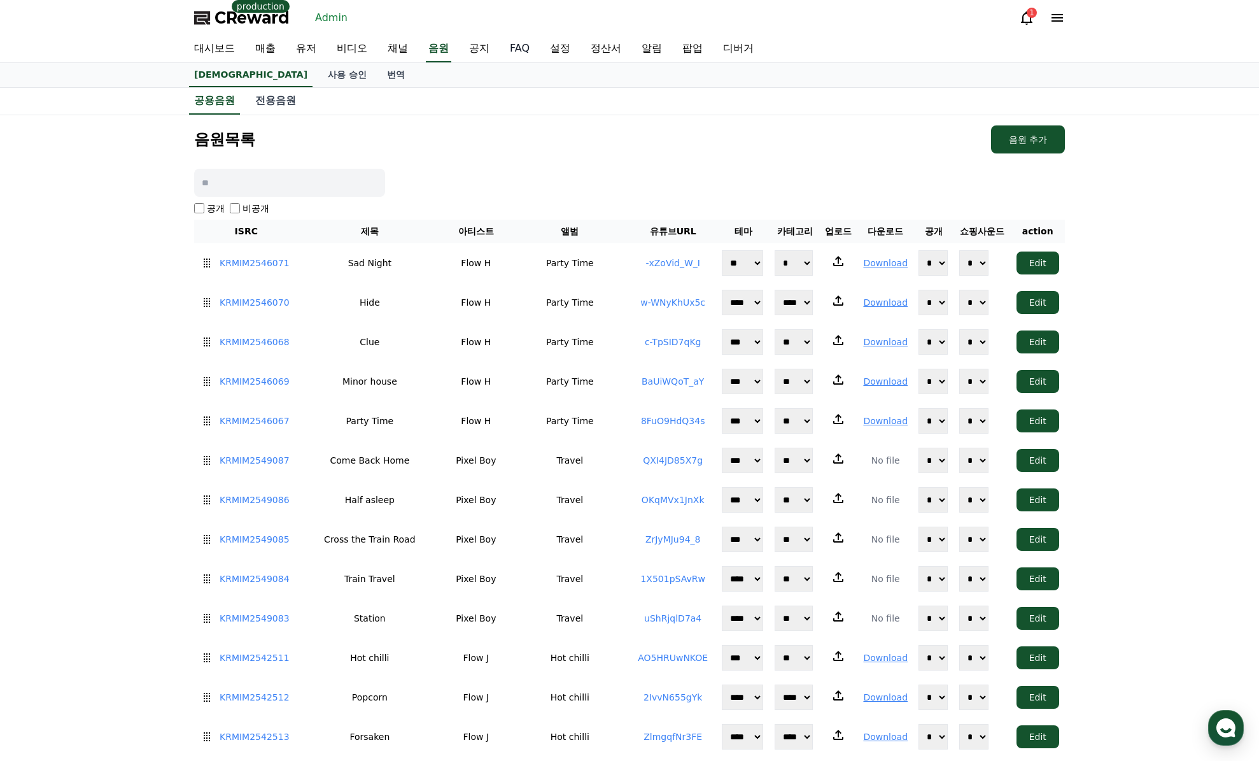
click at [524, 50] on link "FAQ" at bounding box center [520, 49] width 40 height 27
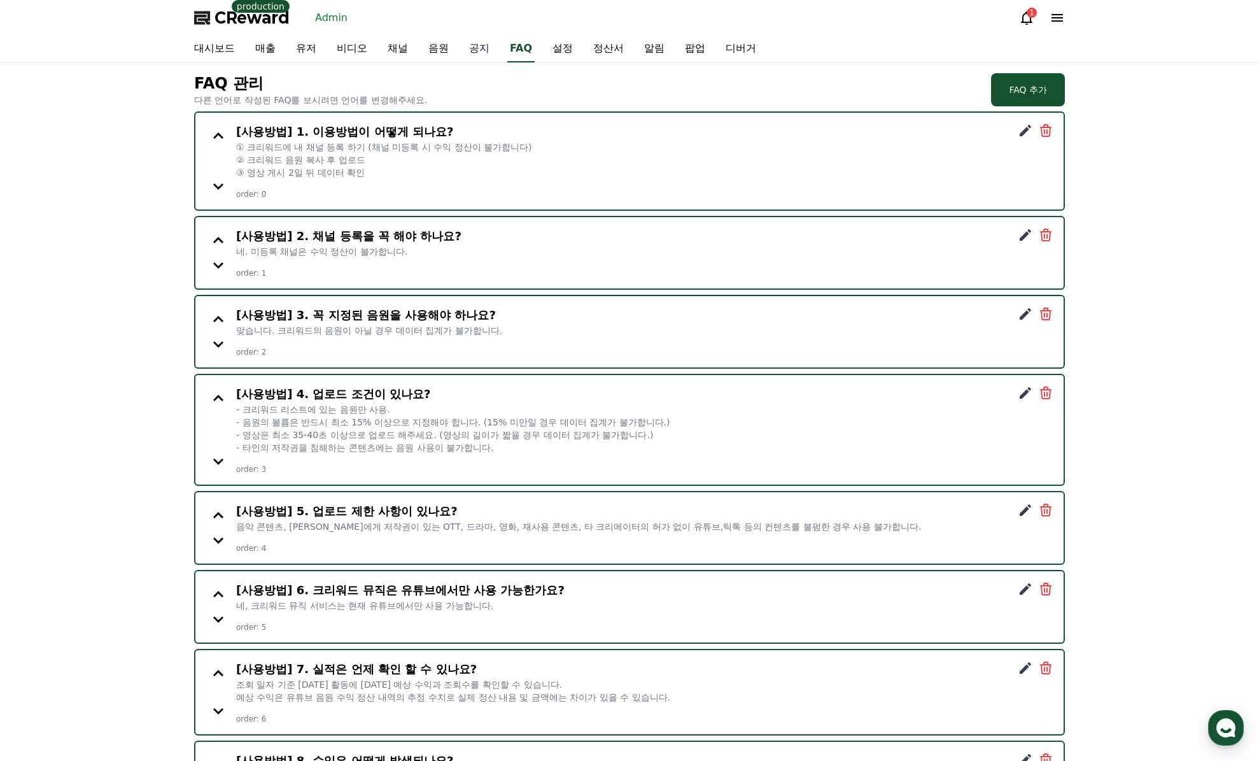
click at [474, 52] on link "공지" at bounding box center [479, 49] width 41 height 27
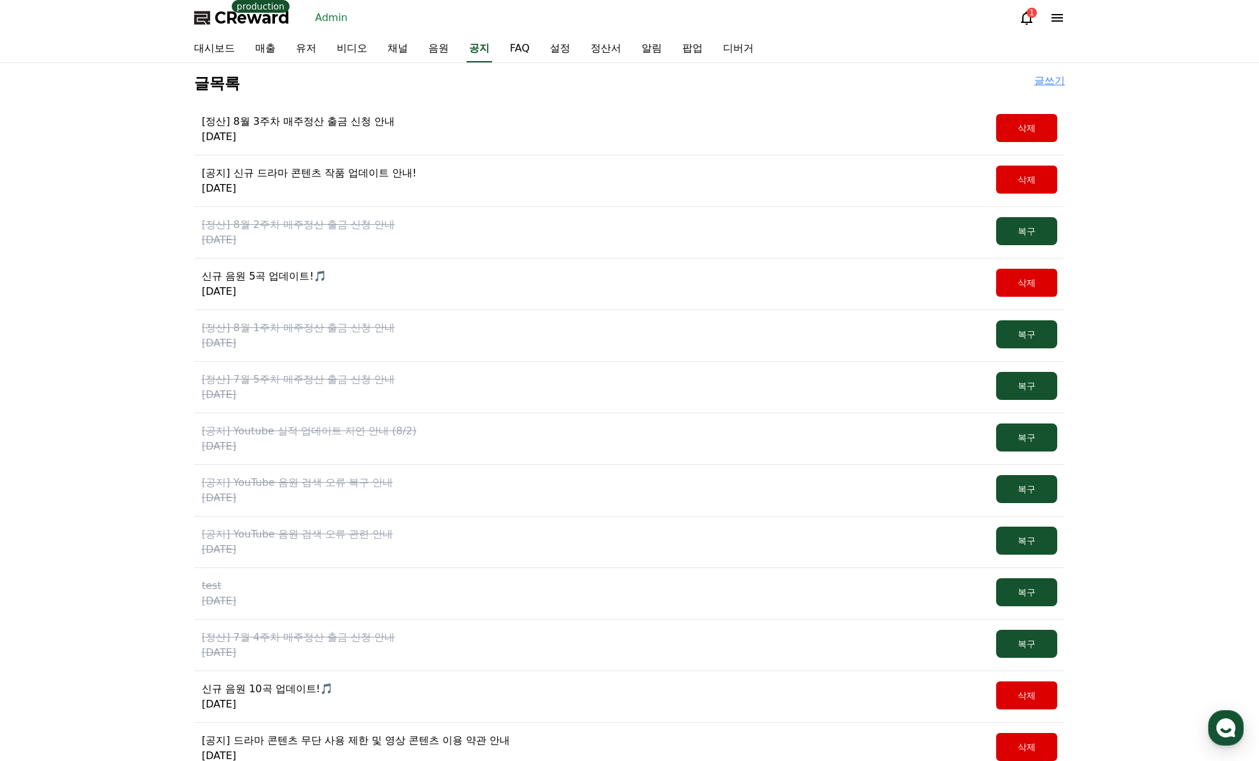
click at [225, 33] on div "CReward production Admin 1" at bounding box center [629, 18] width 891 height 36
click at [229, 22] on span "CReward" at bounding box center [252, 18] width 75 height 20
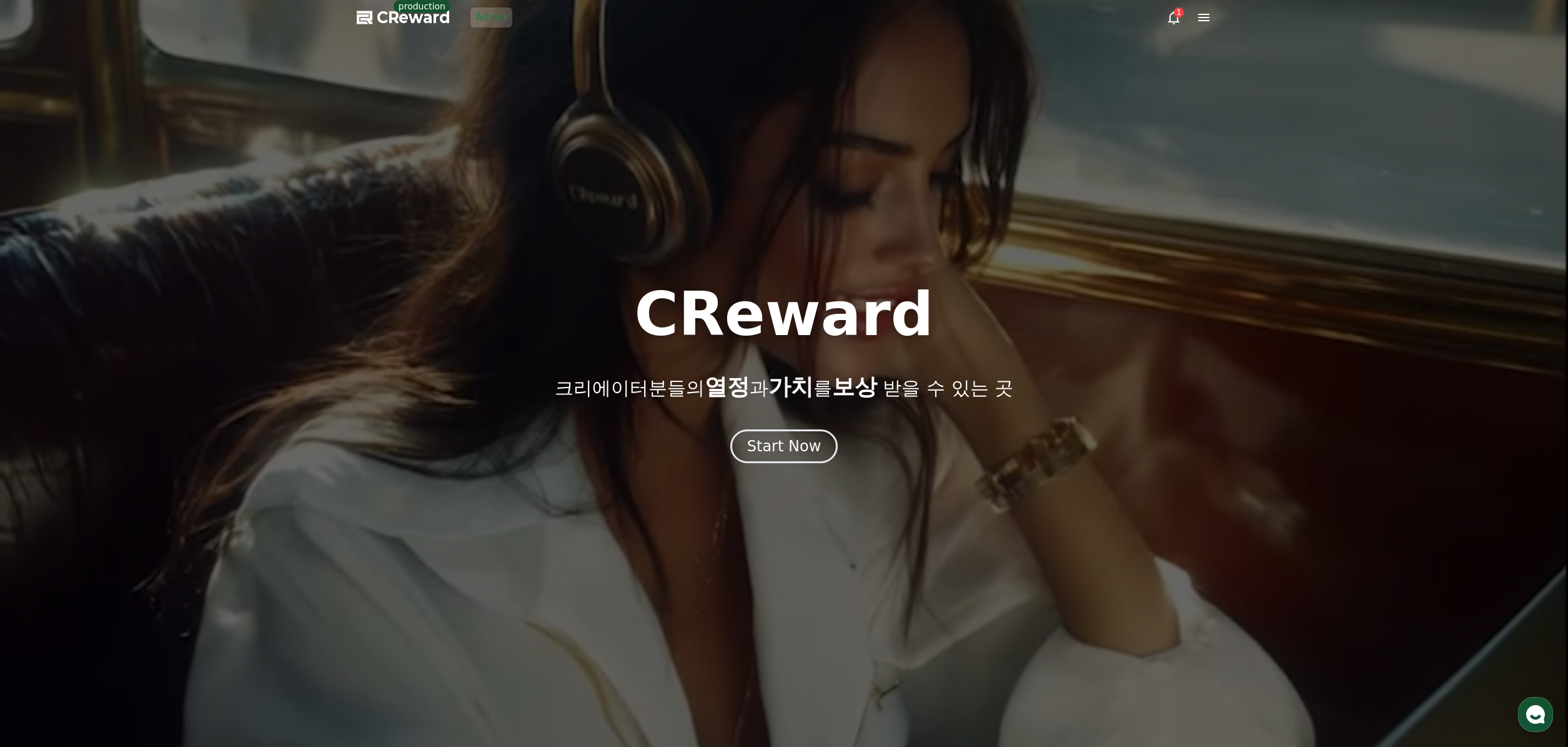
click at [495, 19] on link "Admin" at bounding box center [491, 18] width 42 height 20
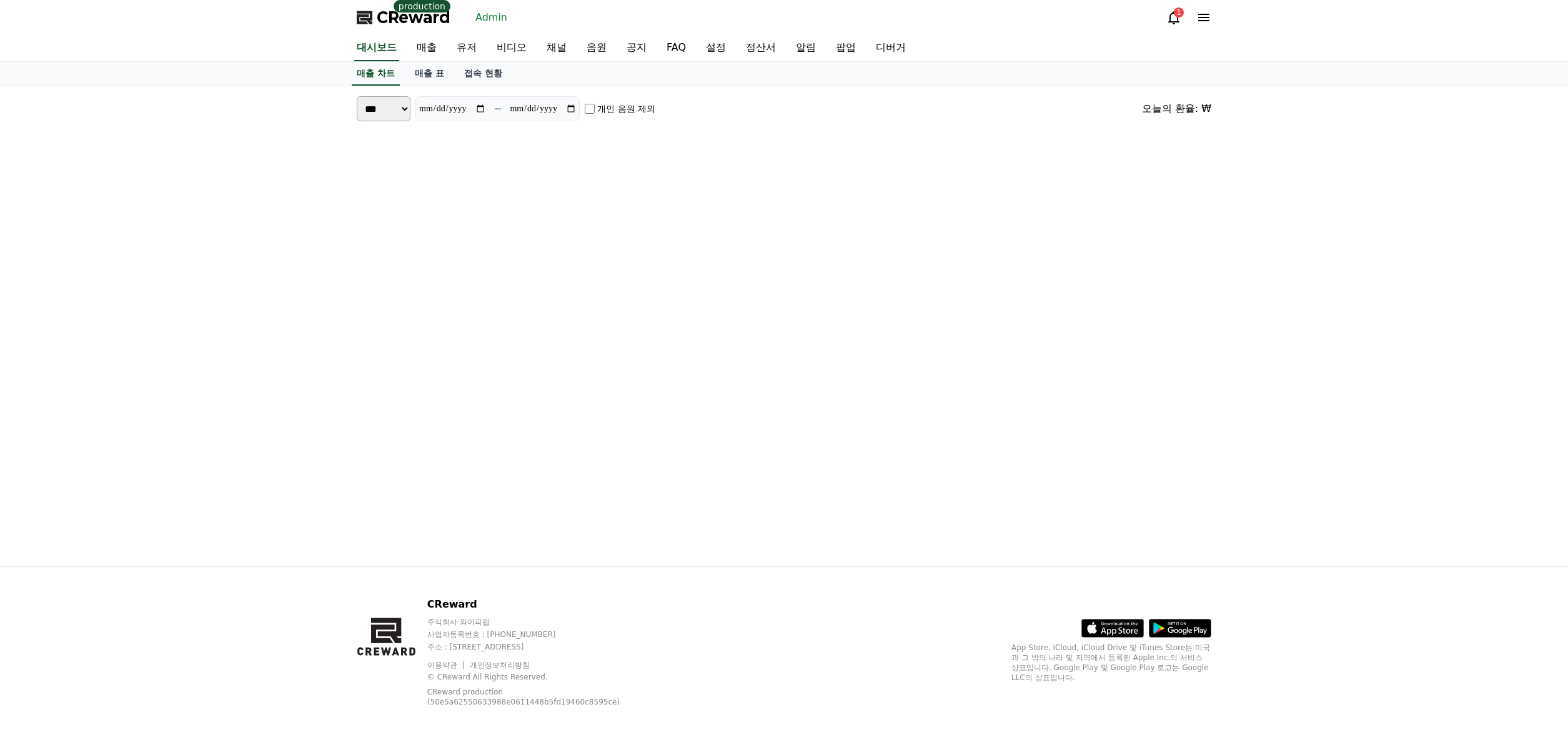
click at [470, 47] on link "유저" at bounding box center [466, 48] width 40 height 27
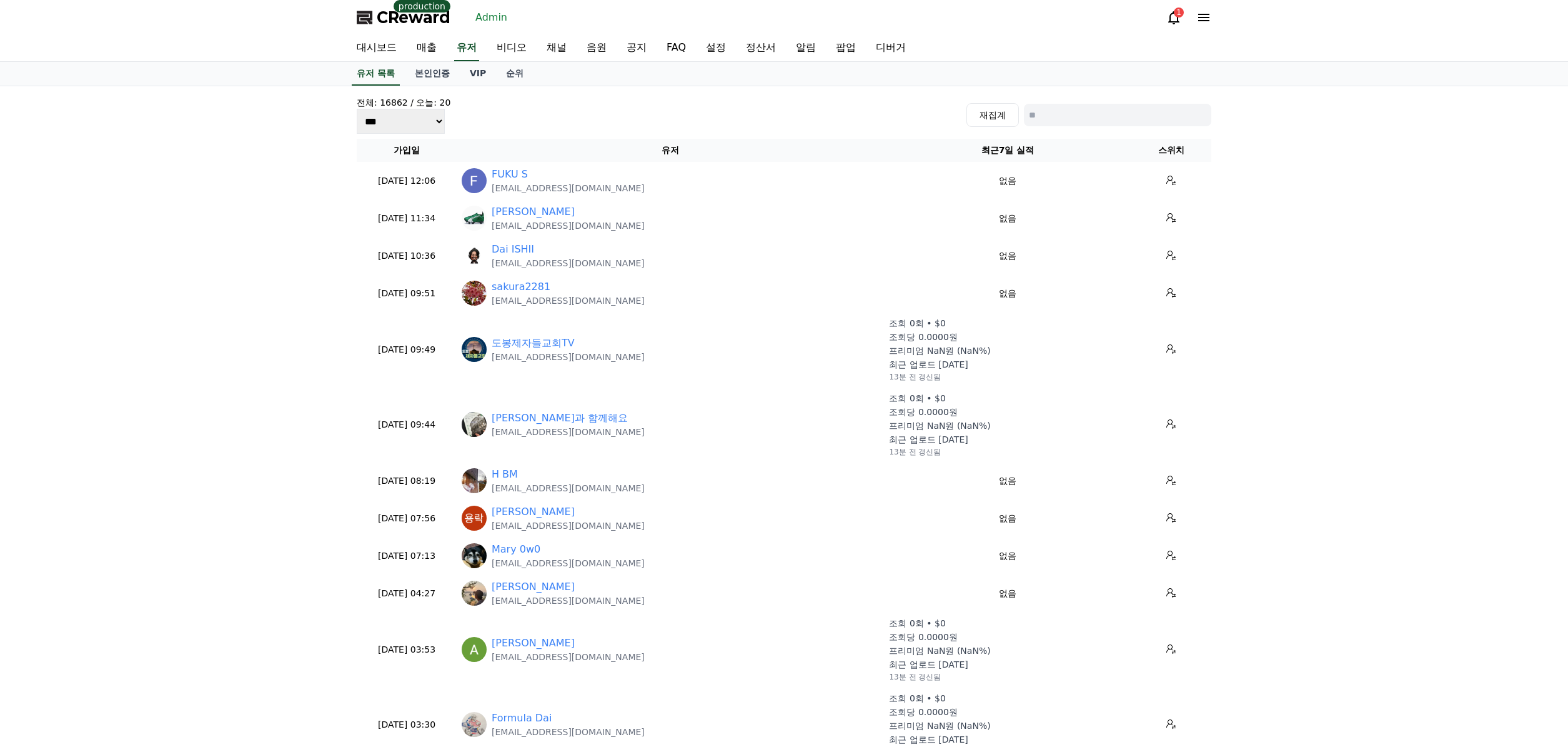
click at [1070, 121] on input at bounding box center [1118, 115] width 187 height 23
paste input "**********"
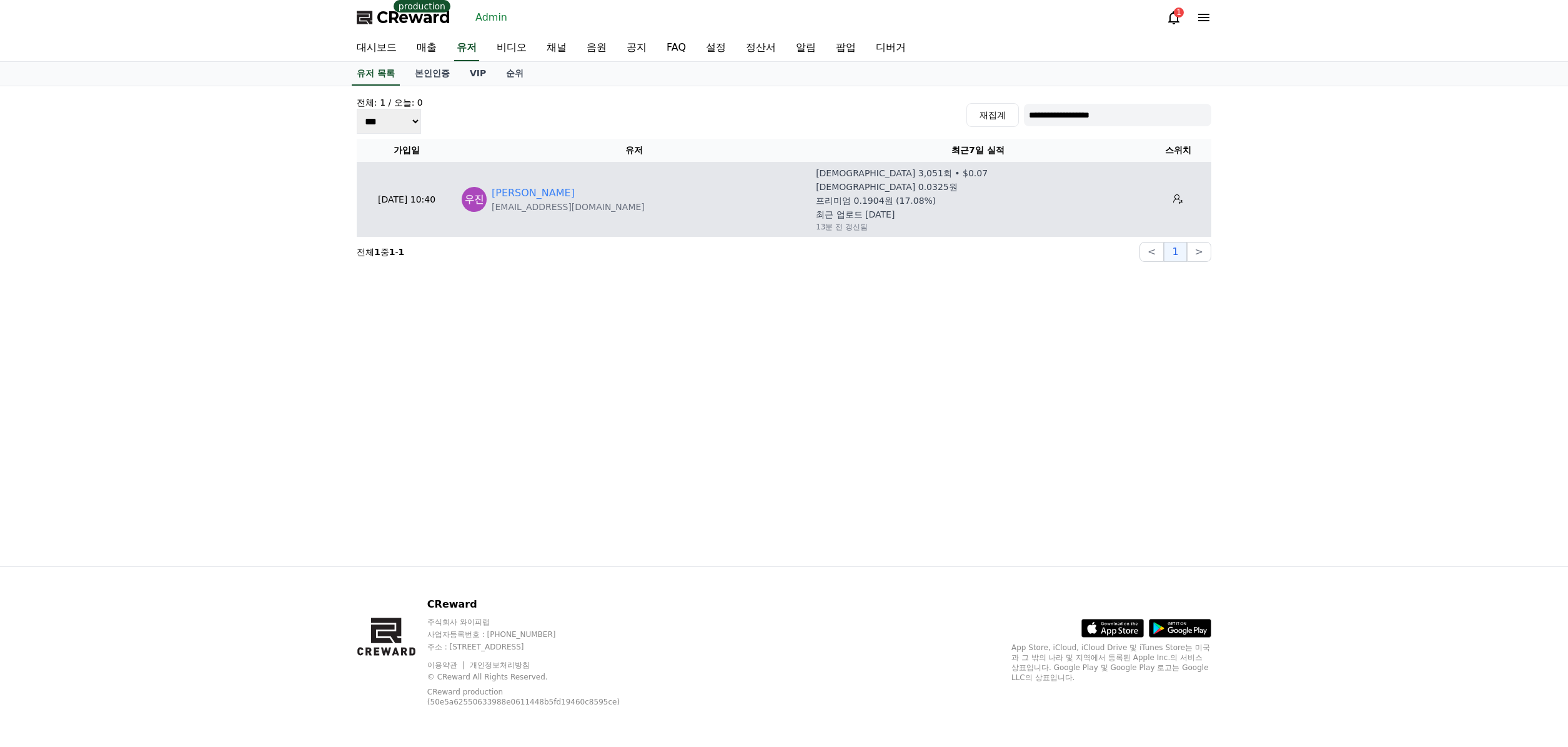
click at [525, 190] on div "이우진" at bounding box center [568, 192] width 153 height 15
click at [515, 193] on link "이우진" at bounding box center [533, 192] width 83 height 15
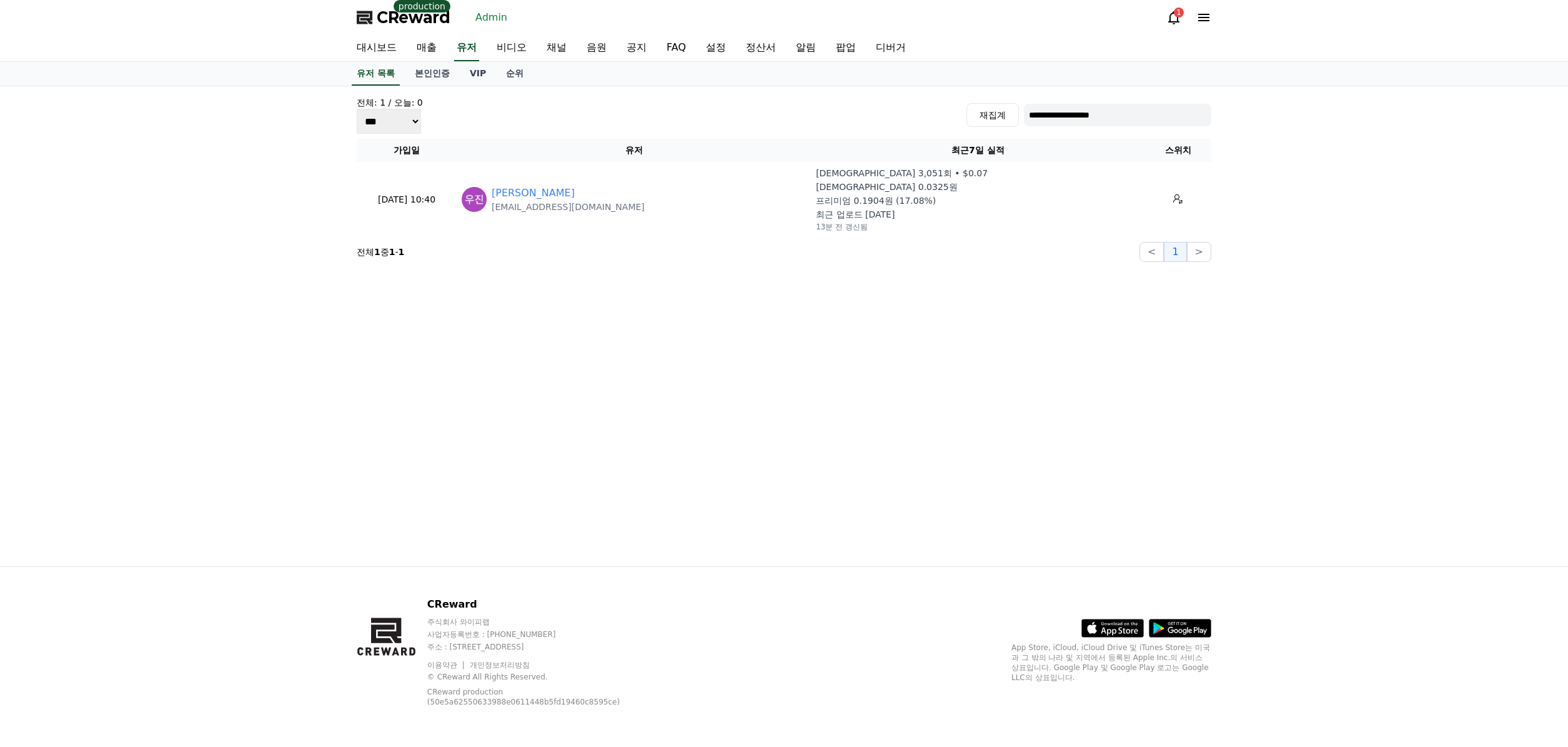
click at [1073, 116] on input "**********" at bounding box center [1118, 115] width 187 height 23
paste input "*"
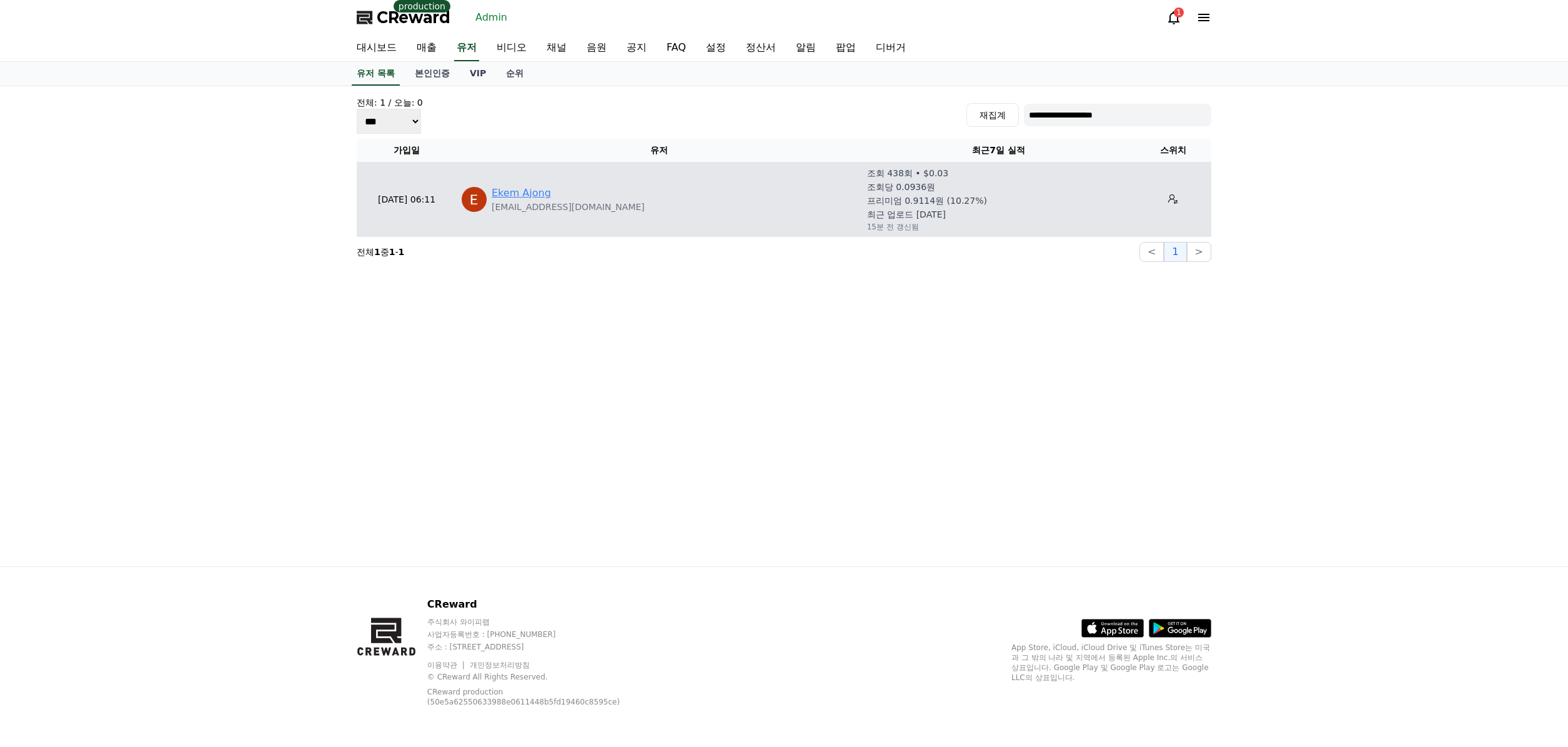
click at [536, 199] on link "Ekem Ajong" at bounding box center [521, 192] width 59 height 15
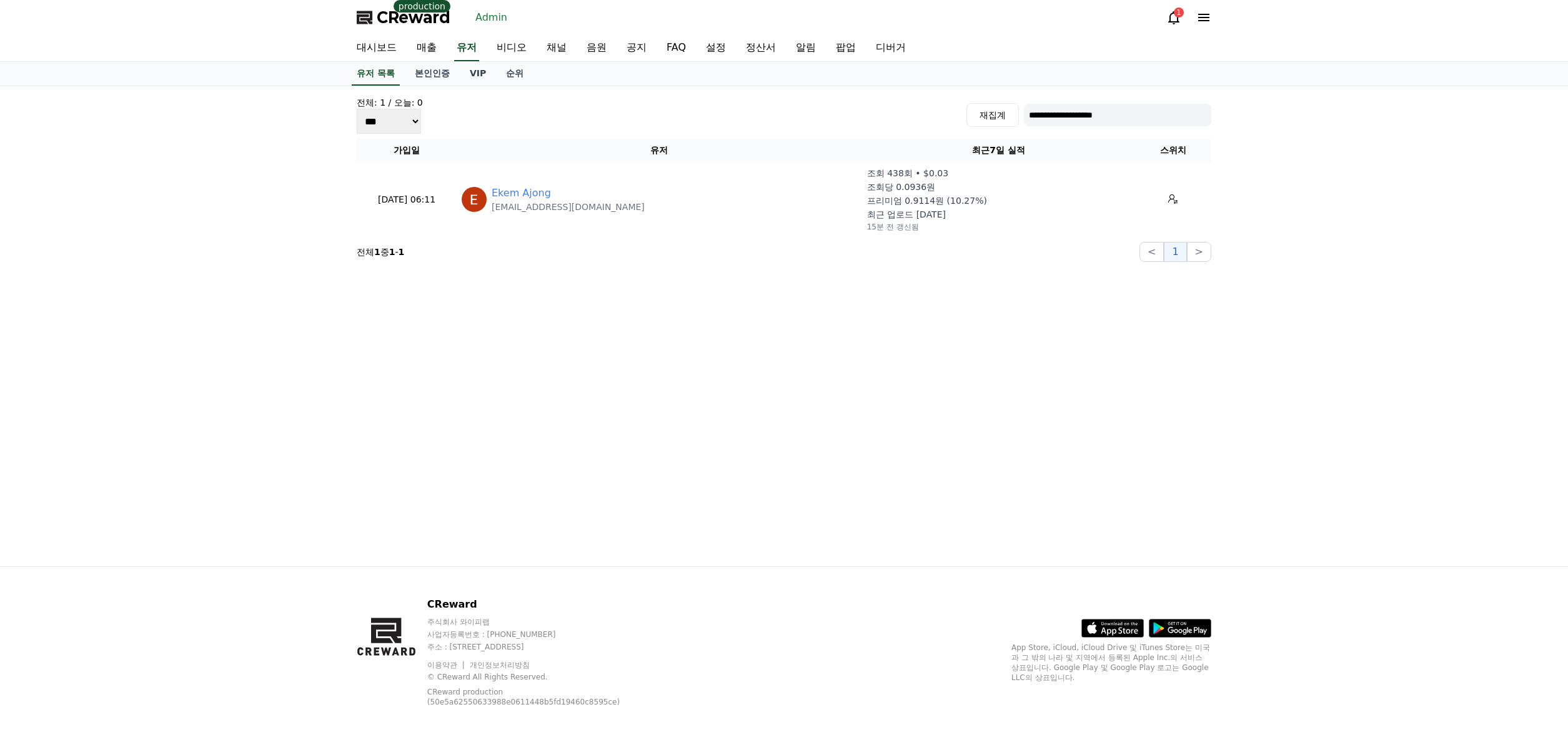
click at [1103, 111] on input "**********" at bounding box center [1118, 115] width 187 height 23
paste input
type input "**********"
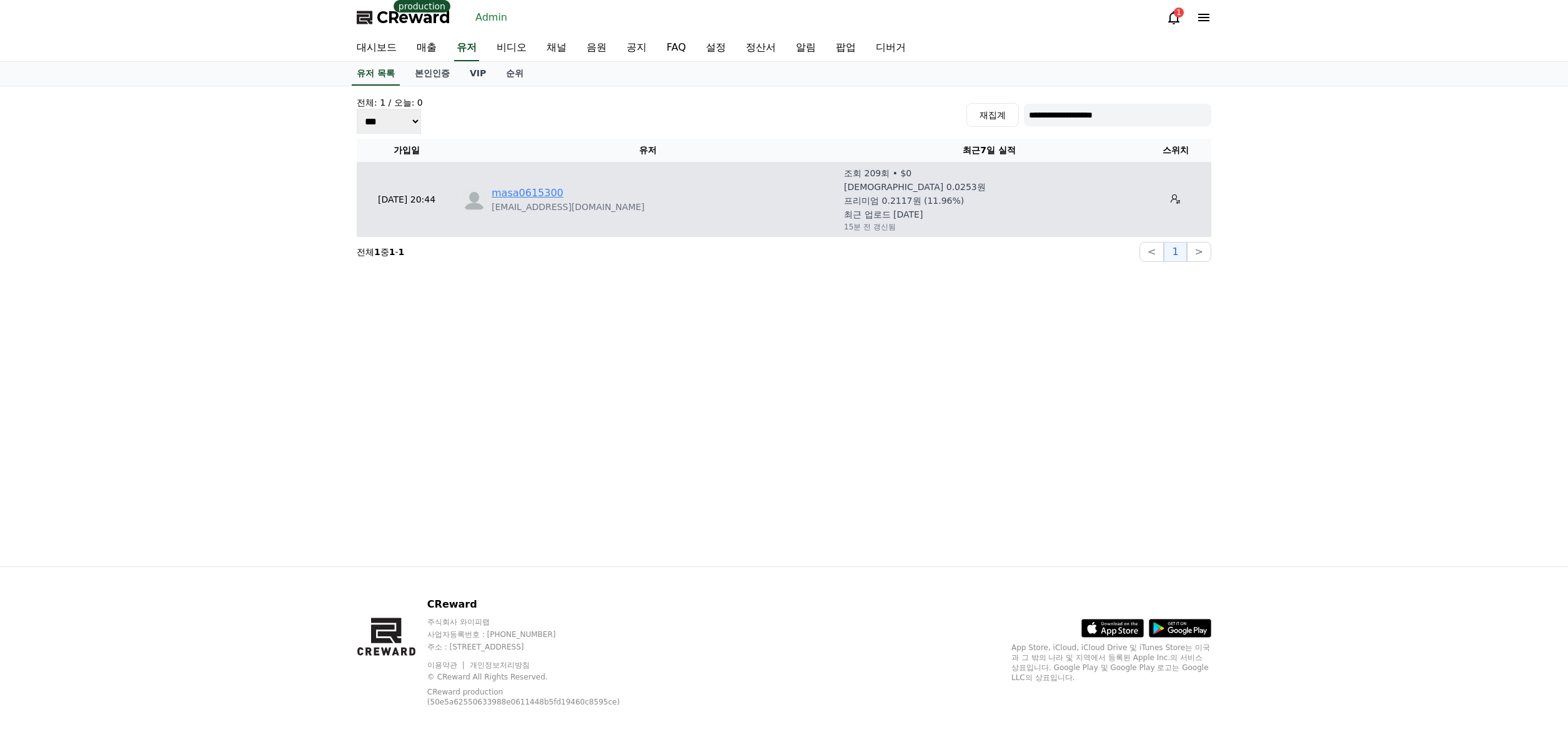
click at [523, 186] on link "masa0615300" at bounding box center [527, 192] width 72 height 15
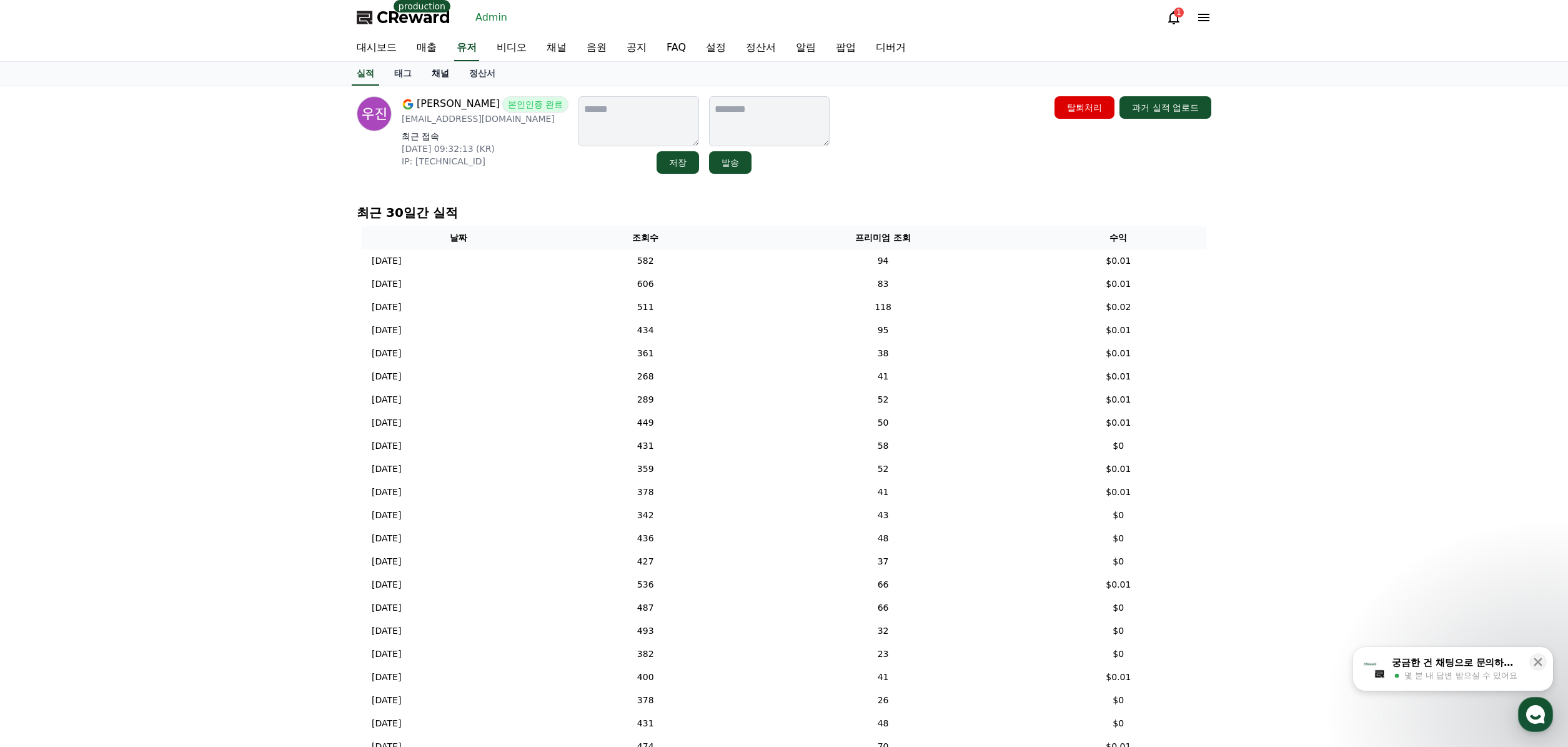
click at [441, 75] on link "채널" at bounding box center [441, 74] width 37 height 24
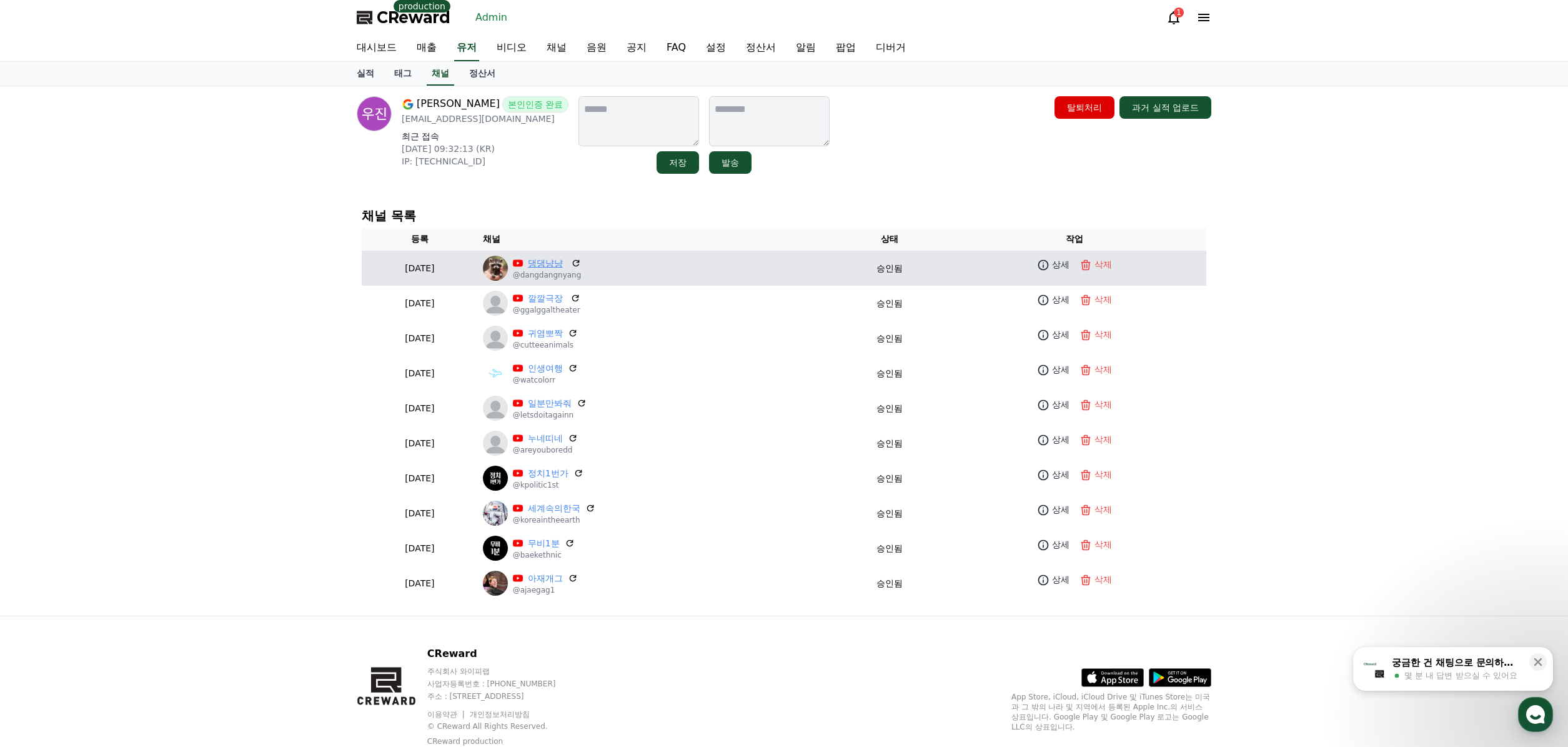
click at [566, 264] on link "댕댕냥냥" at bounding box center [547, 263] width 38 height 13
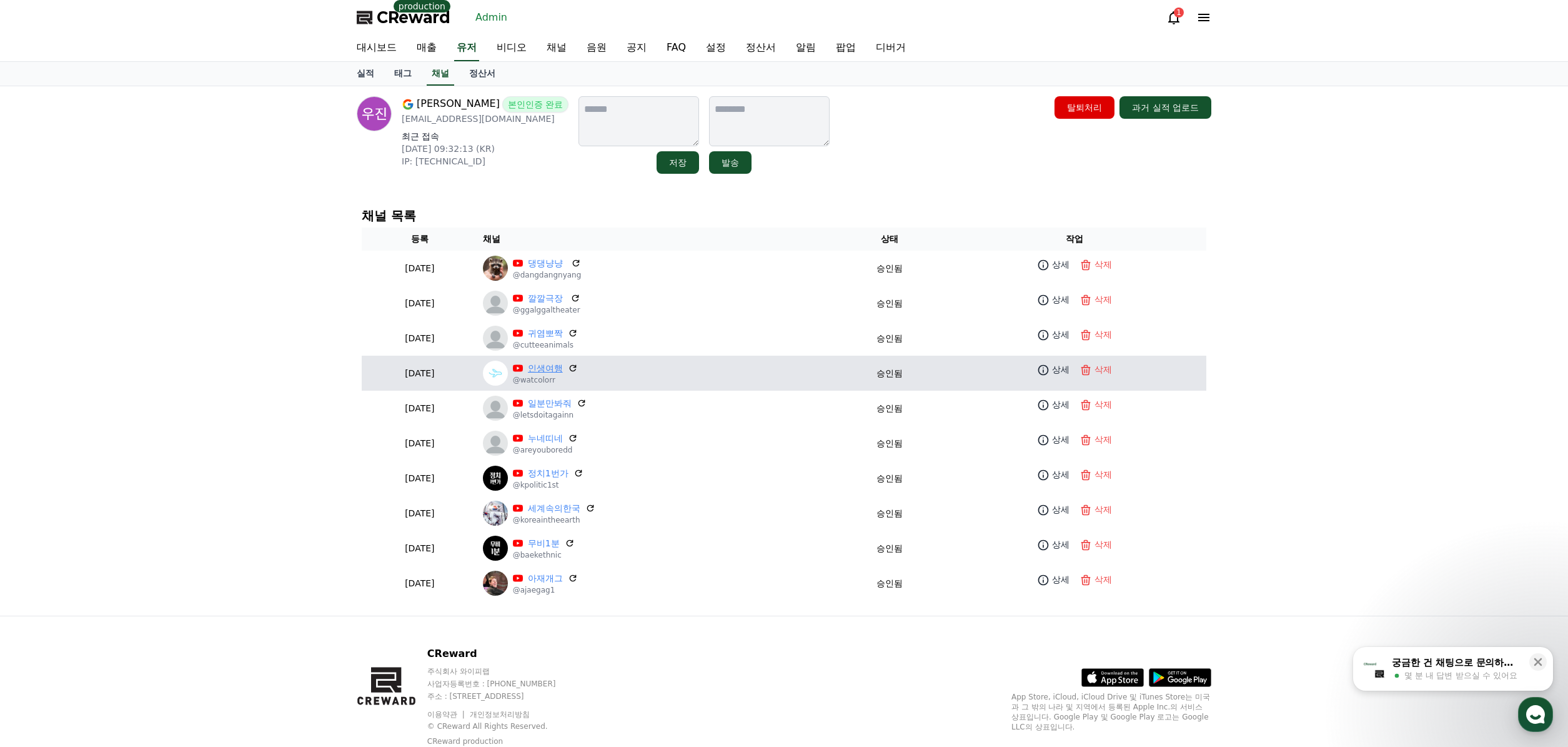
click at [563, 372] on link "인생여행" at bounding box center [546, 368] width 35 height 13
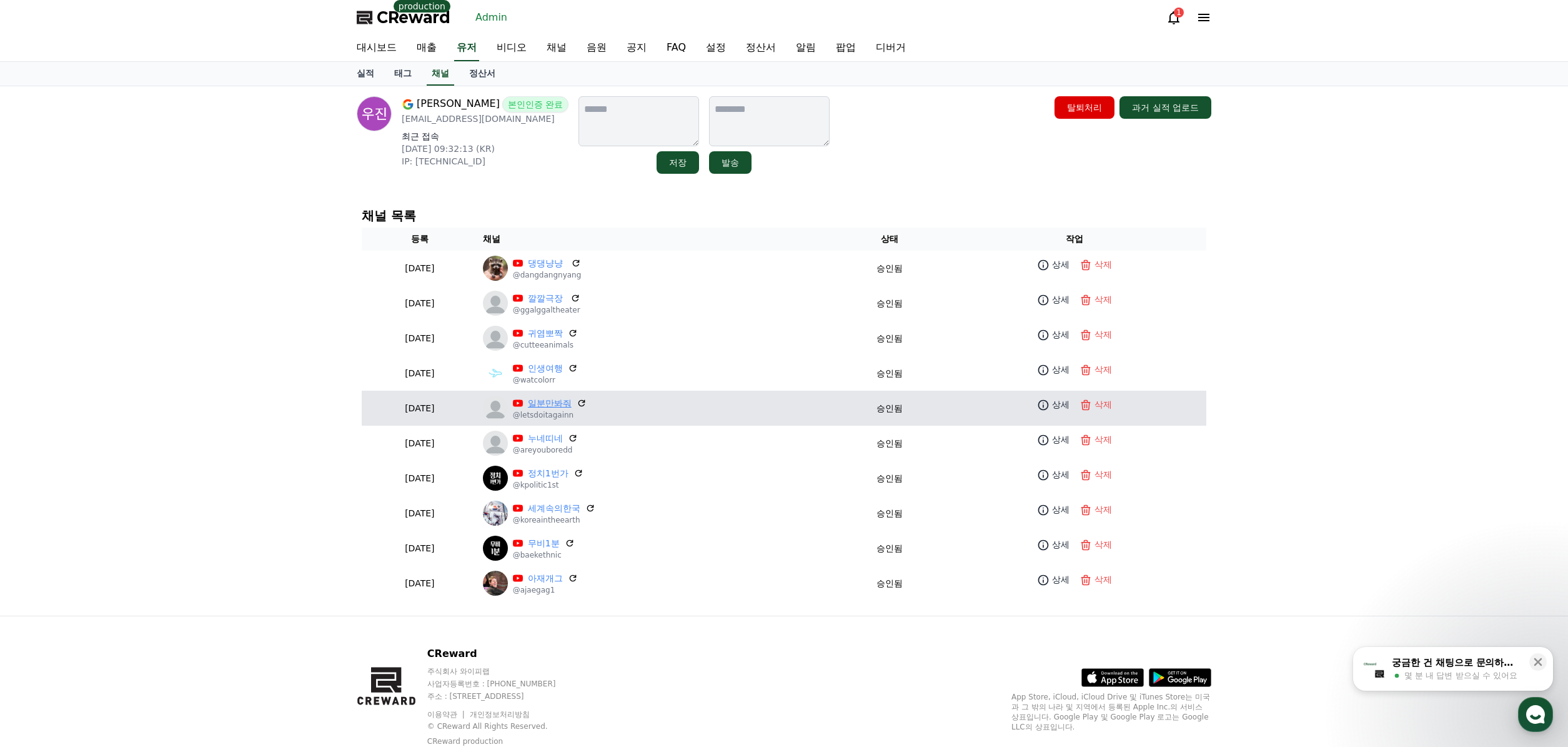
click at [572, 402] on link "일분만봐줘" at bounding box center [549, 402] width 44 height 13
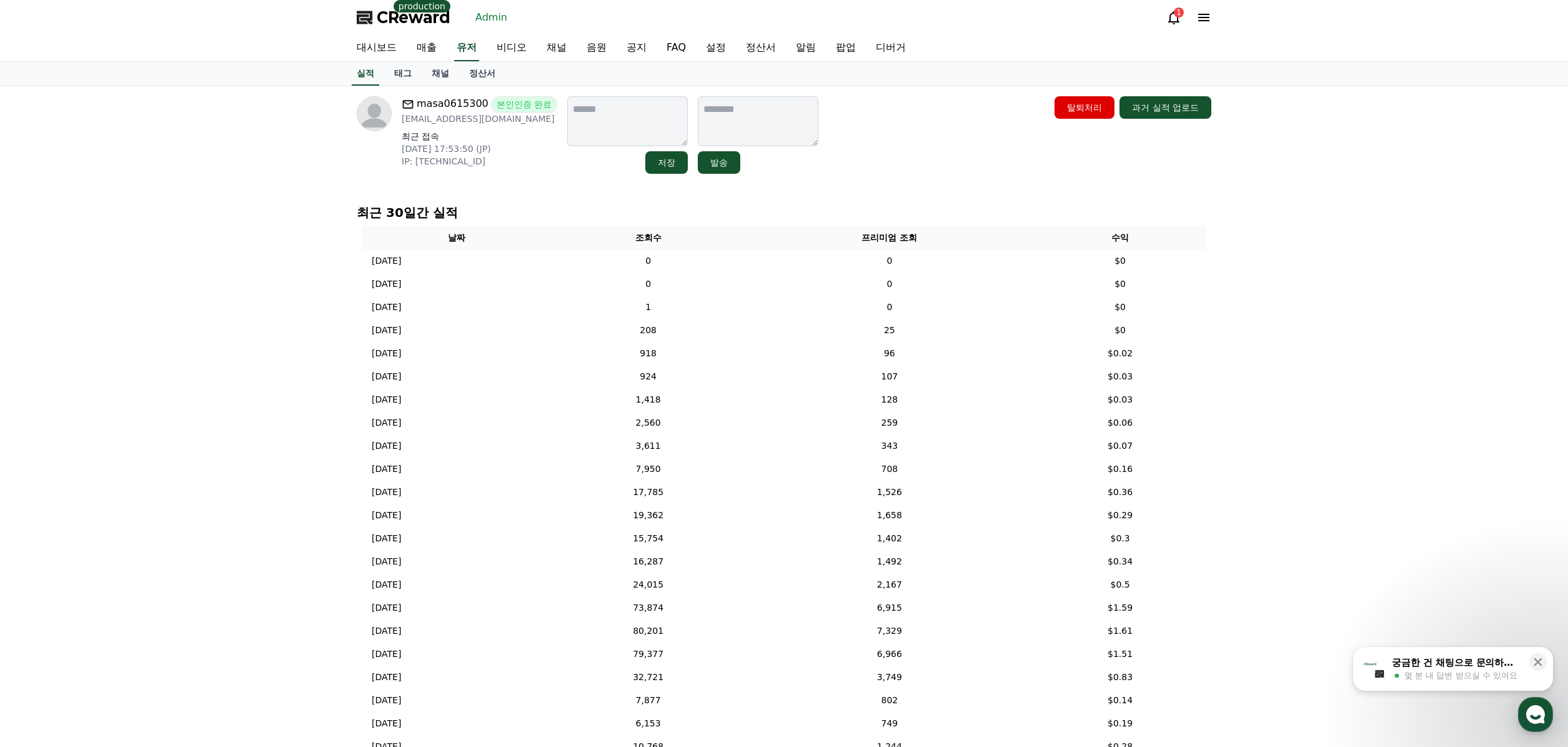
click at [440, 77] on link "채널" at bounding box center [441, 74] width 37 height 24
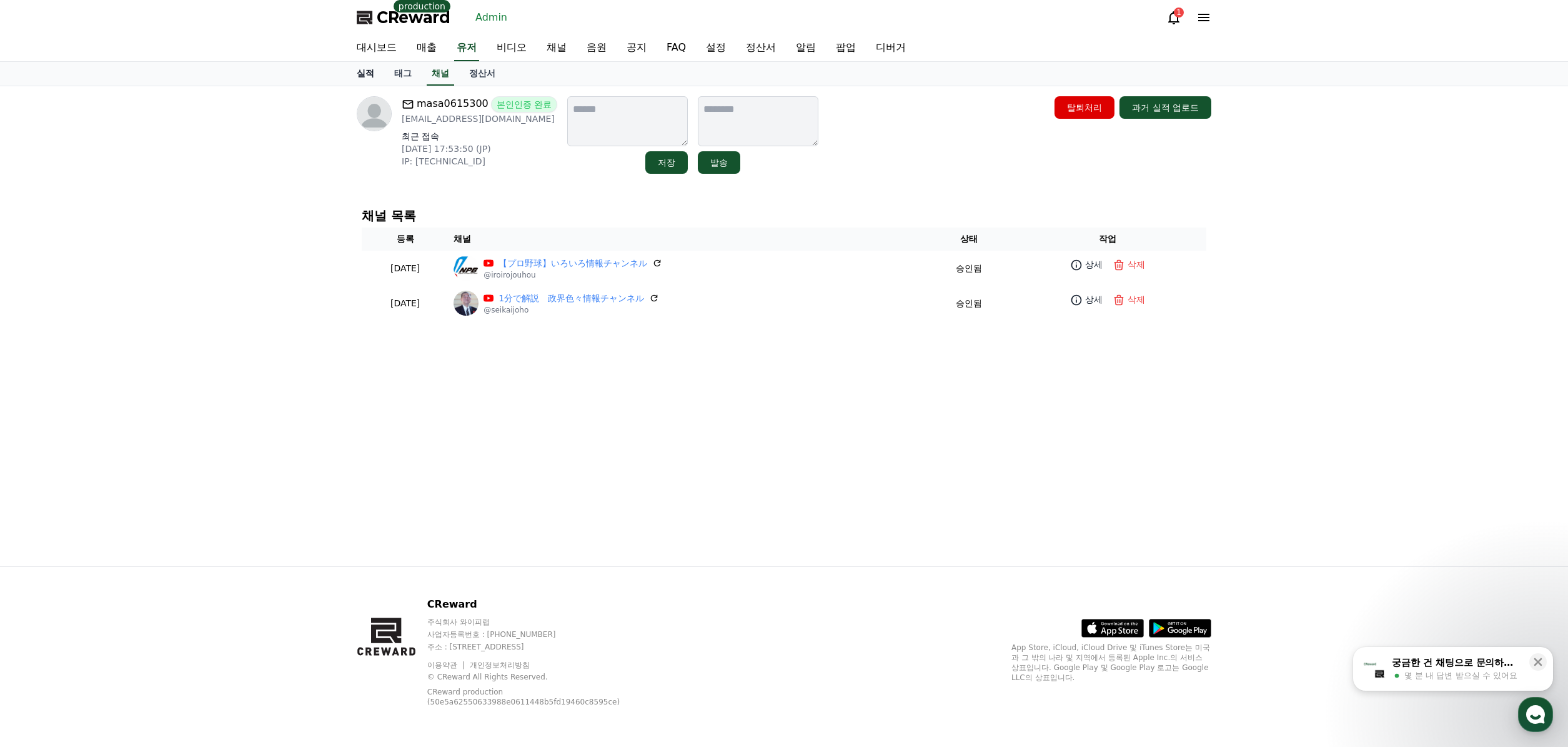
click at [356, 81] on link "실적" at bounding box center [365, 74] width 37 height 24
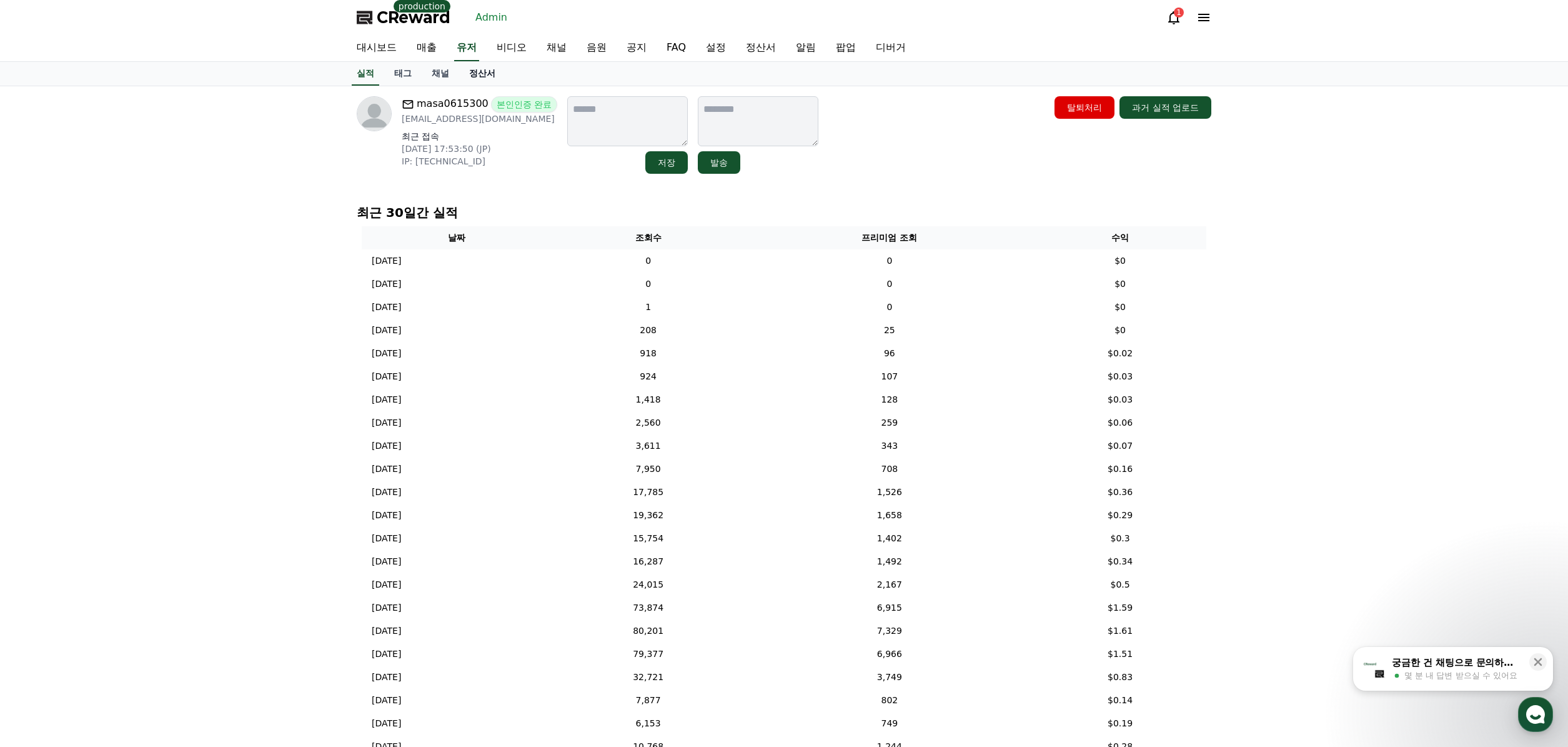
click at [461, 72] on link "정산서" at bounding box center [482, 74] width 46 height 24
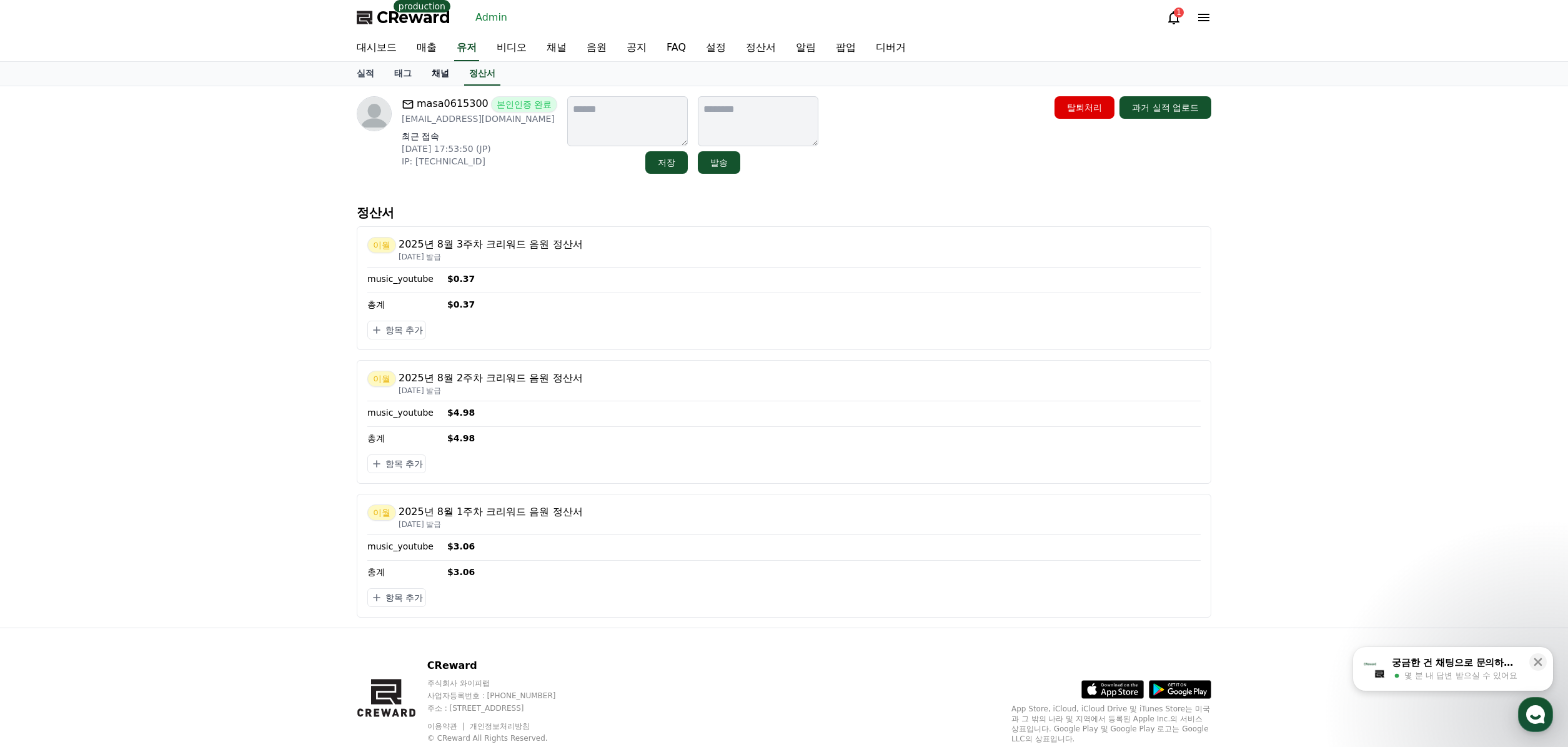
click at [450, 75] on link "채널" at bounding box center [441, 74] width 37 height 24
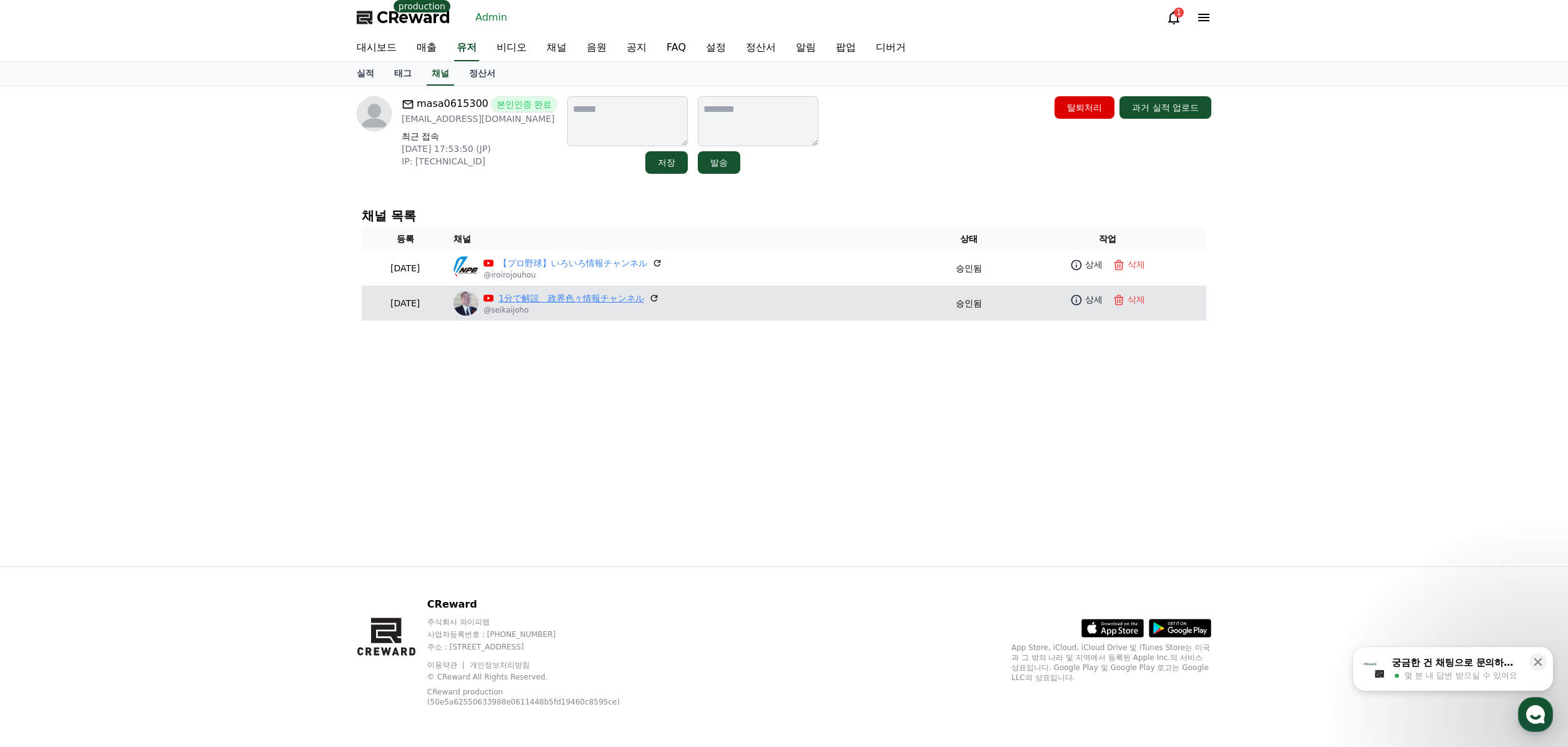
click at [577, 300] on link "1分で解説　政界色々情報チャンネル" at bounding box center [571, 297] width 145 height 13
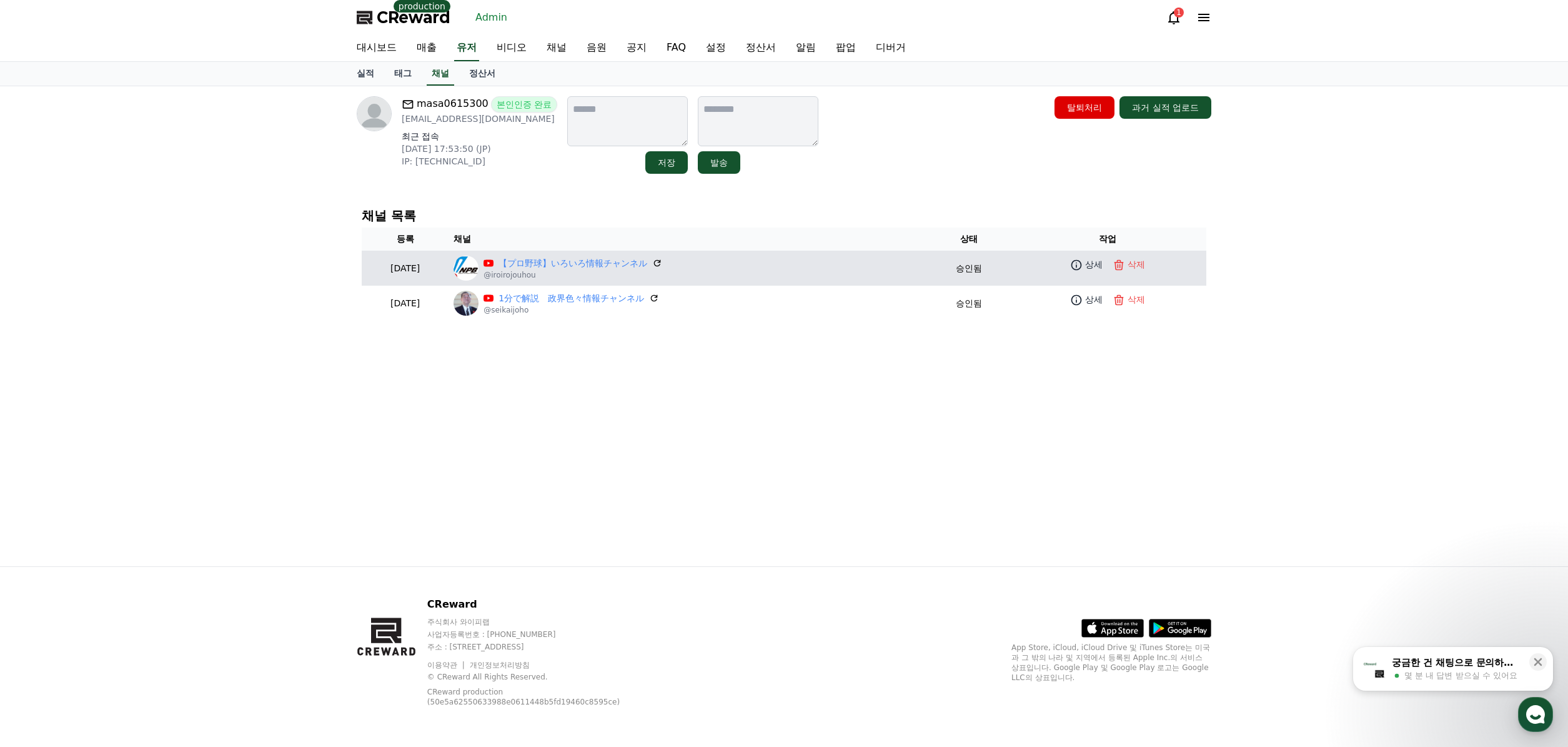
click at [582, 251] on td "【プロ野球】いろいろ情報チャンネル @iroirojouhou" at bounding box center [689, 268] width 481 height 35
click at [586, 262] on link "【プロ野球】いろいろ情報チャンネル" at bounding box center [573, 263] width 149 height 13
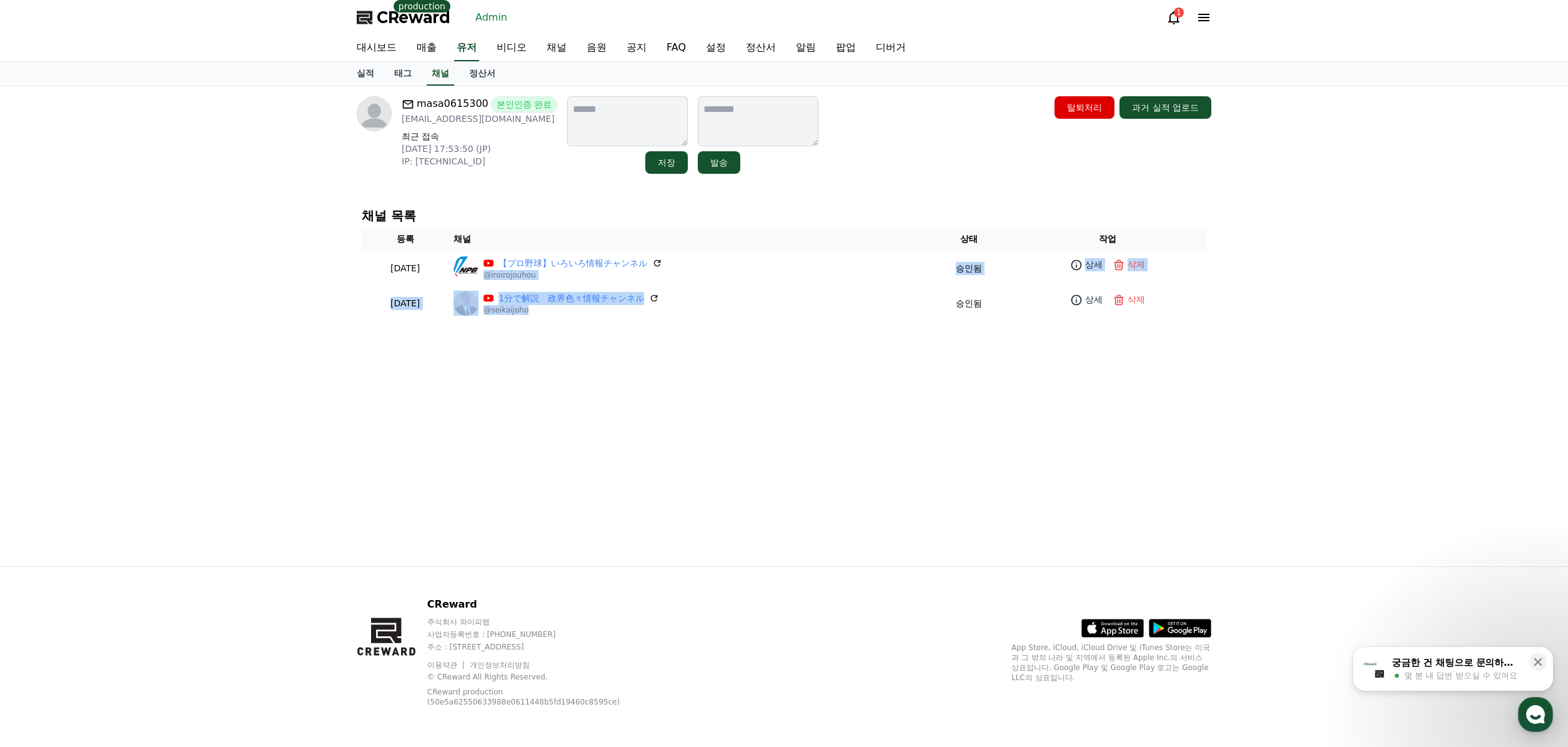
drag, startPoint x: 615, startPoint y: 305, endPoint x: 829, endPoint y: 205, distance: 236.2
click at [798, 241] on table "등록 채널 상태 작업 [DATE] 08-03 【プロ野球】いろいろ情報チャンネル @iroirojouhou 승인됨 상세 삭제 [DATE] 08-03…" at bounding box center [784, 274] width 845 height 93
click at [836, 197] on div "masa0615300 본인인증 완료 [EMAIL_ADDRESS][DOMAIN_NAME] 최근 접속 [DATE] 17:53:50 (JP) IP:…" at bounding box center [783, 326] width 874 height 480
